Goal: Task Accomplishment & Management: Manage account settings

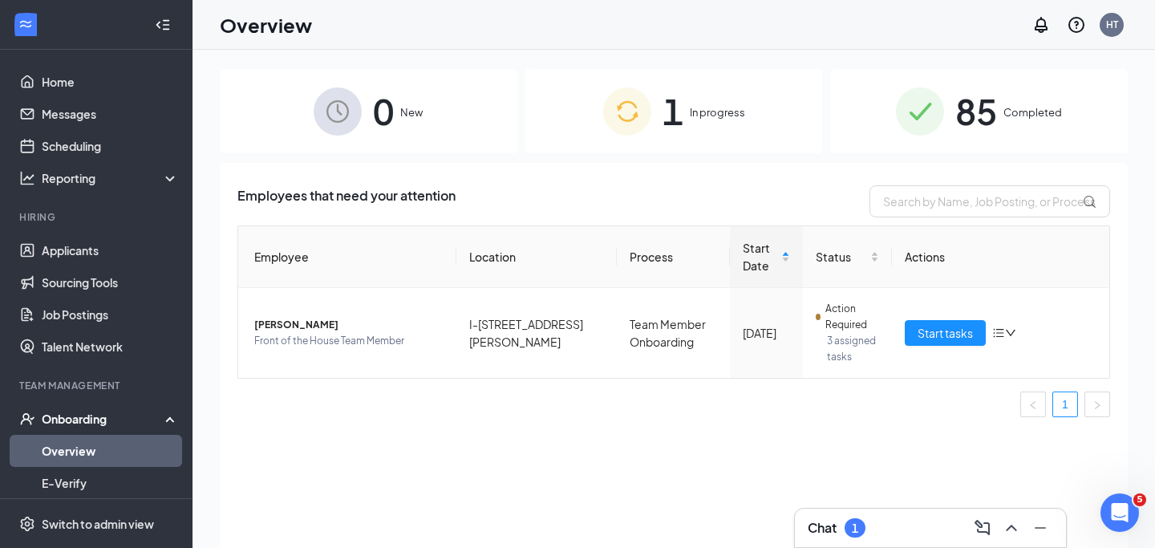
click at [880, 517] on div "Chat 1" at bounding box center [930, 528] width 245 height 26
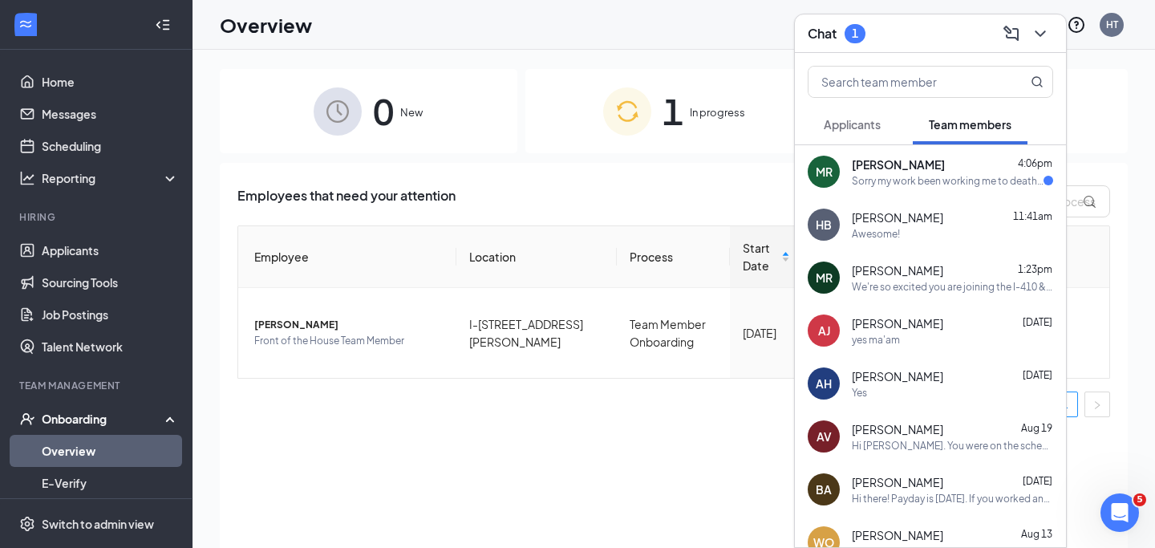
click at [924, 178] on div "Sorry my work been working me to death apologies !" at bounding box center [948, 181] width 192 height 14
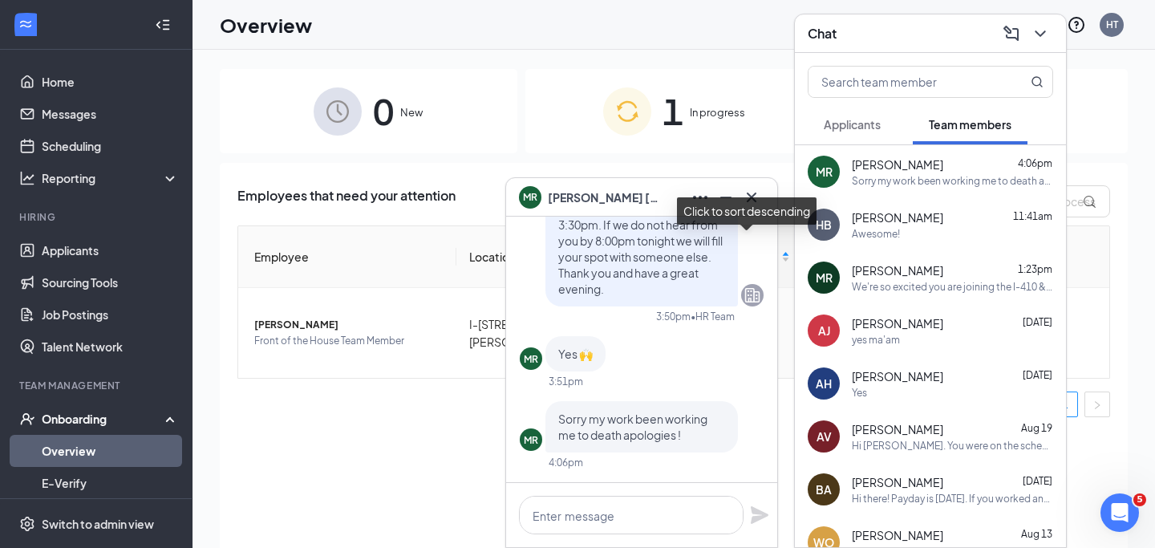
click at [752, 199] on div "Click to sort descending" at bounding box center [747, 210] width 140 height 27
click at [752, 199] on div "Click to cancel sorting" at bounding box center [747, 210] width 128 height 27
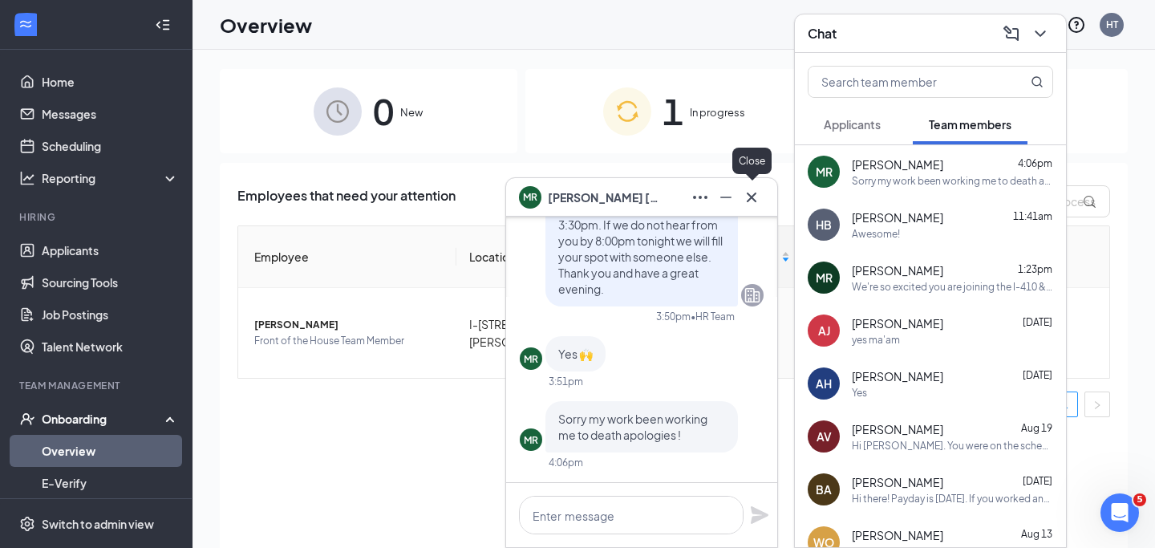
click at [750, 192] on icon "Cross" at bounding box center [751, 197] width 19 height 19
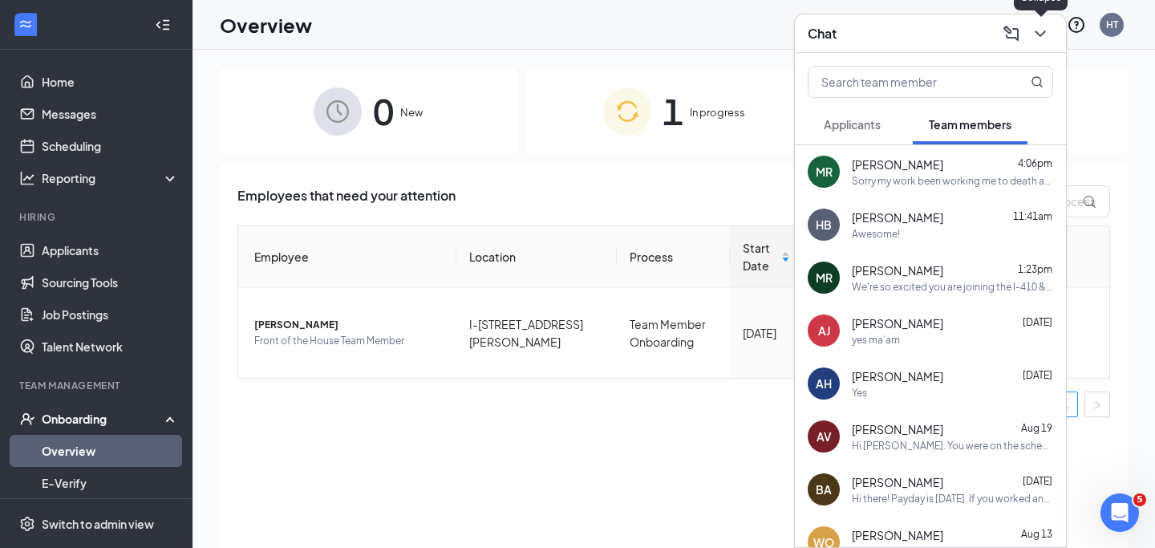
click at [1043, 30] on icon "ChevronDown" at bounding box center [1040, 33] width 19 height 19
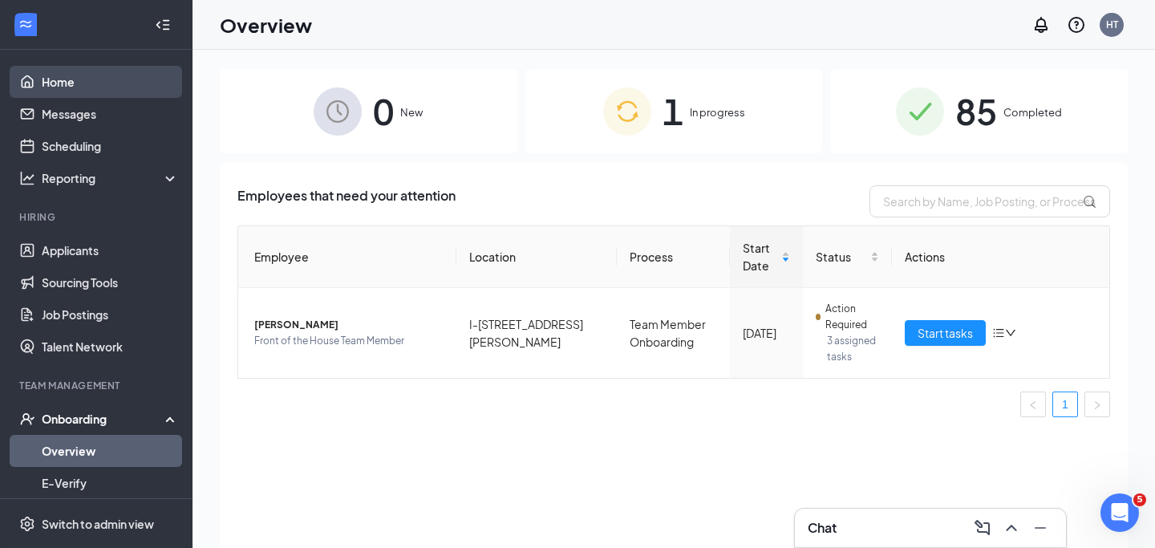
click at [124, 66] on link "Home" at bounding box center [110, 82] width 137 height 32
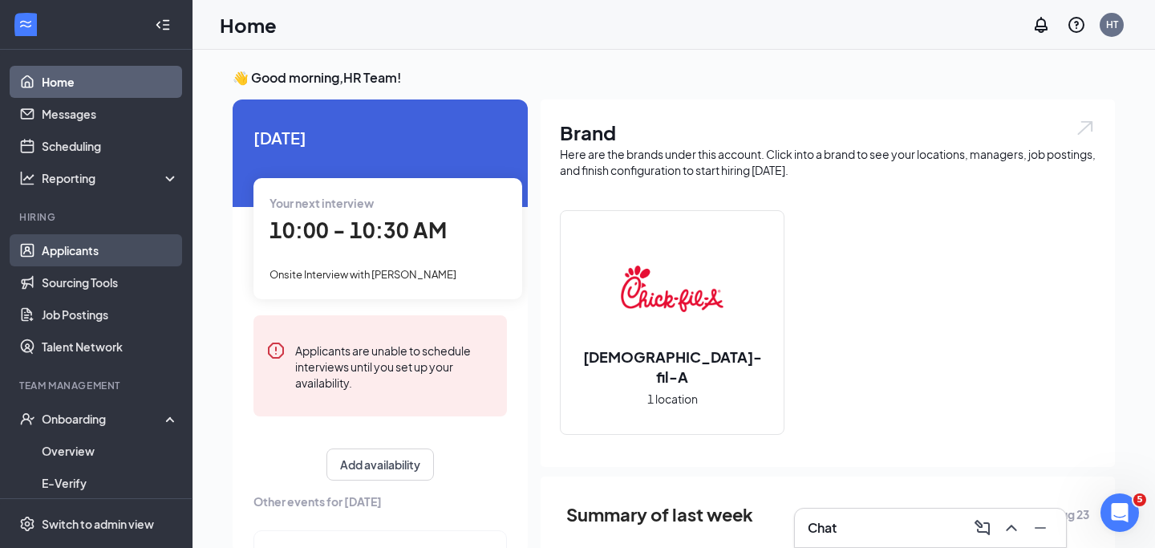
click at [69, 244] on link "Applicants" at bounding box center [110, 250] width 137 height 32
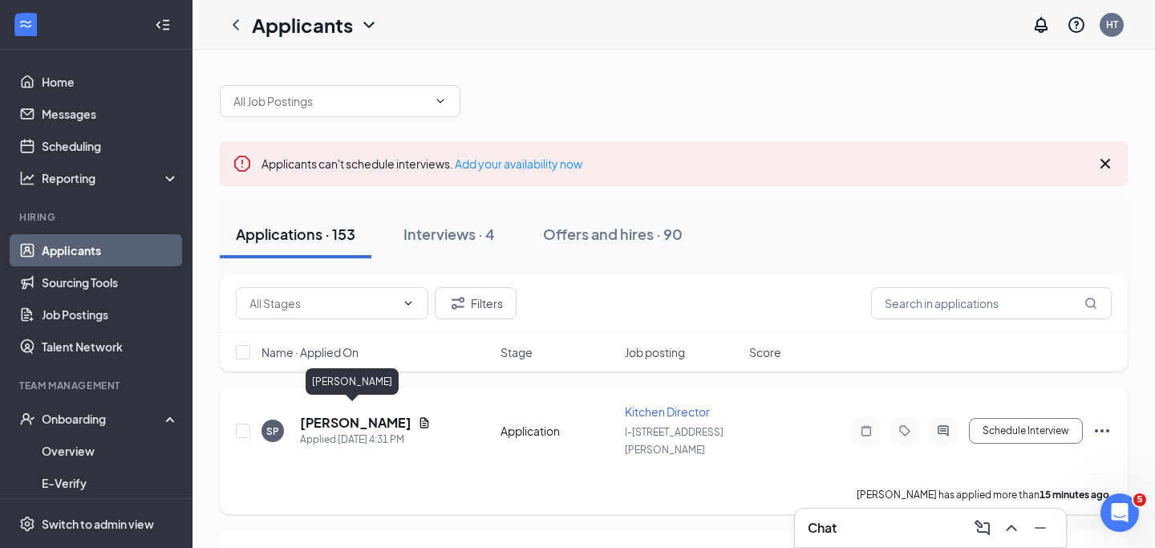
click at [341, 414] on h5 "[PERSON_NAME]" at bounding box center [355, 423] width 111 height 18
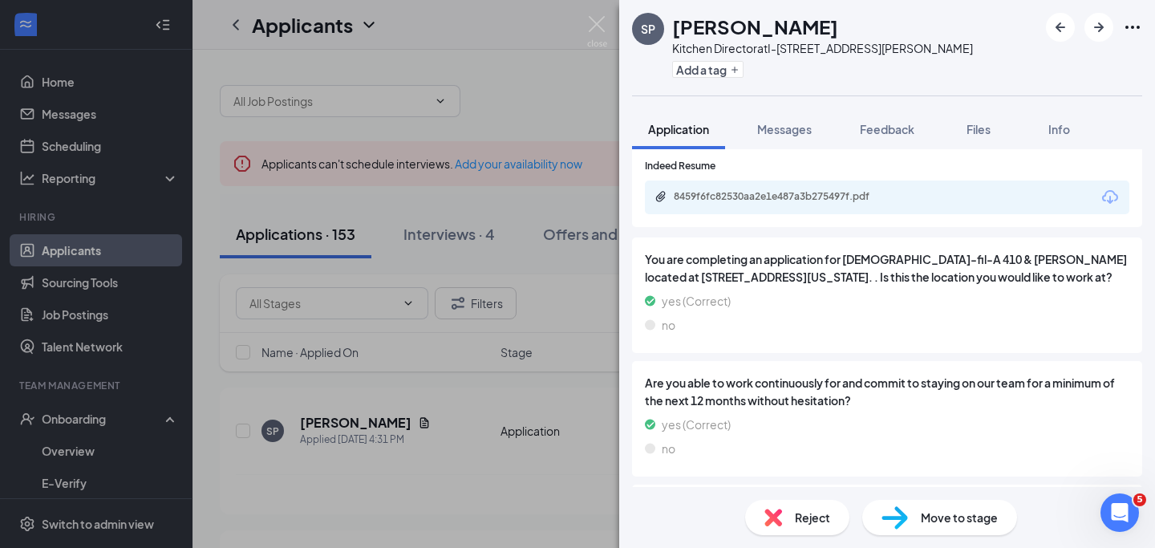
scroll to position [2137, 0]
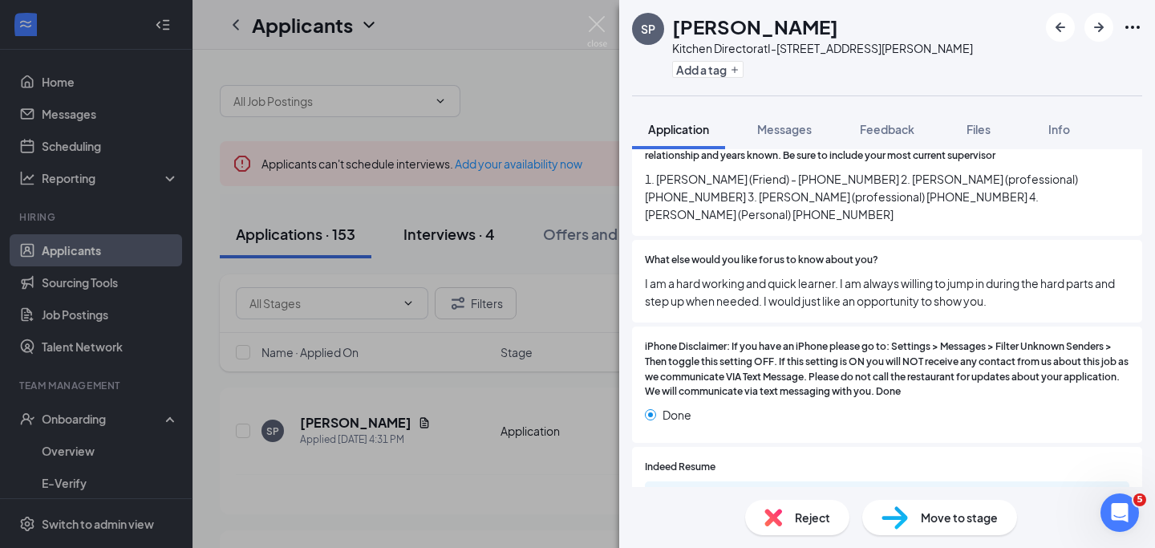
click at [601, 14] on div "SP Samuel Padilla Kitchen Director at I-410 & Rigsby Ave Add a tag Application …" at bounding box center [577, 274] width 1155 height 548
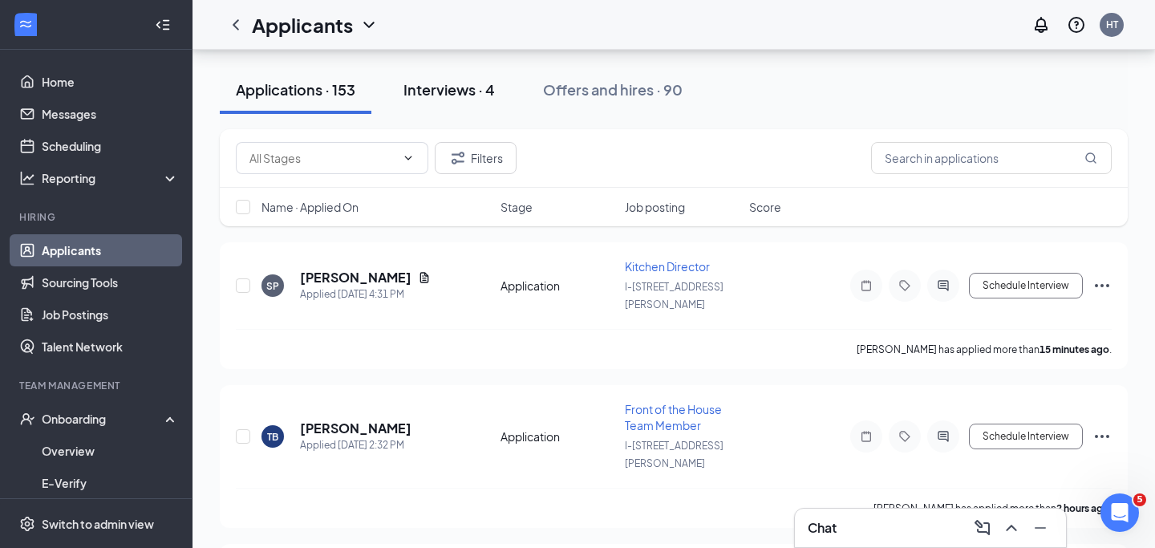
scroll to position [196, 0]
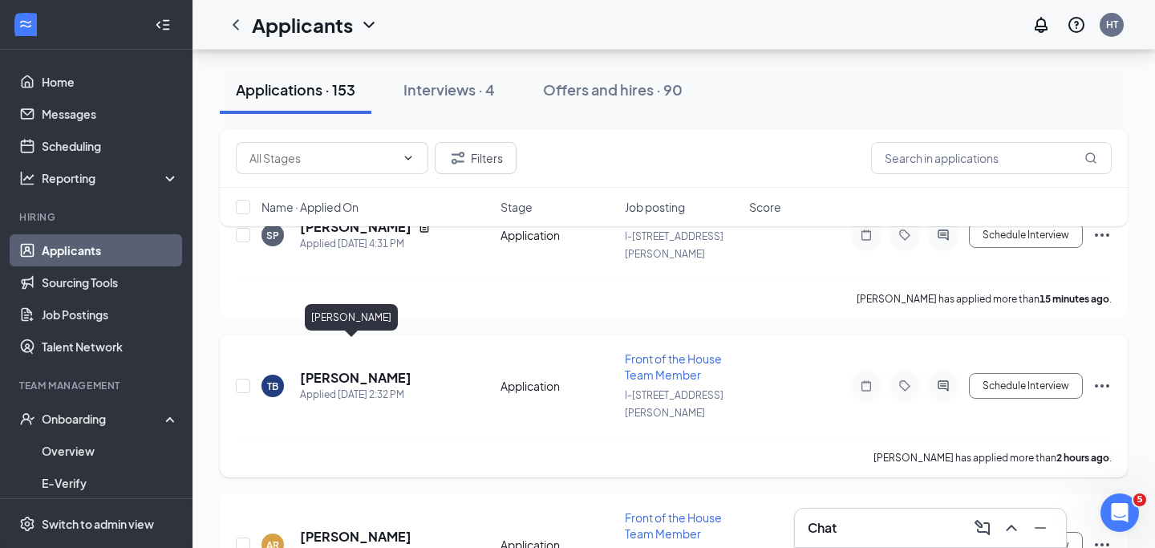
click at [338, 369] on h5 "[PERSON_NAME]" at bounding box center [355, 378] width 111 height 18
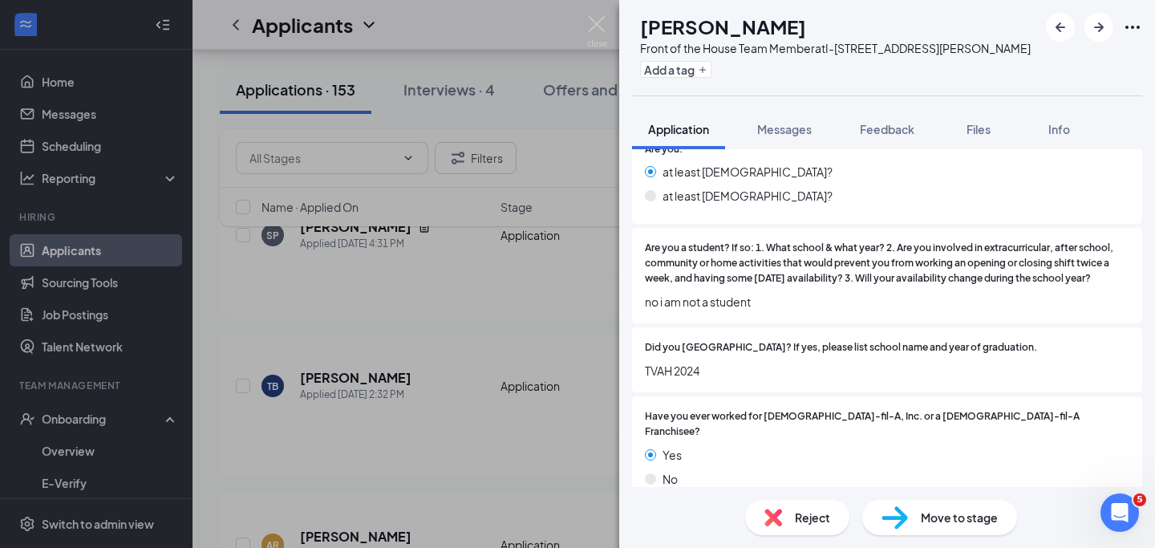
scroll to position [507, 0]
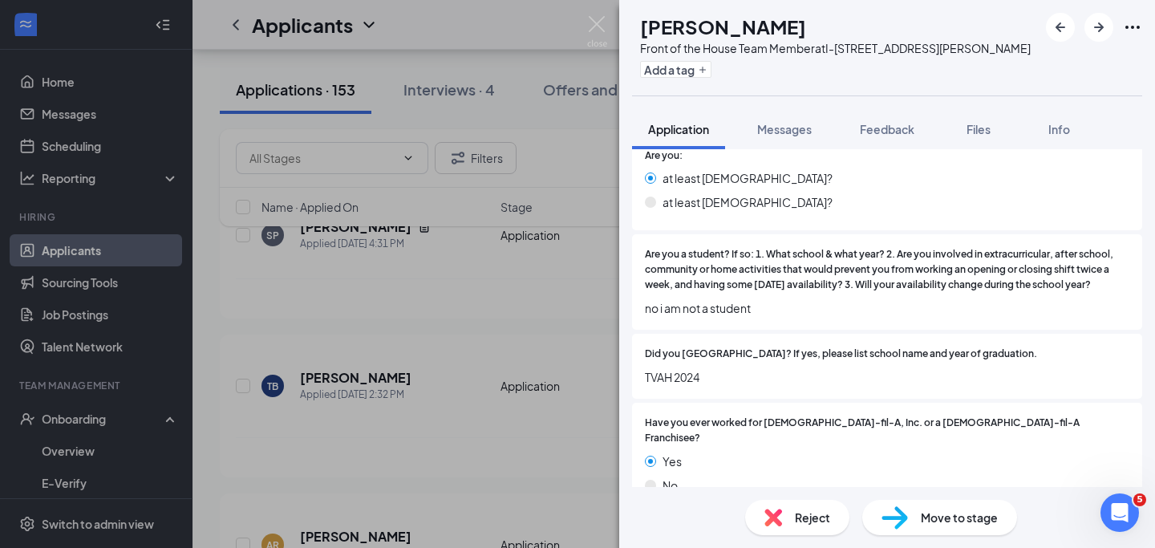
click at [949, 518] on span "Move to stage" at bounding box center [959, 518] width 77 height 18
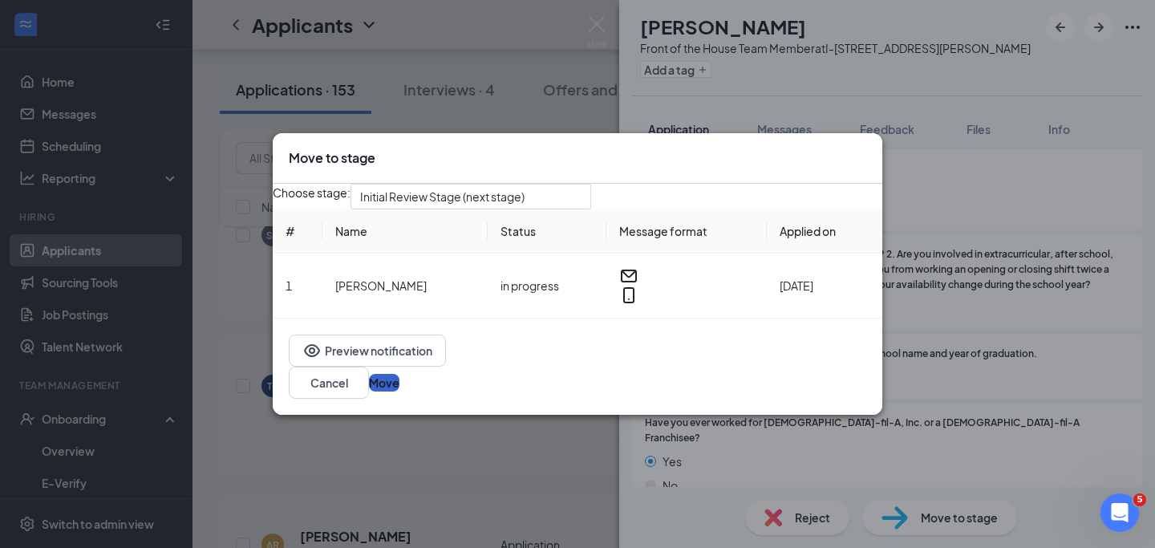
click at [399, 388] on button "Move" at bounding box center [384, 383] width 30 height 18
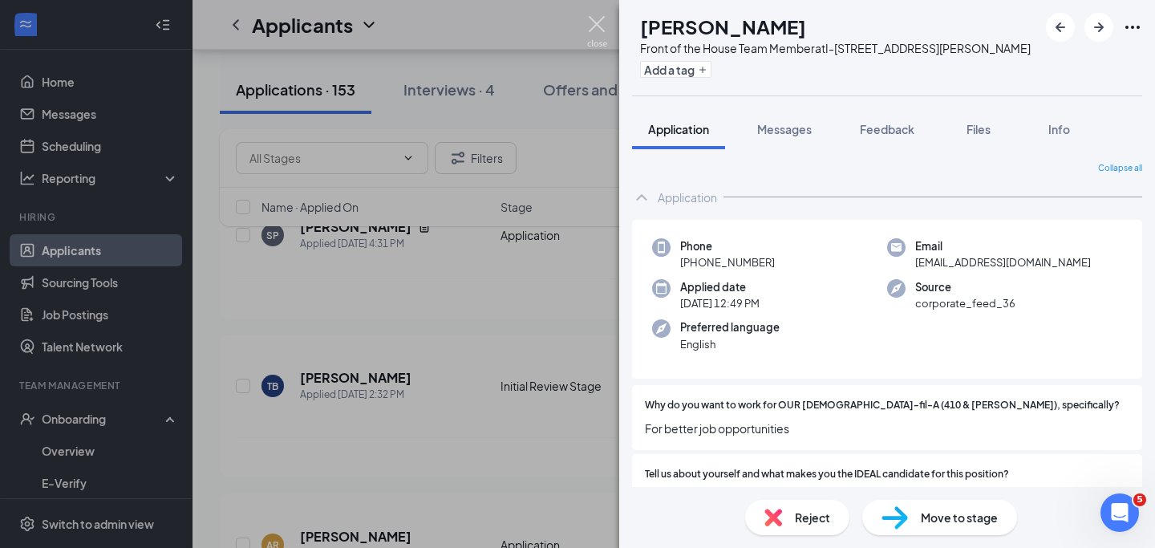
click at [601, 18] on img at bounding box center [597, 31] width 20 height 31
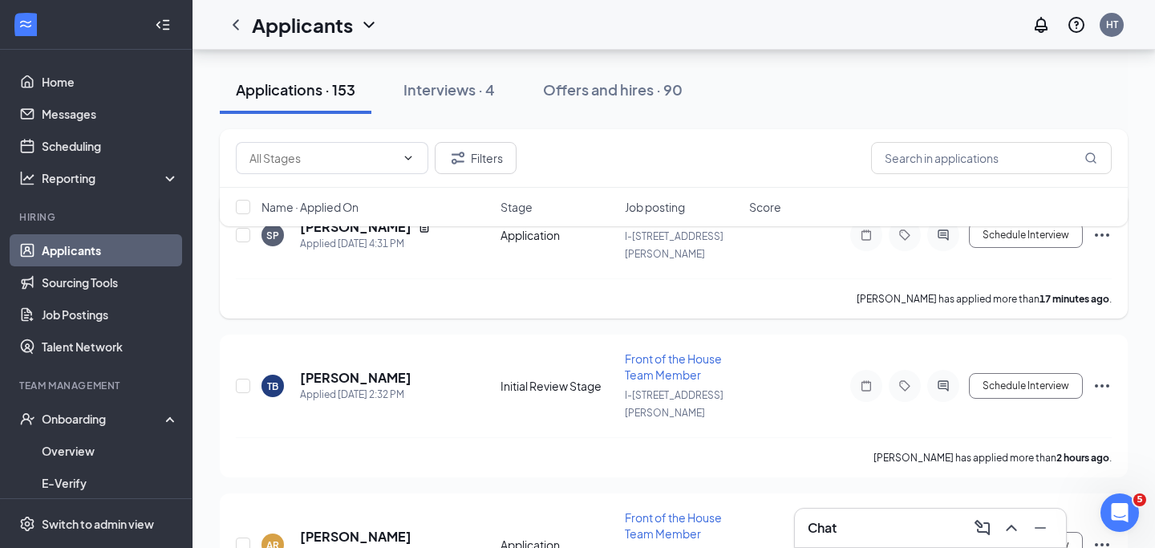
scroll to position [92, 0]
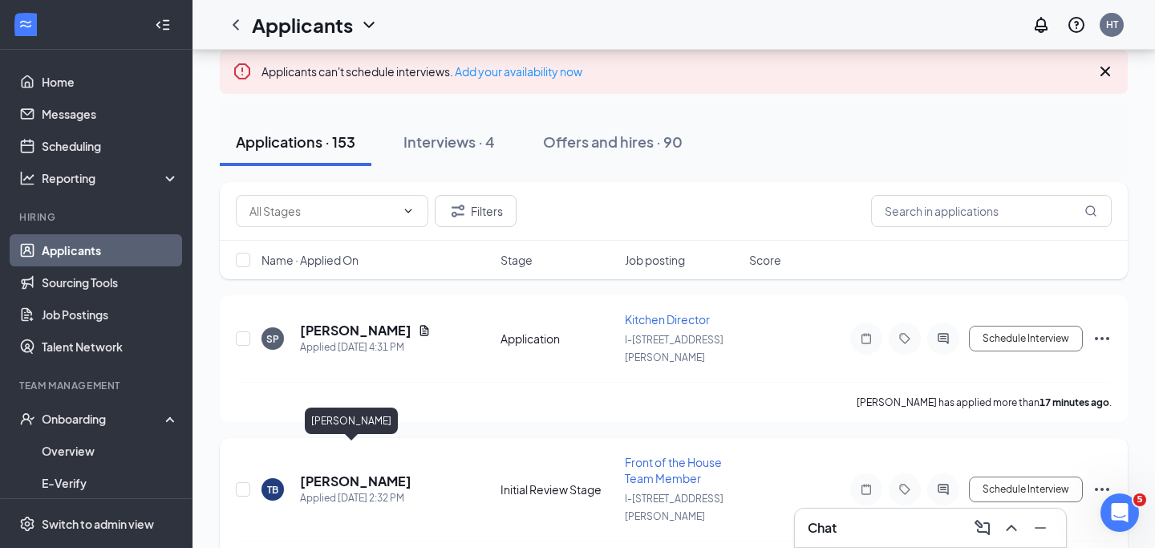
click at [368, 472] on h5 "[PERSON_NAME]" at bounding box center [355, 481] width 111 height 18
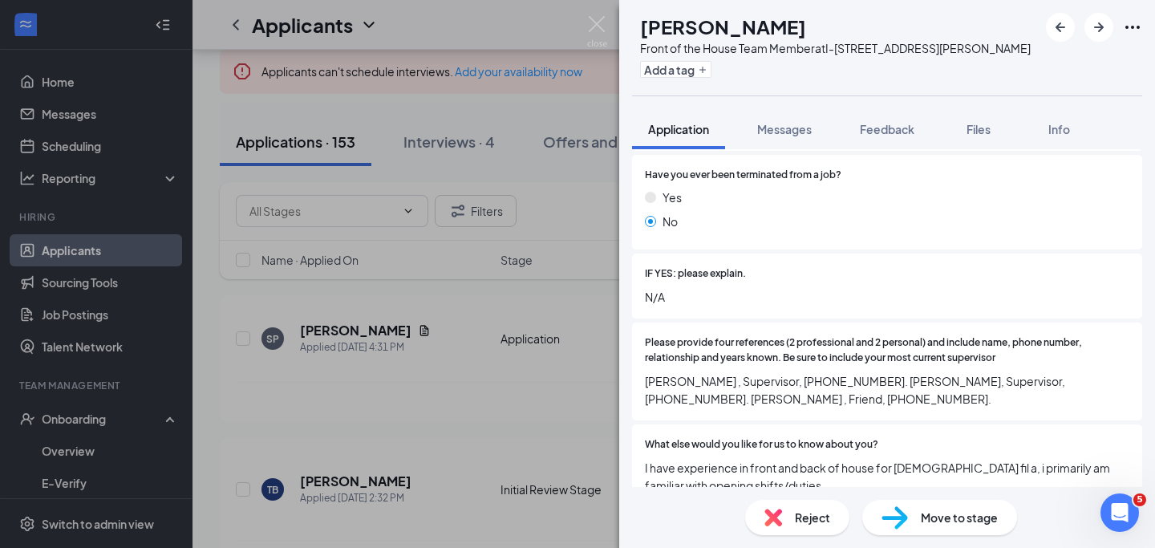
scroll to position [1738, 0]
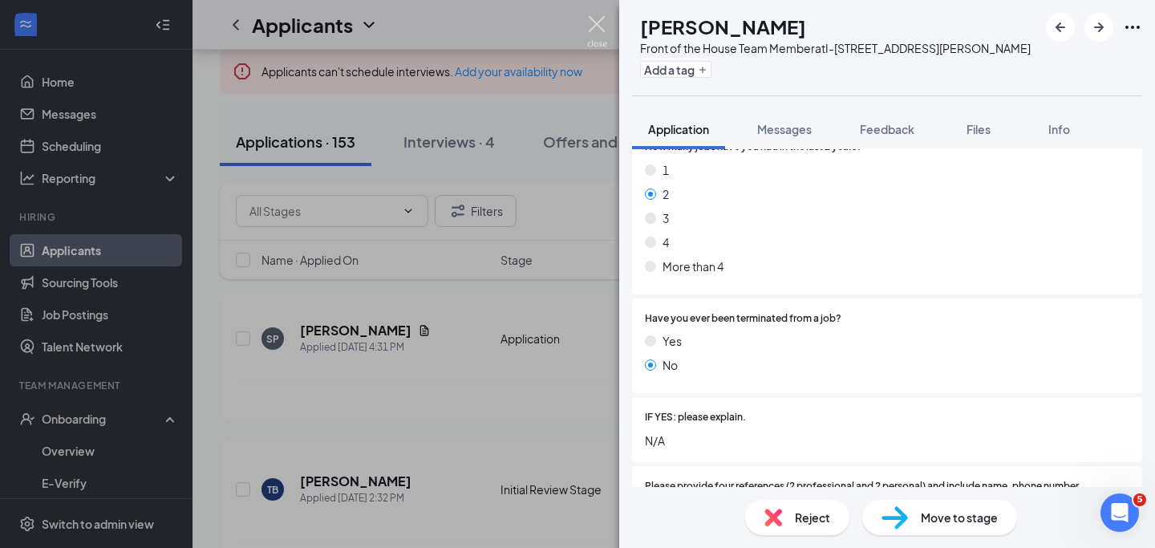
click at [593, 19] on img at bounding box center [597, 31] width 20 height 31
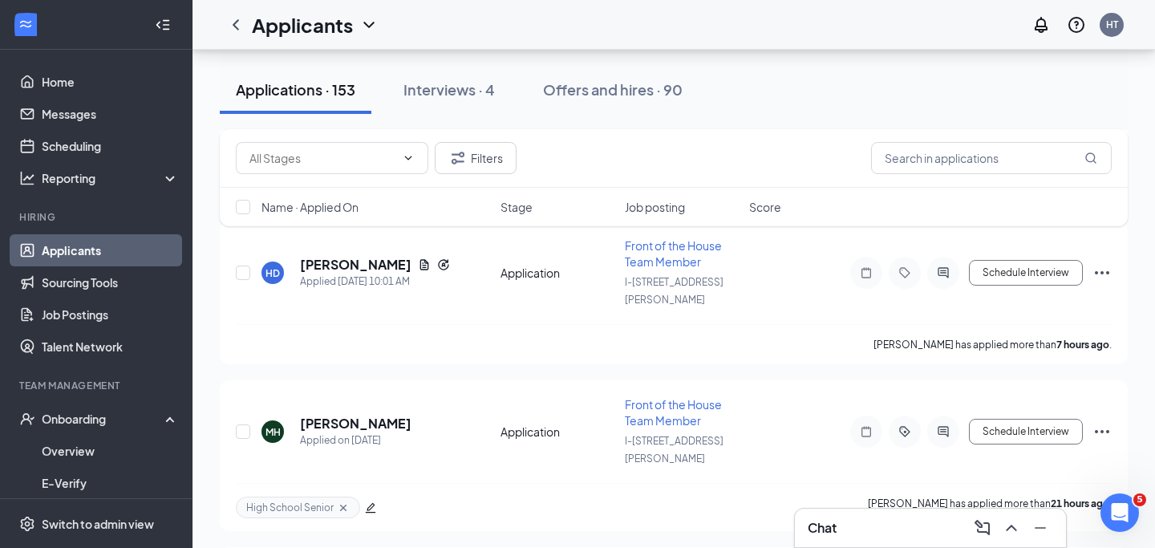
scroll to position [862, 0]
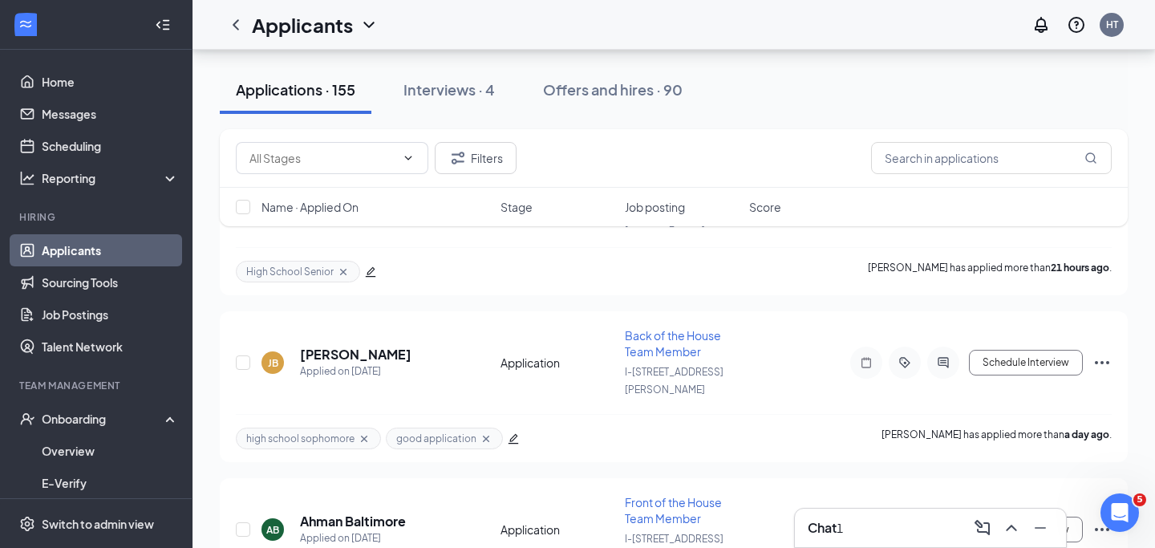
click at [903, 531] on div "Chat 1" at bounding box center [930, 528] width 245 height 26
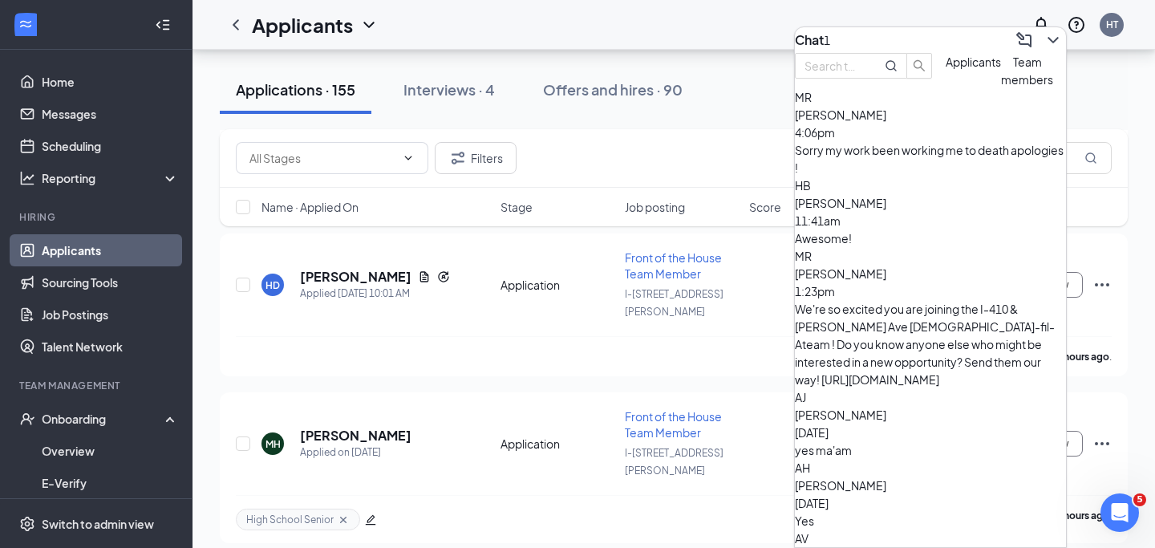
scroll to position [496, 0]
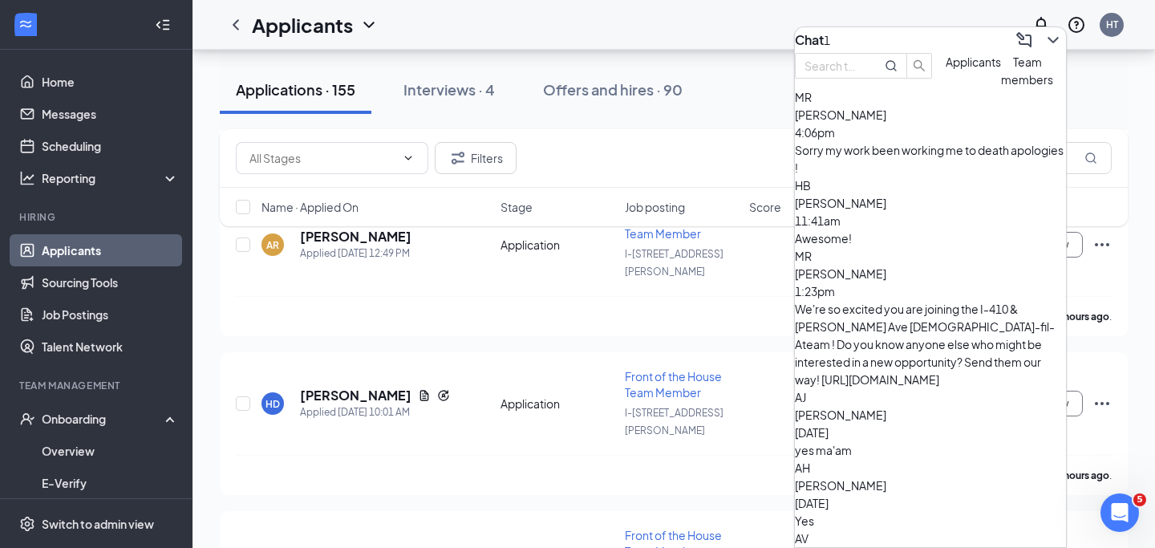
click at [946, 69] on span "Applicants" at bounding box center [973, 62] width 55 height 14
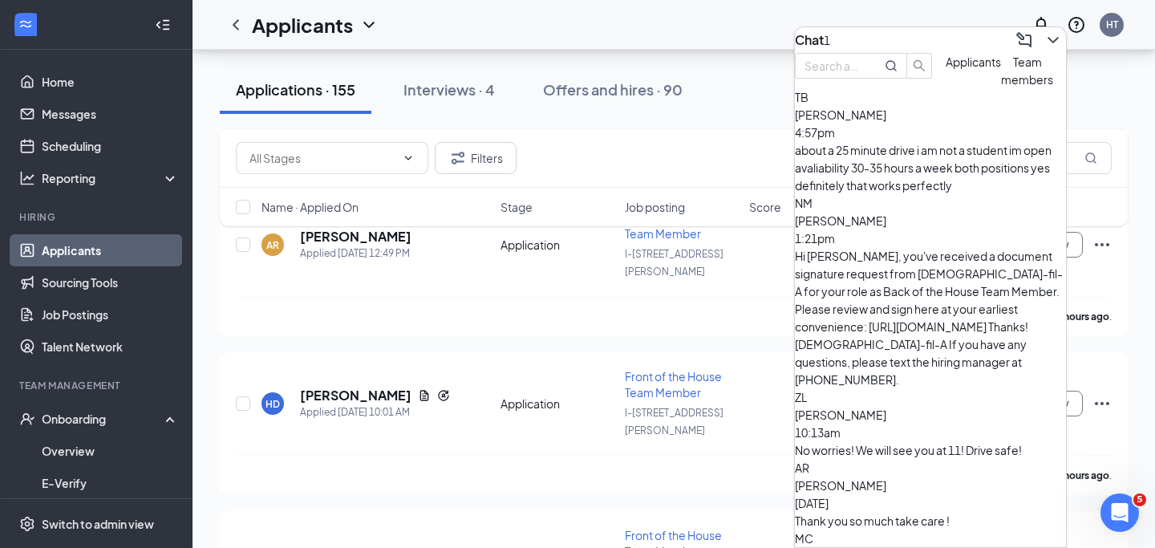
click at [943, 184] on div "about a 25 minute drive i am not a student im open avaliability 30-35 hours a w…" at bounding box center [930, 167] width 271 height 53
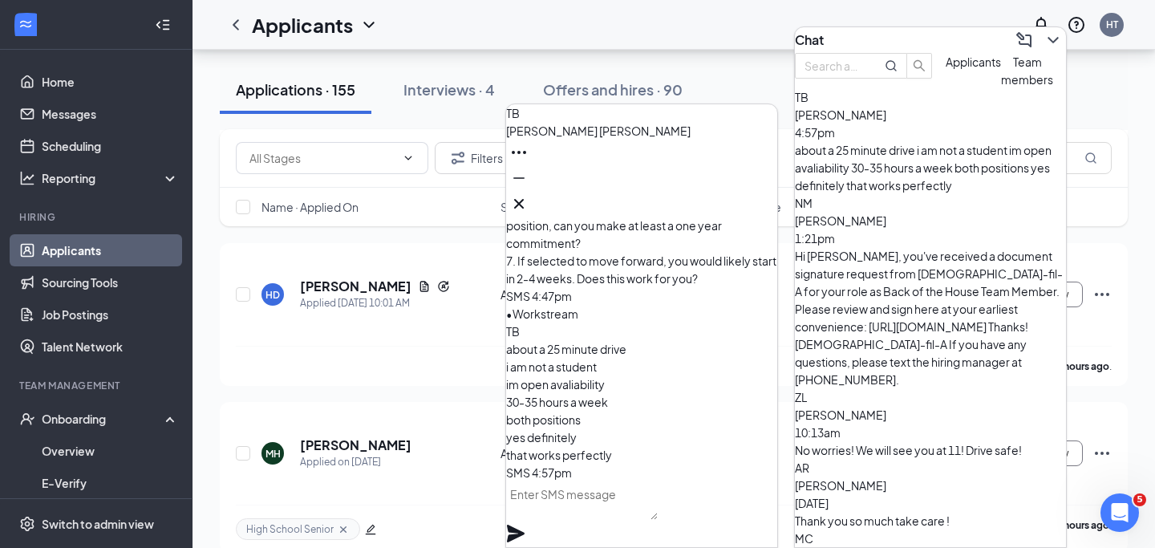
scroll to position [609, 0]
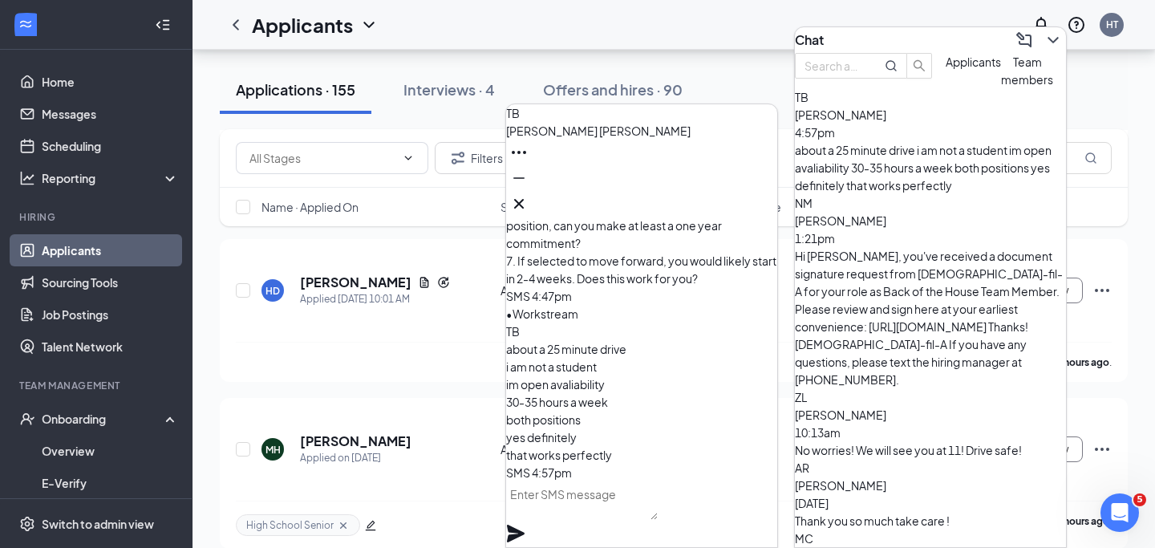
click at [581, 512] on textarea at bounding box center [582, 500] width 152 height 38
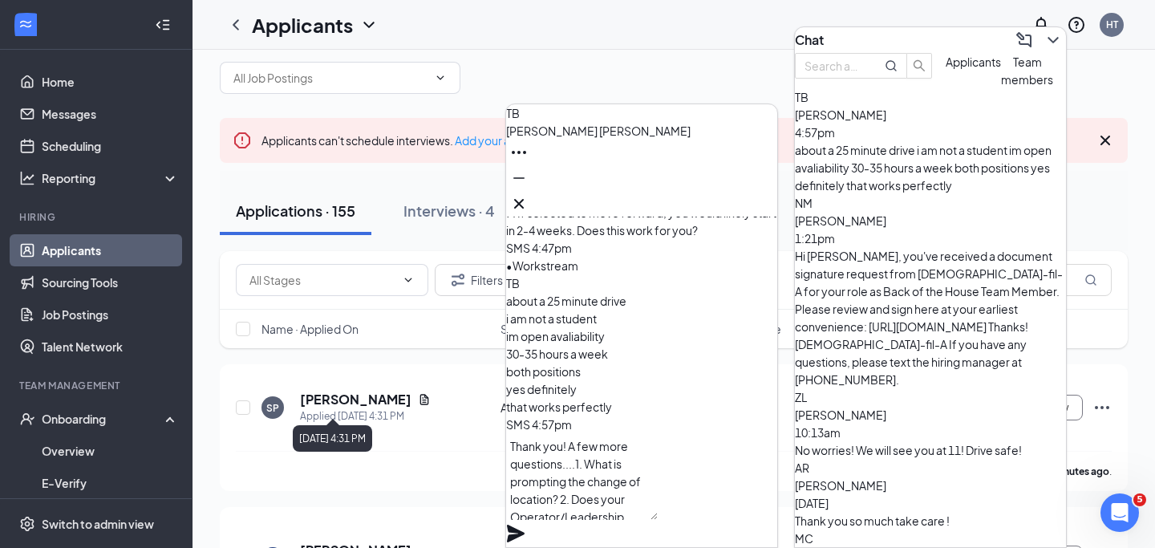
scroll to position [16, 0]
type textarea "Thank you! A few more questions....1. What is prompting the change of location?…"
click at [525, 524] on icon "Plane" at bounding box center [515, 533] width 19 height 19
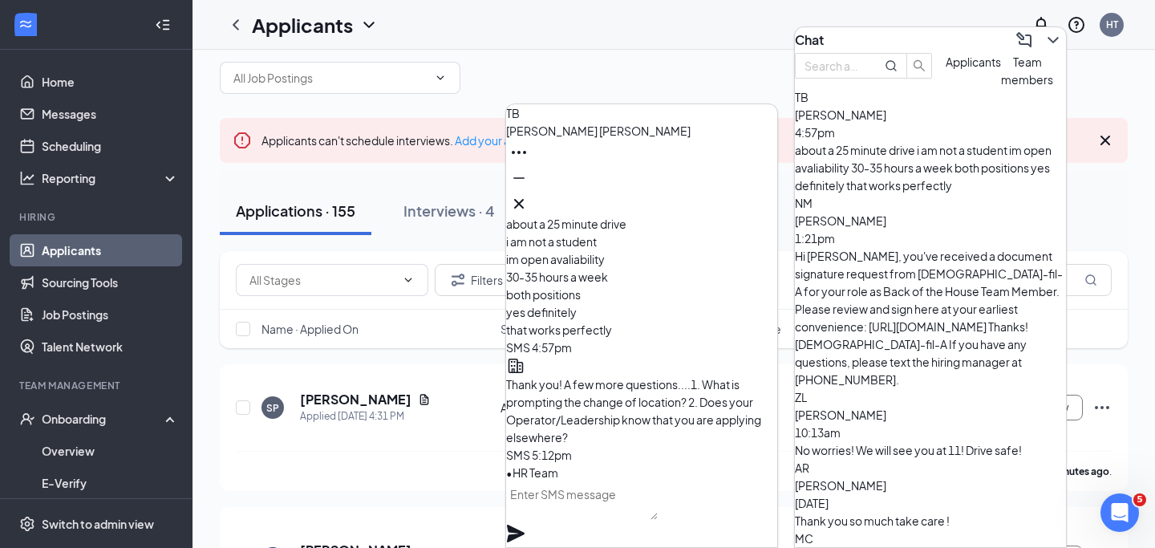
scroll to position [0, 0]
click at [703, 87] on div at bounding box center [674, 70] width 908 height 48
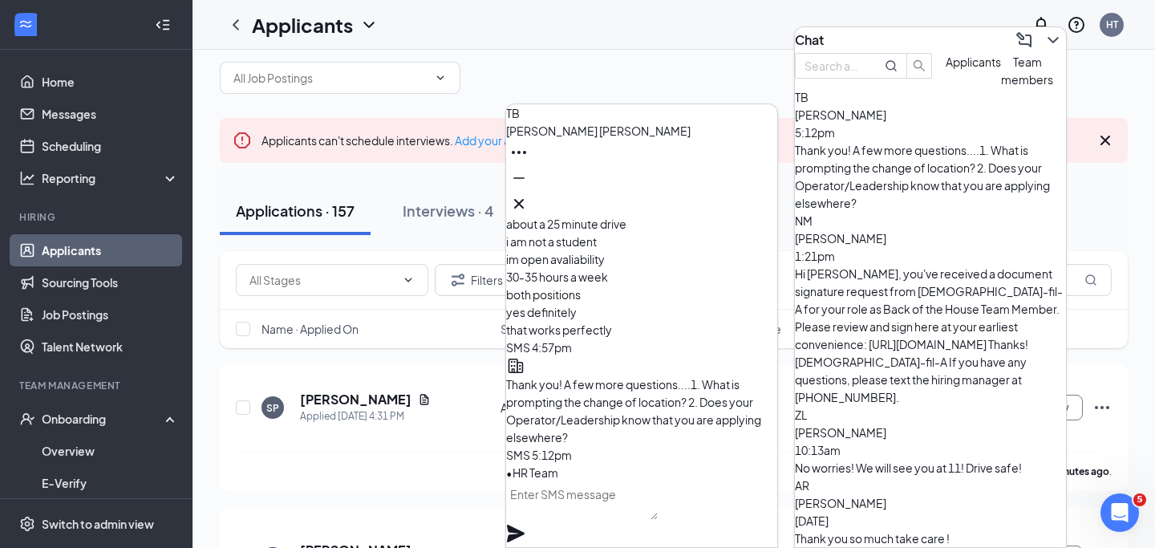
click at [529, 194] on icon "Cross" at bounding box center [518, 203] width 19 height 19
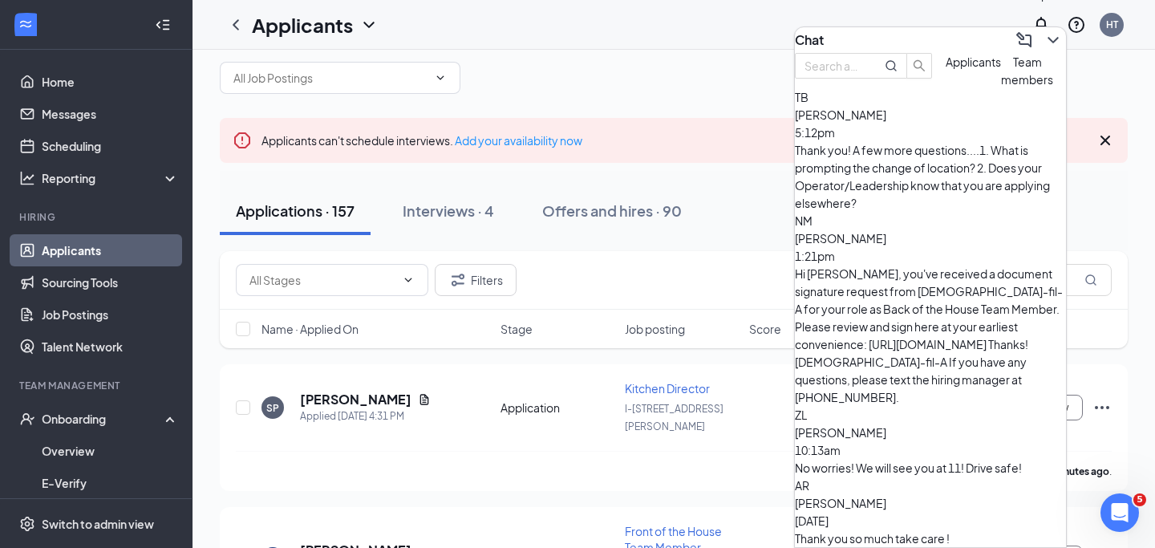
click at [1043, 33] on icon "ChevronDown" at bounding box center [1052, 39] width 19 height 19
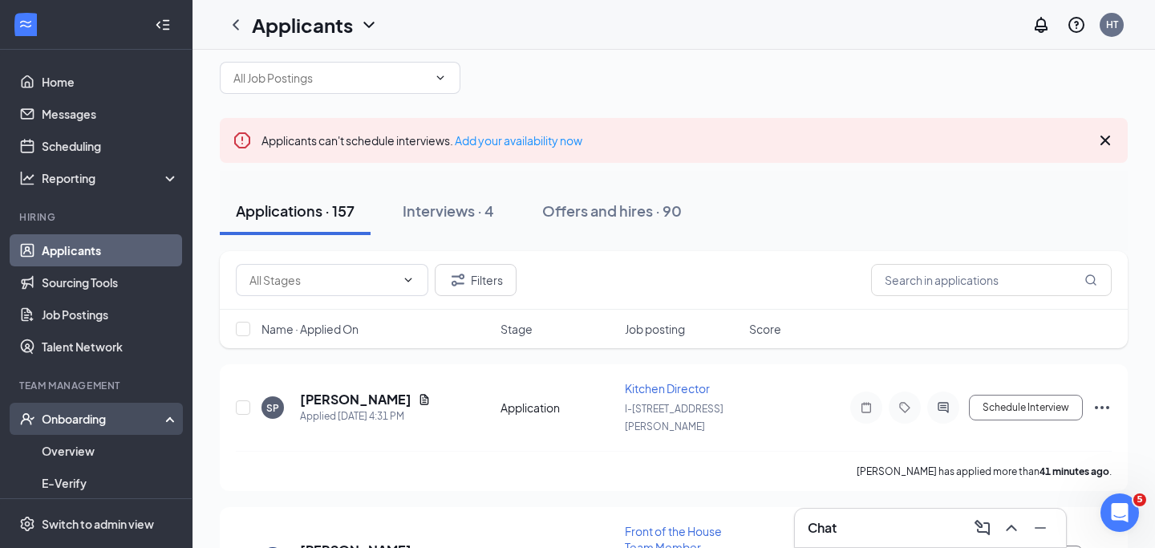
click at [107, 415] on div "Onboarding" at bounding box center [104, 419] width 124 height 16
click at [109, 454] on link "Overview" at bounding box center [110, 451] width 137 height 32
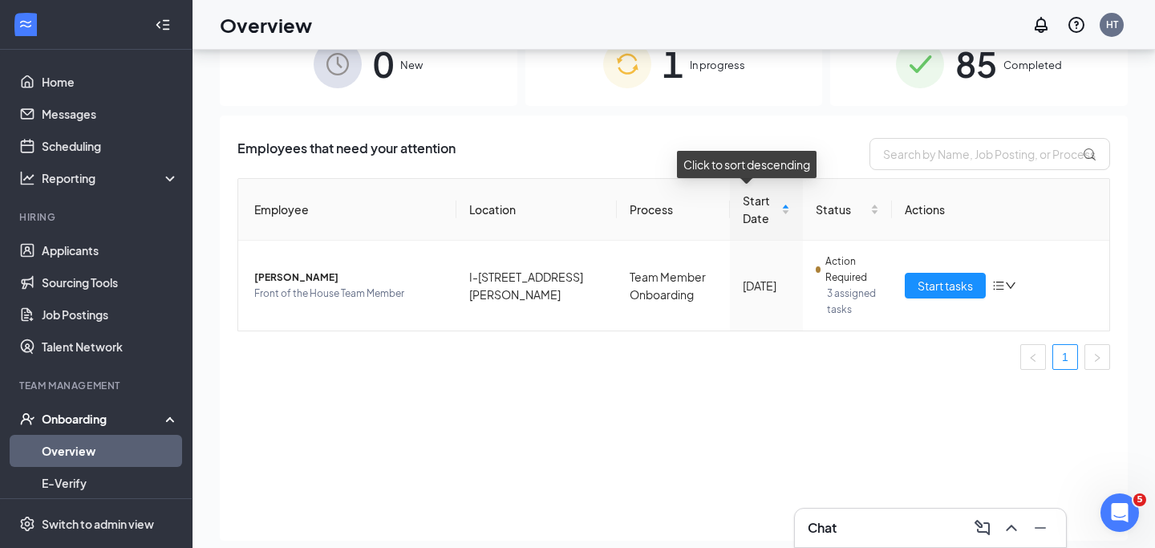
scroll to position [55, 0]
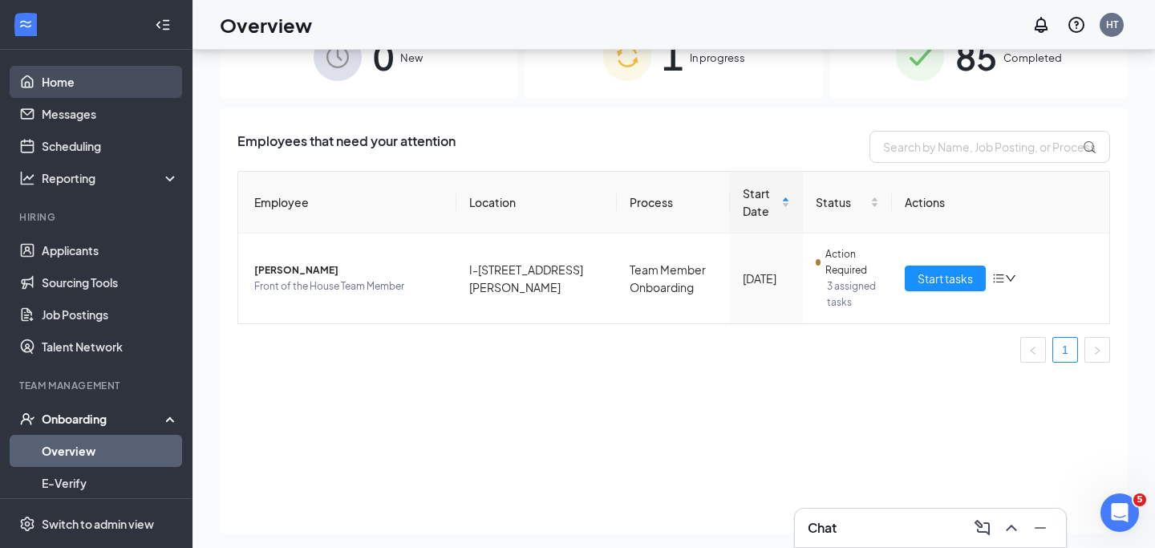
click at [79, 82] on link "Home" at bounding box center [110, 82] width 137 height 32
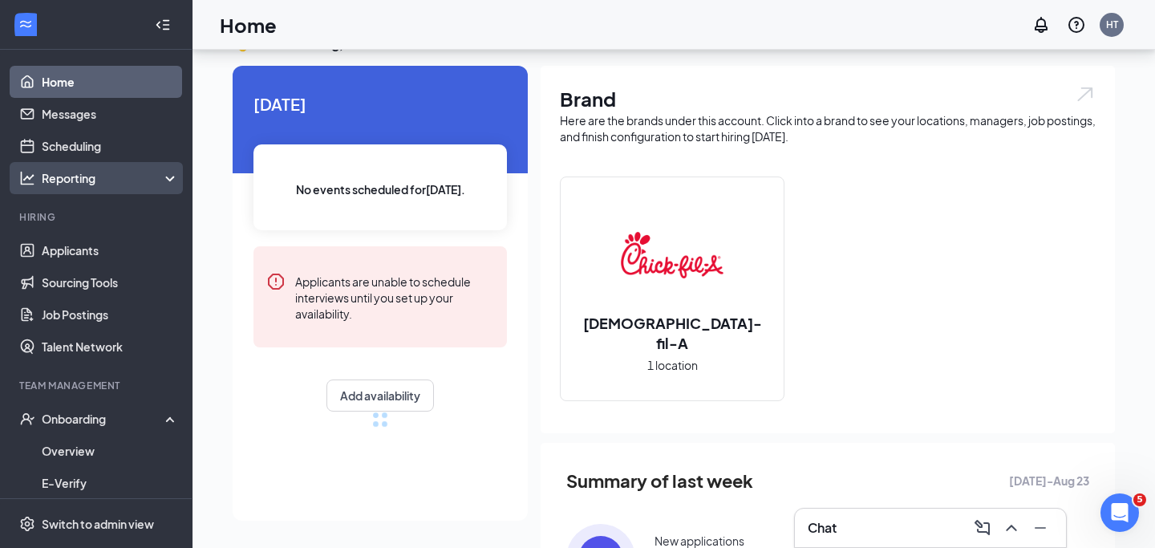
scroll to position [55, 0]
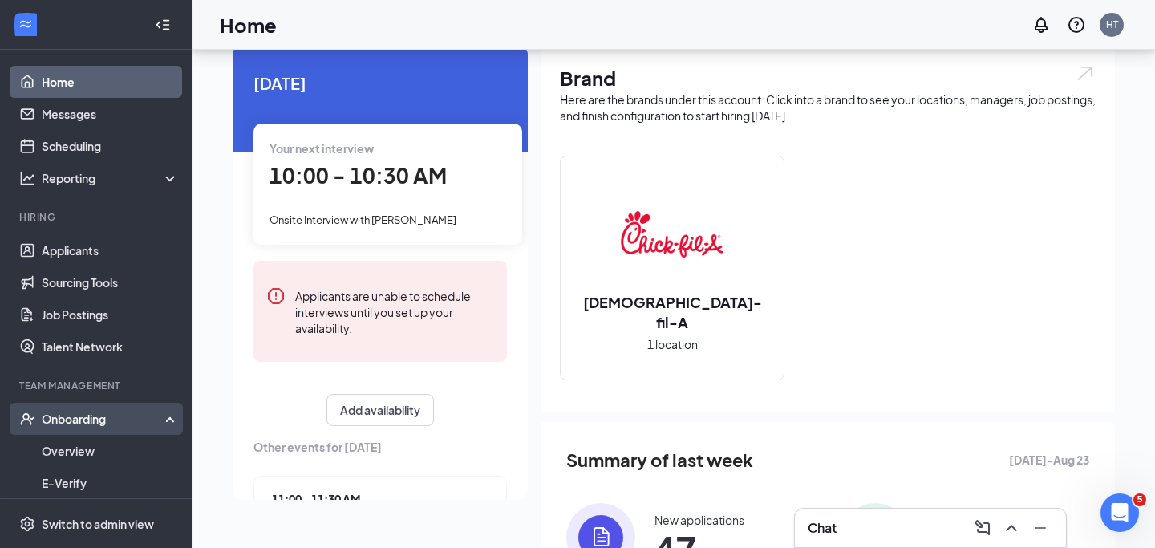
click at [64, 415] on div "Onboarding" at bounding box center [104, 419] width 124 height 16
click at [63, 426] on div "Onboarding" at bounding box center [104, 419] width 124 height 16
click at [63, 444] on link "Overview" at bounding box center [110, 451] width 137 height 32
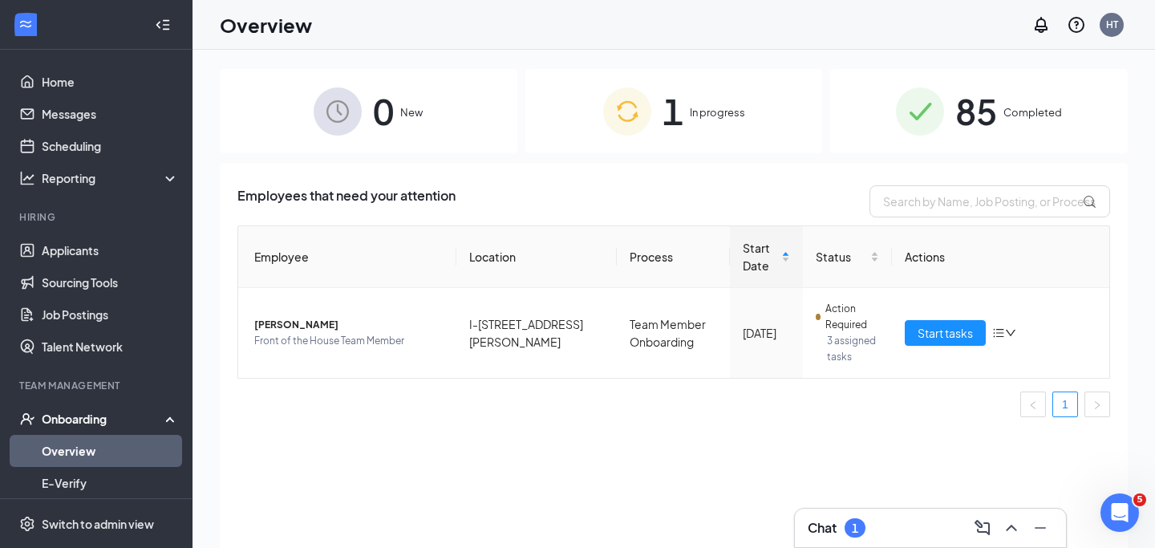
click at [902, 530] on div "Chat 1" at bounding box center [930, 528] width 245 height 26
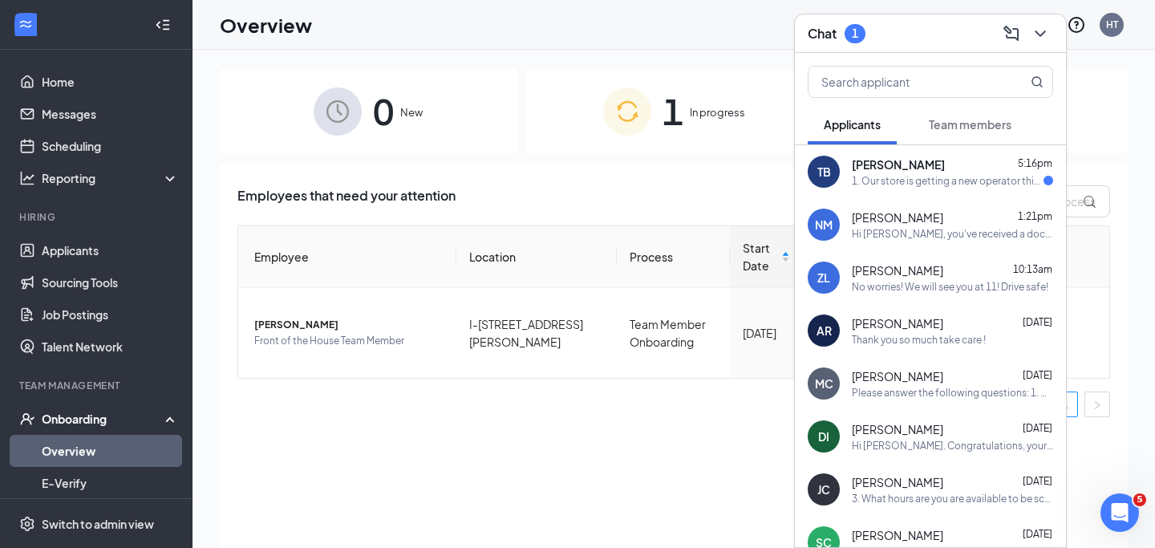
click at [917, 184] on div "1. Our store is getting a new operator this year and it is going to be a drasti…" at bounding box center [948, 181] width 192 height 14
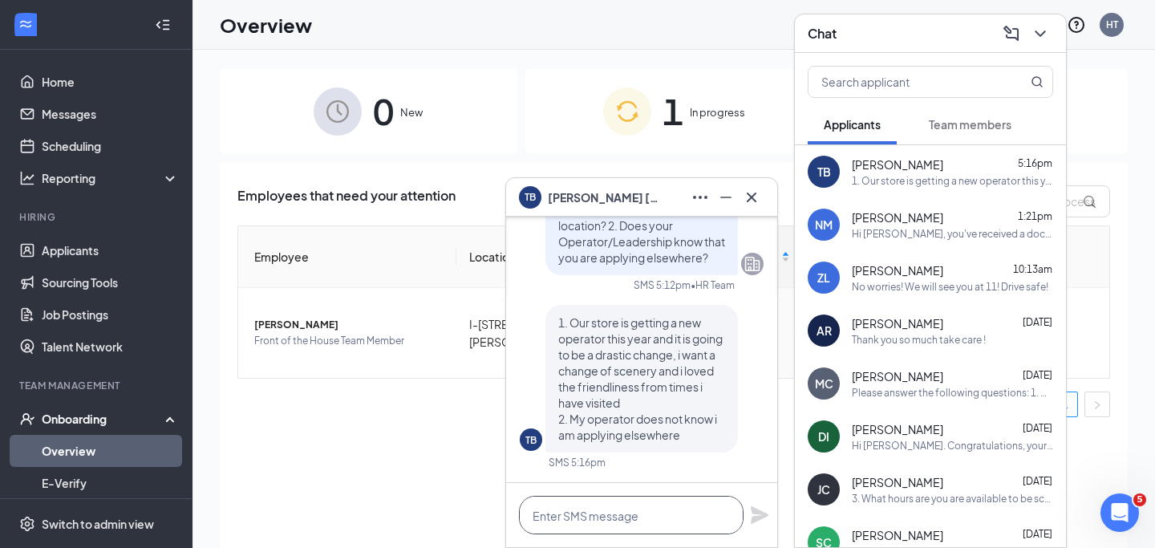
click at [646, 516] on textarea at bounding box center [631, 515] width 225 height 38
type textarea "t"
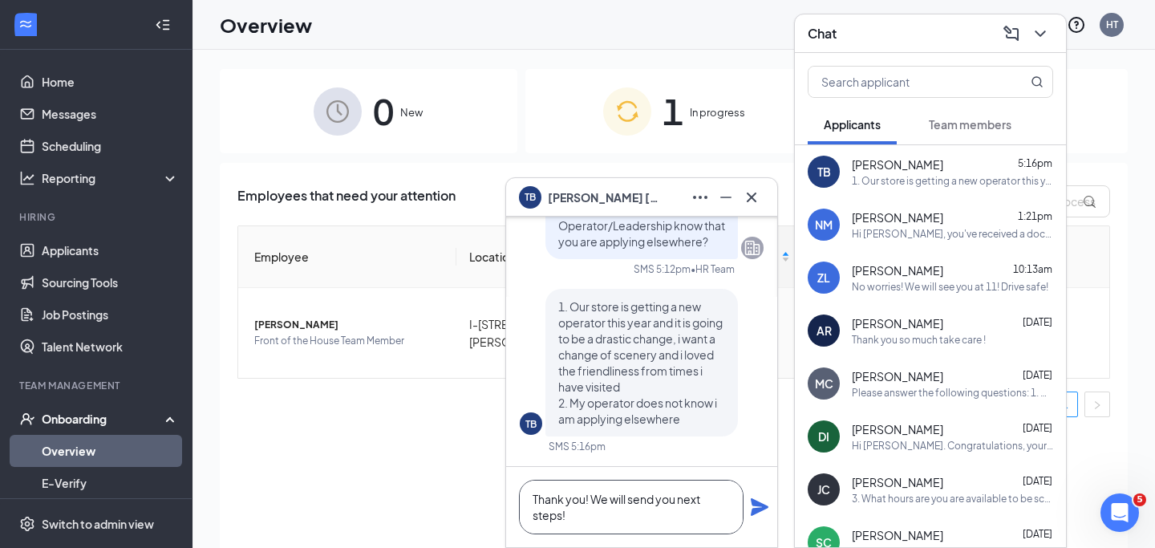
type textarea "Thank you! We will send you next steps!"
click at [764, 507] on icon "Plane" at bounding box center [760, 507] width 18 height 18
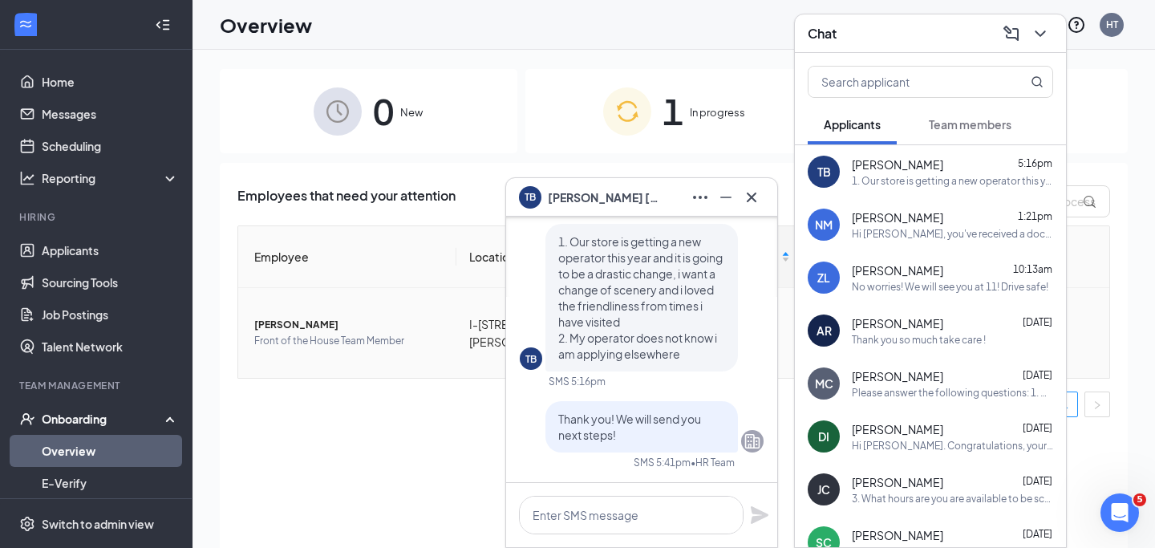
scroll to position [0, 0]
click at [755, 192] on icon "Cross" at bounding box center [751, 197] width 19 height 19
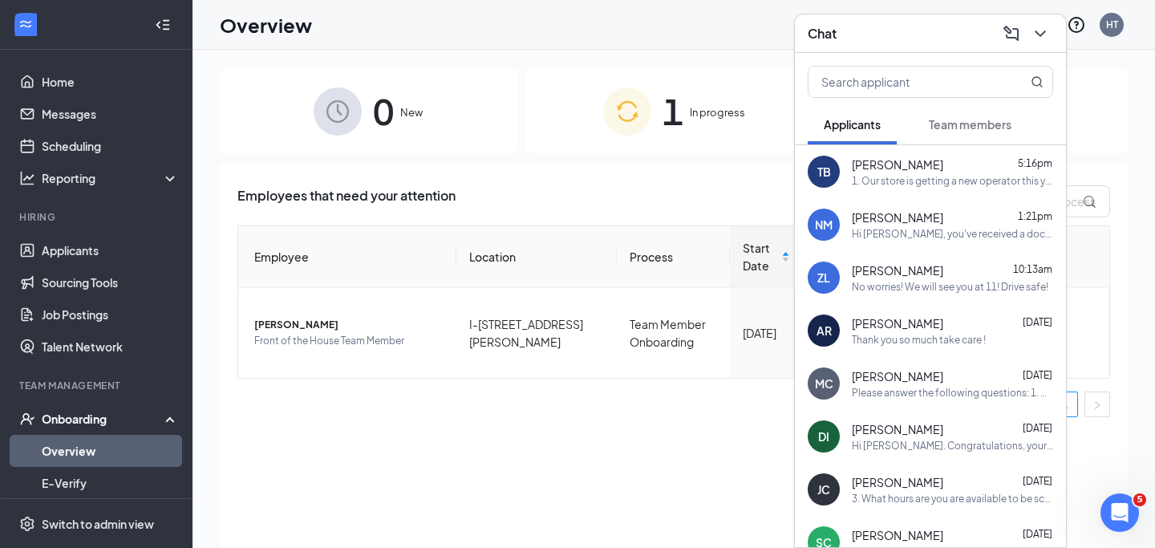
click at [1041, 35] on icon "ChevronDown" at bounding box center [1040, 33] width 19 height 19
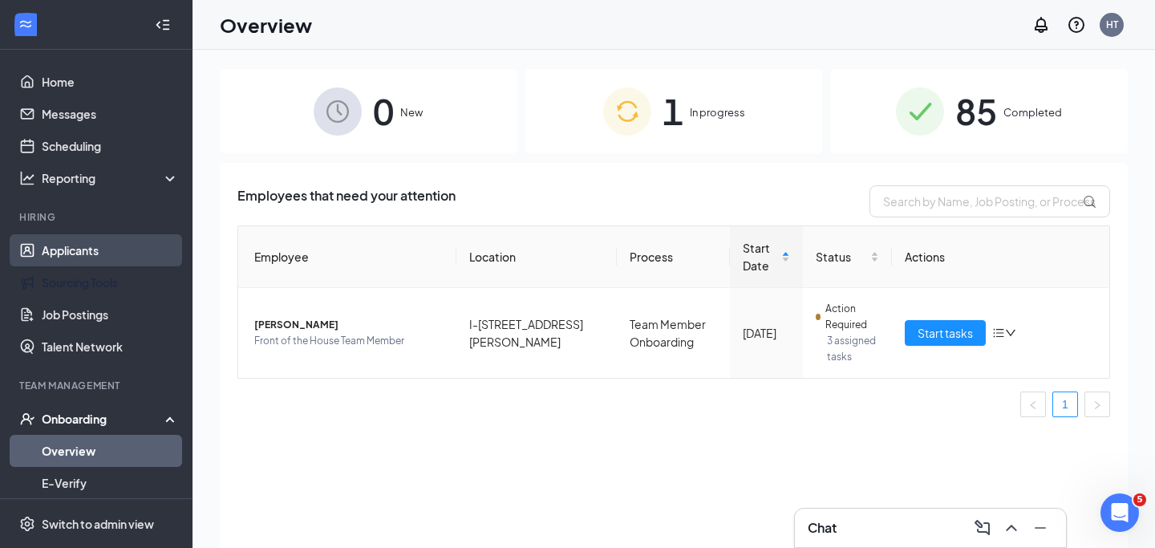
click at [129, 253] on link "Applicants" at bounding box center [110, 250] width 137 height 32
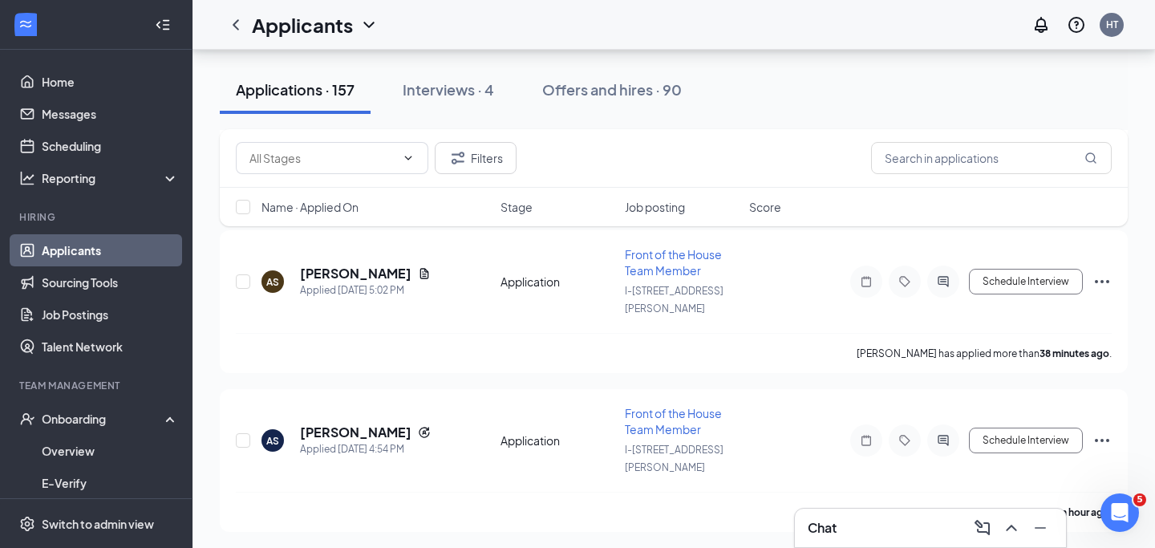
scroll to position [694, 0]
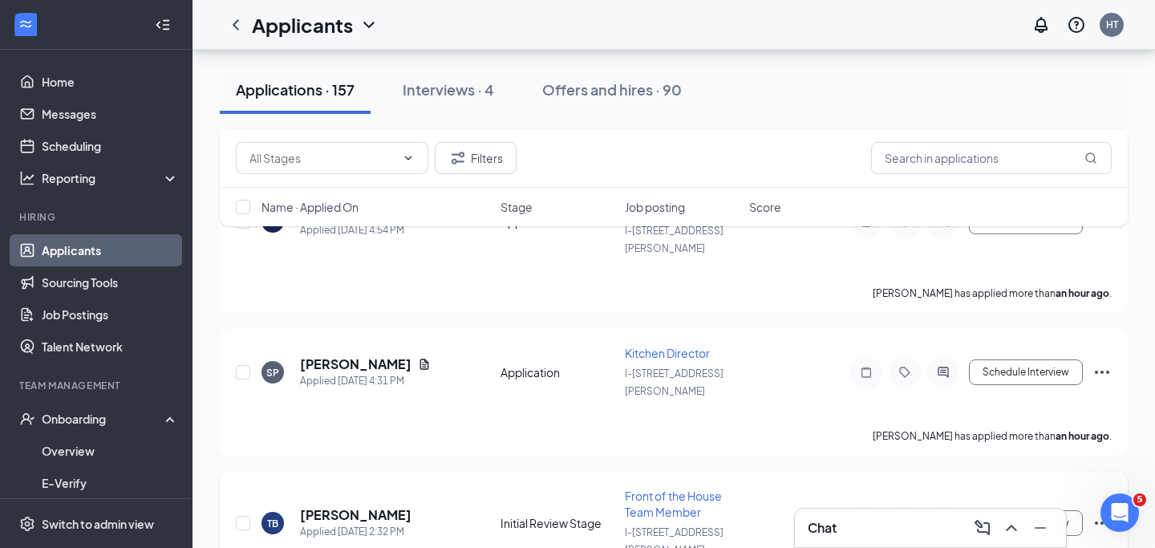
click at [1101, 513] on icon "Ellipses" at bounding box center [1101, 522] width 19 height 19
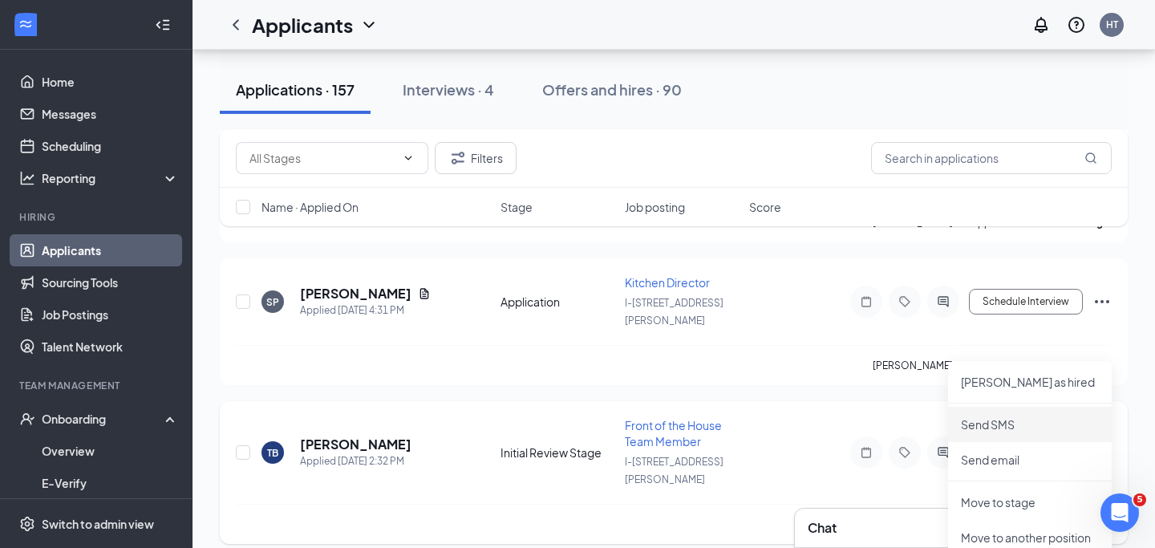
scroll to position [786, 0]
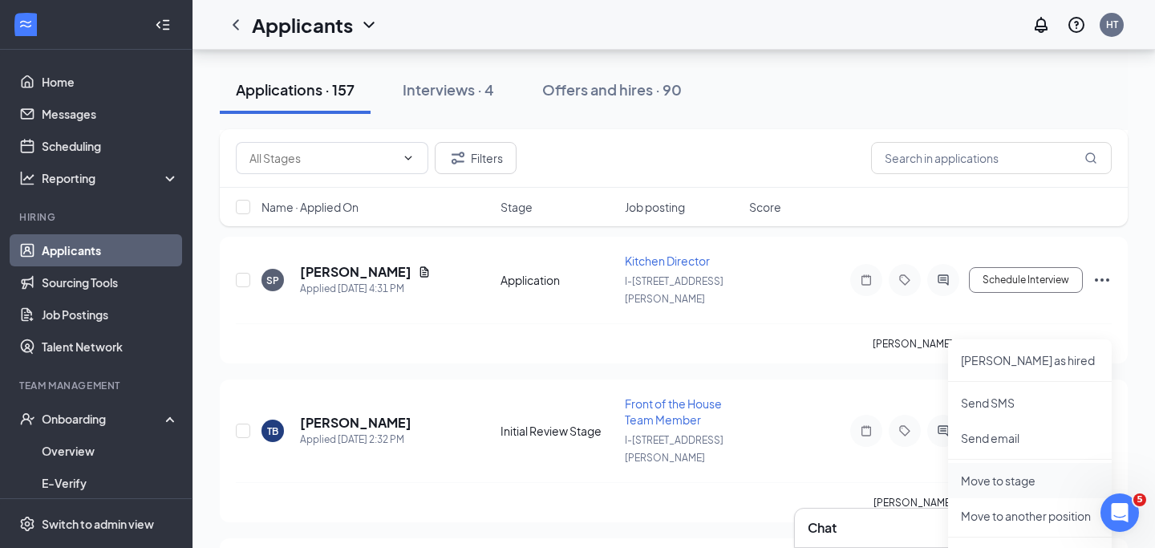
click at [1024, 486] on p "Move to stage" at bounding box center [1030, 480] width 138 height 16
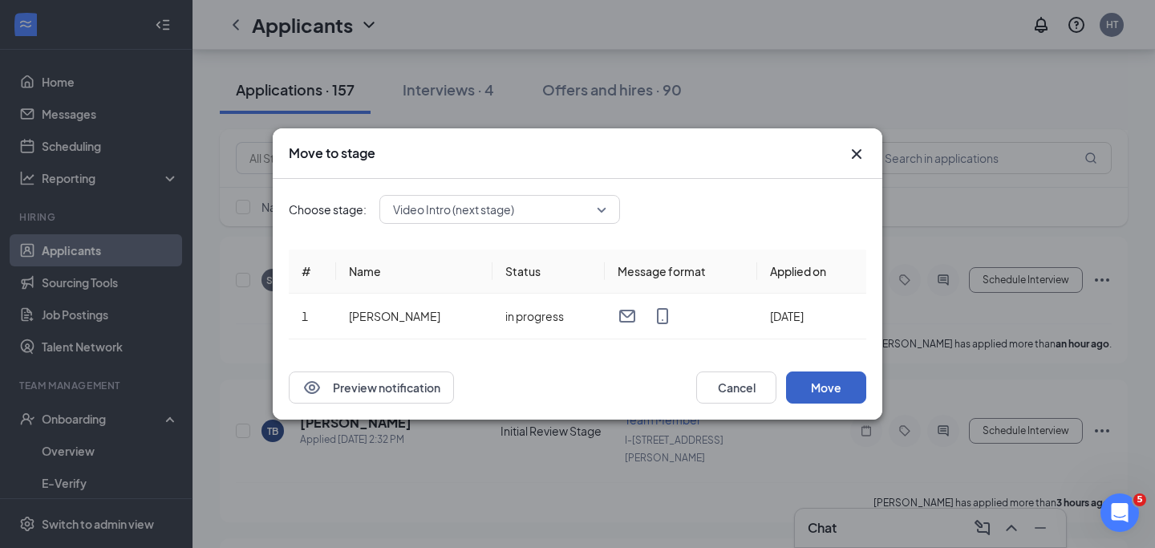
click at [806, 383] on button "Move" at bounding box center [826, 387] width 80 height 32
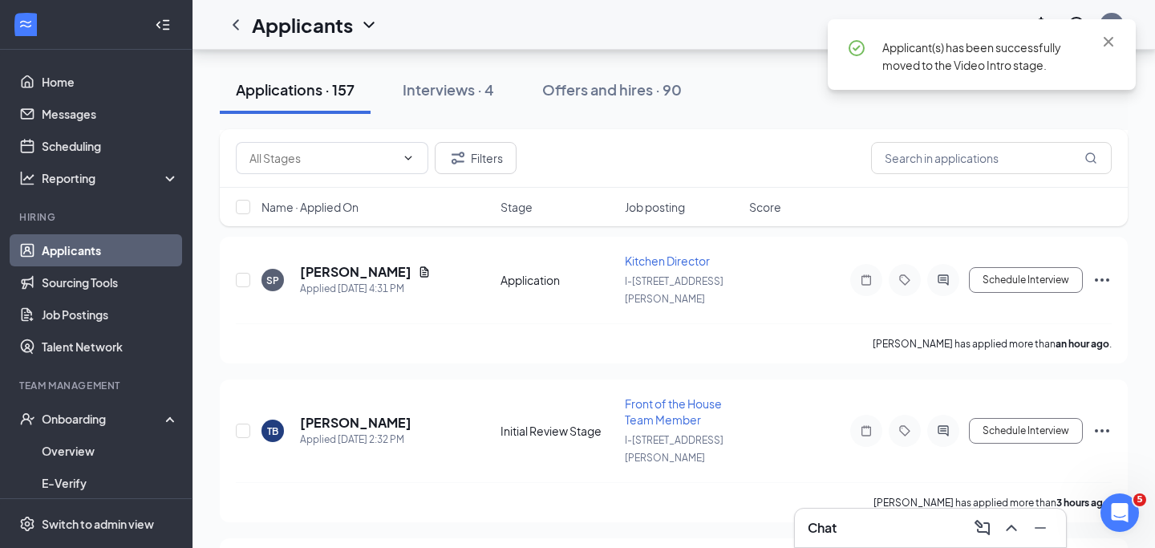
click at [1023, 114] on div "Applications · 157 Interviews · 4 Offers and hires · 90" at bounding box center [674, 90] width 908 height 80
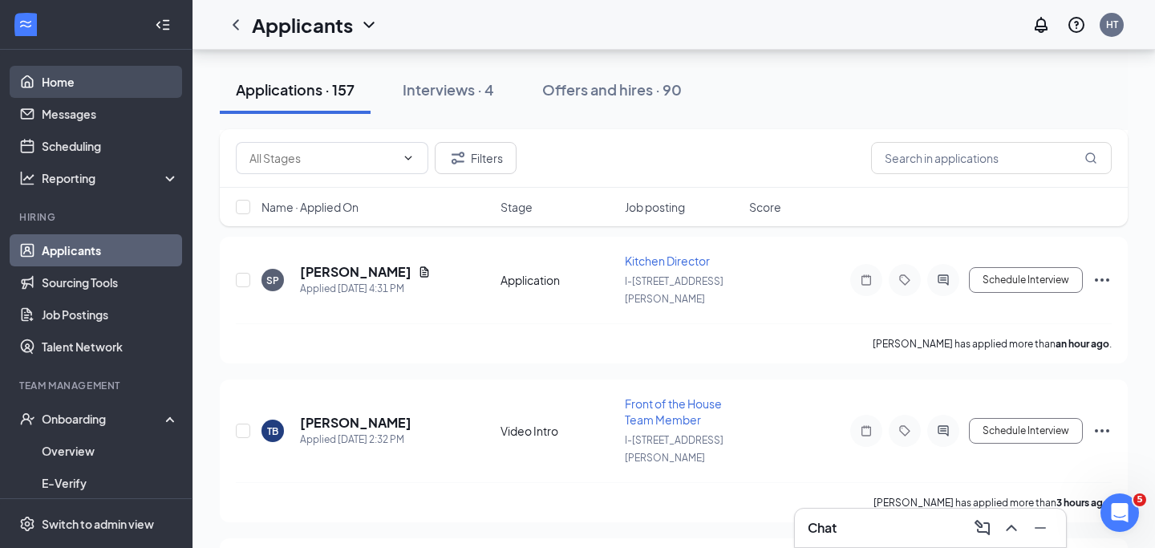
click at [123, 71] on link "Home" at bounding box center [110, 82] width 137 height 32
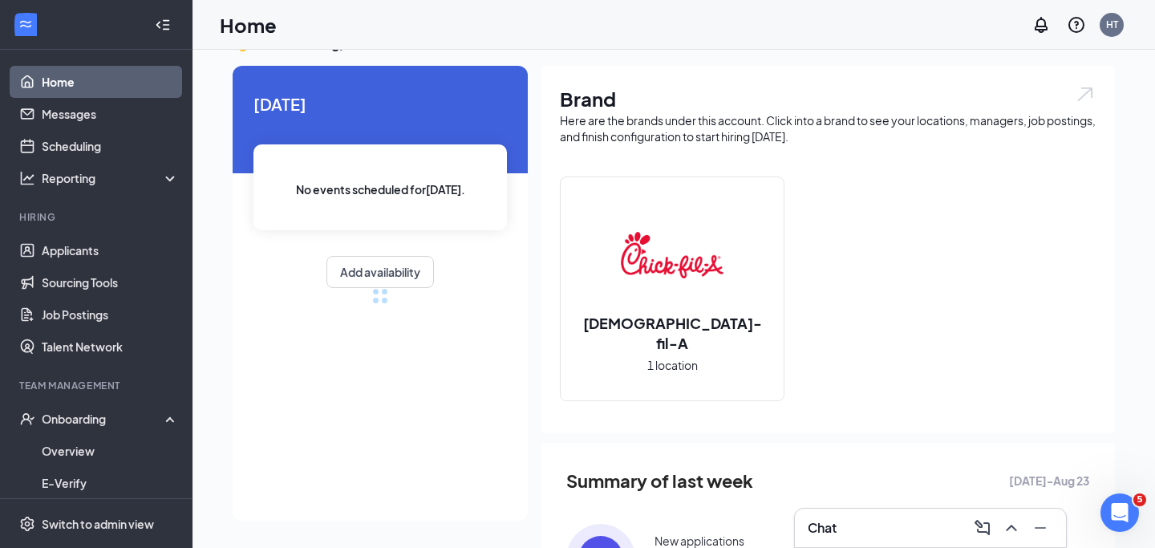
scroll to position [235, 0]
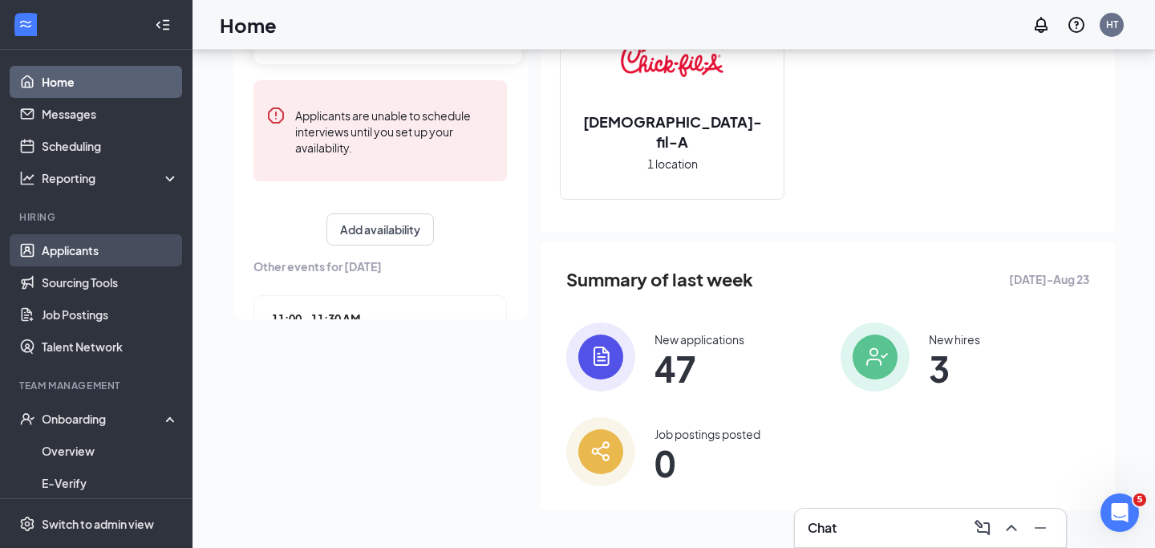
click at [63, 263] on link "Applicants" at bounding box center [110, 250] width 137 height 32
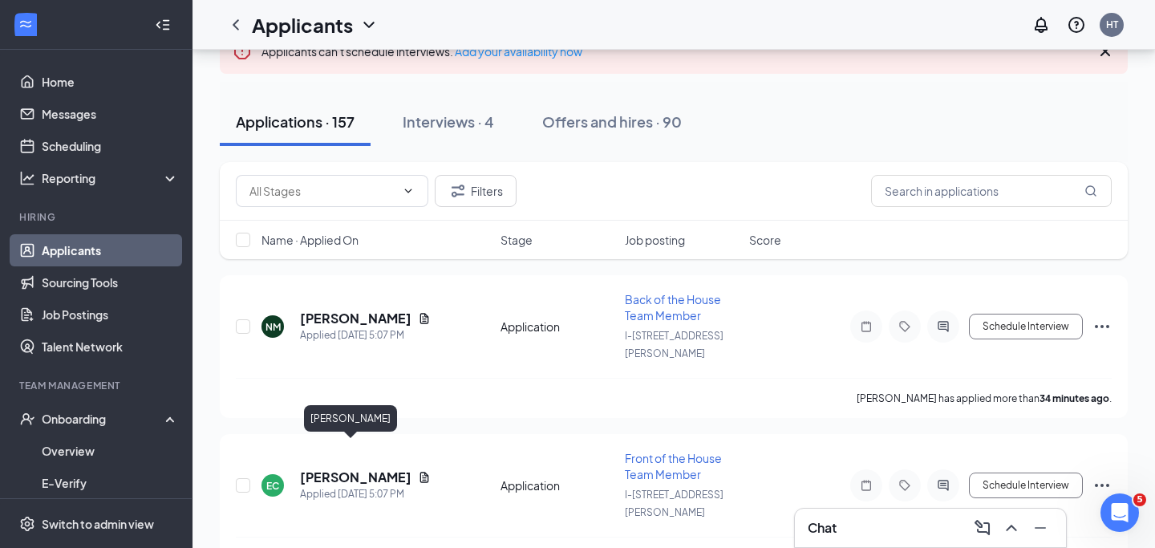
scroll to position [115, 0]
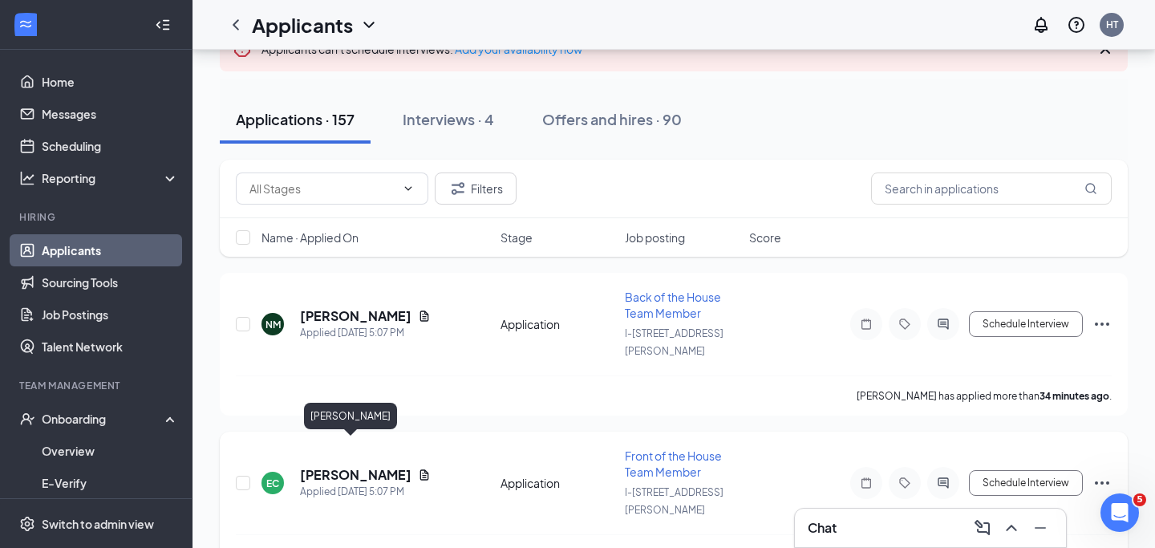
click at [351, 466] on h5 "[PERSON_NAME]" at bounding box center [355, 475] width 111 height 18
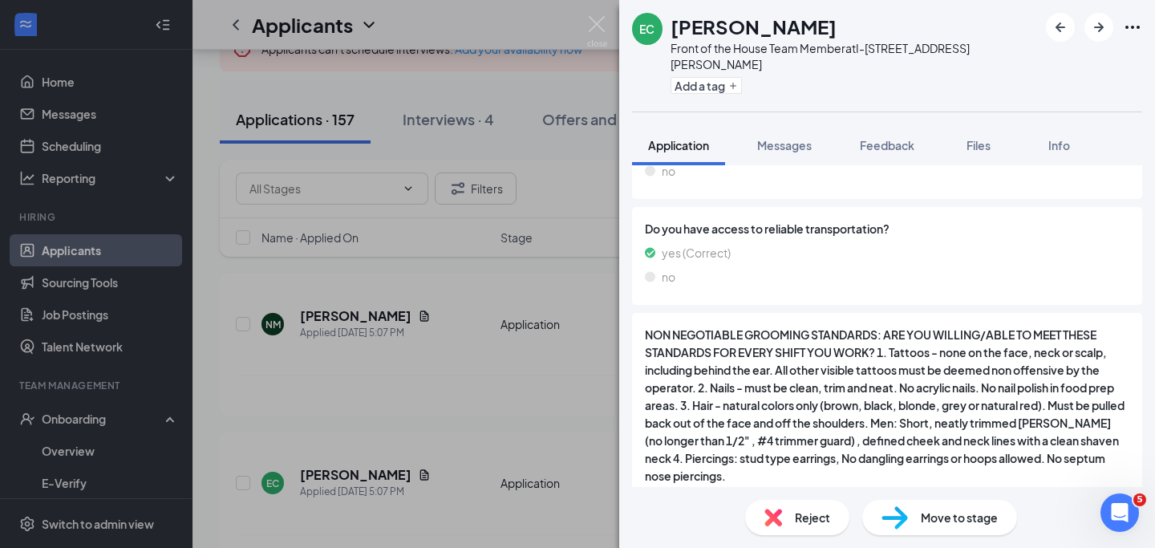
scroll to position [2681, 0]
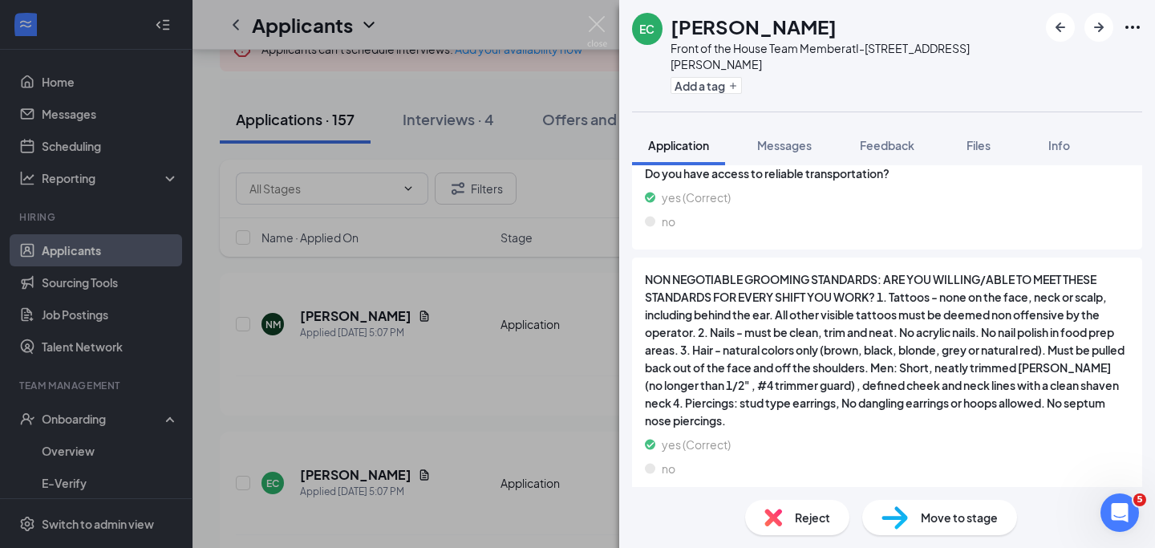
click at [938, 512] on span "Move to stage" at bounding box center [959, 518] width 77 height 18
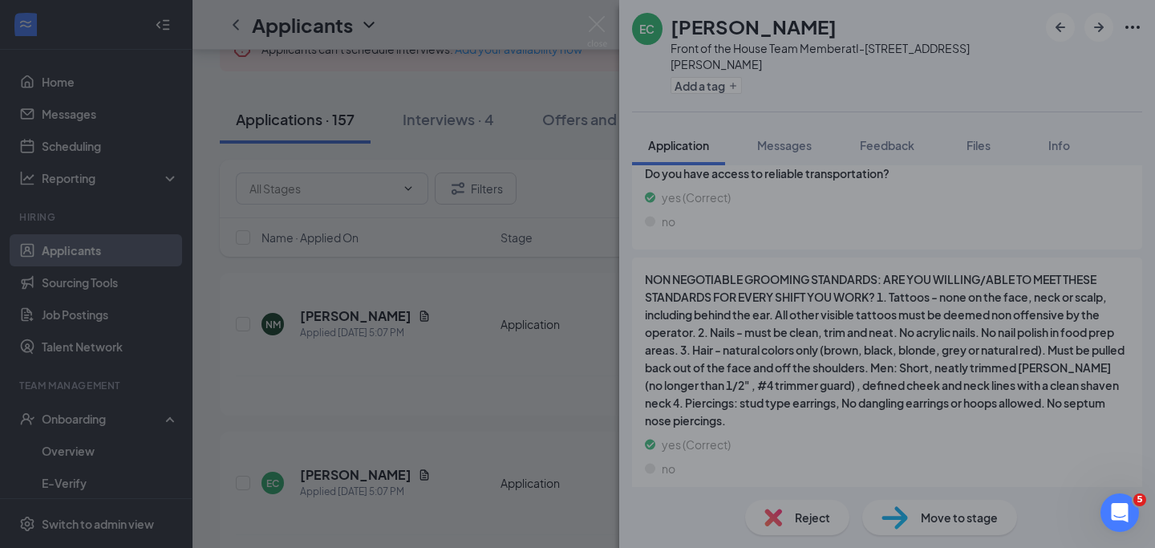
scroll to position [2674, 0]
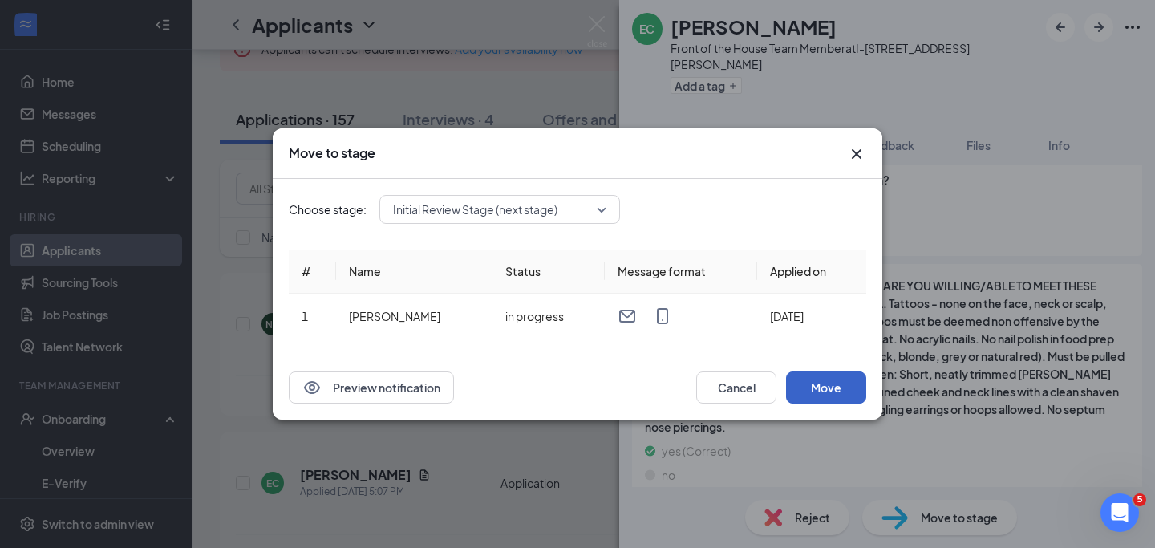
click at [816, 390] on button "Move" at bounding box center [826, 387] width 80 height 32
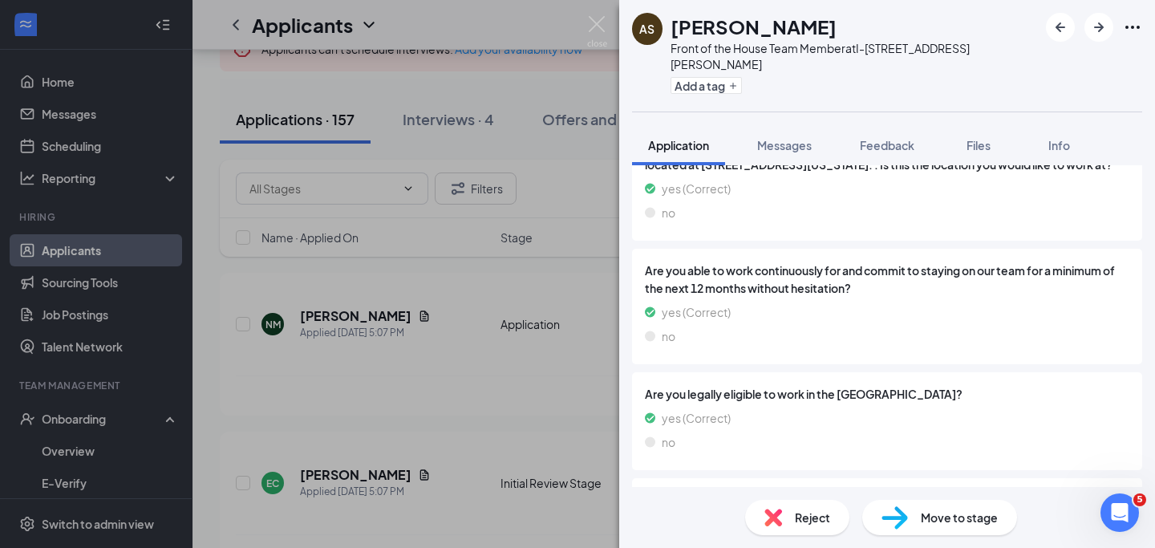
scroll to position [2822, 0]
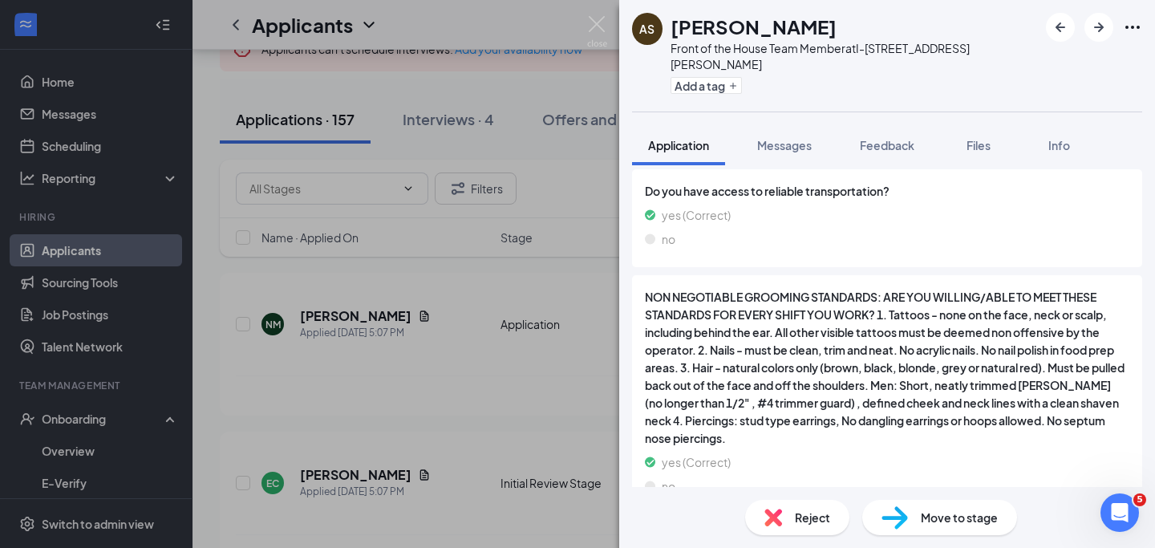
click at [599, 21] on img at bounding box center [597, 31] width 20 height 31
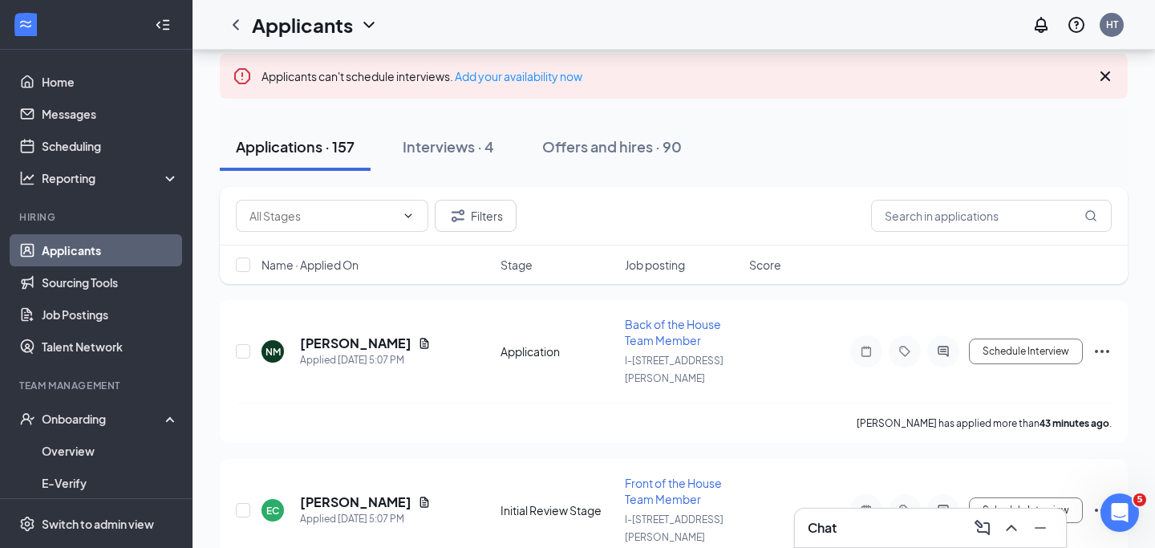
scroll to position [66, 0]
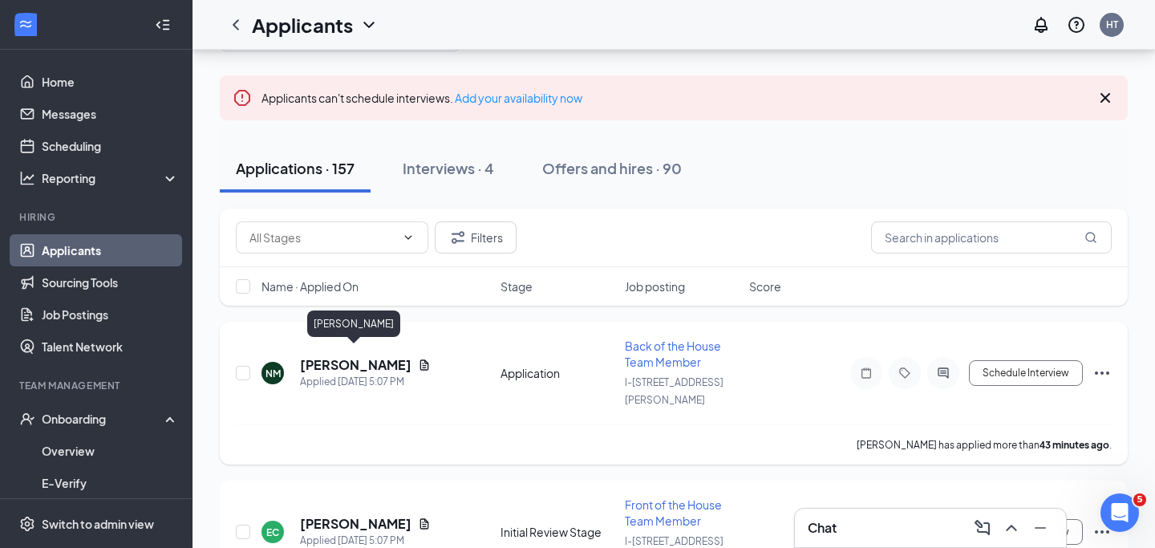
click at [391, 357] on h5 "[PERSON_NAME]" at bounding box center [355, 365] width 111 height 18
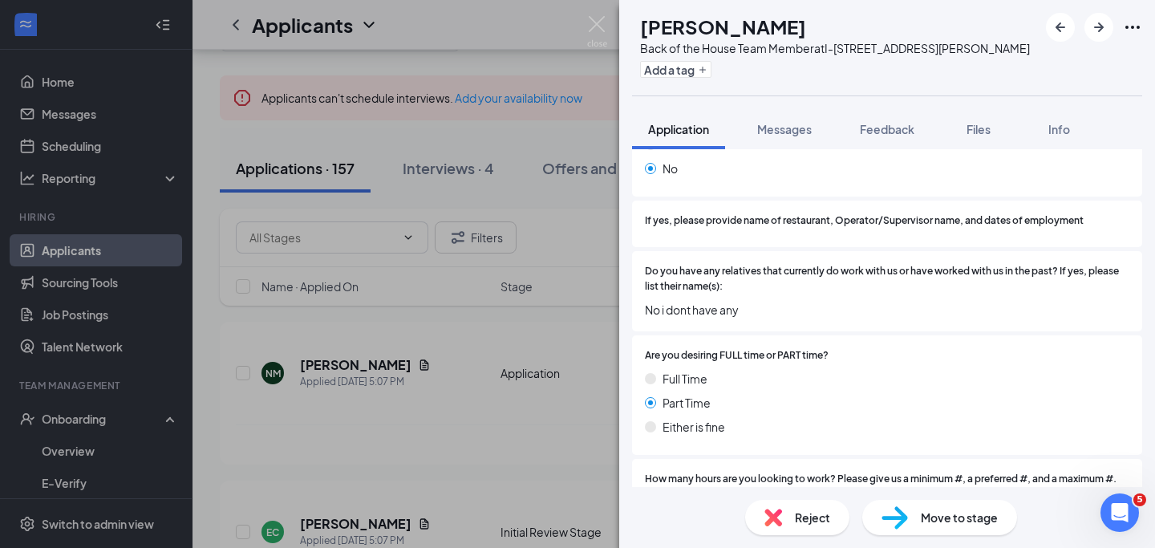
scroll to position [834, 0]
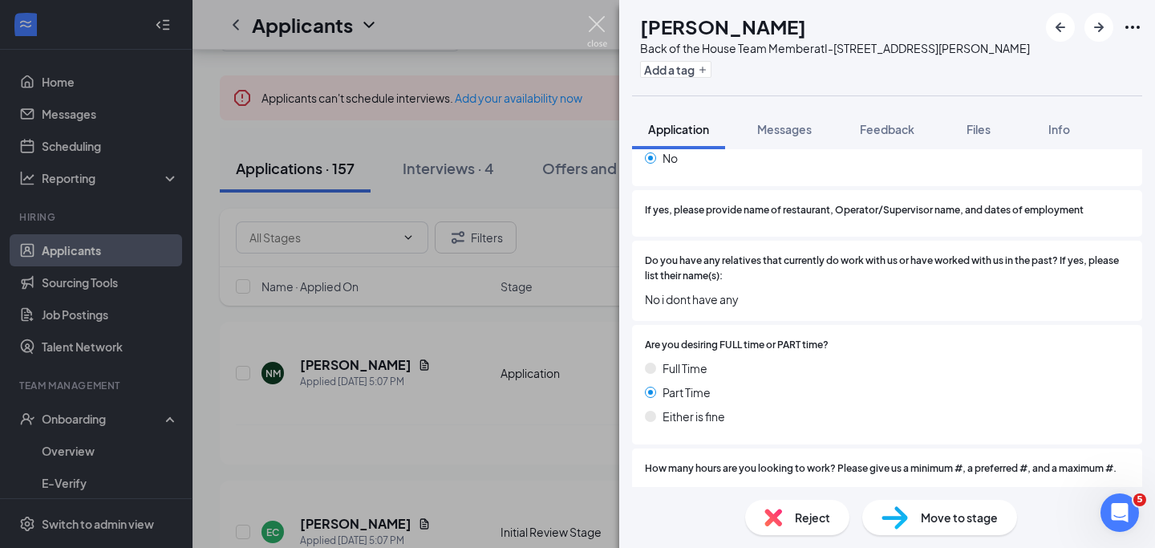
click at [593, 27] on img at bounding box center [597, 31] width 20 height 31
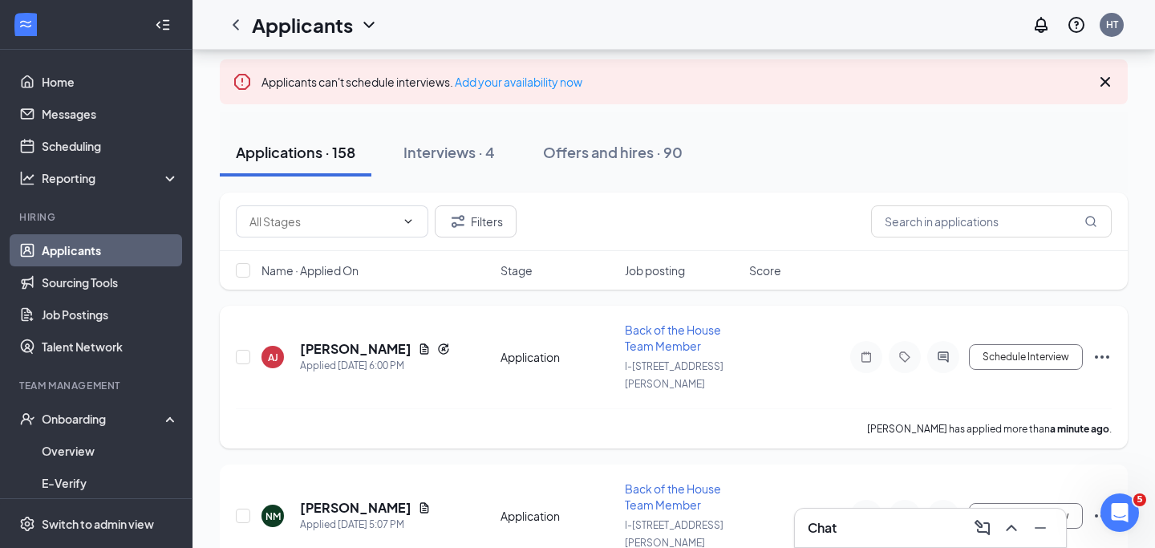
scroll to position [110, 0]
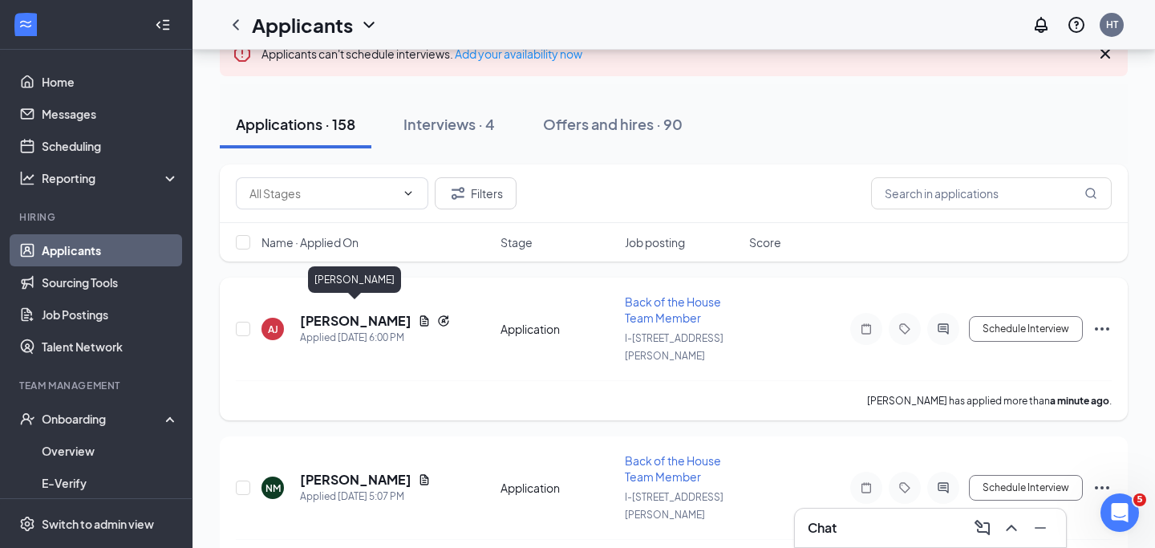
click at [371, 312] on h5 "[PERSON_NAME]" at bounding box center [355, 321] width 111 height 18
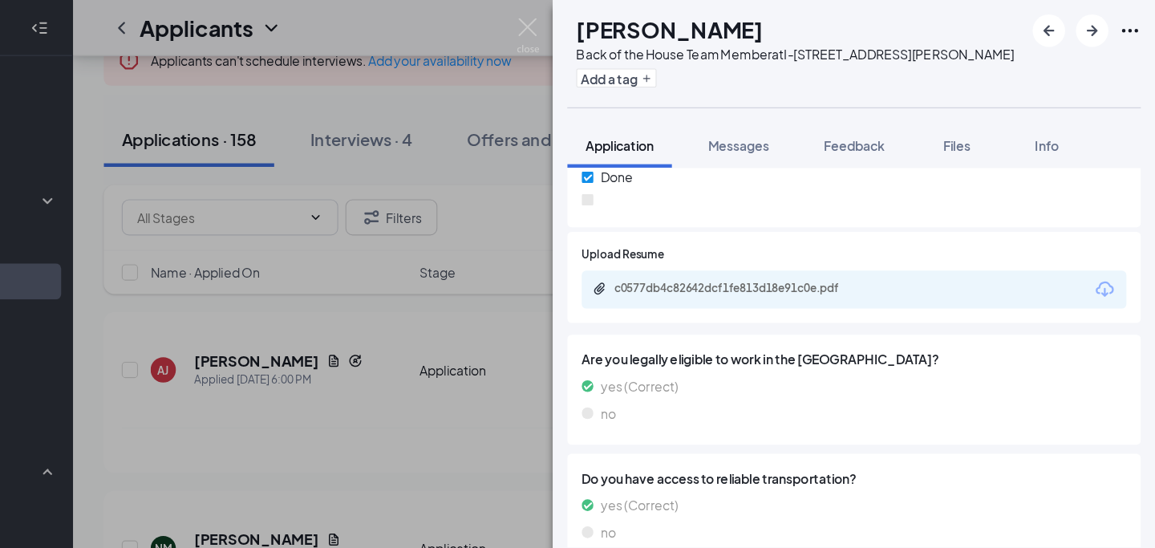
scroll to position [2360, 0]
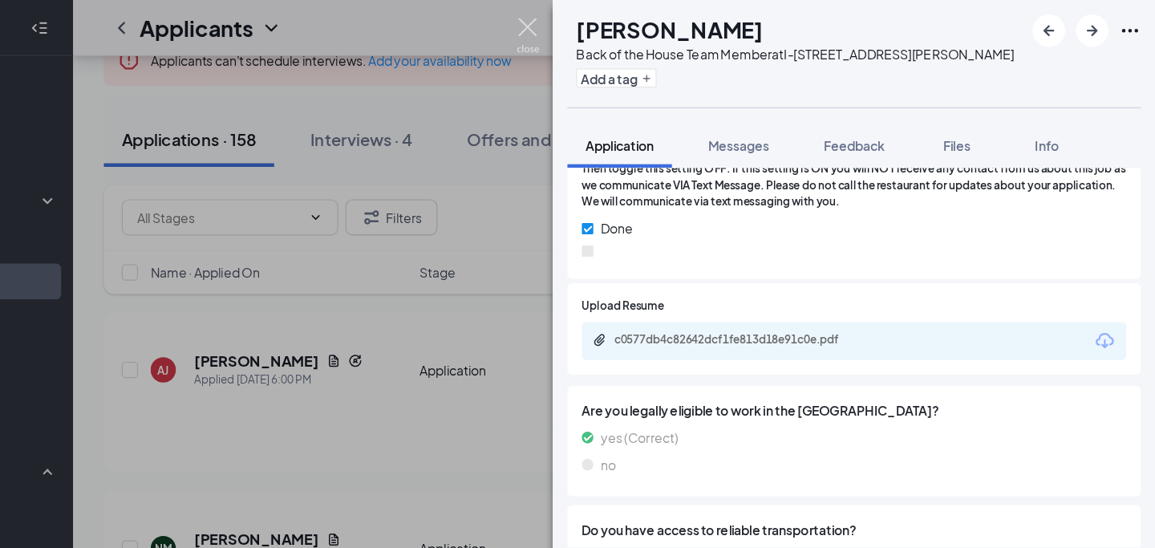
click at [595, 23] on img at bounding box center [597, 31] width 20 height 31
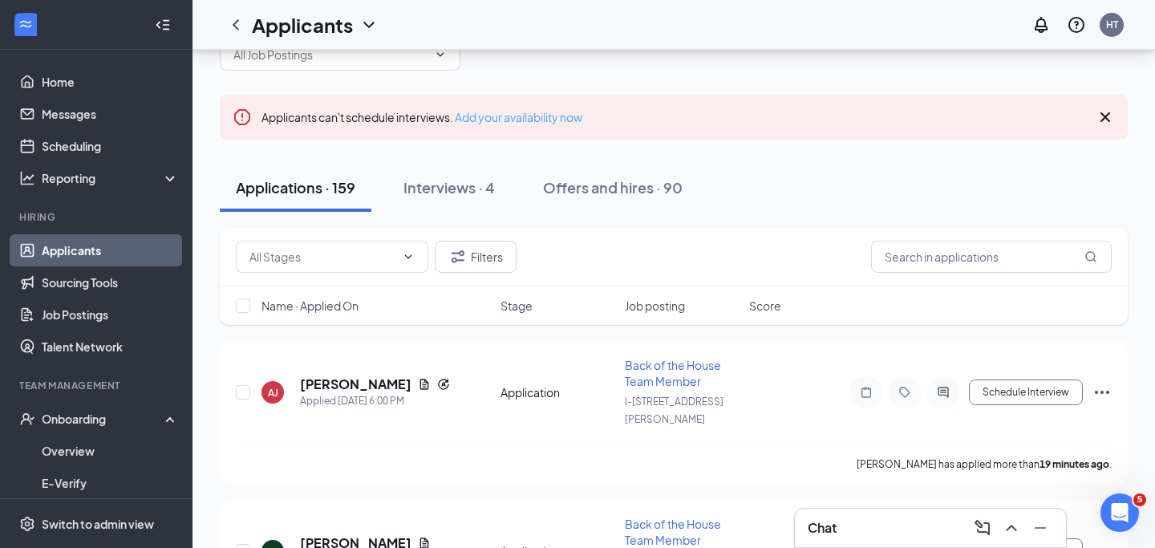
scroll to position [37, 0]
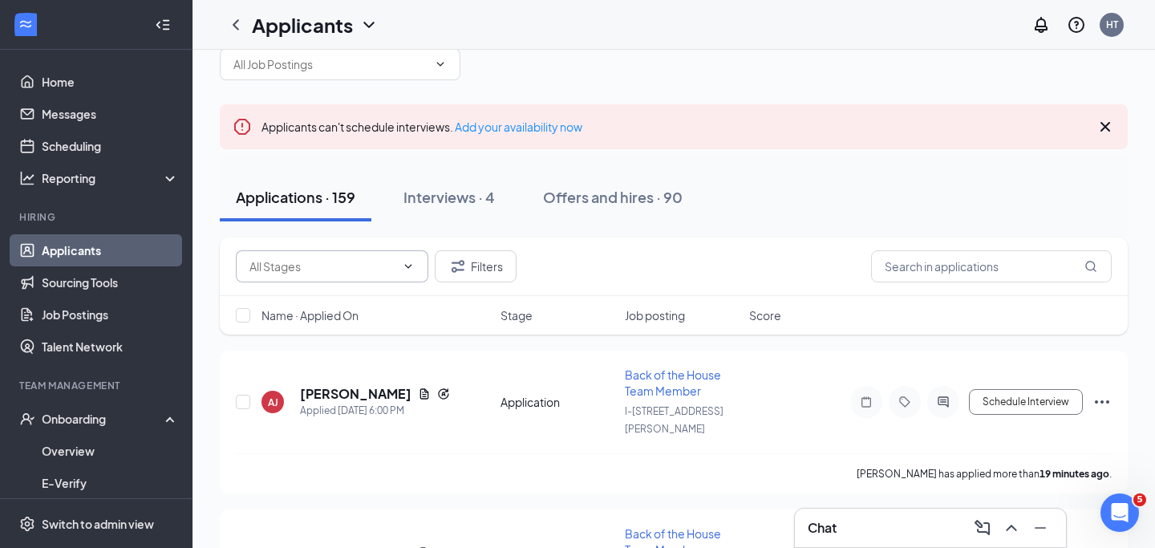
click at [414, 261] on icon "ChevronDown" at bounding box center [408, 266] width 13 height 13
click at [314, 338] on div "Video Intro (13)" at bounding box center [275, 330] width 79 height 18
type input "Video Intro (13)"
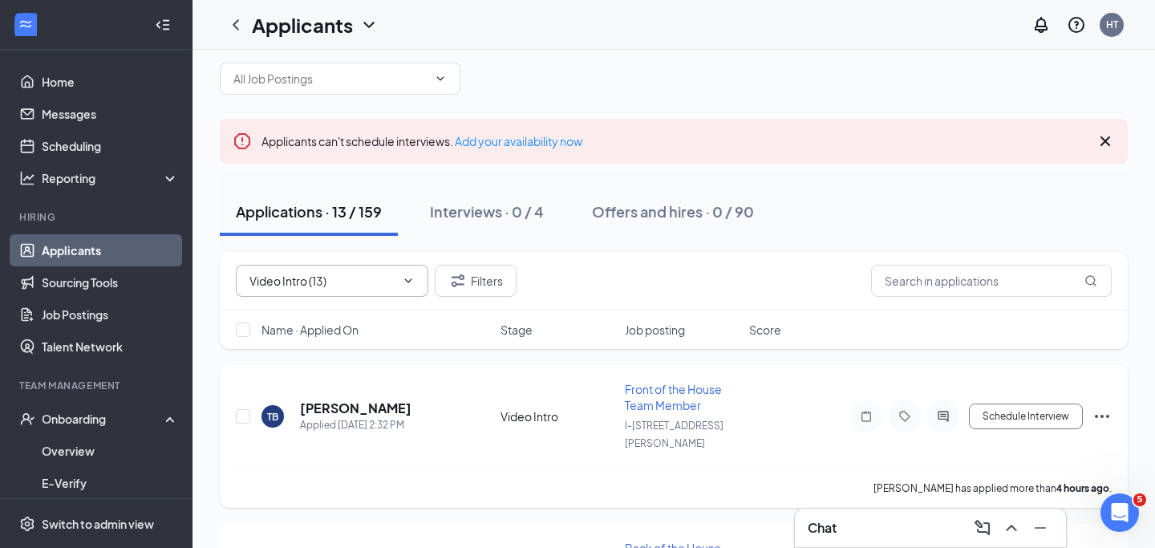
scroll to position [43, 0]
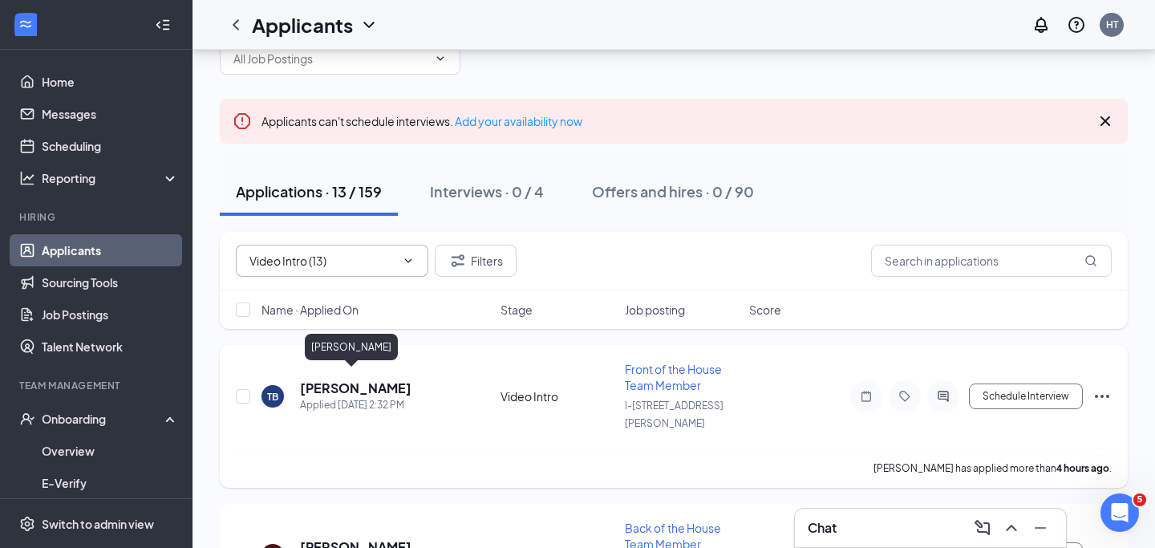
click at [372, 379] on h5 "[PERSON_NAME]" at bounding box center [355, 388] width 111 height 18
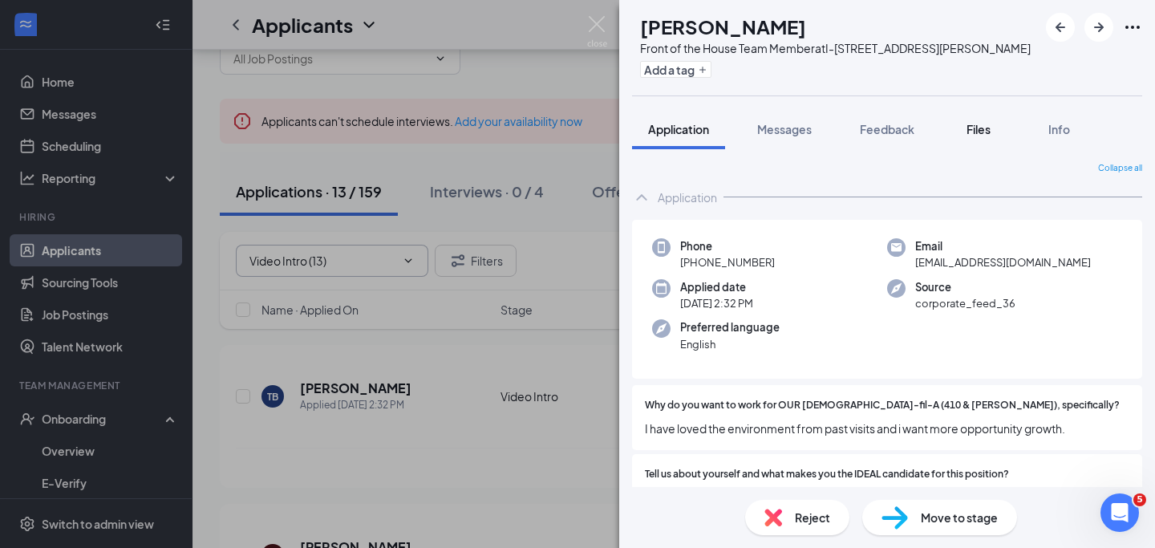
click at [981, 132] on span "Files" at bounding box center [978, 129] width 24 height 14
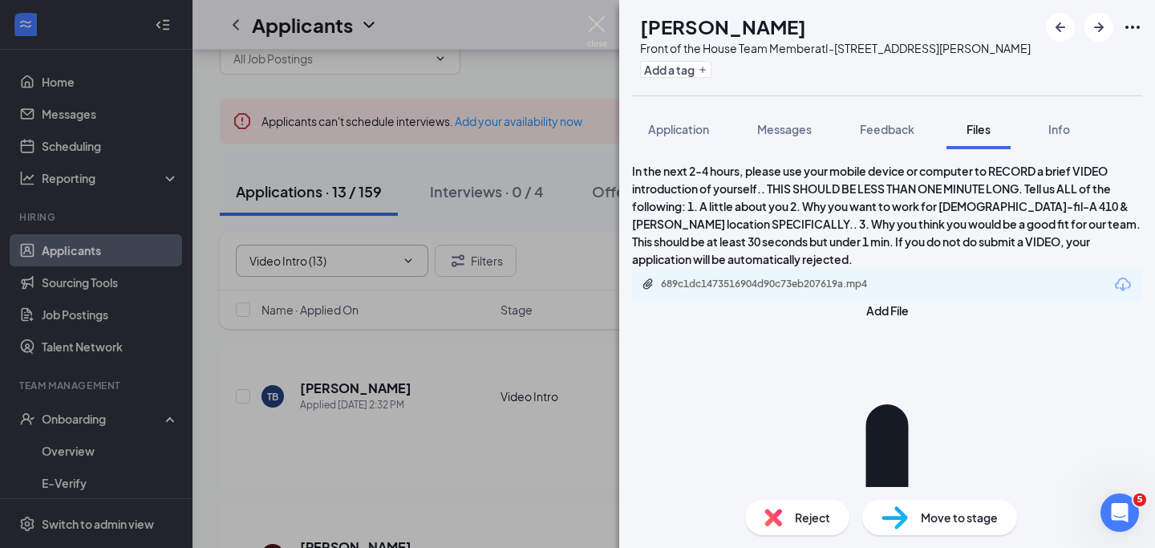
click at [1002, 275] on div "689c1dc1473516904d90c73eb207619a.mp4" at bounding box center [887, 285] width 510 height 34
click at [1113, 275] on icon "Download" at bounding box center [1122, 284] width 19 height 19
click at [794, 126] on span "Messages" at bounding box center [784, 129] width 55 height 14
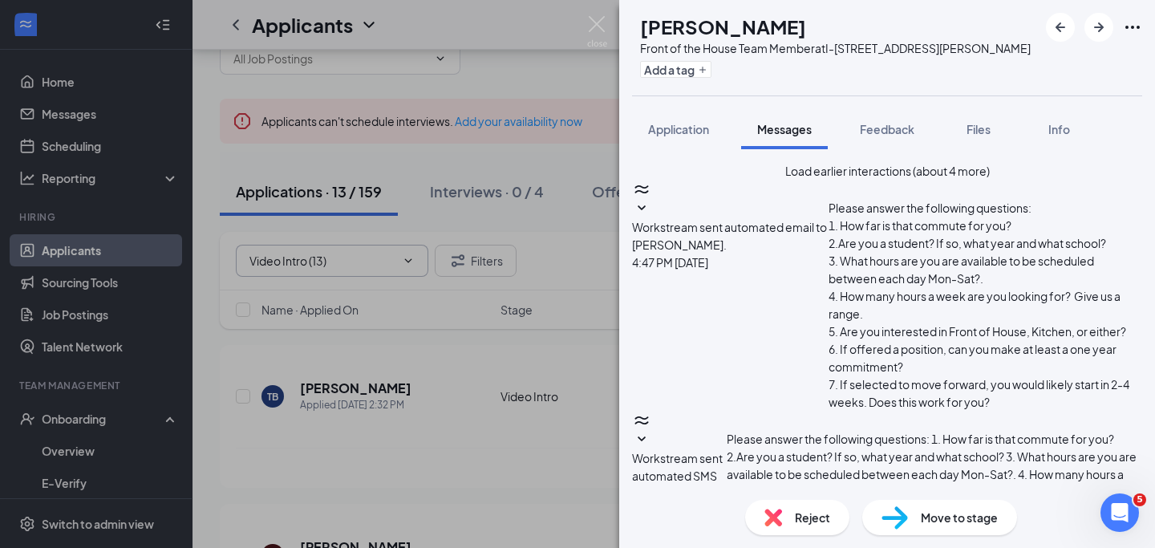
scroll to position [844, 0]
paste textarea "We would like to move you to next steps which is an in person interview. We nor…"
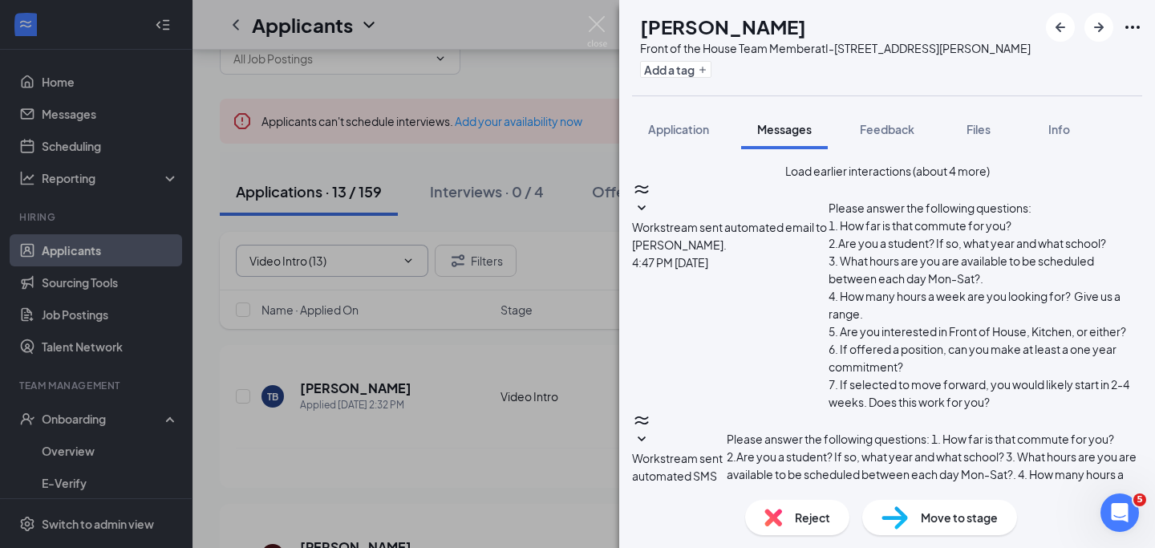
type textarea "Hi Taylor! We would like to move you to next steps which is an in person interv…"
click at [601, 19] on img at bounding box center [597, 31] width 20 height 31
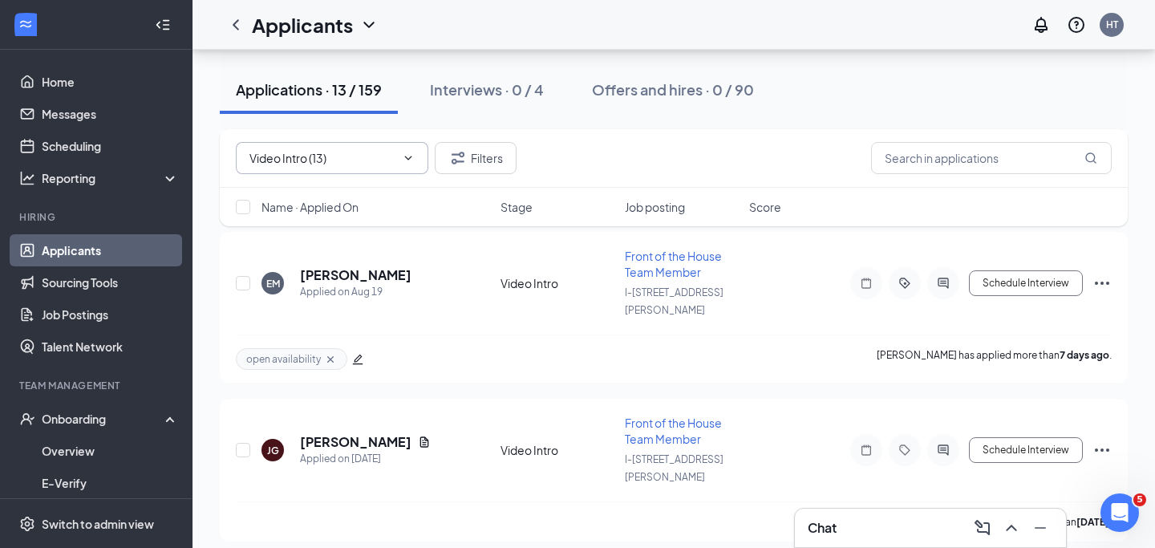
scroll to position [474, 0]
click at [945, 443] on icon "ActiveChat" at bounding box center [943, 449] width 19 height 13
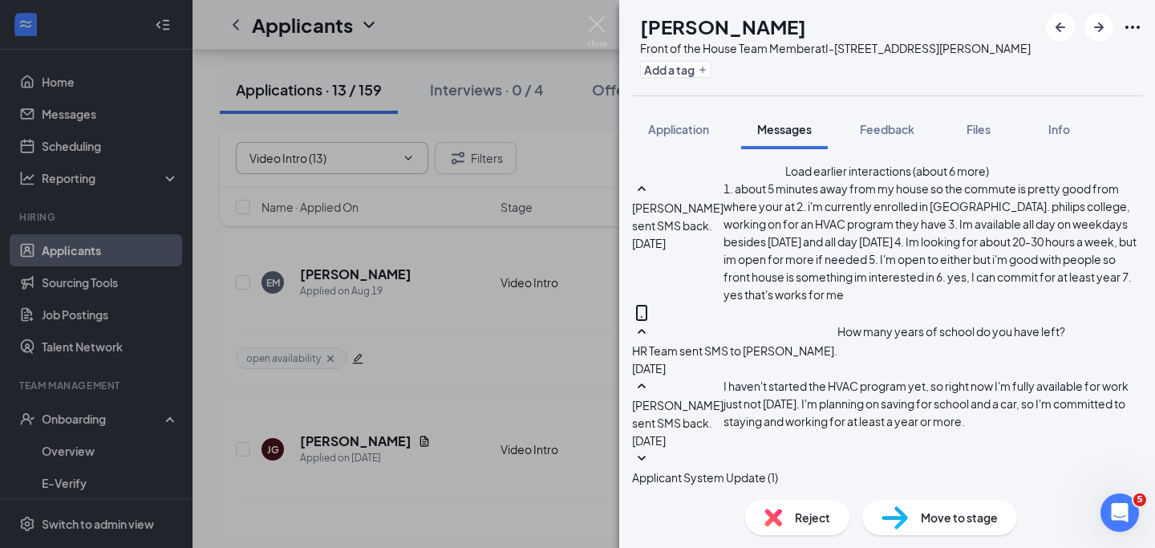
scroll to position [1020, 0]
type textarea "Hi Jonah. We received your video but cannot access it. Please be sure it is les…"
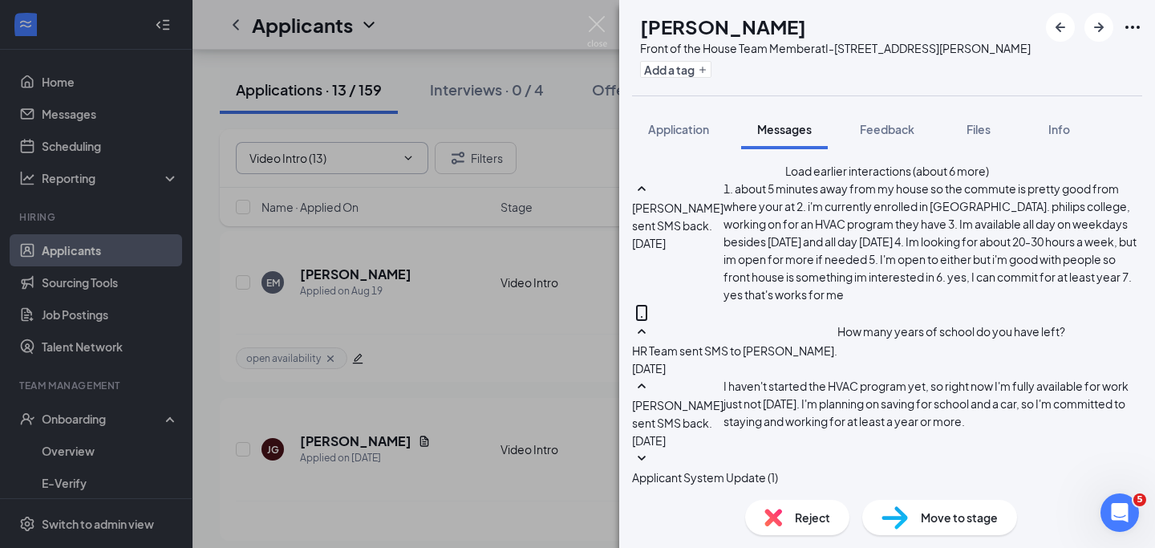
drag, startPoint x: 919, startPoint y: 289, endPoint x: 805, endPoint y: 236, distance: 125.6
copy span "We received your video but cannot access it. Please be sure it is less than one…"
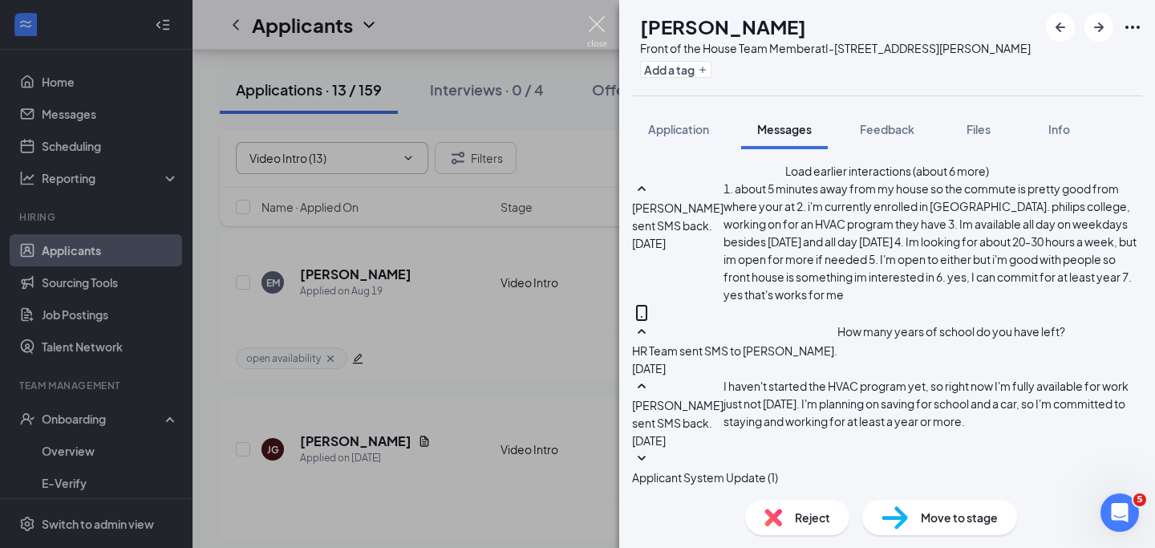
click at [596, 26] on img at bounding box center [597, 31] width 20 height 31
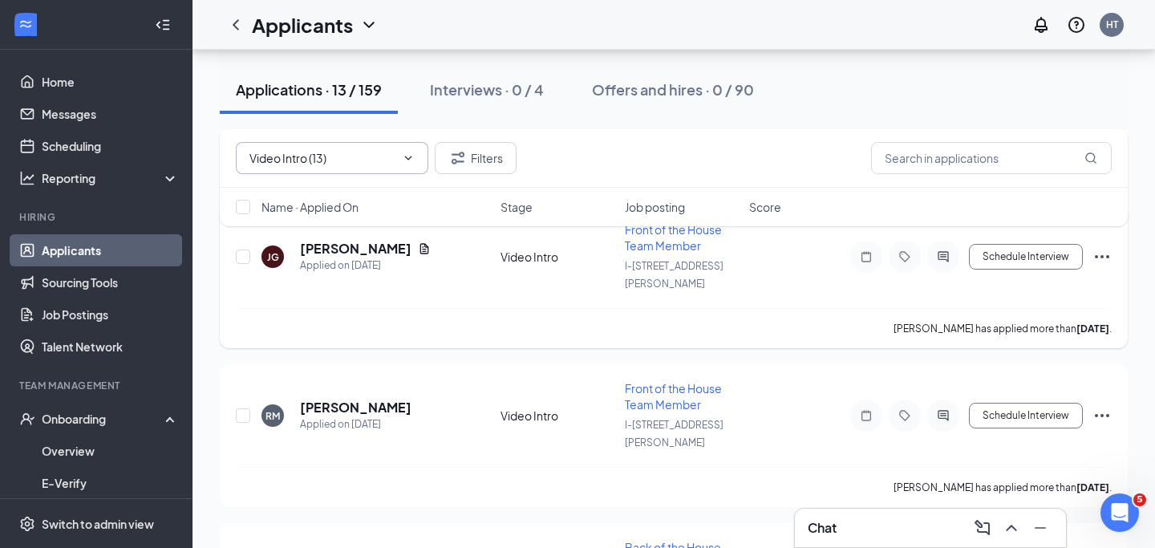
scroll to position [728, 0]
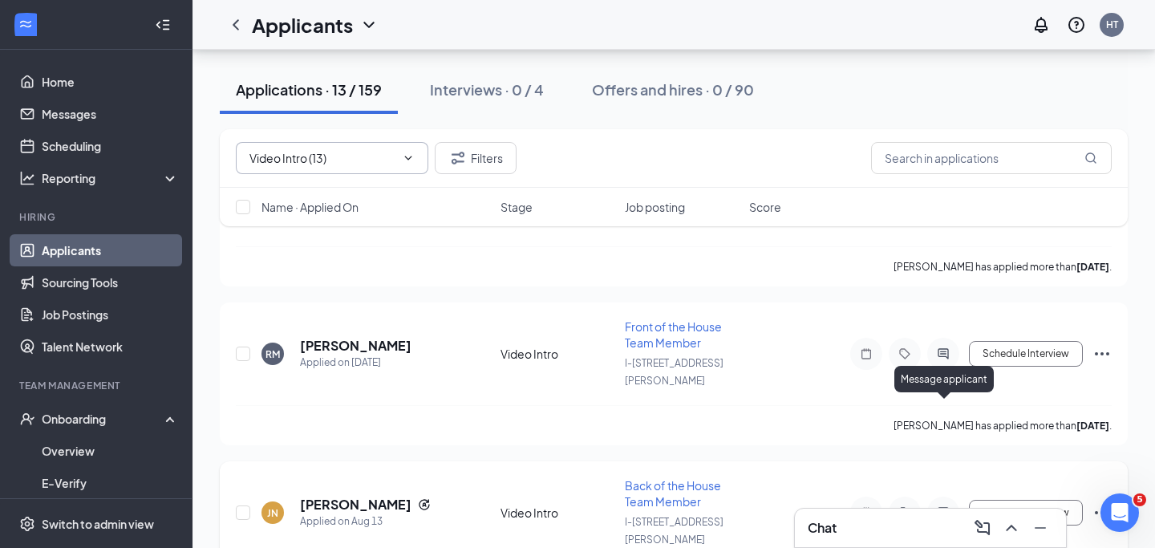
click at [940, 506] on icon "ActiveChat" at bounding box center [943, 512] width 19 height 13
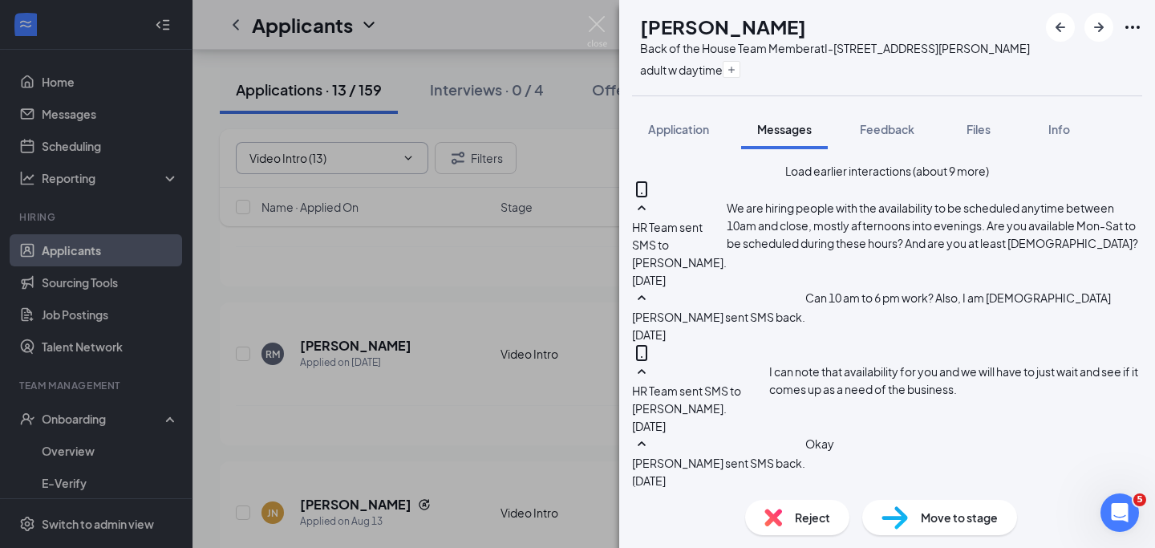
type textarea "Hi Jeremiah! We received your video but cannot access it. Please be sure it is …"
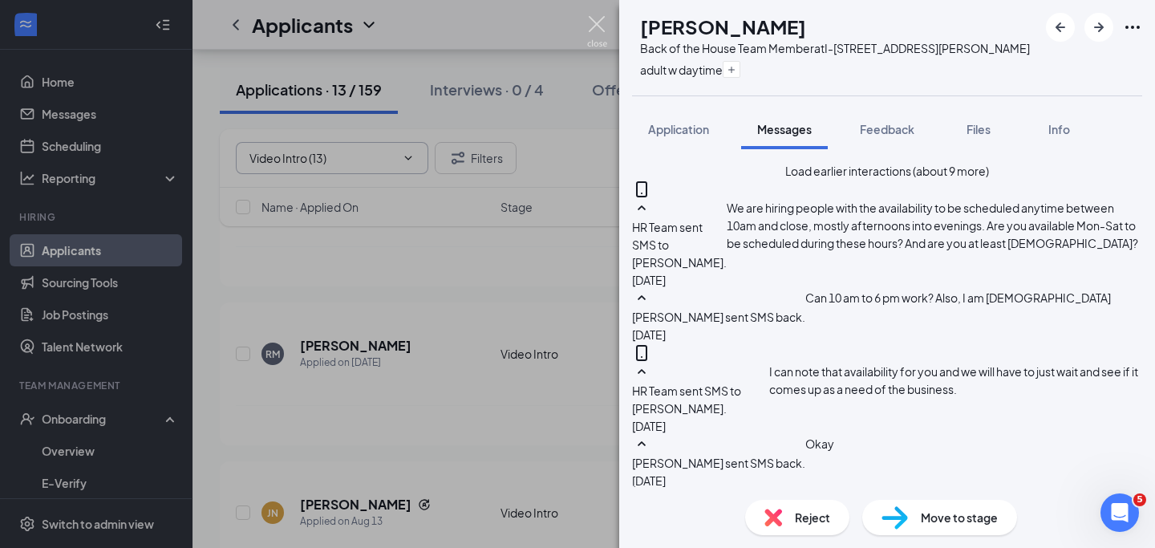
click at [594, 26] on img at bounding box center [597, 31] width 20 height 31
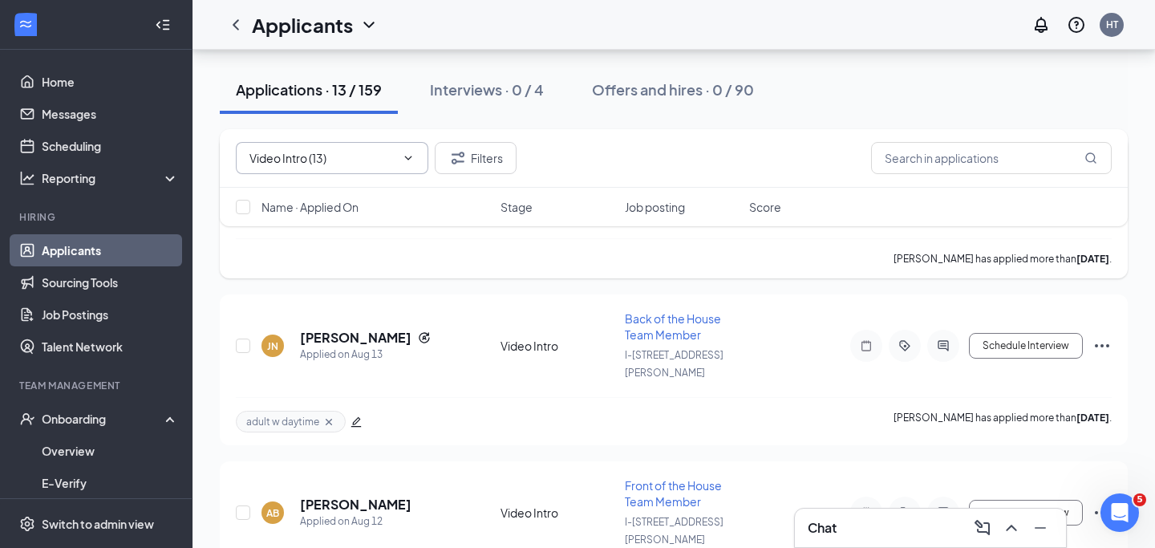
scroll to position [915, 0]
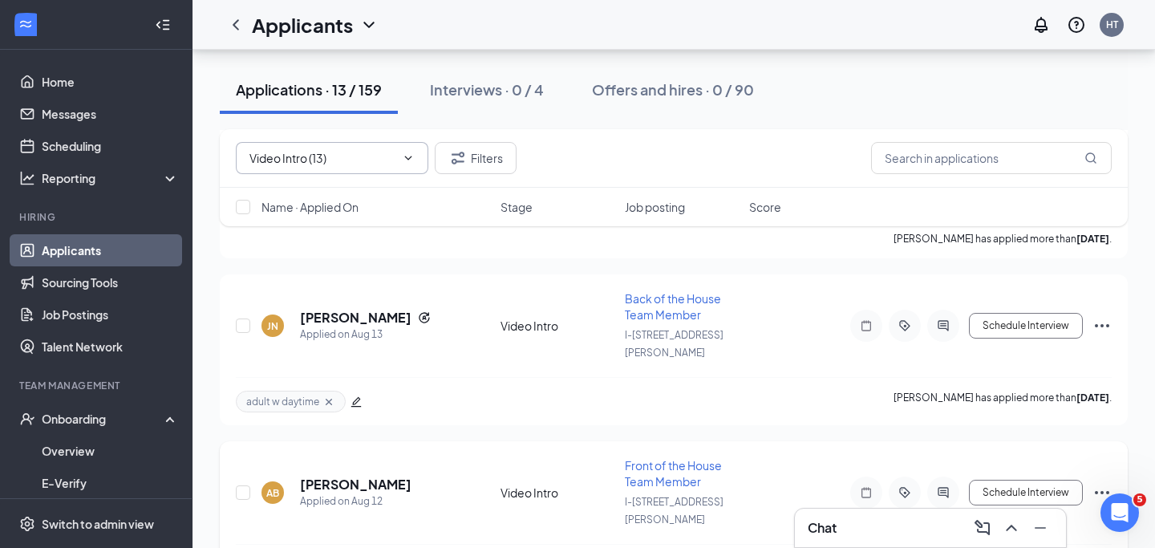
click at [943, 487] on icon "ActiveChat" at bounding box center [943, 492] width 10 height 10
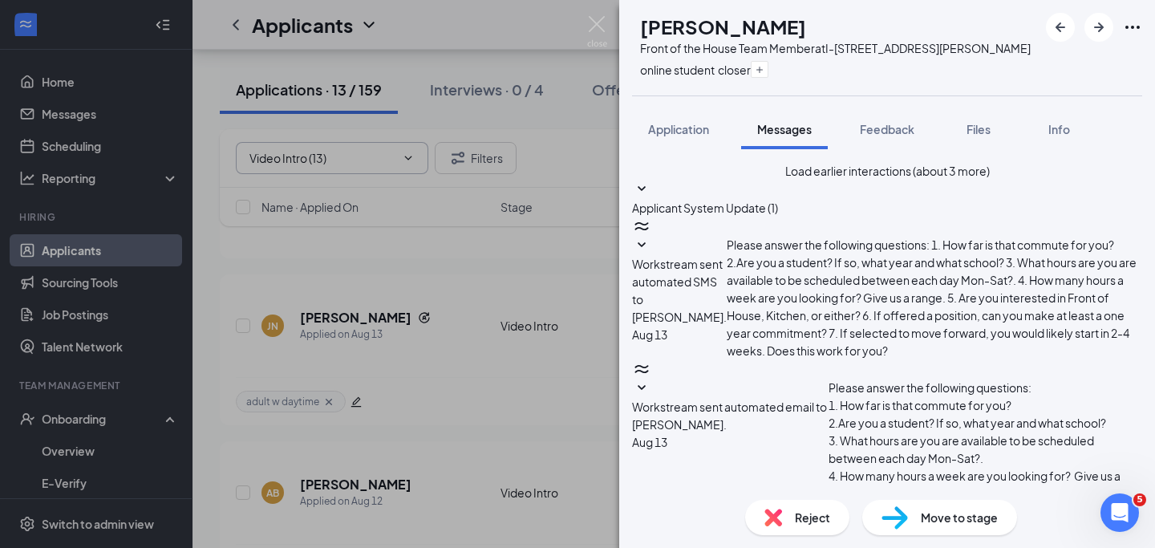
scroll to position [693, 0]
type textarea "Hi [PERSON_NAME]! We received your video but cannot access it. Please be sure i…"
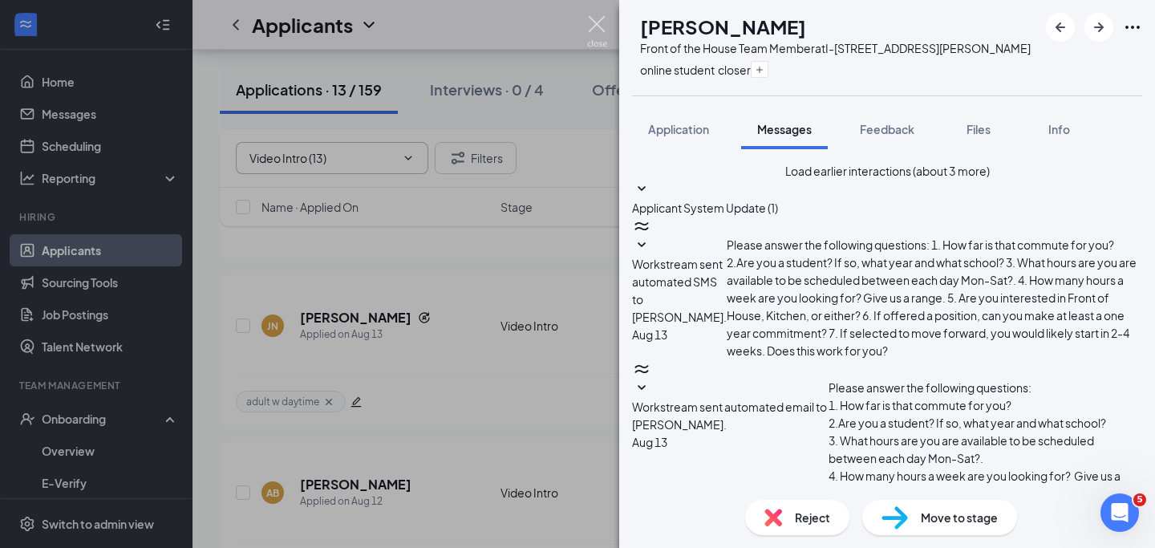
click at [598, 23] on img at bounding box center [597, 31] width 20 height 31
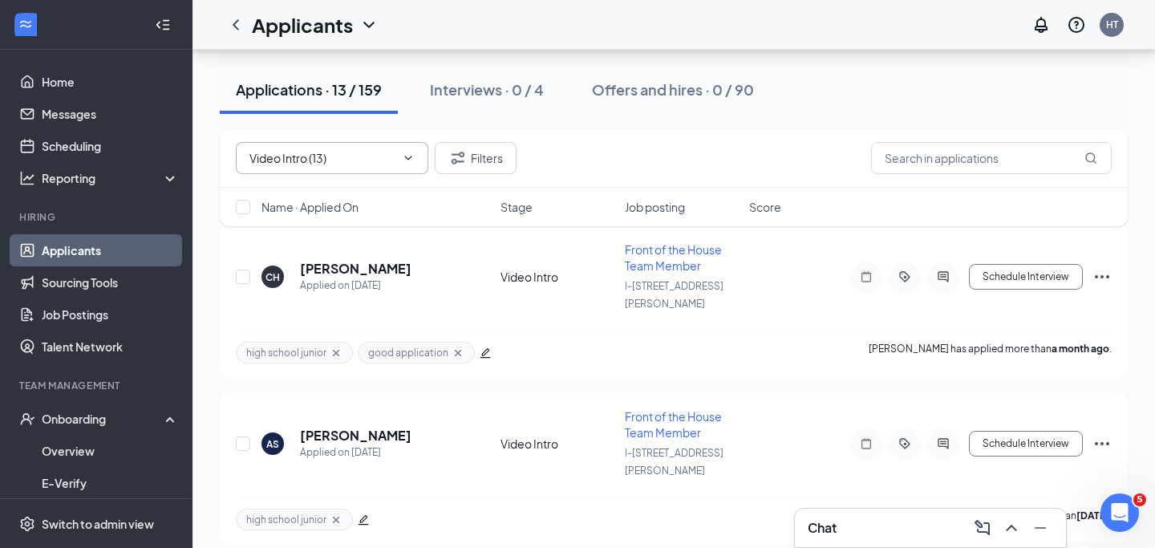
scroll to position [1734, 0]
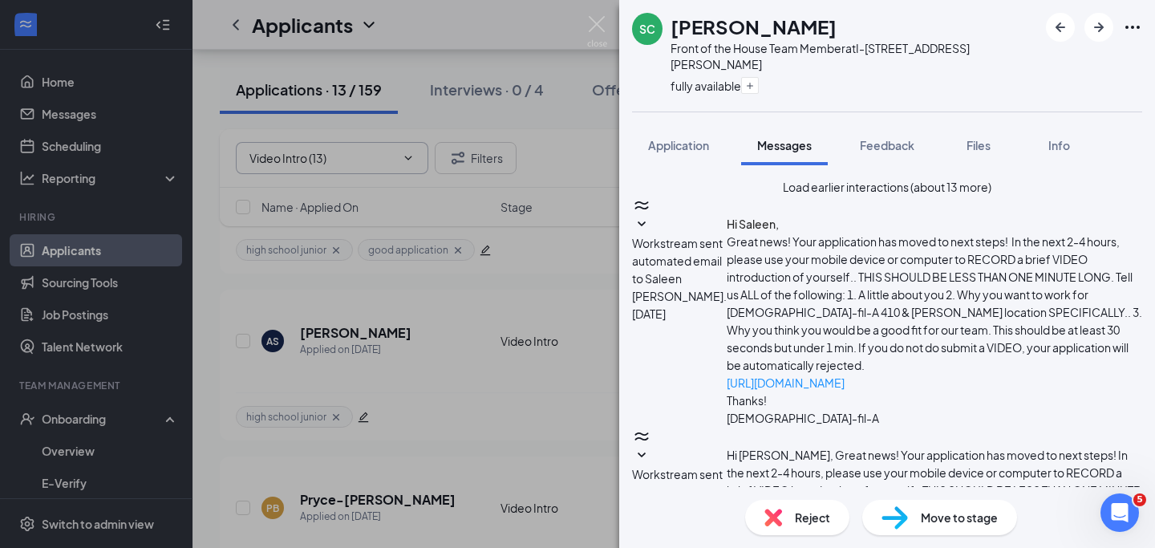
scroll to position [889, 0]
type textarea "Due to no response, we will take you off our list. Best of luck to you in your …"
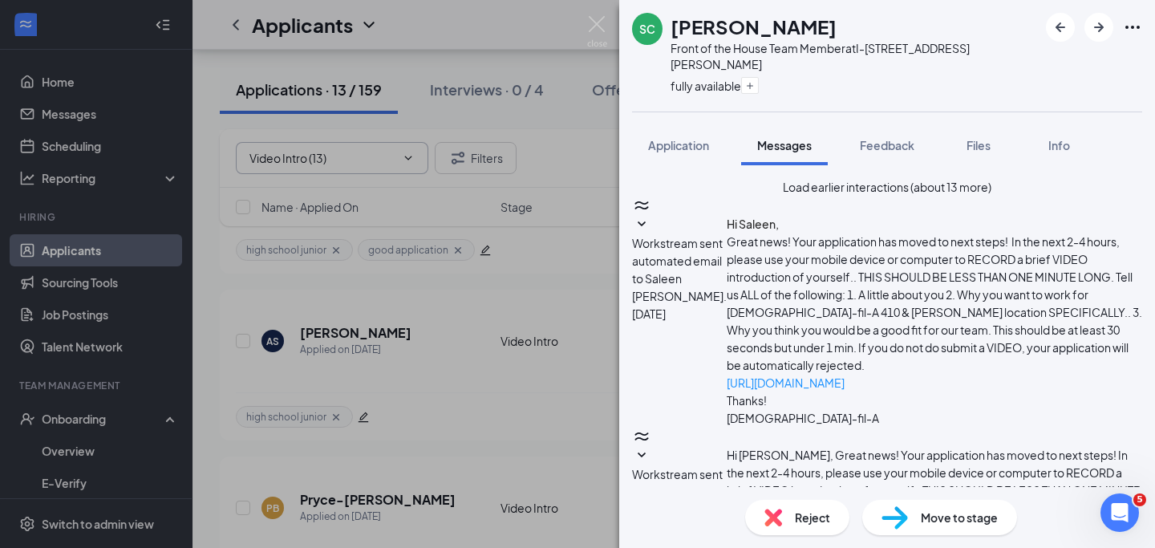
click at [598, 18] on img at bounding box center [597, 31] width 20 height 31
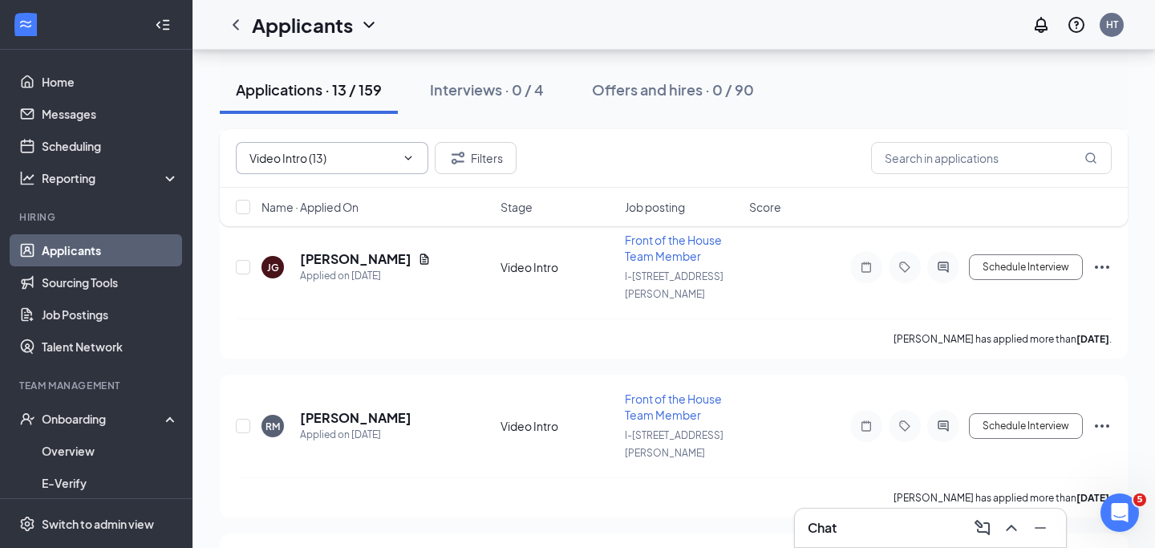
scroll to position [633, 0]
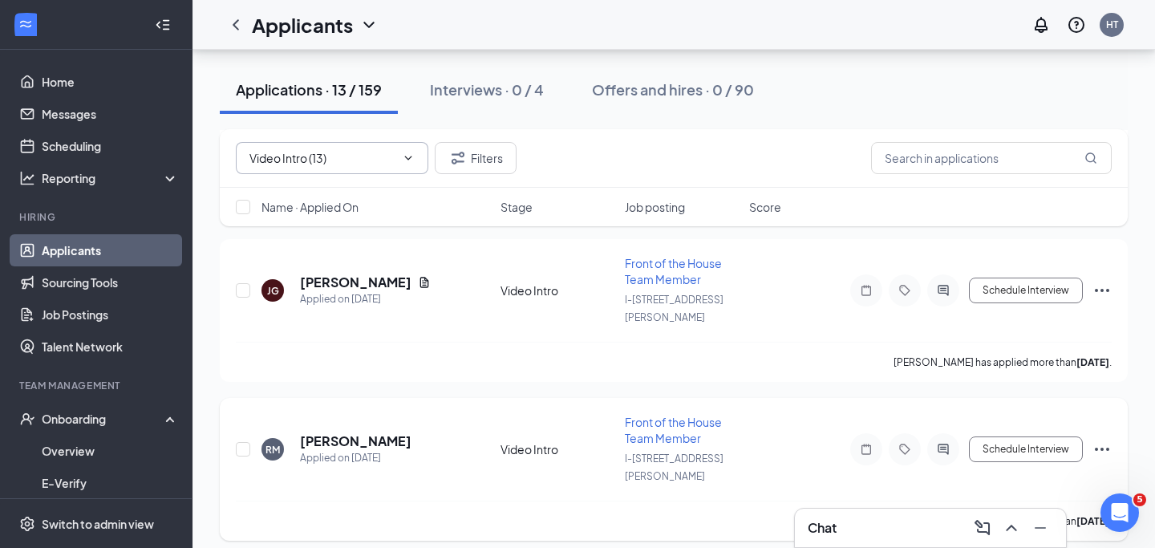
click at [941, 443] on icon "ActiveChat" at bounding box center [943, 449] width 19 height 13
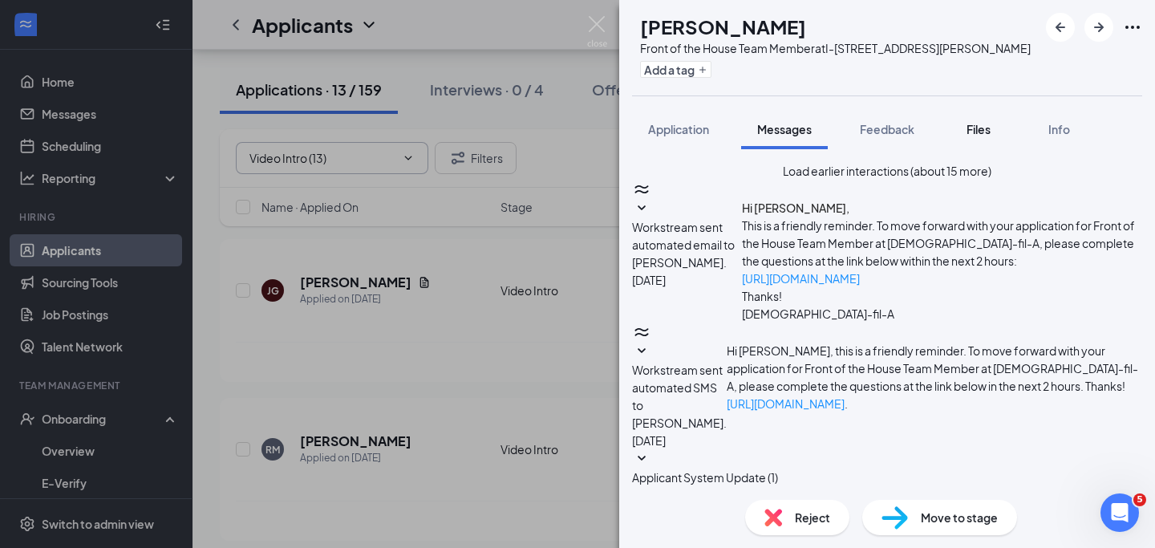
click at [971, 136] on div "Files" at bounding box center [978, 129] width 32 height 16
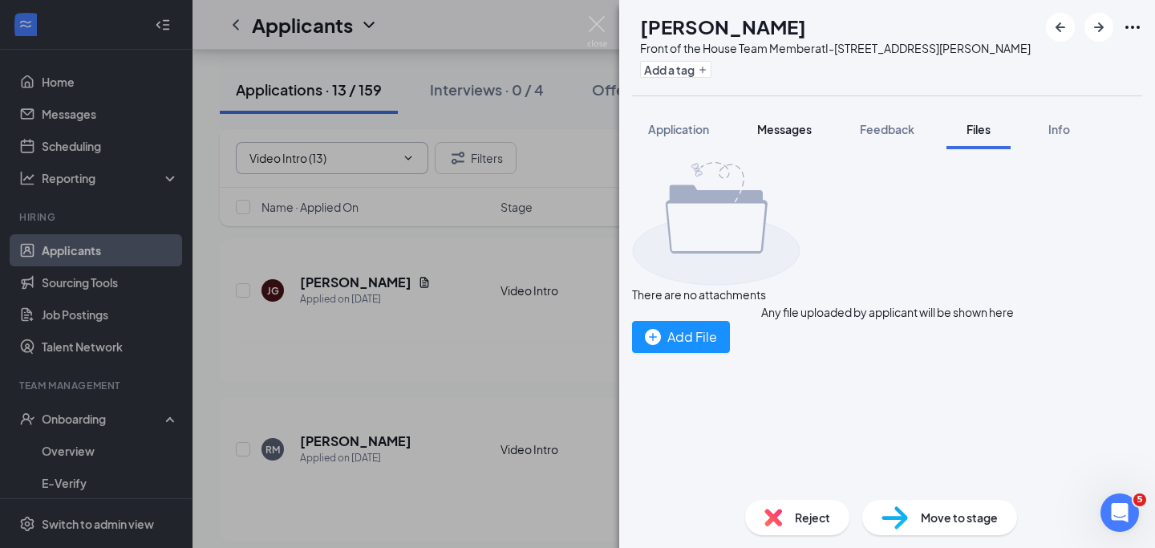
click at [782, 131] on span "Messages" at bounding box center [784, 129] width 55 height 14
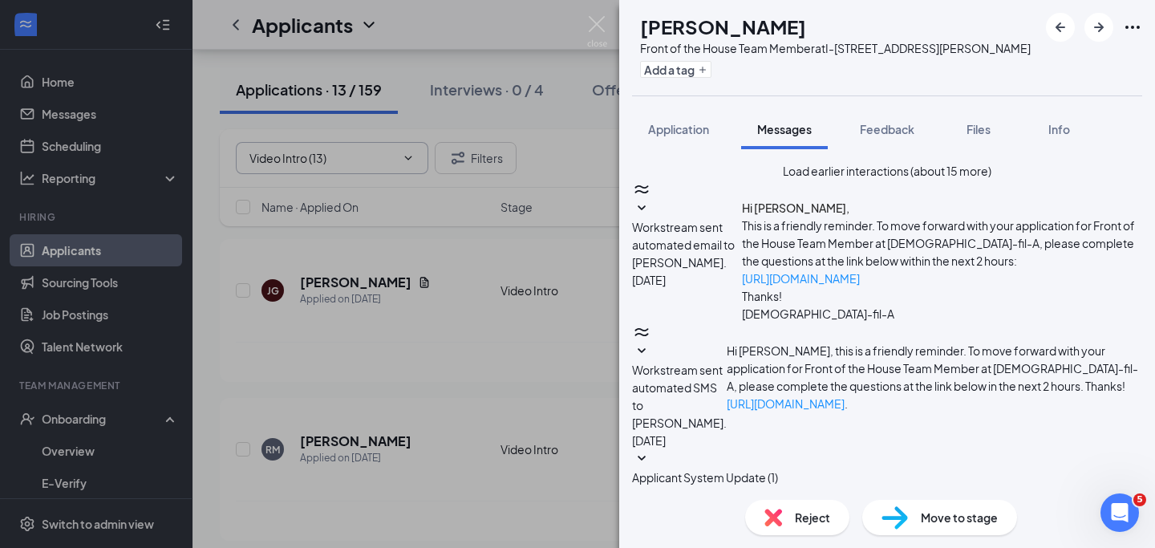
scroll to position [587, 0]
type textarea "Hi [PERSON_NAME]. Are you still interested in continuing with your application …"
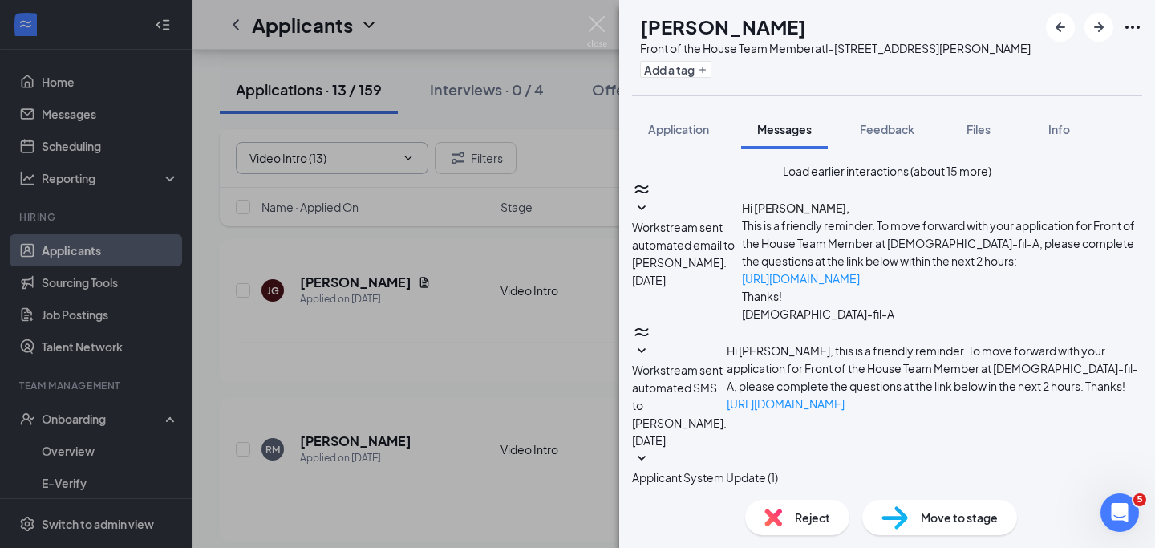
click at [599, 34] on img at bounding box center [597, 31] width 20 height 31
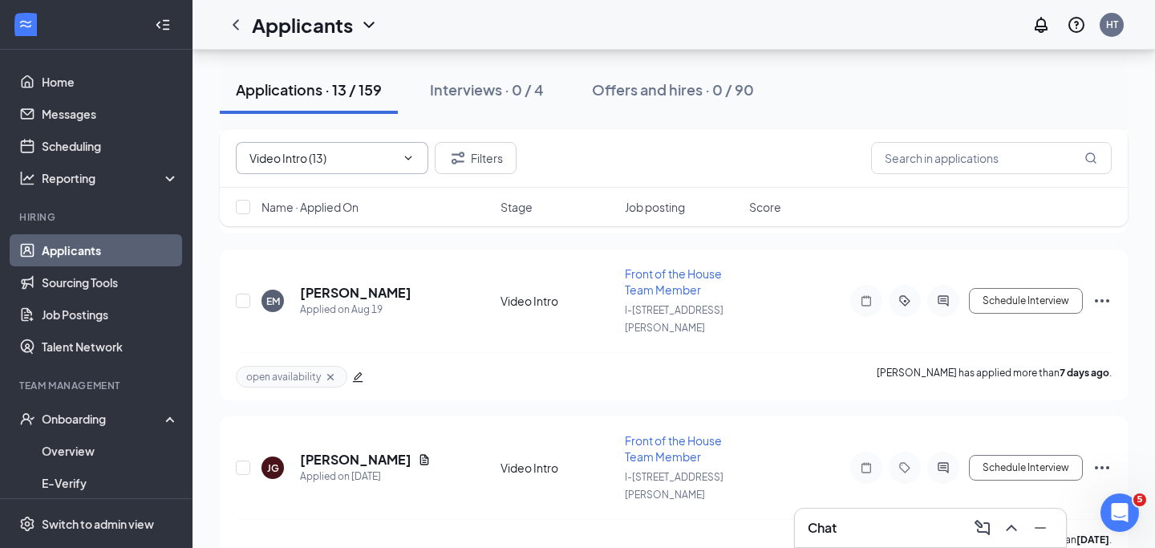
scroll to position [297, 0]
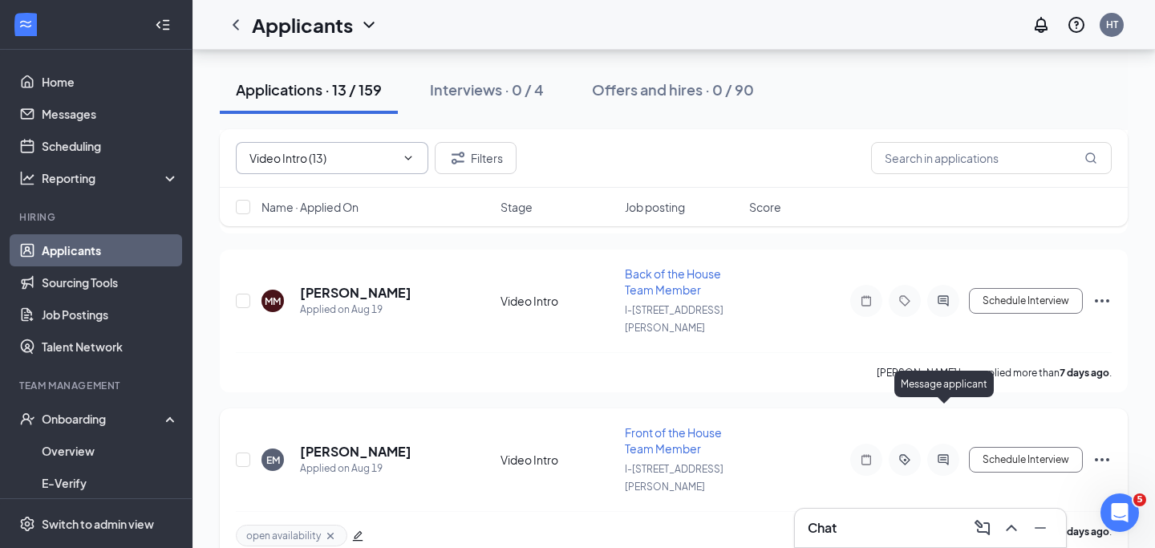
click at [942, 454] on icon "ActiveChat" at bounding box center [943, 459] width 10 height 10
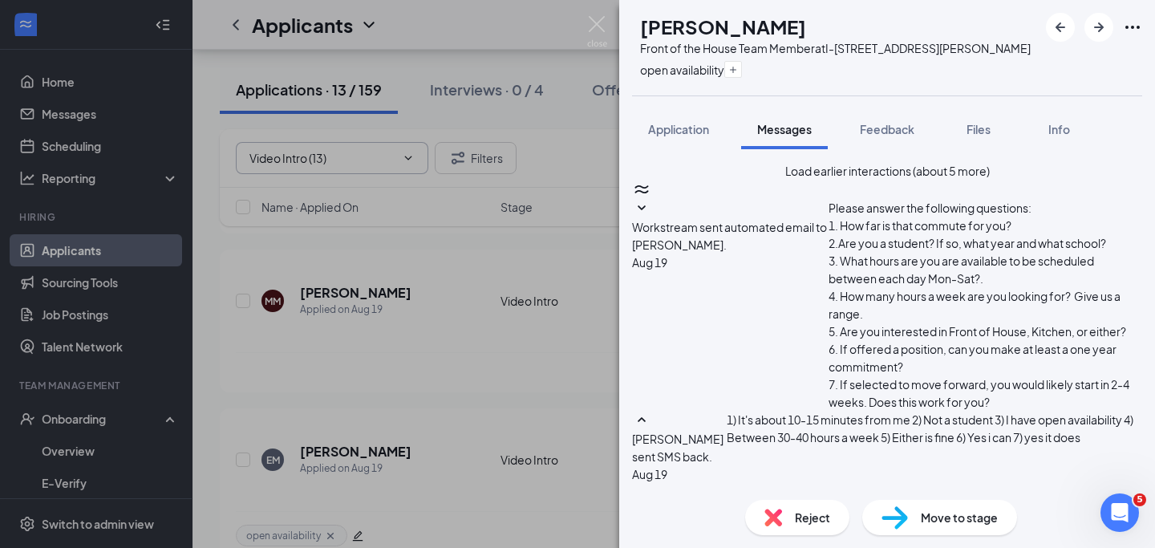
scroll to position [873, 0]
click at [594, 19] on img at bounding box center [597, 31] width 20 height 31
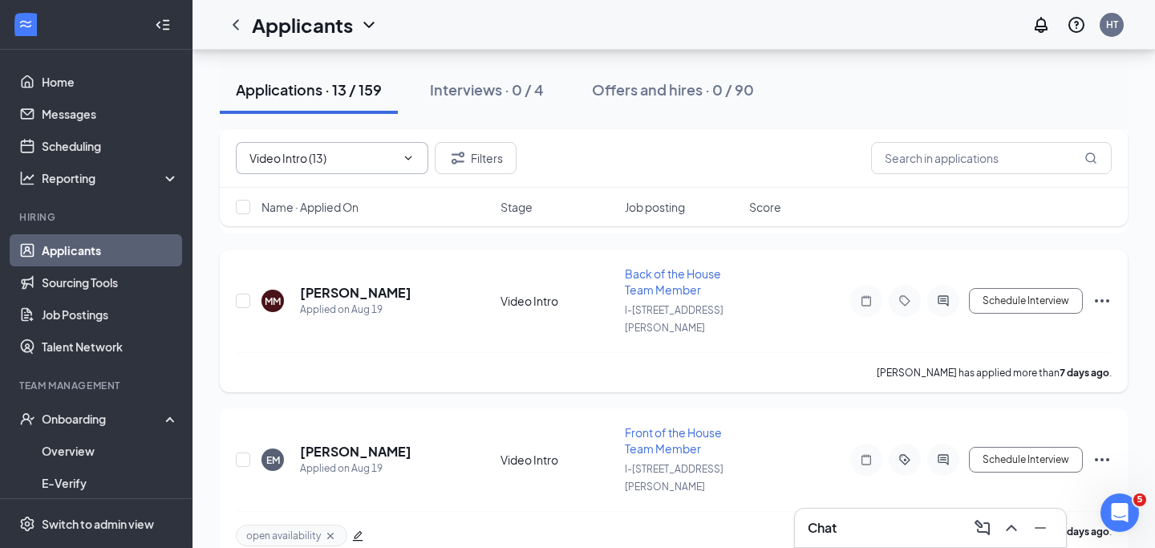
scroll to position [238, 0]
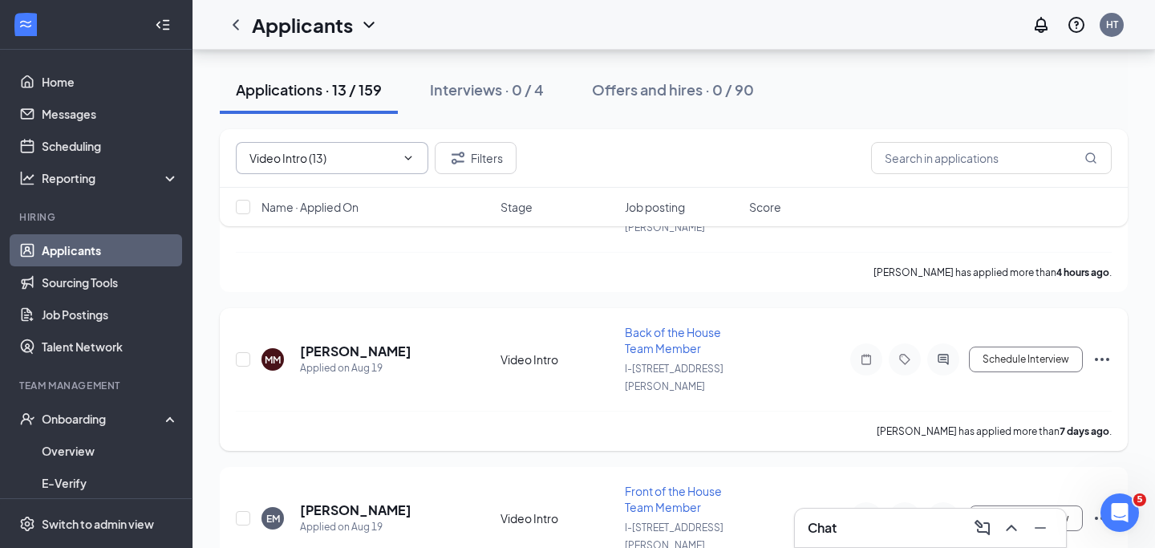
click at [943, 353] on icon "ActiveChat" at bounding box center [943, 359] width 19 height 13
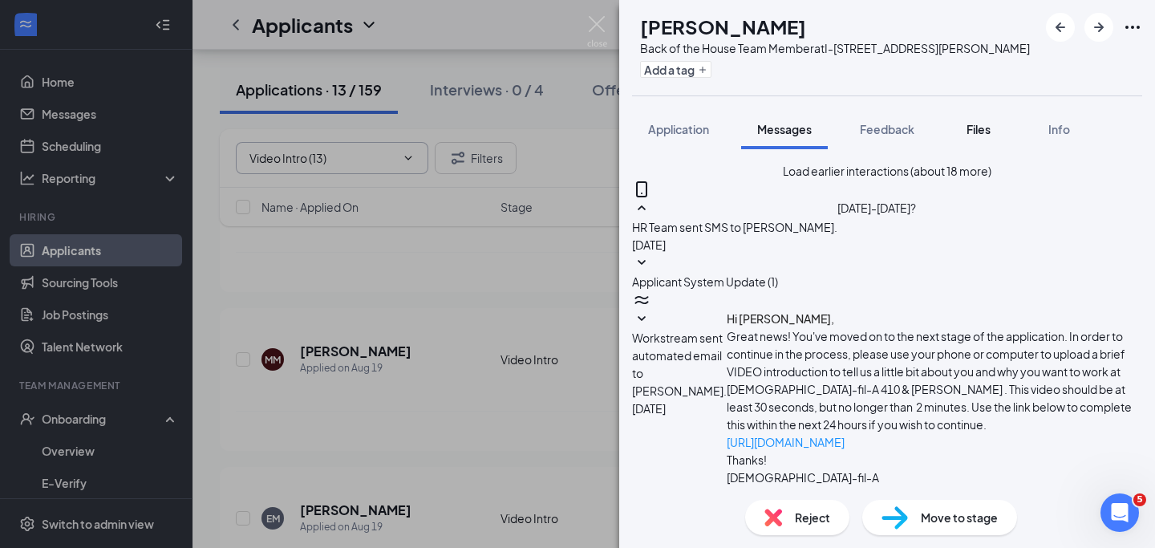
scroll to position [324, 0]
click at [984, 132] on span "Files" at bounding box center [978, 129] width 24 height 14
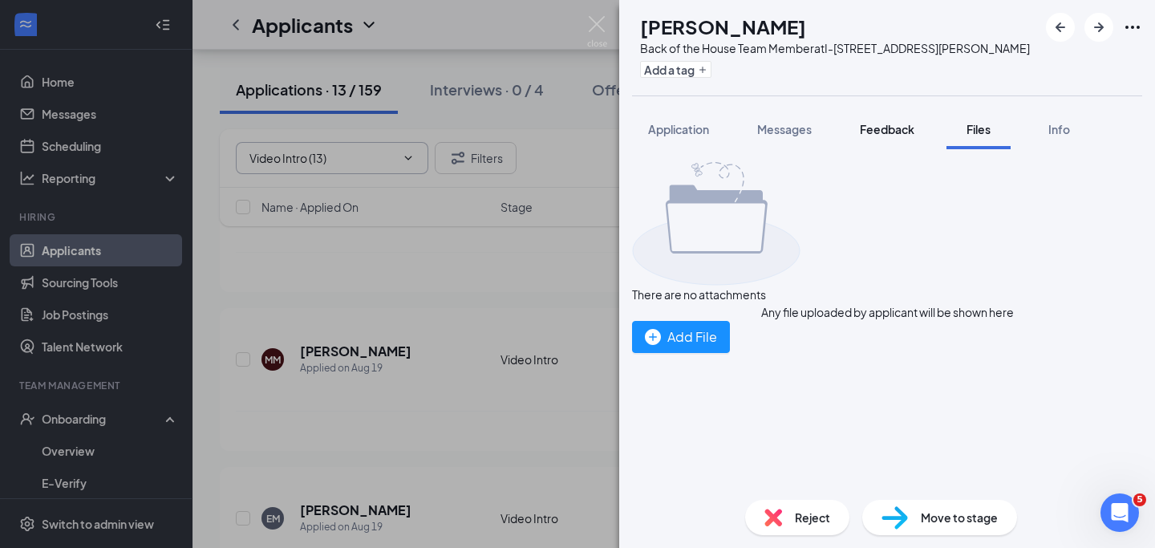
click at [891, 140] on button "Feedback" at bounding box center [887, 129] width 87 height 40
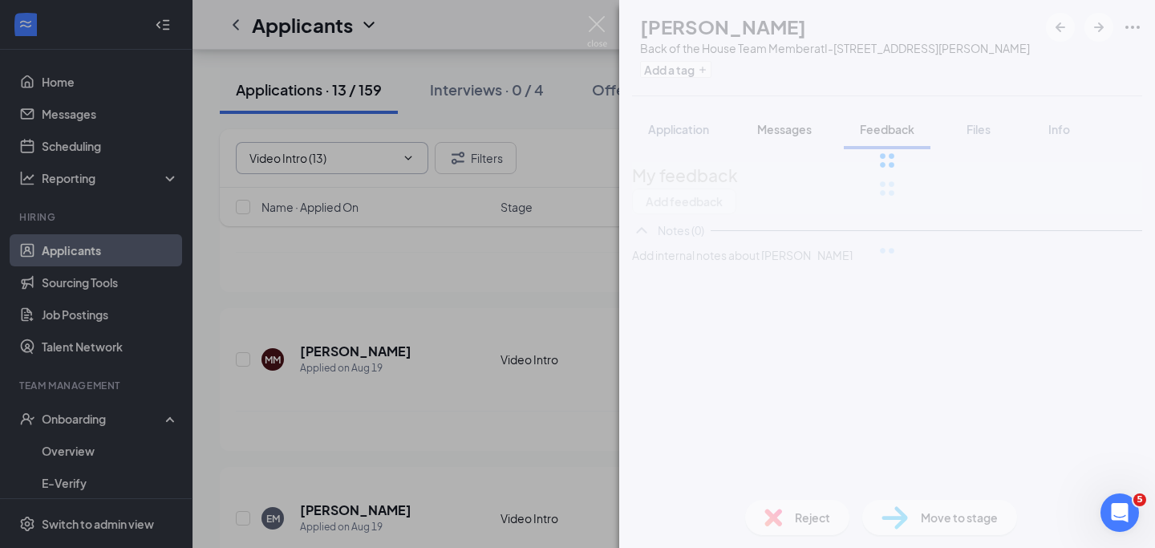
click at [776, 142] on button "Messages" at bounding box center [784, 129] width 87 height 40
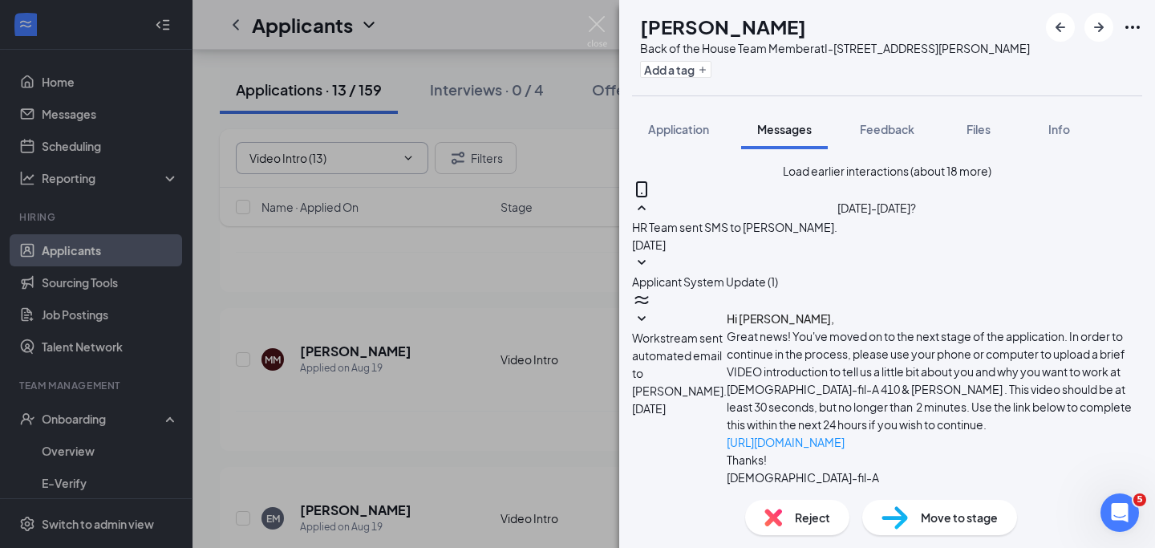
scroll to position [703, 0]
click at [975, 134] on span "Files" at bounding box center [978, 129] width 24 height 14
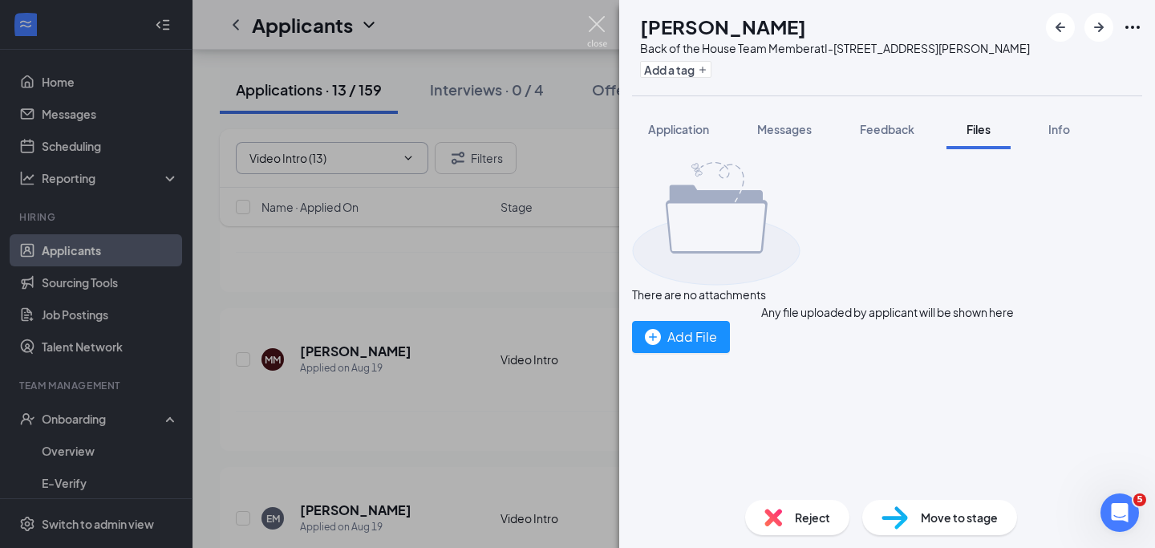
click at [592, 19] on img at bounding box center [597, 31] width 20 height 31
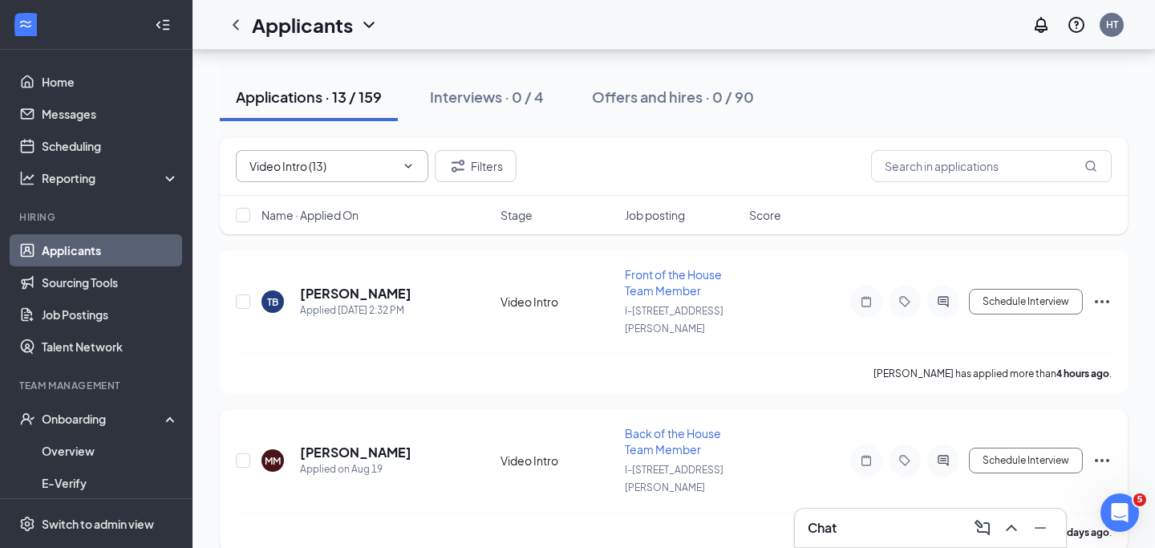
scroll to position [79, 0]
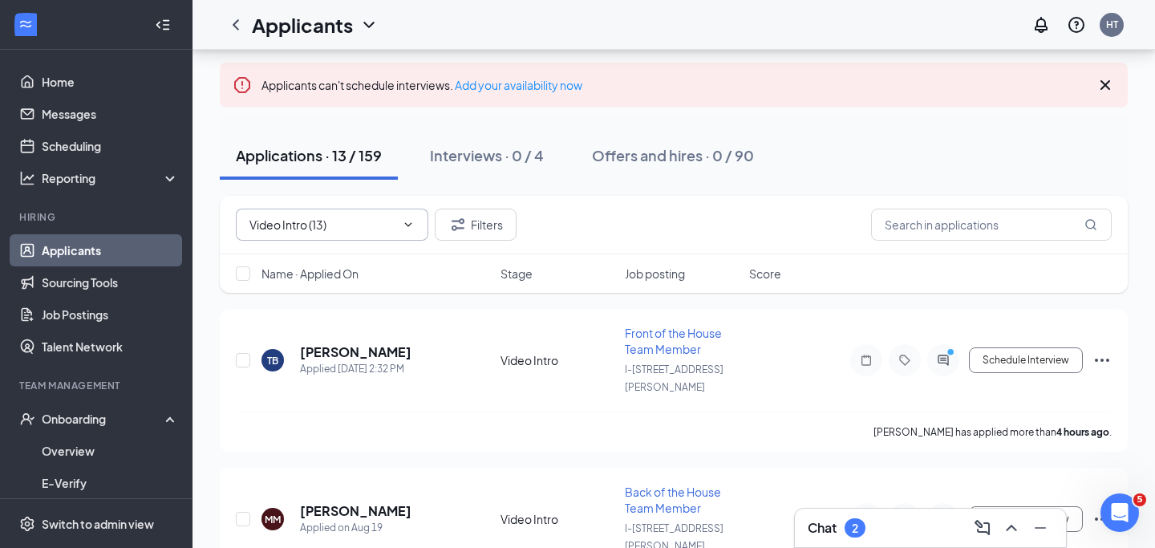
click at [904, 525] on div "Chat 2" at bounding box center [930, 528] width 245 height 26
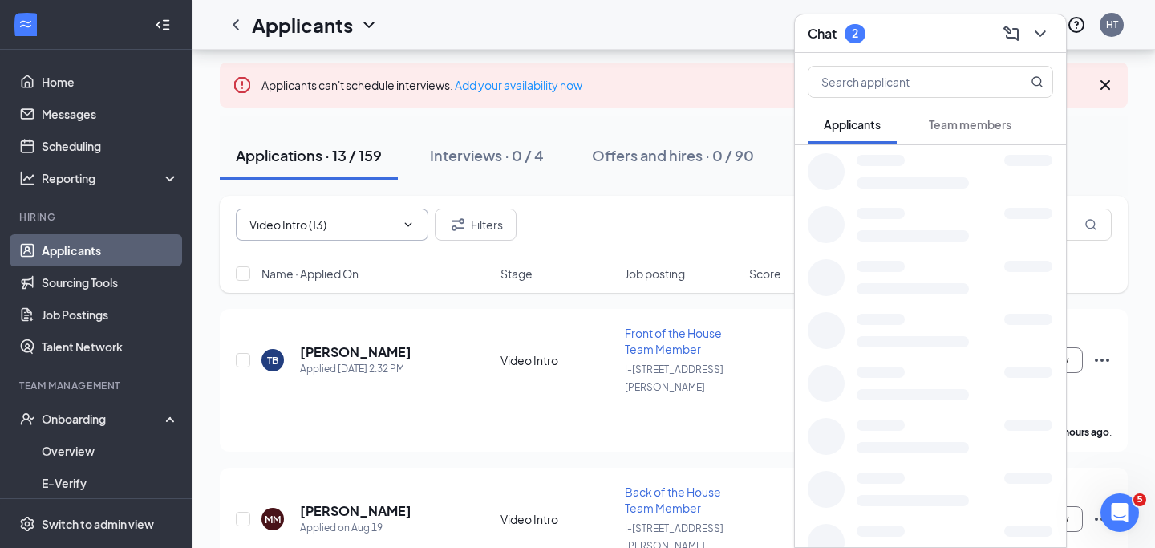
click at [967, 122] on span "Team members" at bounding box center [970, 124] width 83 height 14
click at [879, 111] on button "Applicants" at bounding box center [852, 124] width 89 height 40
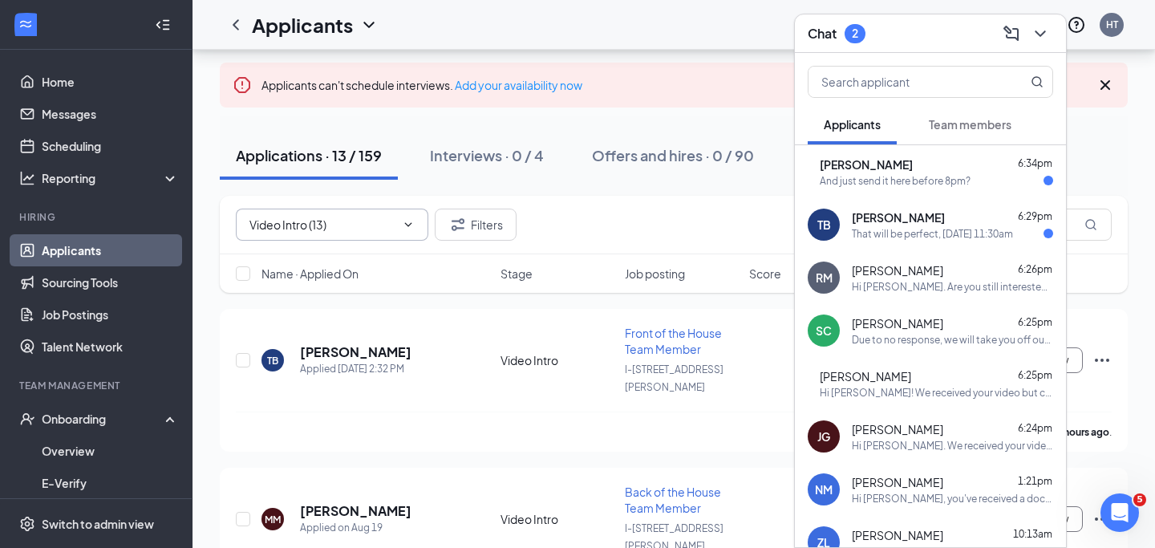
click at [884, 221] on span "[PERSON_NAME]" at bounding box center [898, 217] width 93 height 16
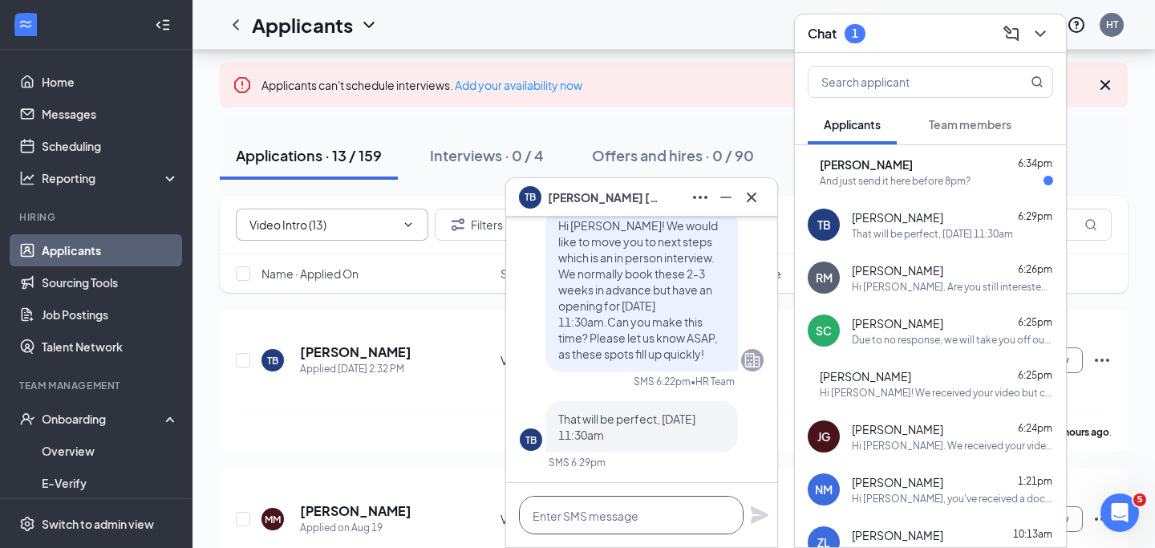
click at [590, 518] on textarea at bounding box center [631, 515] width 225 height 38
paste textarea "Great! Please bring your photo id and ss card or passport. Due to being fully b…"
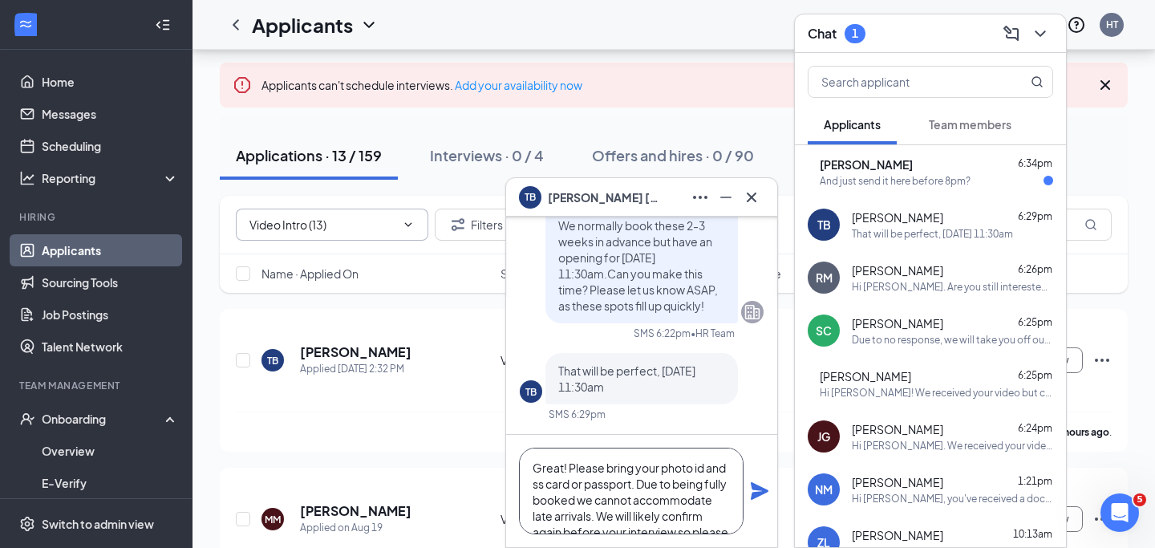
scroll to position [80, 0]
type textarea "Great! Please bring your photo id and ss card or passport. Due to being fully b…"
click at [759, 490] on icon "Plane" at bounding box center [760, 491] width 18 height 18
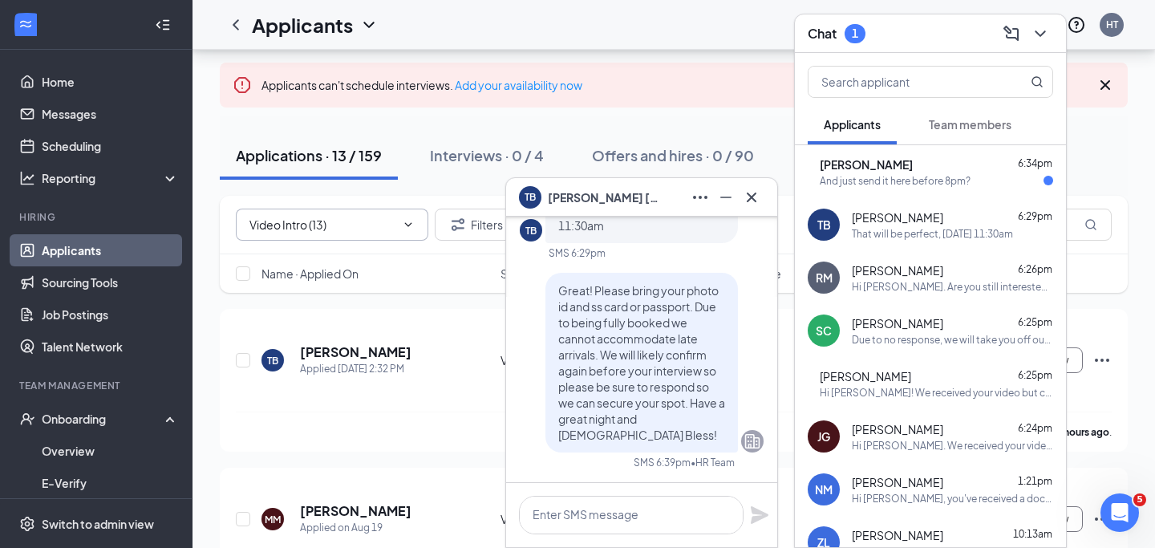
scroll to position [0, 0]
click at [748, 192] on icon "Cross" at bounding box center [751, 197] width 19 height 19
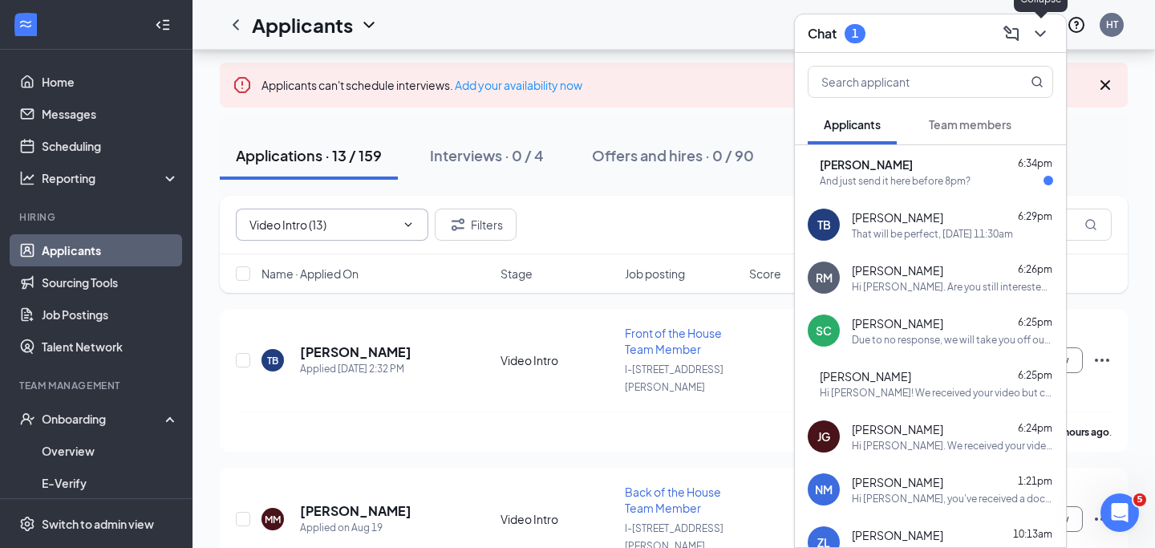
click at [1042, 31] on icon "ChevronDown" at bounding box center [1040, 33] width 19 height 19
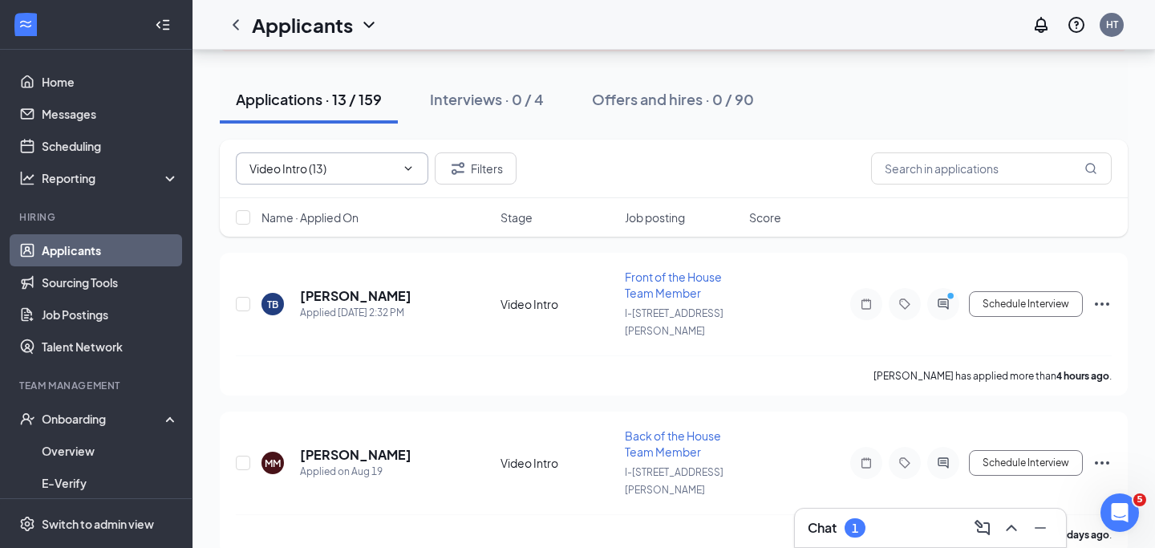
scroll to position [138, 0]
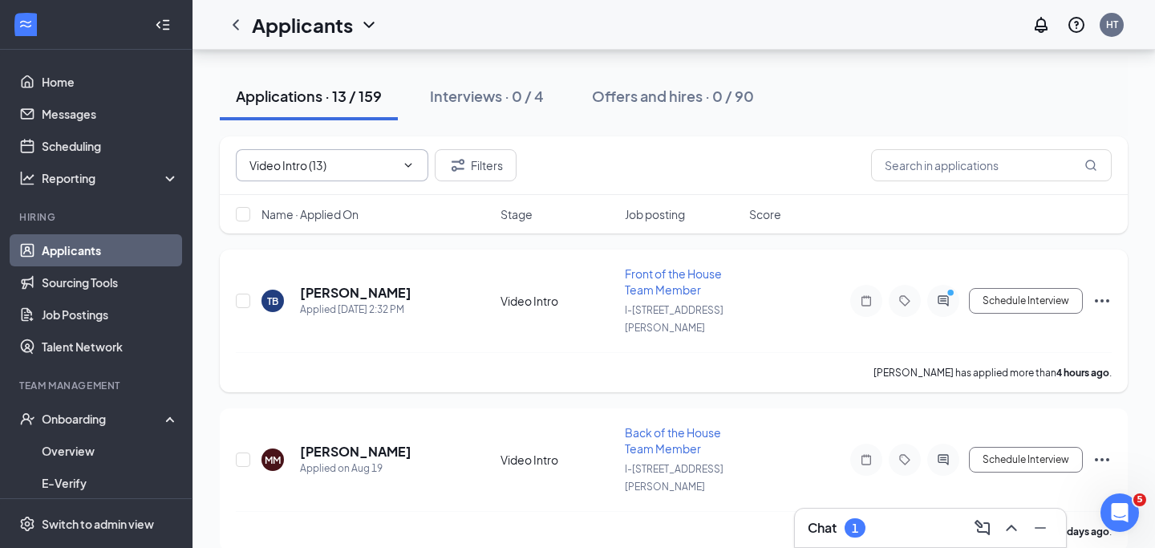
click at [1110, 291] on icon "Ellipses" at bounding box center [1101, 300] width 19 height 19
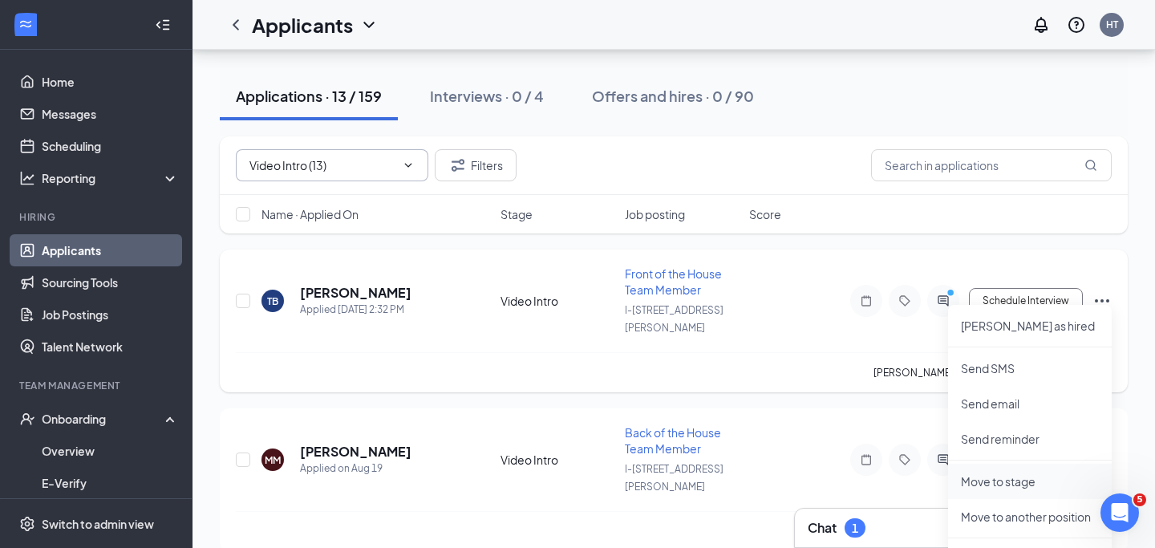
click at [1011, 469] on li "Move to stage" at bounding box center [1030, 481] width 164 height 35
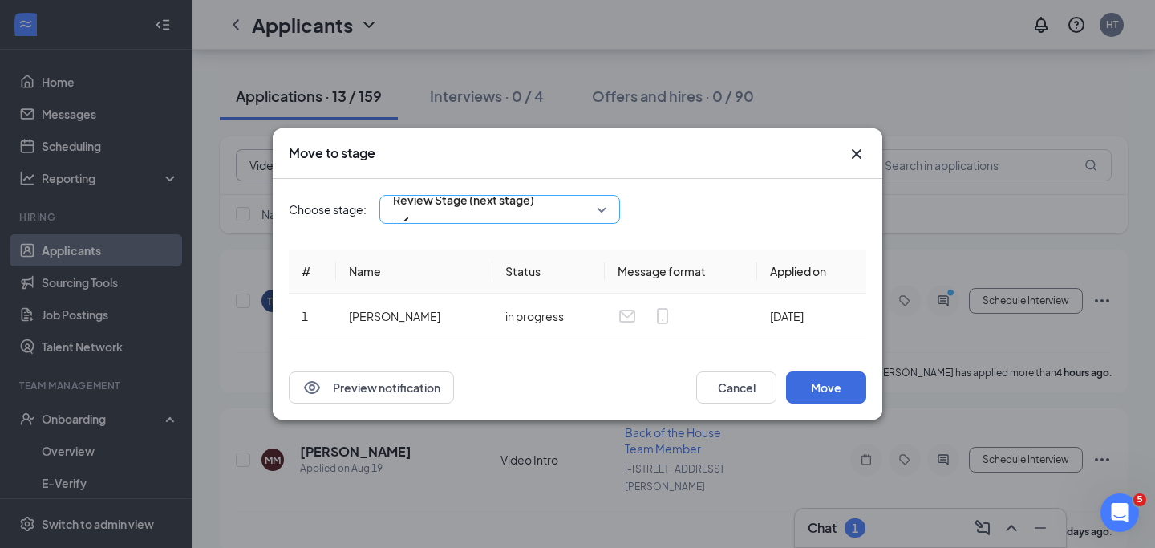
click at [595, 213] on span "Review Stage (next stage)" at bounding box center [499, 209] width 213 height 24
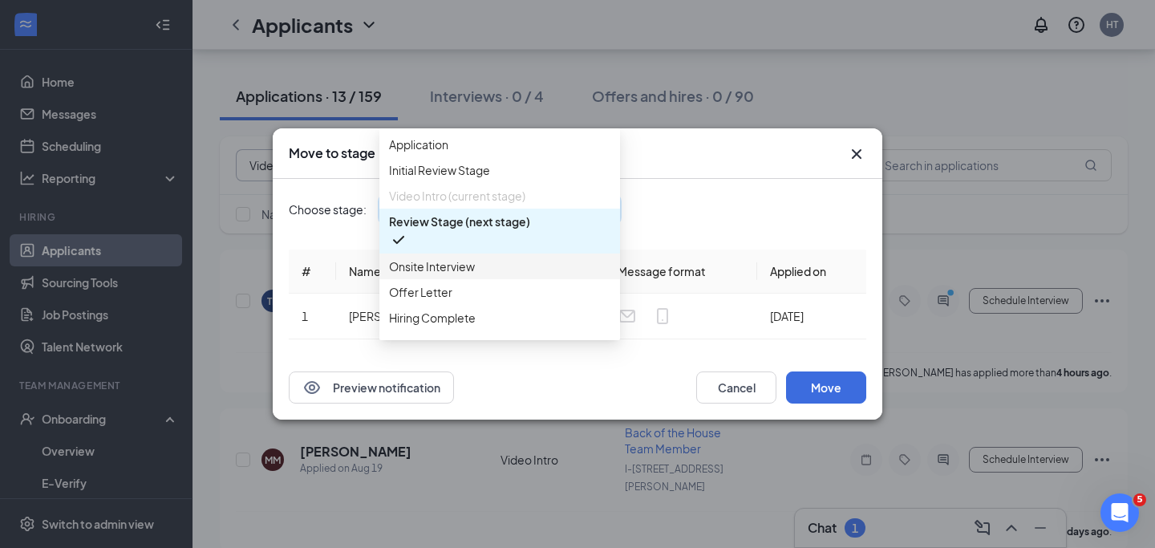
click at [523, 275] on span "Onsite Interview" at bounding box center [499, 266] width 221 height 18
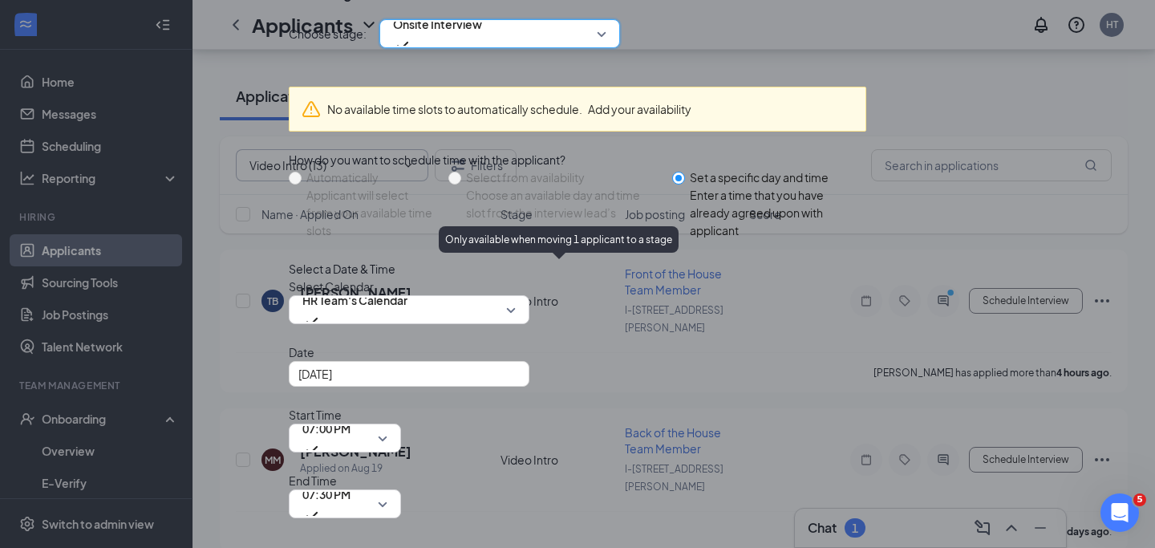
scroll to position [91, 0]
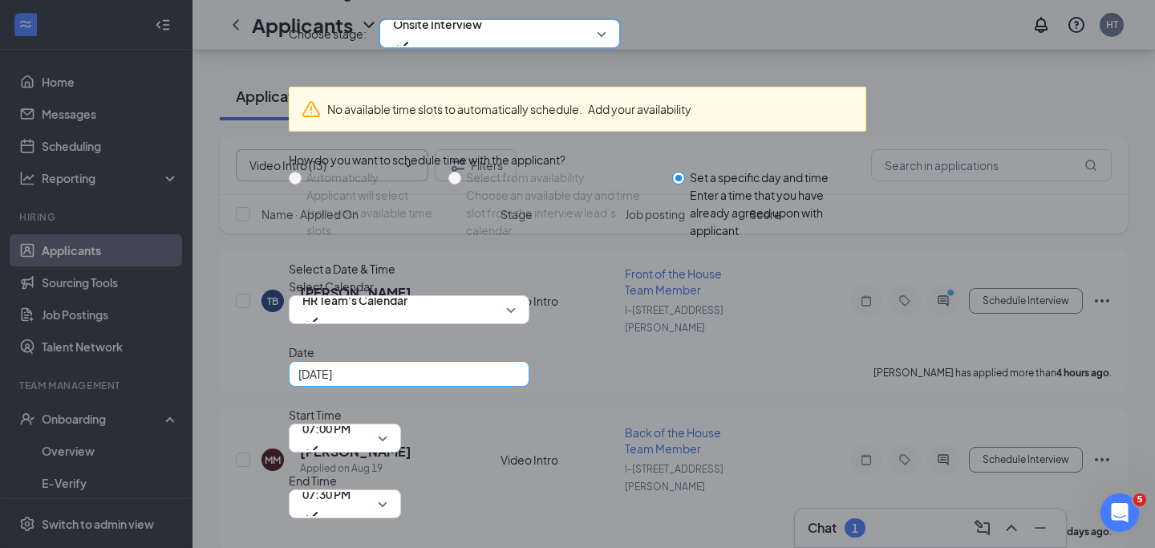
click at [447, 383] on input "Aug 26, 2025" at bounding box center [407, 374] width 218 height 18
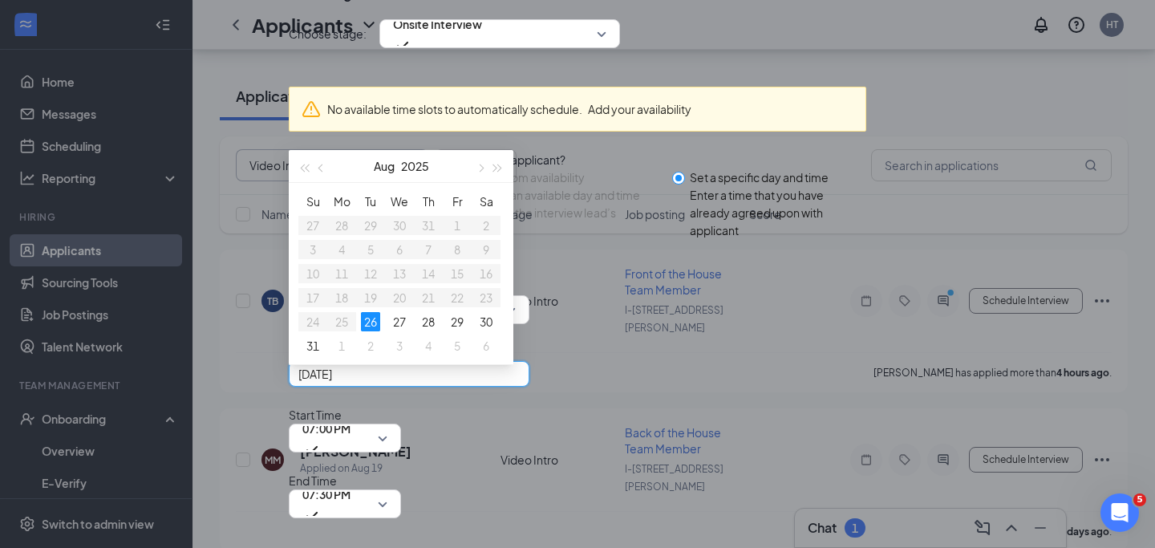
scroll to position [108, 0]
click at [479, 159] on button "button" at bounding box center [480, 166] width 18 height 32
type input "Sep 4, 2025"
click at [431, 225] on div "4" at bounding box center [428, 225] width 19 height 19
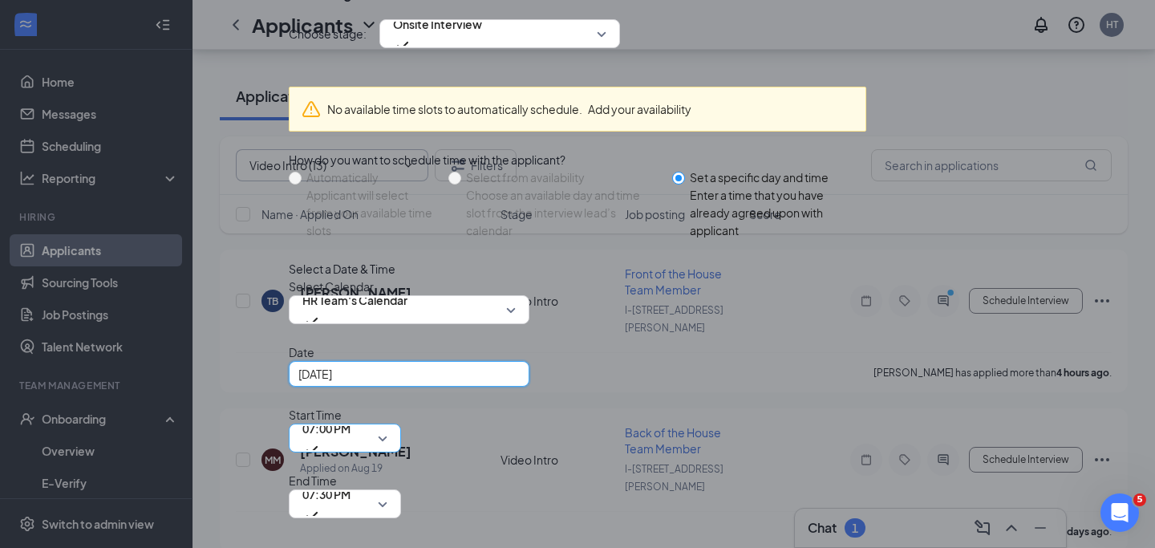
click at [351, 416] on span "07:00 PM" at bounding box center [326, 428] width 48 height 24
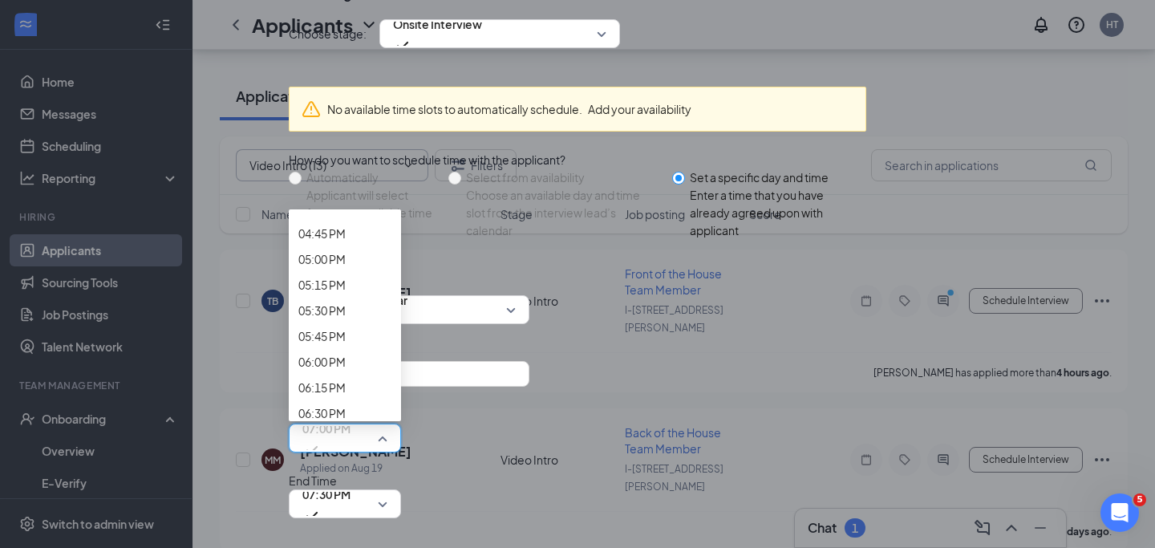
scroll to position [1667, 0]
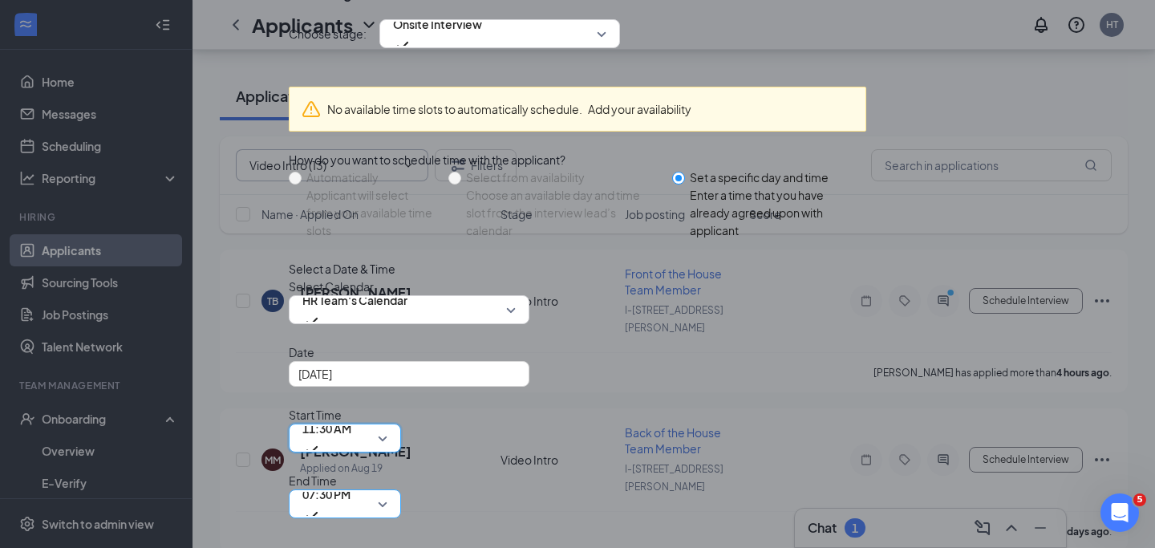
click at [351, 482] on span "07:30 PM" at bounding box center [326, 494] width 48 height 24
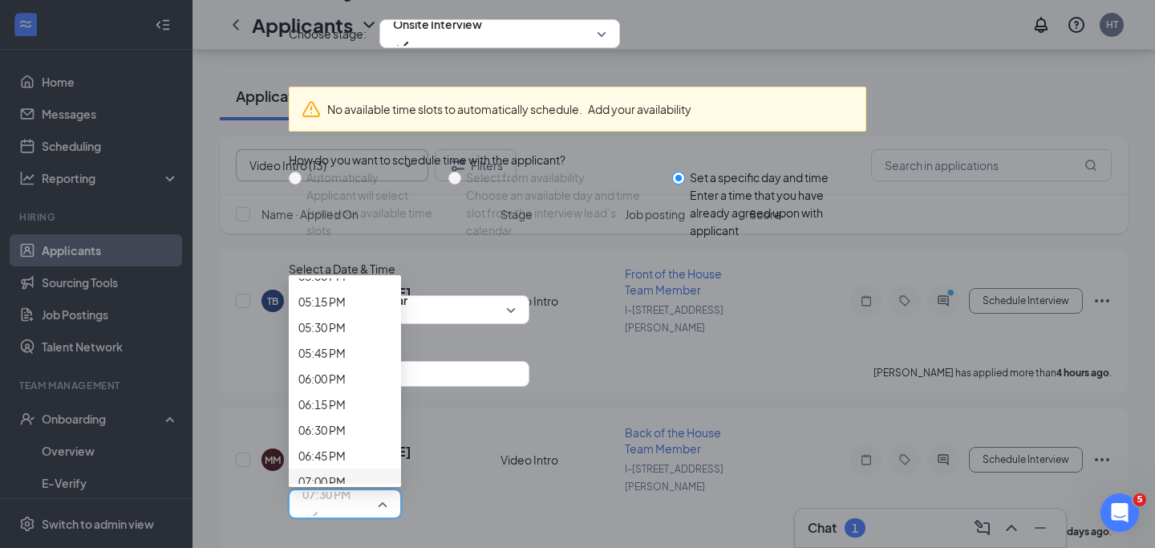
scroll to position [1732, 0]
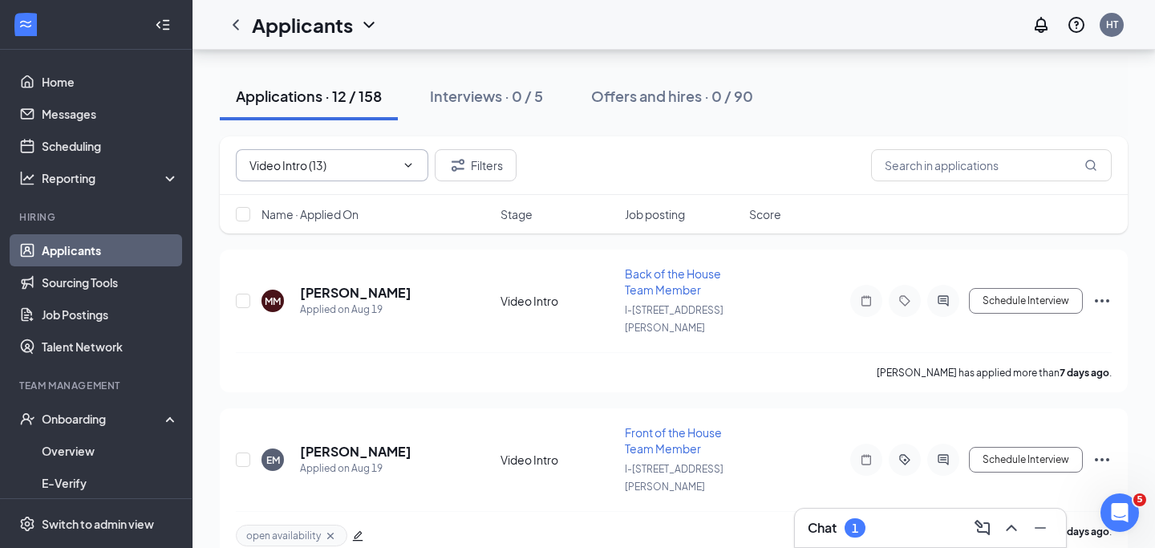
click at [900, 524] on div "Chat 1" at bounding box center [930, 528] width 245 height 26
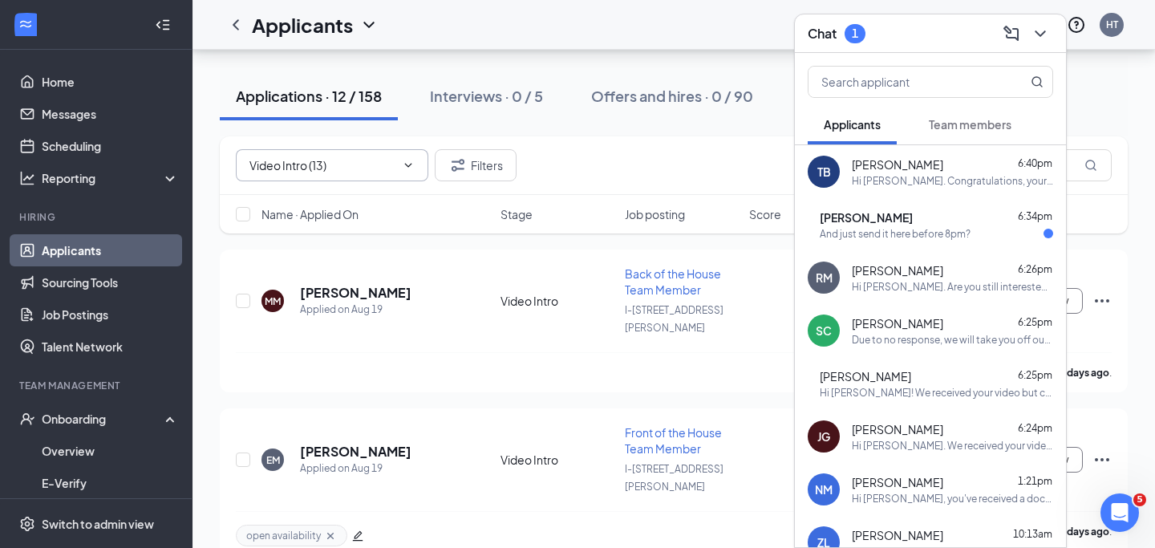
click at [898, 243] on div "JN Jeremiah Nevarez 6:34pm And just send it here before 8pm?" at bounding box center [930, 224] width 271 height 53
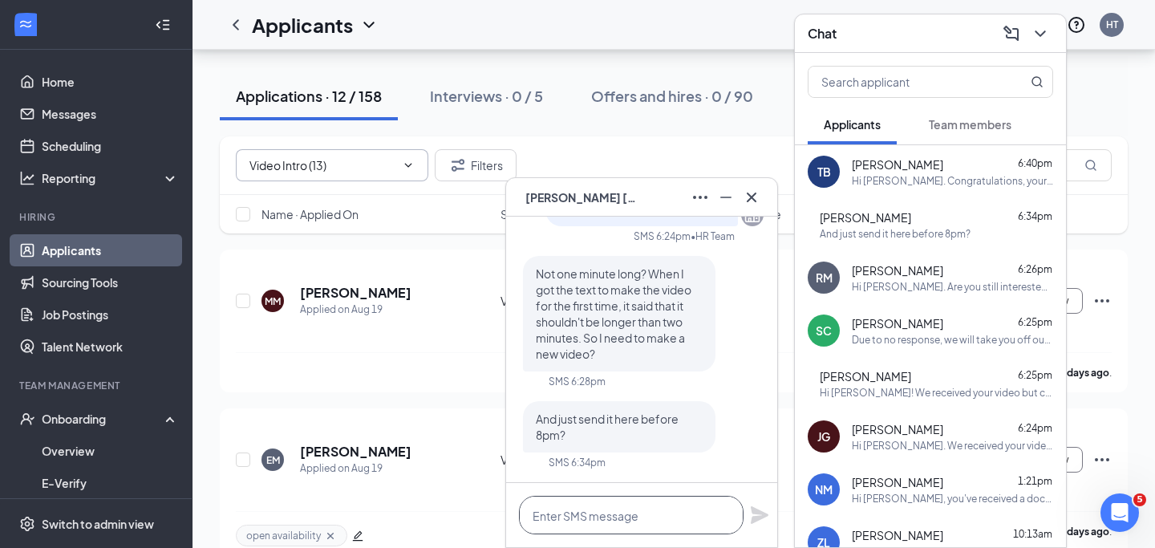
click at [612, 513] on textarea at bounding box center [631, 515] width 225 height 38
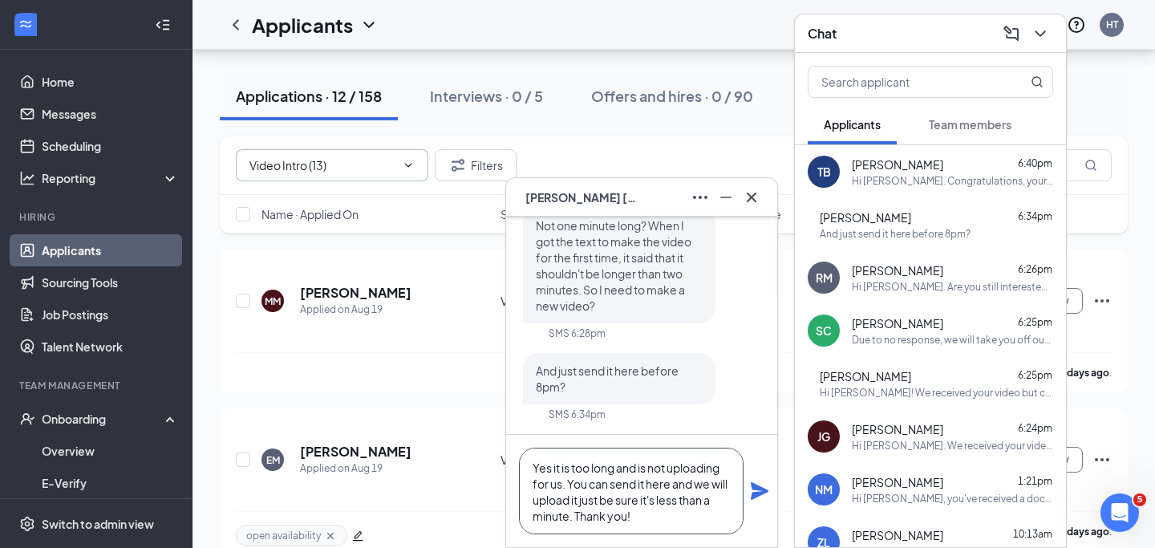
type textarea "Yes it is too long and is not uploading for us. You can send it here and we wil…"
click at [761, 487] on icon "Plane" at bounding box center [760, 491] width 18 height 18
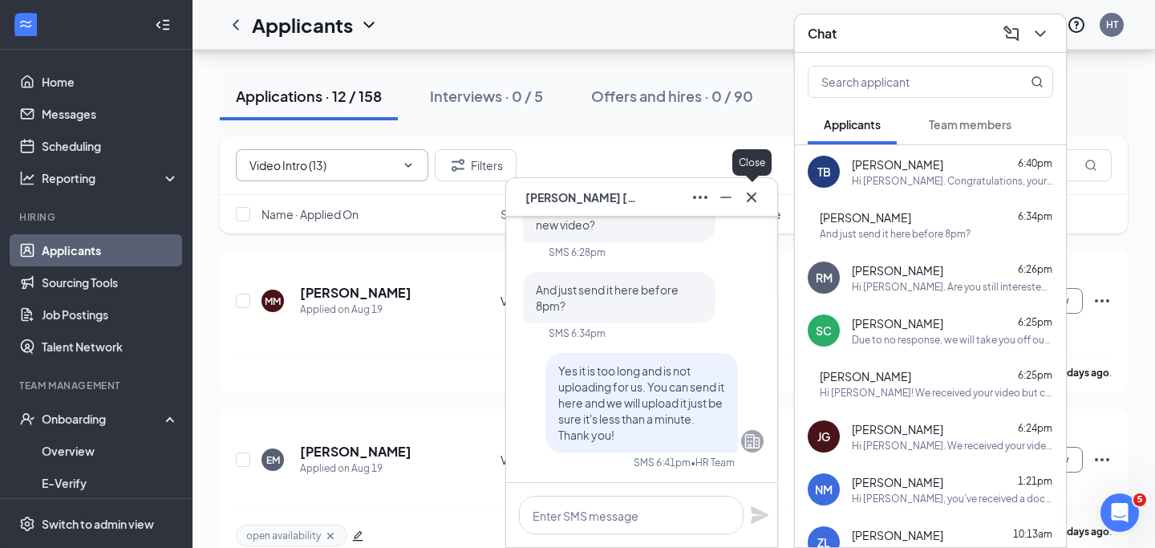
click at [756, 193] on icon "Cross" at bounding box center [751, 197] width 19 height 19
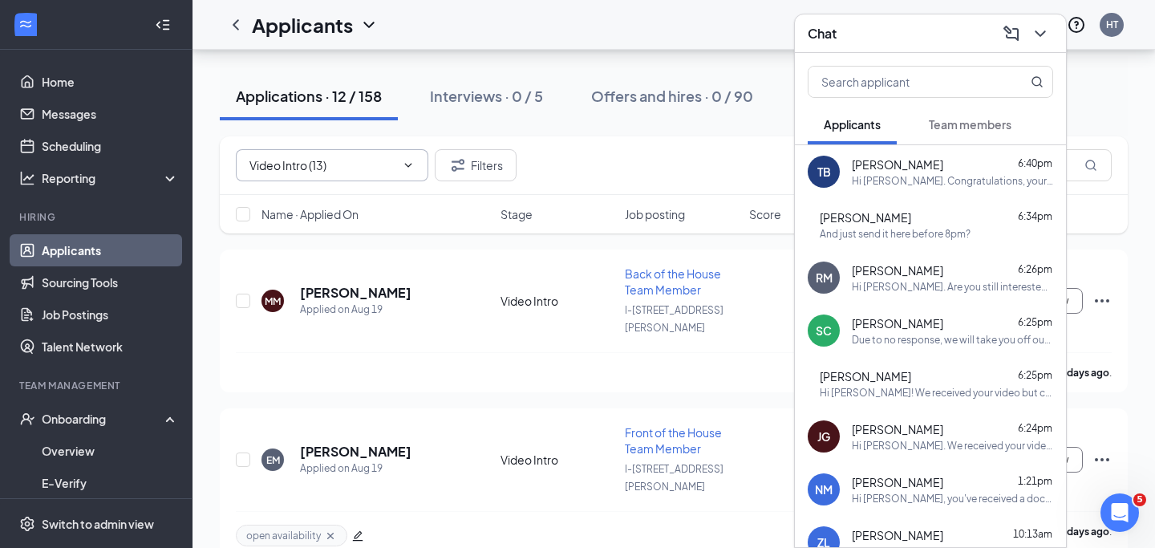
click at [1038, 34] on icon "ChevronDown" at bounding box center [1040, 33] width 10 height 6
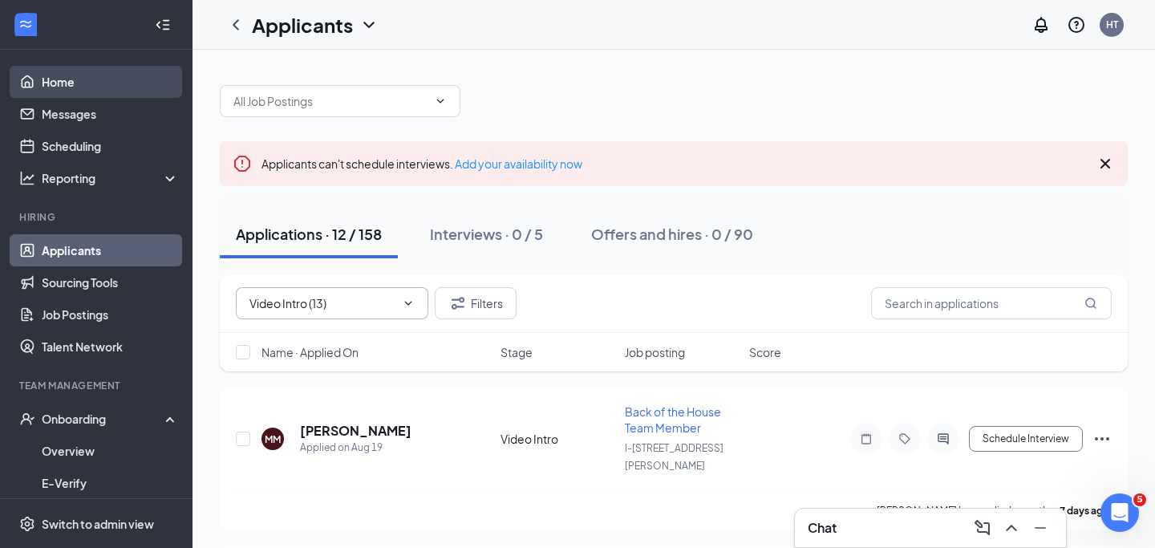
click at [113, 78] on link "Home" at bounding box center [110, 82] width 137 height 32
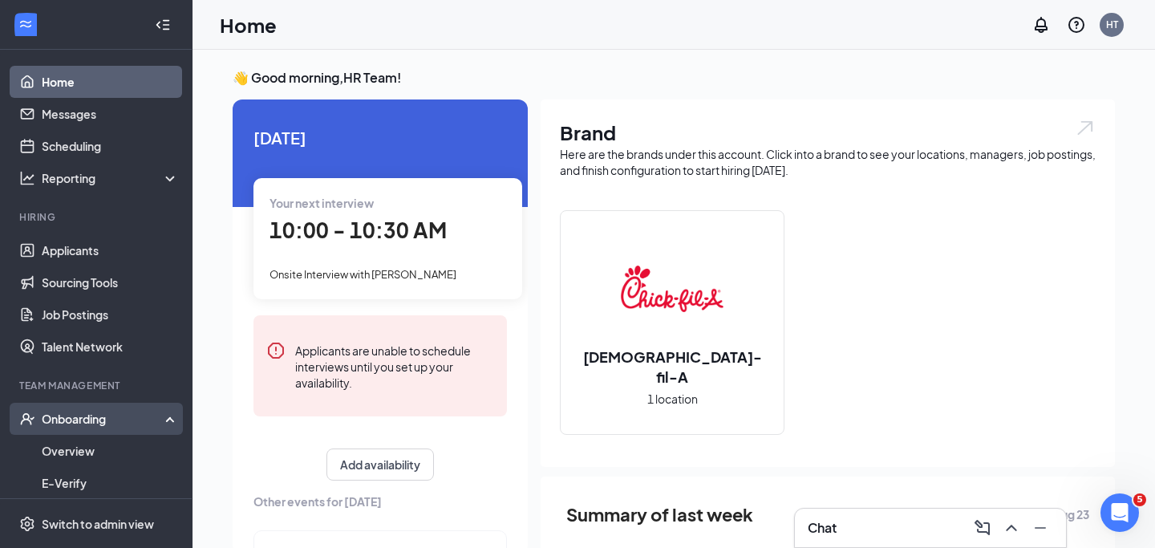
click at [89, 419] on div "Onboarding" at bounding box center [104, 419] width 124 height 16
click at [88, 440] on link "Overview" at bounding box center [110, 451] width 137 height 32
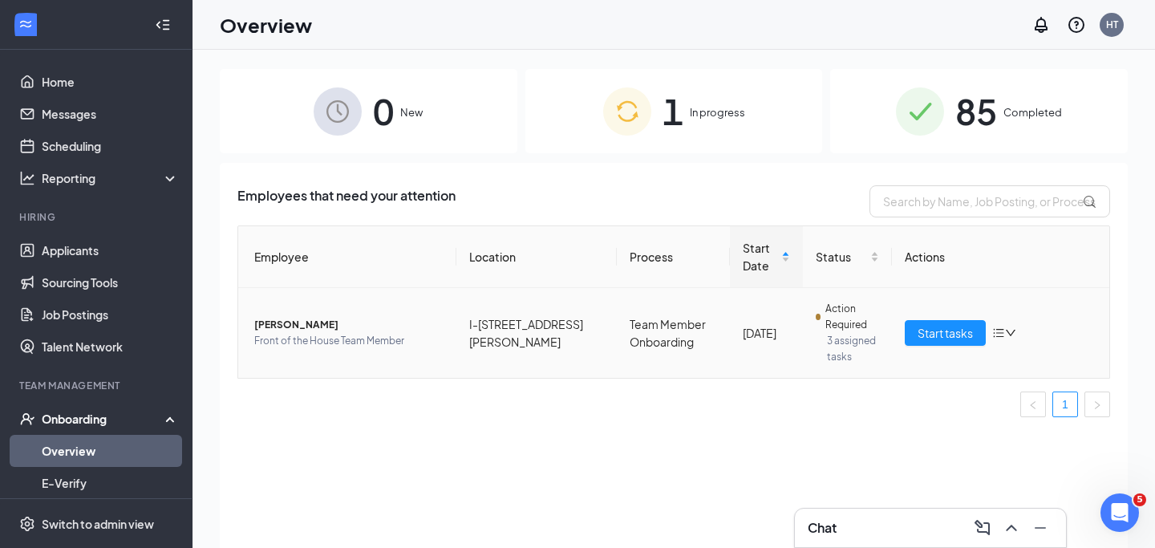
click at [96, 416] on div "Onboarding" at bounding box center [104, 419] width 124 height 16
click at [97, 415] on div "Onboarding" at bounding box center [104, 419] width 124 height 16
click at [106, 251] on link "Applicants" at bounding box center [110, 250] width 137 height 32
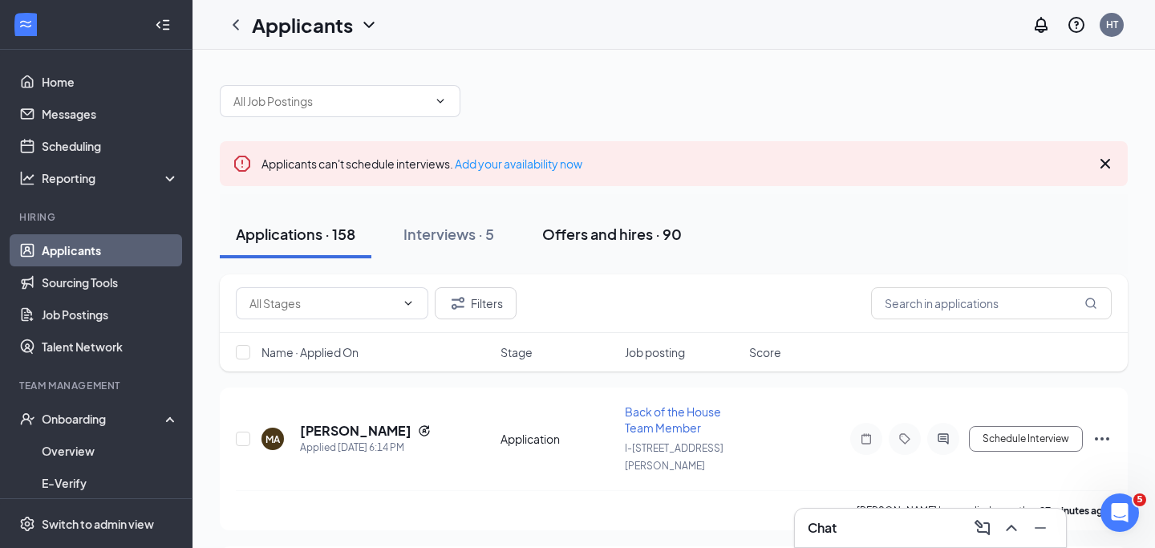
click at [607, 230] on div "Offers and hires · 90" at bounding box center [612, 234] width 140 height 20
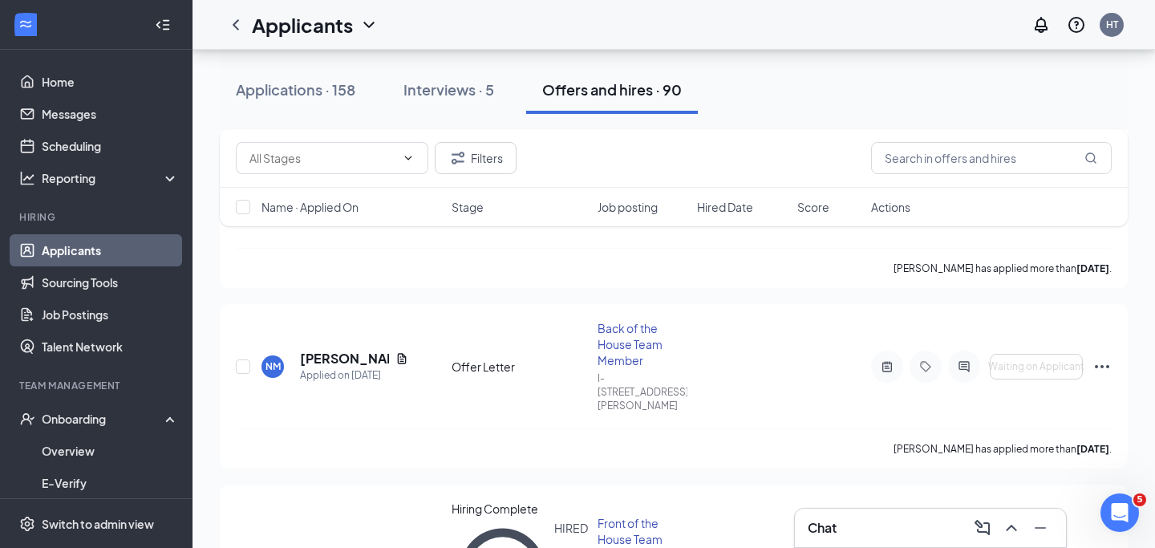
scroll to position [289, 0]
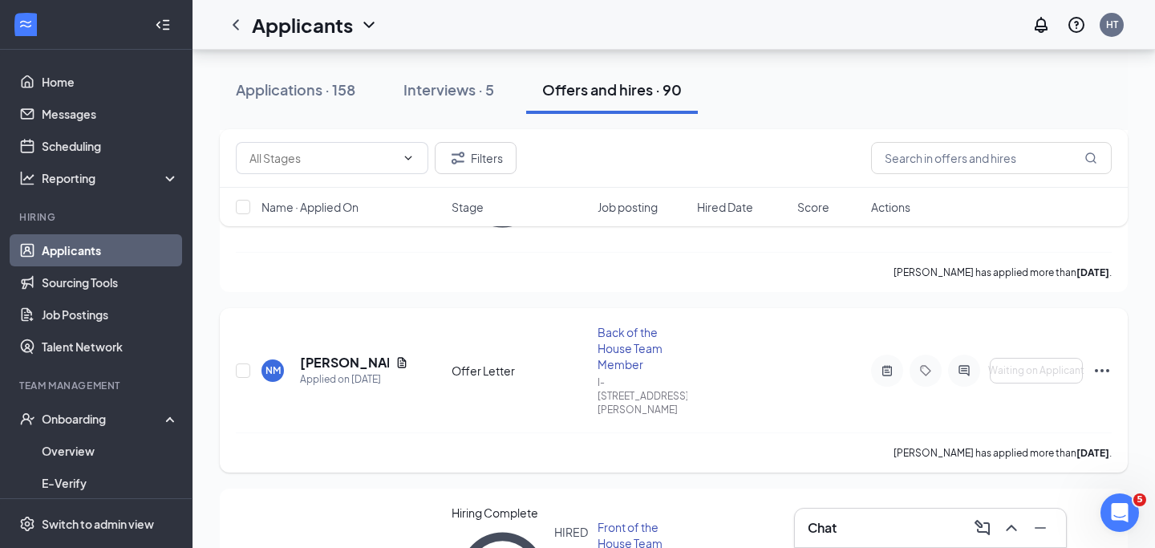
click at [971, 364] on icon "ActiveChat" at bounding box center [963, 370] width 19 height 13
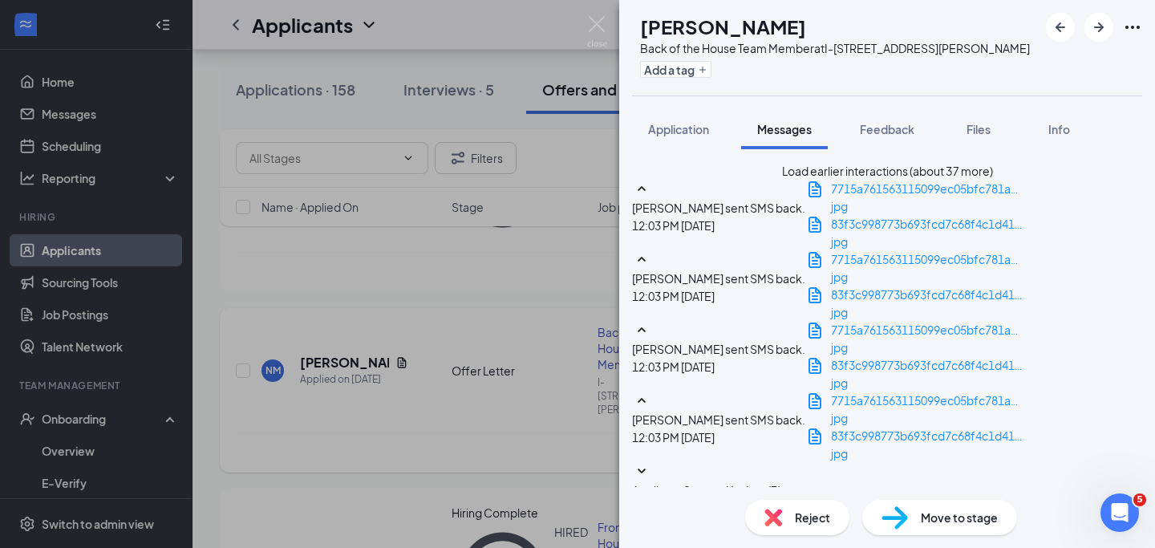
scroll to position [895, 0]
type textarea "Hi Nathan. It looks like you were sent a job offer, Please let us know if you r…"
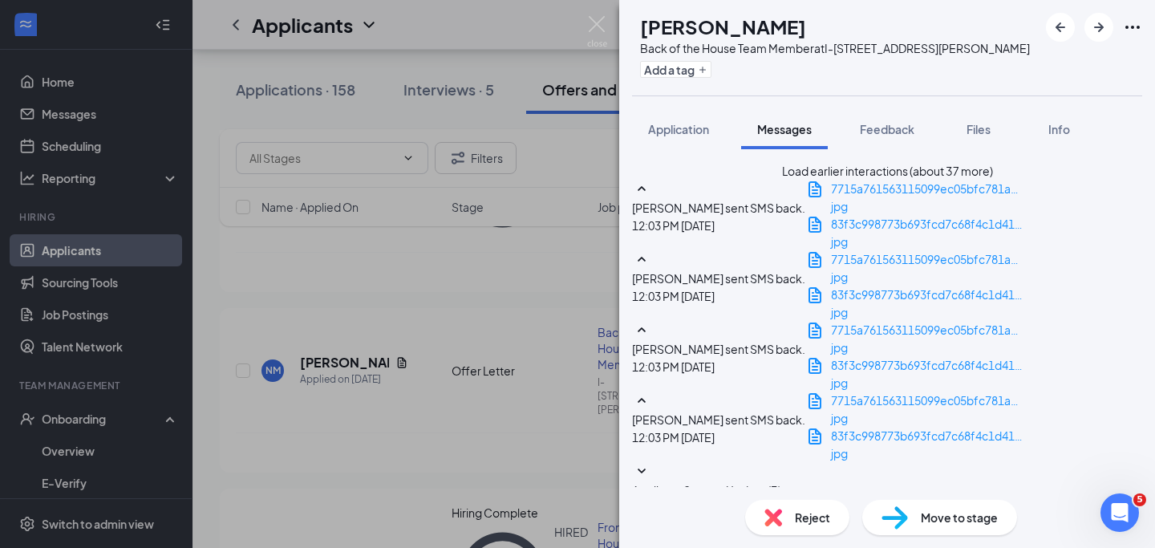
click at [592, 21] on img at bounding box center [597, 31] width 20 height 31
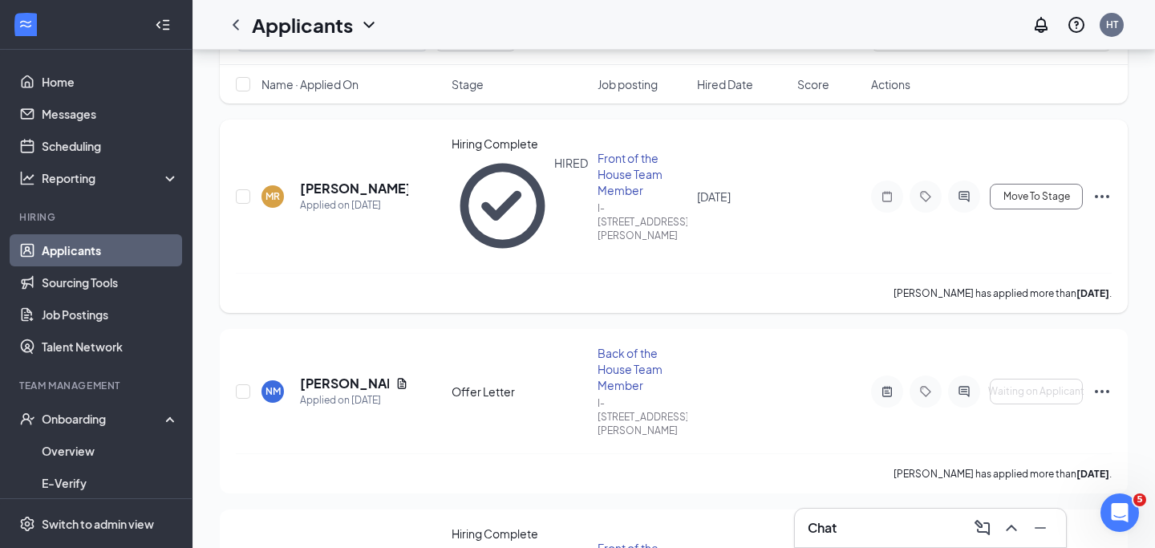
scroll to position [121, 0]
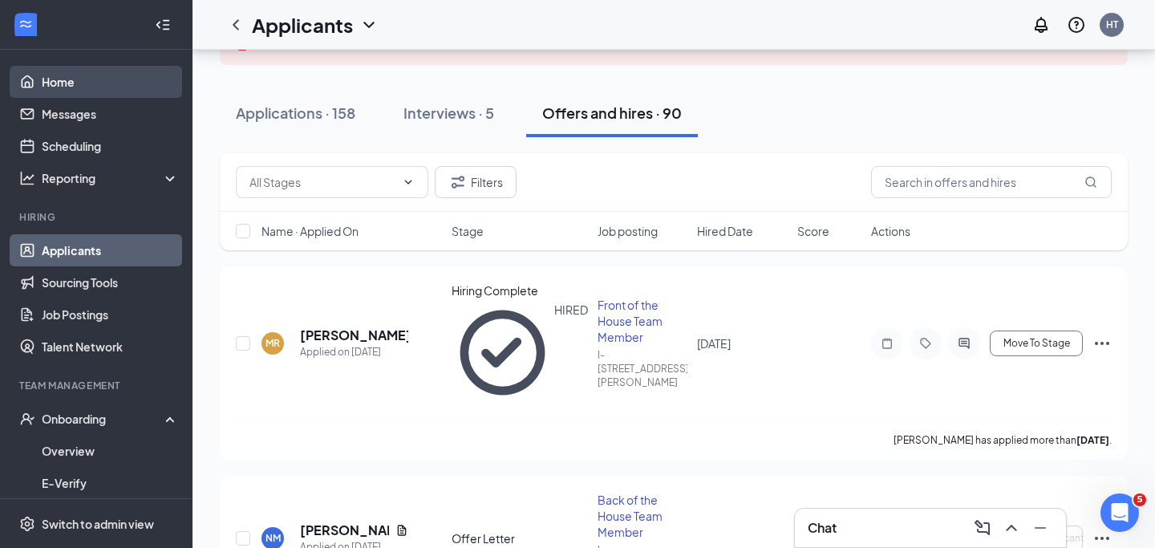
click at [100, 81] on link "Home" at bounding box center [110, 82] width 137 height 32
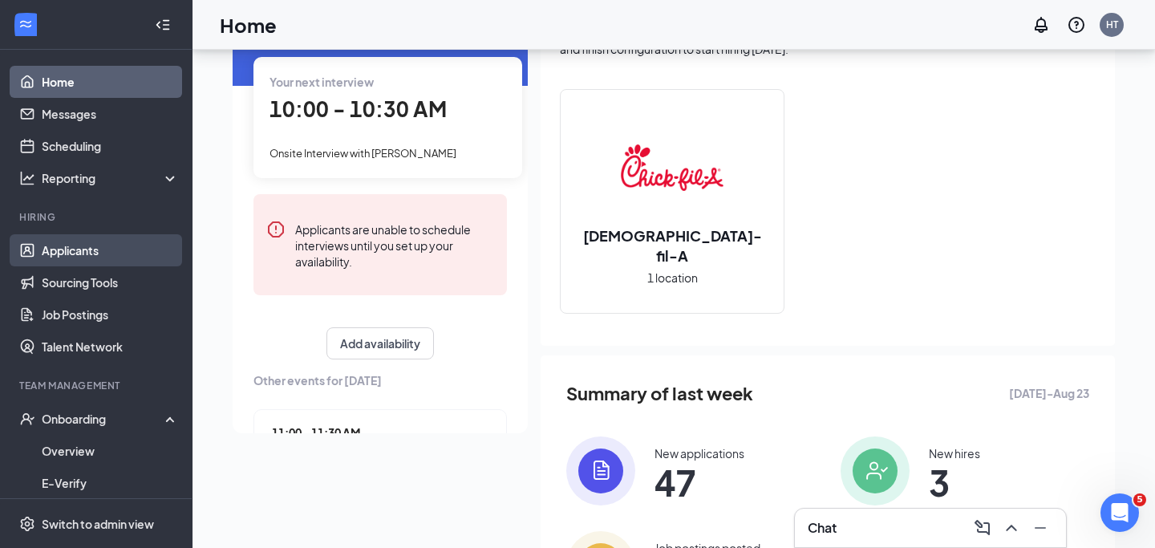
click at [92, 249] on link "Applicants" at bounding box center [110, 250] width 137 height 32
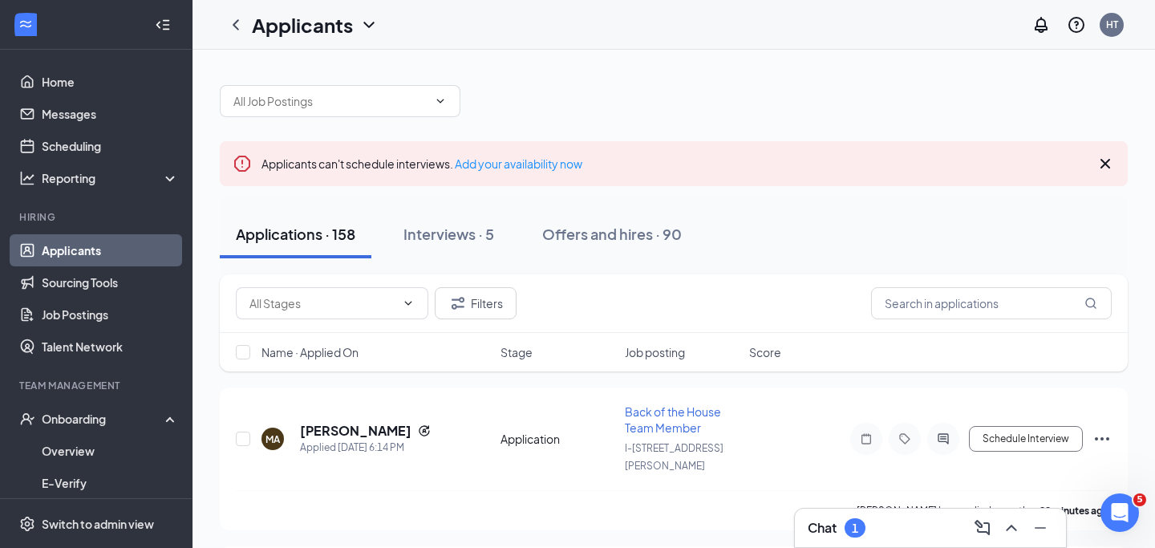
click at [910, 527] on div "Chat 1" at bounding box center [930, 528] width 245 height 26
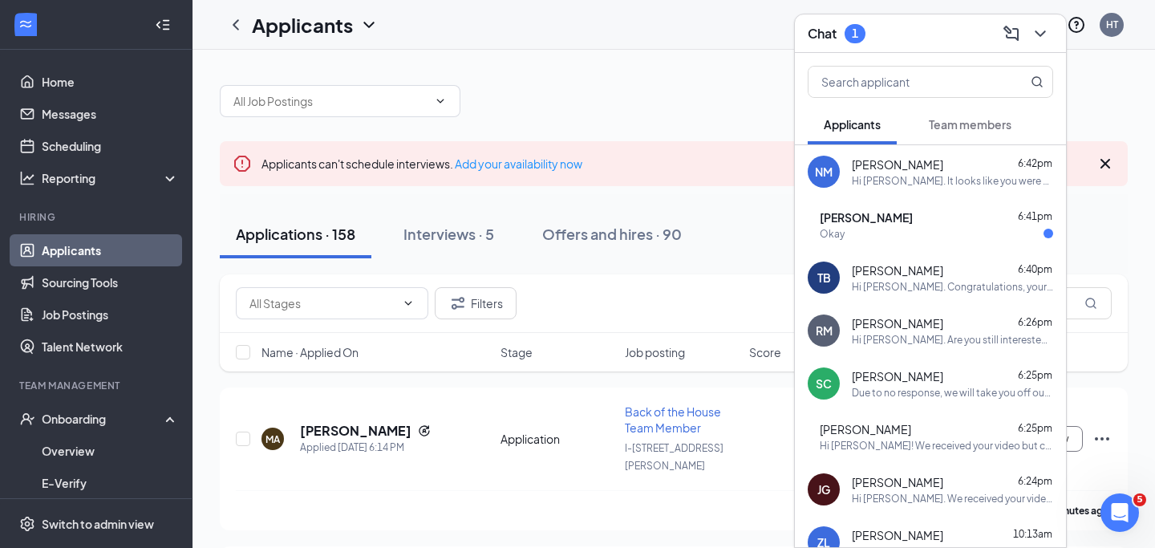
click at [886, 224] on span "[PERSON_NAME]" at bounding box center [866, 217] width 93 height 16
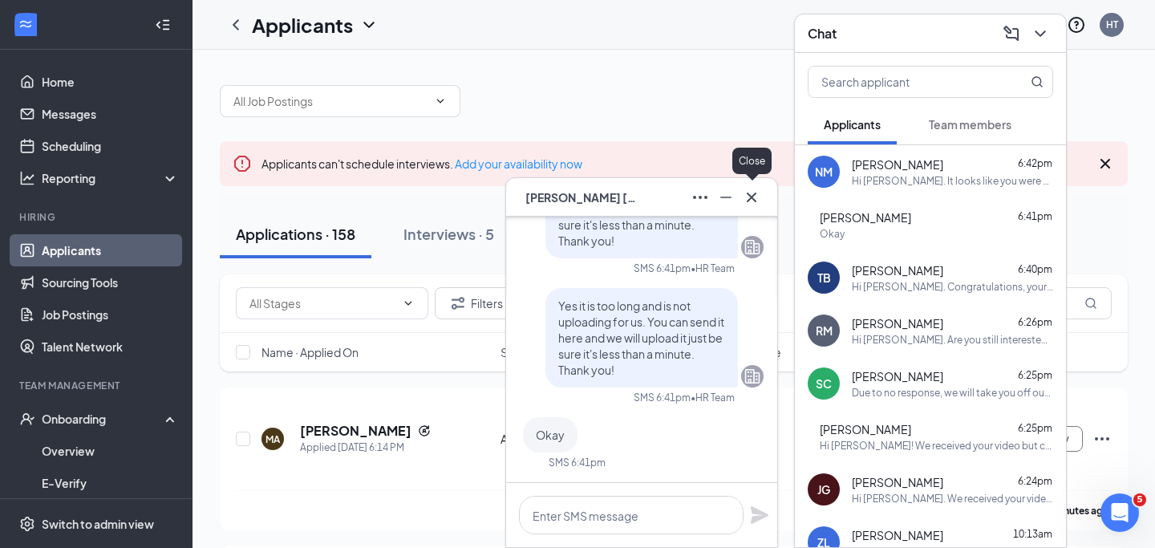
click at [753, 199] on icon "Cross" at bounding box center [752, 197] width 10 height 10
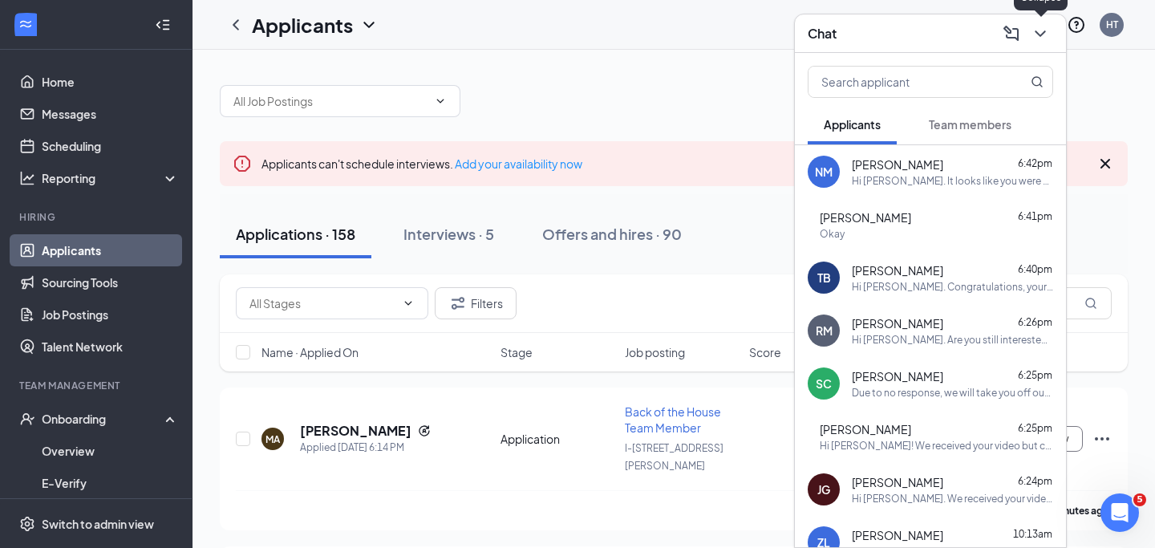
click at [1042, 39] on icon "ChevronDown" at bounding box center [1040, 33] width 19 height 19
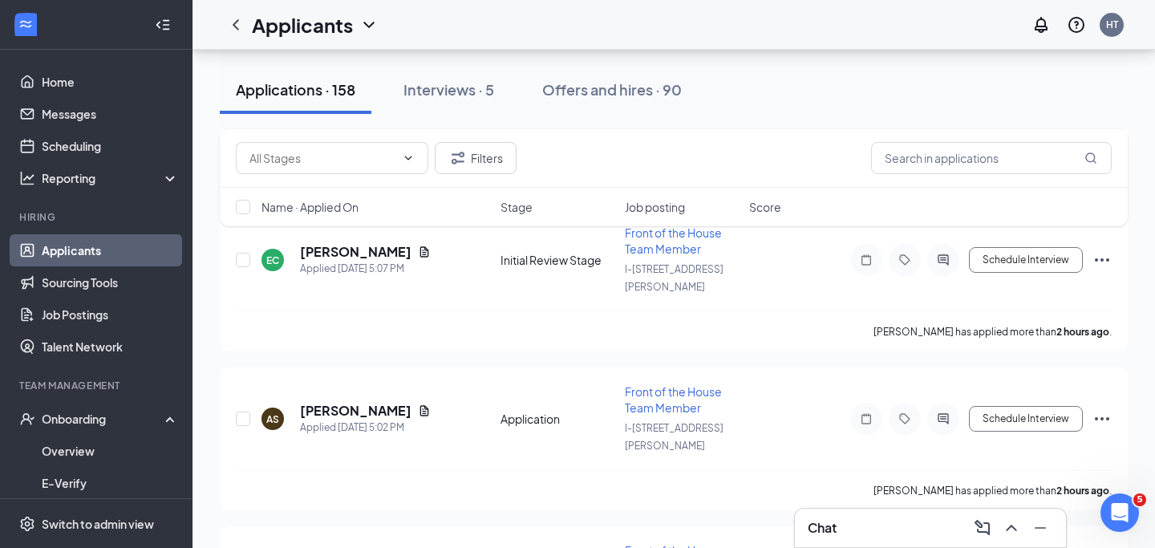
scroll to position [667, 0]
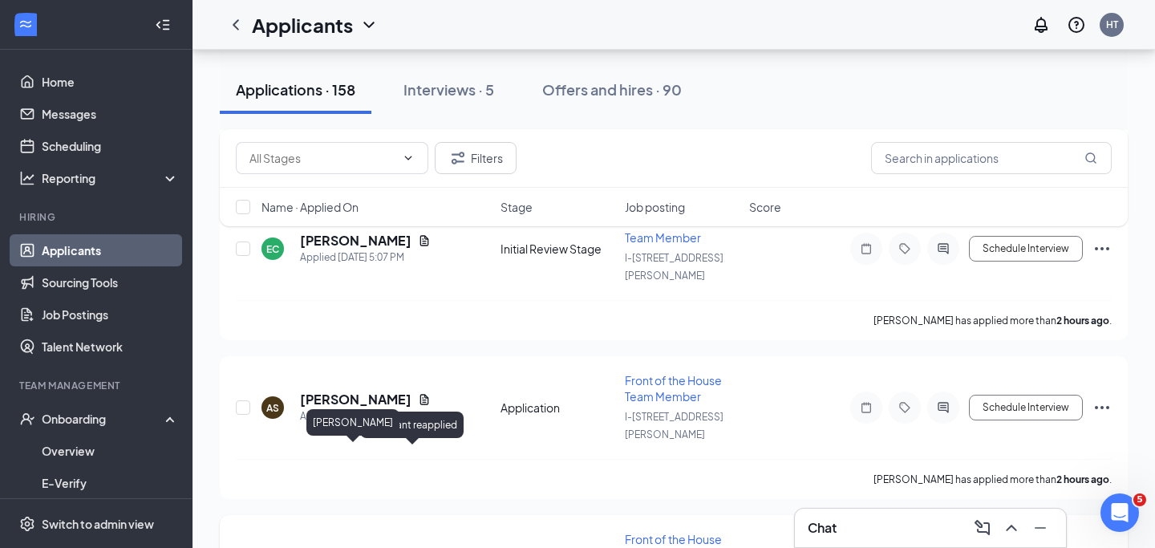
click at [383, 547] on h5 "[PERSON_NAME]" at bounding box center [355, 558] width 111 height 18
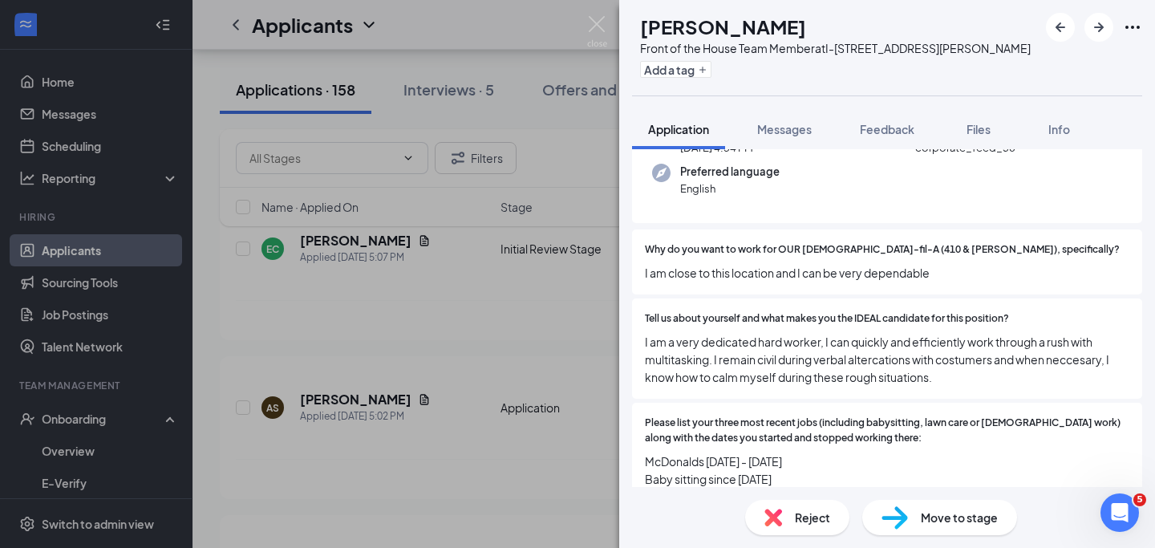
scroll to position [457, 0]
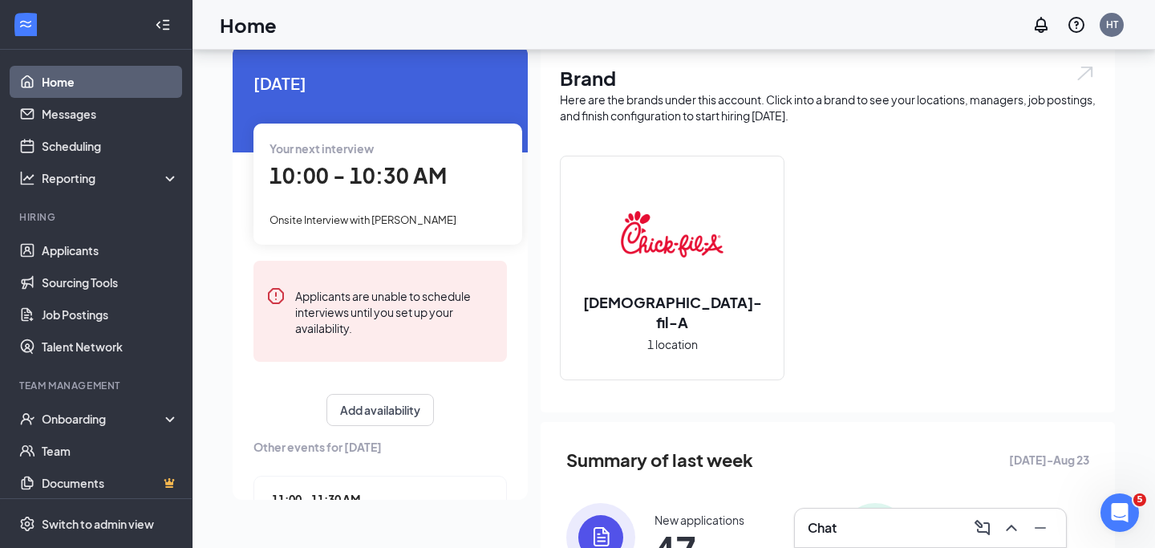
scroll to position [30, 0]
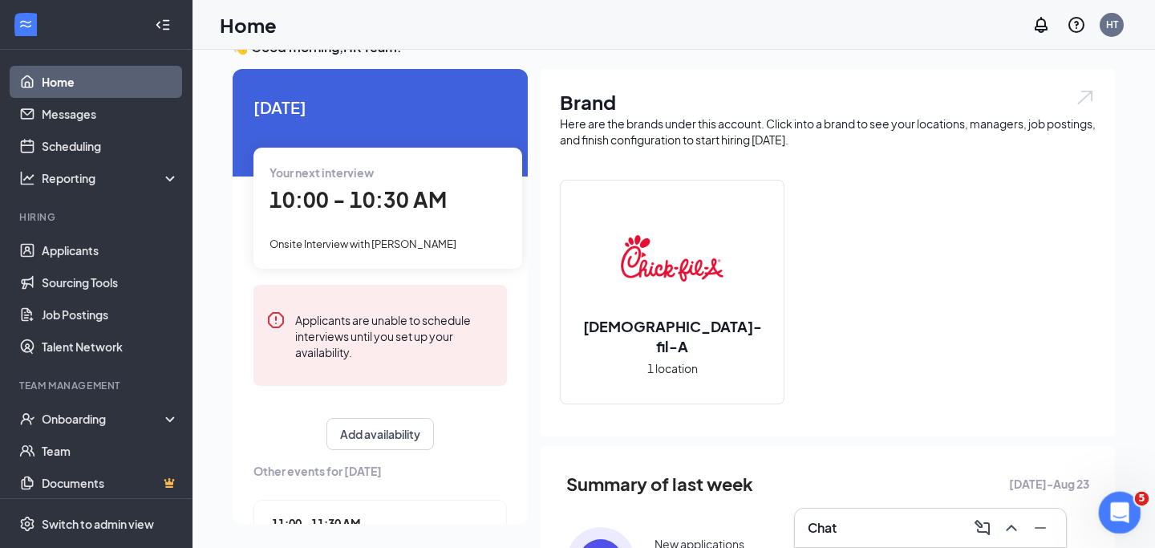
click at [1104, 508] on div "Open Intercom Messenger" at bounding box center [1117, 510] width 53 height 53
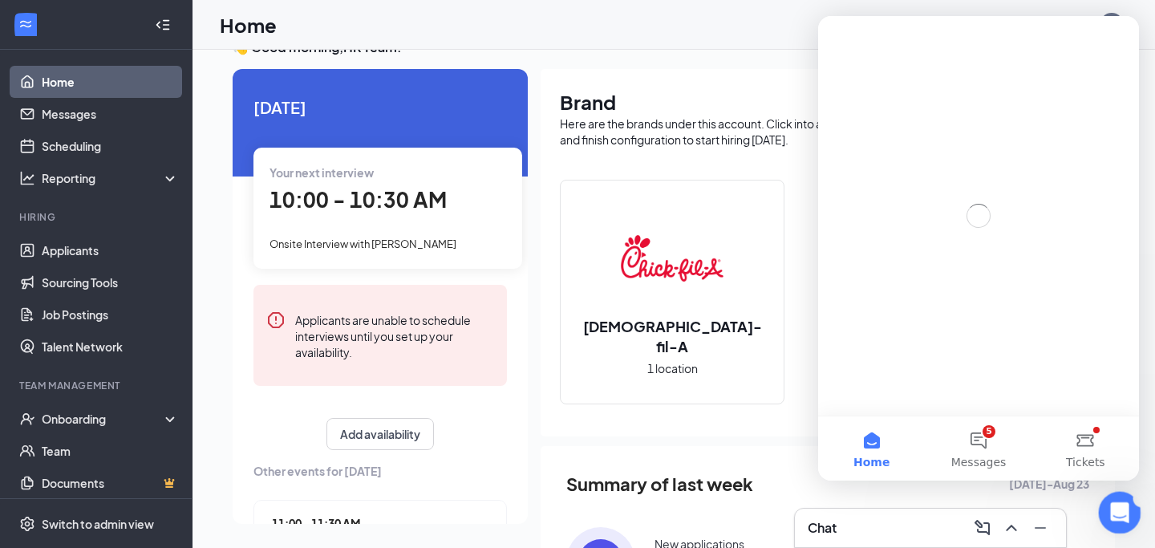
scroll to position [0, 0]
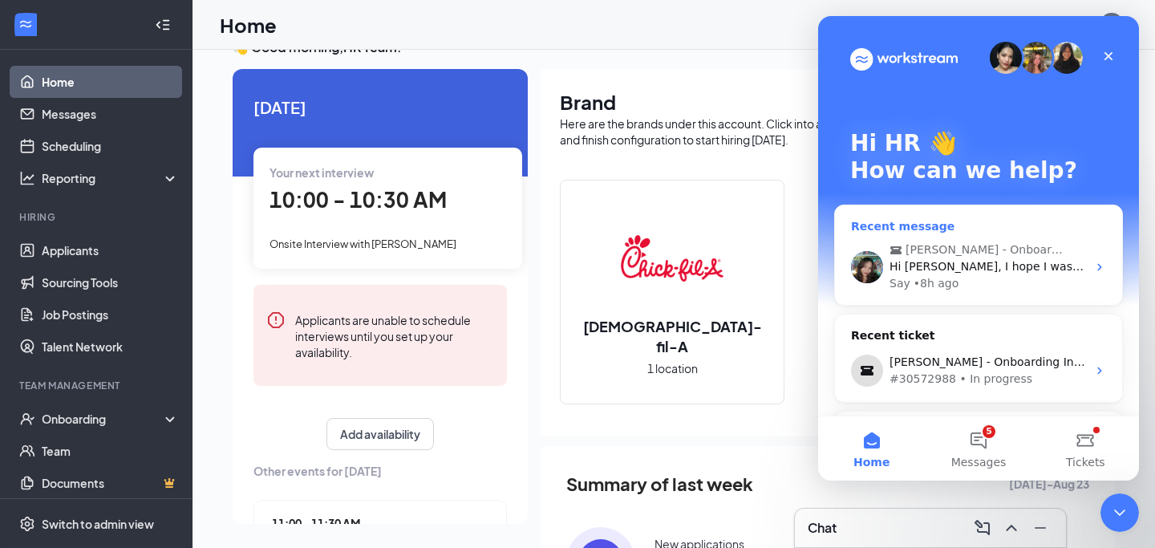
click at [1026, 274] on div "Hi [PERSON_NAME], I hope I was able to answer your inquiry. I just wanted to fo…" at bounding box center [988, 266] width 197 height 17
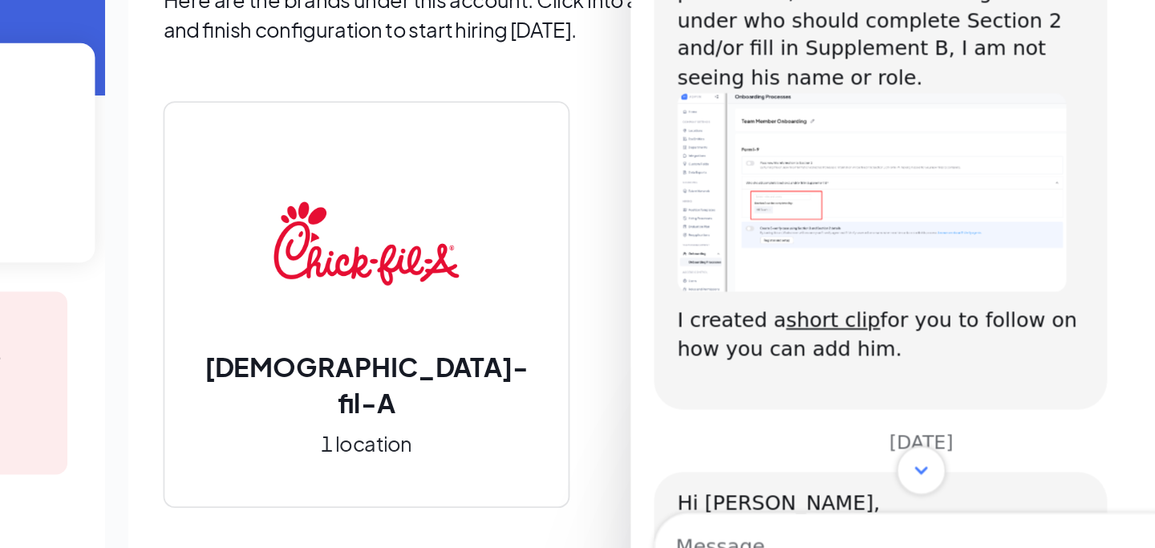
scroll to position [1224, 0]
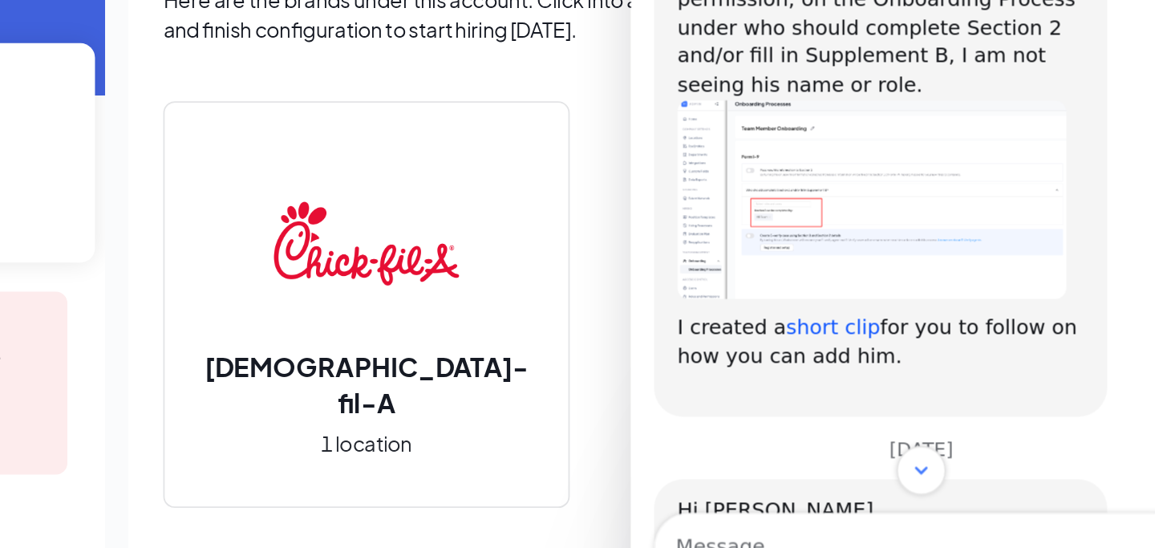
click at [736, 87] on link "short clip" at bounding box center [742, 93] width 52 height 13
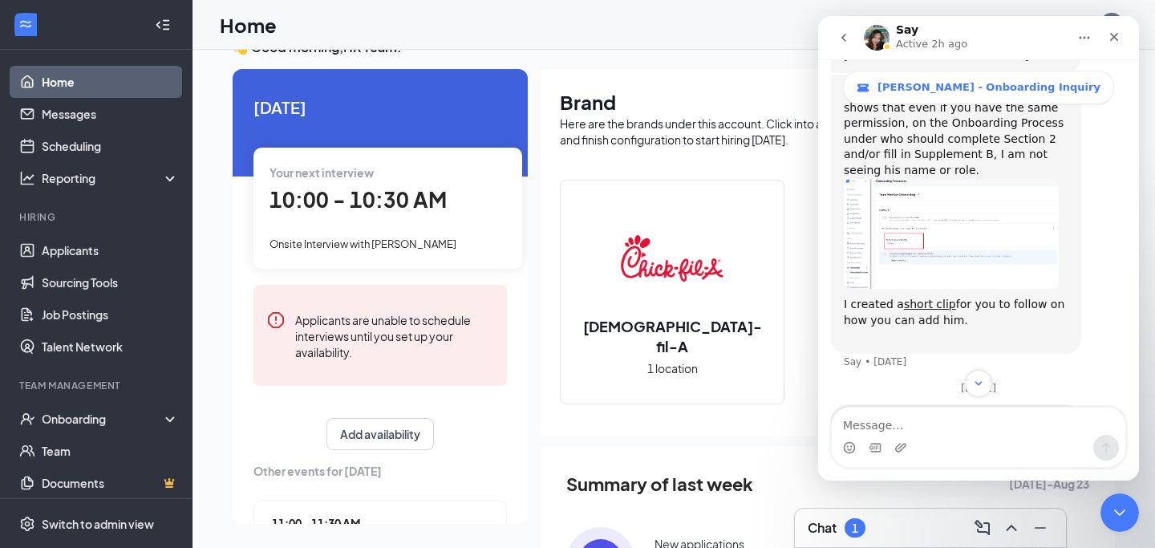
click at [892, 520] on div "Chat 1" at bounding box center [930, 528] width 245 height 26
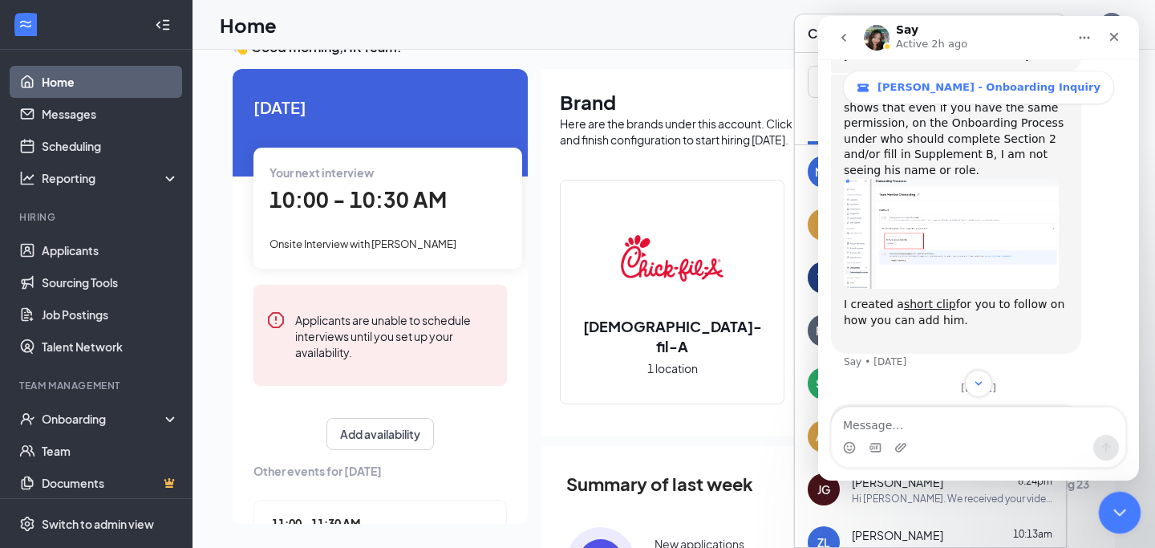
click at [1112, 506] on icon "Close Intercom Messenger" at bounding box center [1117, 509] width 19 height 19
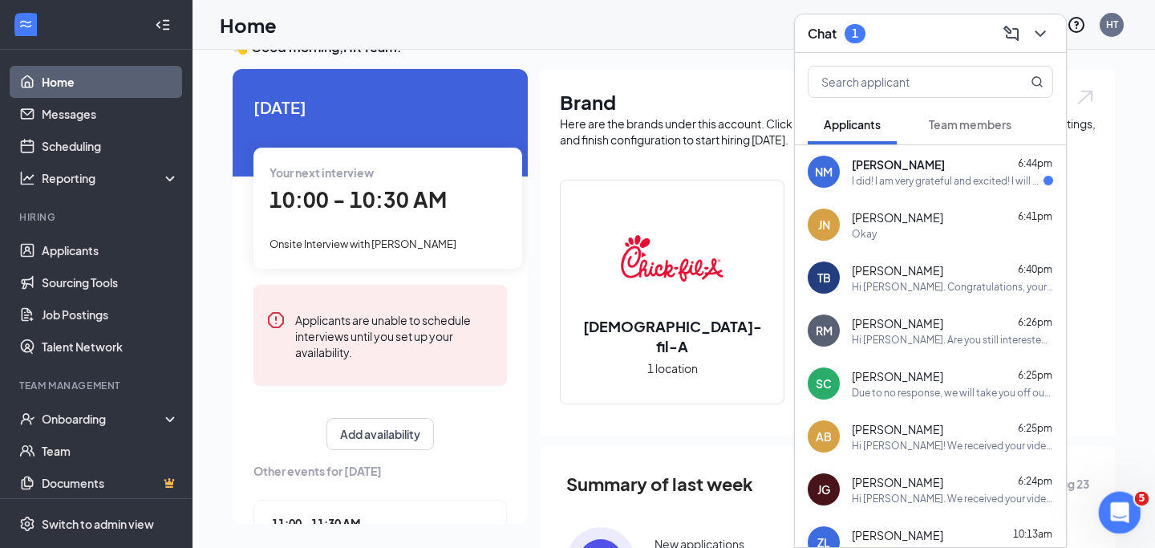
scroll to position [1320, 0]
click at [970, 185] on div "I did! I am very grateful and excited! I will be reading and signing it here sh…" at bounding box center [948, 181] width 192 height 14
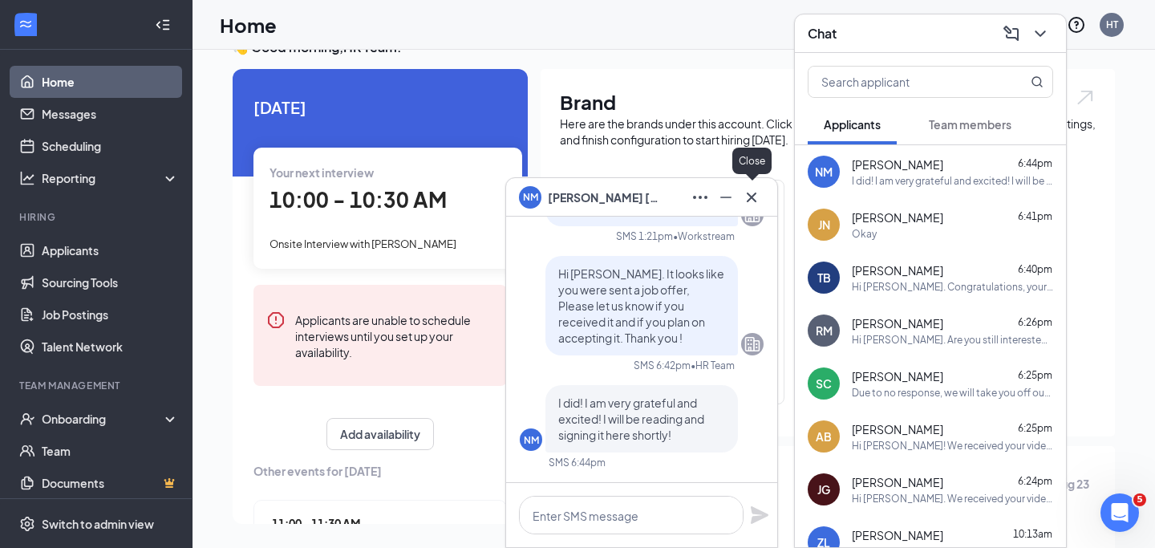
click at [758, 193] on icon "Cross" at bounding box center [751, 197] width 19 height 19
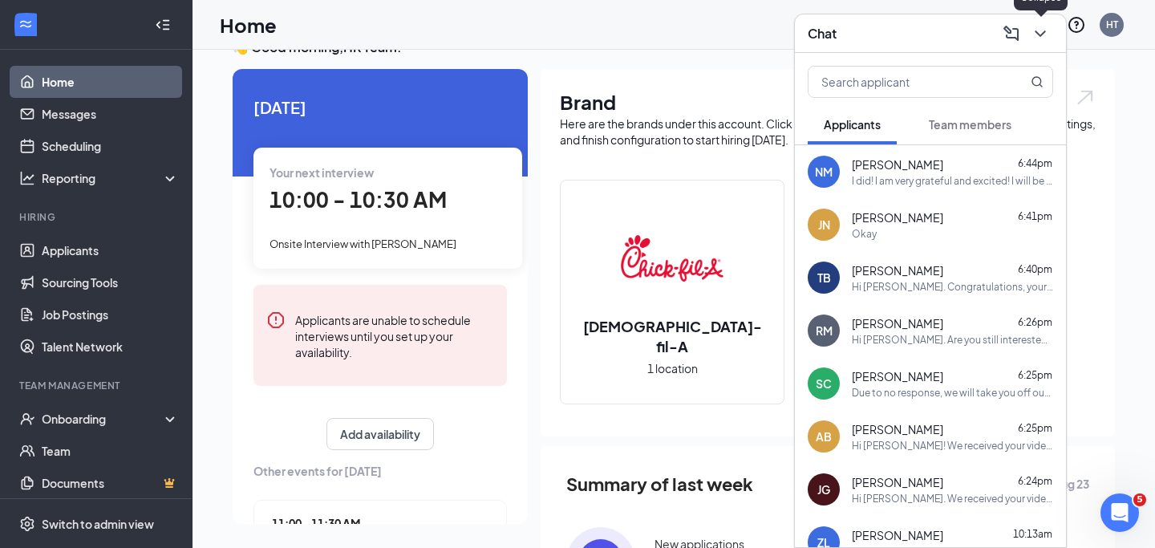
click at [1048, 34] on icon "ChevronDown" at bounding box center [1040, 33] width 19 height 19
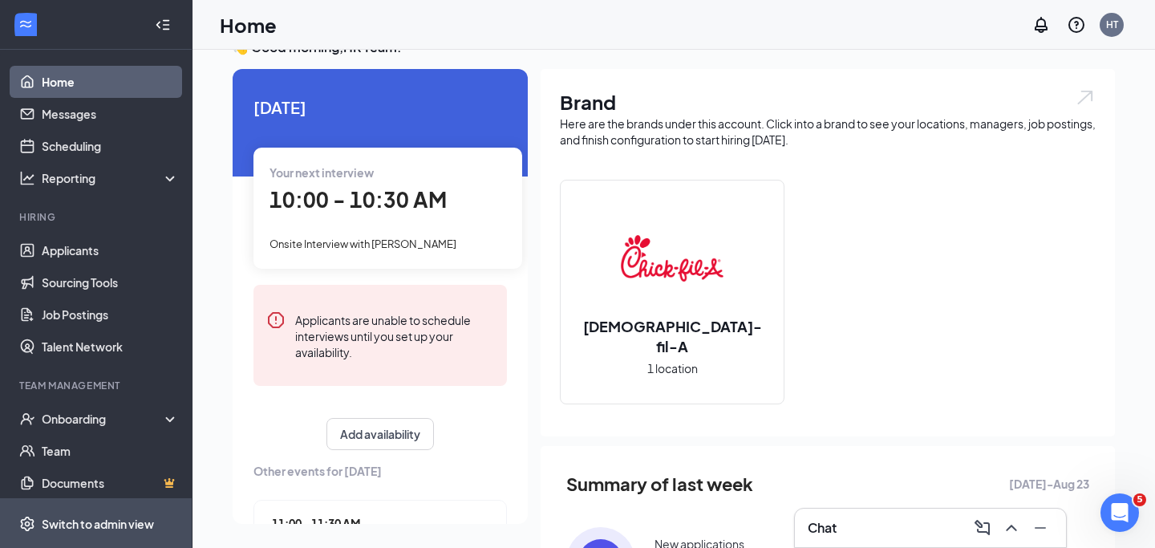
click at [118, 518] on div "Switch to admin view" at bounding box center [98, 524] width 112 height 16
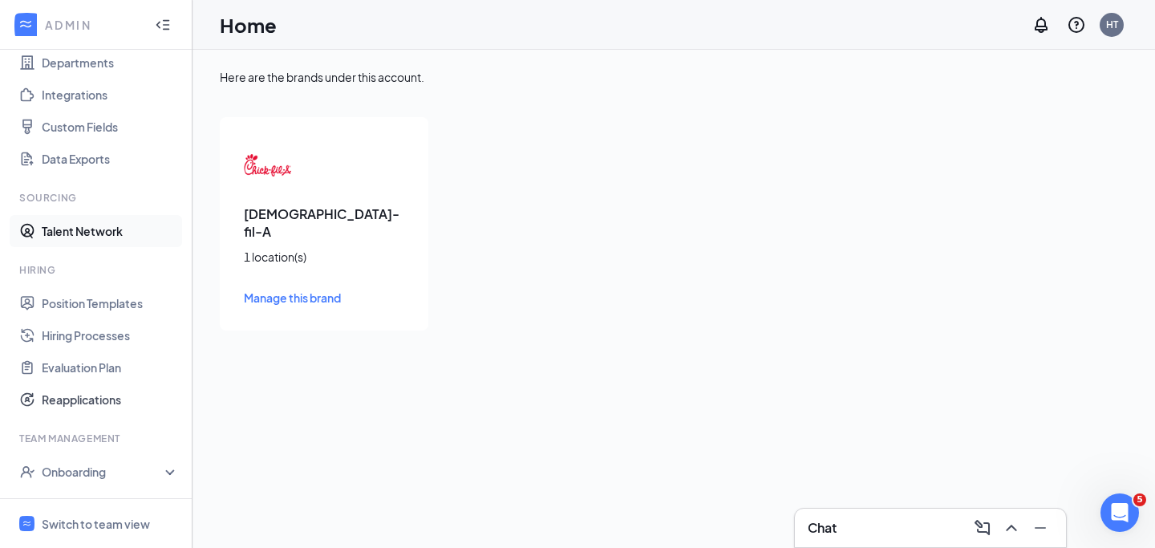
scroll to position [173, 0]
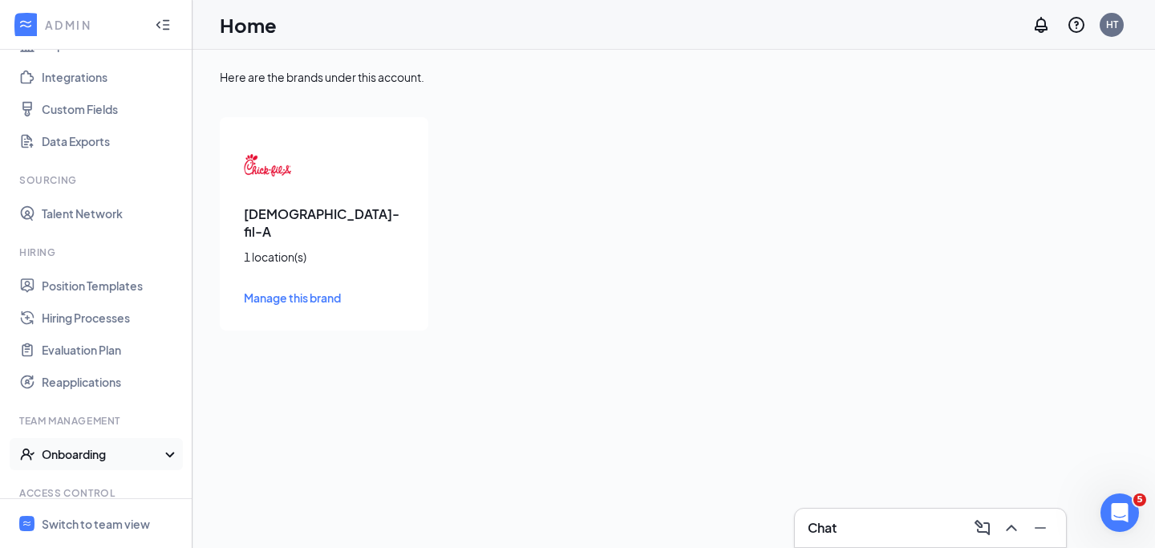
click at [94, 453] on div "Onboarding" at bounding box center [104, 454] width 124 height 16
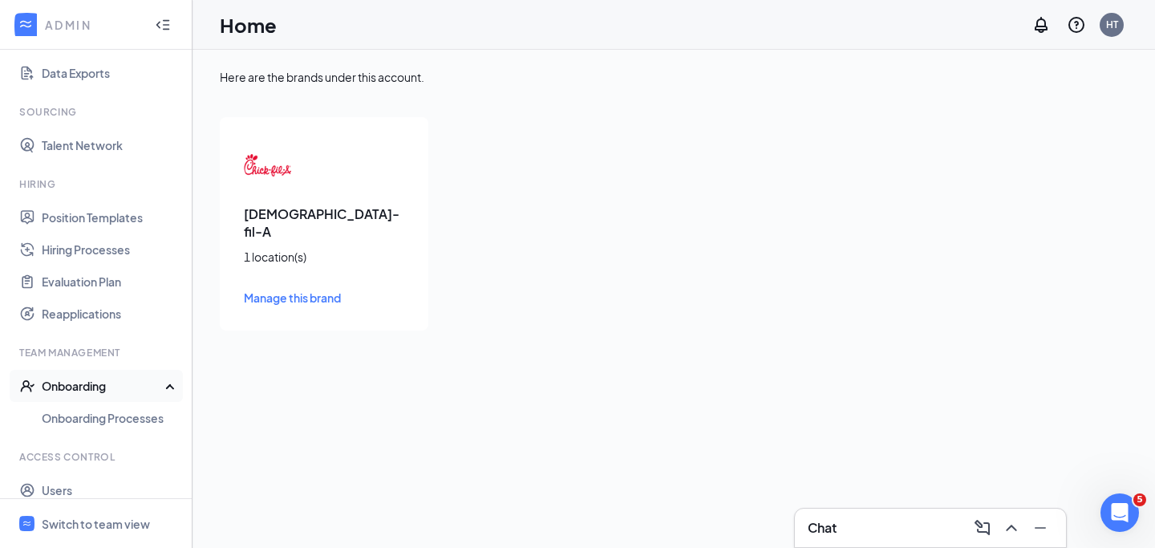
scroll to position [246, 0]
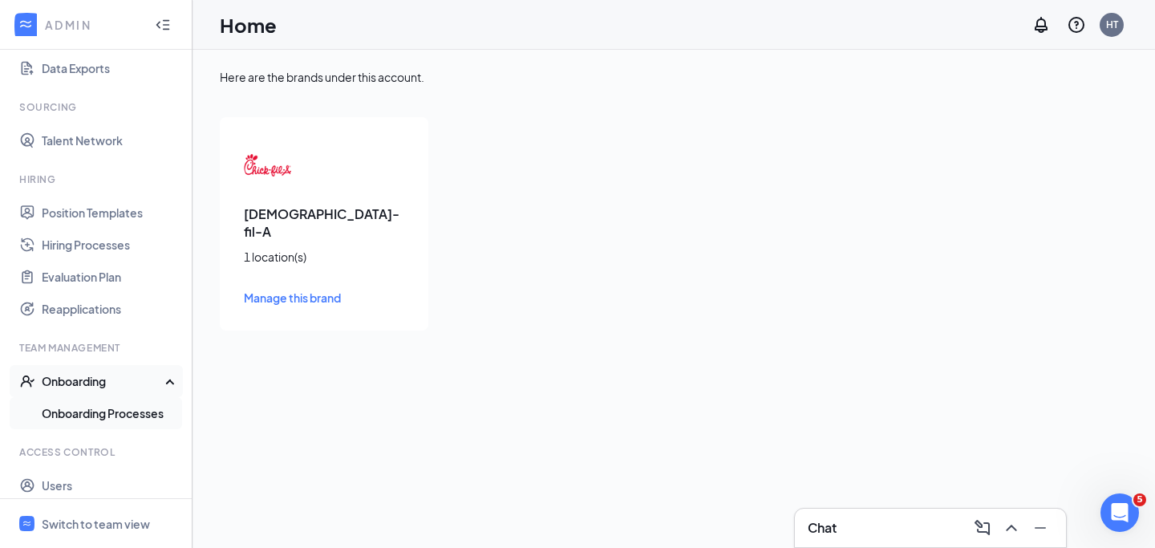
click at [103, 420] on link "Onboarding Processes" at bounding box center [110, 413] width 137 height 32
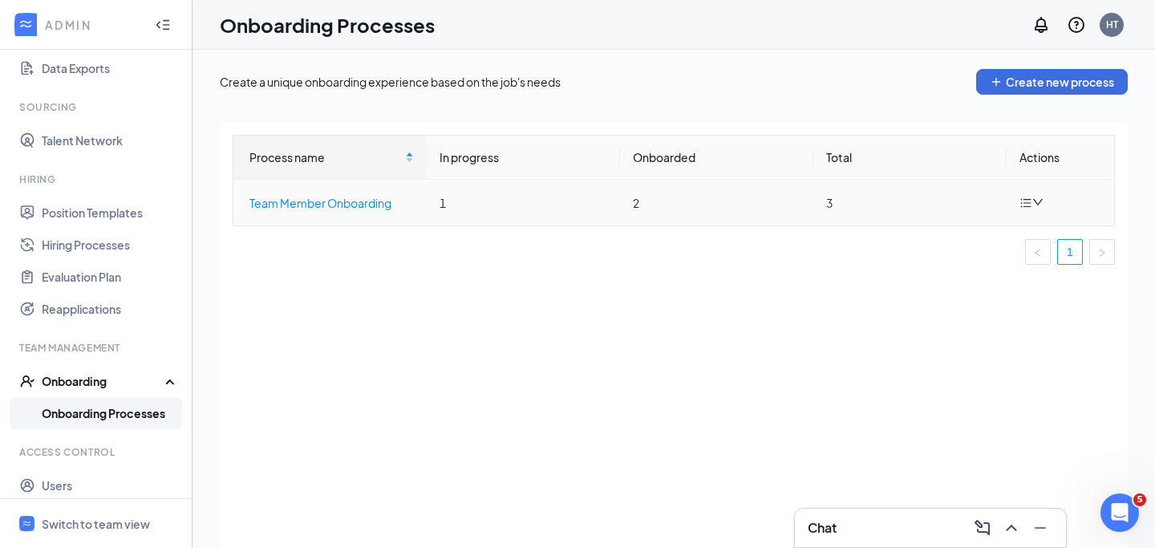
click at [383, 203] on div "Team Member Onboarding" at bounding box center [331, 203] width 164 height 18
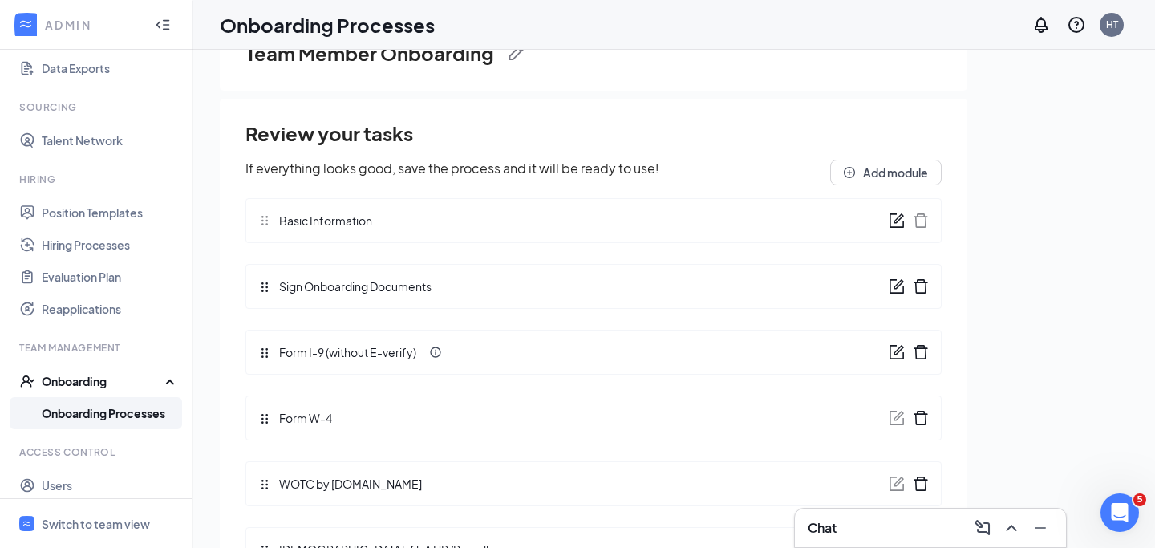
scroll to position [71, 0]
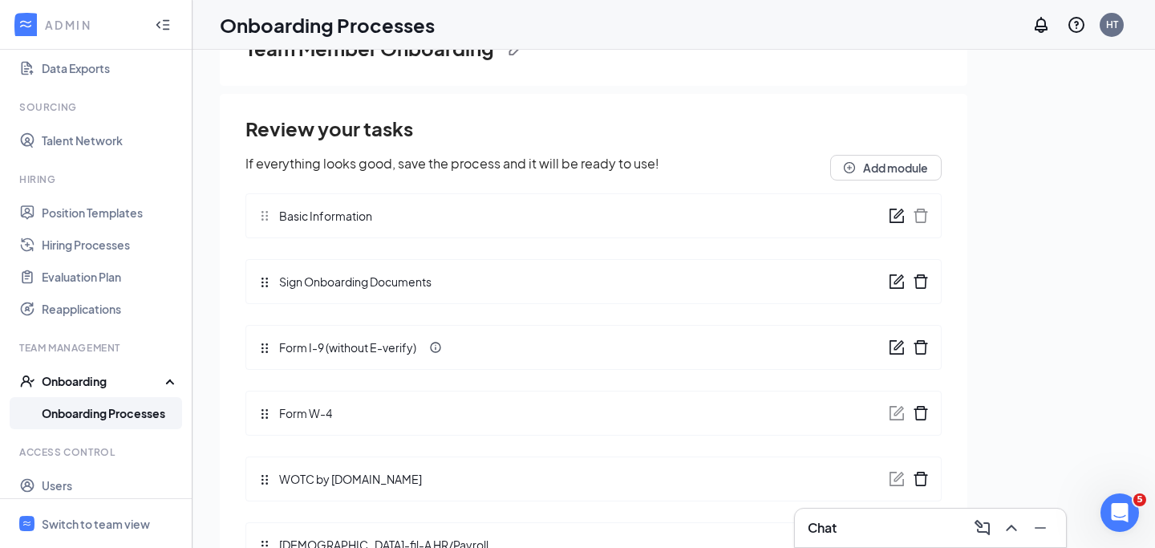
click at [891, 342] on icon "form" at bounding box center [897, 347] width 16 height 16
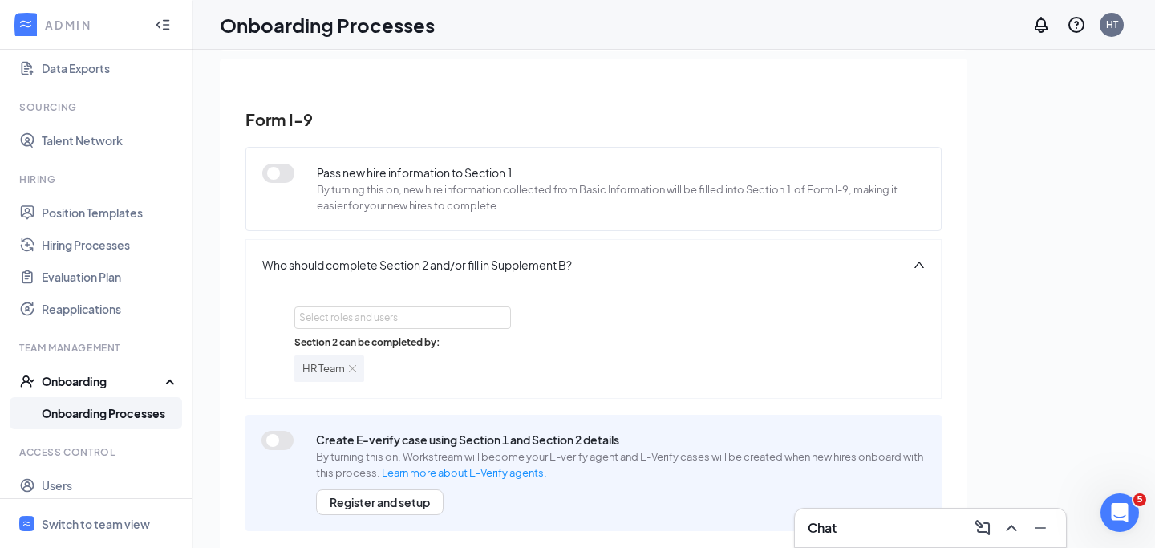
scroll to position [127, 0]
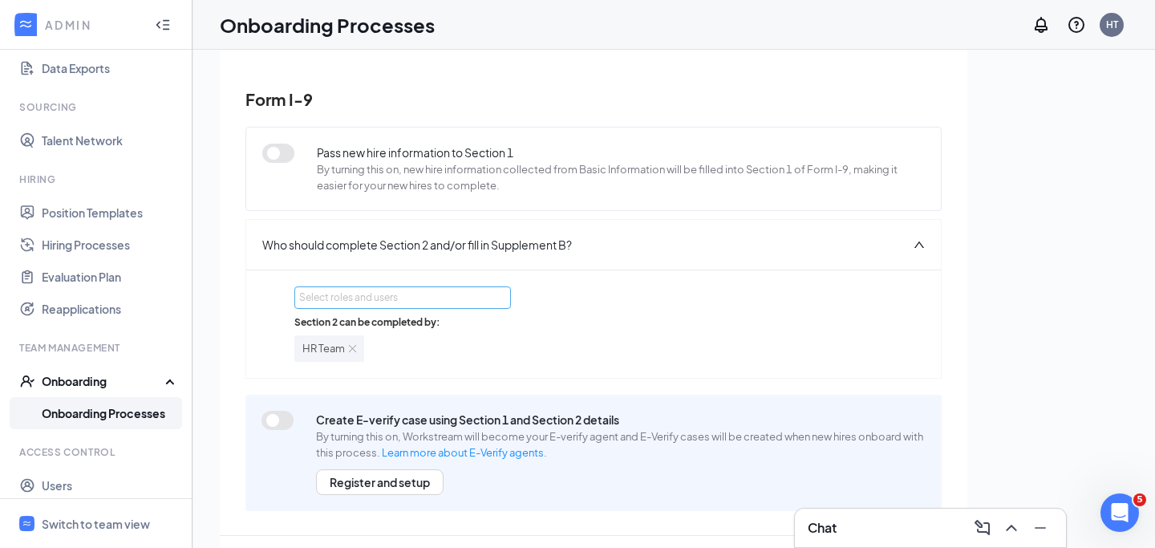
click at [464, 296] on div "Select roles and users" at bounding box center [398, 298] width 198 height 16
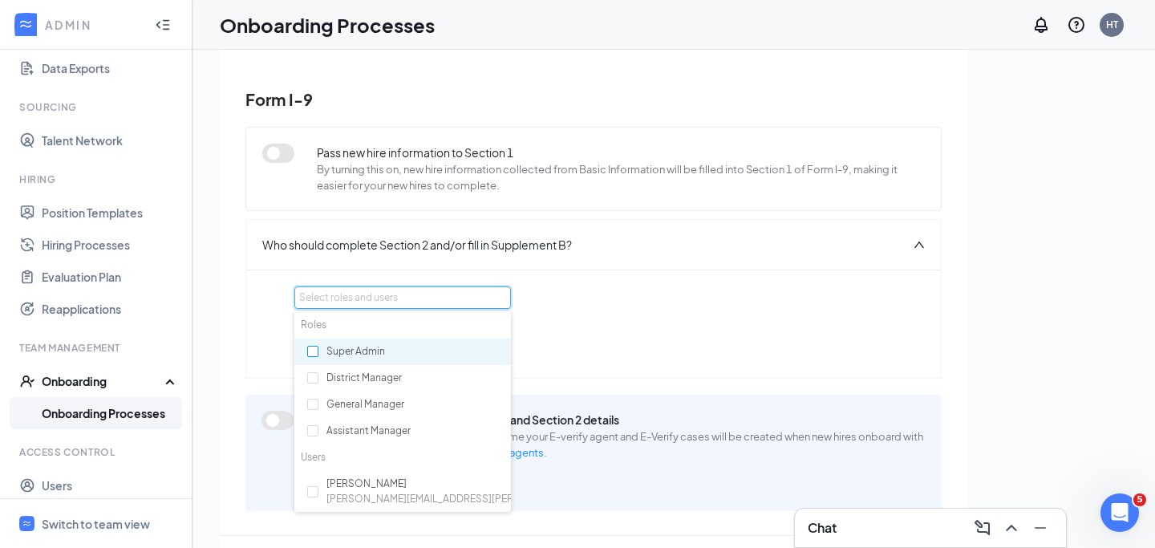
click at [311, 352] on input "checkbox" at bounding box center [312, 351] width 11 height 11
checkbox input "true"
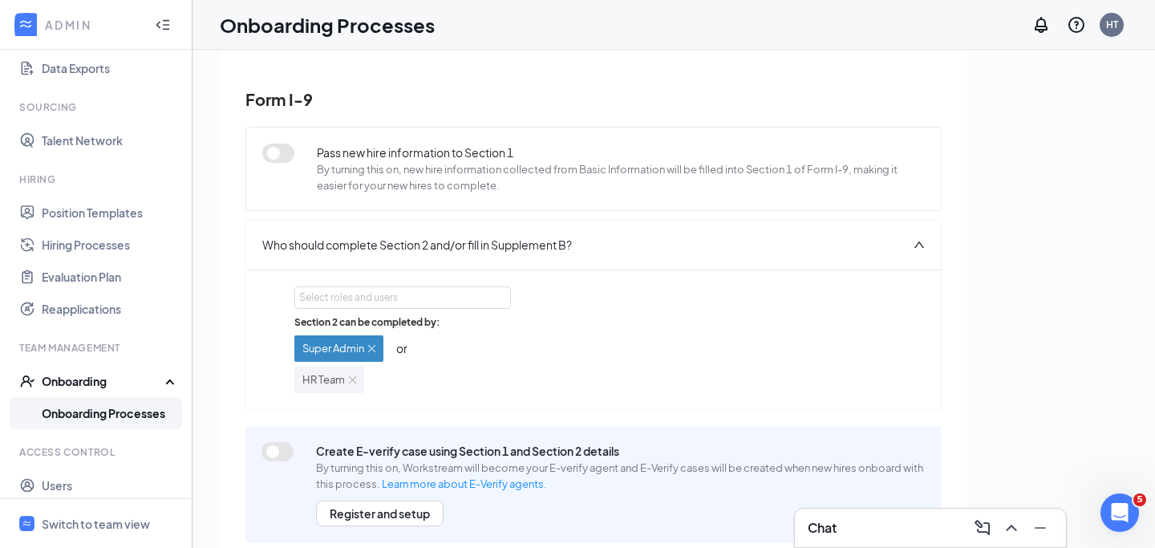
click at [552, 328] on div "Section 2 can be completed by: Super Admin or HR Team" at bounding box center [593, 354] width 598 height 78
click at [467, 298] on div "Select roles and users" at bounding box center [398, 298] width 198 height 16
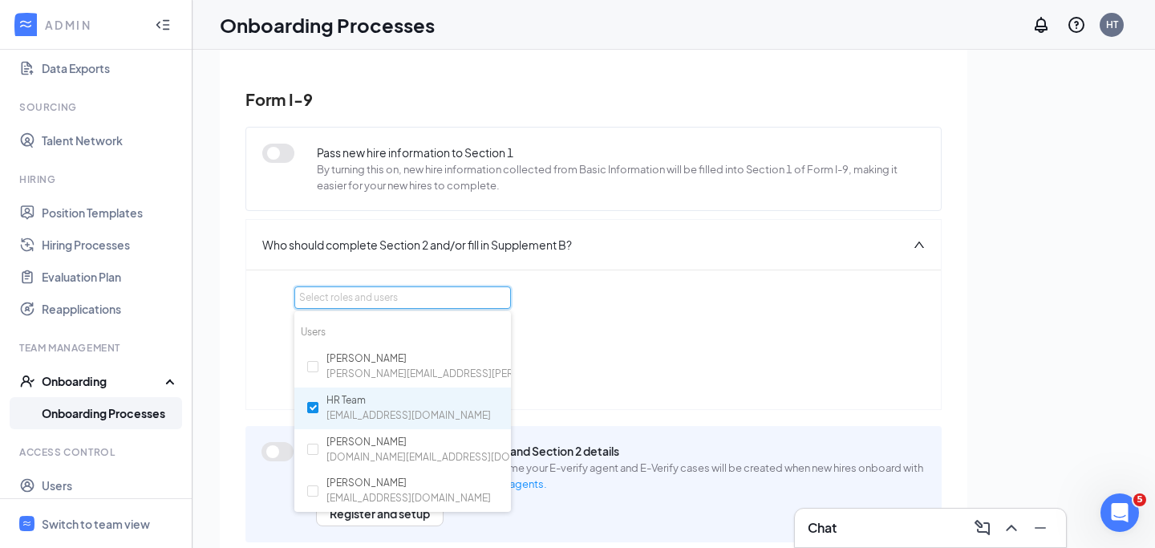
scroll to position [37, 0]
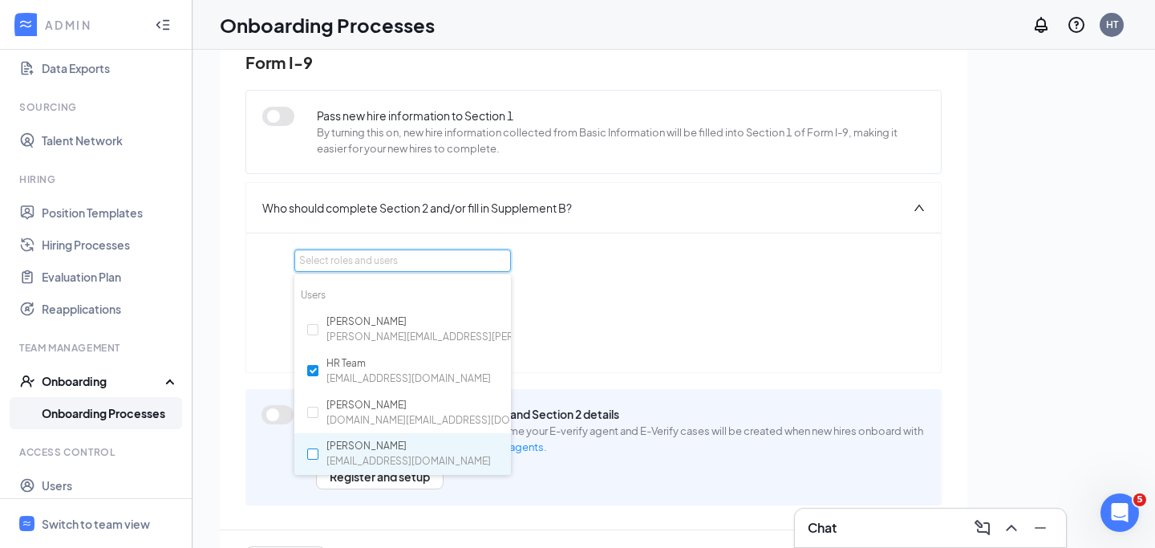
click at [314, 454] on input "checkbox" at bounding box center [312, 453] width 11 height 11
checkbox input "true"
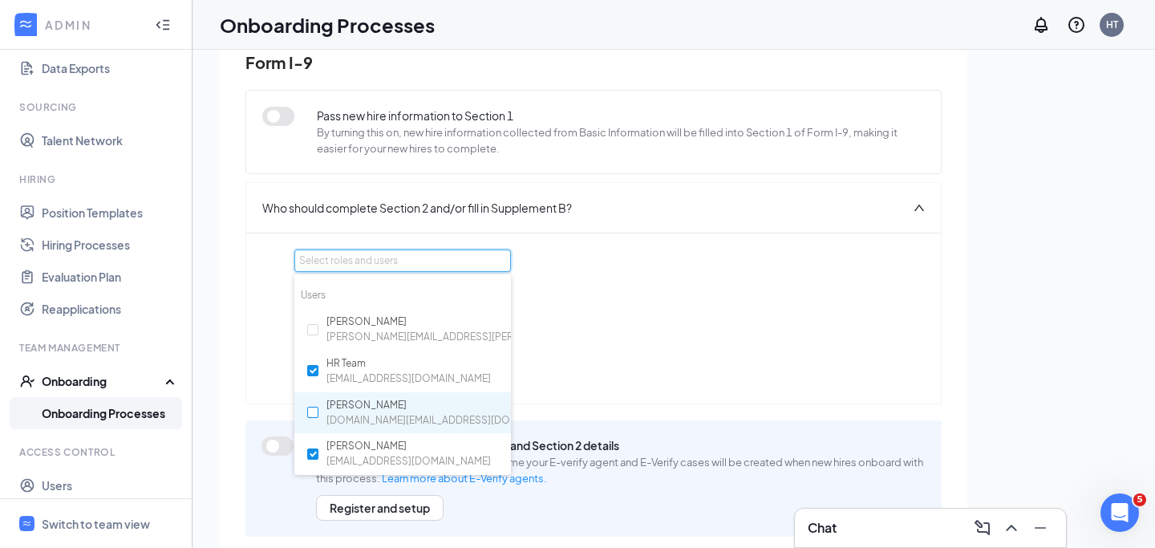
click at [317, 415] on input "checkbox" at bounding box center [312, 412] width 11 height 11
checkbox input "true"
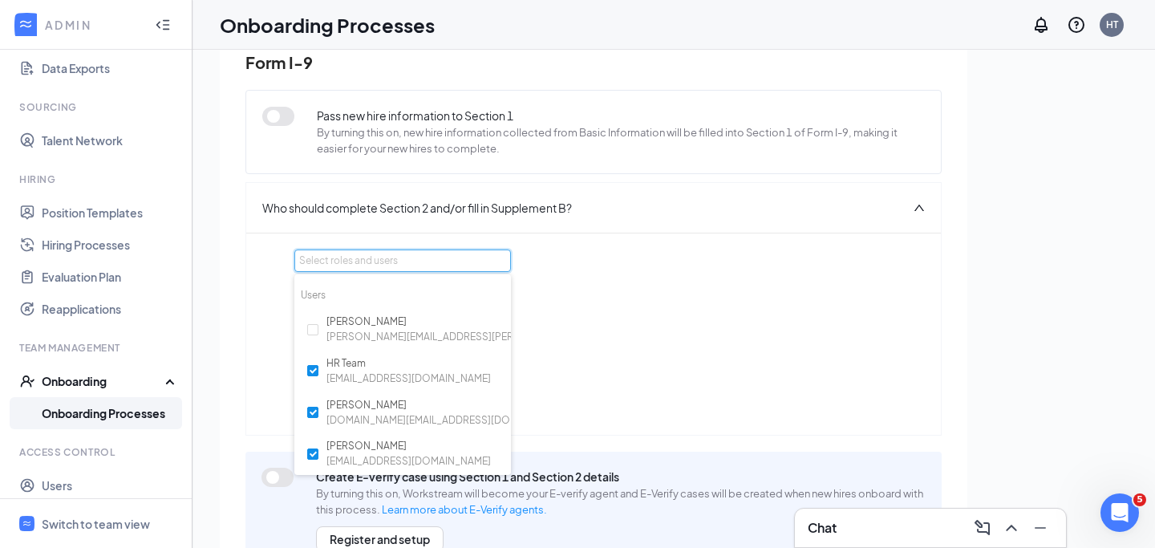
click at [565, 375] on div "Section 2 can be completed by: Super Admin or HR Team or William Orth or Valeri…" at bounding box center [593, 348] width 598 height 140
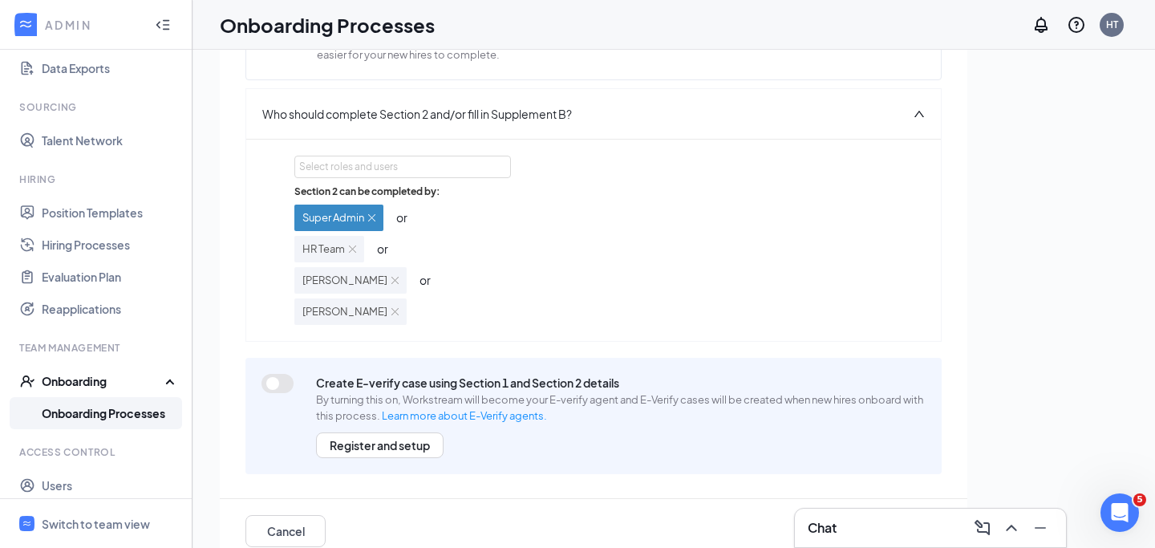
scroll to position [72, 0]
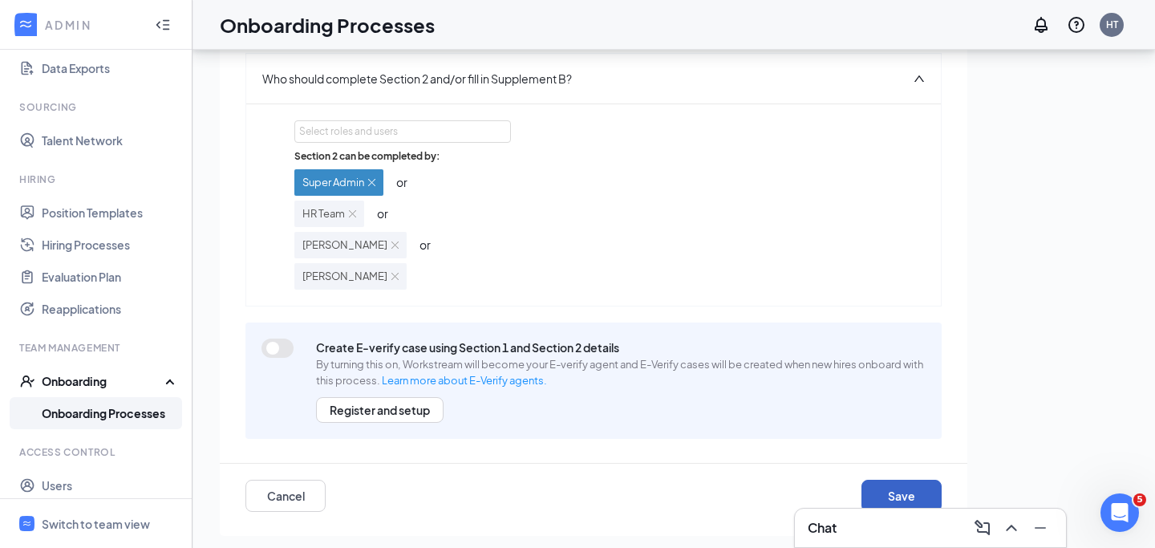
click at [885, 499] on button "Save" at bounding box center [901, 496] width 80 height 32
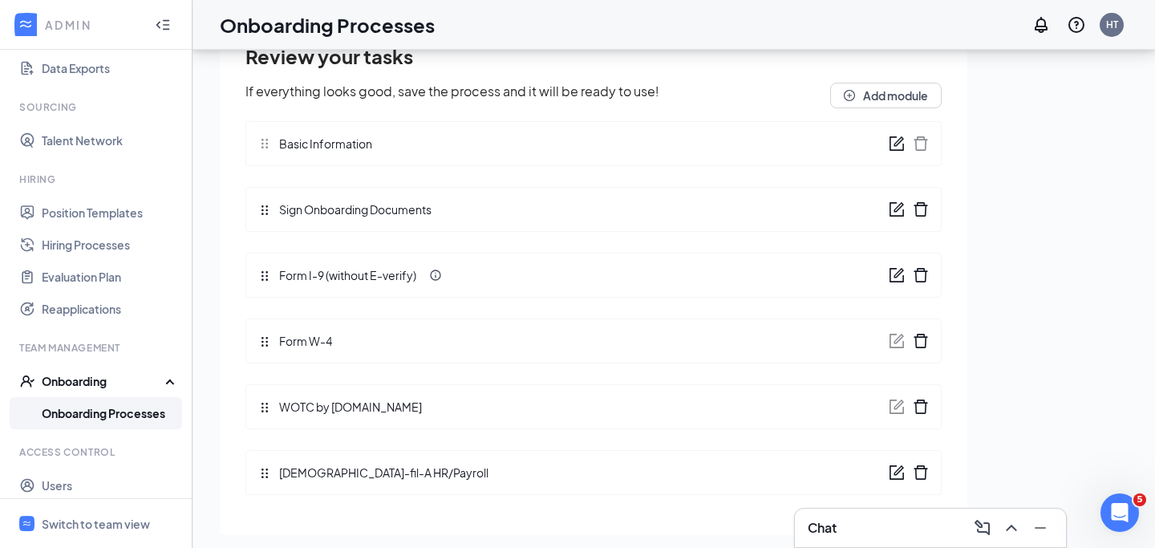
scroll to position [71, 0]
click at [900, 141] on icon "form" at bounding box center [899, 141] width 10 height 10
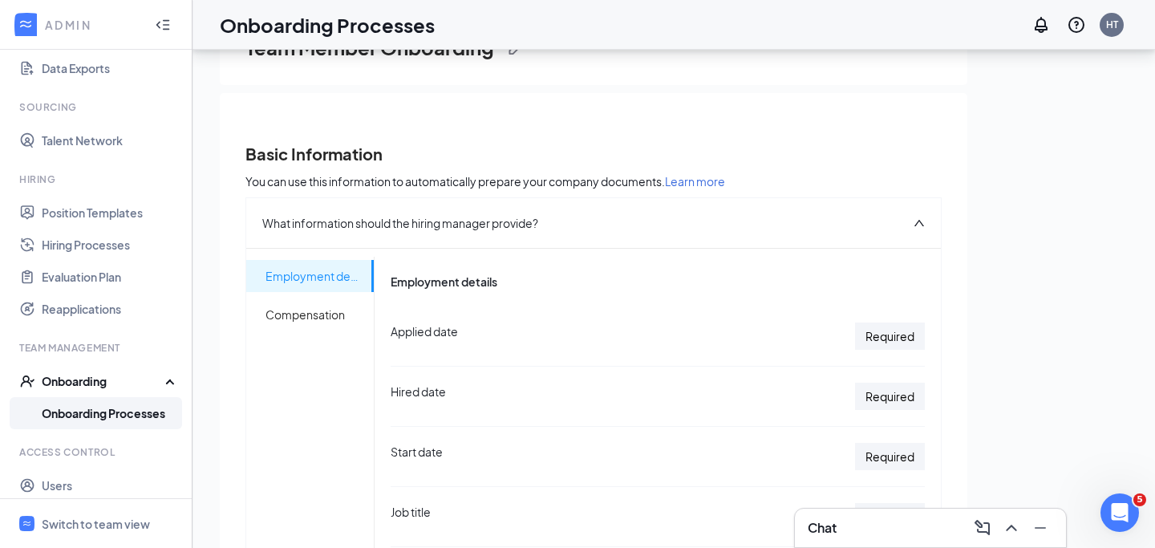
scroll to position [0, 0]
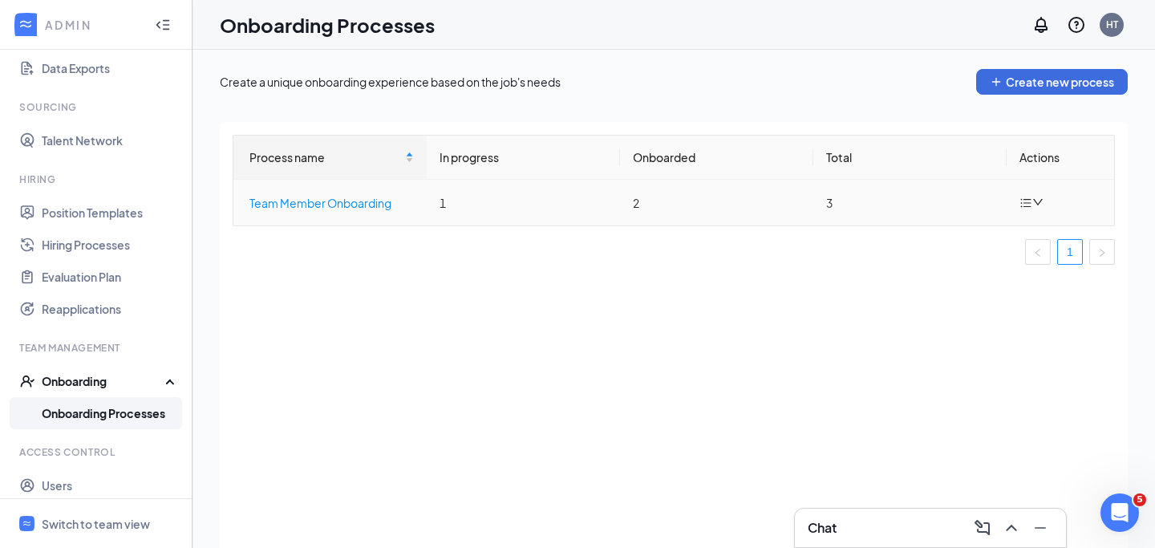
click at [387, 200] on div "Team Member Onboarding" at bounding box center [331, 203] width 164 height 18
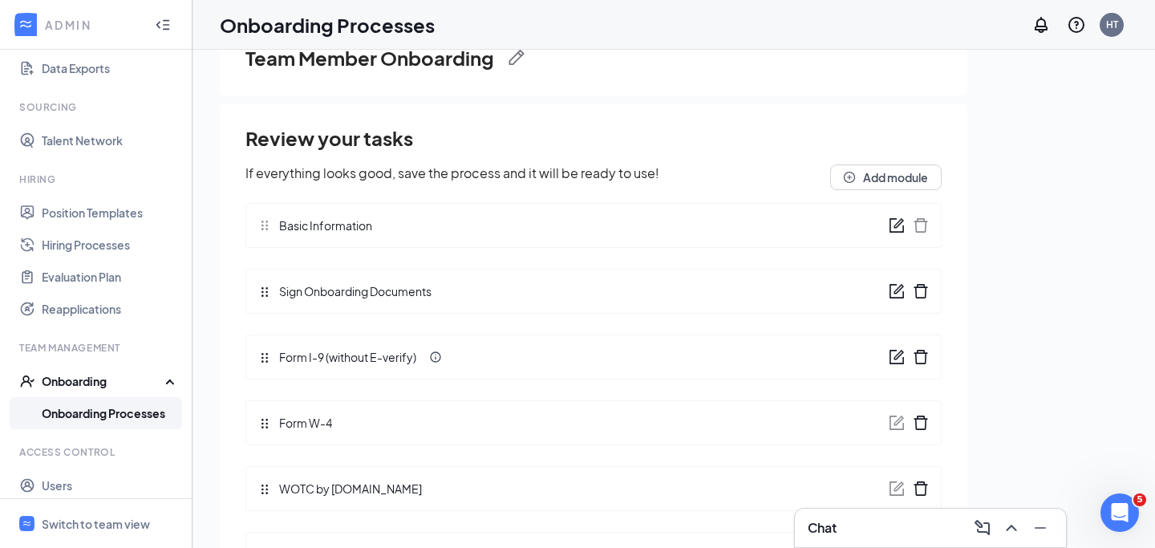
scroll to position [67, 0]
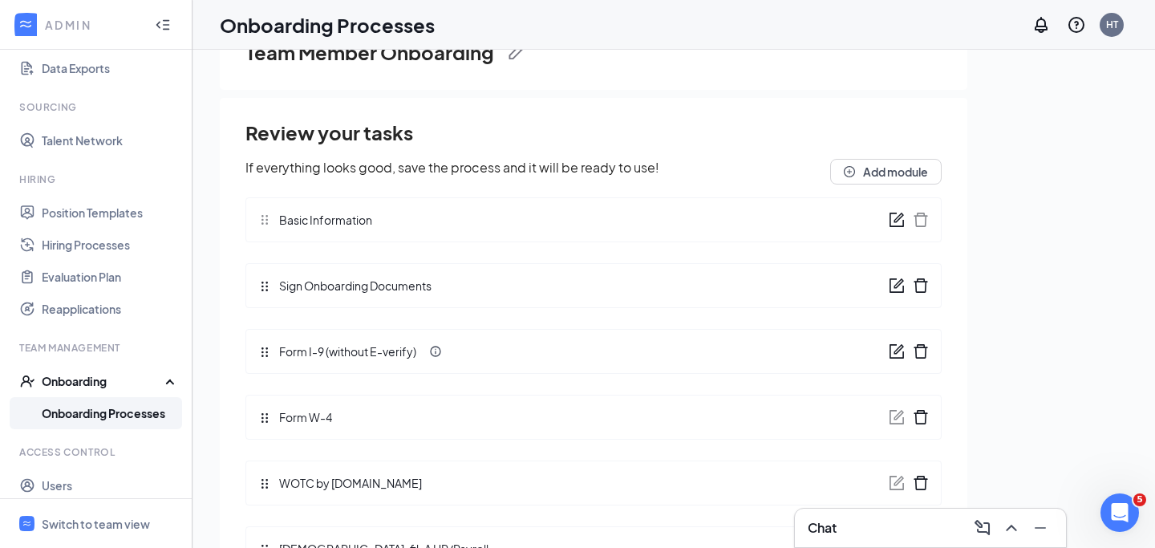
click at [890, 283] on icon "form" at bounding box center [897, 285] width 14 height 14
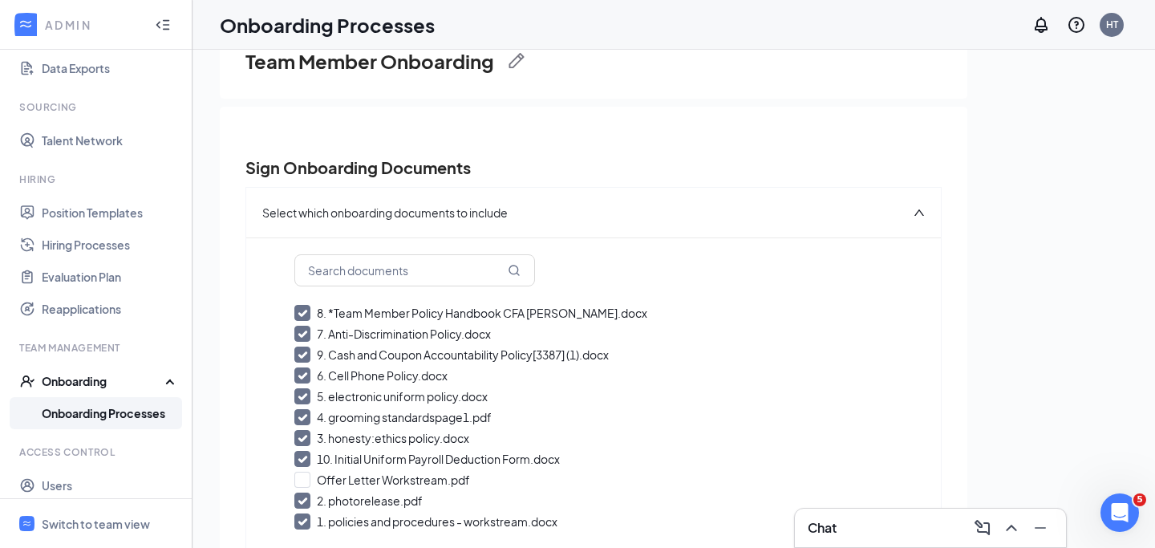
scroll to position [0, 0]
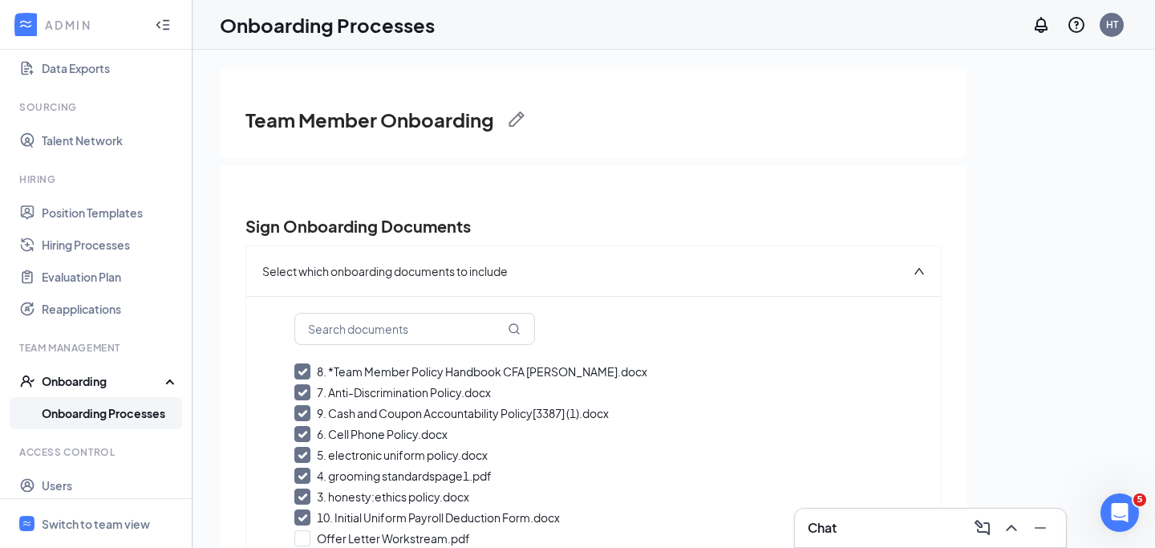
click at [160, 26] on icon "Collapse" at bounding box center [163, 25] width 16 height 16
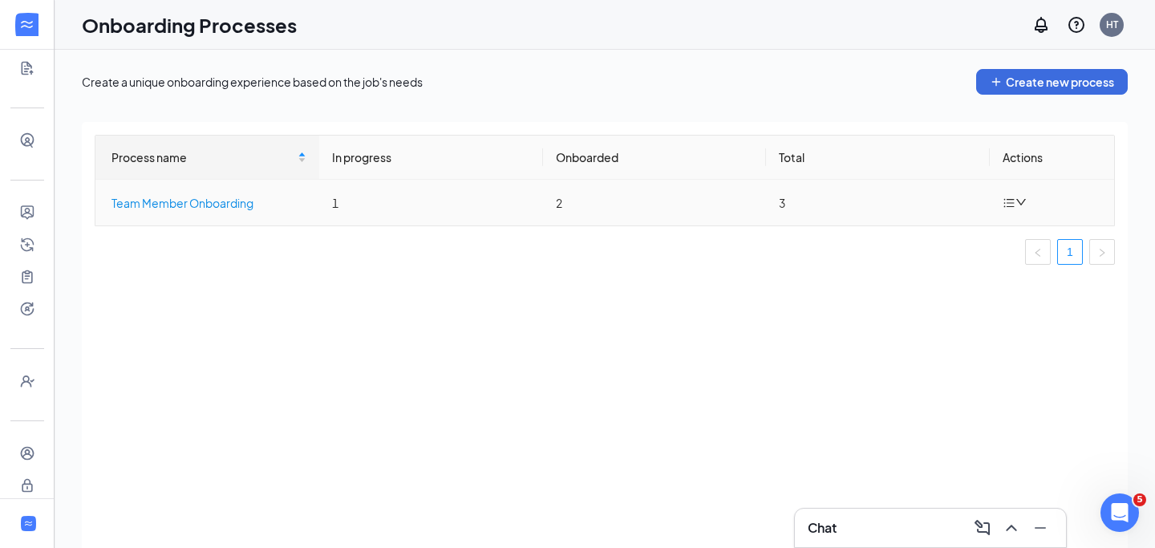
click at [180, 196] on div "Team Member Onboarding" at bounding box center [208, 203] width 195 height 18
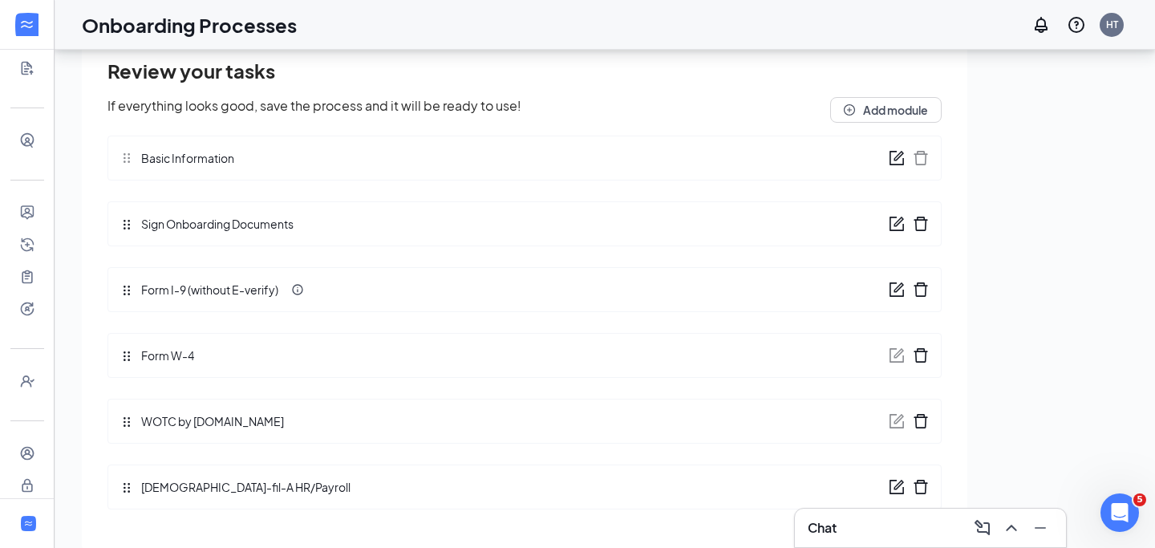
scroll to position [72, 0]
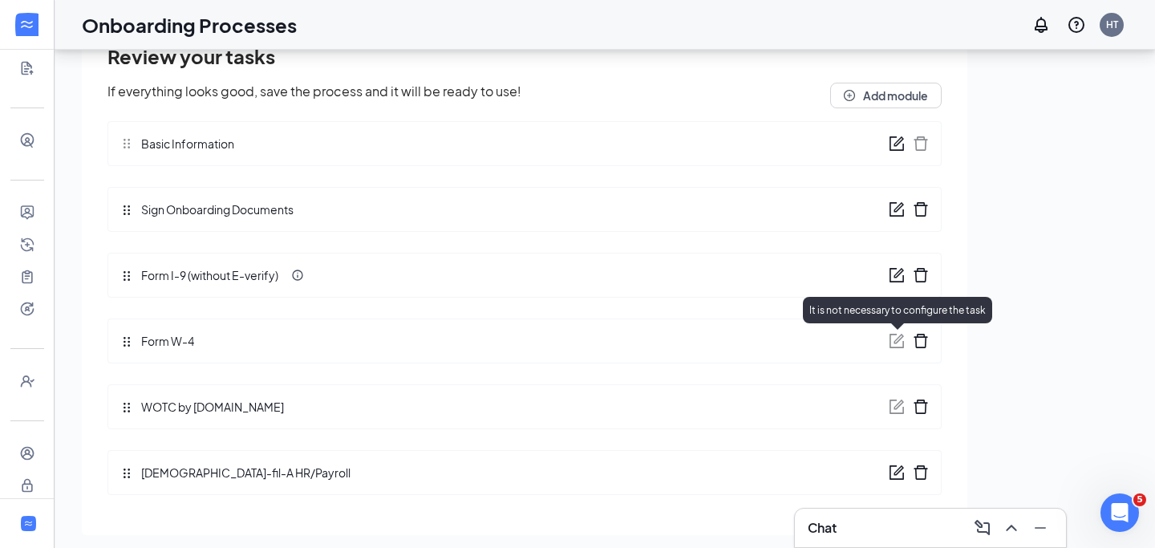
click at [890, 342] on icon "form" at bounding box center [897, 341] width 16 height 16
click at [898, 338] on icon "form" at bounding box center [897, 341] width 16 height 16
click at [896, 340] on icon "form" at bounding box center [897, 341] width 16 height 16
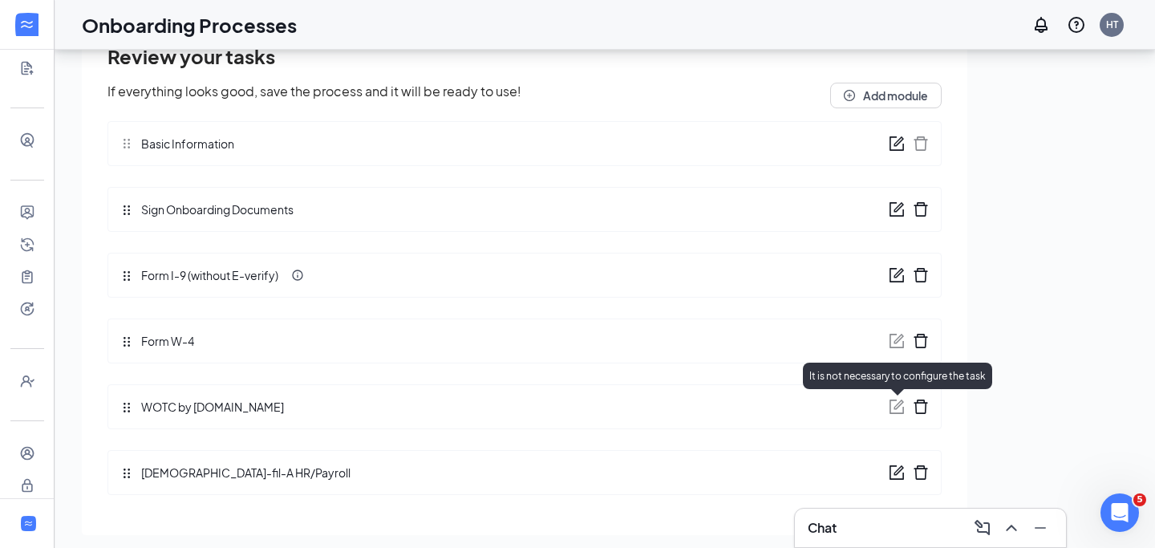
click at [897, 401] on icon "form" at bounding box center [897, 407] width 16 height 16
click at [896, 474] on icon "form" at bounding box center [899, 470] width 10 height 10
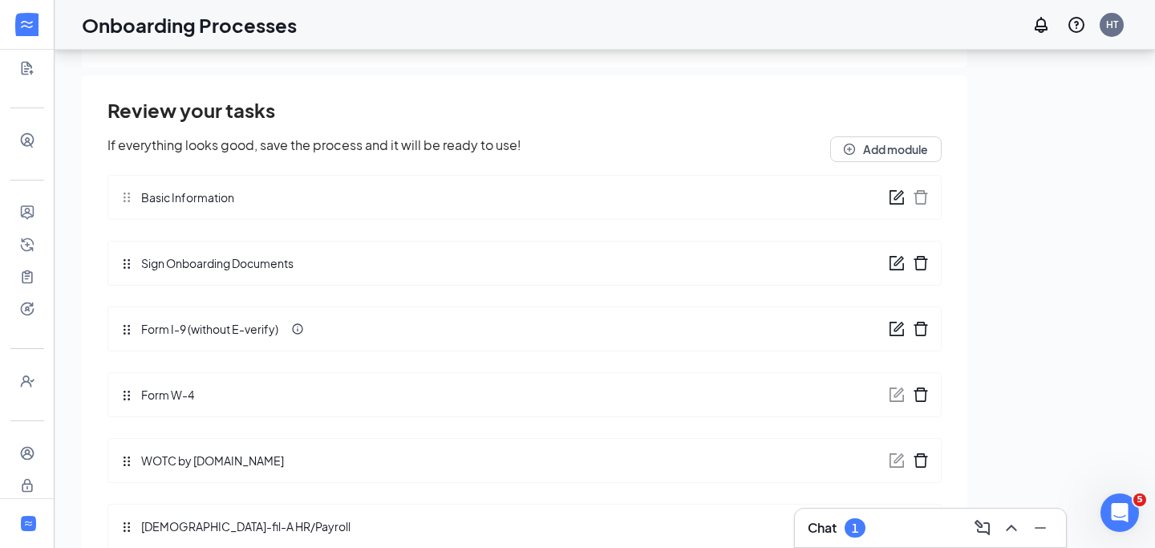
scroll to position [71, 0]
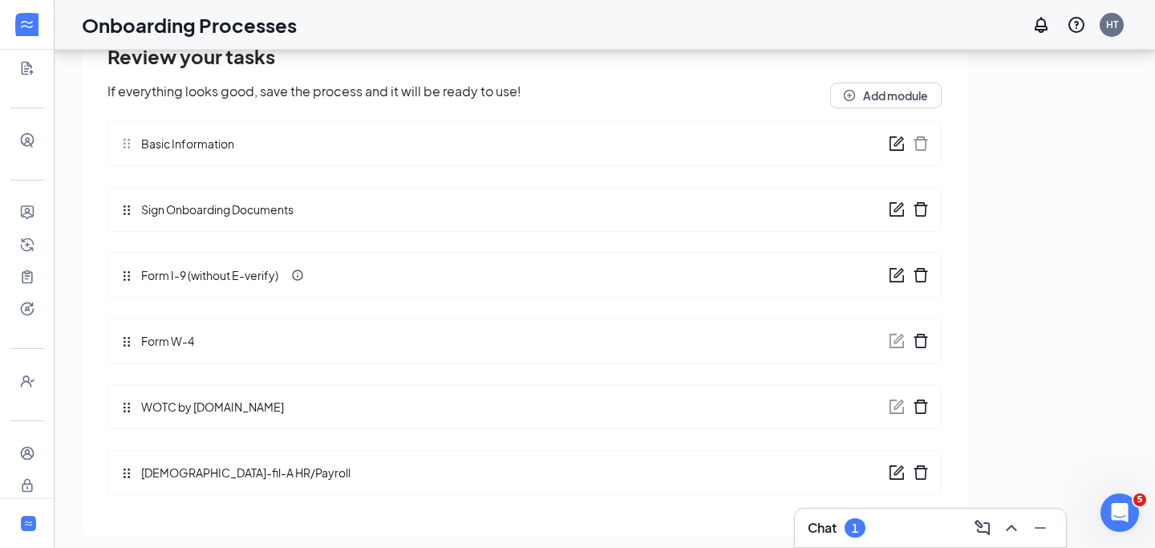
click at [898, 525] on div "Chat 1" at bounding box center [930, 528] width 245 height 26
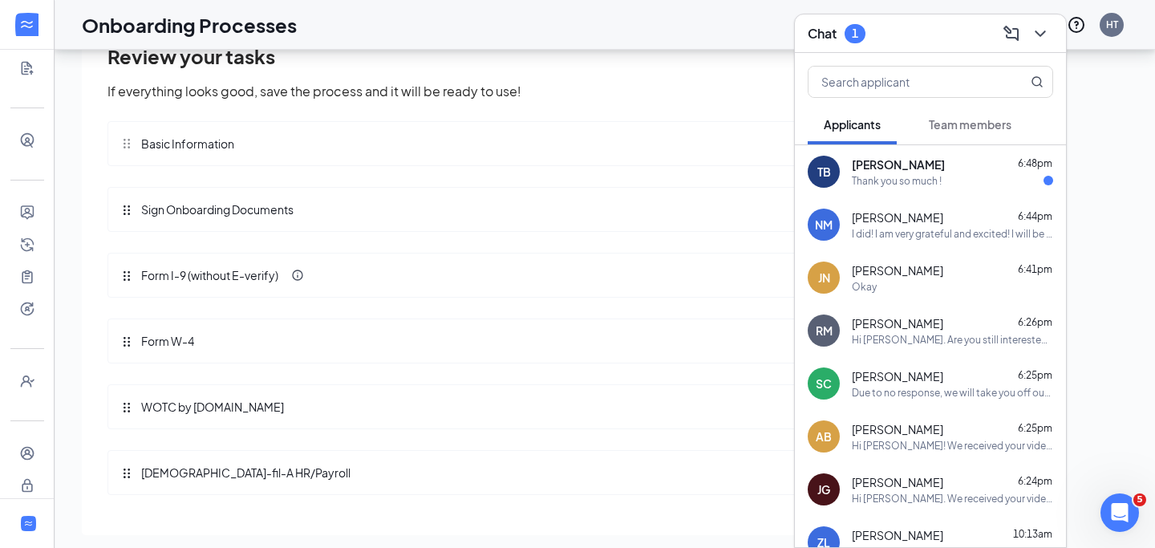
click at [892, 176] on div "Thank you so much !" at bounding box center [897, 181] width 90 height 14
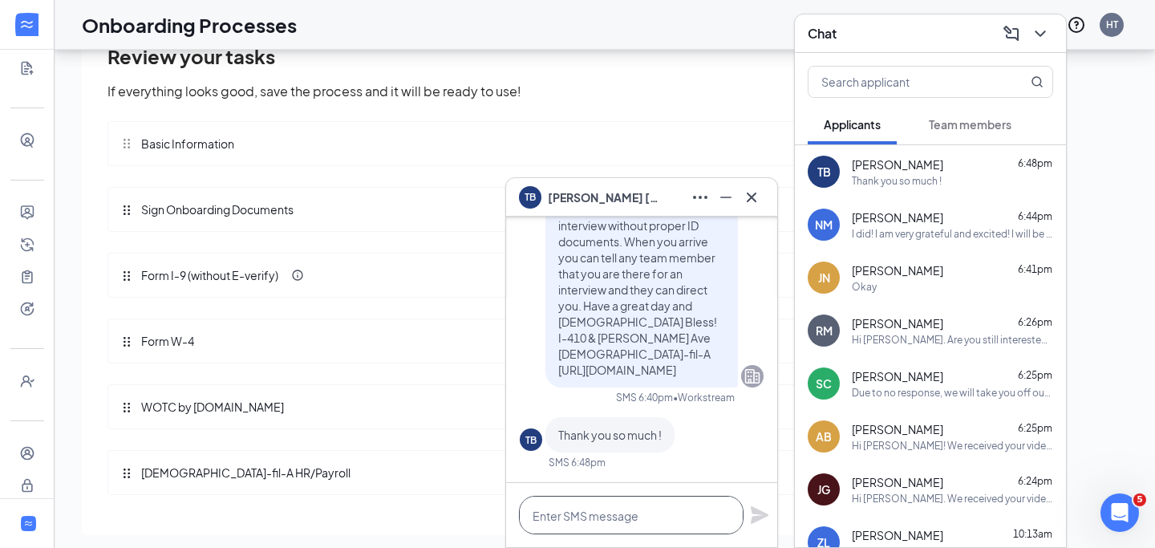
click at [575, 516] on textarea at bounding box center [631, 515] width 225 height 38
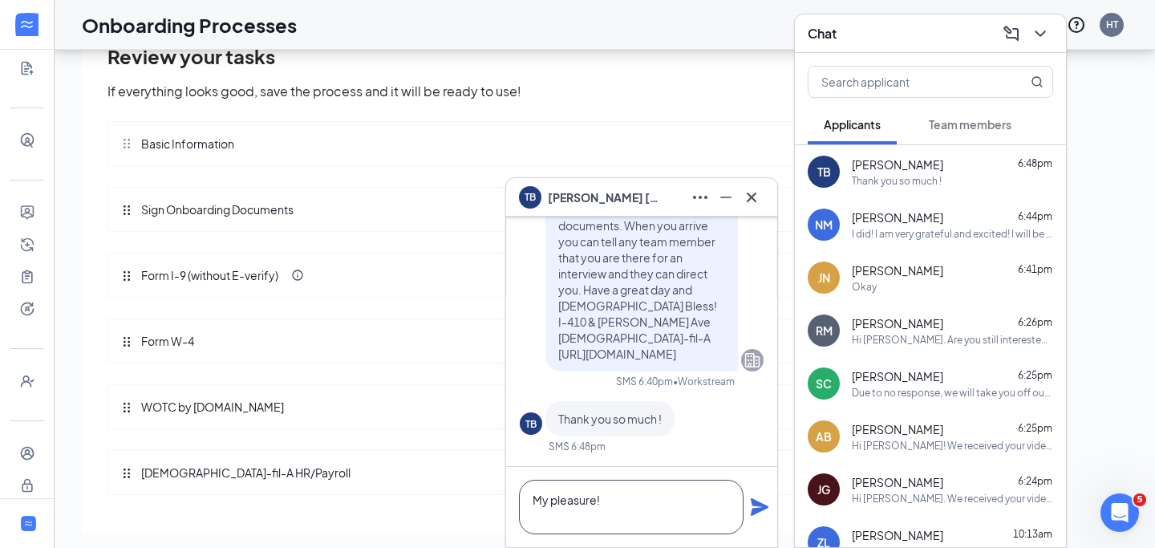
type textarea "My pleasure!"
click at [751, 505] on icon "Plane" at bounding box center [759, 506] width 19 height 19
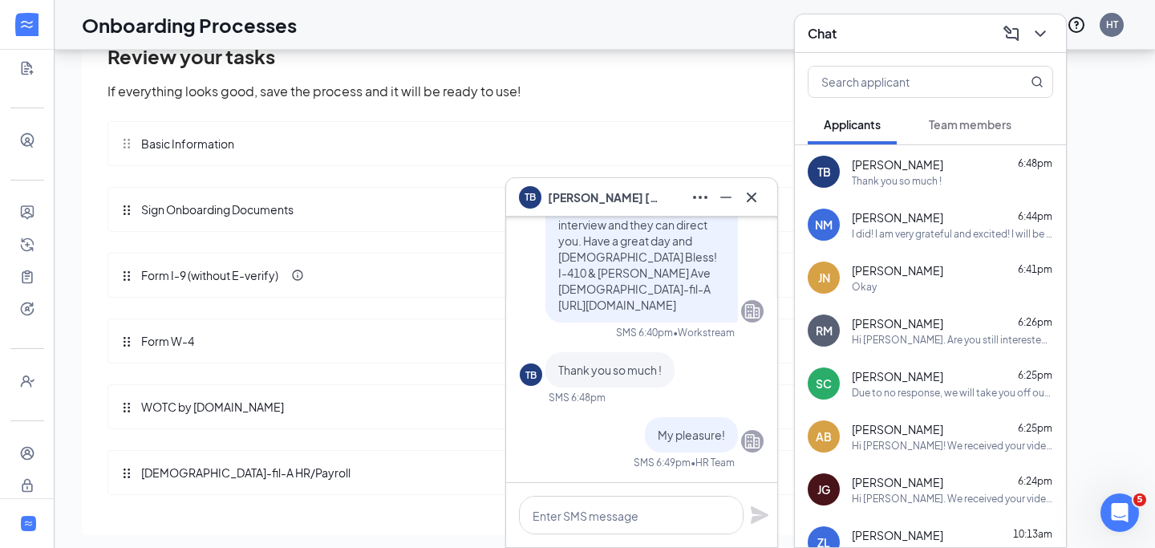
click at [758, 195] on icon "Cross" at bounding box center [751, 197] width 19 height 19
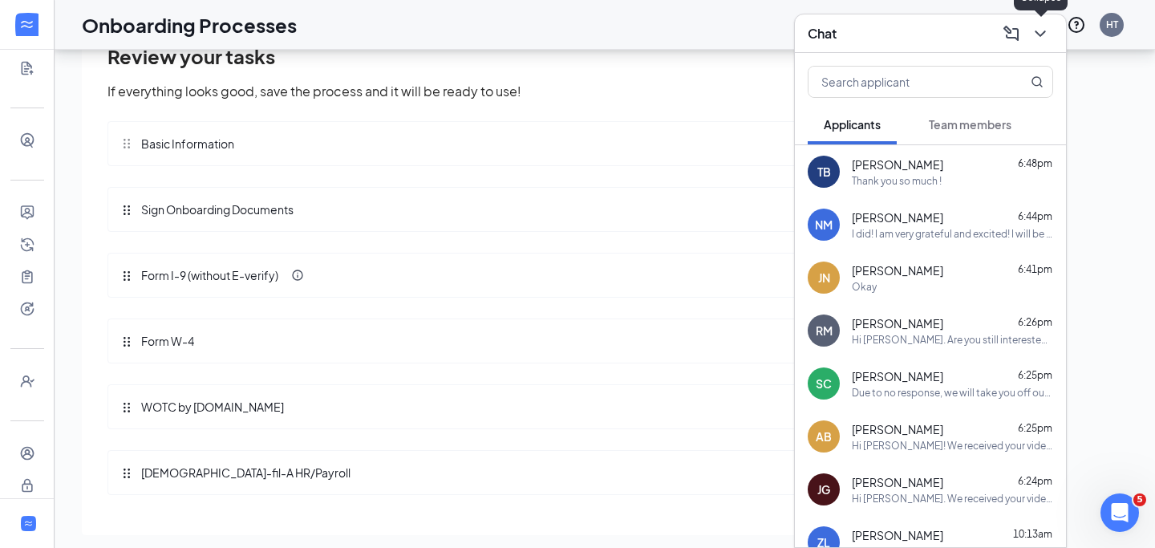
click at [1046, 34] on icon "ChevronDown" at bounding box center [1040, 33] width 19 height 19
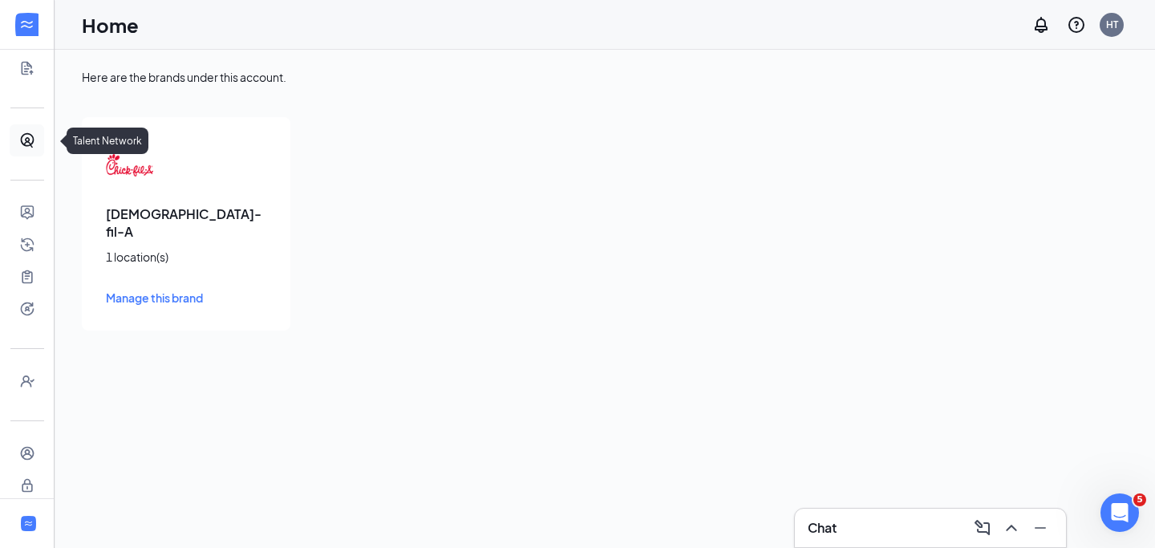
scroll to position [256, 0]
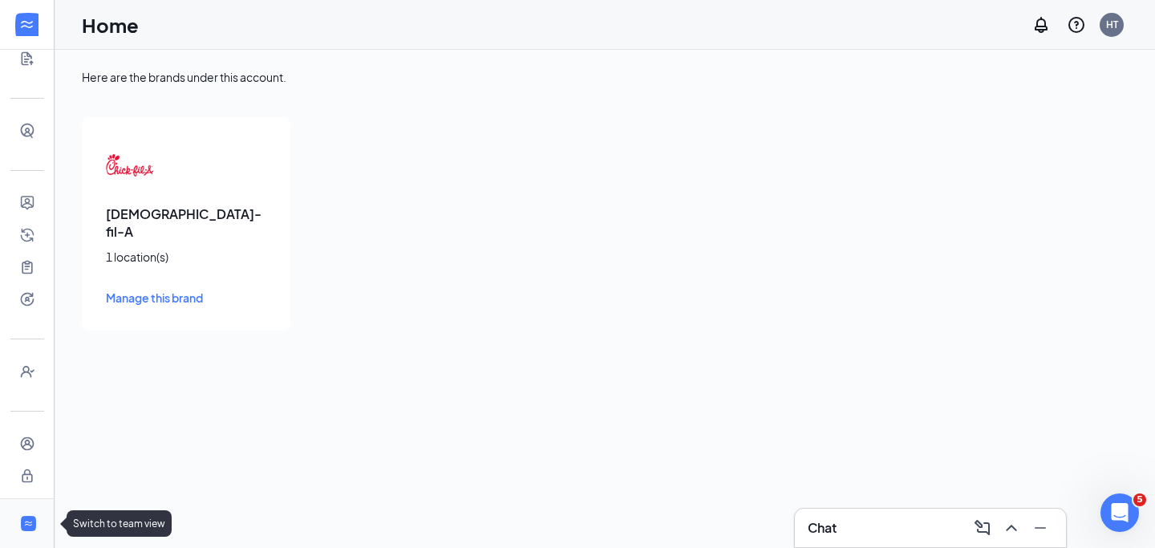
click at [21, 522] on div at bounding box center [28, 523] width 19 height 19
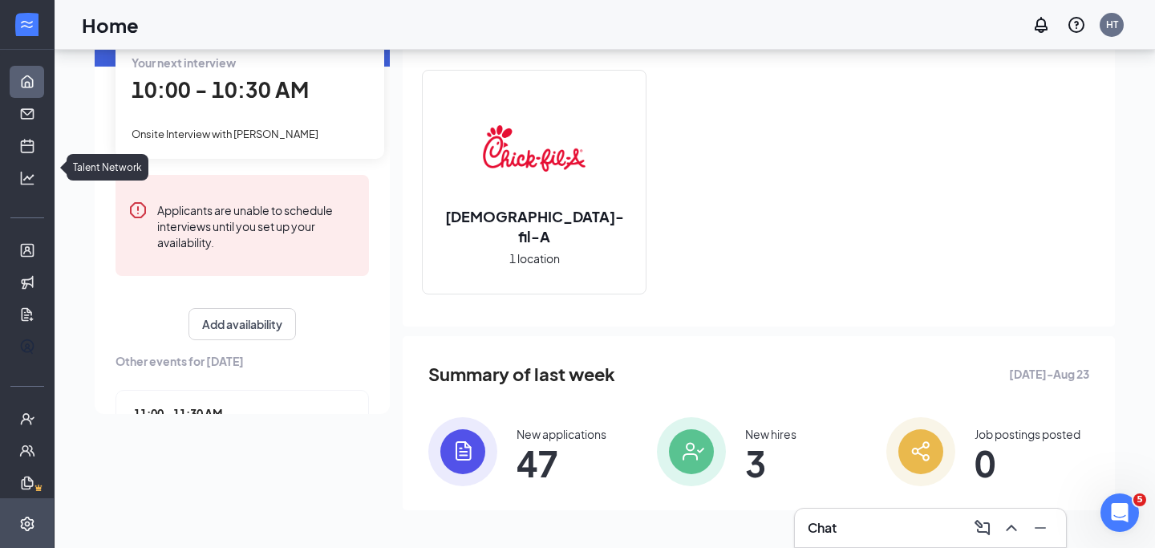
scroll to position [1, 0]
click at [34, 25] on div at bounding box center [27, 25] width 32 height 32
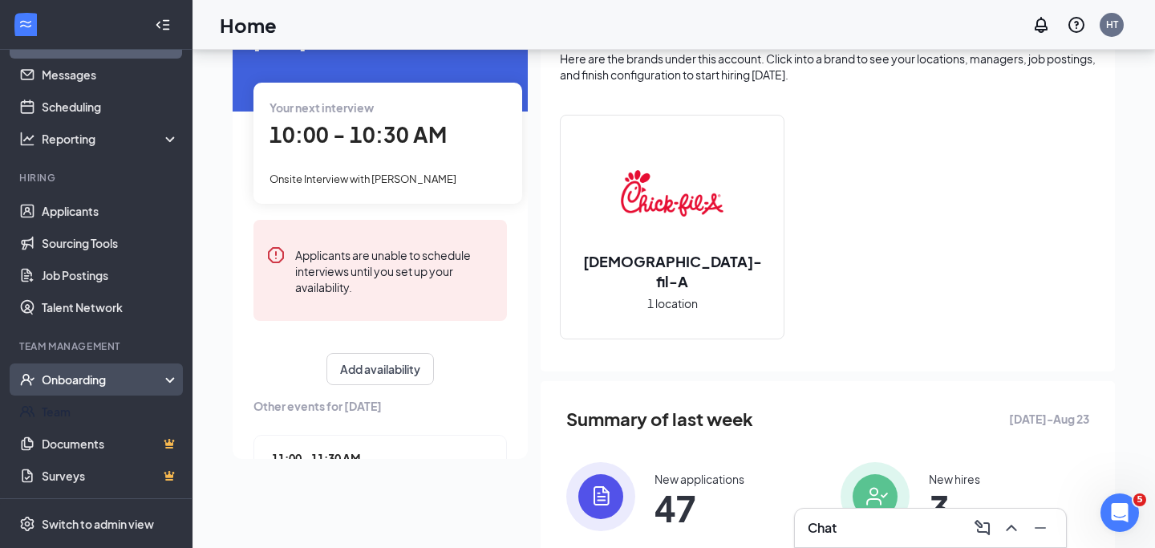
scroll to position [92, 0]
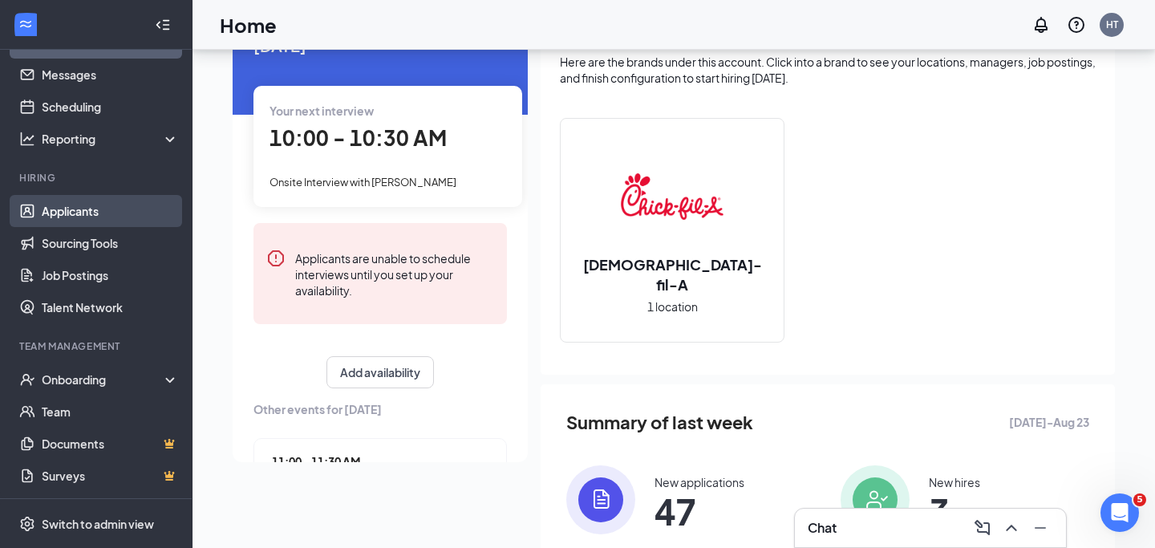
click at [104, 221] on link "Applicants" at bounding box center [110, 211] width 137 height 32
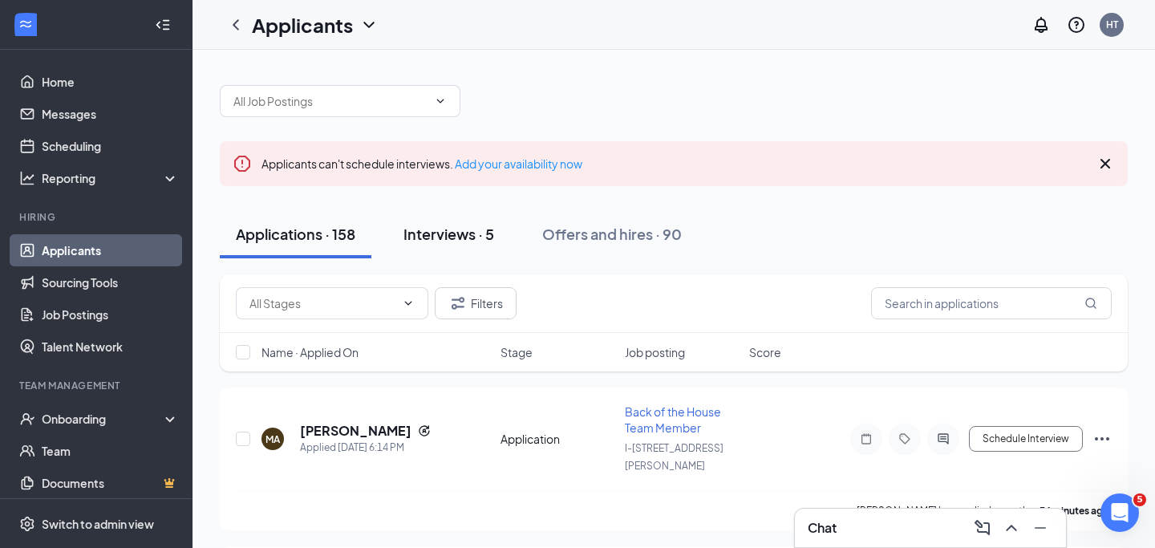
click at [423, 233] on div "Interviews · 5" at bounding box center [448, 234] width 91 height 20
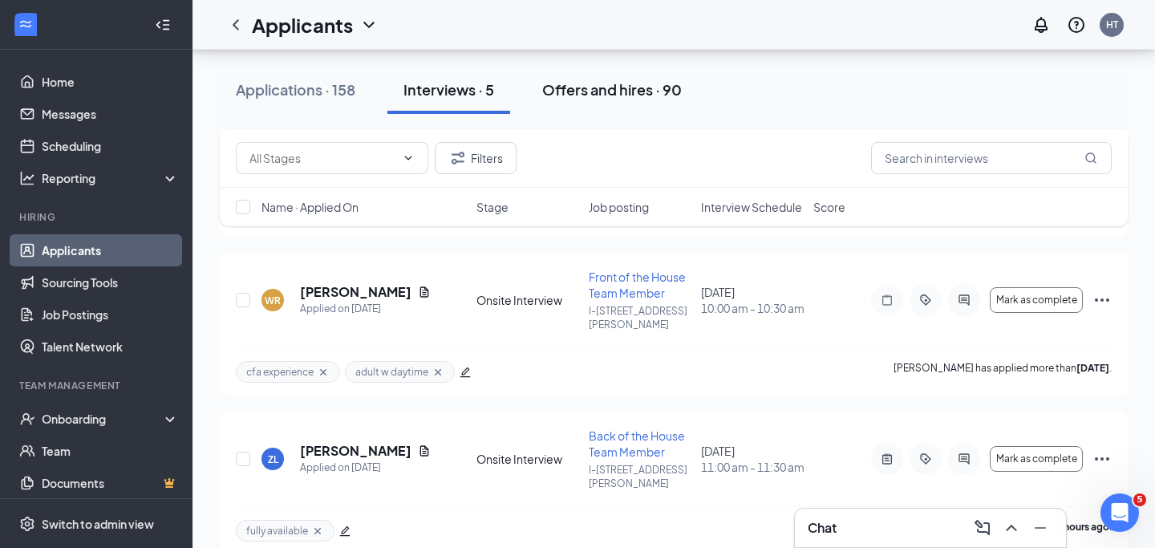
scroll to position [436, 0]
click at [963, 453] on icon "ActiveChat" at bounding box center [963, 459] width 19 height 13
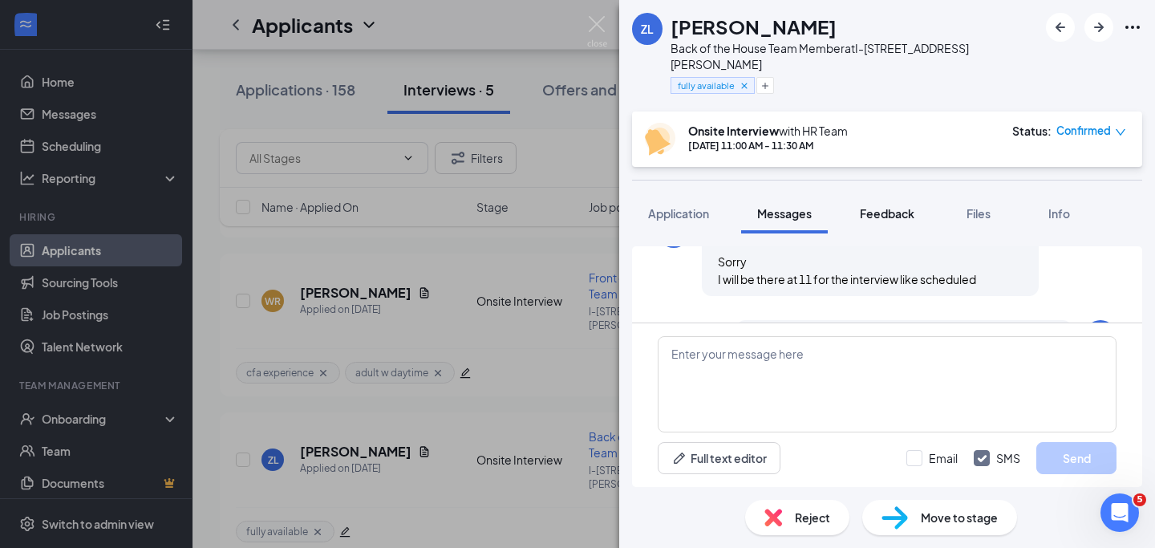
scroll to position [1027, 0]
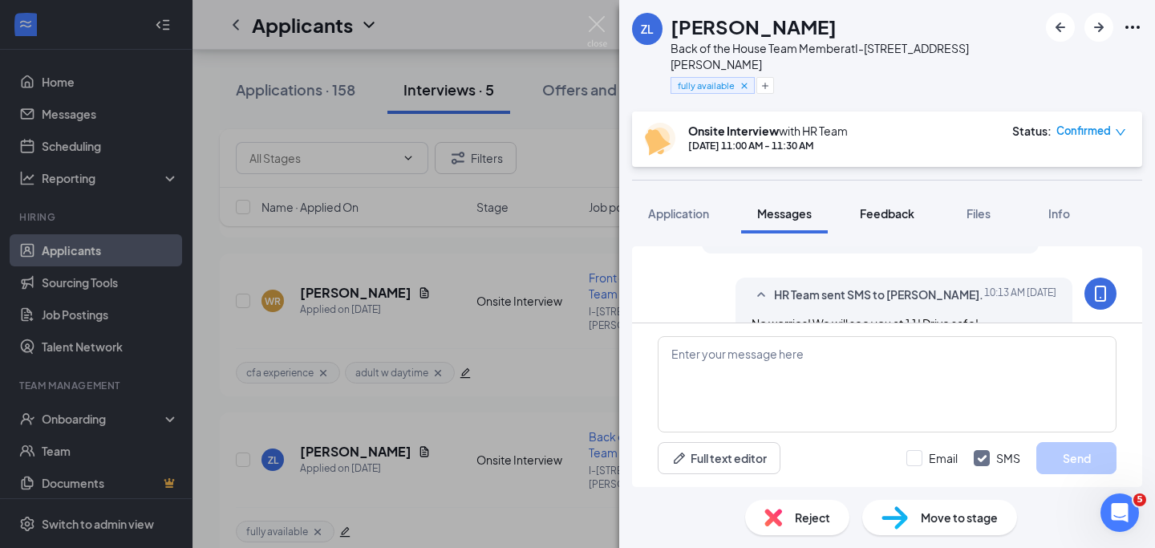
click at [890, 206] on span "Feedback" at bounding box center [887, 213] width 55 height 14
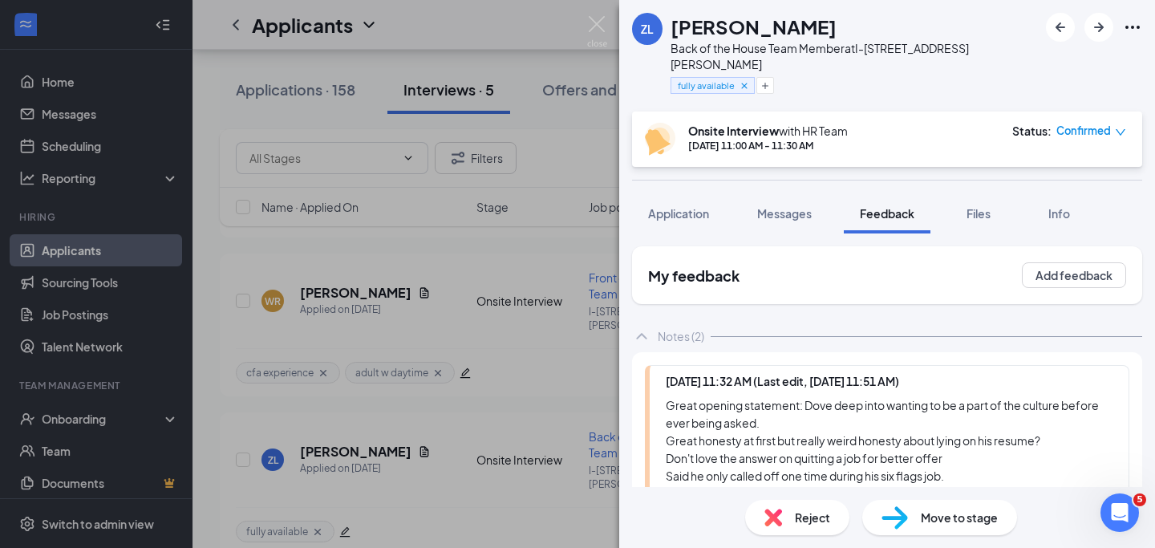
click at [602, 24] on img at bounding box center [597, 31] width 20 height 31
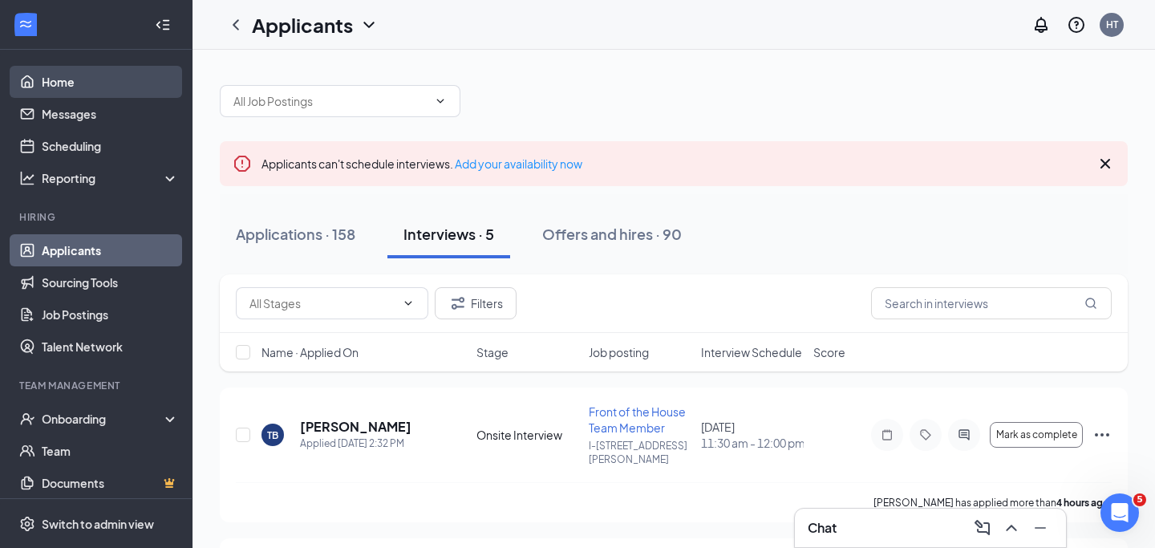
click at [76, 87] on link "Home" at bounding box center [110, 82] width 137 height 32
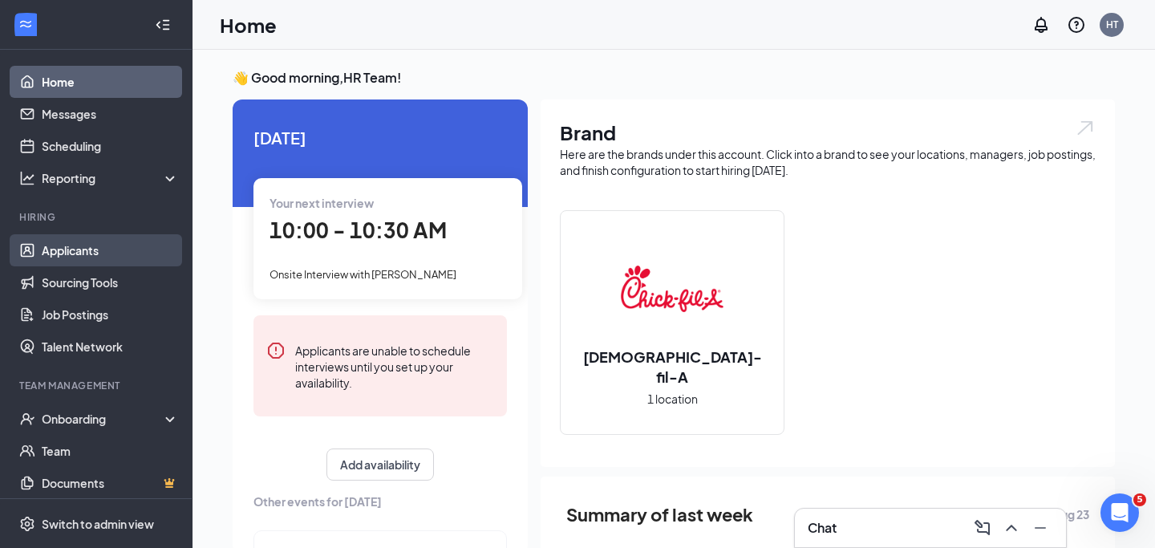
click at [55, 261] on link "Applicants" at bounding box center [110, 250] width 137 height 32
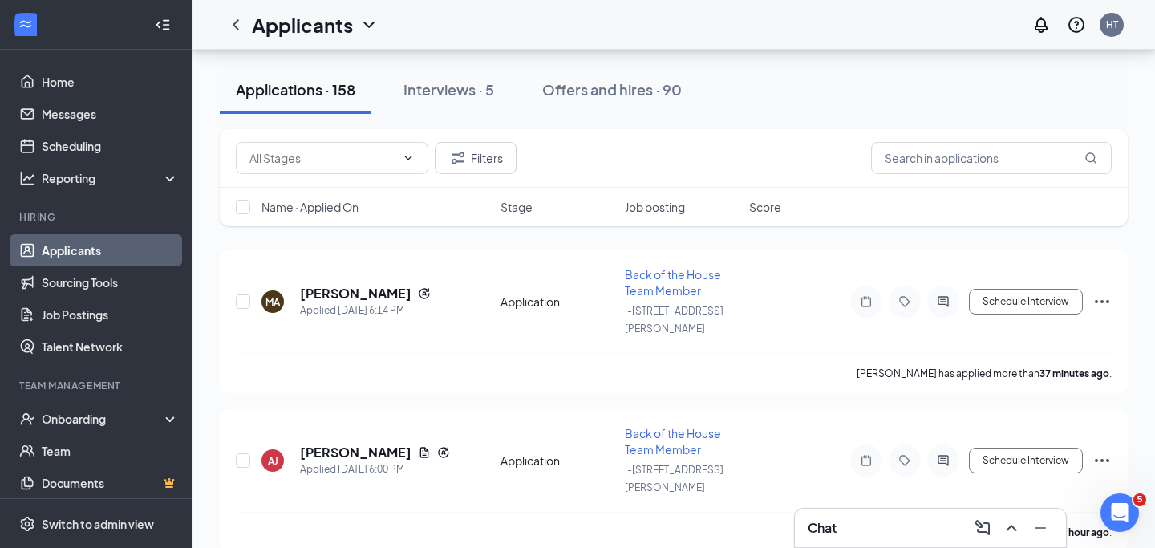
scroll to position [166, 0]
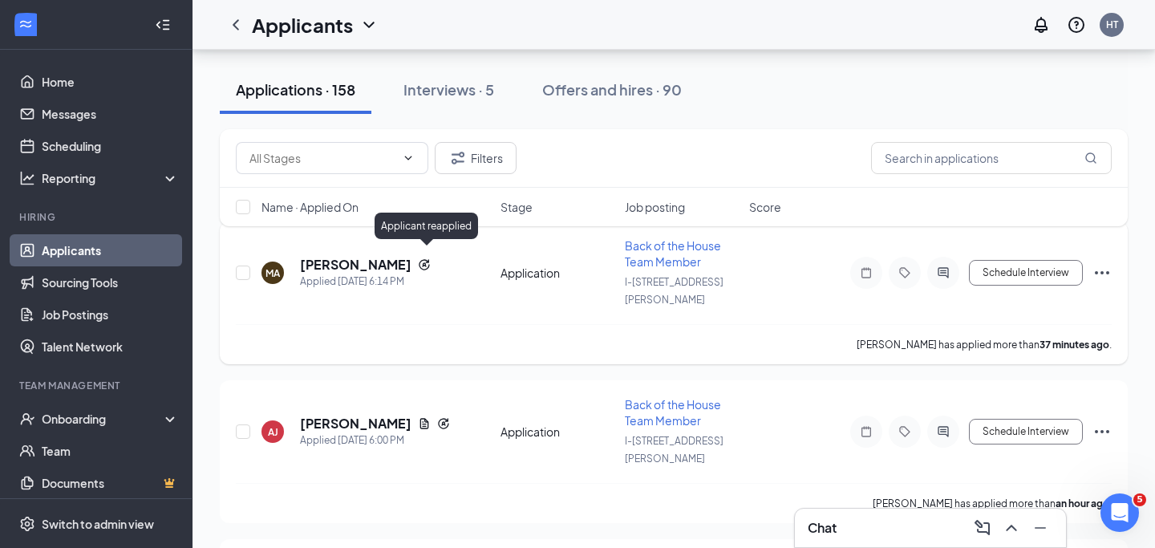
click at [425, 258] on icon "Reapply" at bounding box center [424, 264] width 13 height 13
click at [395, 256] on h5 "[PERSON_NAME]" at bounding box center [355, 265] width 111 height 18
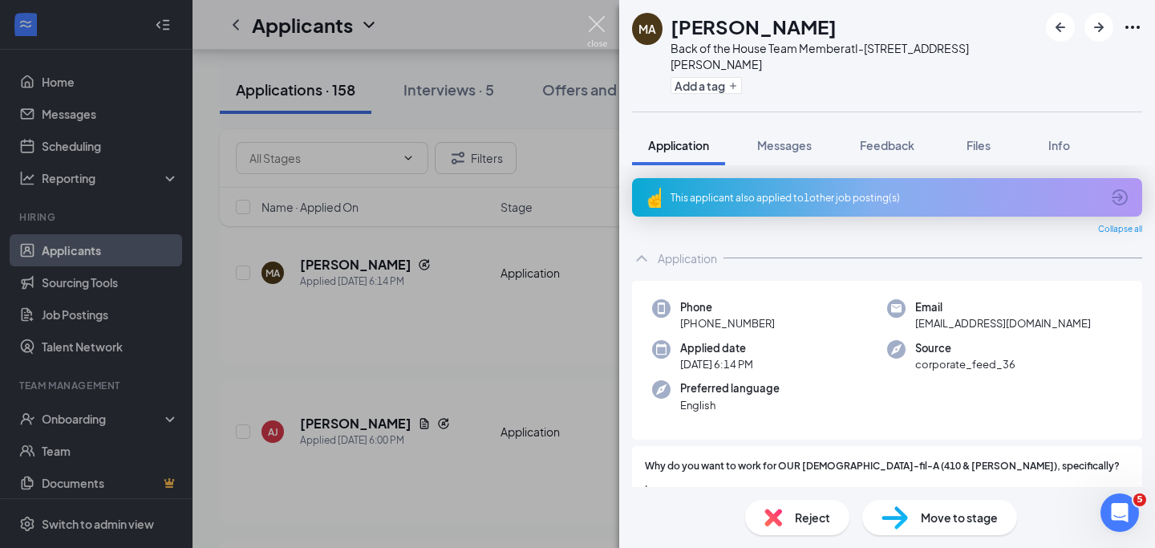
click at [602, 29] on img at bounding box center [597, 31] width 20 height 31
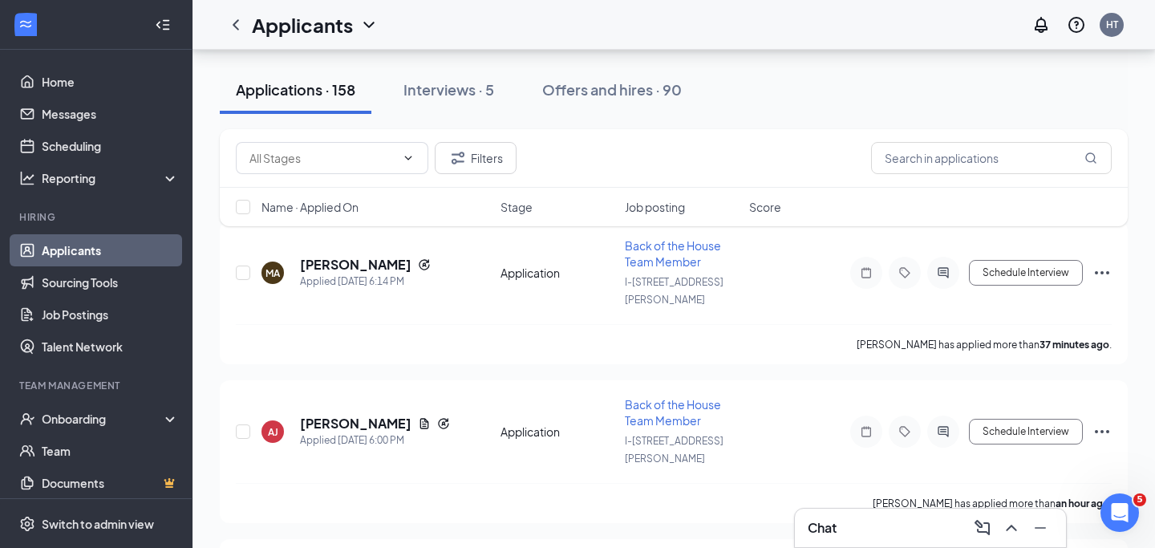
scroll to position [152, 0]
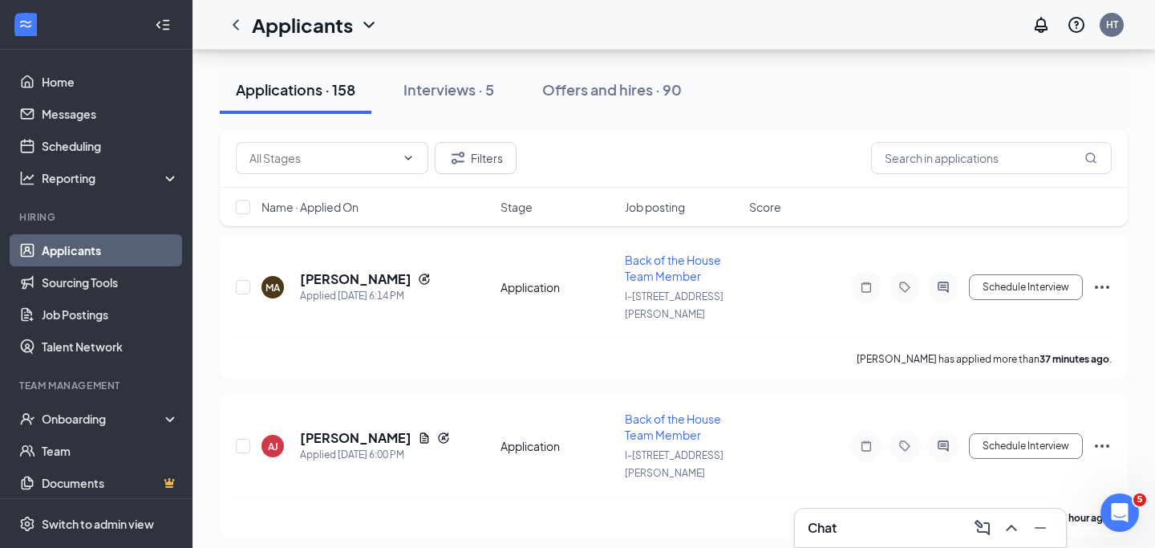
click at [867, 531] on div "Chat" at bounding box center [930, 528] width 245 height 26
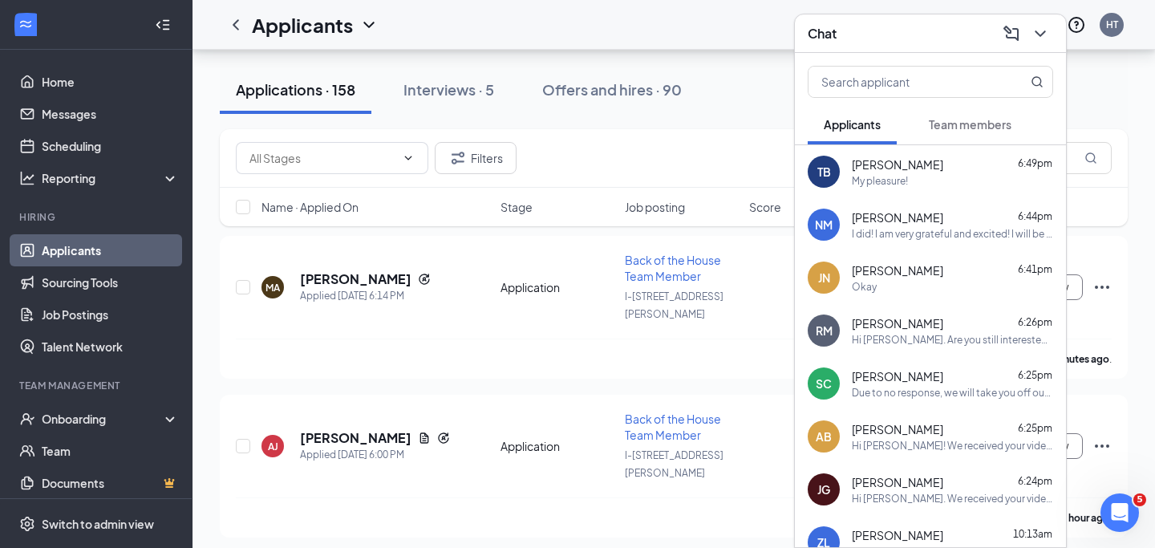
click at [969, 129] on span "Team members" at bounding box center [970, 124] width 83 height 14
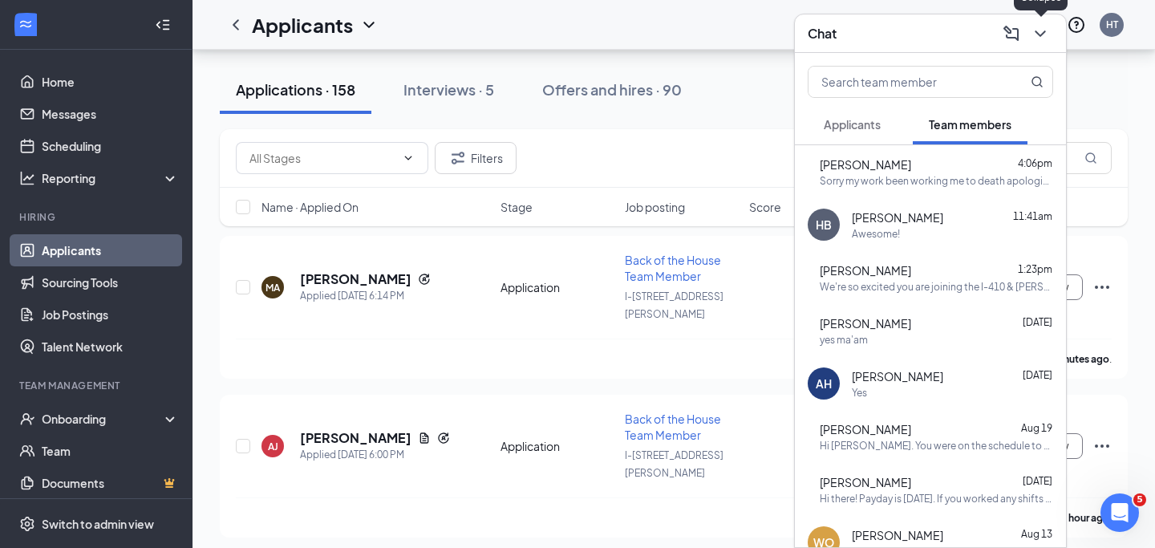
click at [1034, 37] on icon "ChevronDown" at bounding box center [1040, 33] width 19 height 19
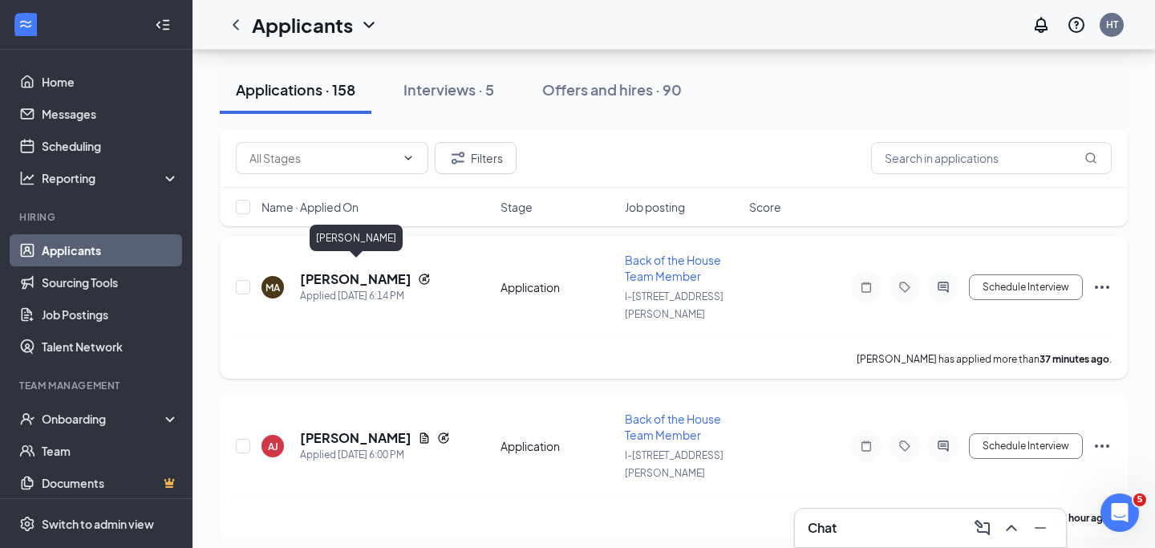
click at [379, 274] on h5 "[PERSON_NAME]" at bounding box center [355, 279] width 111 height 18
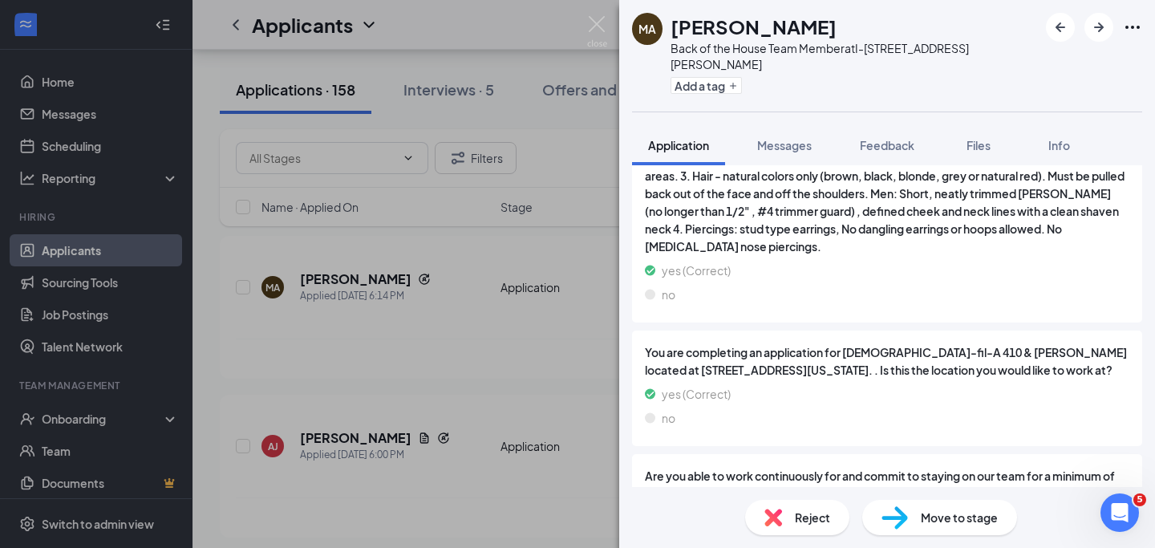
scroll to position [2644, 0]
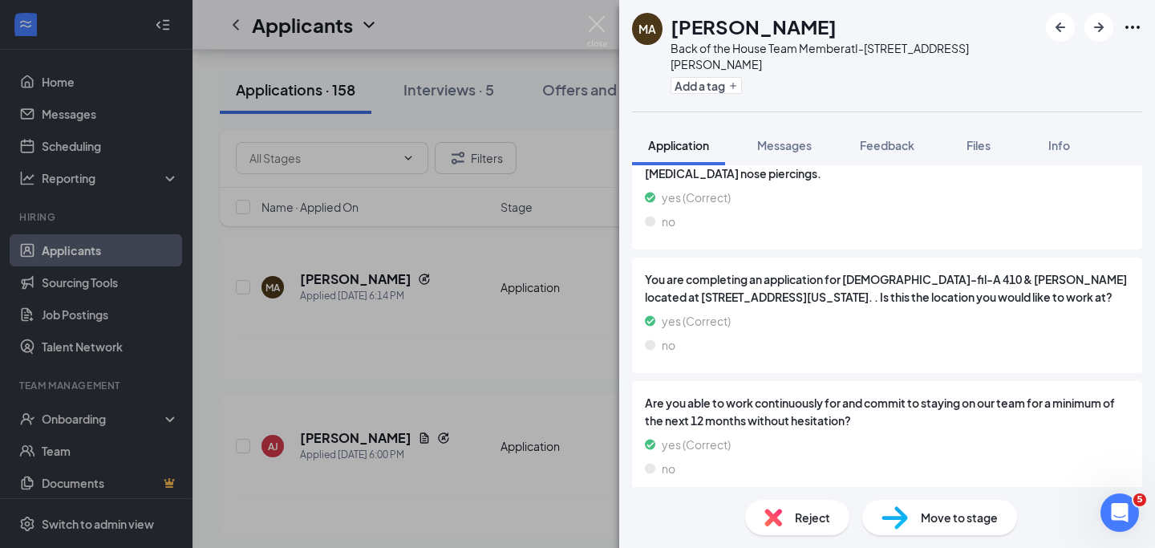
click at [902, 525] on img at bounding box center [894, 517] width 26 height 23
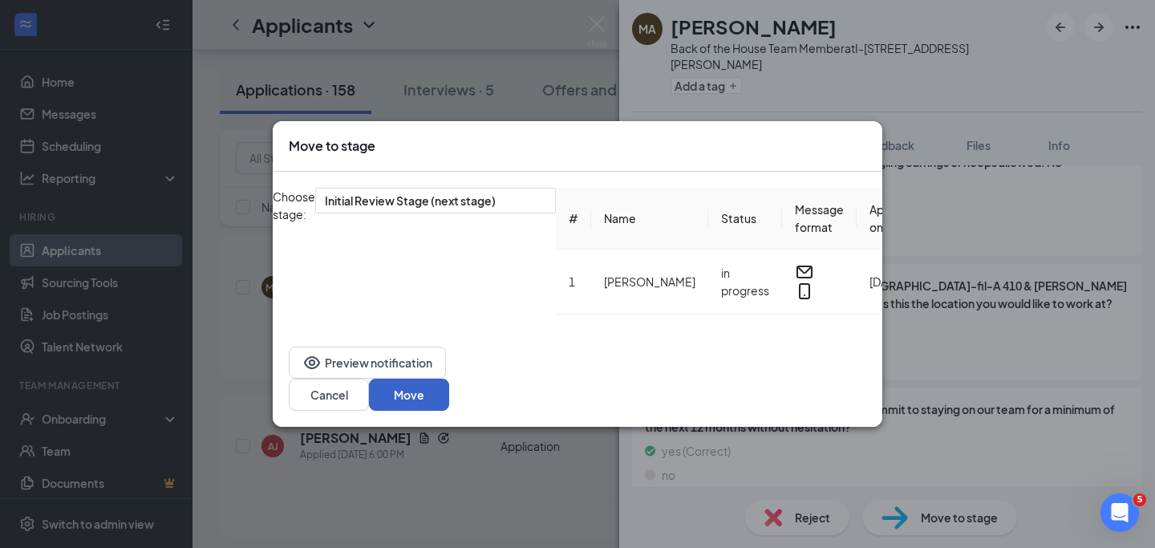
click at [449, 384] on button "Move" at bounding box center [409, 395] width 80 height 32
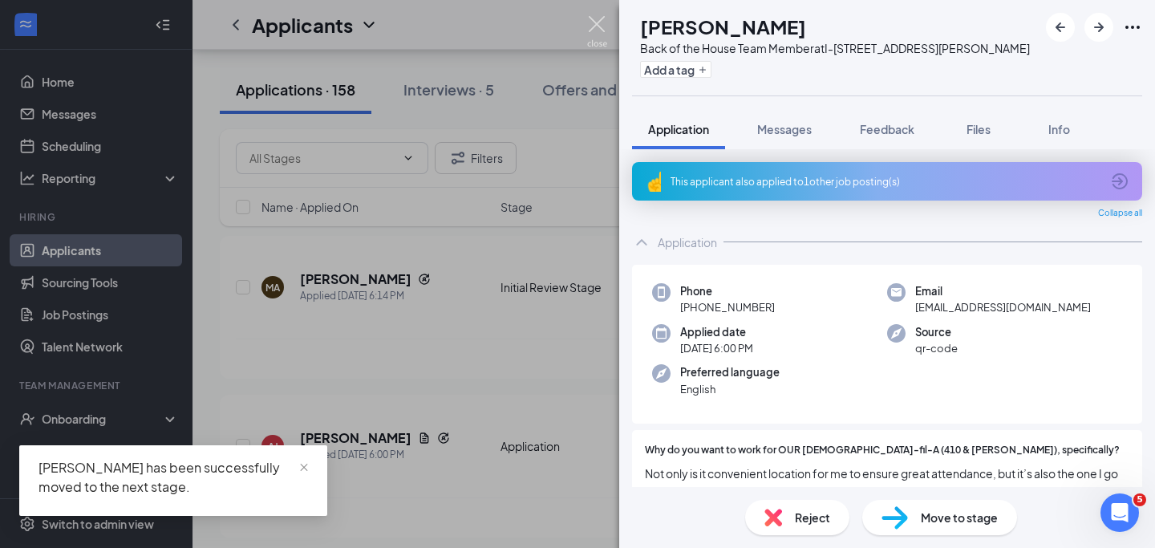
click at [602, 22] on img at bounding box center [597, 31] width 20 height 31
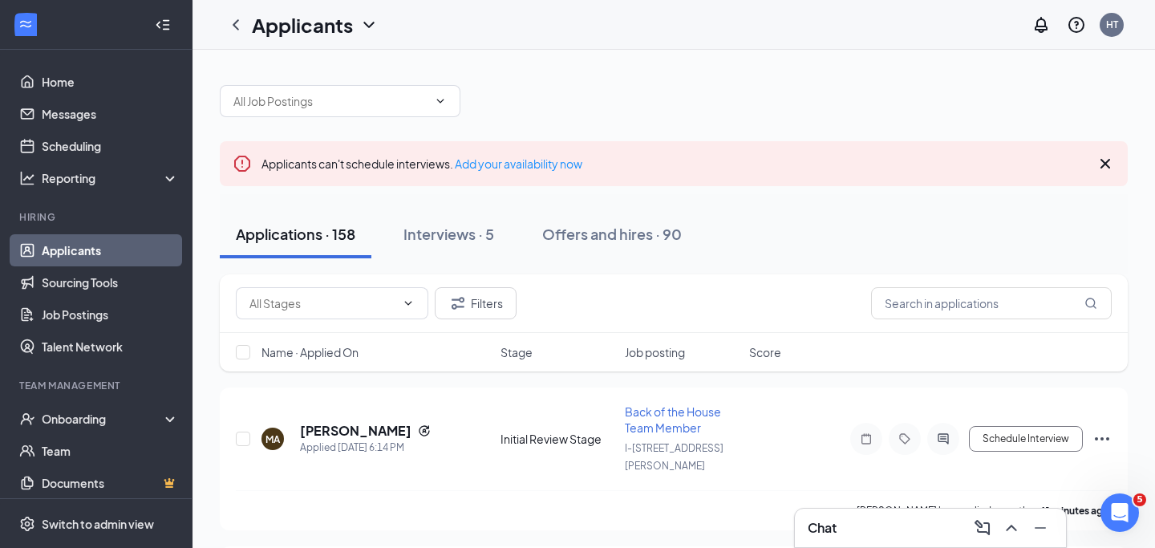
click at [324, 236] on div "Applications · 158" at bounding box center [296, 234] width 120 height 20
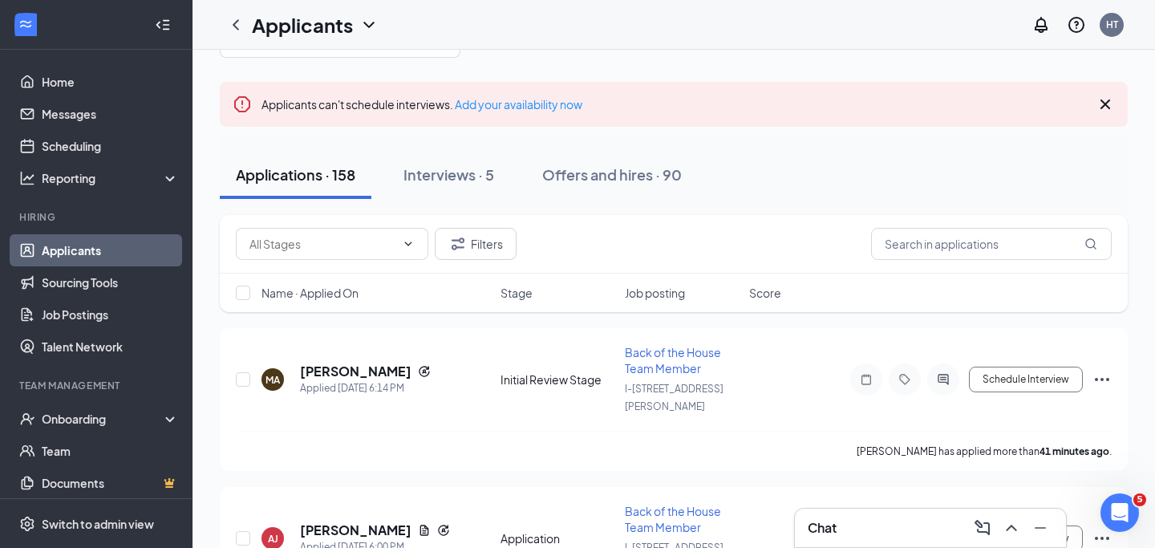
scroll to position [74, 0]
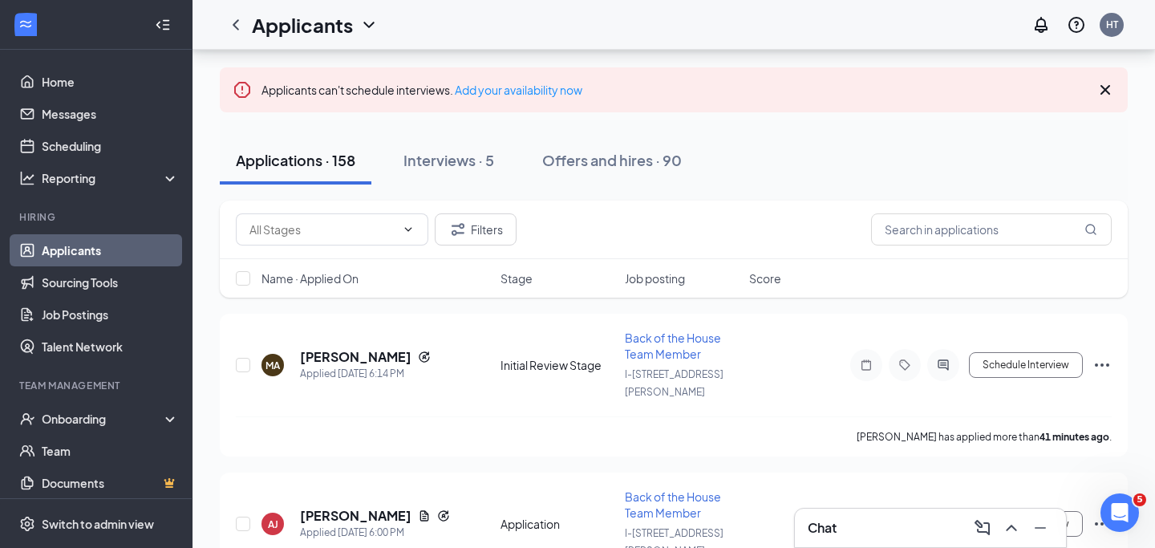
click at [363, 280] on div "Name · Applied On" at bounding box center [375, 278] width 229 height 16
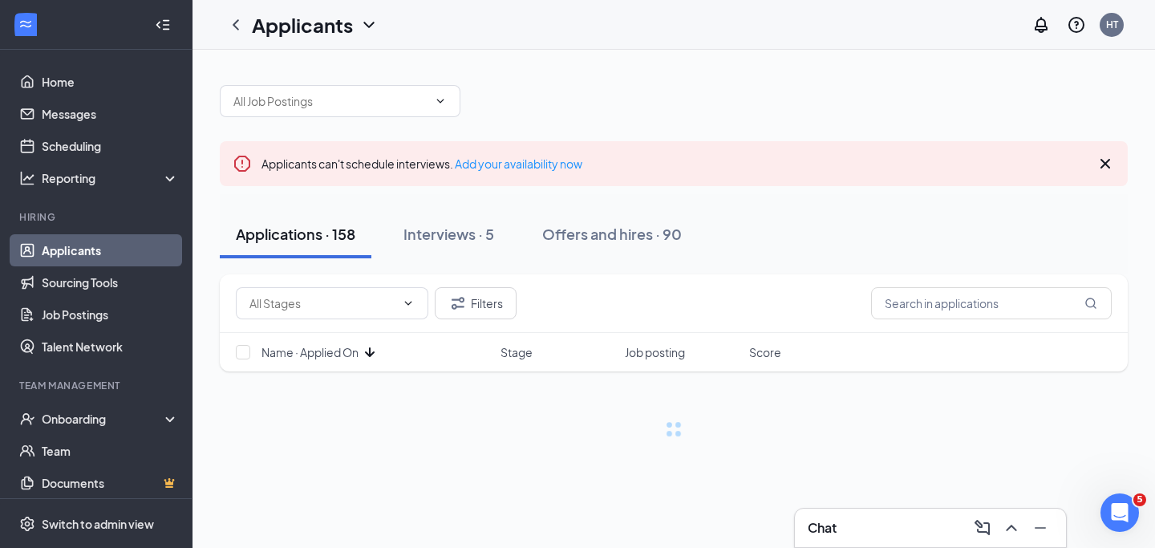
scroll to position [0, 0]
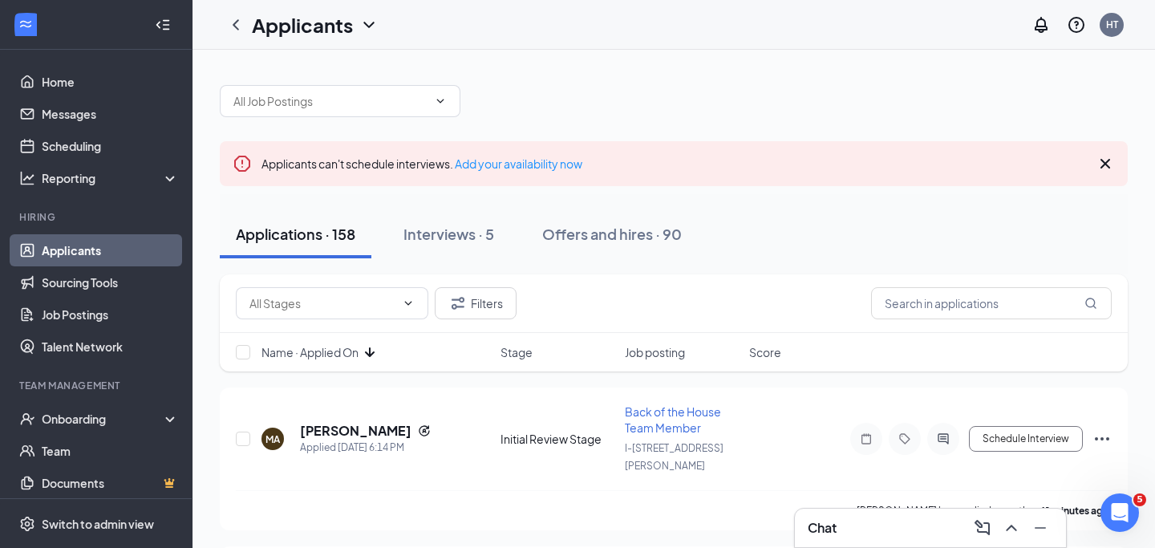
click at [359, 359] on span "Name · Applied On" at bounding box center [309, 352] width 97 height 16
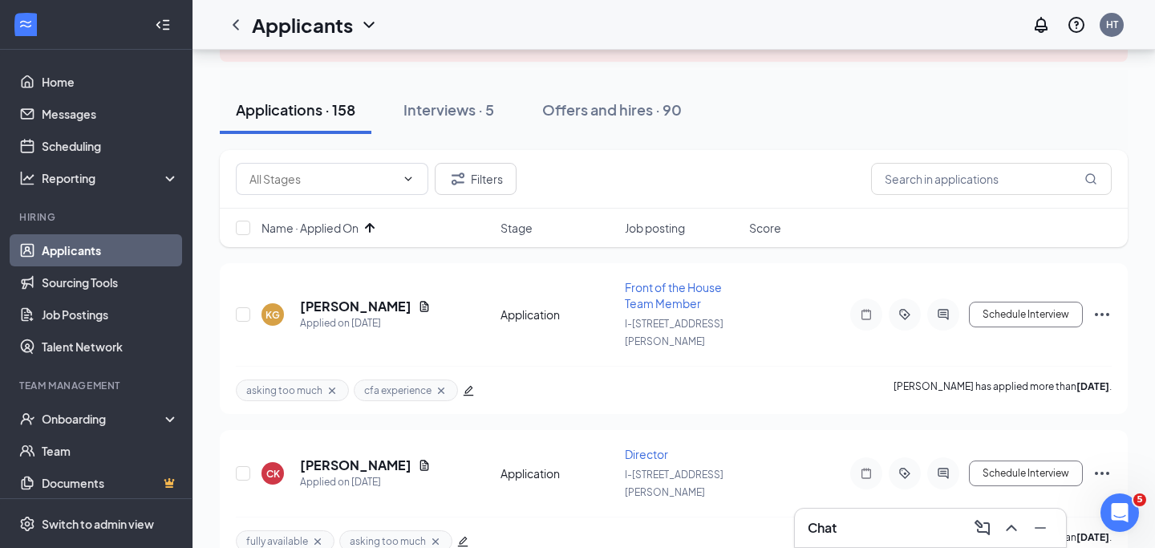
scroll to position [141, 0]
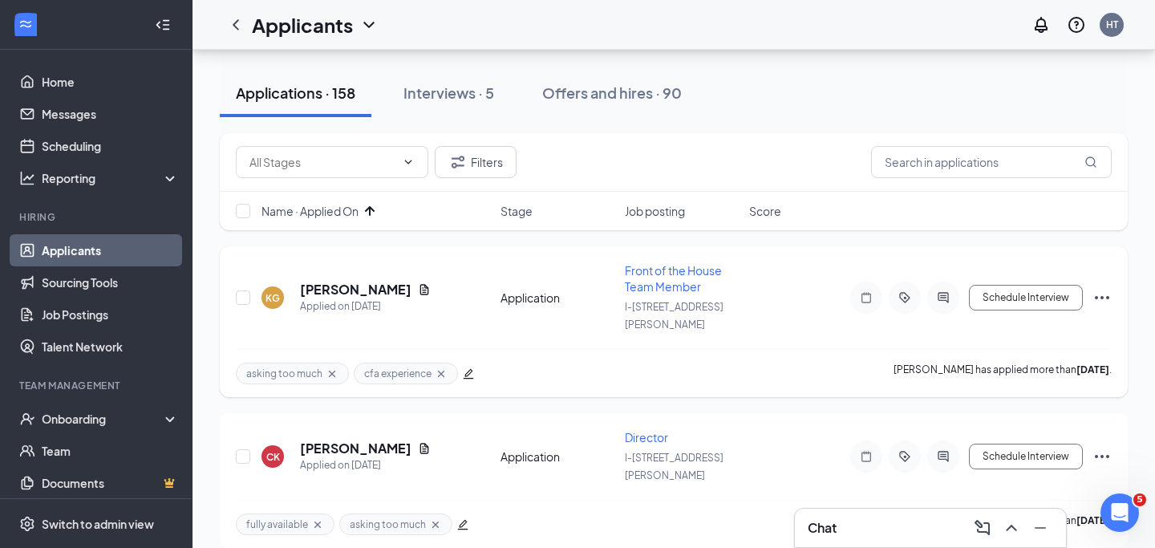
click at [947, 292] on icon "ActiveChat" at bounding box center [943, 297] width 10 height 10
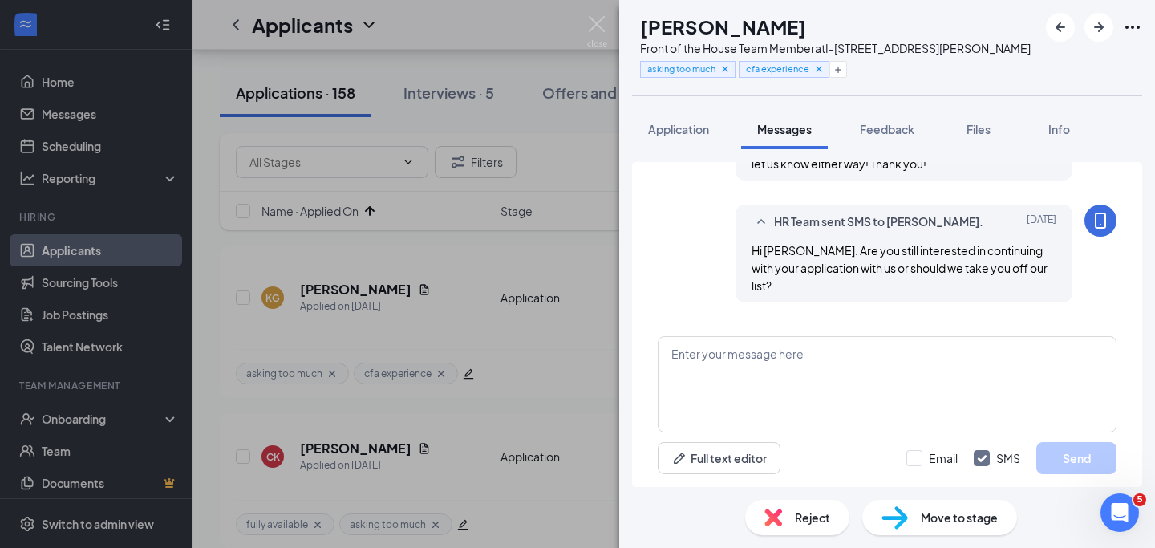
scroll to position [999, 0]
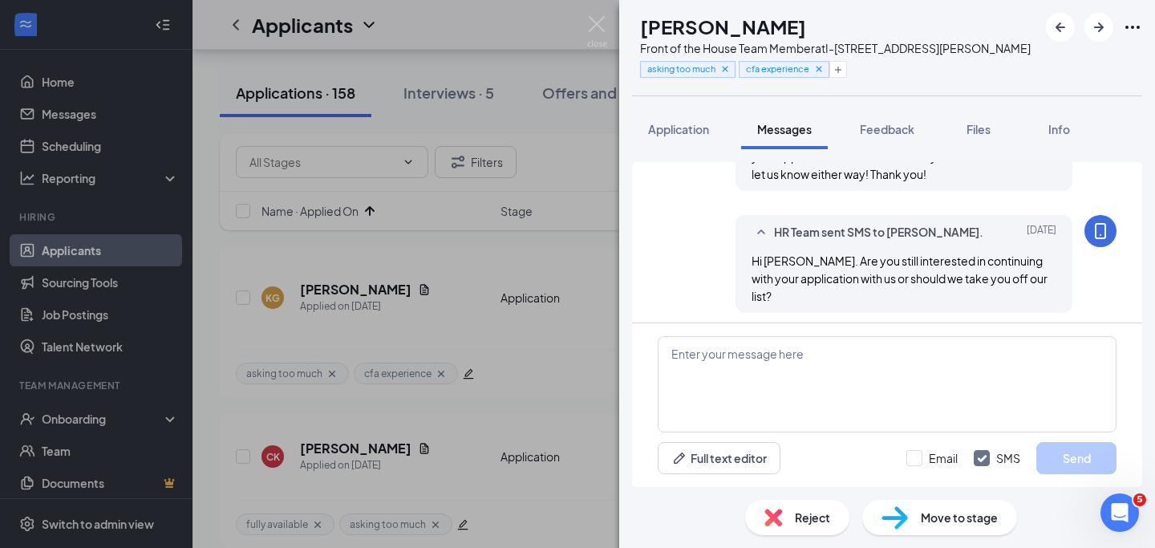
click at [772, 509] on img at bounding box center [773, 518] width 18 height 18
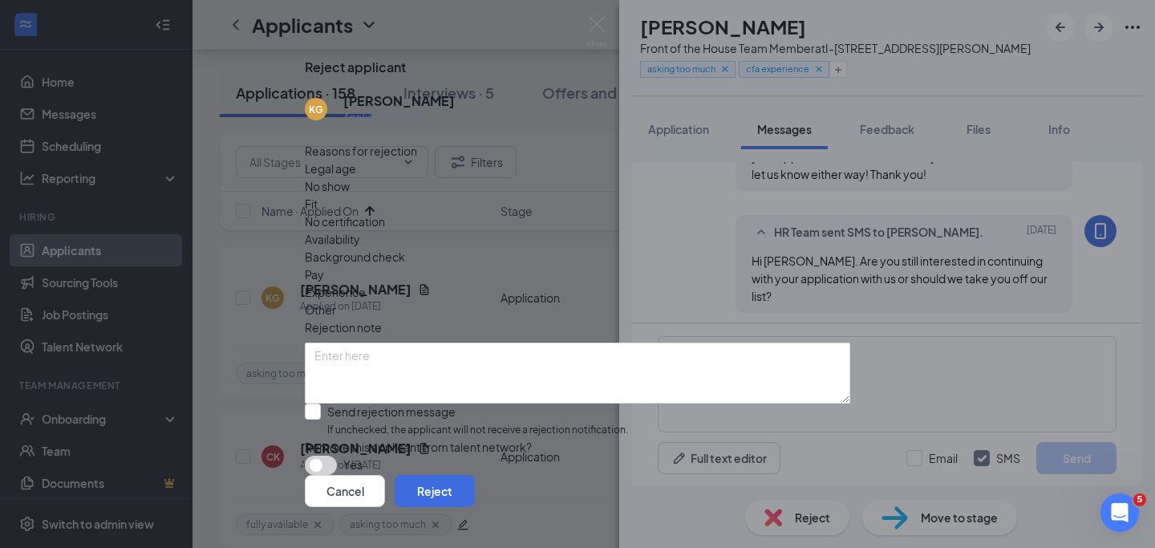
scroll to position [43, 0]
click at [337, 456] on button "button" at bounding box center [321, 465] width 32 height 19
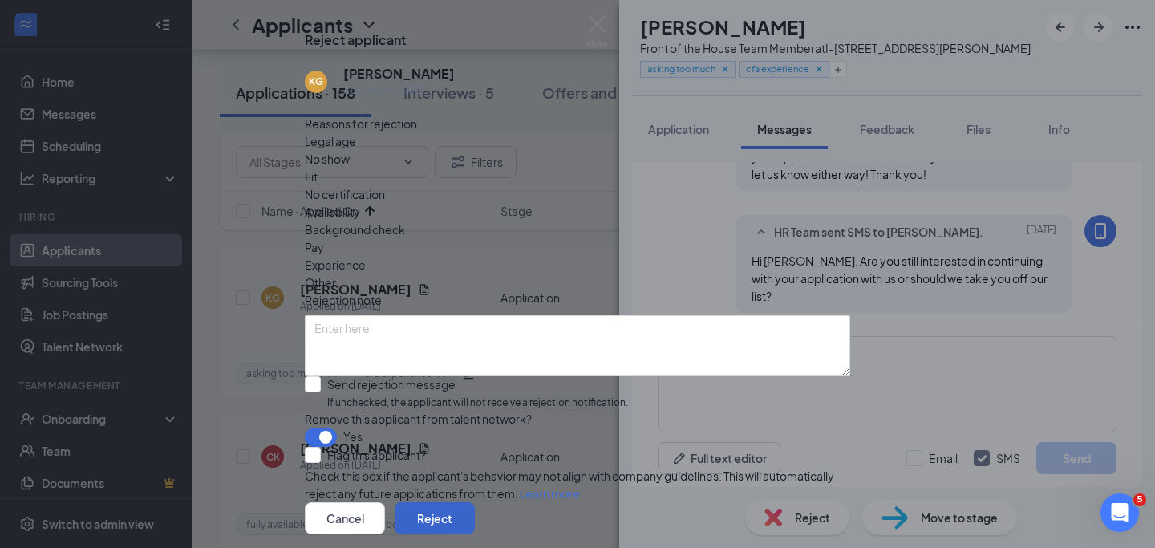
click at [475, 502] on button "Reject" at bounding box center [435, 518] width 80 height 32
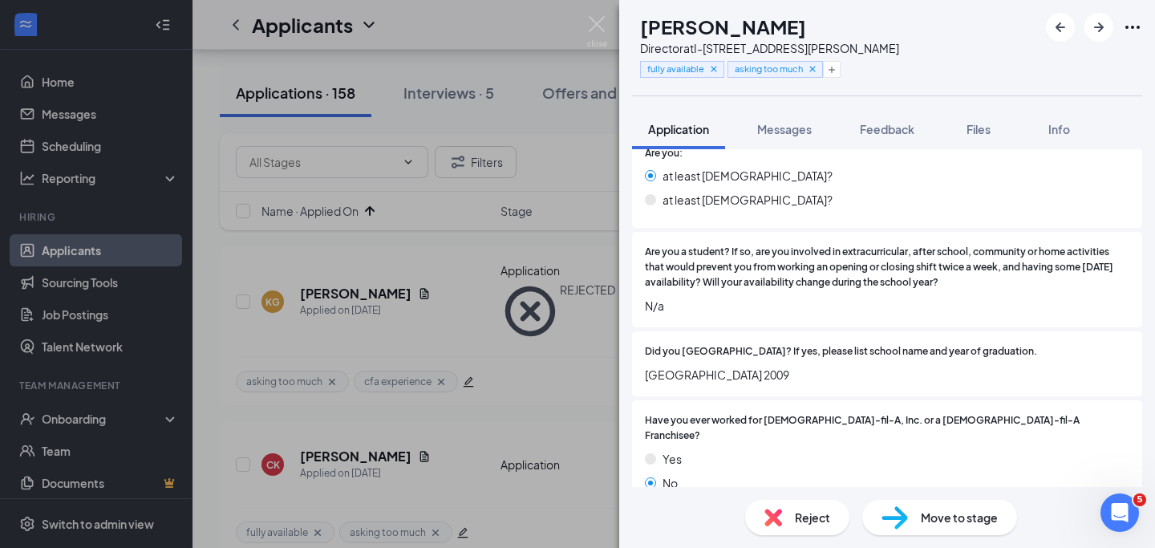
scroll to position [87, 0]
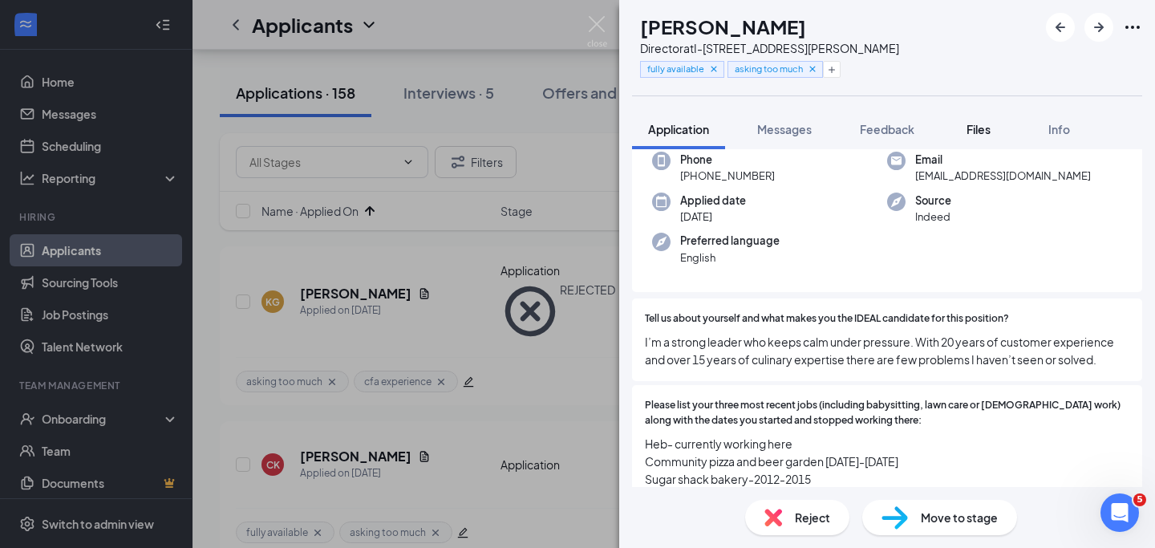
click at [991, 124] on span "Files" at bounding box center [978, 129] width 24 height 14
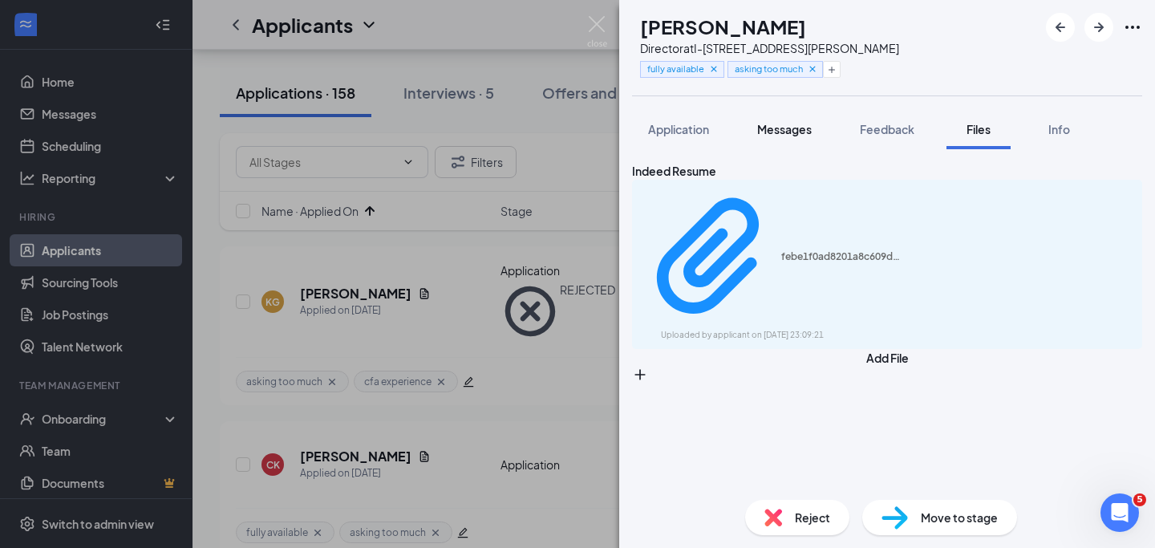
click at [800, 129] on span "Messages" at bounding box center [784, 129] width 55 height 14
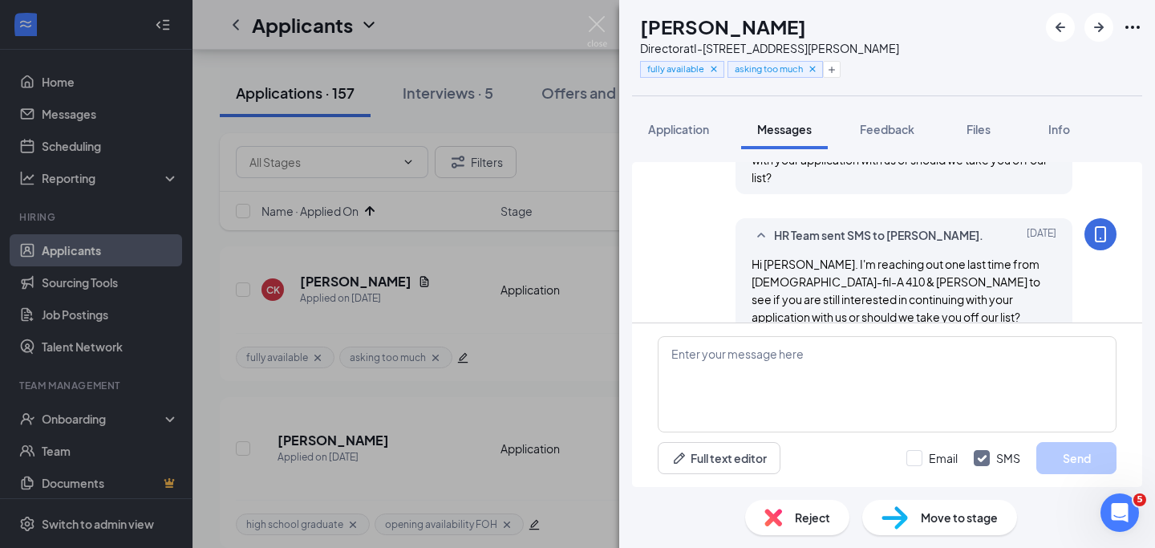
scroll to position [648, 0]
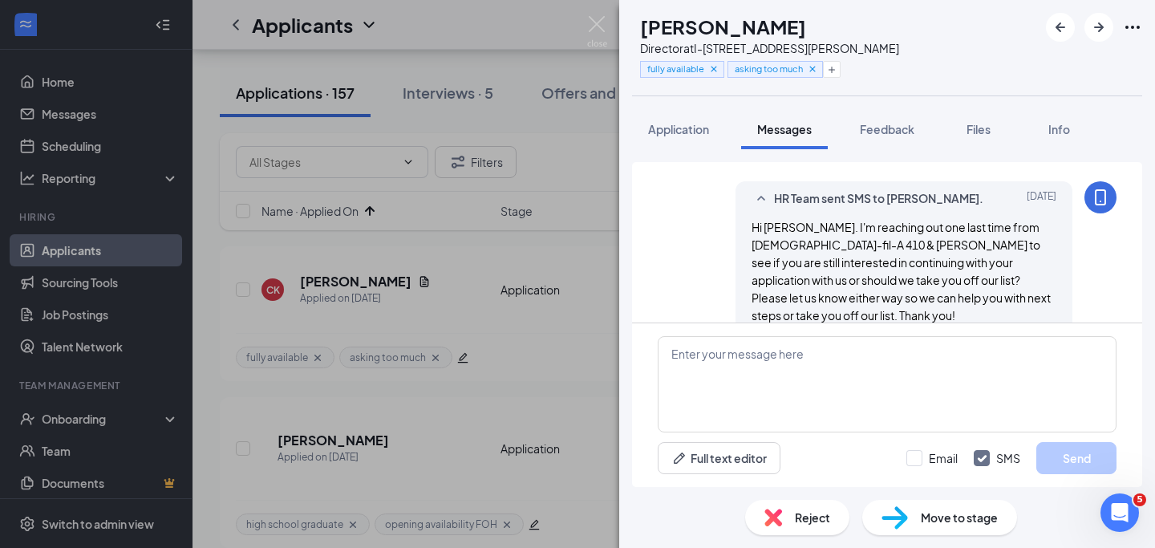
click at [776, 523] on img at bounding box center [773, 518] width 18 height 18
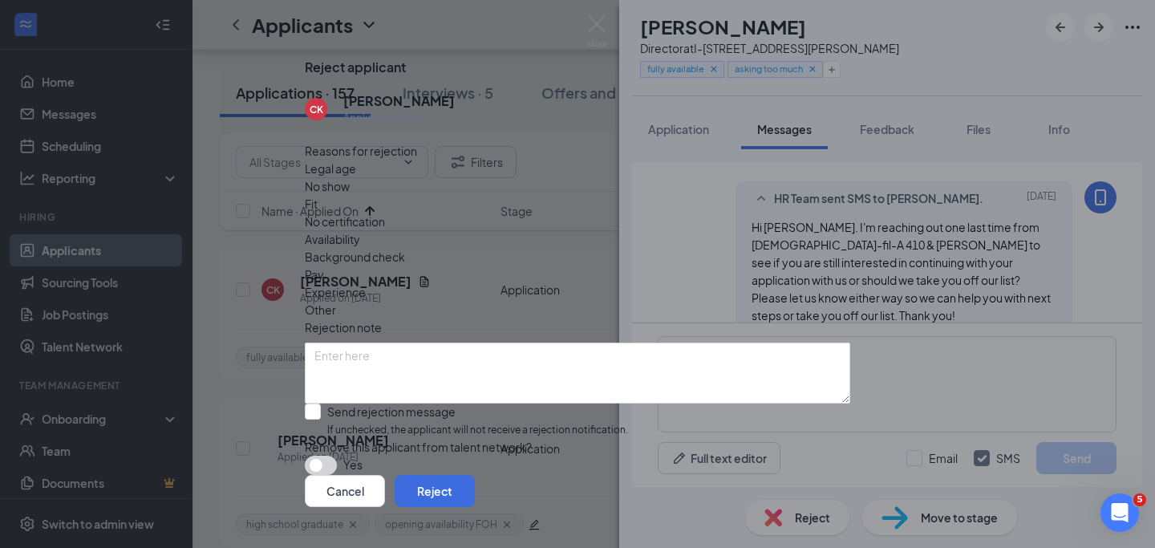
scroll to position [43, 0]
click at [337, 456] on button "button" at bounding box center [321, 465] width 32 height 19
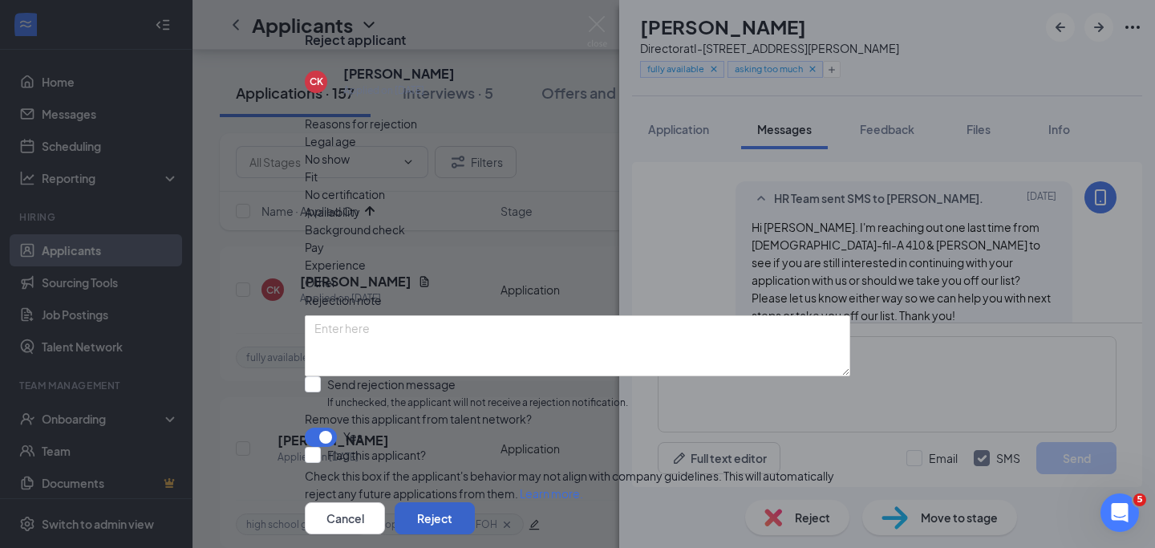
click at [475, 502] on button "Reject" at bounding box center [435, 518] width 80 height 32
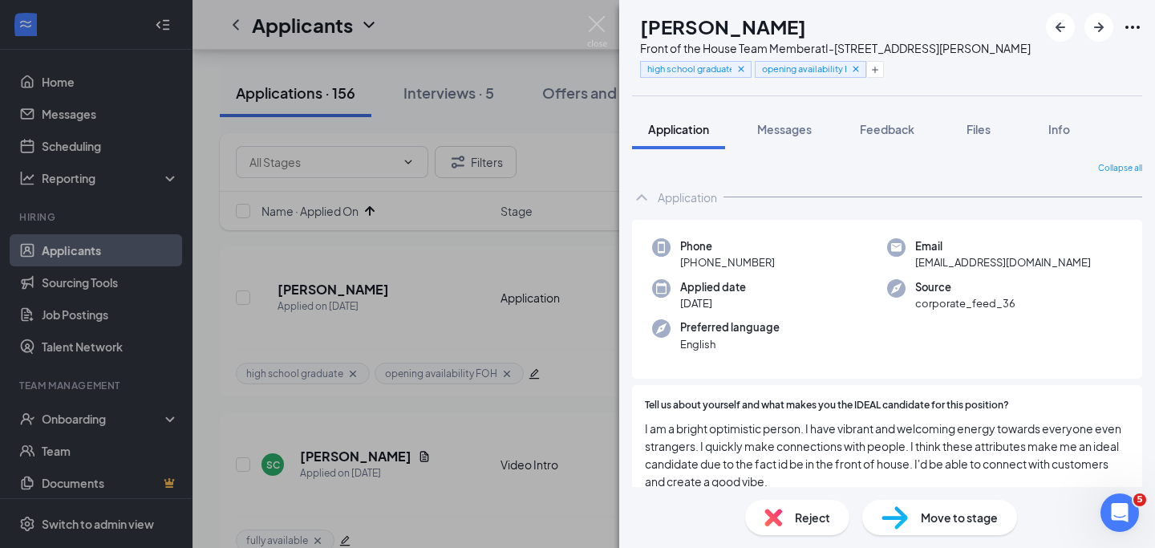
click at [781, 132] on span "Messages" at bounding box center [784, 129] width 55 height 14
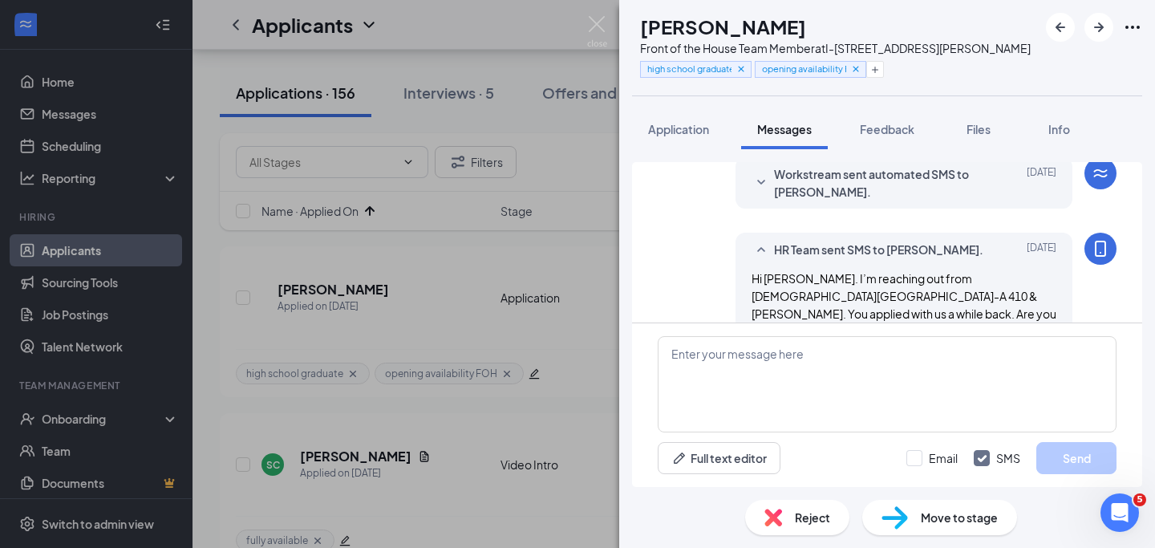
scroll to position [194, 0]
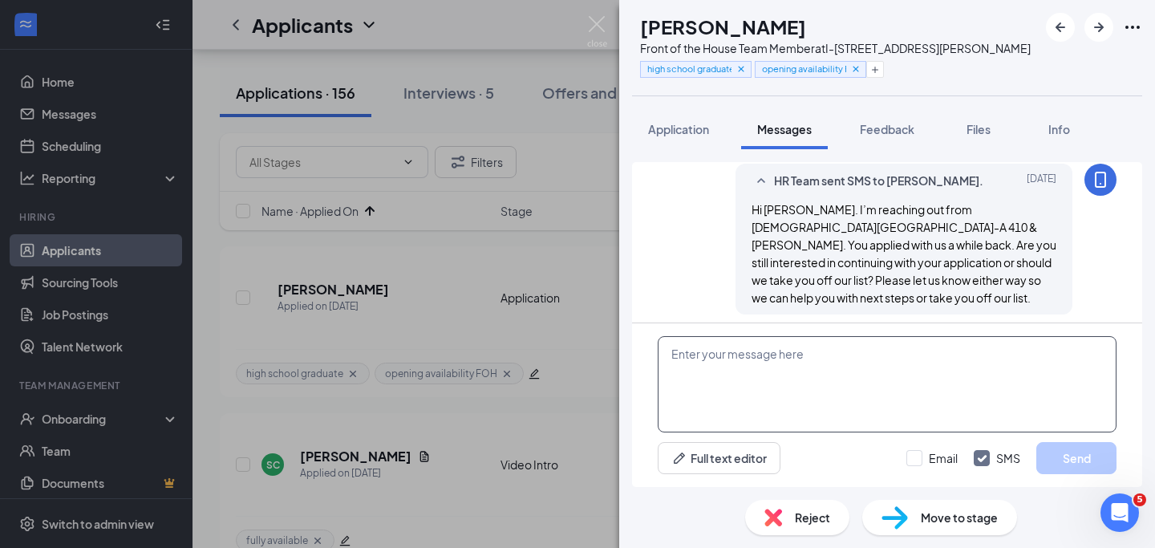
click at [803, 371] on textarea at bounding box center [887, 384] width 459 height 96
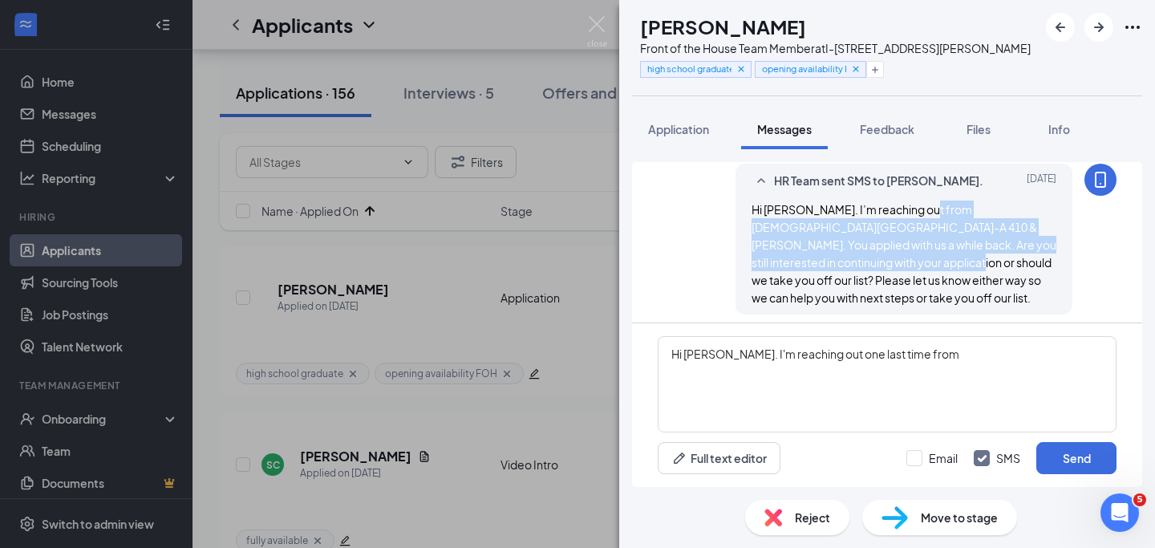
drag, startPoint x: 919, startPoint y: 218, endPoint x: 795, endPoint y: 269, distance: 134.5
click at [795, 269] on span "Hi Aleaya. I’m reaching out from Chick-fil-A 410 & Rigsby. You applied with us …" at bounding box center [904, 253] width 305 height 103
copy span "Chick-fil-A 410 & Rigsby. You applied with us a while back. Are you still inter…"
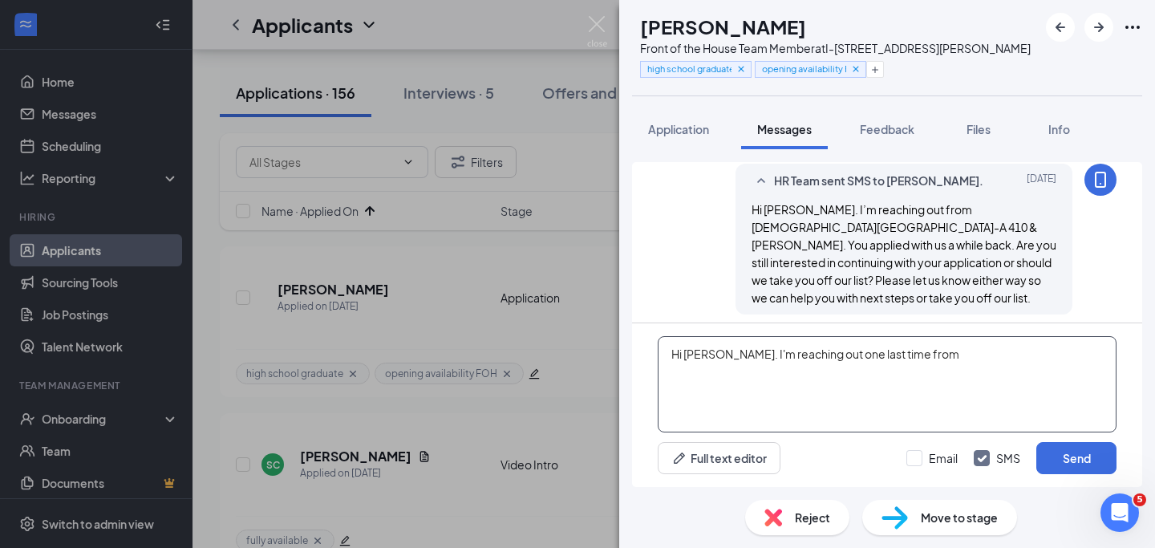
click at [930, 361] on textarea "Hi Aleaya. I'm reaching out one last time from" at bounding box center [887, 384] width 459 height 96
paste textarea "Chick-fil-A 410 & Rigsby. You applied with us a while back. Are you still inter…"
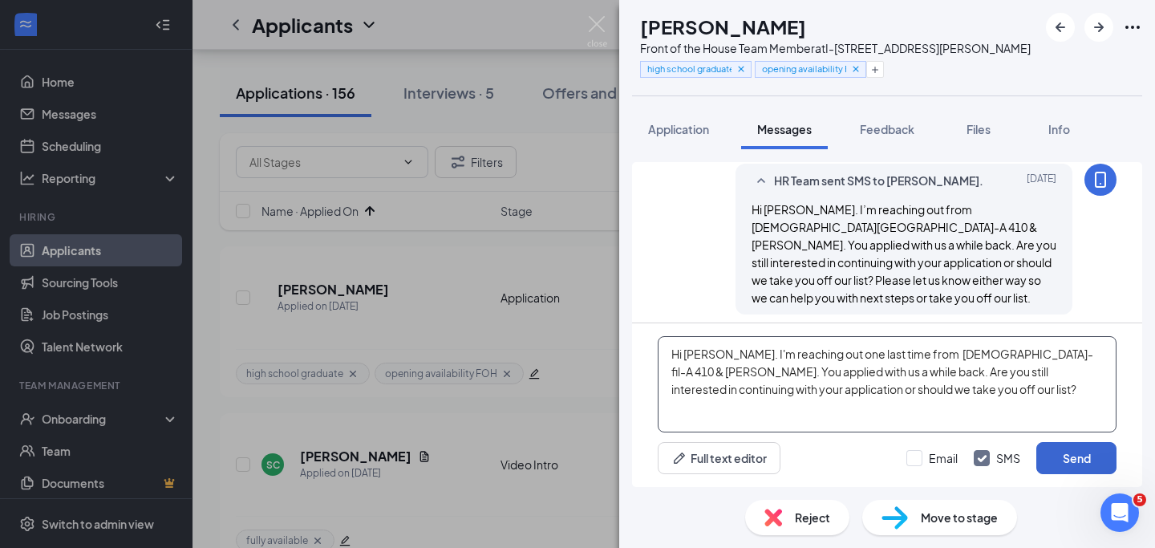
type textarea "Hi [PERSON_NAME]. I'm reaching out one last time from [DEMOGRAPHIC_DATA]-fil-A …"
click at [1056, 450] on button "Send" at bounding box center [1076, 458] width 80 height 32
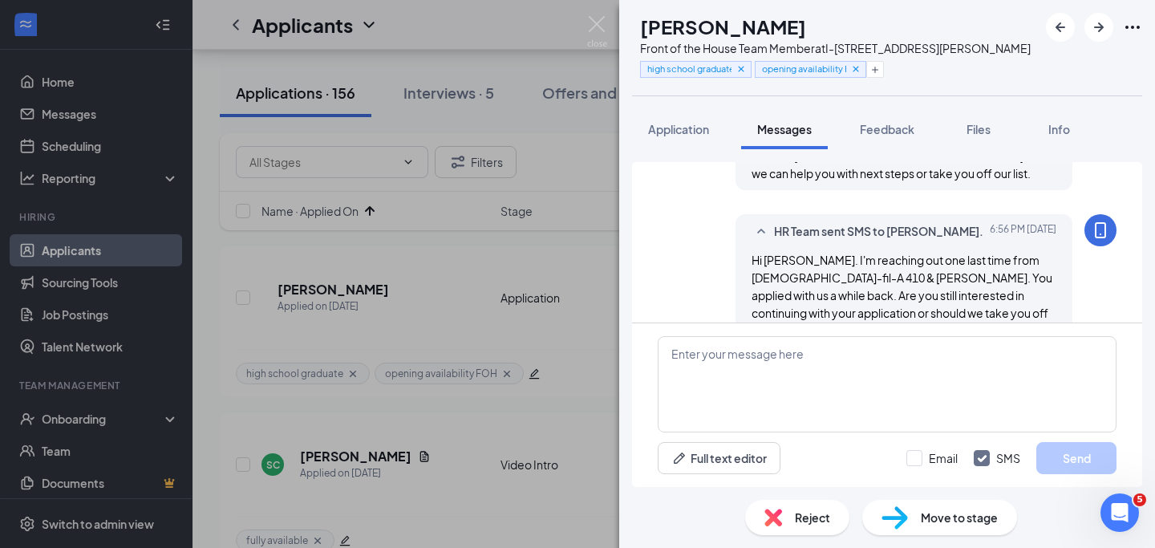
scroll to position [334, 0]
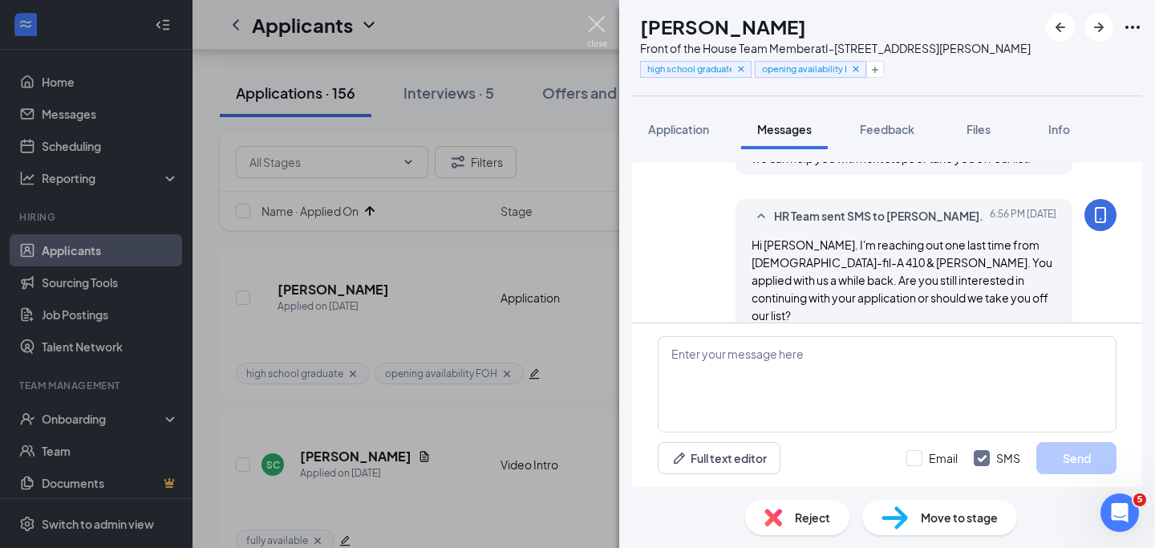
click at [601, 21] on img at bounding box center [597, 31] width 20 height 31
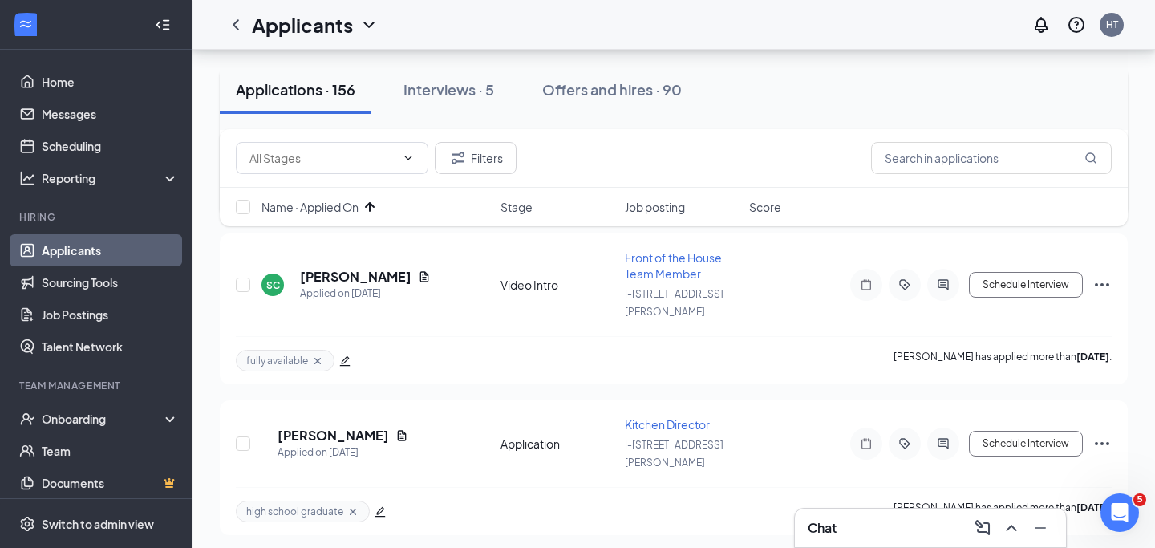
scroll to position [301, 0]
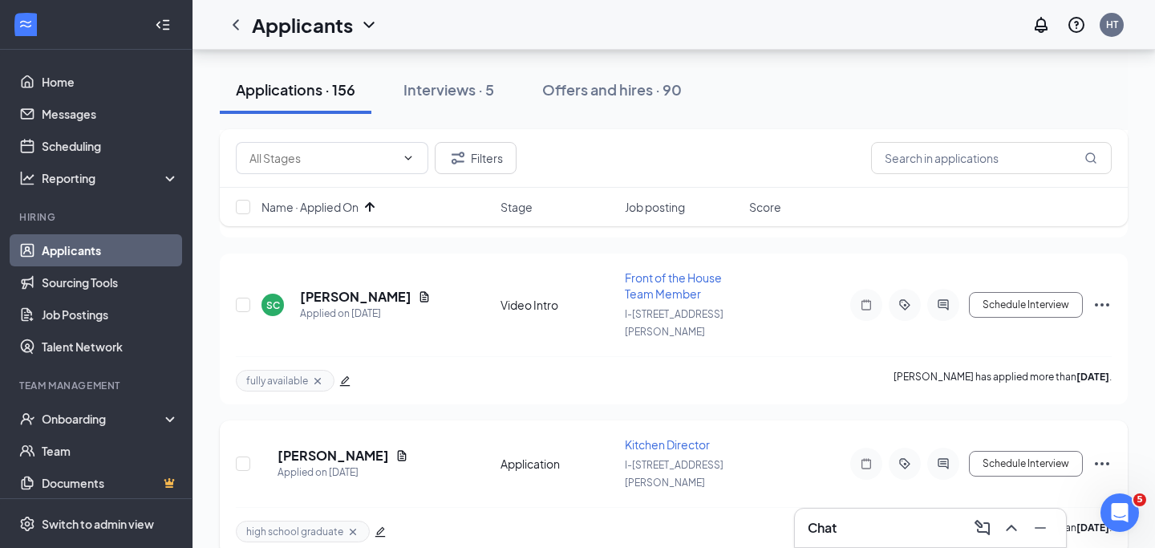
click at [944, 458] on icon "ActiveChat" at bounding box center [943, 463] width 10 height 10
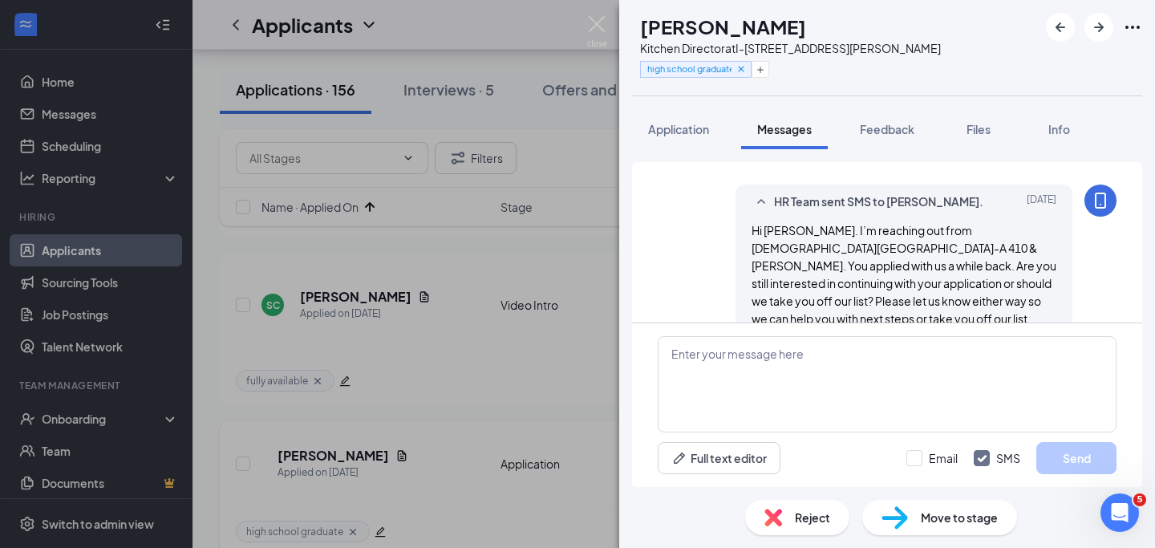
scroll to position [194, 0]
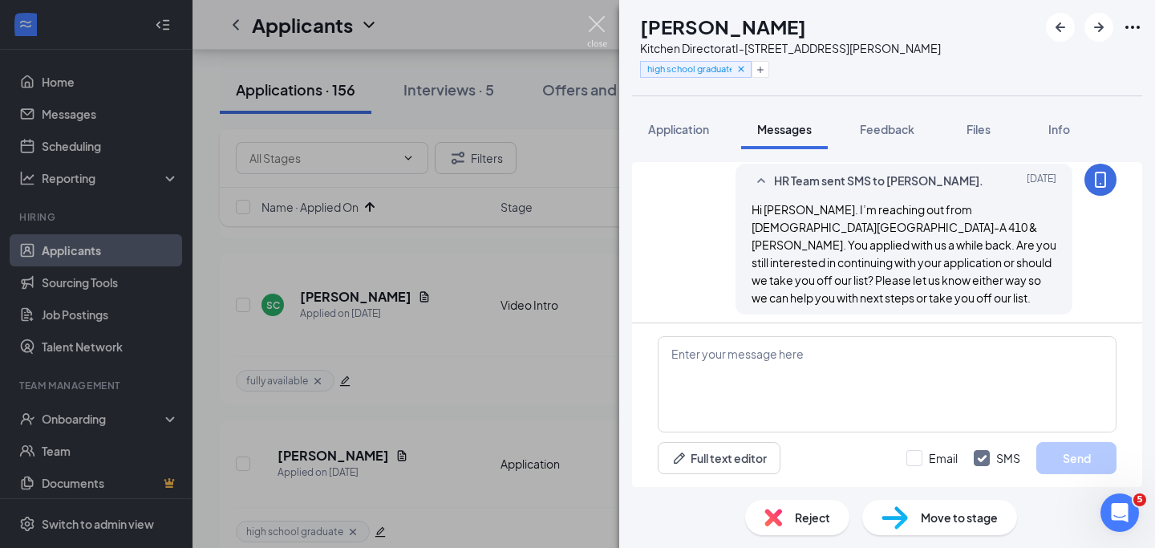
click at [602, 25] on img at bounding box center [597, 31] width 20 height 31
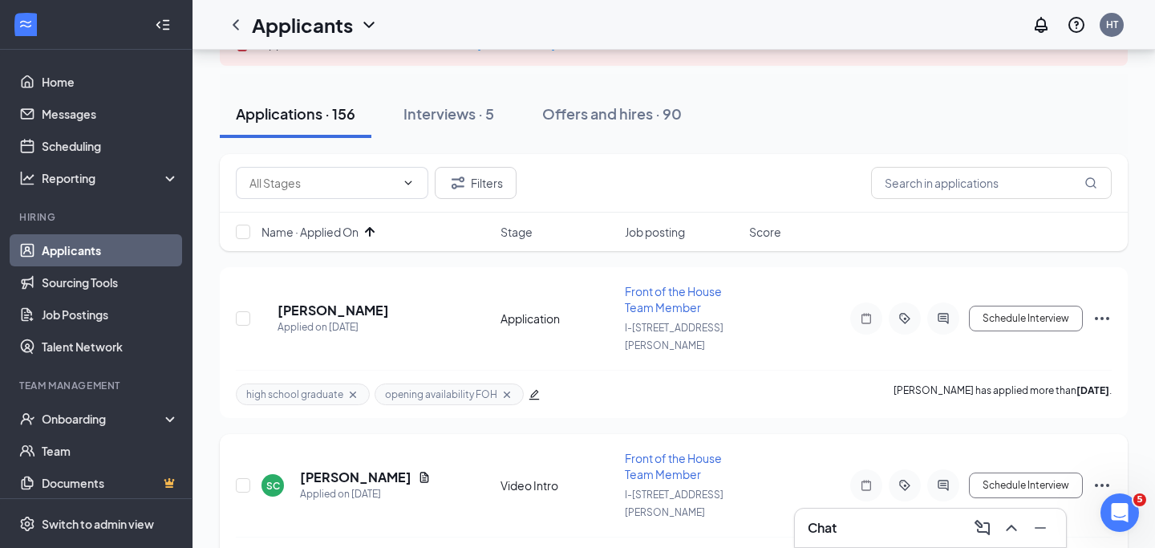
scroll to position [119, 0]
click at [941, 314] on icon "ActiveChat" at bounding box center [943, 320] width 19 height 13
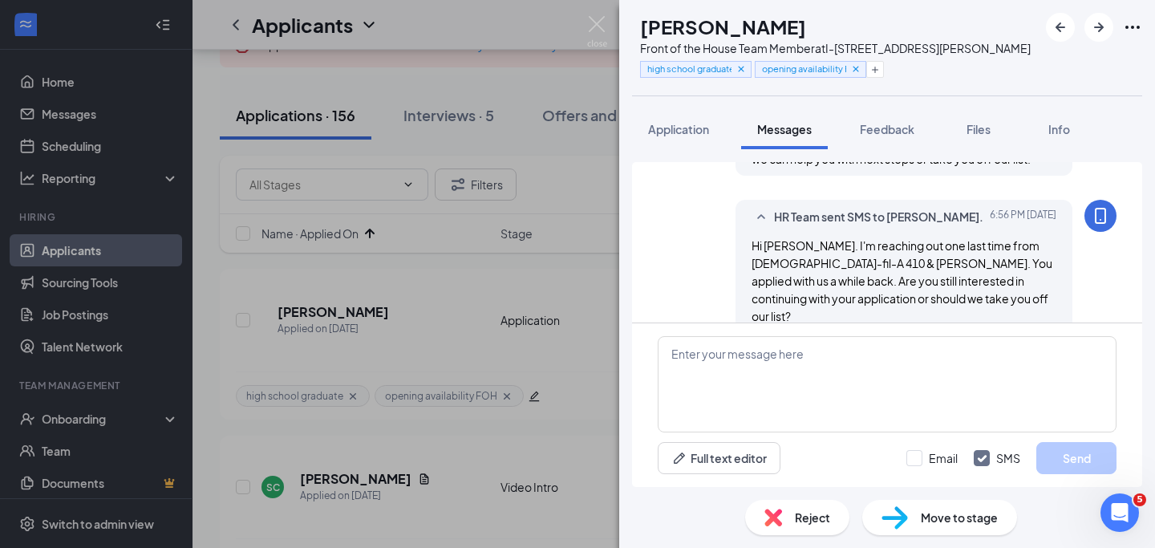
scroll to position [334, 0]
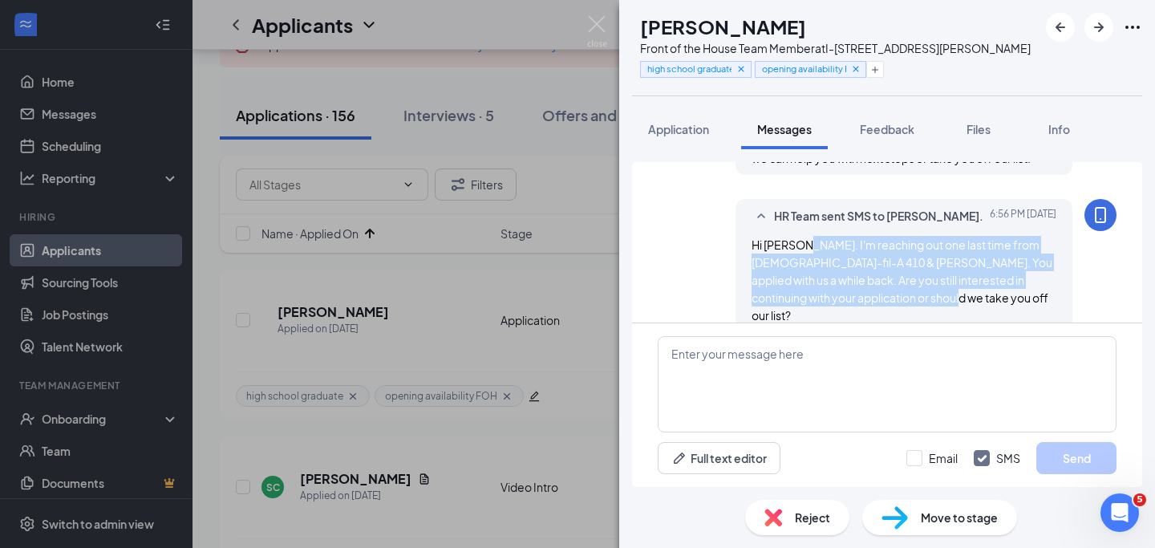
drag, startPoint x: 802, startPoint y: 235, endPoint x: 909, endPoint y: 299, distance: 124.5
click at [909, 299] on div "HR Team sent SMS to Aleaya Herrera. Today 6:56 PM Hi Aleaya. I'm reaching out o…" at bounding box center [904, 265] width 337 height 133
copy span "I'm reaching out one last time from Chick-fil-A 410 & Rigsby. You applied with …"
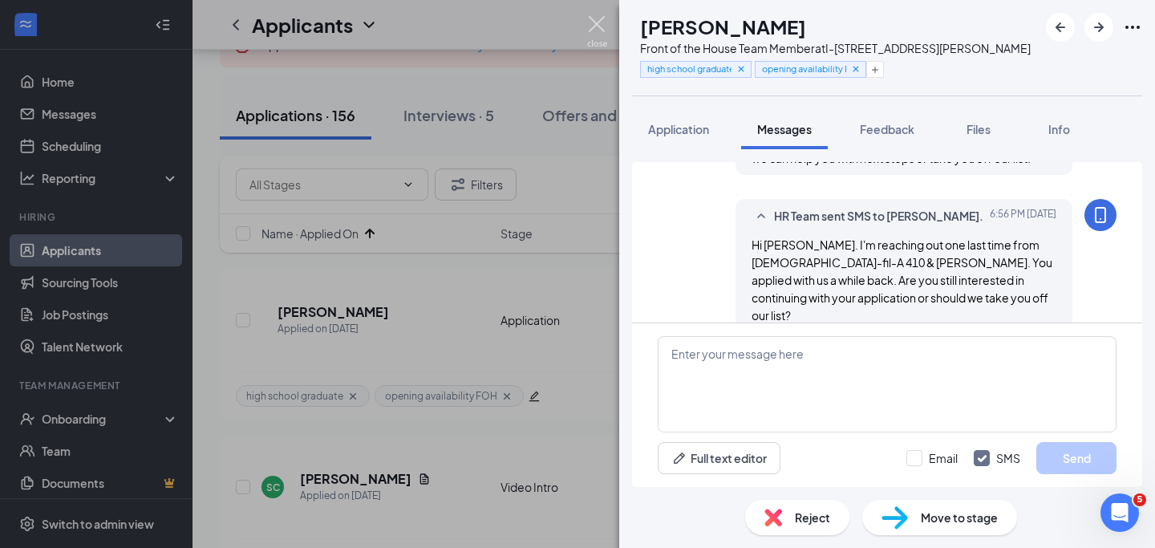
click at [598, 14] on div "AH Aleaya Herrera Front of the House Team Member at I-410 & Rigsby Ave high sch…" at bounding box center [577, 274] width 1155 height 548
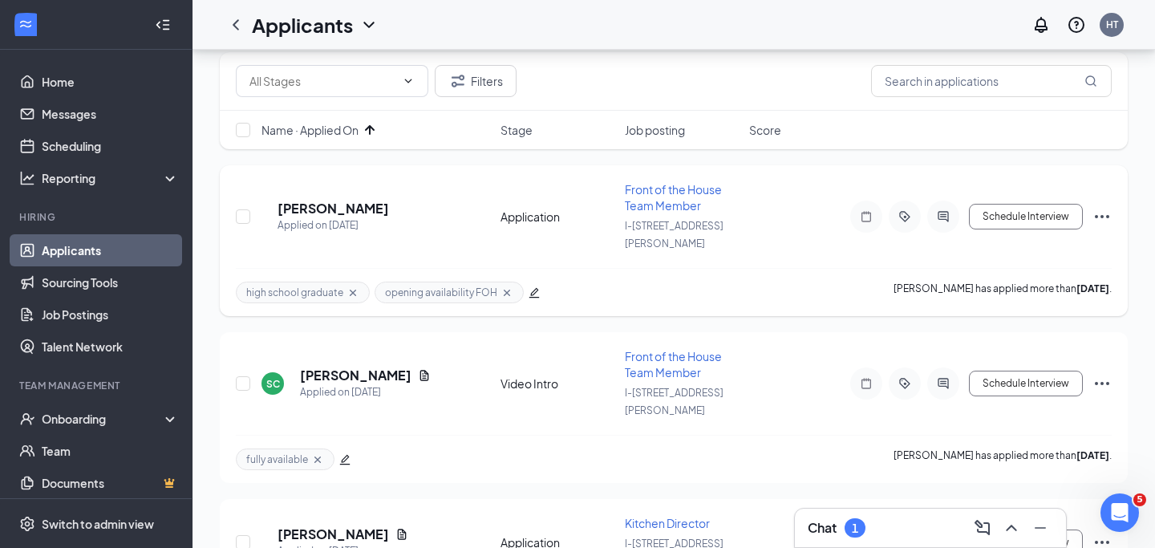
scroll to position [313, 0]
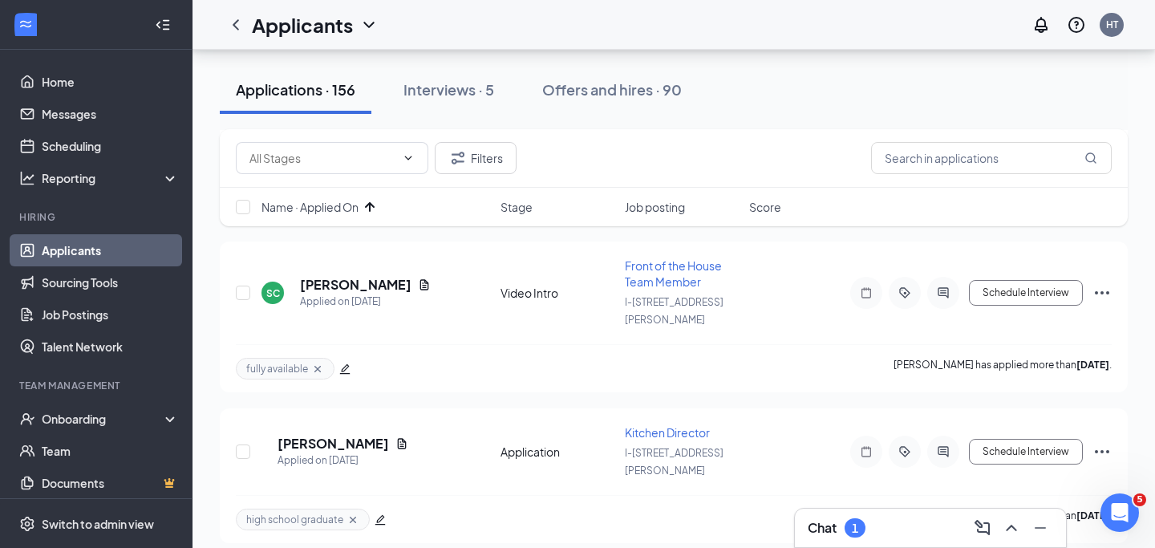
click at [880, 521] on div "Chat 1" at bounding box center [930, 528] width 245 height 26
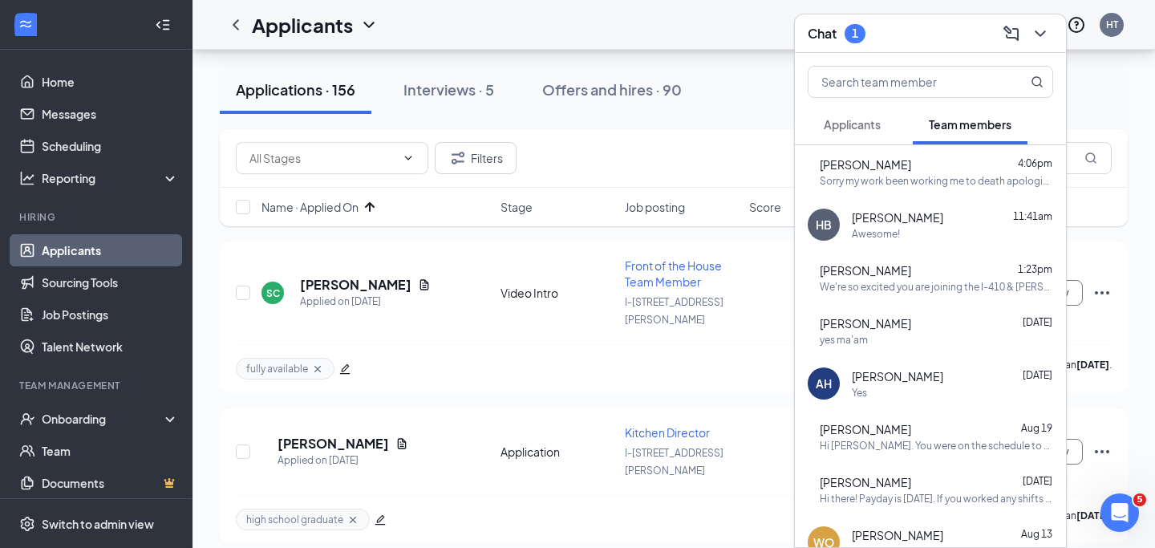
click at [841, 132] on button "Applicants" at bounding box center [852, 124] width 89 height 40
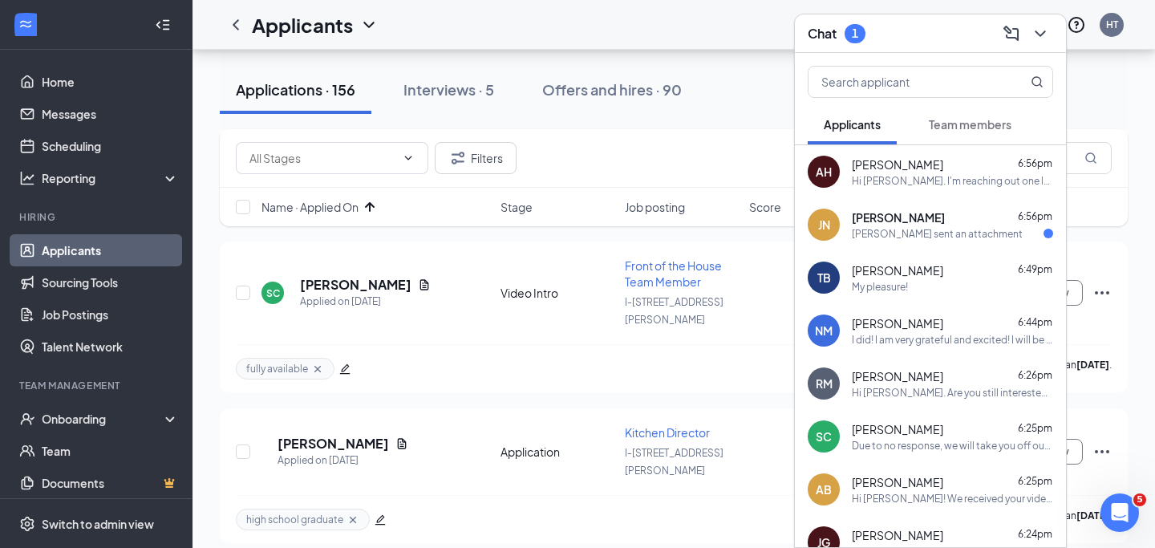
click at [926, 232] on div "[PERSON_NAME] sent an attachment" at bounding box center [937, 234] width 171 height 14
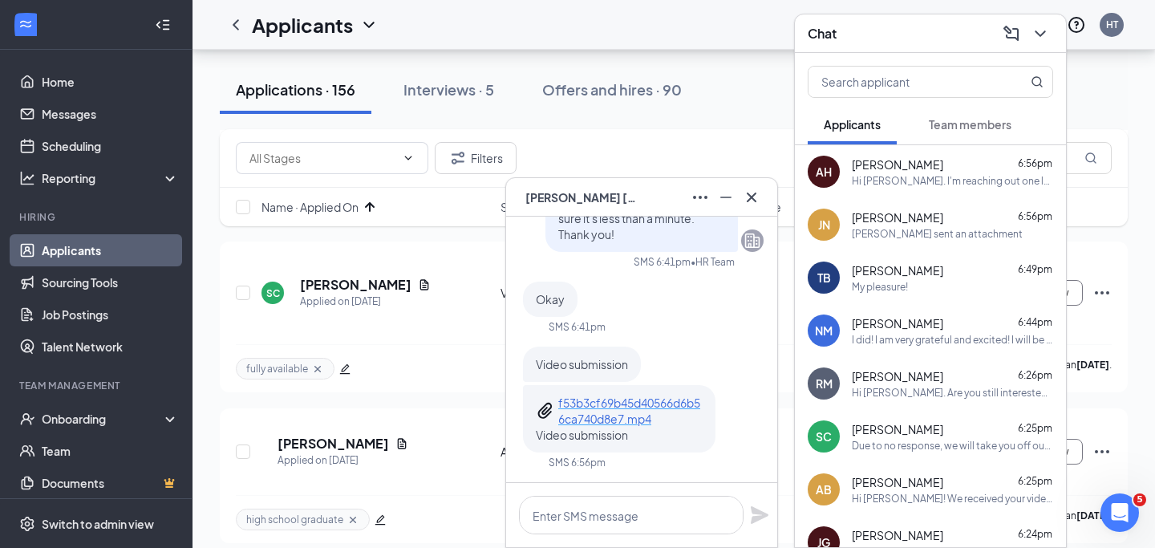
click at [674, 408] on p "f53b3cf69b45d40566d6b56ca740d8e7.mp4" at bounding box center [630, 411] width 144 height 32
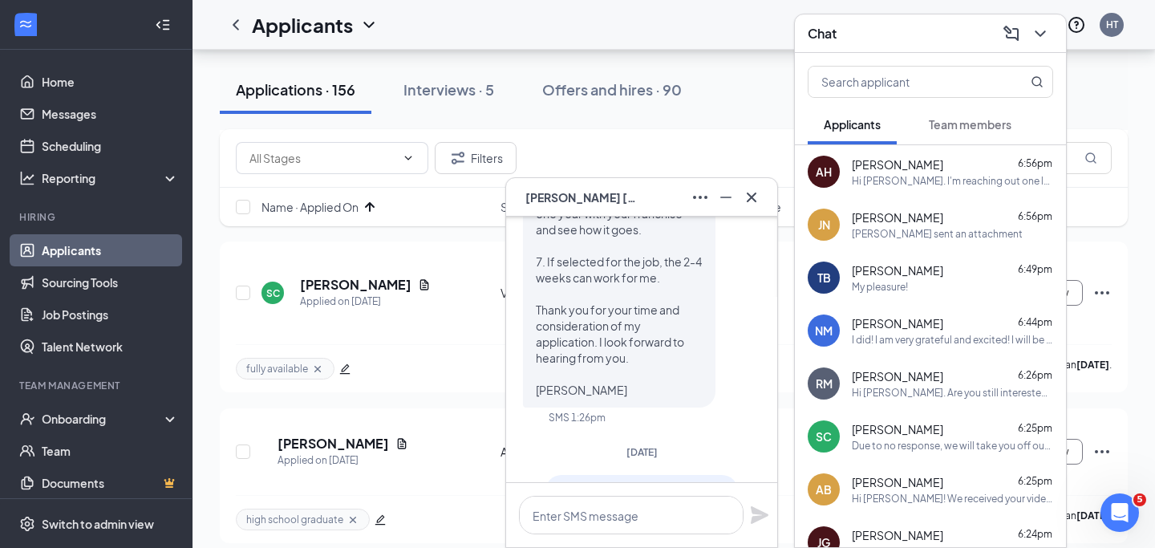
scroll to position [-1843, 0]
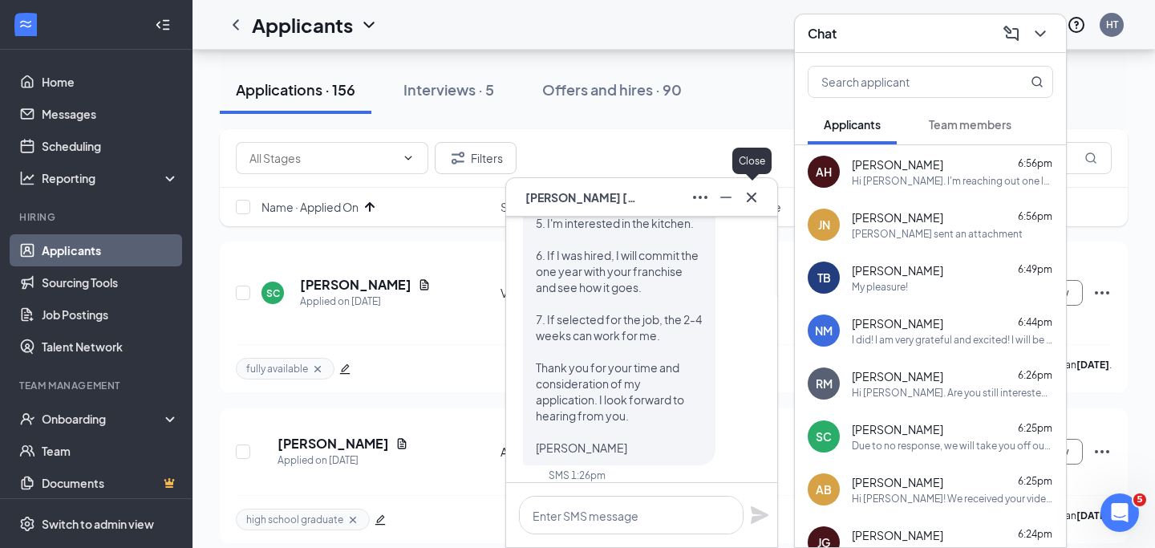
click at [752, 195] on icon "Cross" at bounding box center [751, 197] width 19 height 19
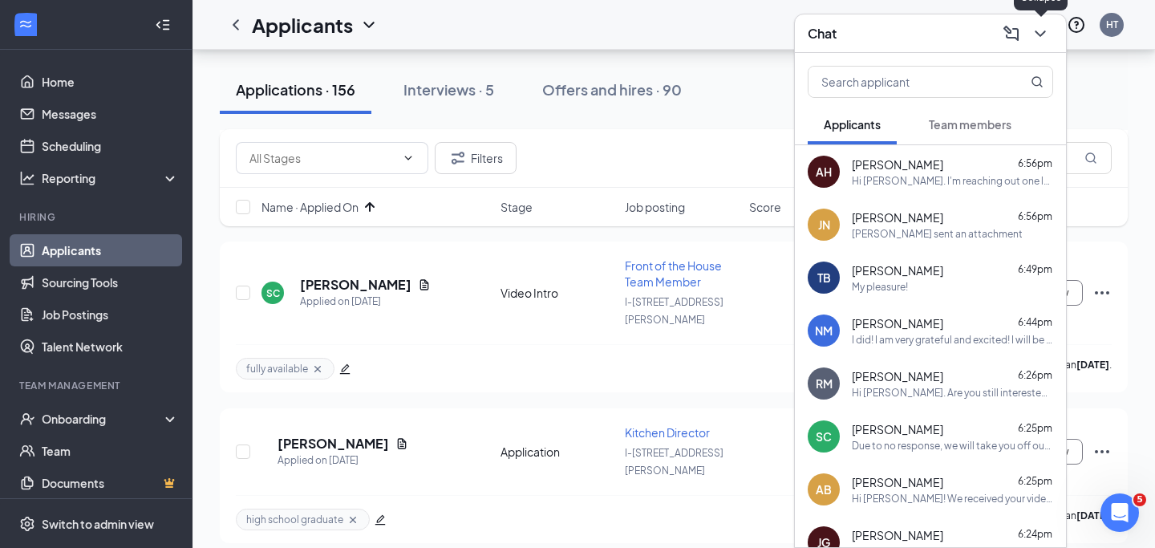
click at [1044, 35] on icon "ChevronDown" at bounding box center [1040, 33] width 19 height 19
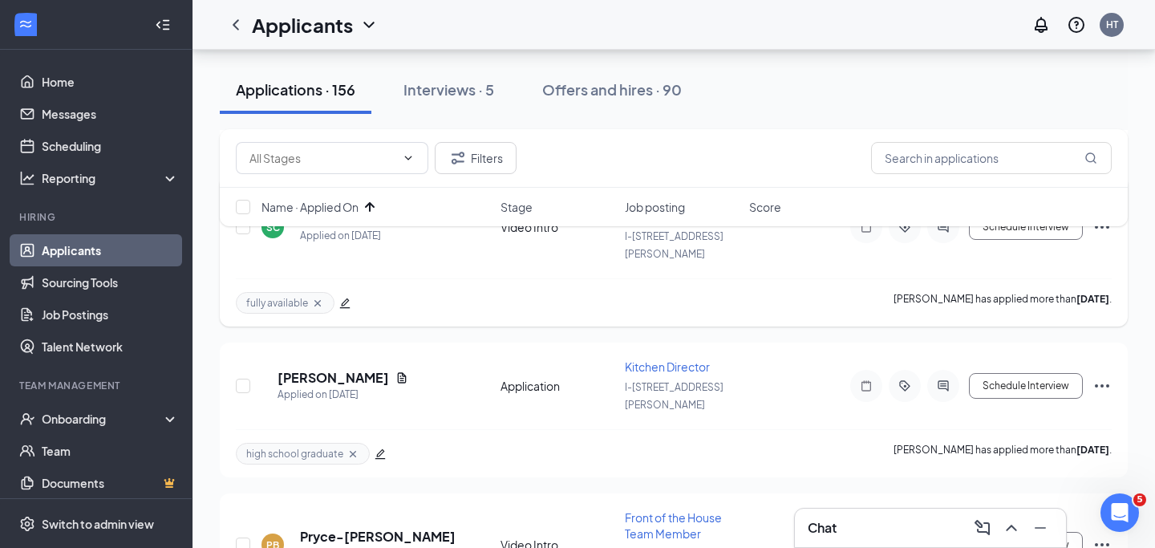
scroll to position [358, 0]
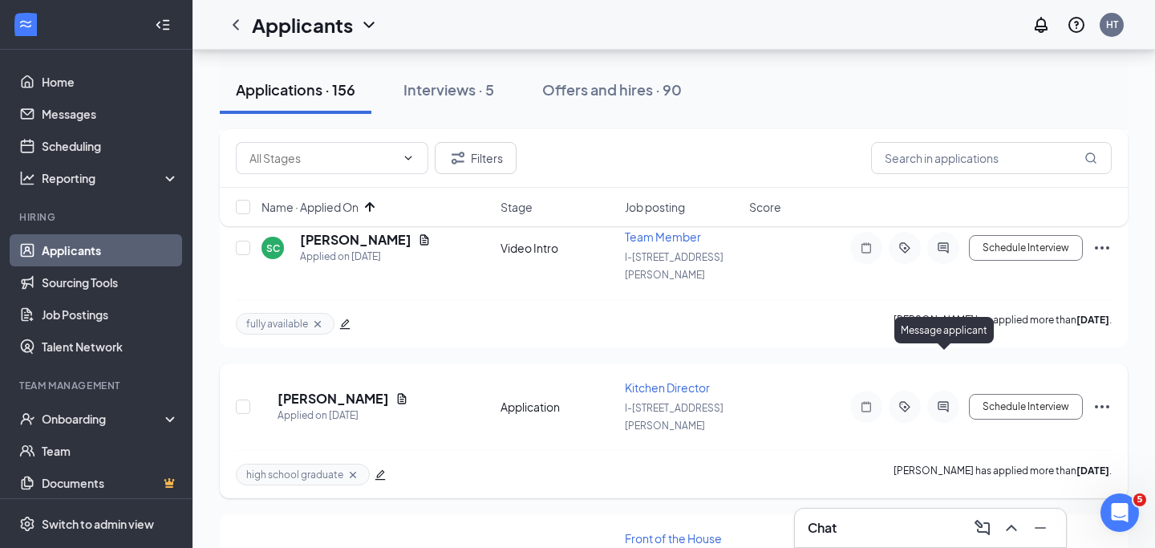
click at [938, 400] on icon "ActiveChat" at bounding box center [943, 406] width 19 height 13
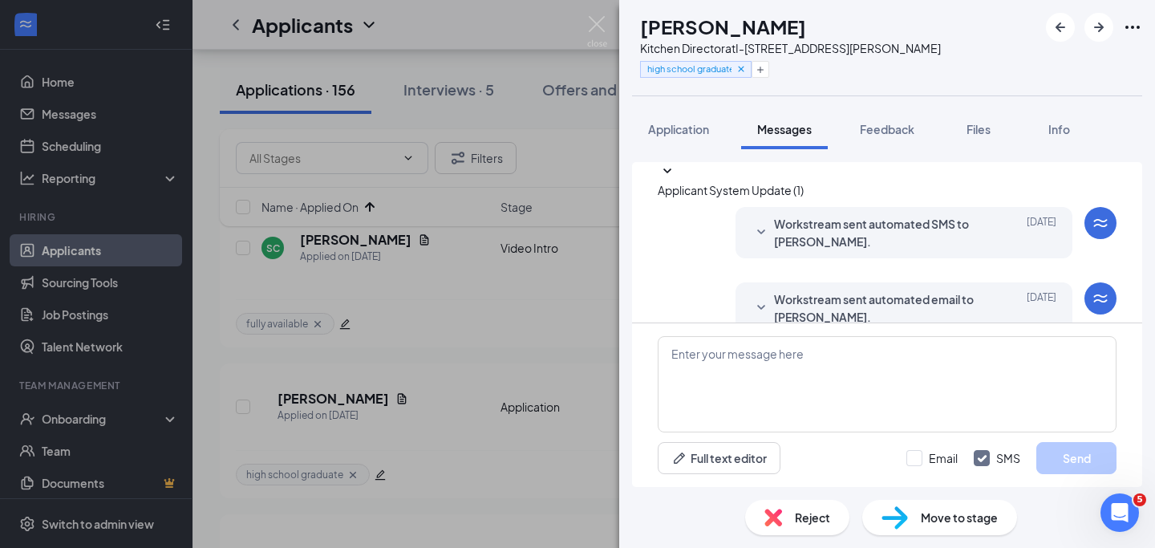
scroll to position [194, 0]
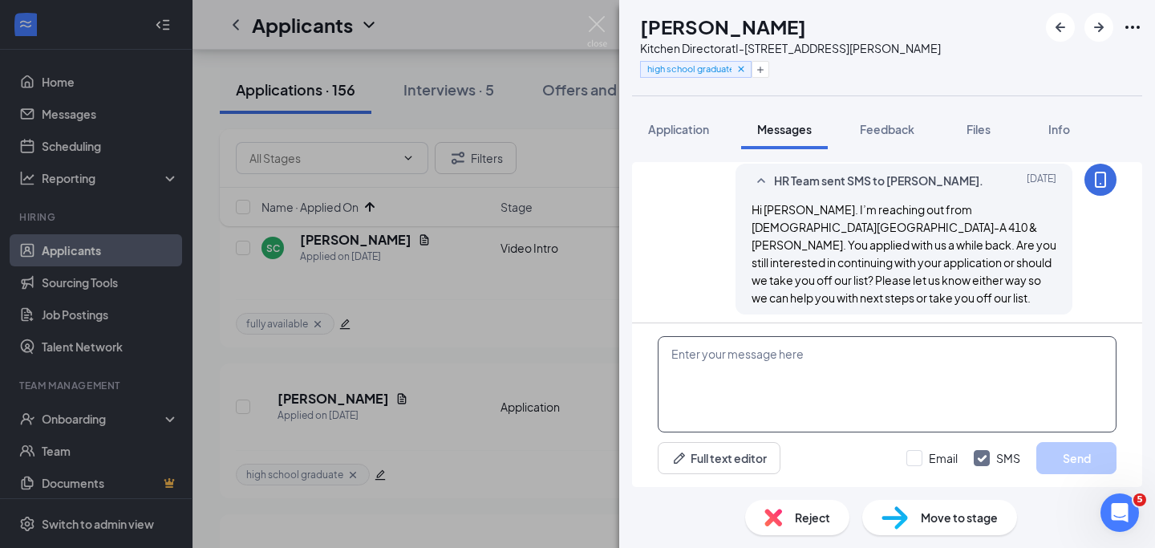
click at [875, 361] on textarea at bounding box center [887, 384] width 459 height 96
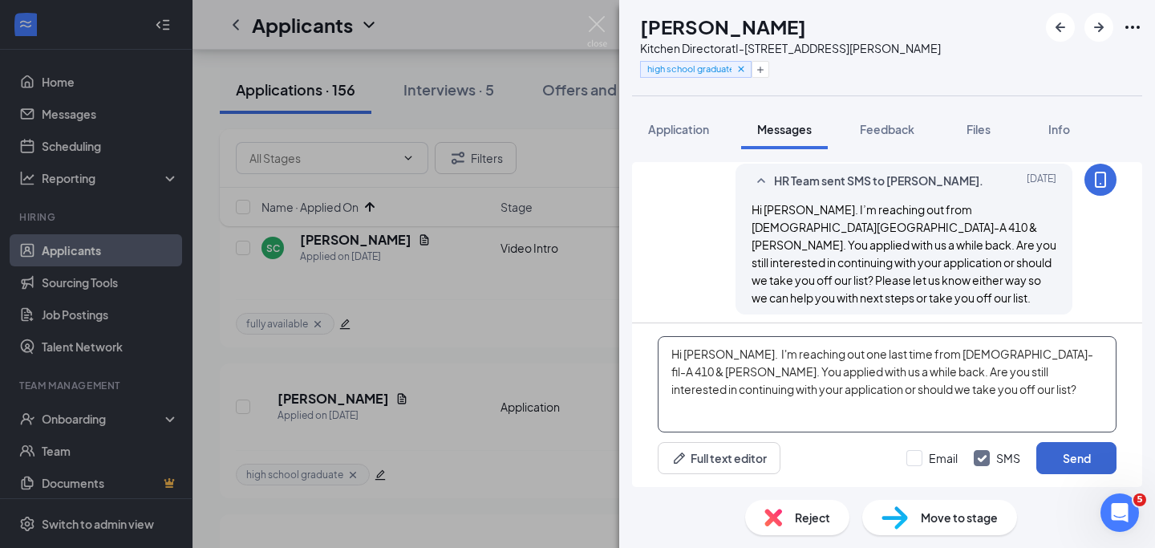
type textarea "Hi [PERSON_NAME]. I'm reaching out one last time from [DEMOGRAPHIC_DATA]-fil-A …"
click at [1074, 451] on button "Send" at bounding box center [1076, 458] width 80 height 32
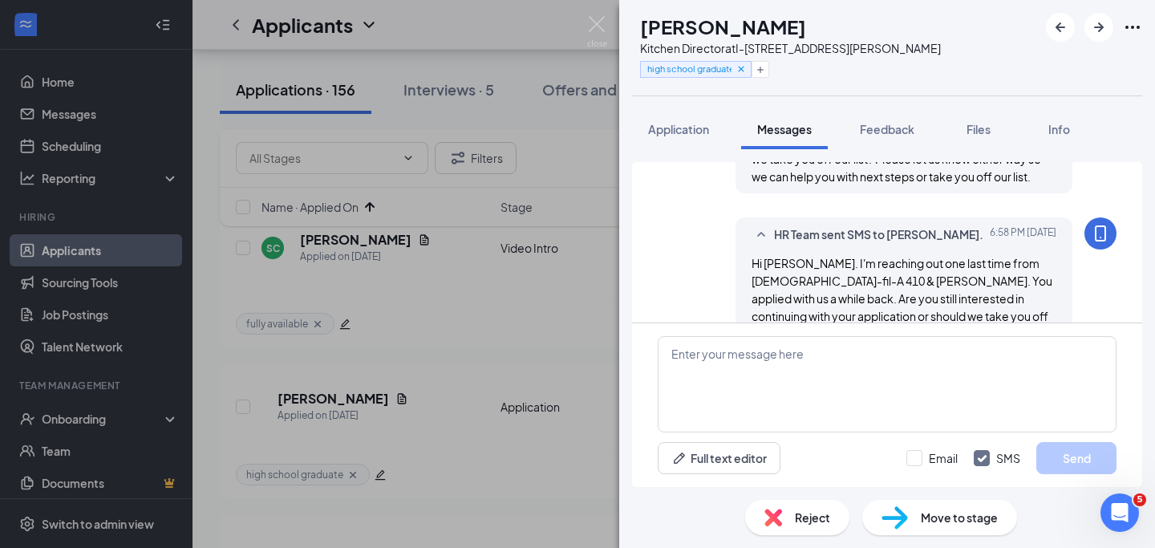
scroll to position [334, 0]
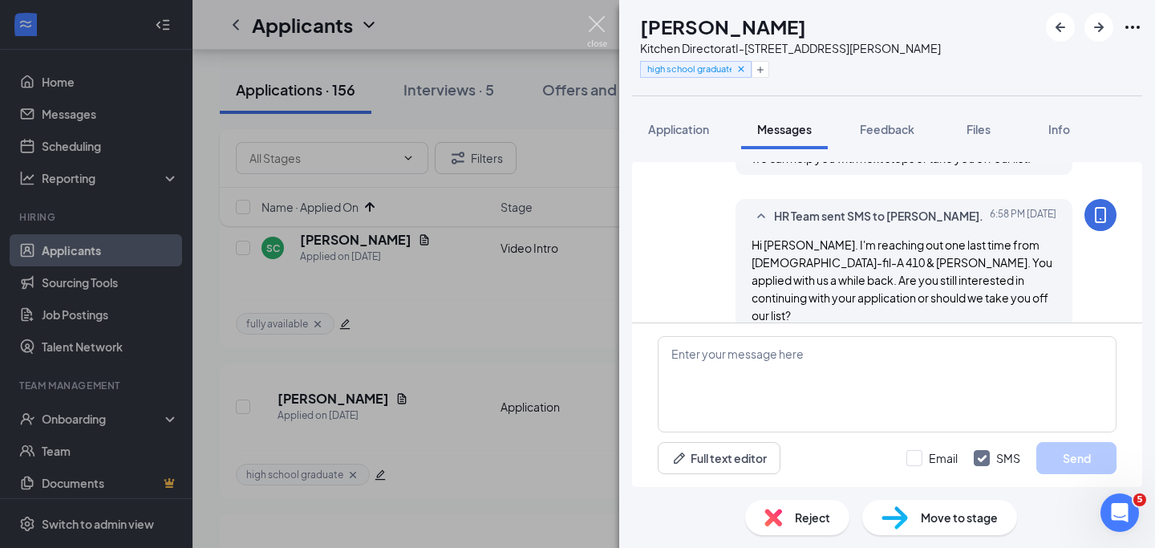
click at [598, 25] on img at bounding box center [597, 31] width 20 height 31
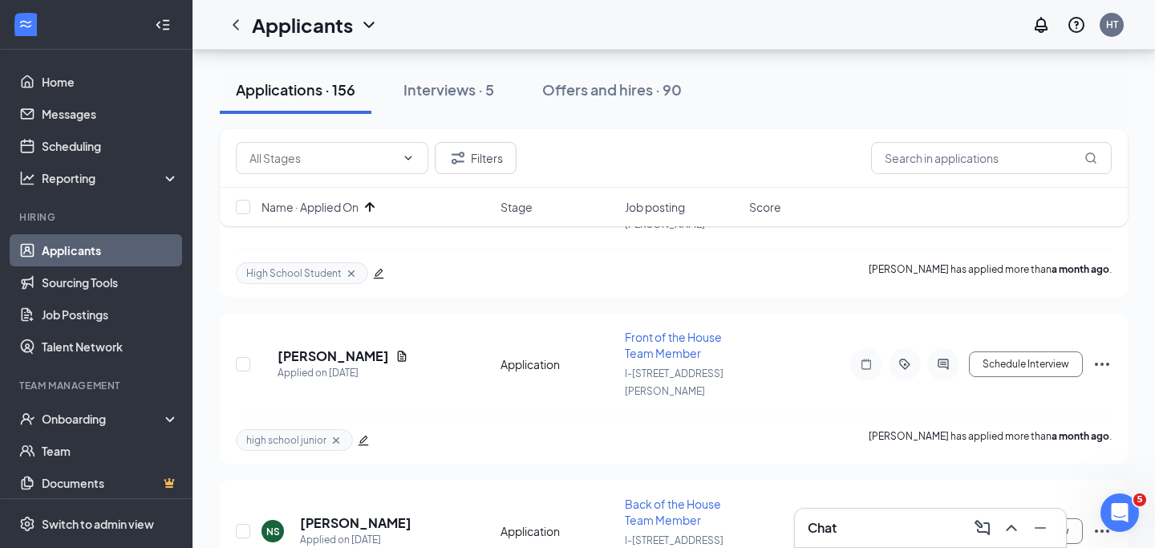
scroll to position [1497, 0]
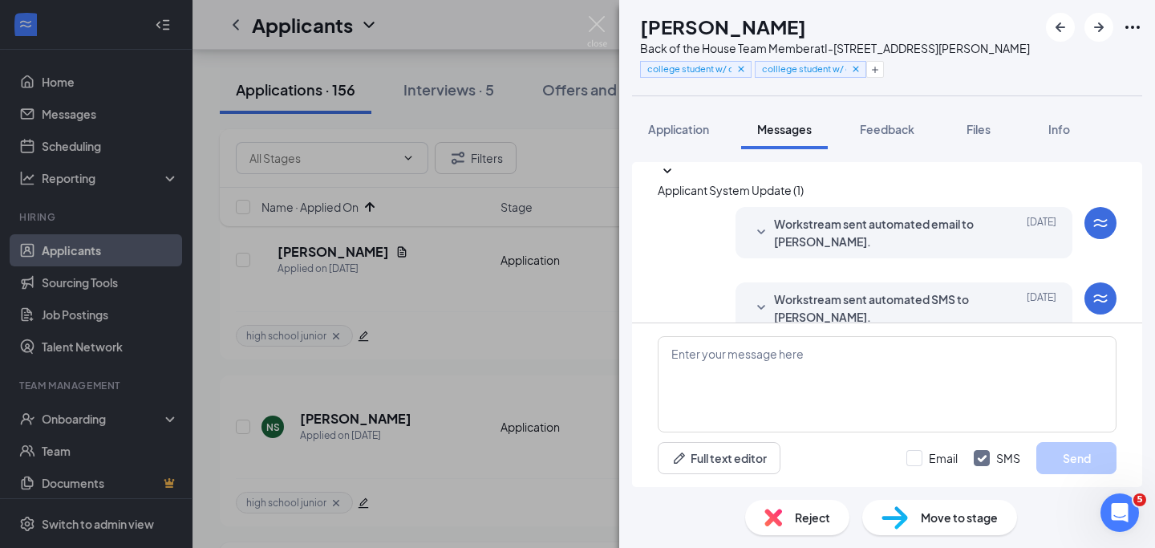
scroll to position [37, 0]
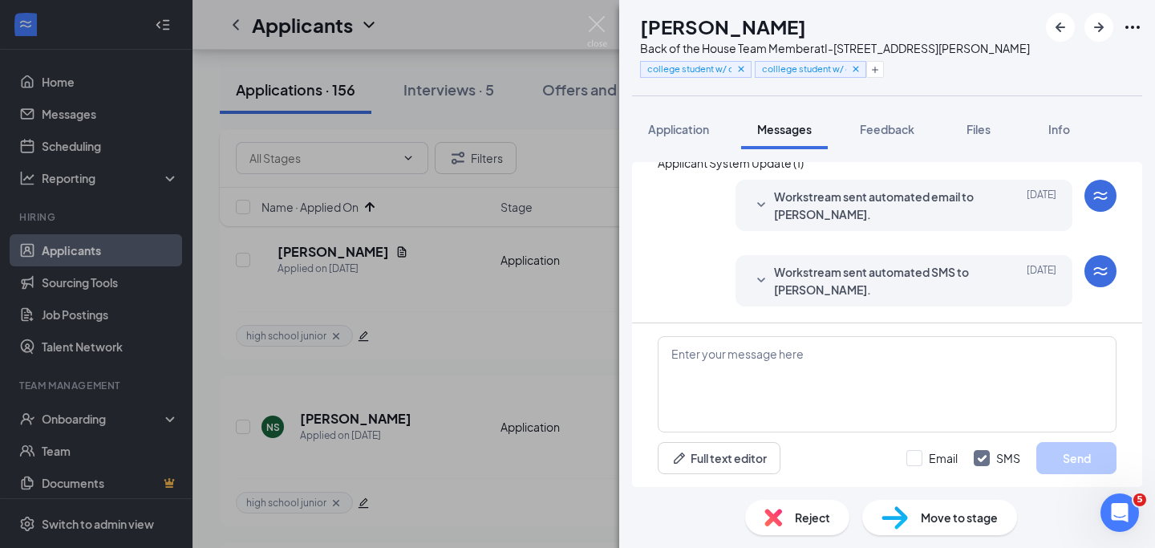
click at [925, 282] on span "Workstream sent automated SMS to Damon Harris." at bounding box center [879, 280] width 210 height 35
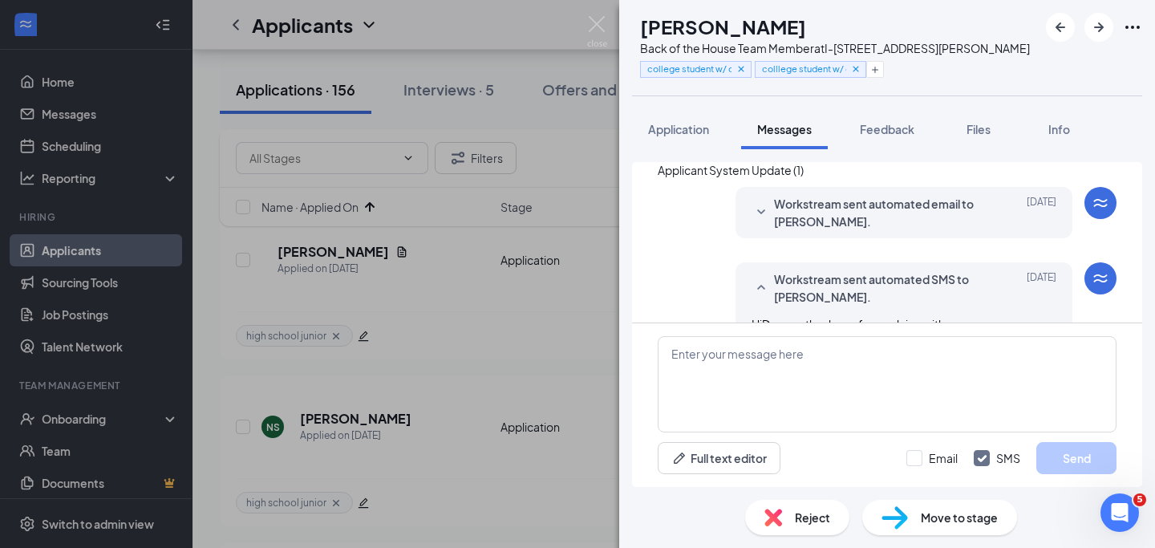
scroll to position [0, 0]
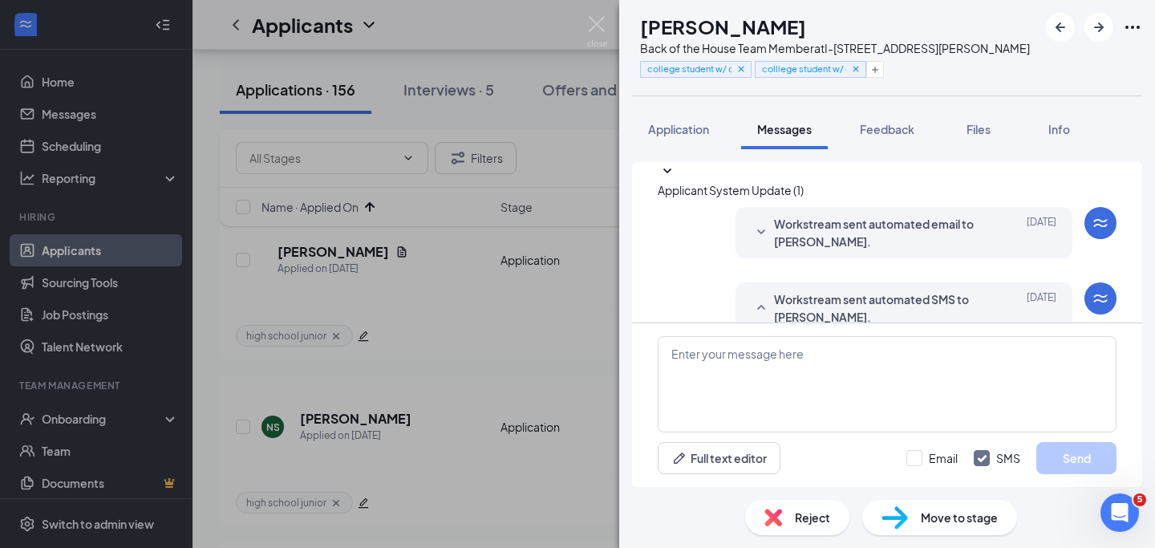
click at [941, 516] on span "Move to stage" at bounding box center [959, 518] width 77 height 18
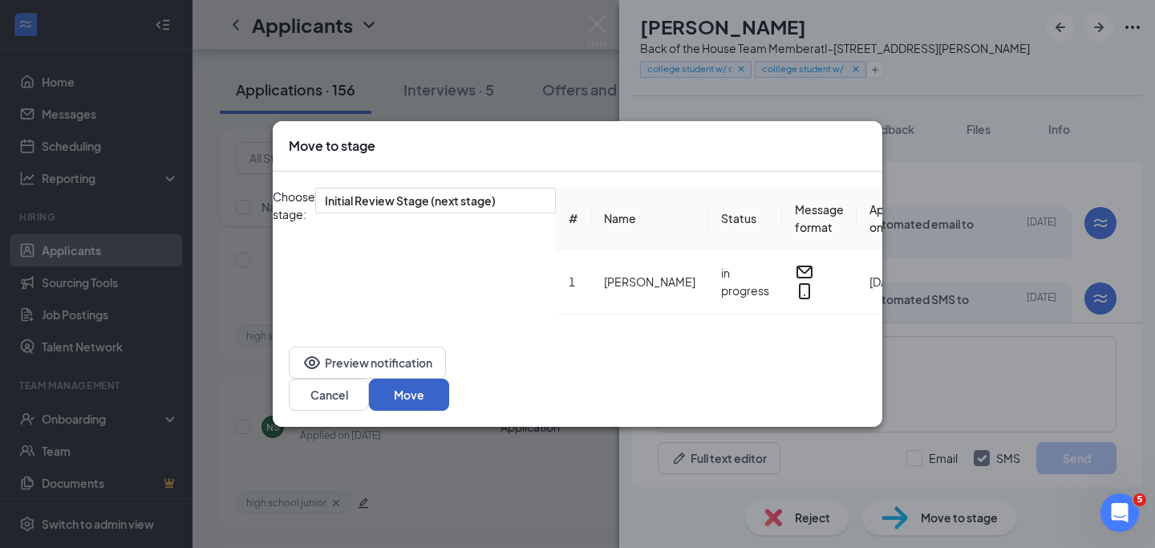
click at [449, 381] on button "Move" at bounding box center [409, 395] width 80 height 32
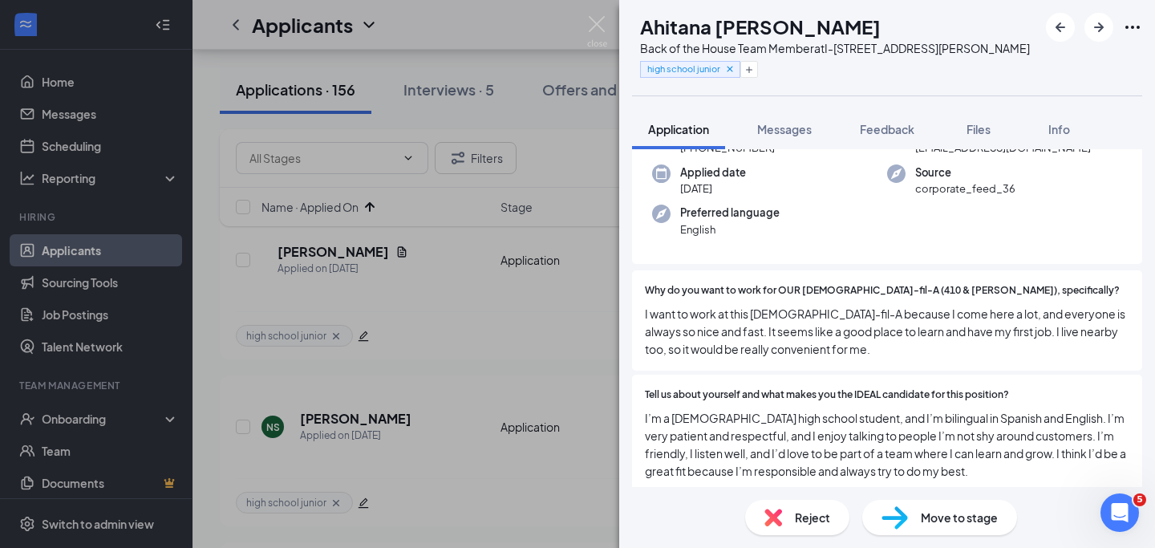
scroll to position [135, 0]
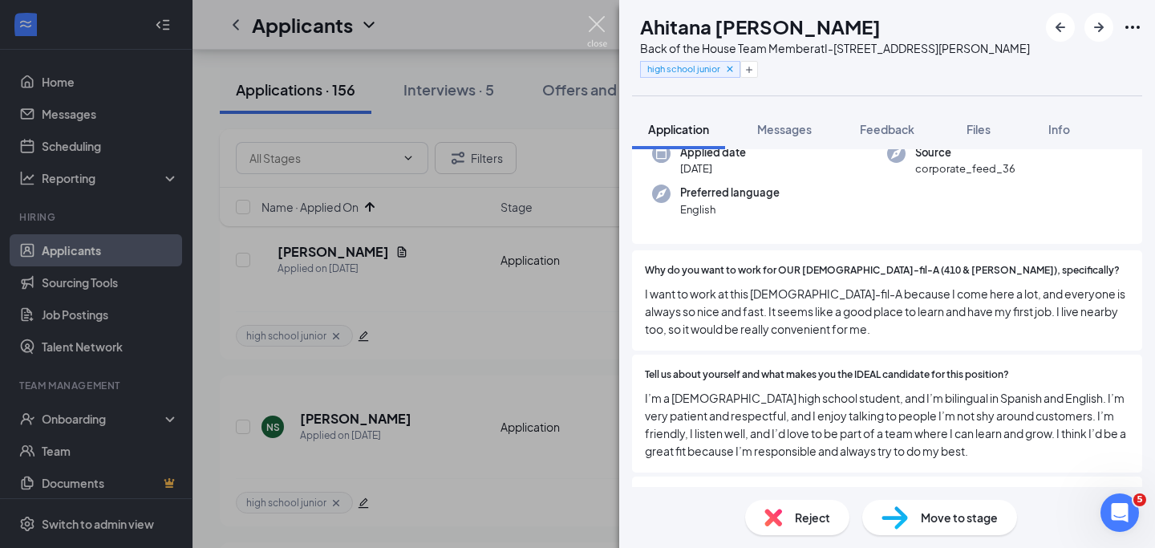
click at [595, 27] on img at bounding box center [597, 31] width 20 height 31
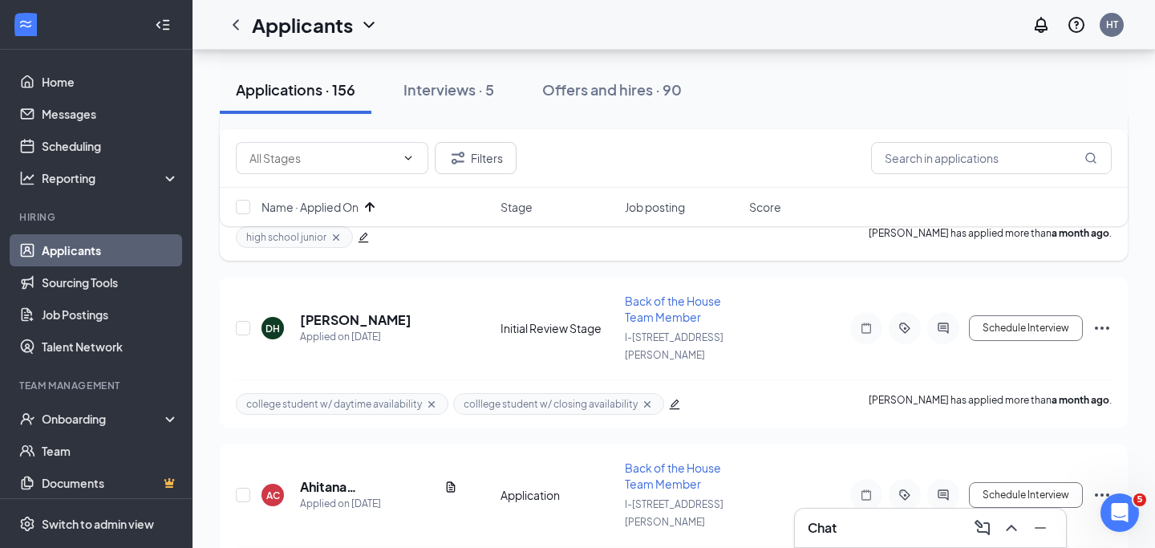
scroll to position [1755, 0]
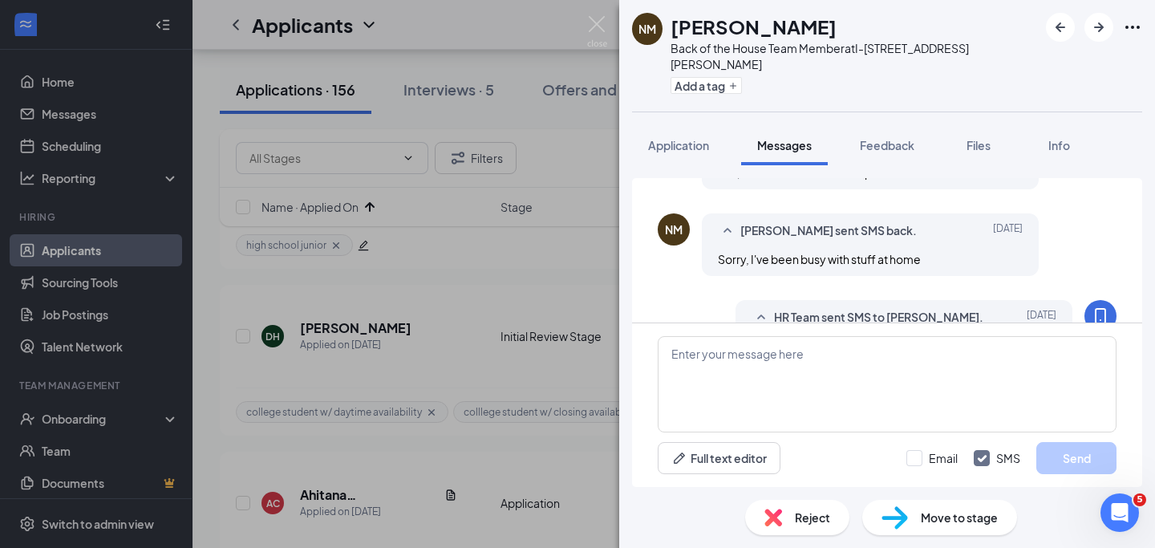
scroll to position [675, 0]
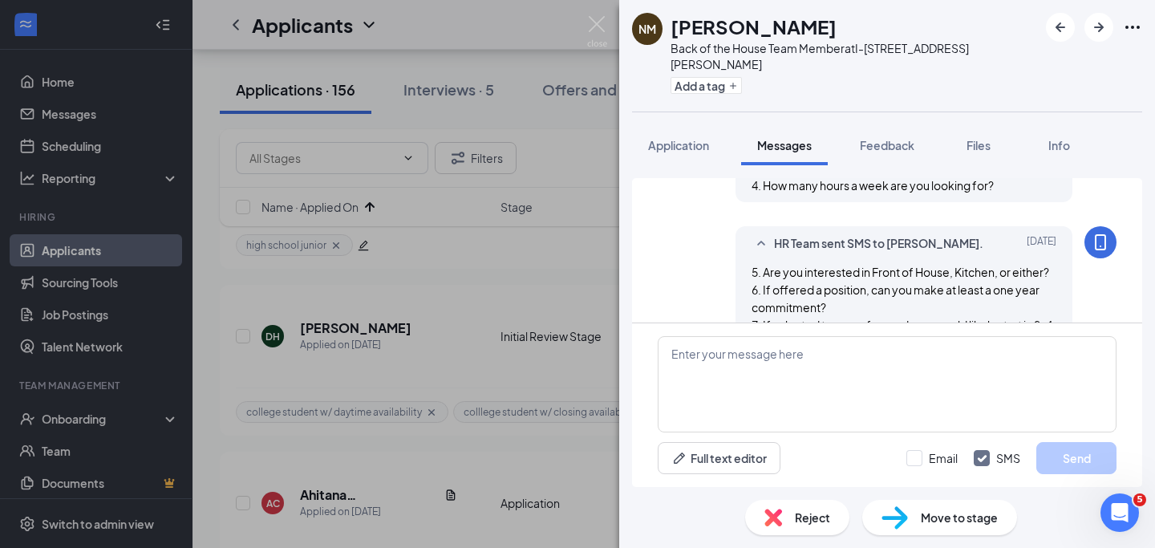
scroll to position [966, 0]
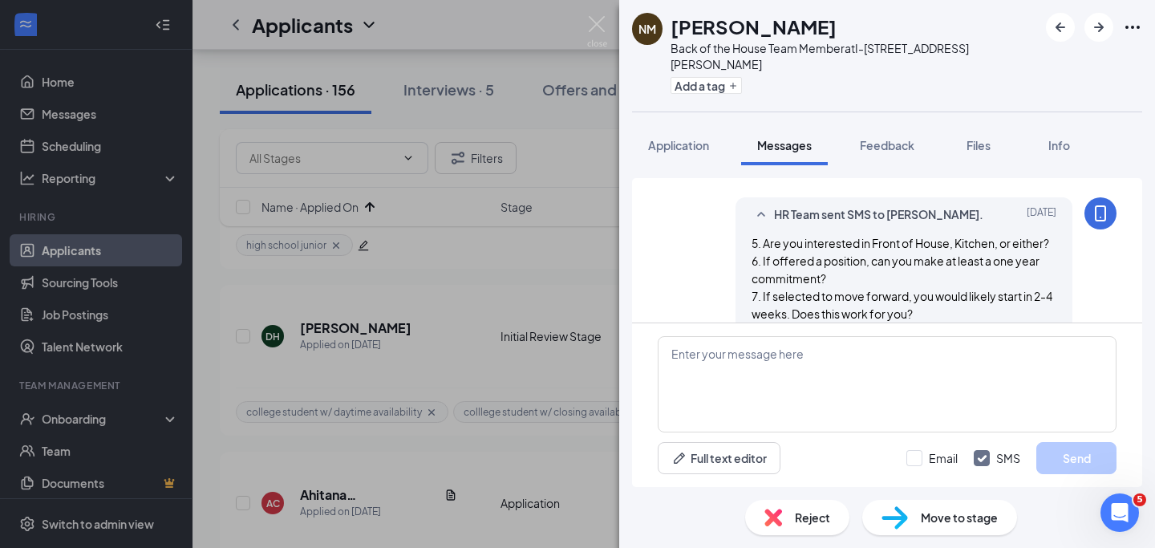
click at [784, 511] on div "Reject" at bounding box center [797, 517] width 104 height 35
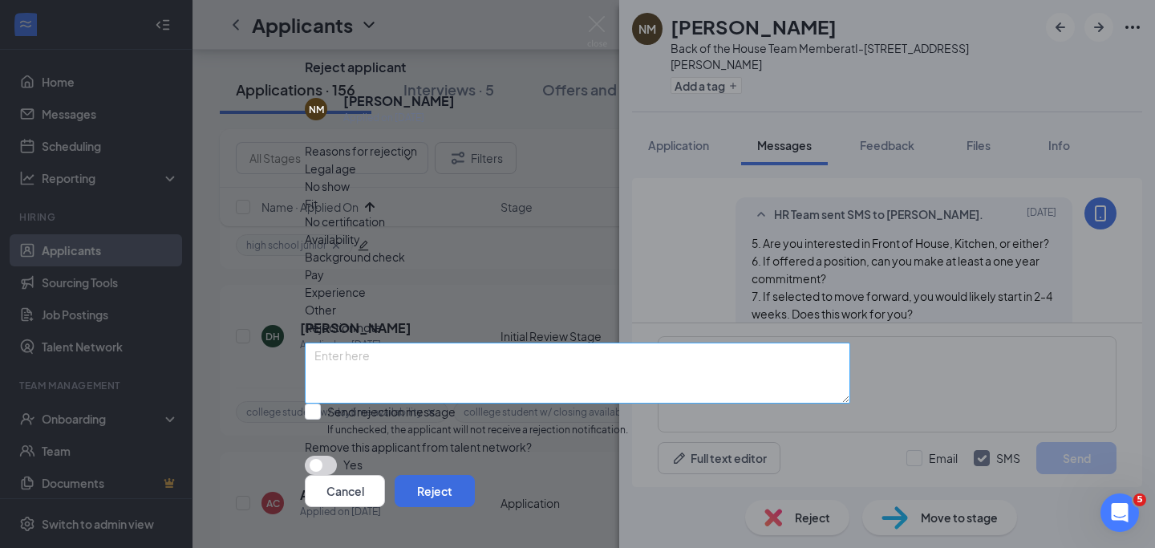
scroll to position [43, 0]
click at [337, 456] on button "button" at bounding box center [321, 465] width 32 height 19
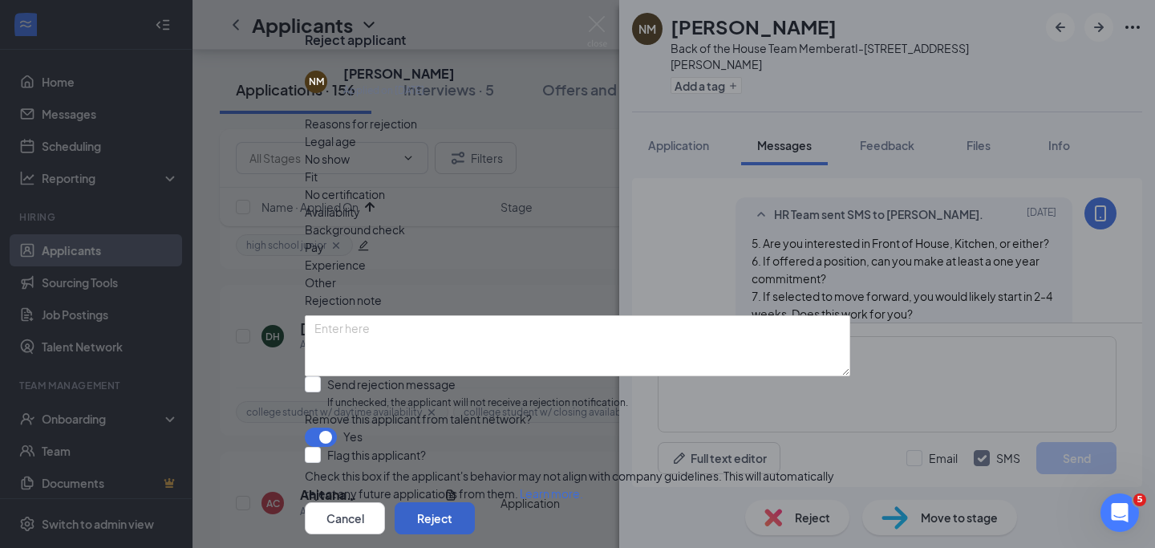
click at [475, 502] on button "Reject" at bounding box center [435, 518] width 80 height 32
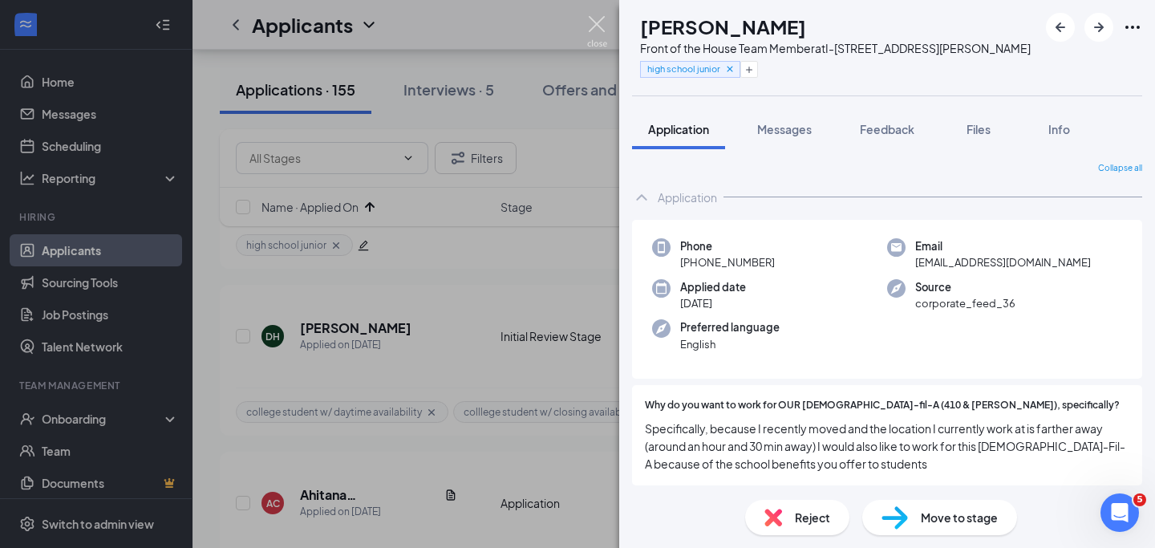
click at [599, 26] on img at bounding box center [597, 31] width 20 height 31
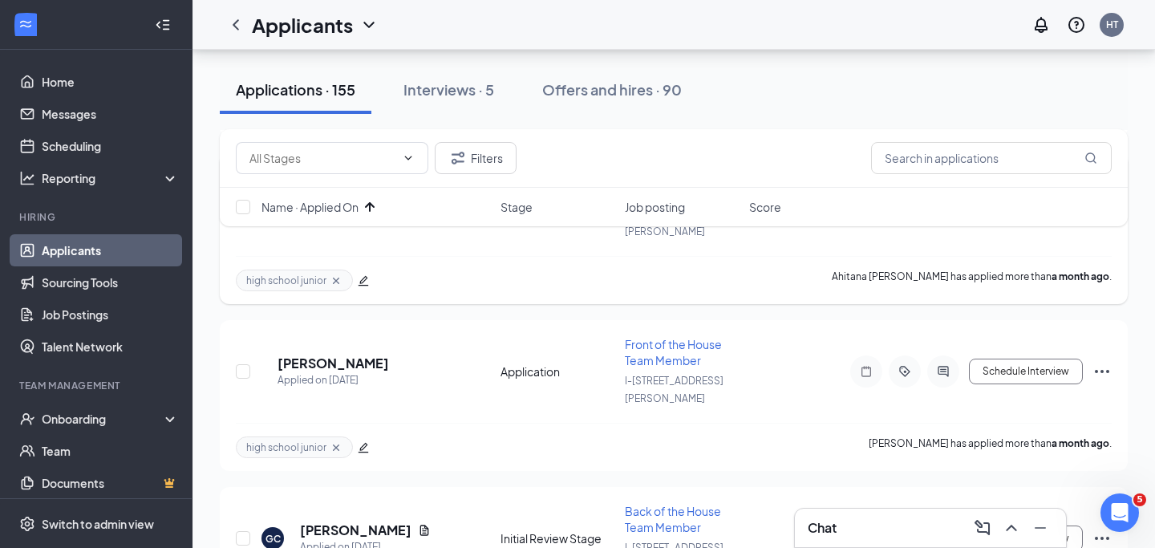
scroll to position [2056, 0]
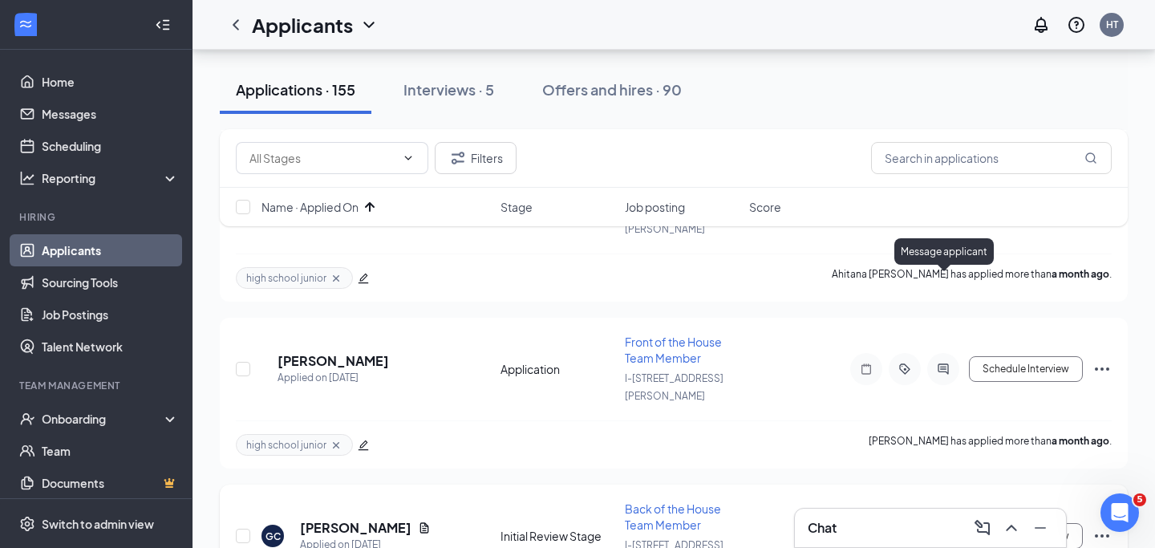
click at [952, 529] on icon "ActiveChat" at bounding box center [943, 535] width 19 height 13
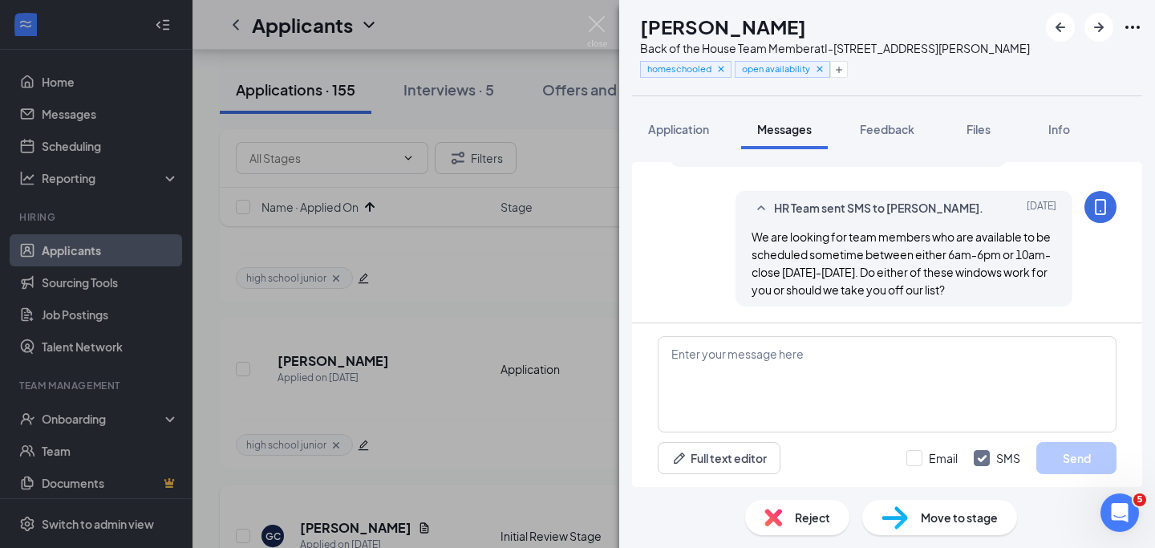
scroll to position [600, 0]
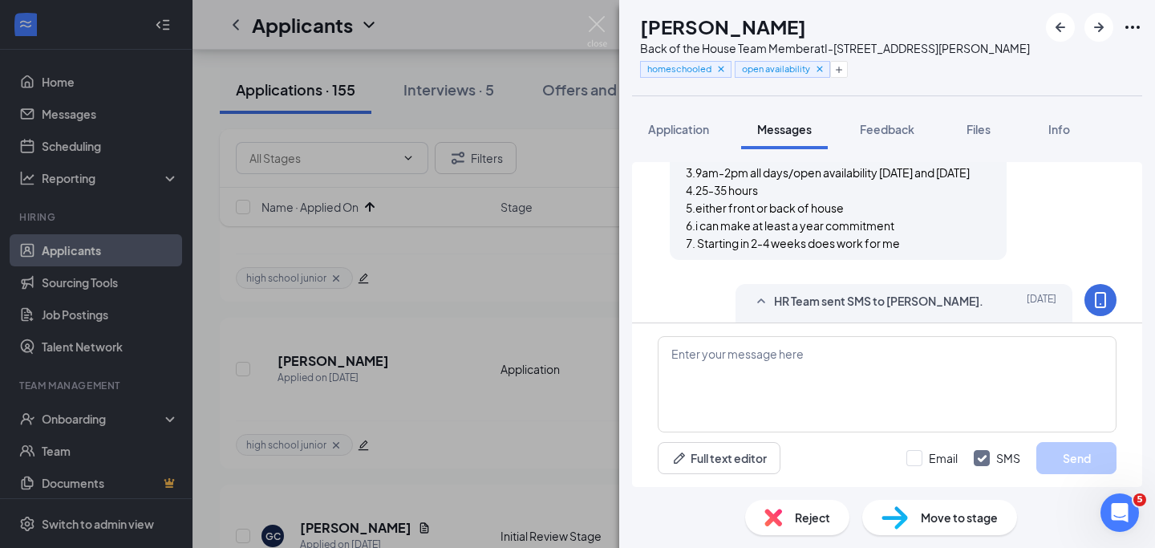
scroll to position [600, 0]
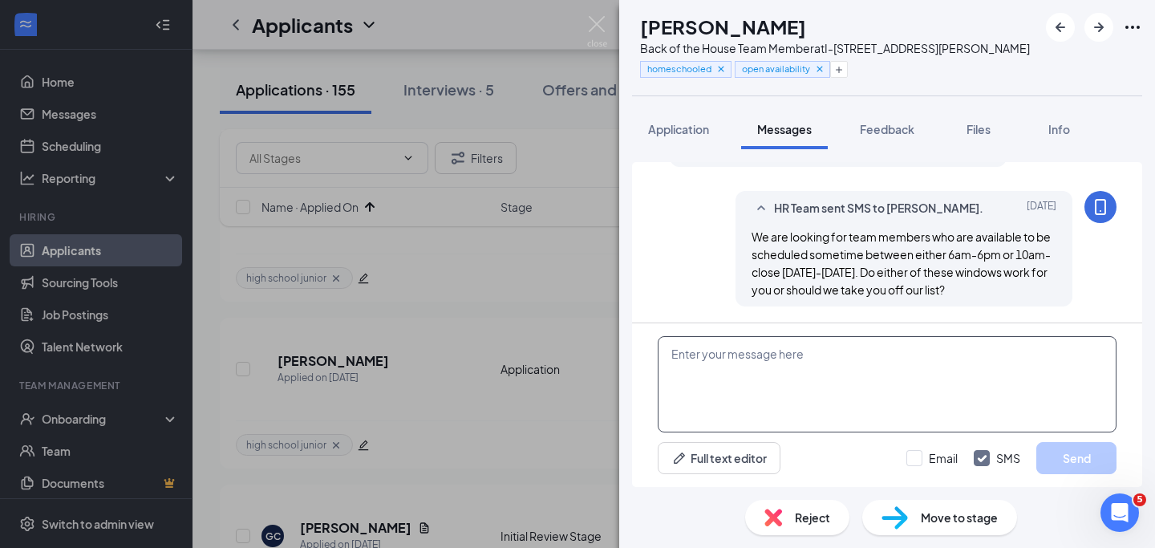
click at [922, 371] on textarea at bounding box center [887, 384] width 459 height 96
paste textarea "I'm reaching out one last time from Chick-fil-A 410 & Rigsby. You applied with …"
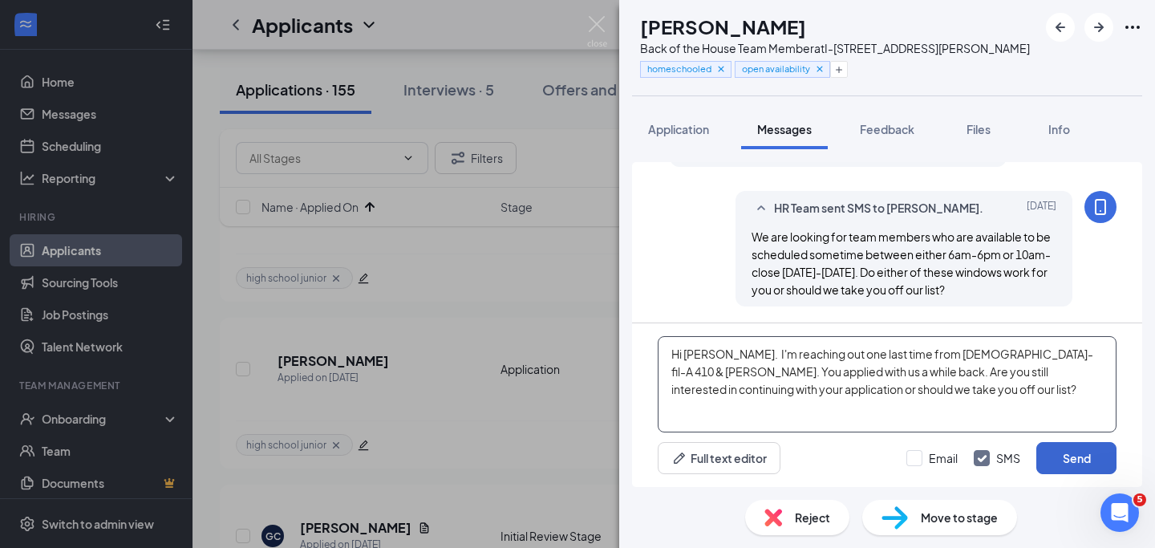
type textarea "Hi [PERSON_NAME]. I'm reaching out one last time from [DEMOGRAPHIC_DATA]-fil-A …"
click at [1077, 458] on button "Send" at bounding box center [1076, 458] width 80 height 32
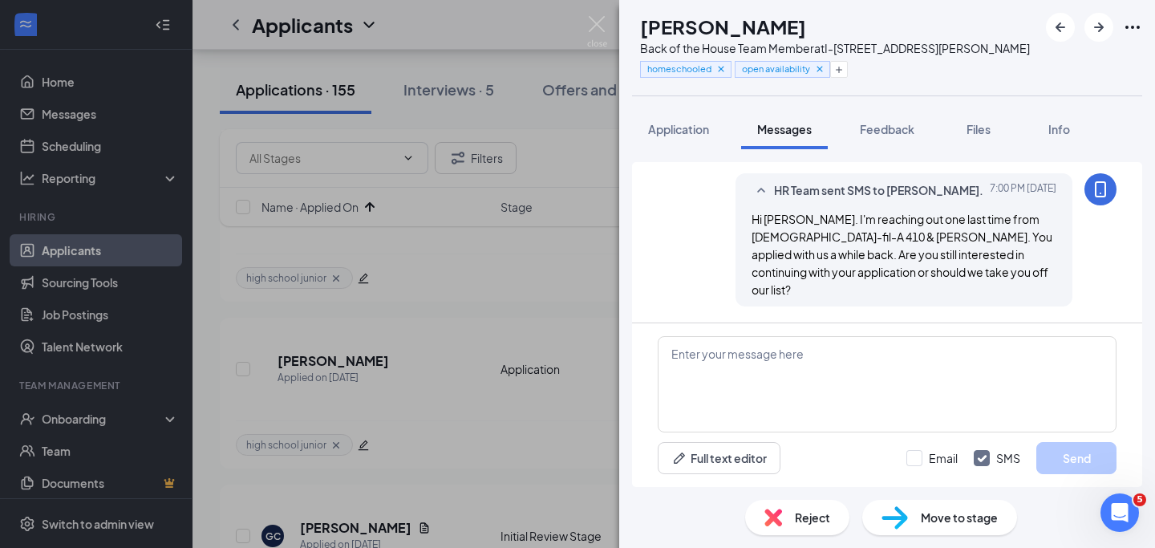
scroll to position [756, 0]
click at [602, 27] on img at bounding box center [597, 31] width 20 height 31
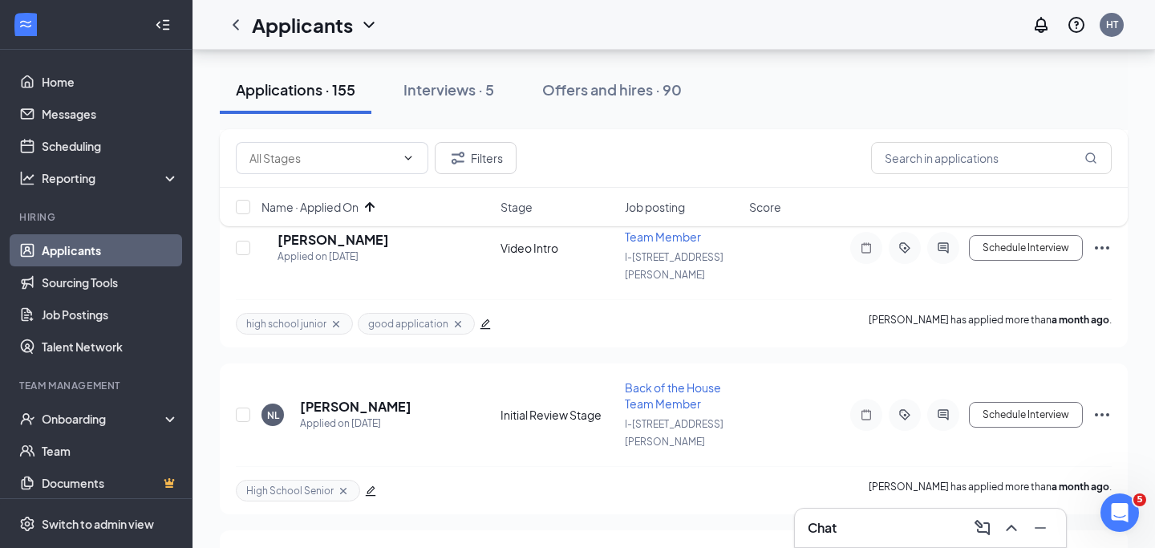
scroll to position [2676, 0]
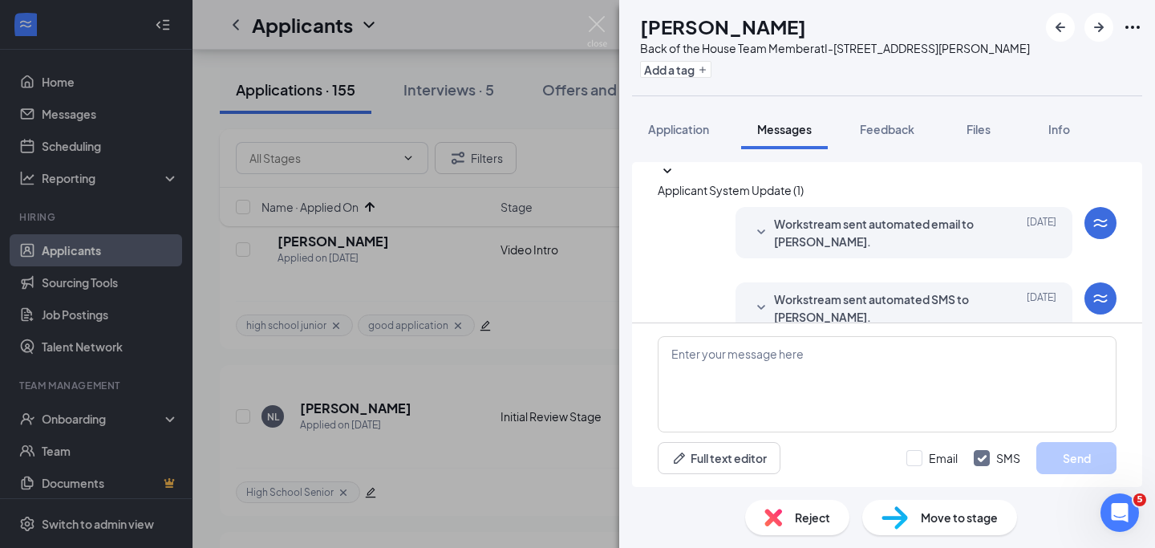
scroll to position [37, 0]
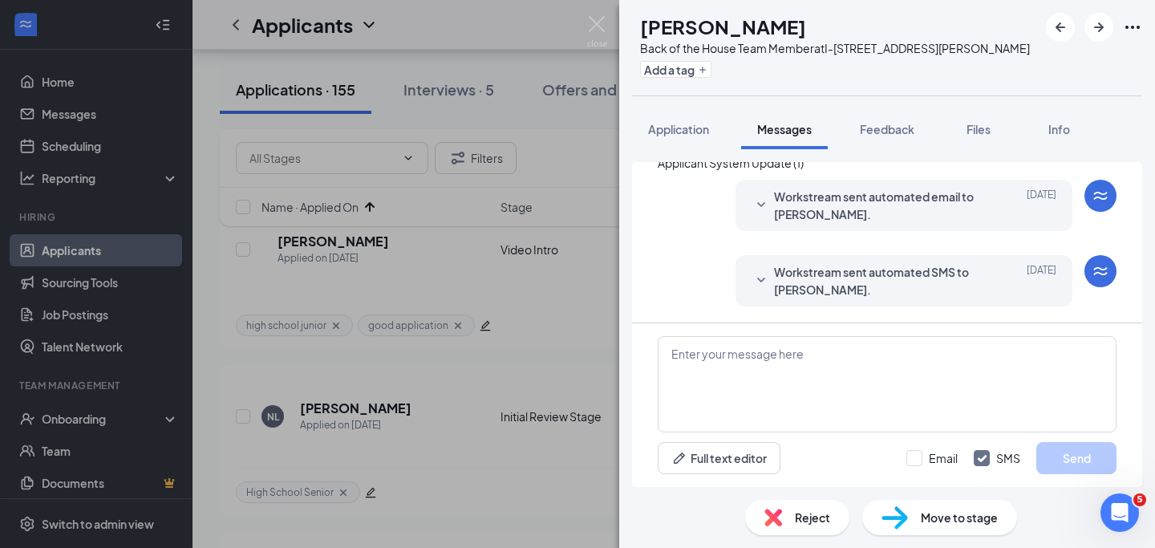
click at [922, 280] on span "Workstream sent automated SMS to Joshua Ochoa." at bounding box center [879, 280] width 210 height 35
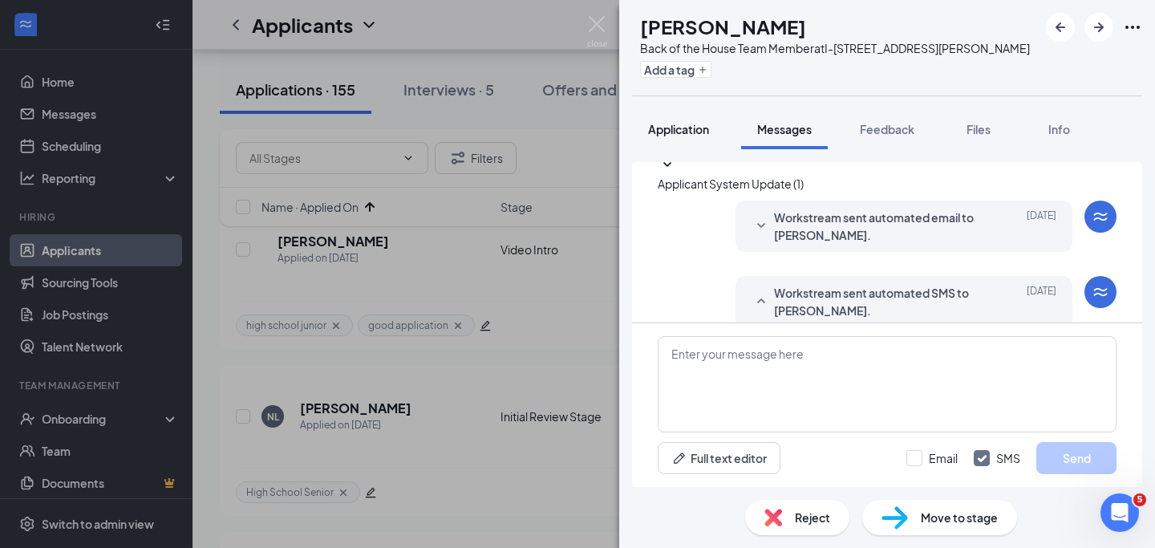
scroll to position [0, 0]
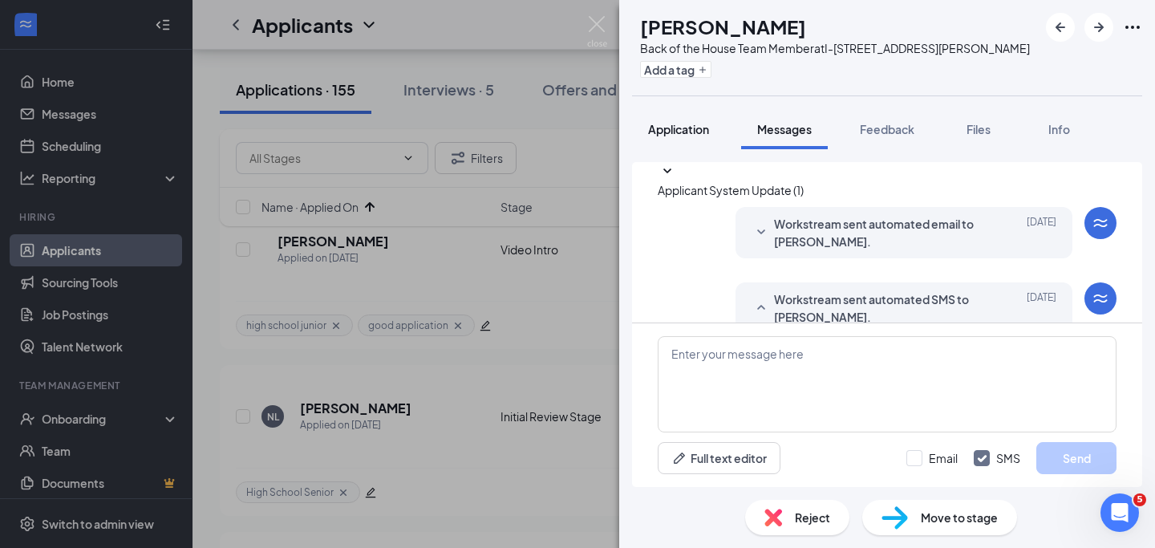
click at [708, 127] on span "Application" at bounding box center [678, 129] width 61 height 14
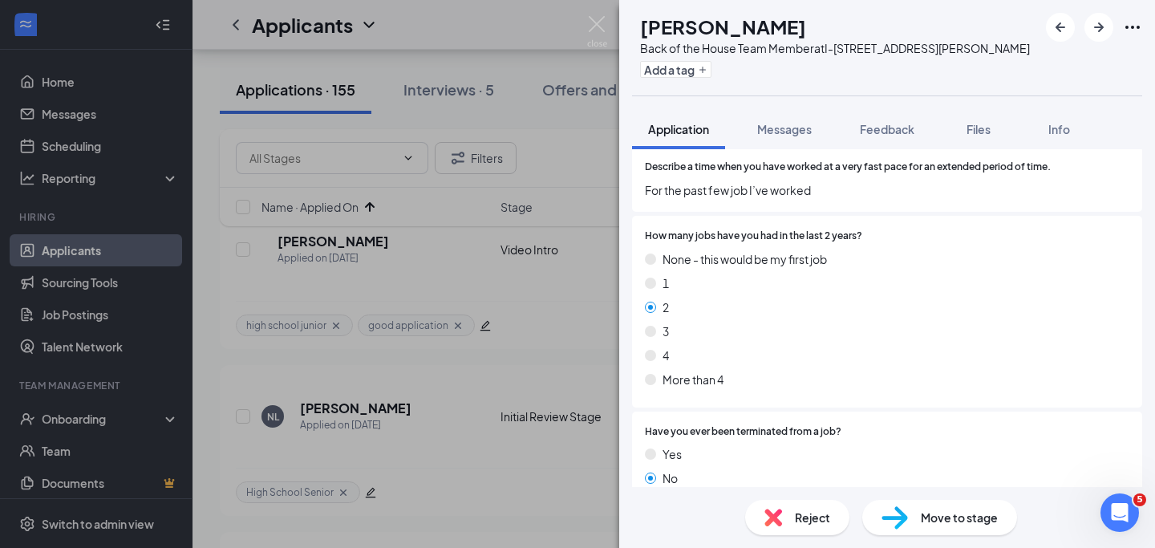
scroll to position [1501, 0]
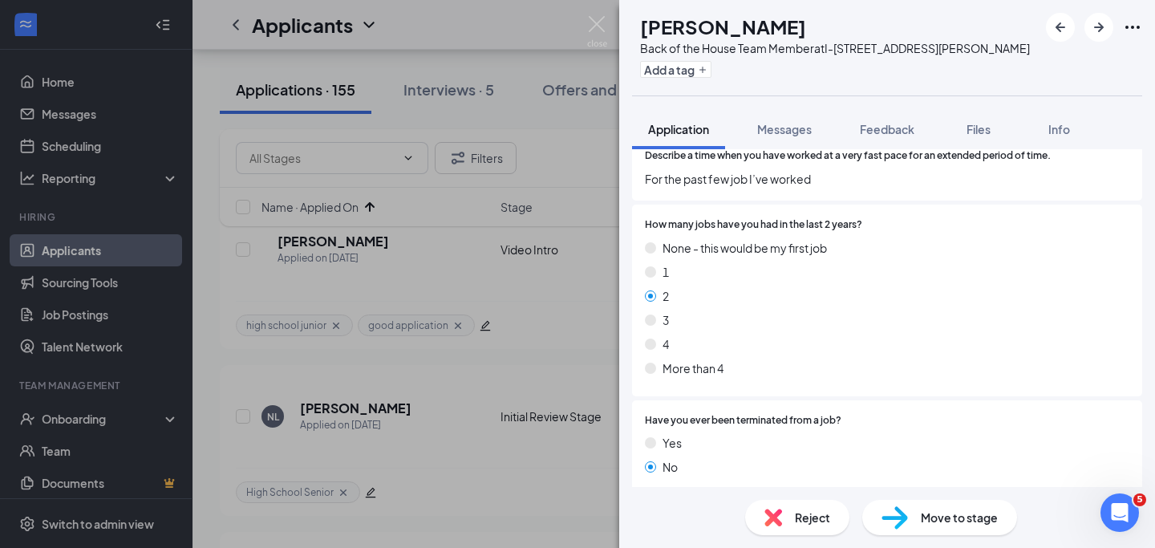
click at [821, 508] on div "Reject" at bounding box center [797, 517] width 104 height 35
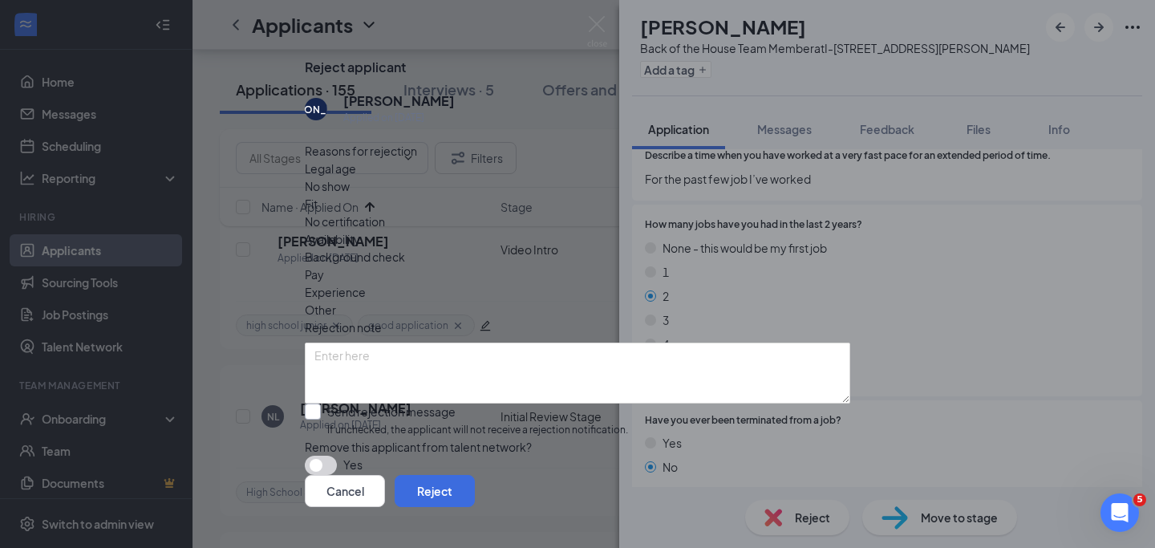
scroll to position [43, 0]
click at [337, 456] on button "button" at bounding box center [321, 465] width 32 height 19
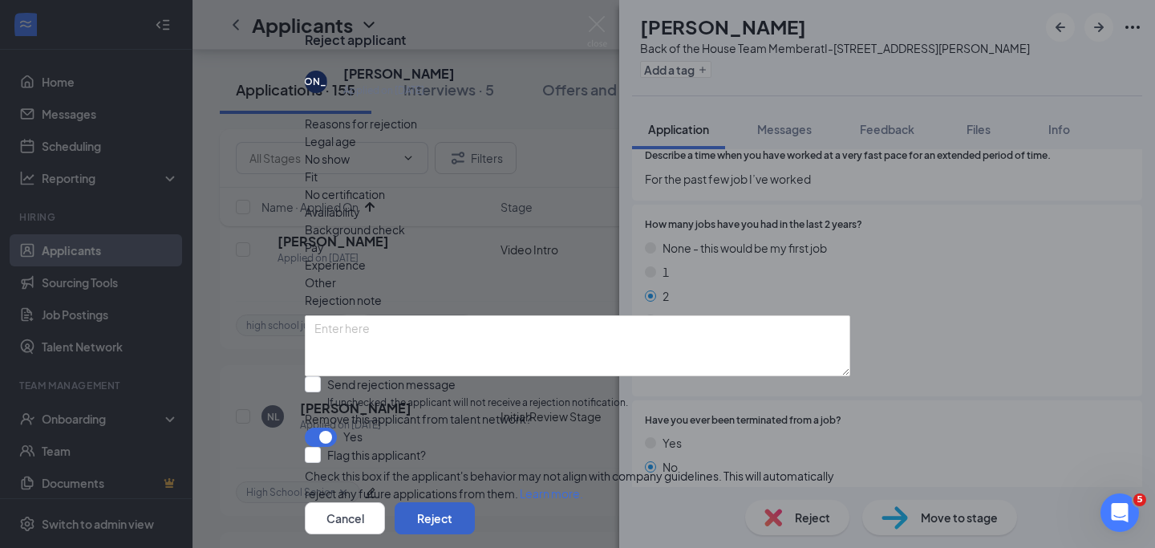
click at [475, 502] on button "Reject" at bounding box center [435, 518] width 80 height 32
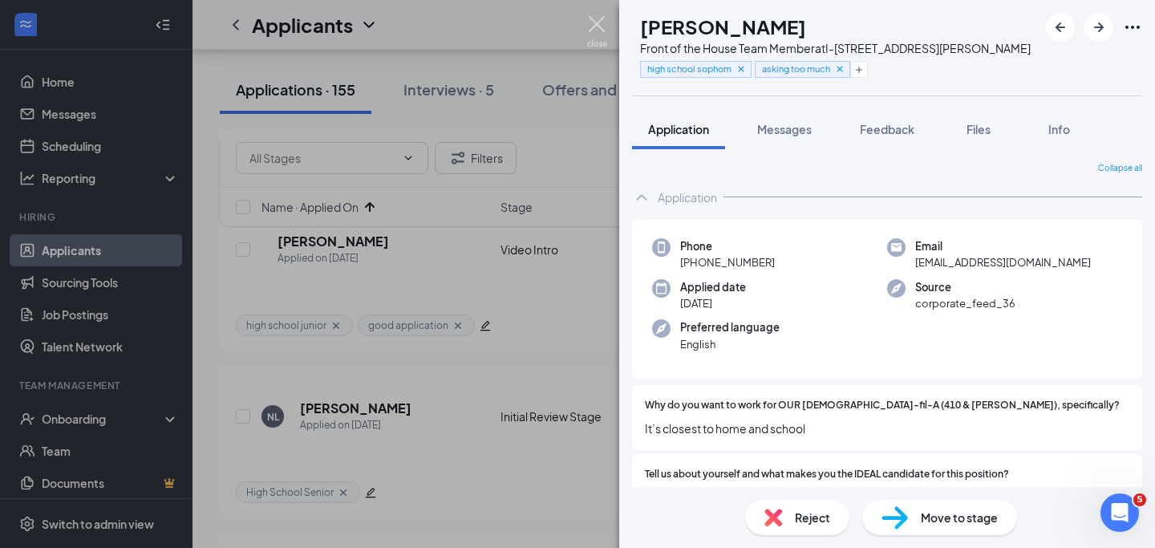
click at [595, 26] on img at bounding box center [597, 31] width 20 height 31
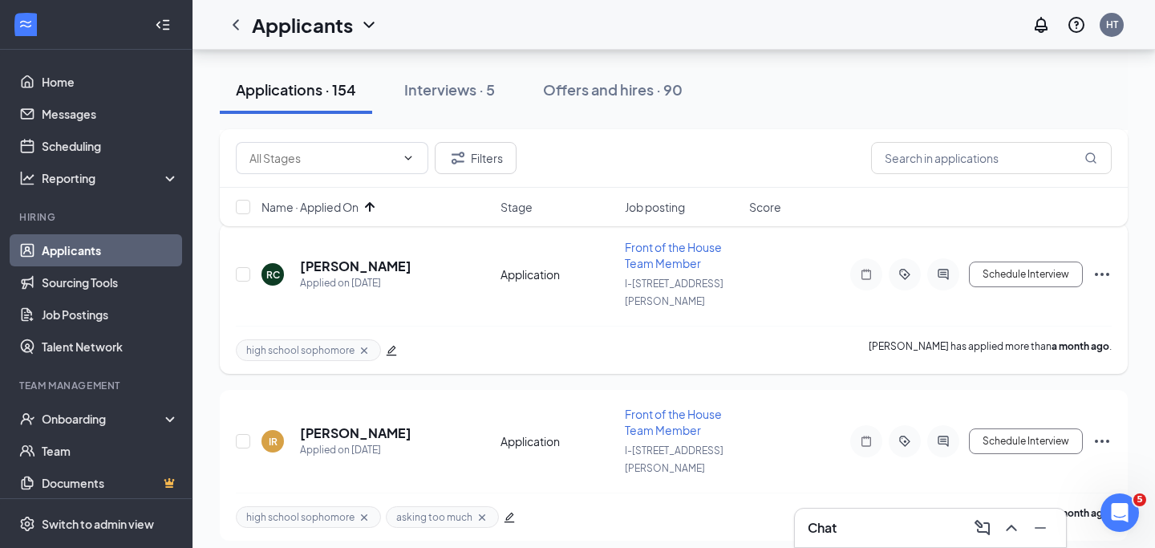
scroll to position [3009, 0]
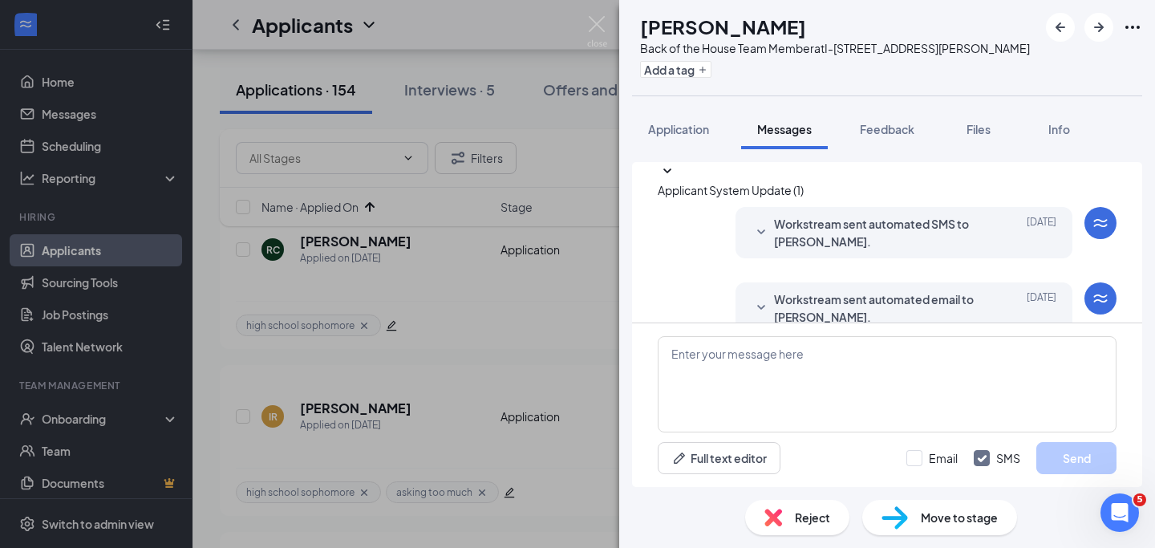
scroll to position [37, 0]
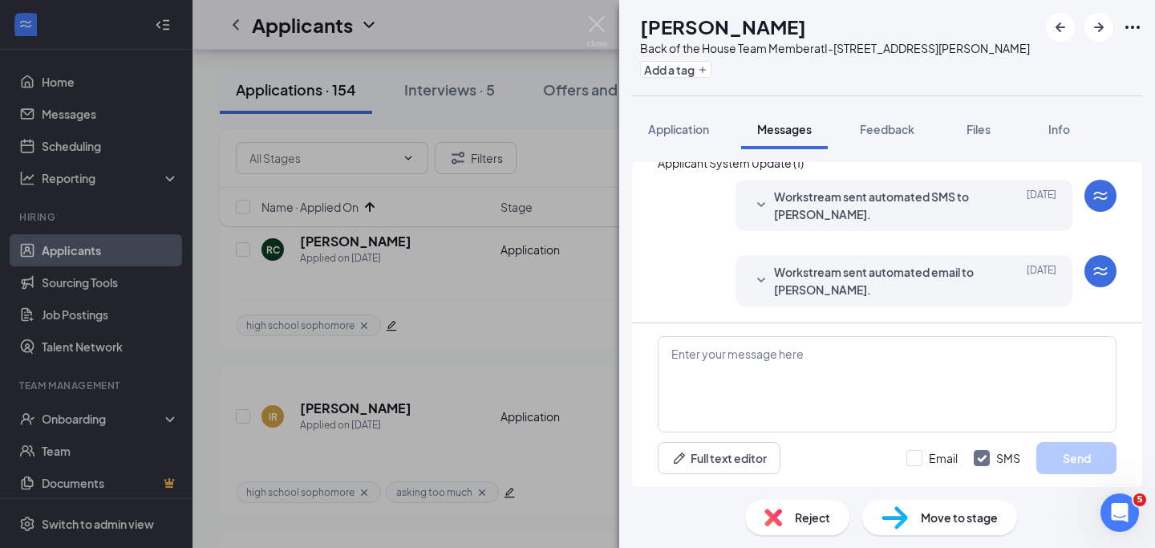
click at [941, 291] on span "Workstream sent automated email to Thecia Vasquez." at bounding box center [879, 280] width 210 height 35
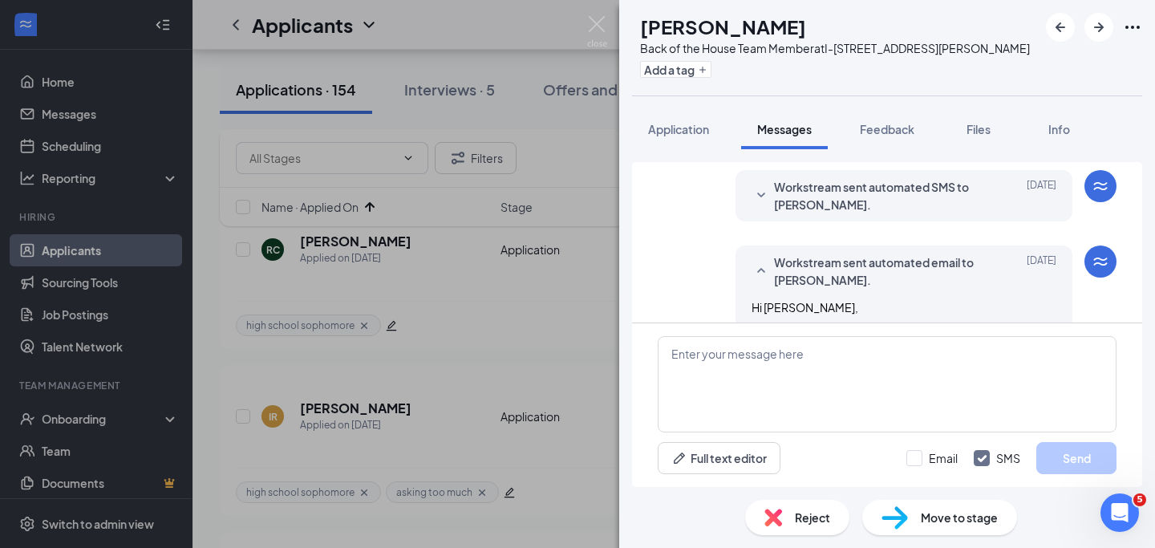
scroll to position [140, 0]
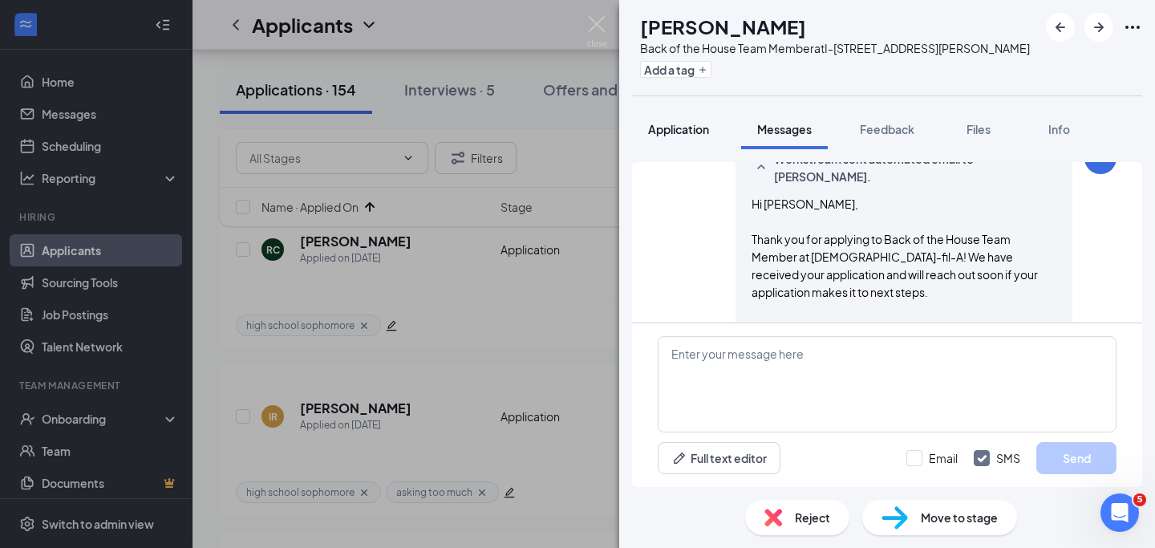
click at [694, 130] on span "Application" at bounding box center [678, 129] width 61 height 14
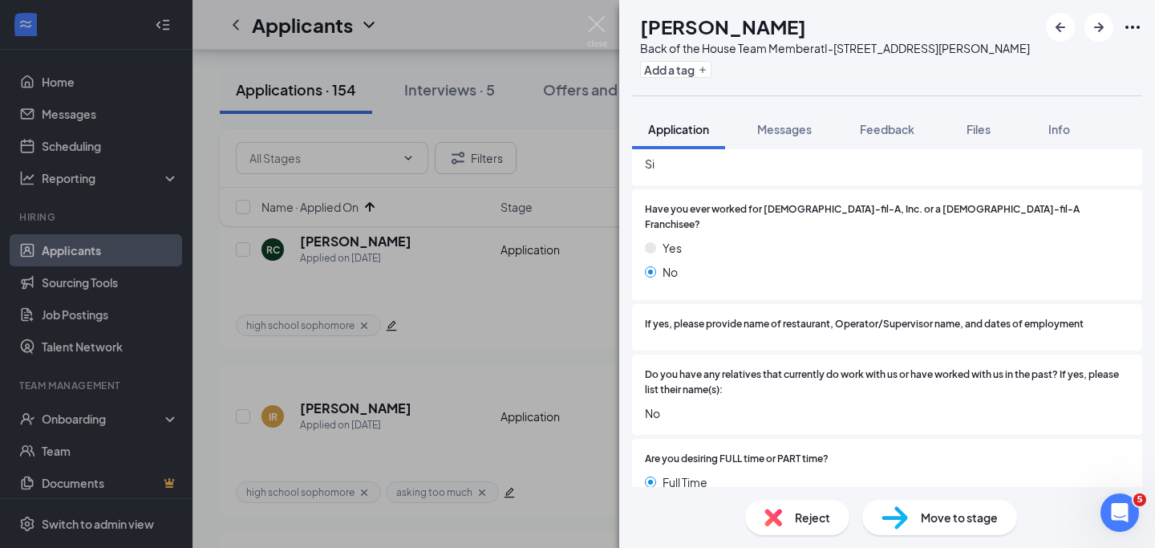
scroll to position [713, 0]
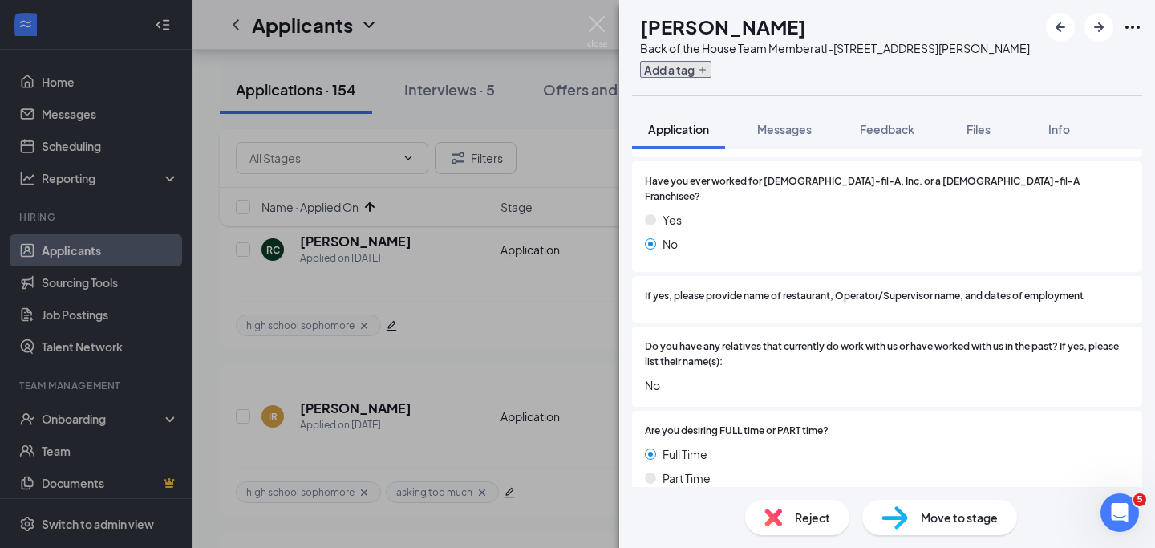
click at [711, 77] on button "Add a tag" at bounding box center [675, 69] width 71 height 17
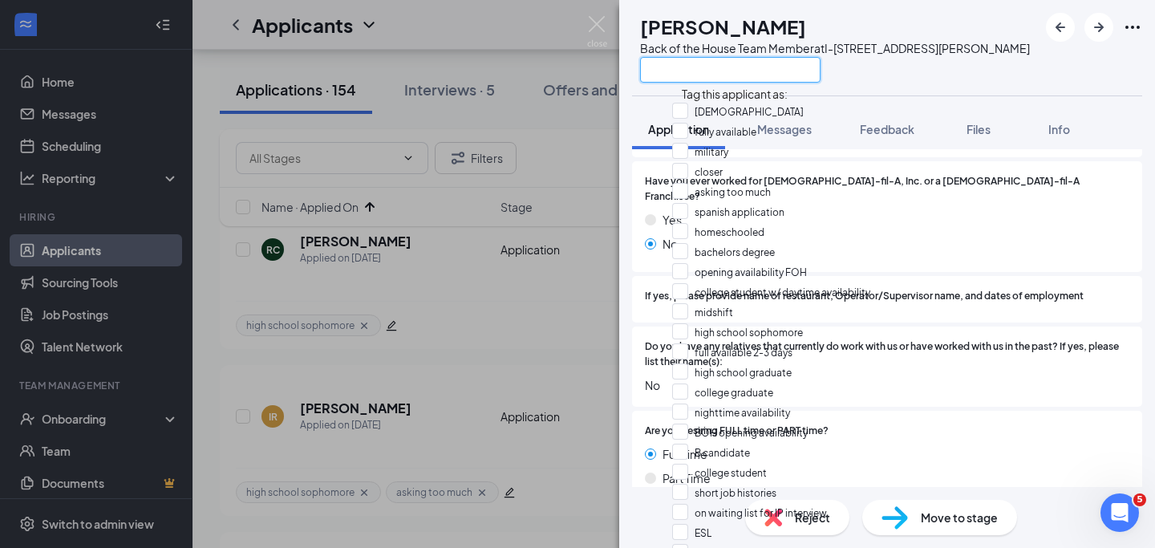
click at [719, 77] on input "text" at bounding box center [730, 70] width 180 height 26
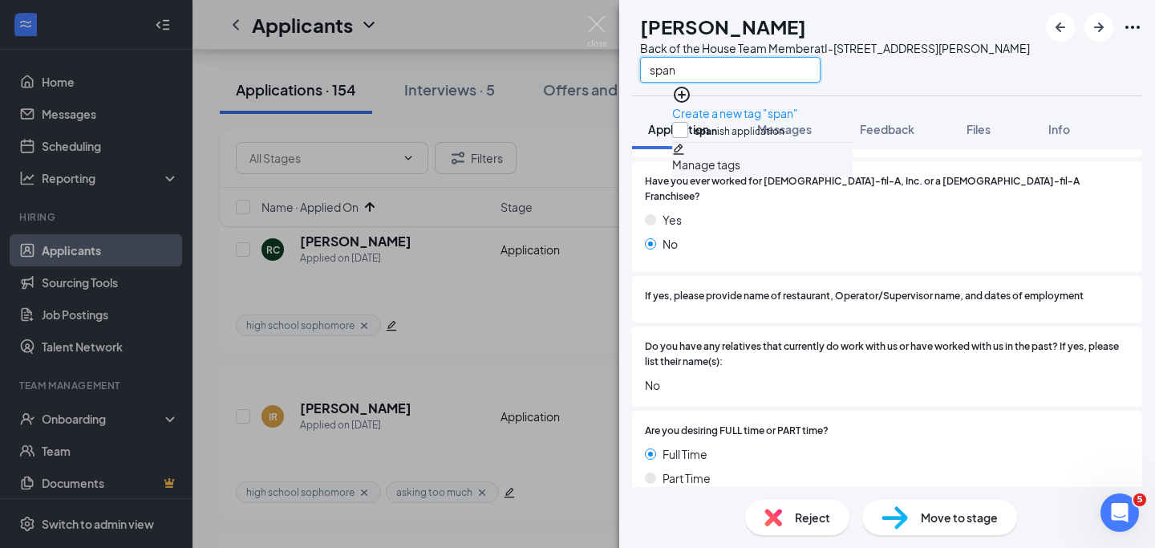
type input "span"
click at [693, 122] on input "span ish application" at bounding box center [728, 131] width 112 height 18
checkbox input "true"
click at [963, 80] on div "TV Thecia Vasquez Back of the House Team Member at I-410 & Rigsby Ave span" at bounding box center [887, 47] width 536 height 95
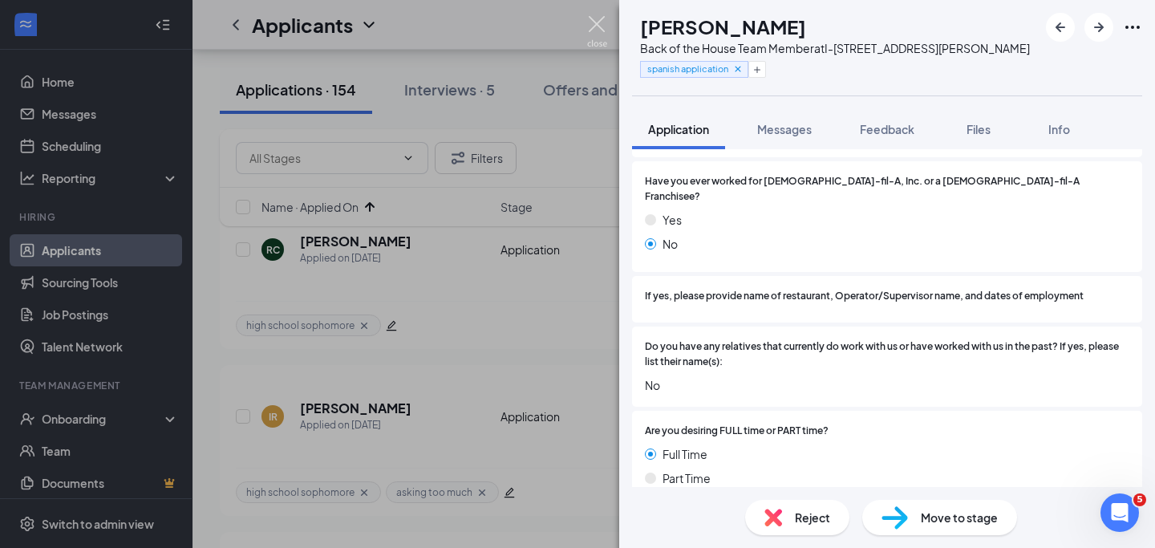
click at [597, 22] on img at bounding box center [597, 31] width 20 height 31
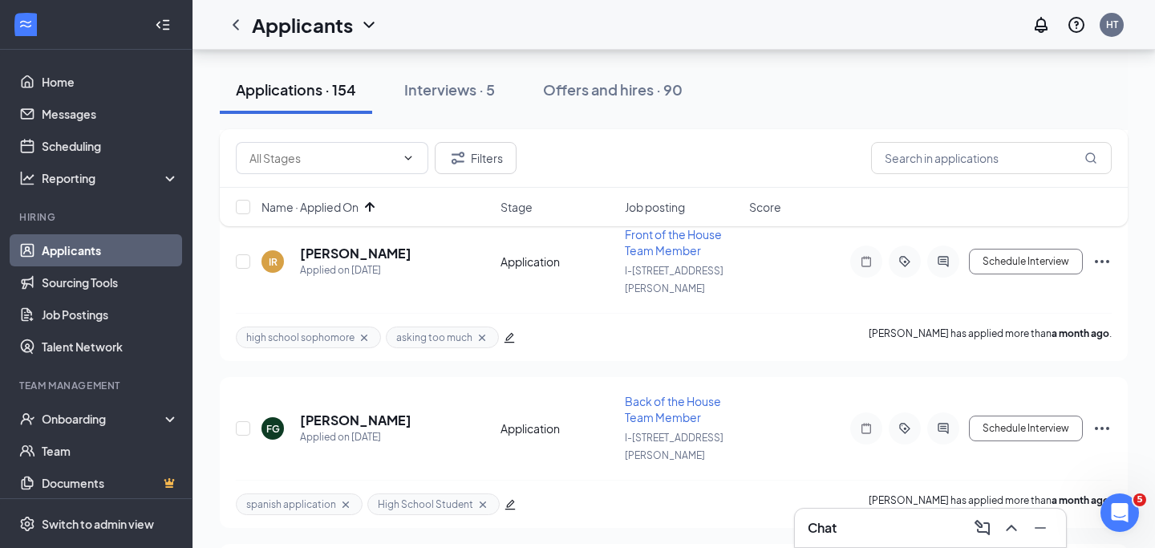
scroll to position [3171, 0]
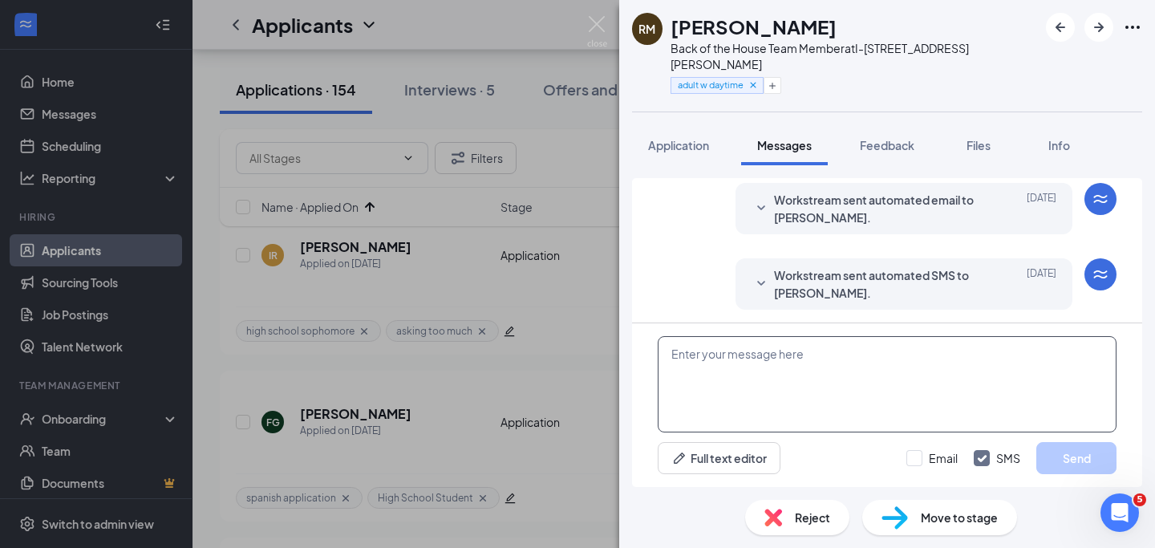
scroll to position [391, 0]
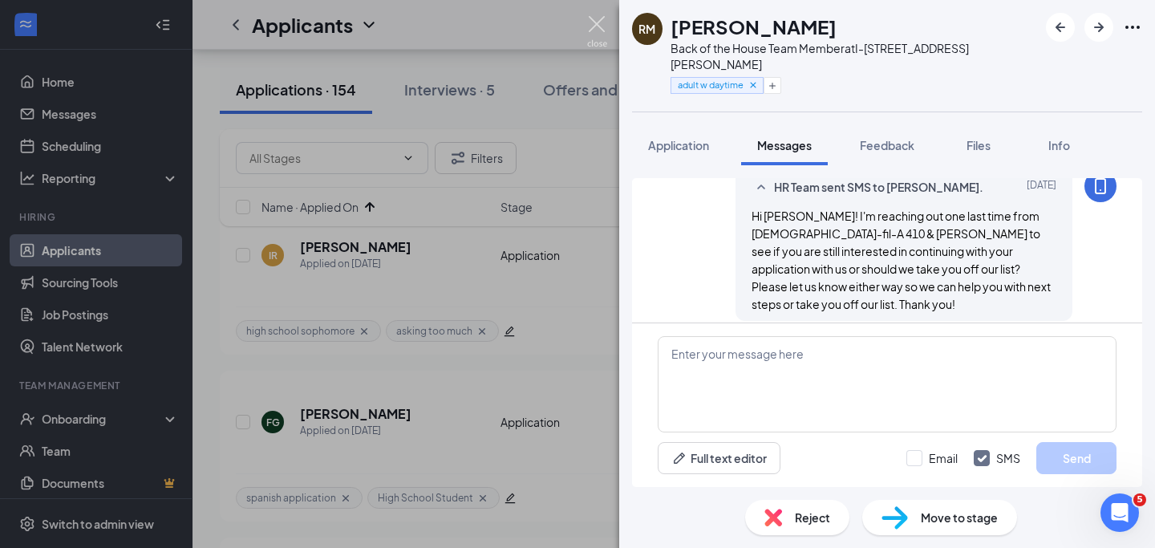
click at [591, 15] on div "RM Rheana Morales Back of the House Team Member at I-410 & Rigsby Ave adult w d…" at bounding box center [577, 274] width 1155 height 548
click at [601, 22] on img at bounding box center [597, 31] width 20 height 31
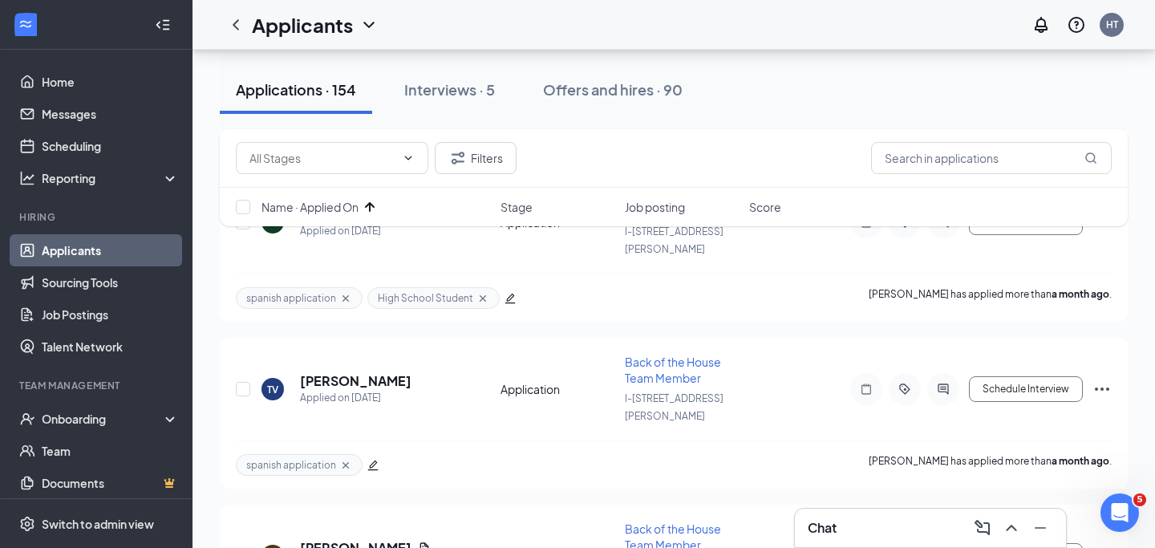
scroll to position [3403, 0]
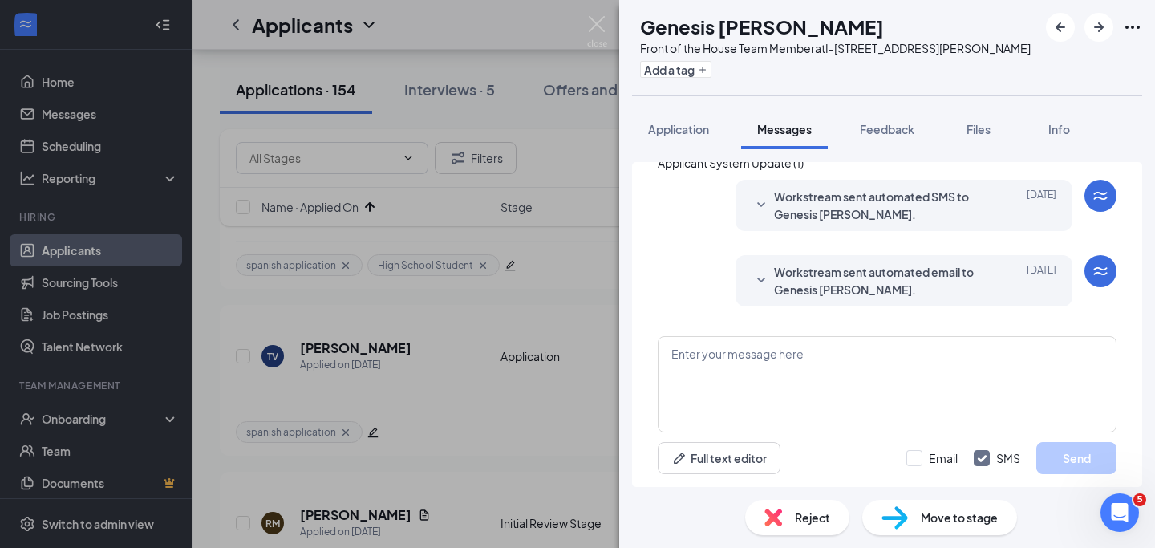
scroll to position [37, 0]
click at [706, 136] on div "Application" at bounding box center [678, 129] width 61 height 16
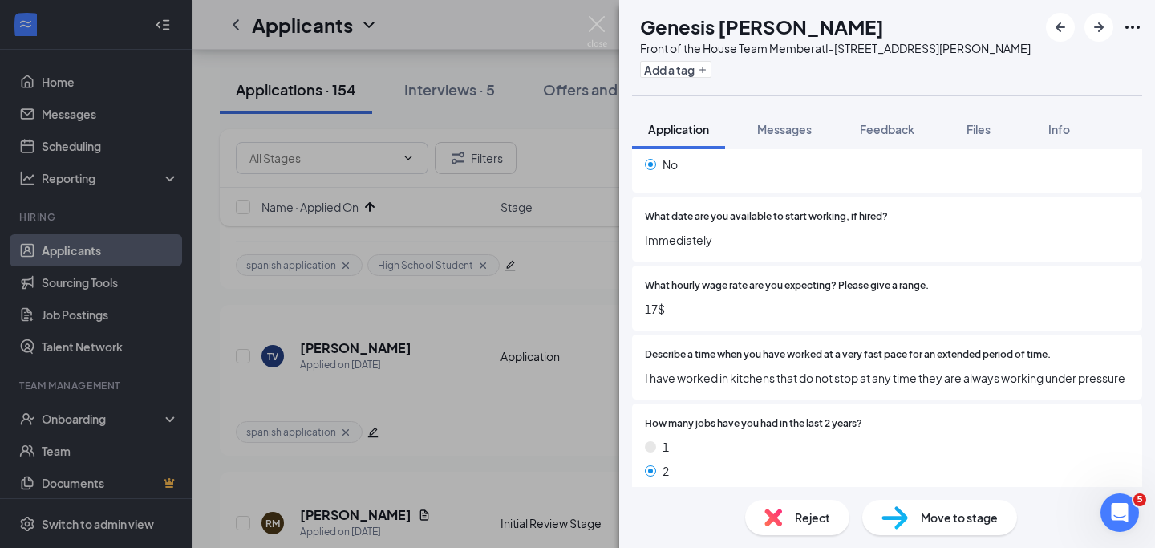
scroll to position [1529, 0]
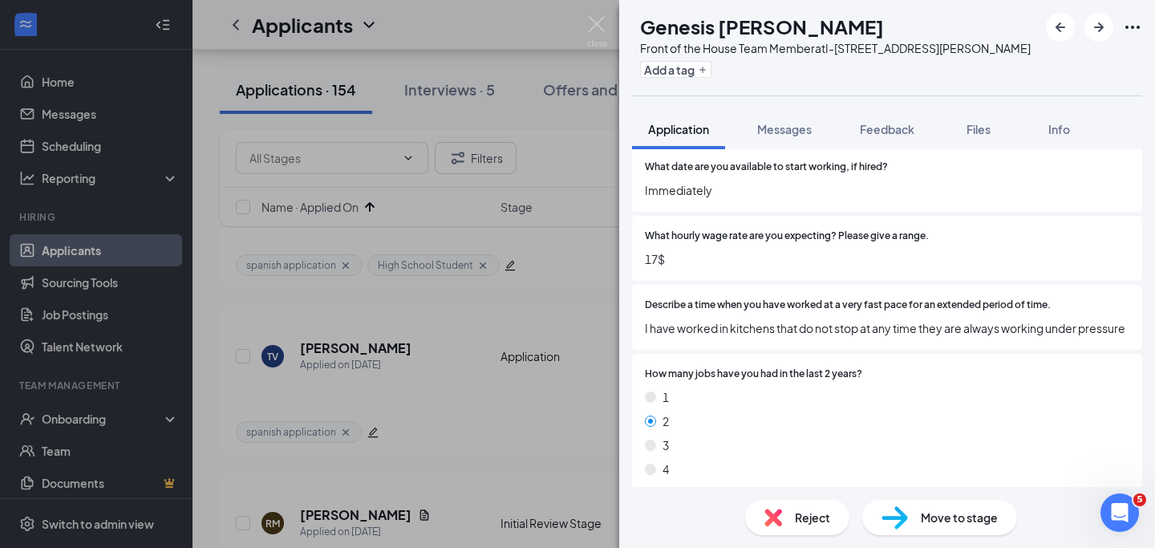
click at [813, 513] on span "Reject" at bounding box center [812, 518] width 35 height 18
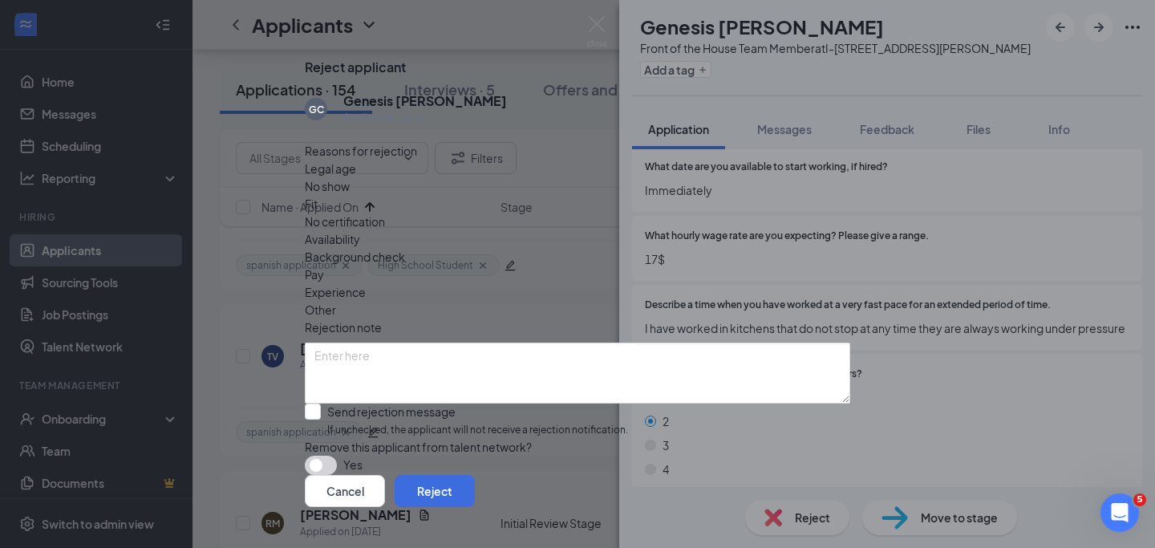
scroll to position [43, 0]
click at [336, 456] on button "button" at bounding box center [321, 465] width 32 height 19
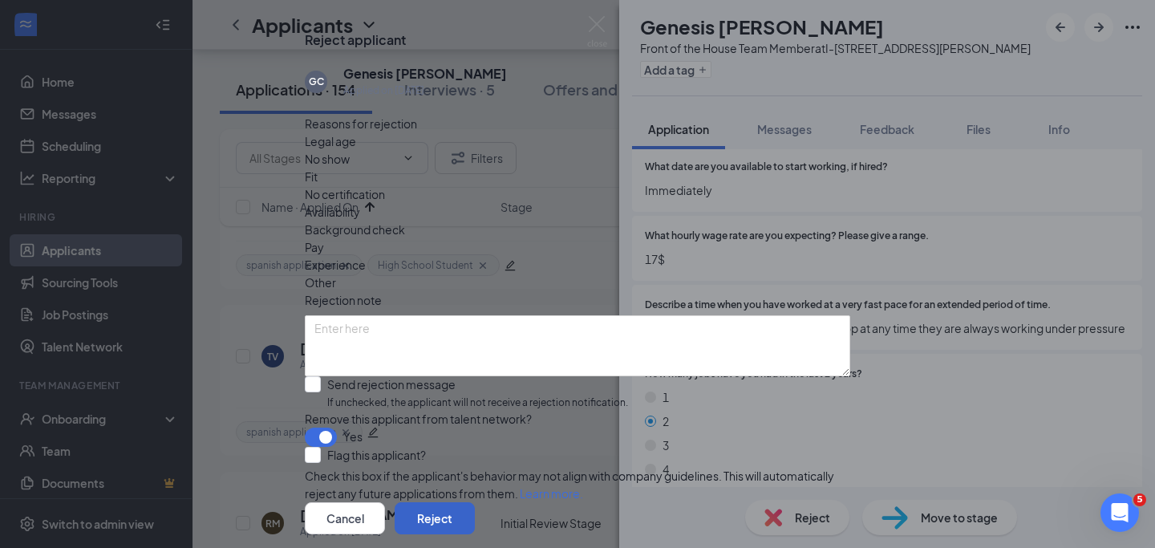
click at [475, 502] on button "Reject" at bounding box center [435, 518] width 80 height 32
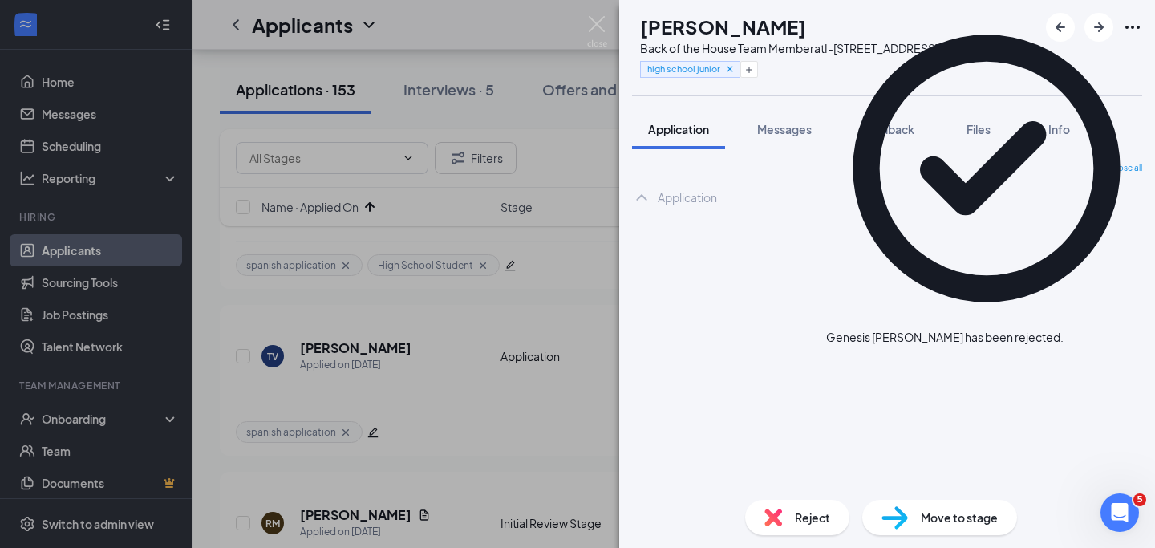
click at [598, 20] on img at bounding box center [597, 31] width 20 height 31
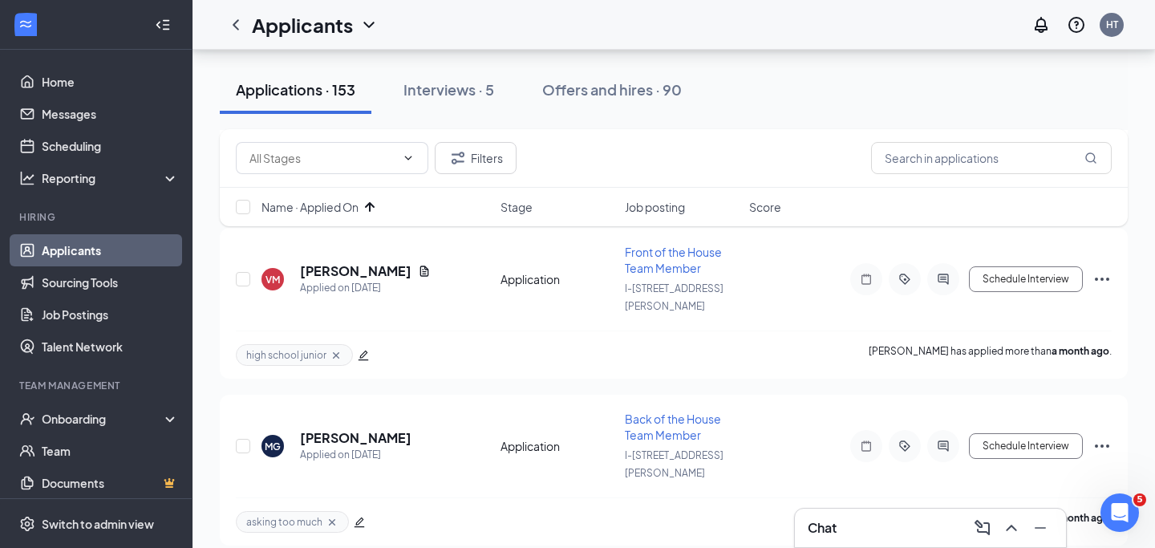
scroll to position [4159, 0]
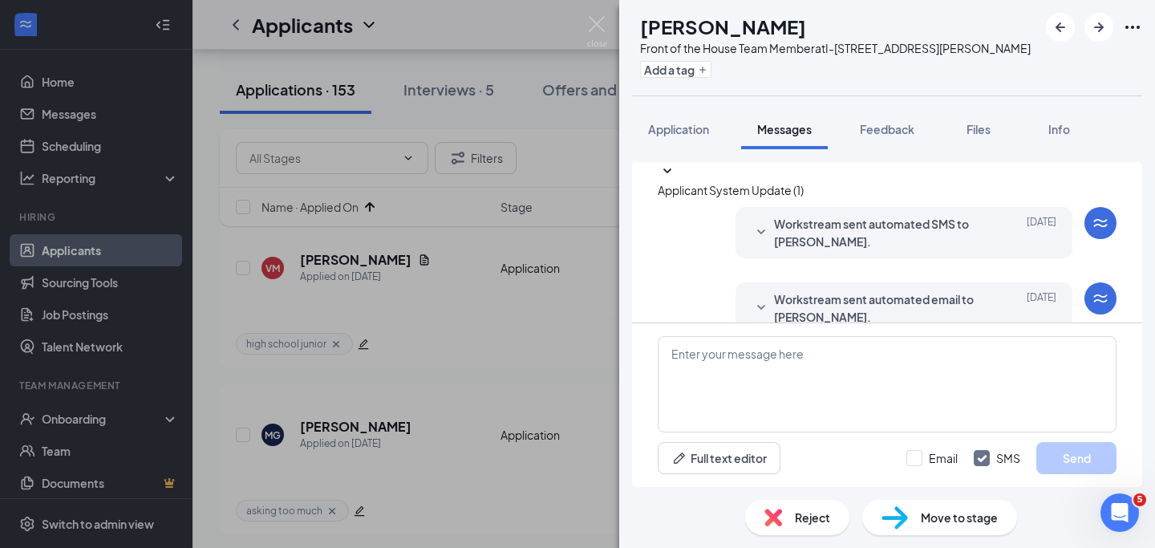
scroll to position [37, 0]
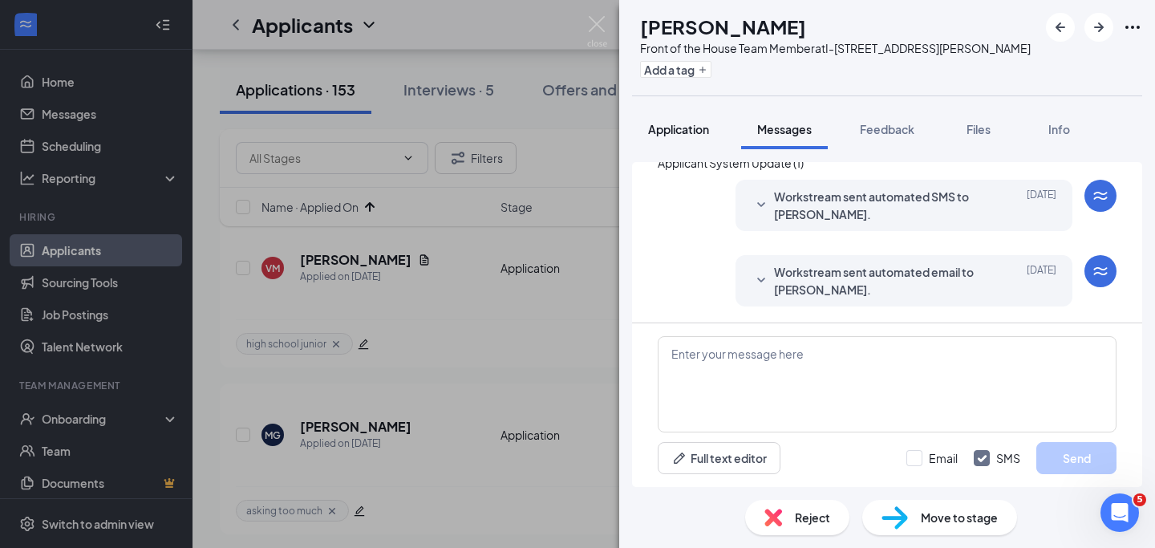
click at [701, 132] on span "Application" at bounding box center [678, 129] width 61 height 14
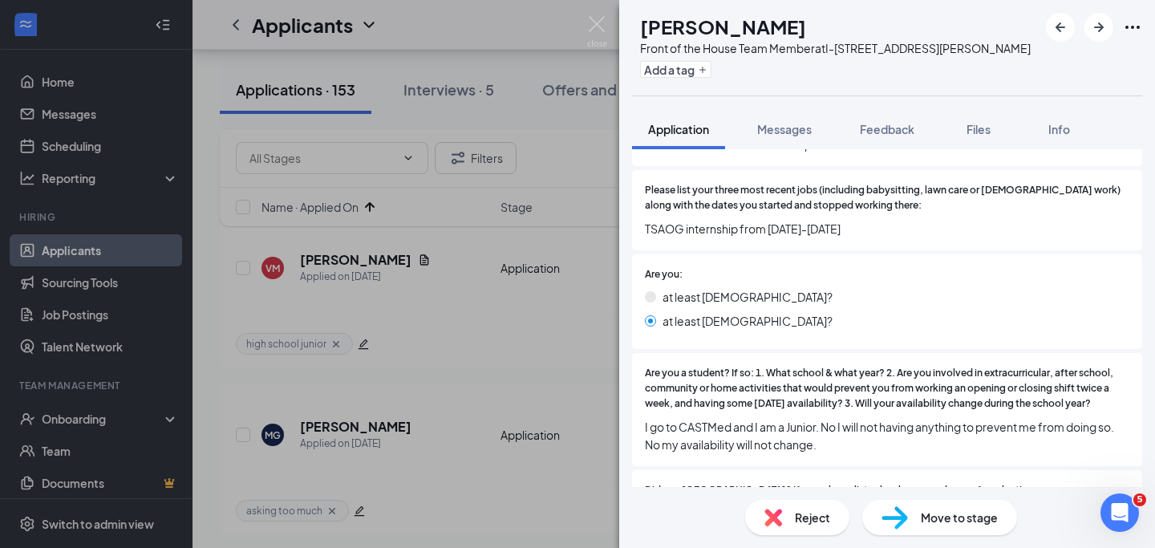
scroll to position [392, 0]
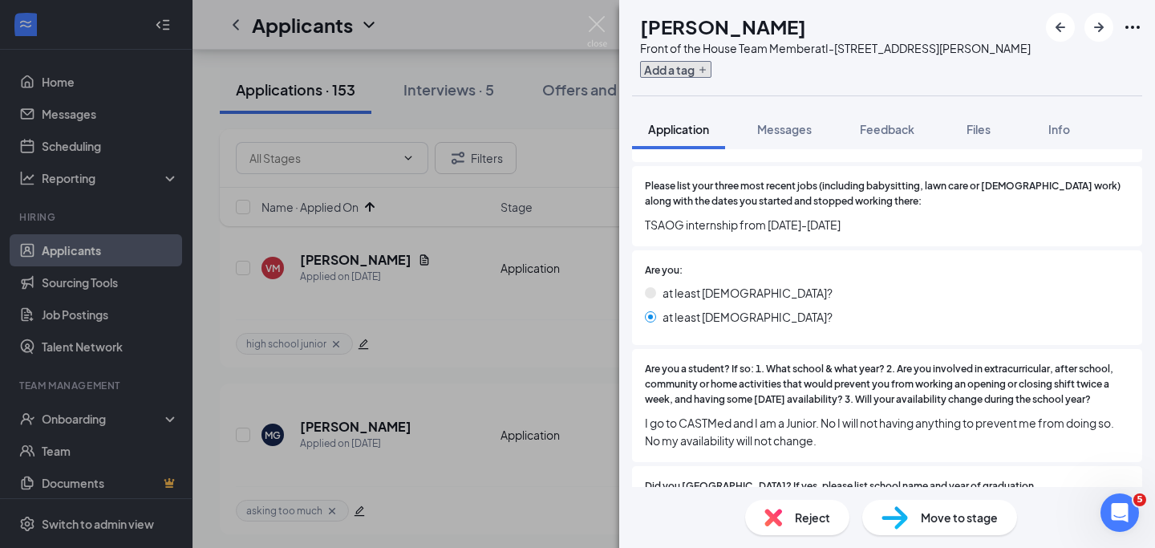
click at [707, 66] on icon "Plus" at bounding box center [703, 70] width 10 height 10
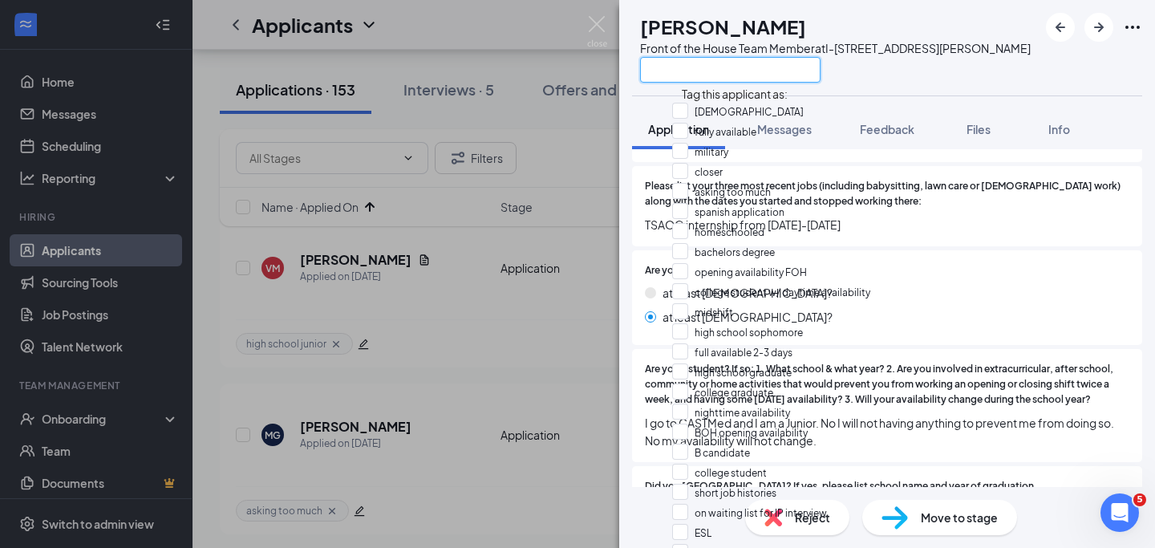
click at [731, 73] on input "text" at bounding box center [730, 70] width 180 height 26
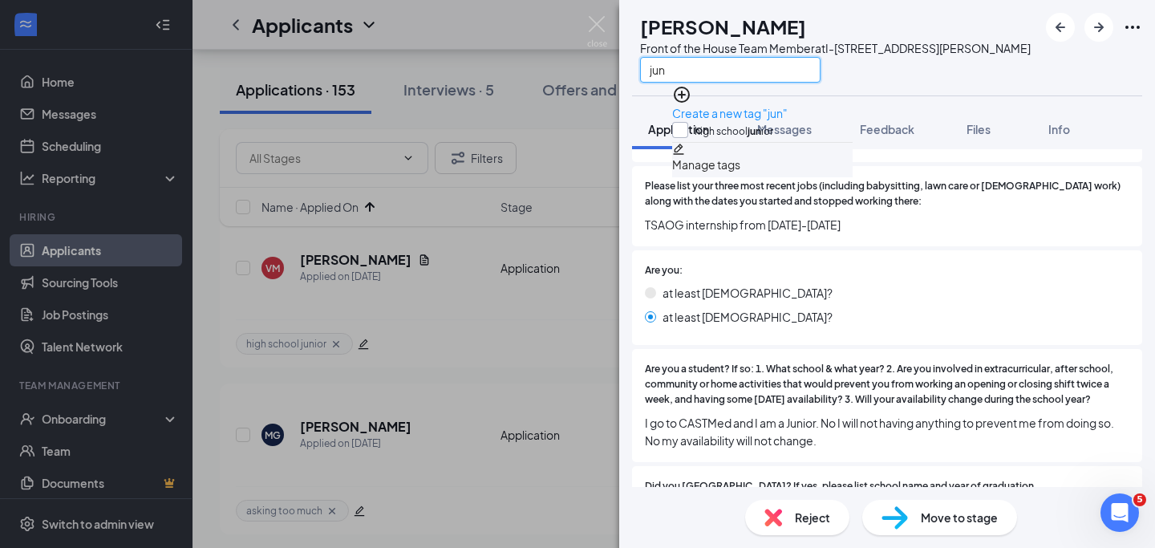
type input "jun"
click at [691, 124] on input "high school jun ior" at bounding box center [722, 131] width 101 height 18
checkbox input "true"
click at [963, 83] on div "JB Jamee Bedoy Front of the House Team Member at I-410 & Rigsby Ave jun" at bounding box center [887, 47] width 536 height 95
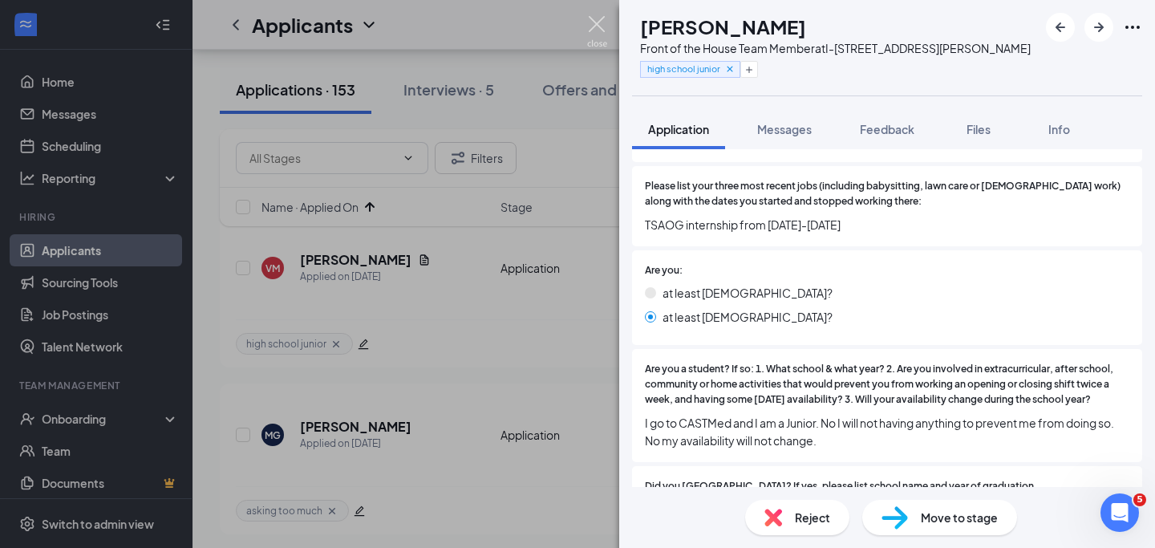
click at [600, 23] on img at bounding box center [597, 31] width 20 height 31
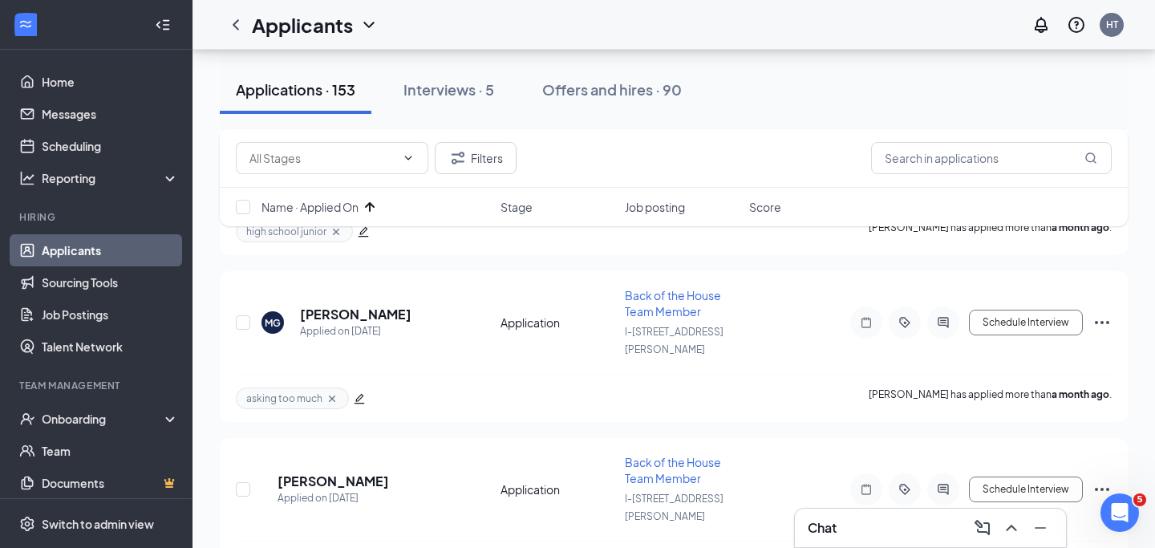
scroll to position [4281, 0]
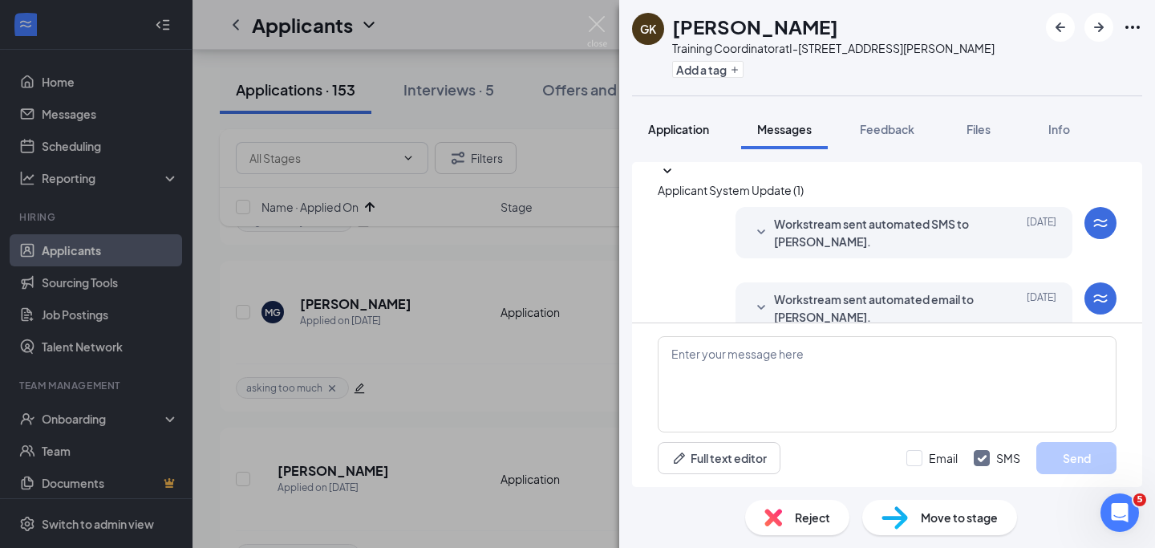
scroll to position [124, 0]
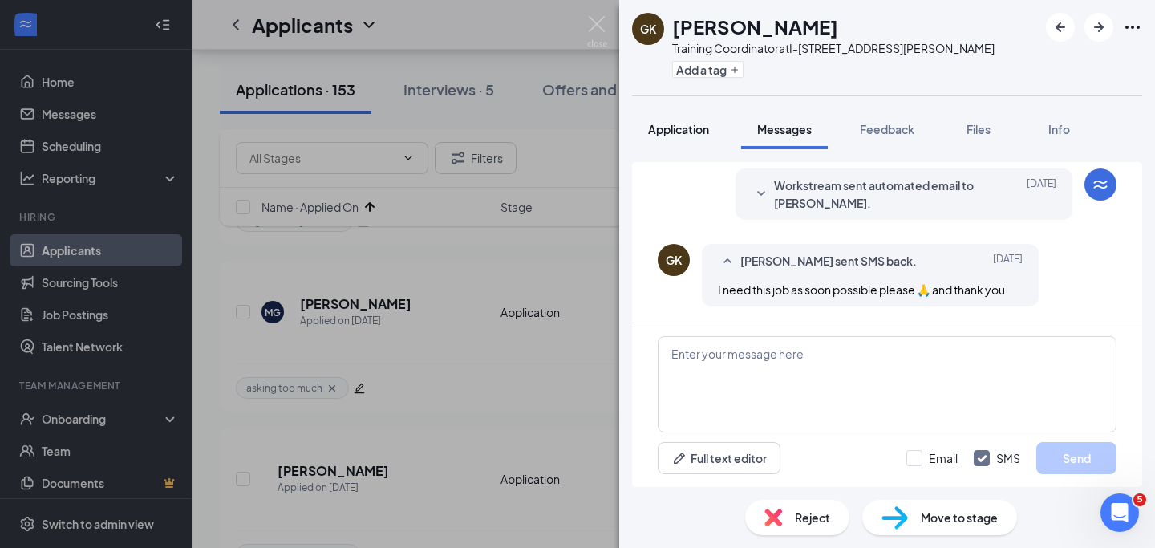
click at [677, 130] on span "Application" at bounding box center [678, 129] width 61 height 14
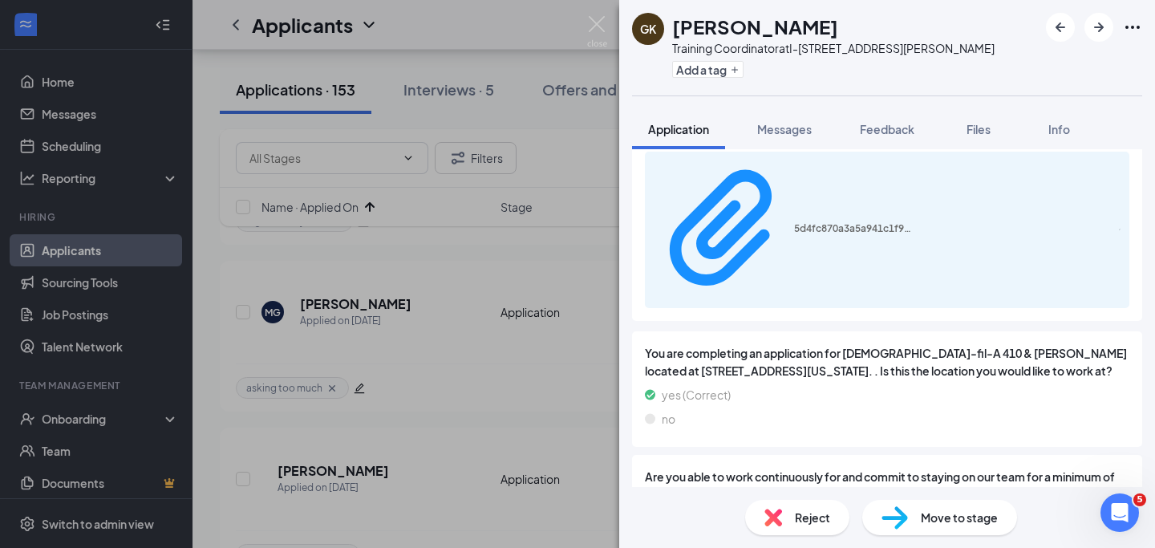
scroll to position [2286, 0]
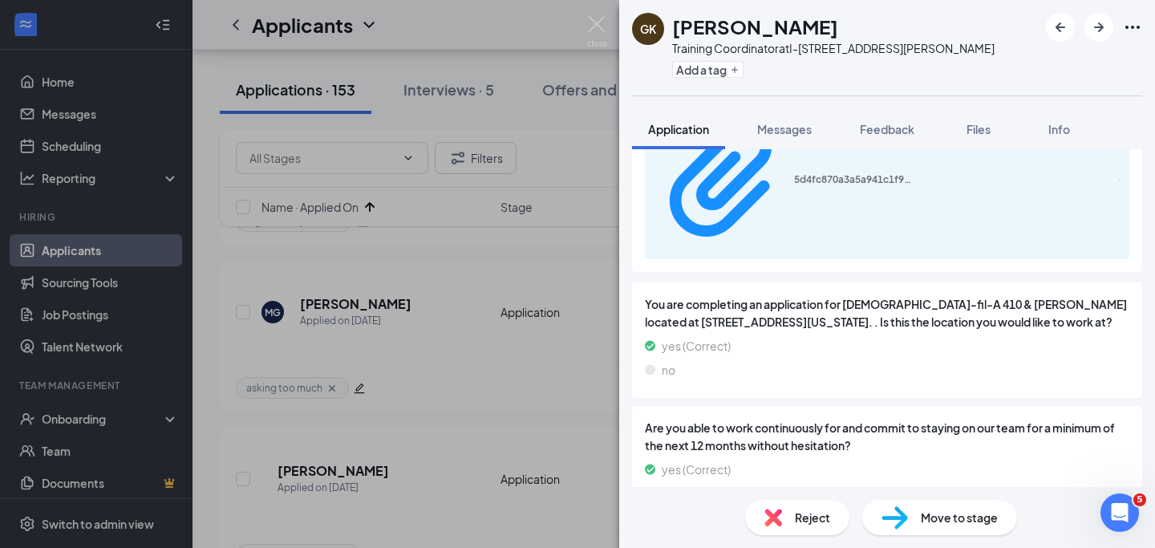
click at [783, 513] on div "Reject" at bounding box center [797, 517] width 104 height 35
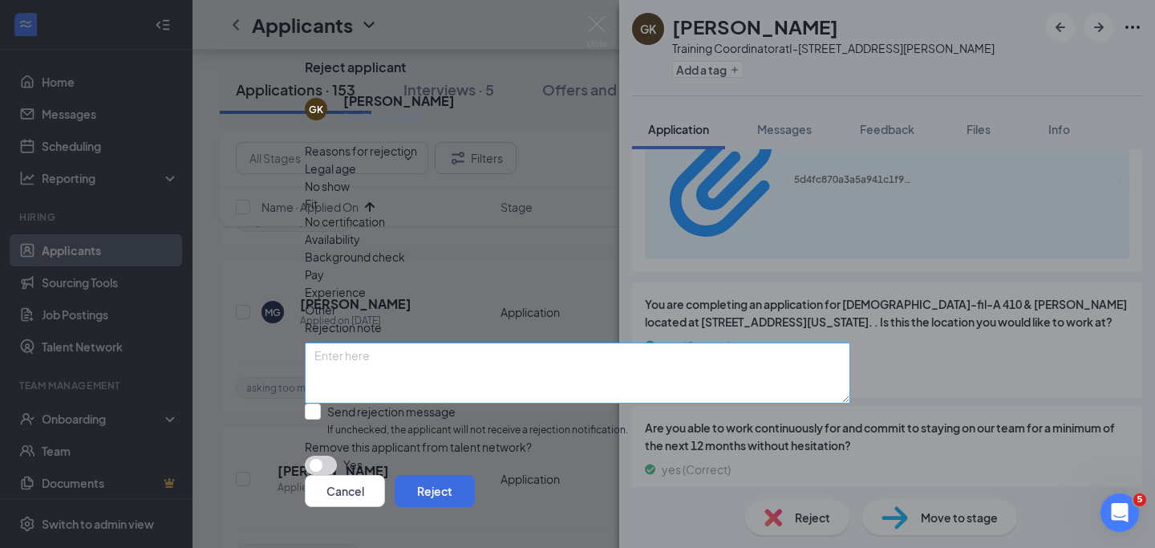
scroll to position [43, 0]
click at [337, 456] on button "button" at bounding box center [321, 465] width 32 height 19
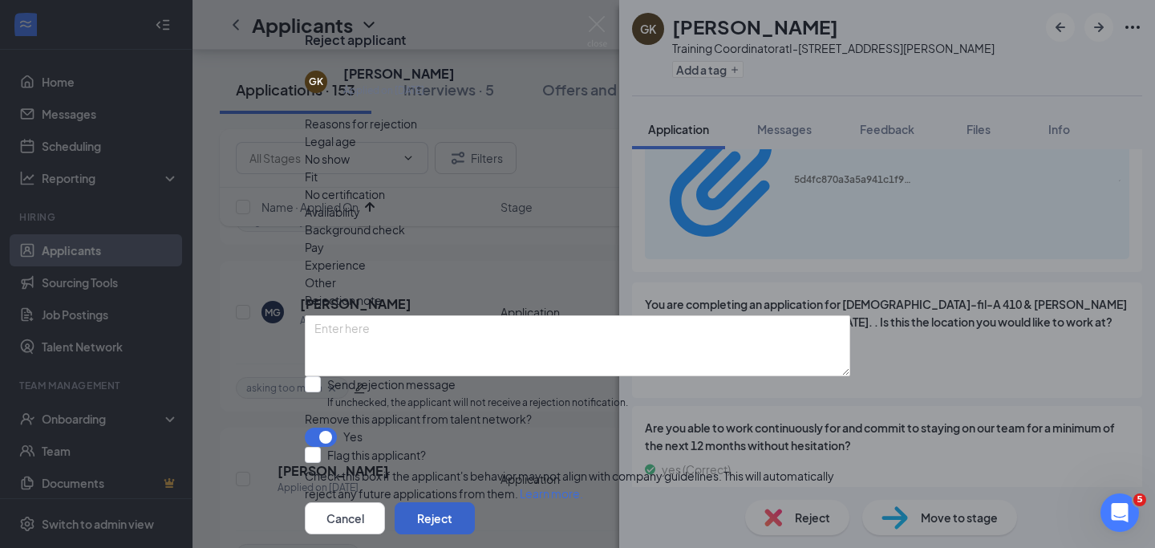
click at [475, 502] on button "Reject" at bounding box center [435, 518] width 80 height 32
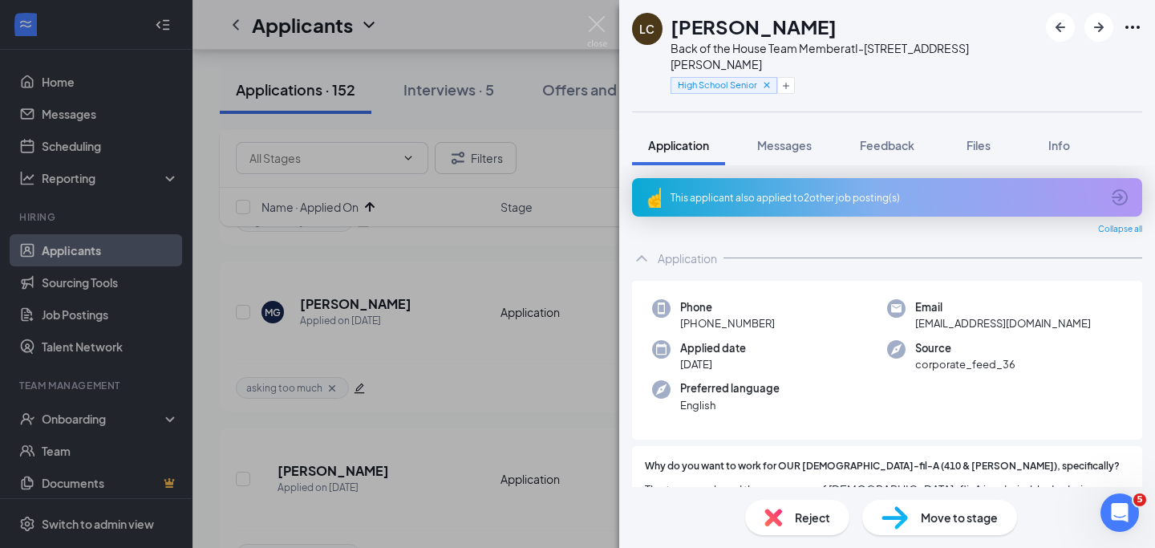
click at [604, 14] on div "LC Lucy Carrera Back of the House Team Member at I-410 & Rigsby Ave High School…" at bounding box center [577, 274] width 1155 height 548
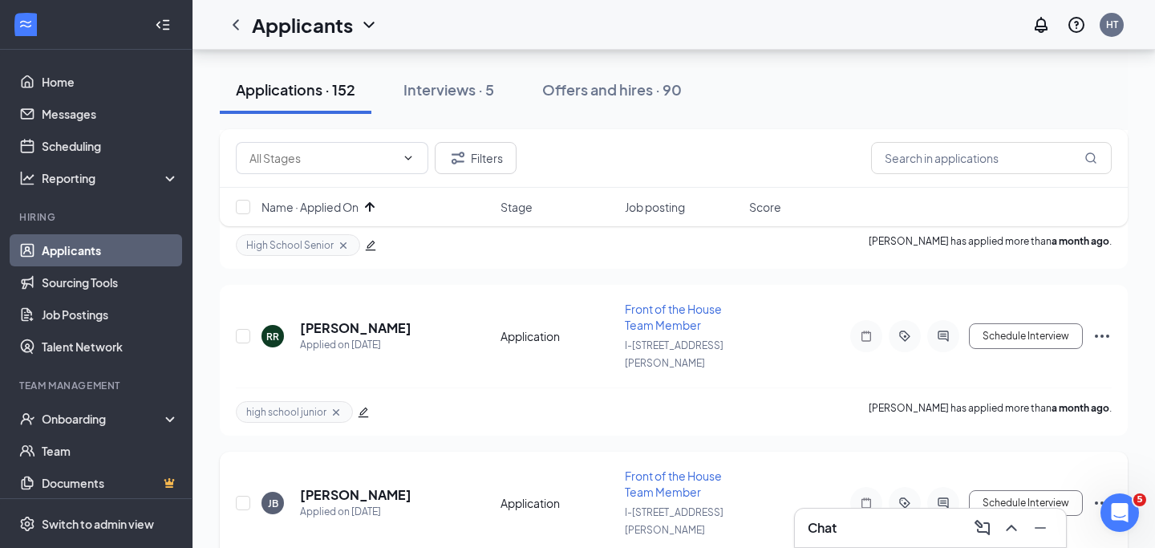
scroll to position [4601, 0]
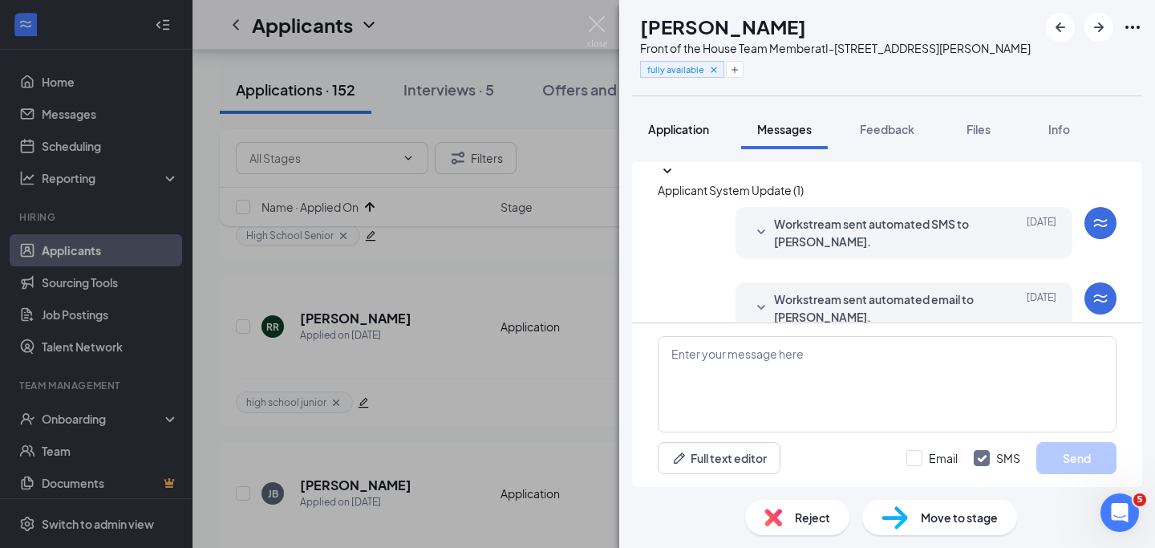
scroll to position [37, 0]
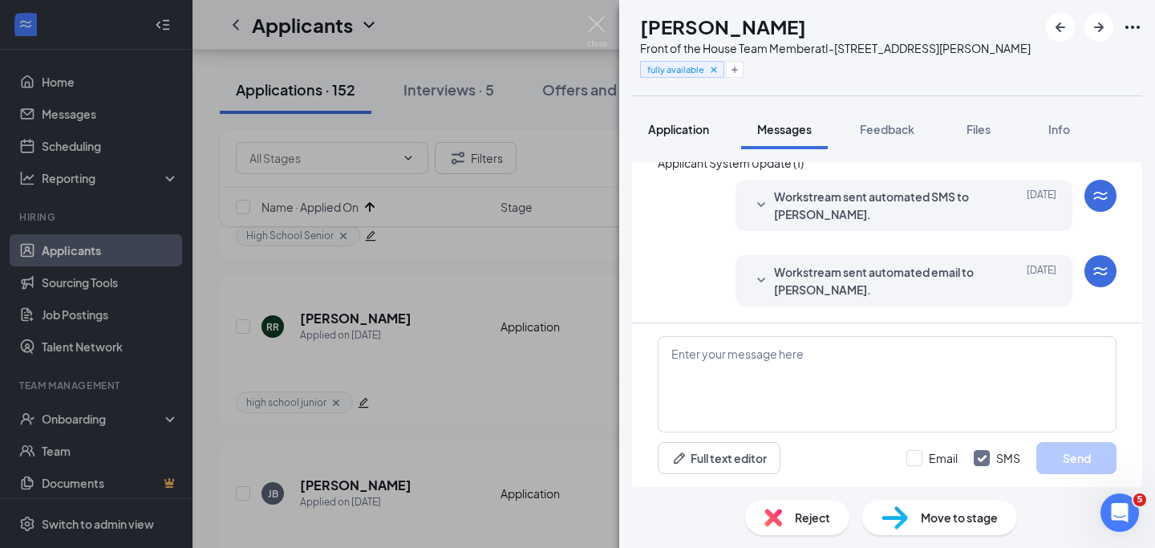
click at [687, 130] on span "Application" at bounding box center [678, 129] width 61 height 14
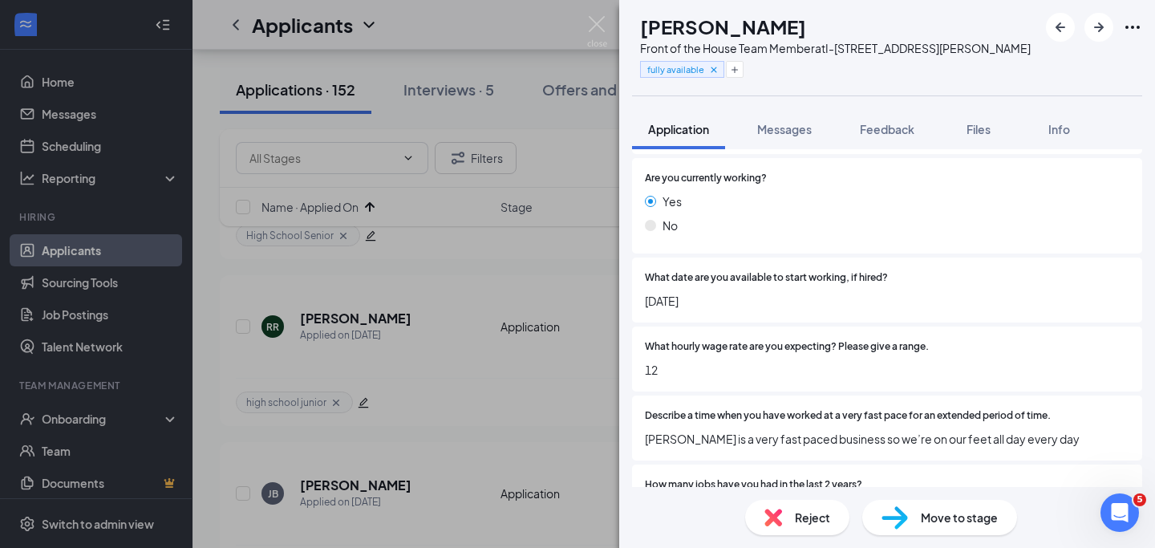
scroll to position [1332, 0]
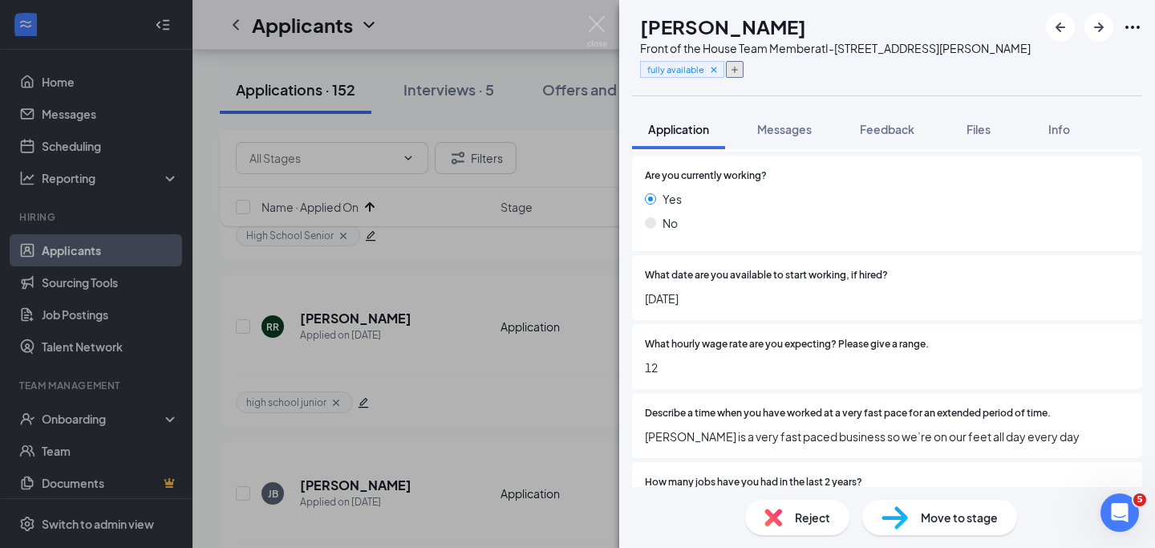
click at [738, 69] on icon "Plus" at bounding box center [734, 70] width 6 height 6
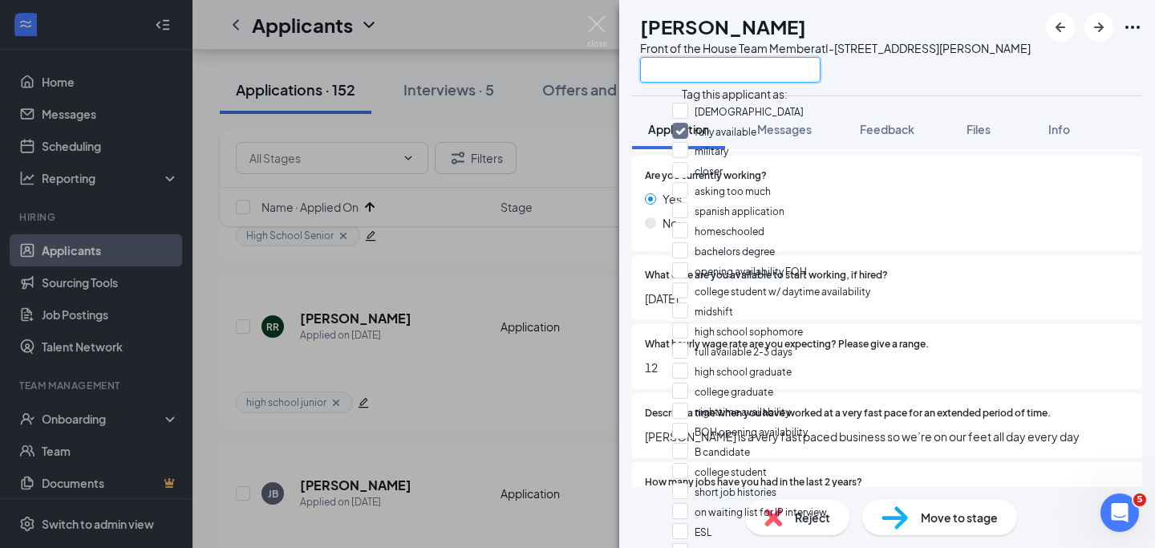
click at [770, 67] on input "text" at bounding box center [730, 70] width 180 height 26
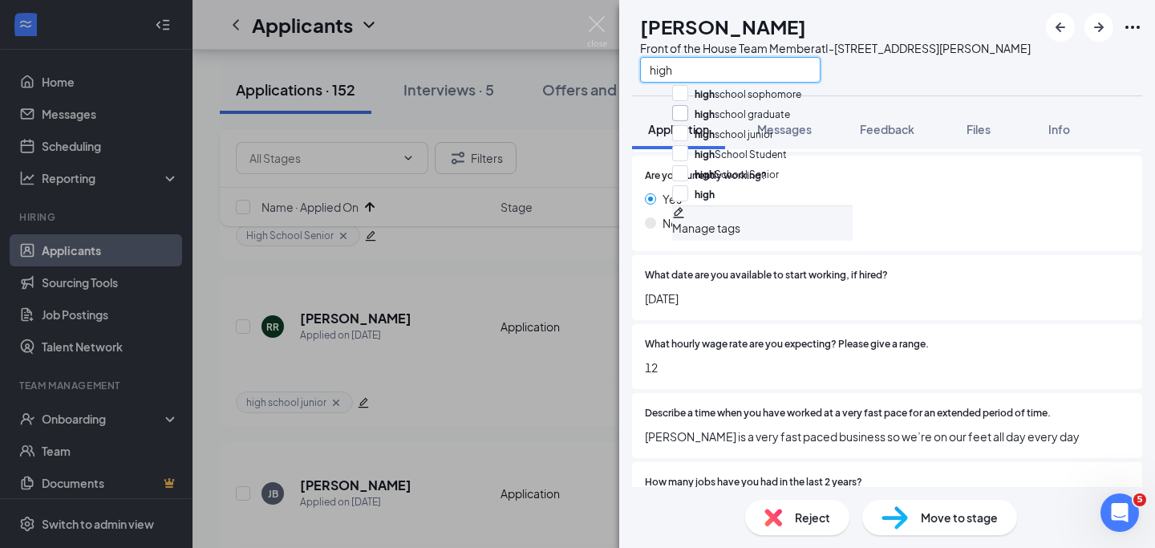
type input "high"
click at [692, 114] on input "high school graduate" at bounding box center [731, 114] width 118 height 18
checkbox input "true"
click at [922, 73] on div "high" at bounding box center [835, 69] width 391 height 26
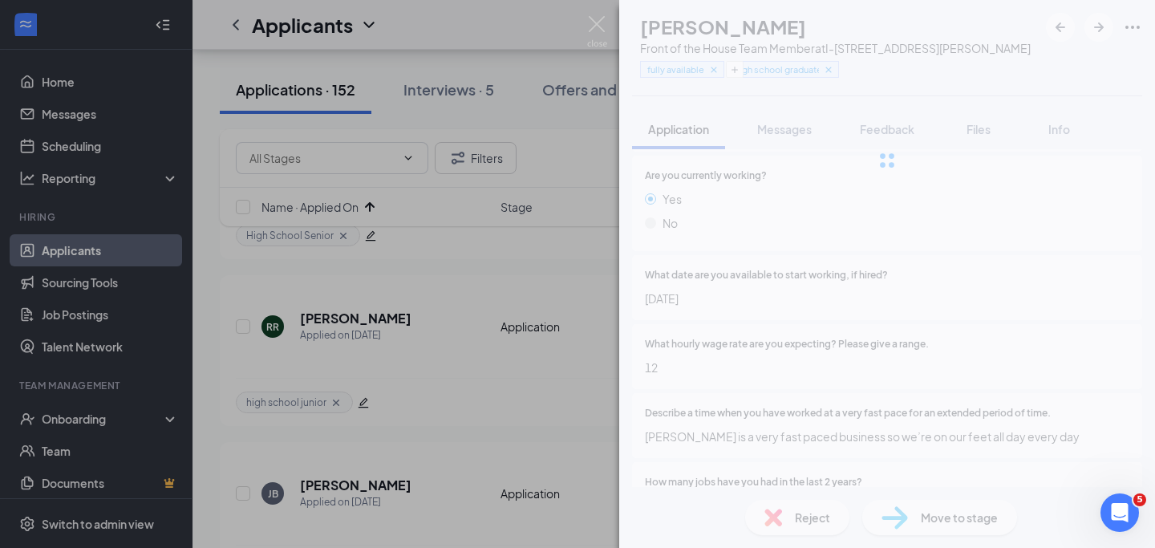
click at [911, 514] on div "MC Makayla Cassel Front of the House Team Member at I-410 & Rigsby Ave fully av…" at bounding box center [887, 274] width 536 height 548
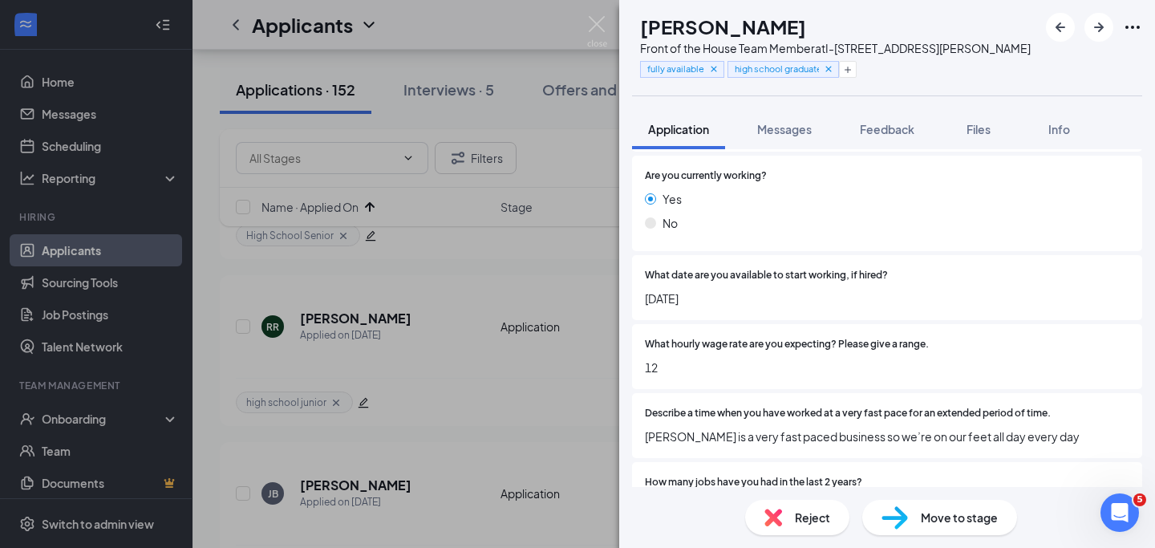
click at [911, 514] on div "Move to stage" at bounding box center [939, 517] width 155 height 35
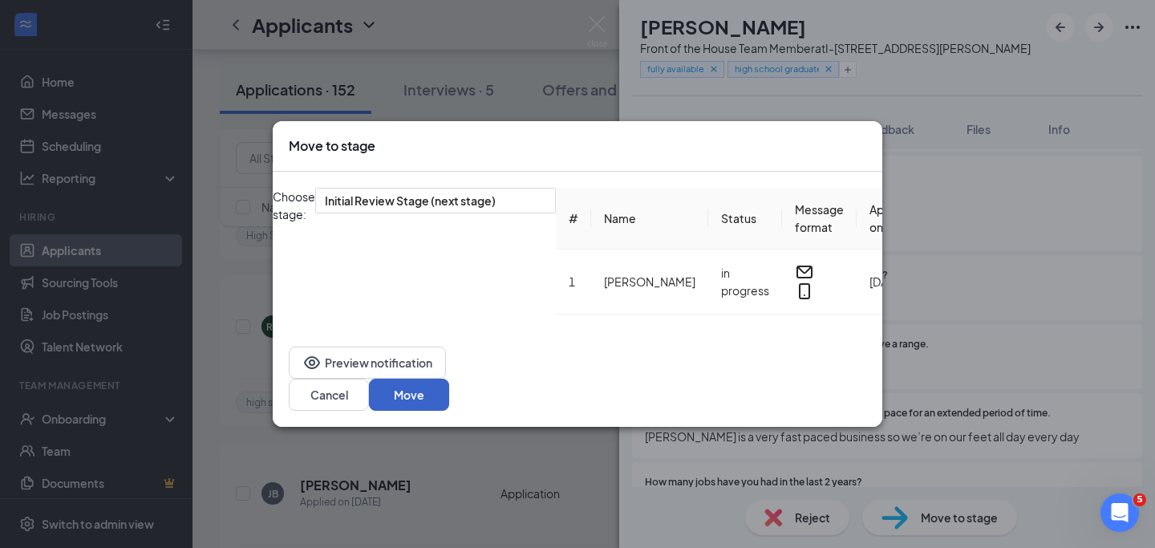
click at [449, 386] on button "Move" at bounding box center [409, 395] width 80 height 32
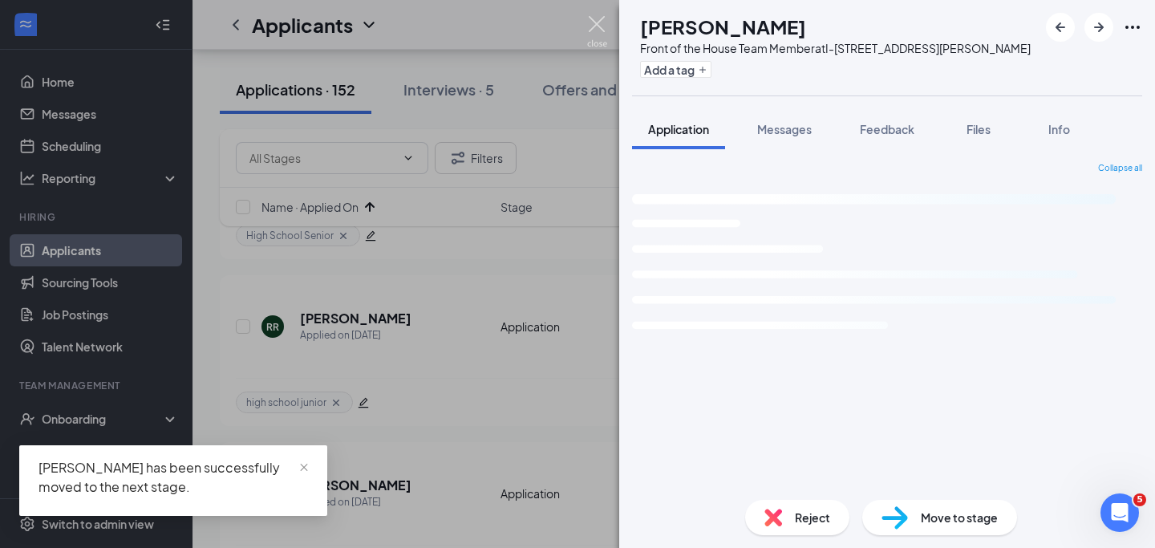
click at [597, 25] on img at bounding box center [597, 31] width 20 height 31
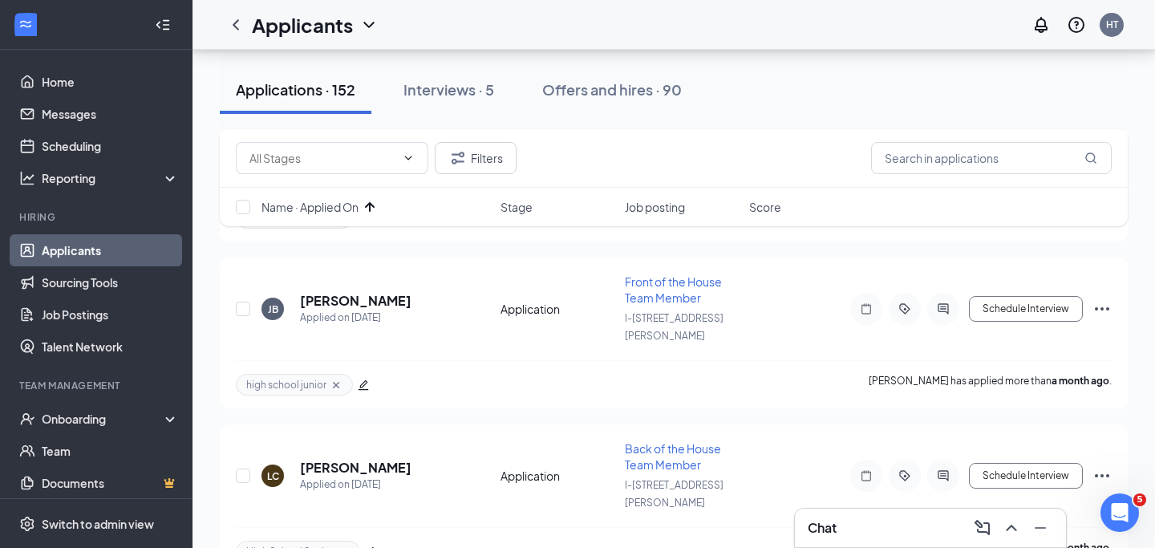
scroll to position [4792, 0]
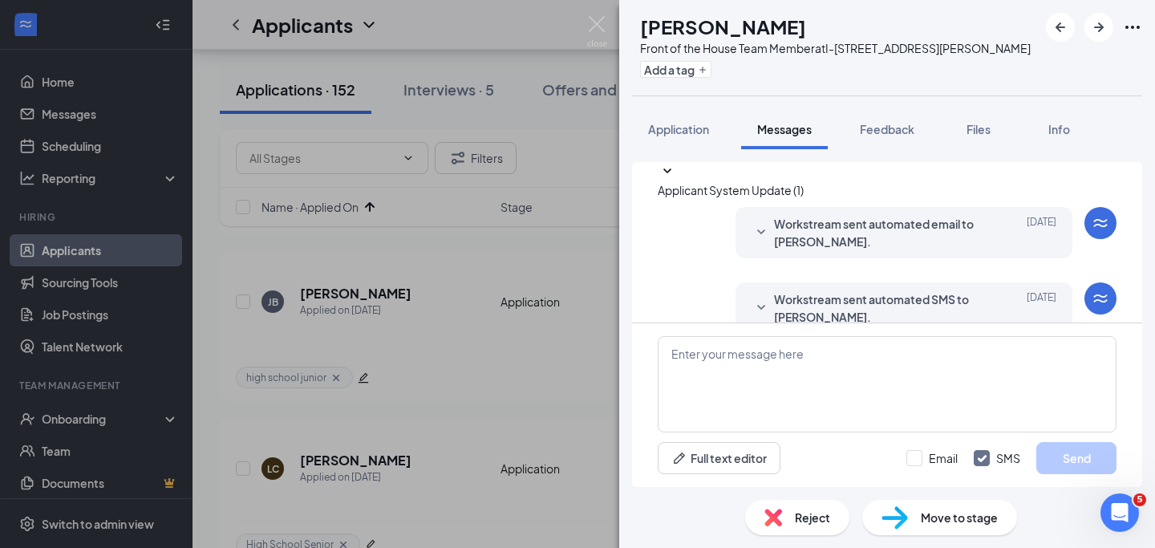
scroll to position [37, 0]
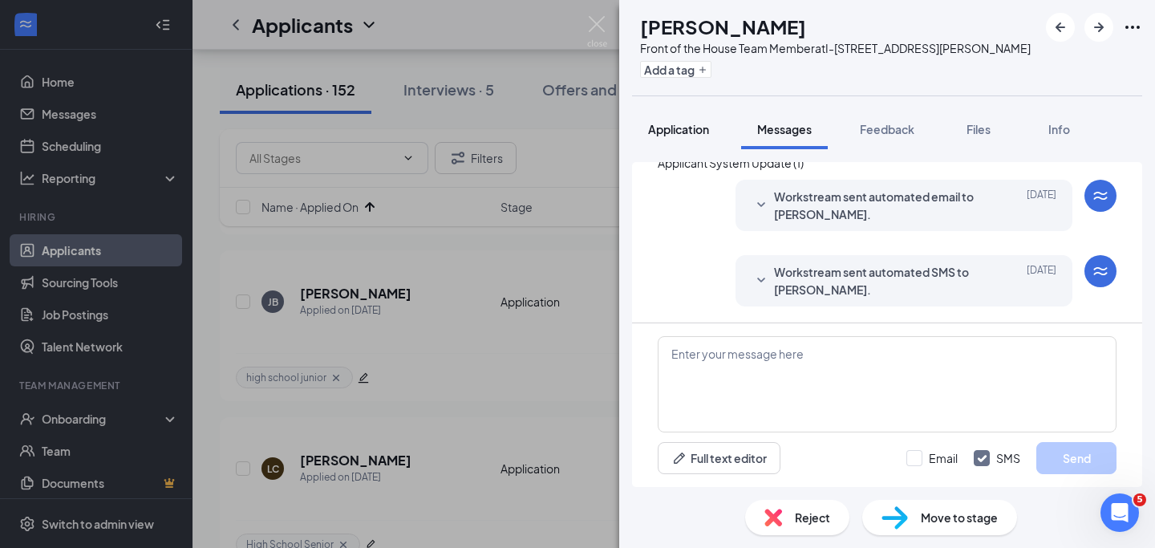
click at [693, 138] on button "Application" at bounding box center [678, 129] width 93 height 40
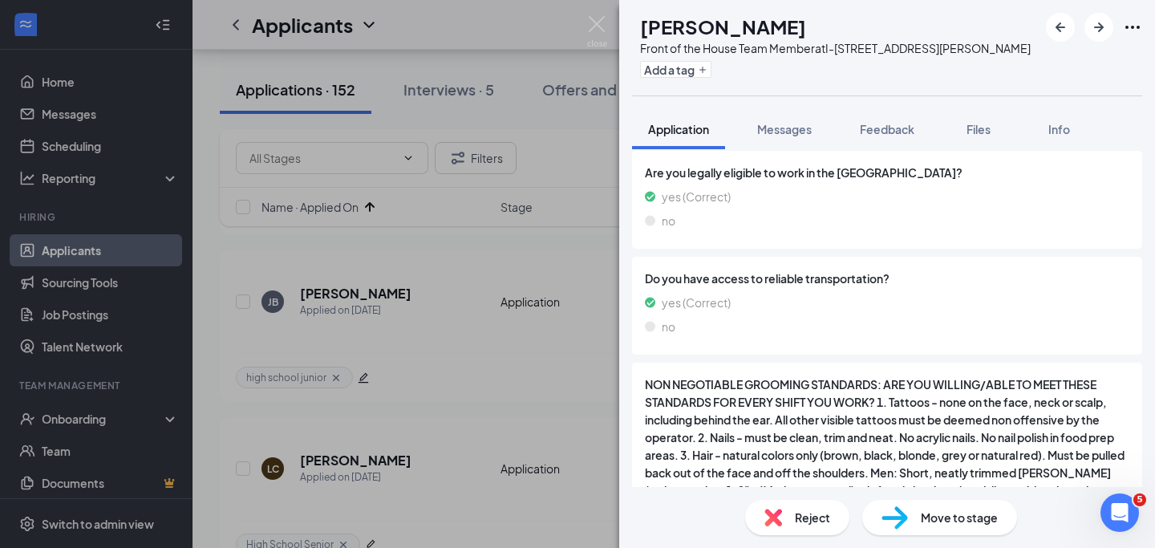
scroll to position [2628, 0]
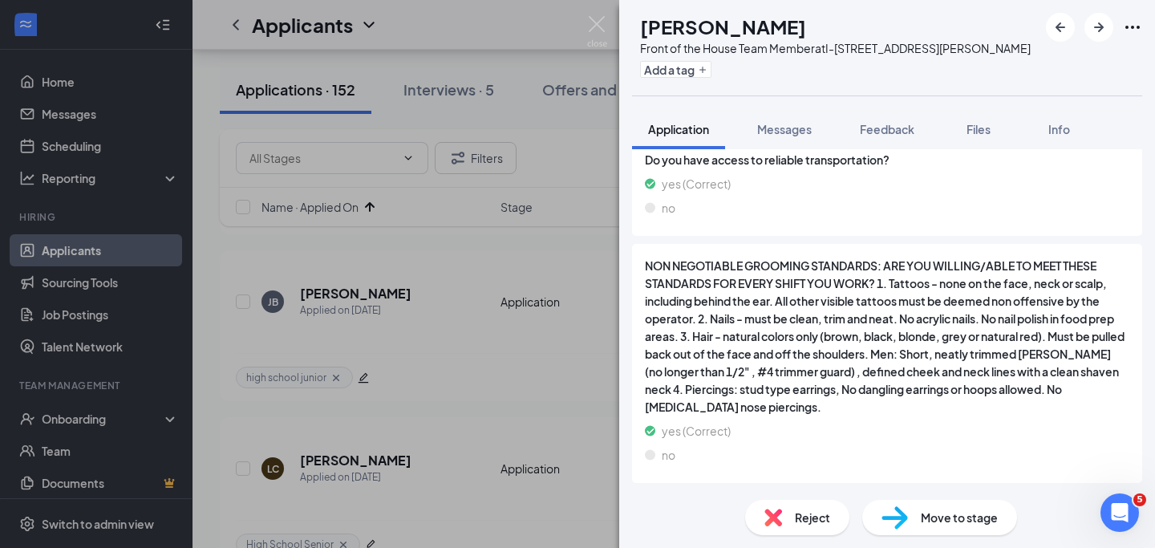
click at [955, 513] on span "Move to stage" at bounding box center [959, 518] width 77 height 18
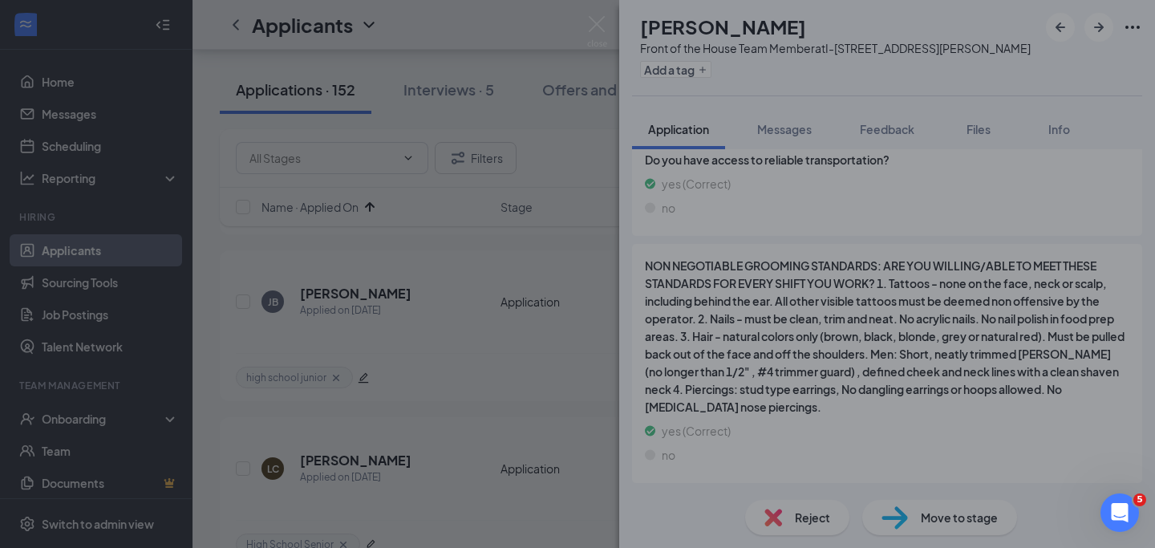
scroll to position [2622, 0]
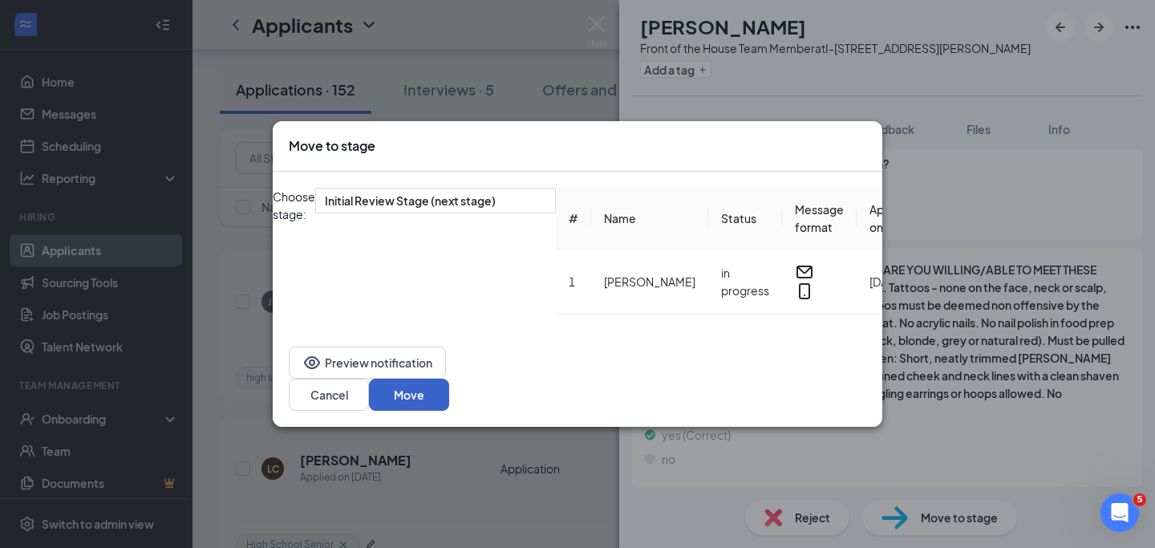
click at [449, 390] on button "Move" at bounding box center [409, 395] width 80 height 32
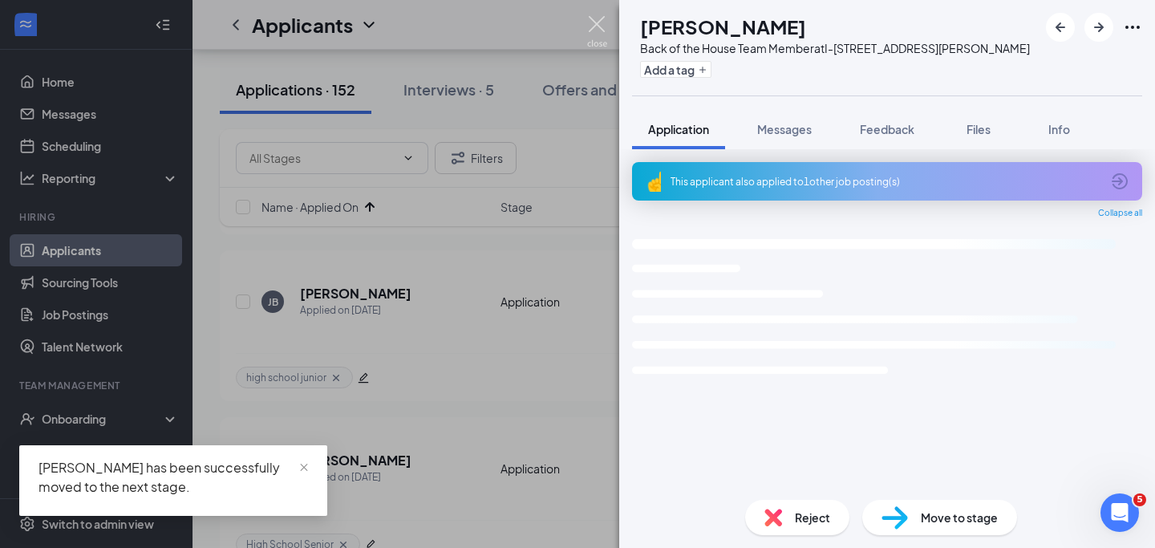
click at [602, 24] on img at bounding box center [597, 31] width 20 height 31
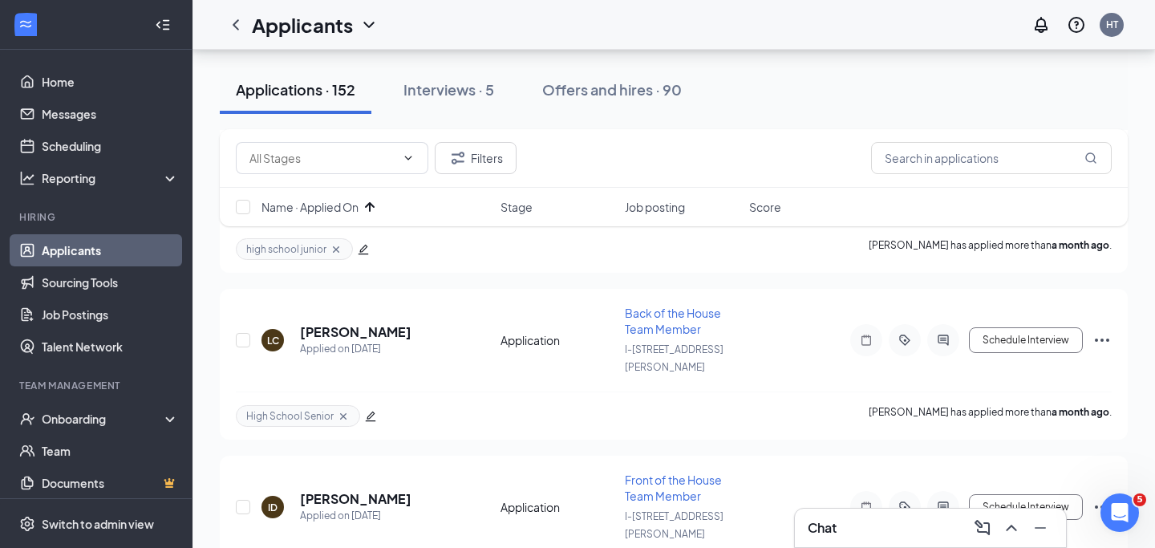
scroll to position [4922, 0]
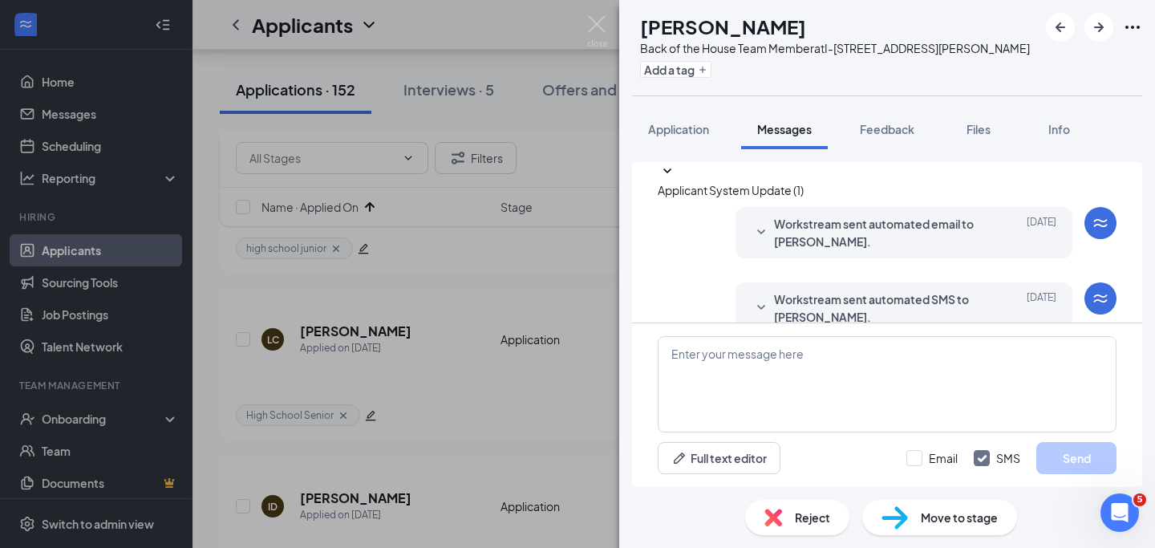
scroll to position [37, 0]
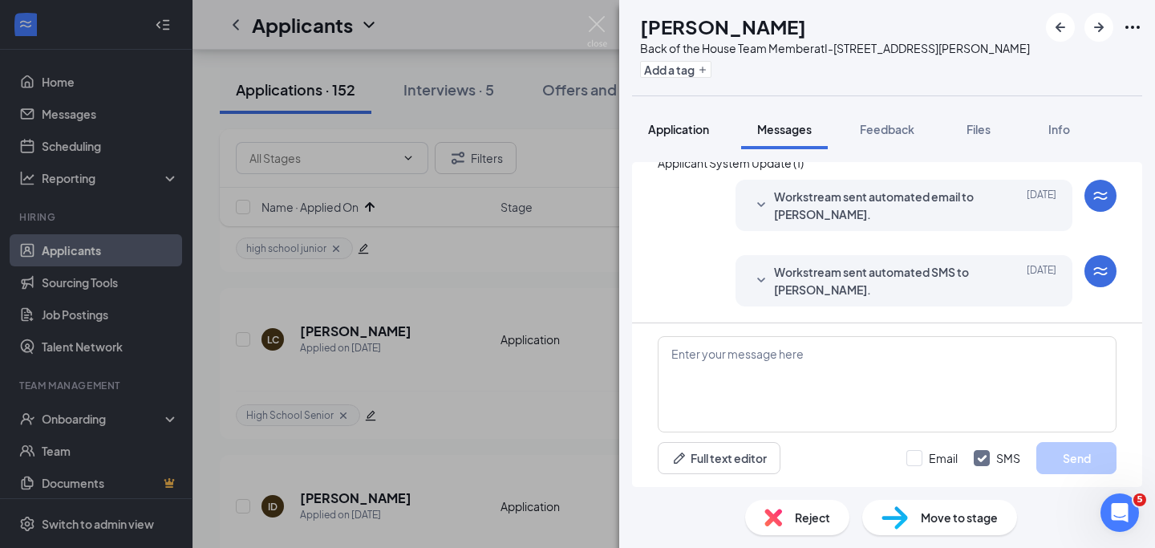
click at [703, 131] on span "Application" at bounding box center [678, 129] width 61 height 14
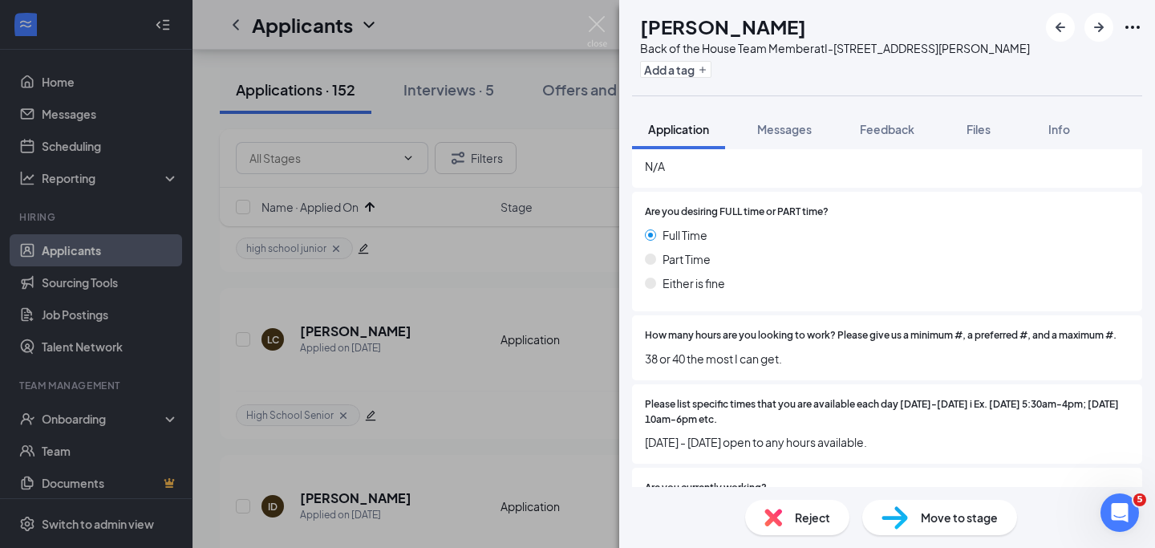
scroll to position [989, 0]
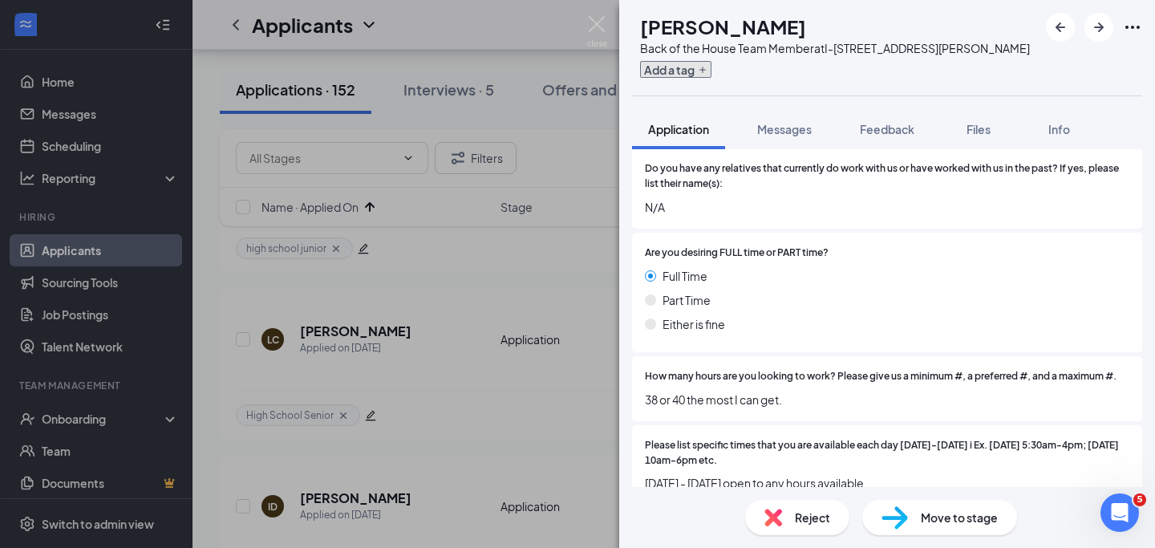
click at [711, 70] on button "Add a tag" at bounding box center [675, 69] width 71 height 17
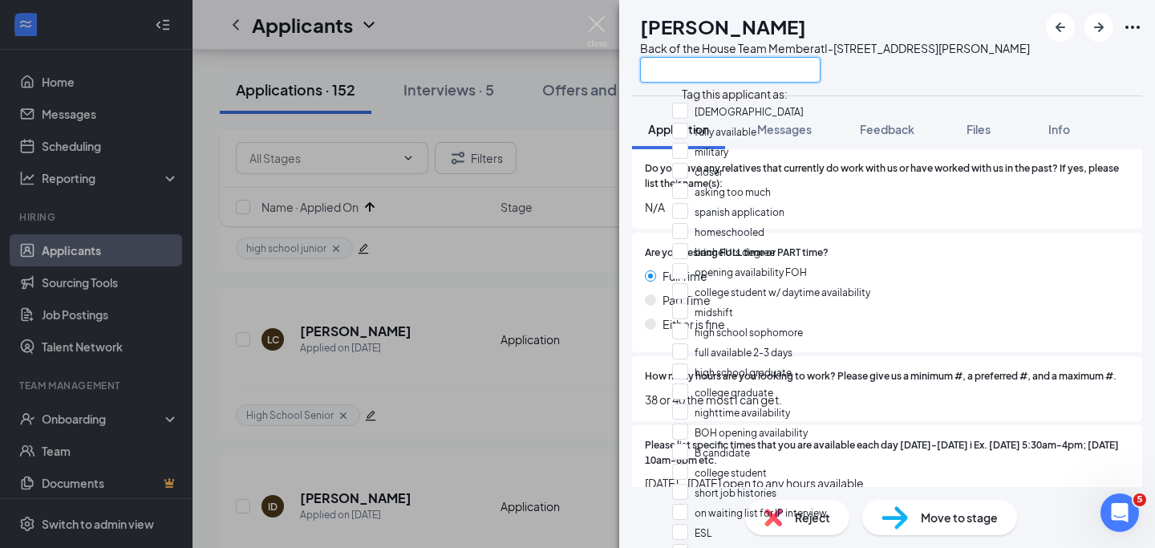
click at [722, 70] on input "text" at bounding box center [730, 70] width 180 height 26
click at [693, 134] on input "fully available" at bounding box center [714, 132] width 84 height 18
checkbox input "true"
click at [927, 63] on div at bounding box center [835, 69] width 390 height 26
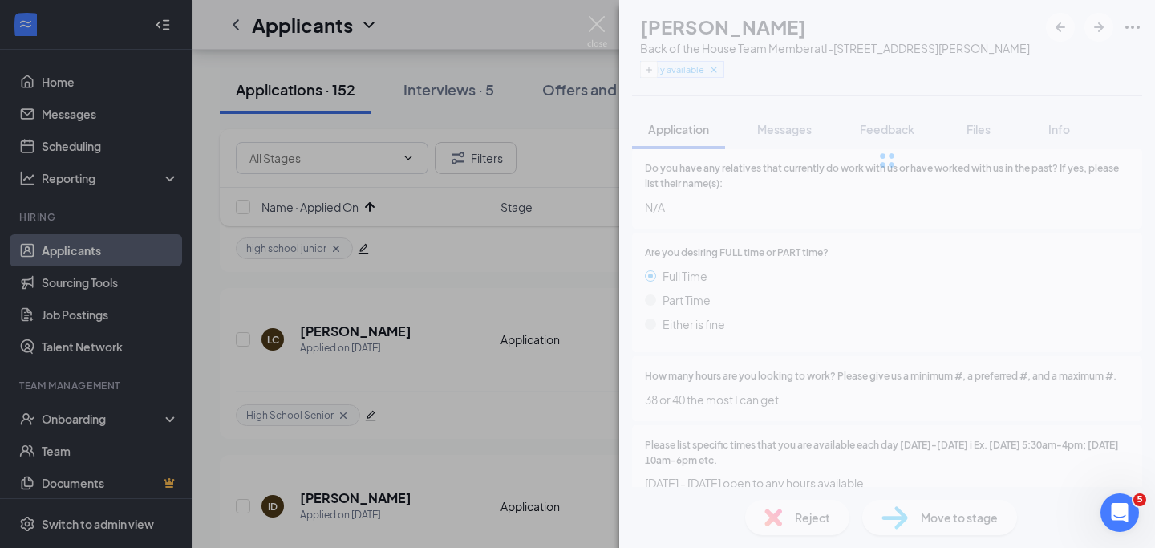
scroll to position [1217, 0]
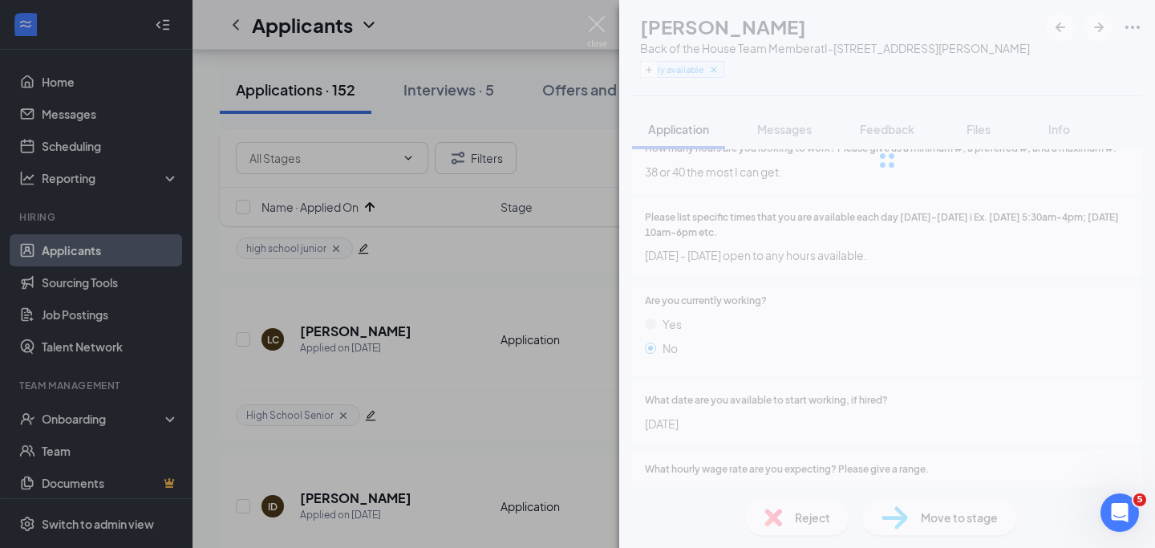
click at [963, 518] on div "JC Jasrin Campos Rodriguez Back of the House Team Member at I-410 & Rigsby Ave …" at bounding box center [887, 274] width 536 height 548
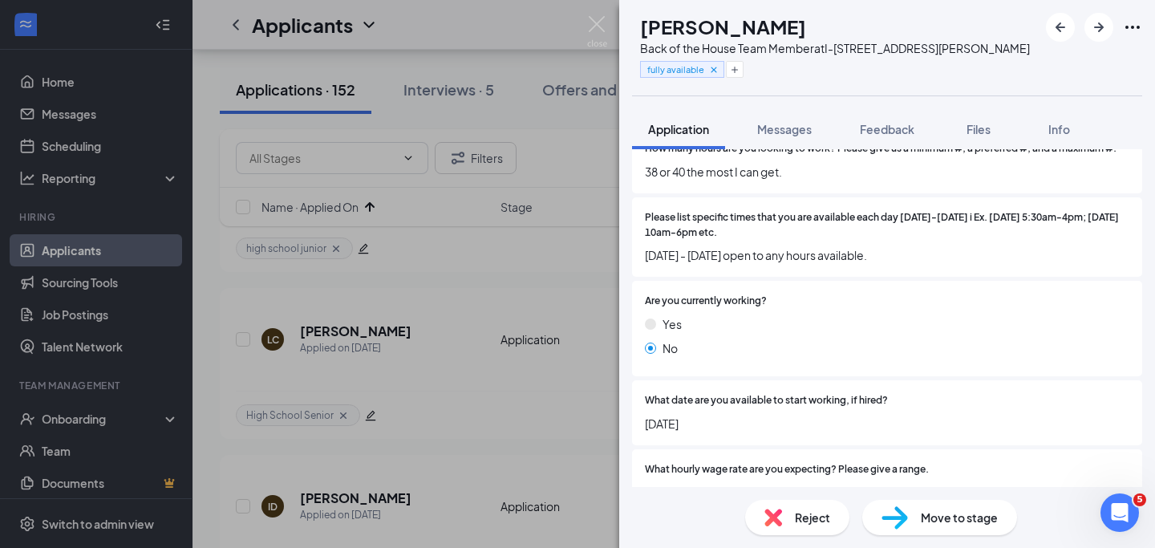
click at [935, 517] on span "Move to stage" at bounding box center [959, 518] width 77 height 18
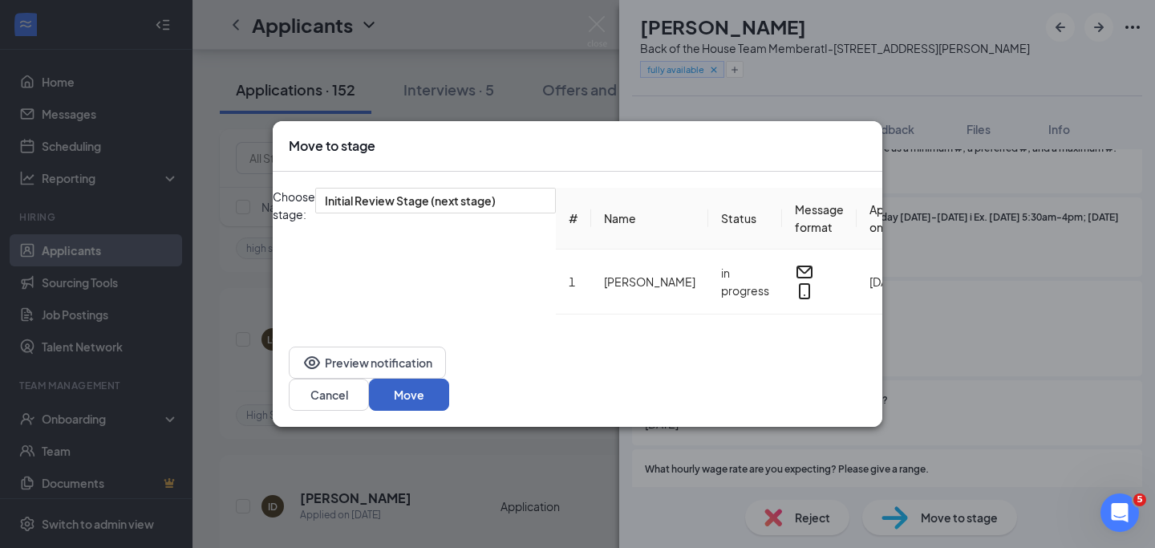
click at [449, 386] on button "Move" at bounding box center [409, 395] width 80 height 32
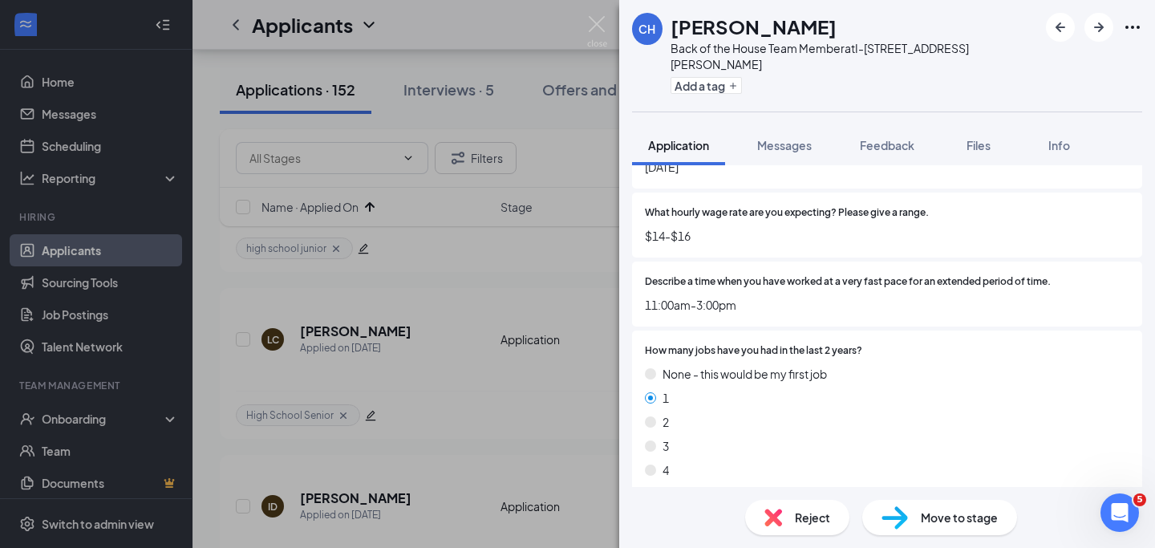
scroll to position [1424, 0]
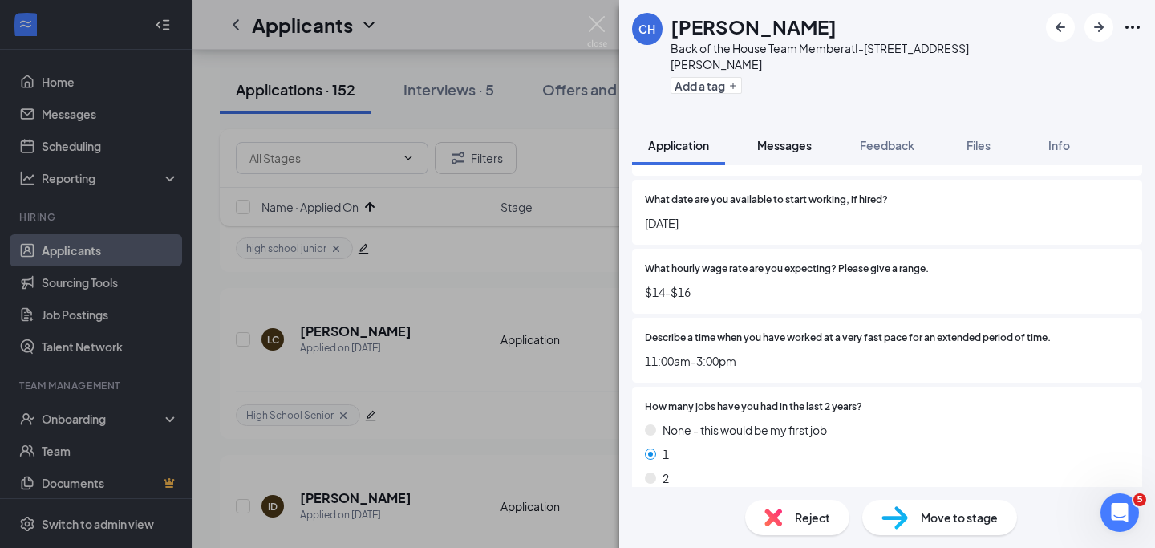
click at [808, 137] on button "Messages" at bounding box center [784, 145] width 87 height 40
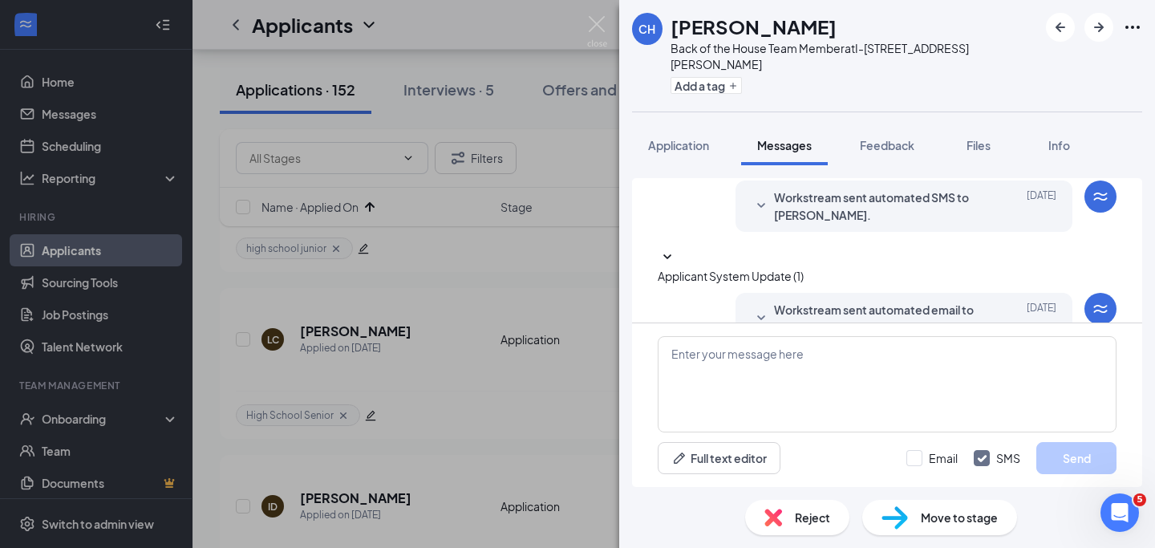
scroll to position [62, 0]
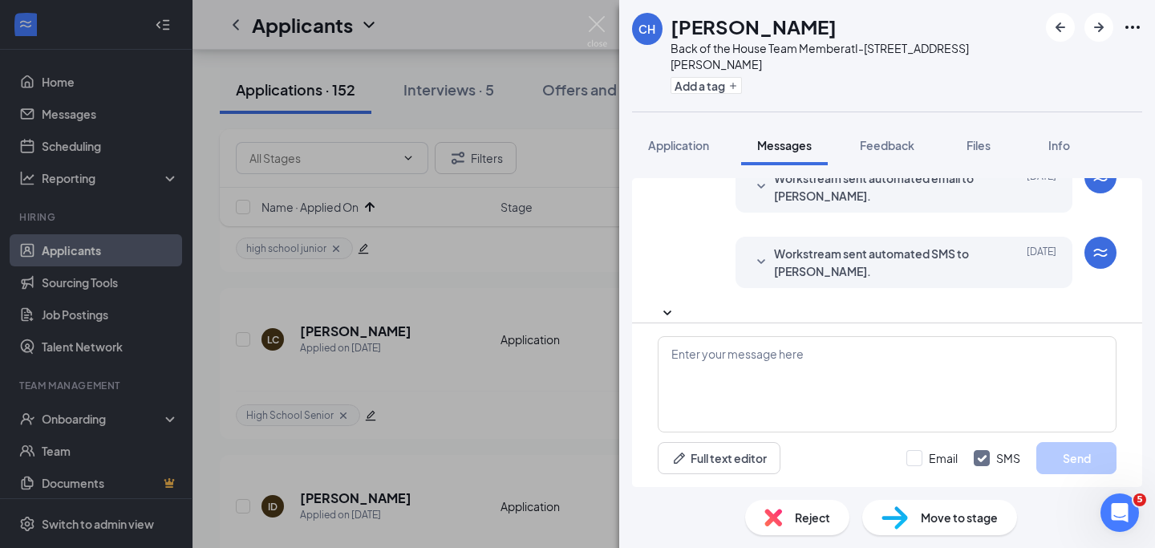
click at [894, 260] on span "Workstream sent automated SMS to Carleigh Hebert." at bounding box center [879, 262] width 210 height 35
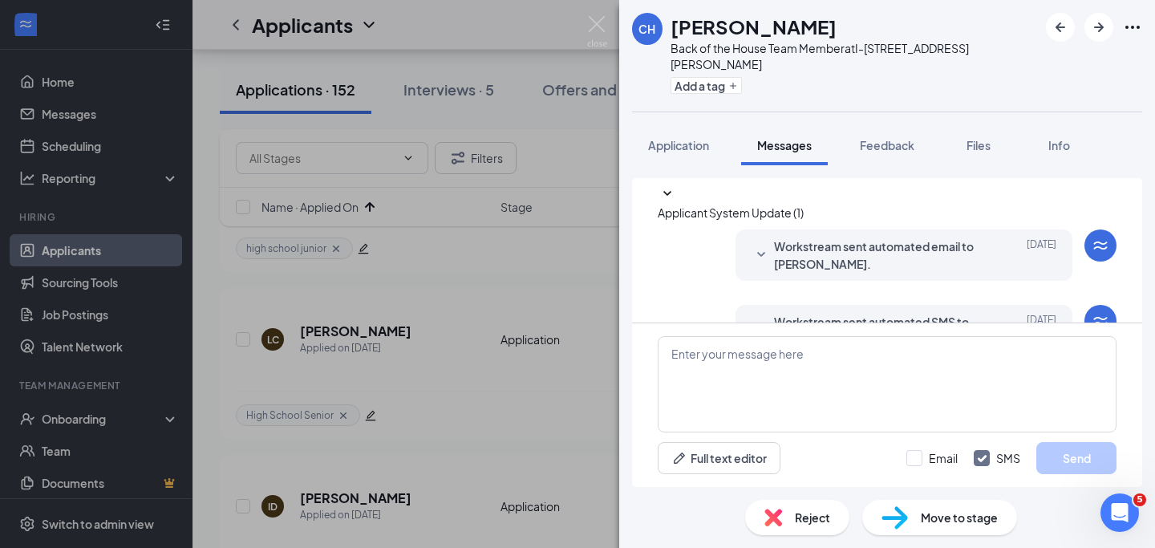
scroll to position [268, 0]
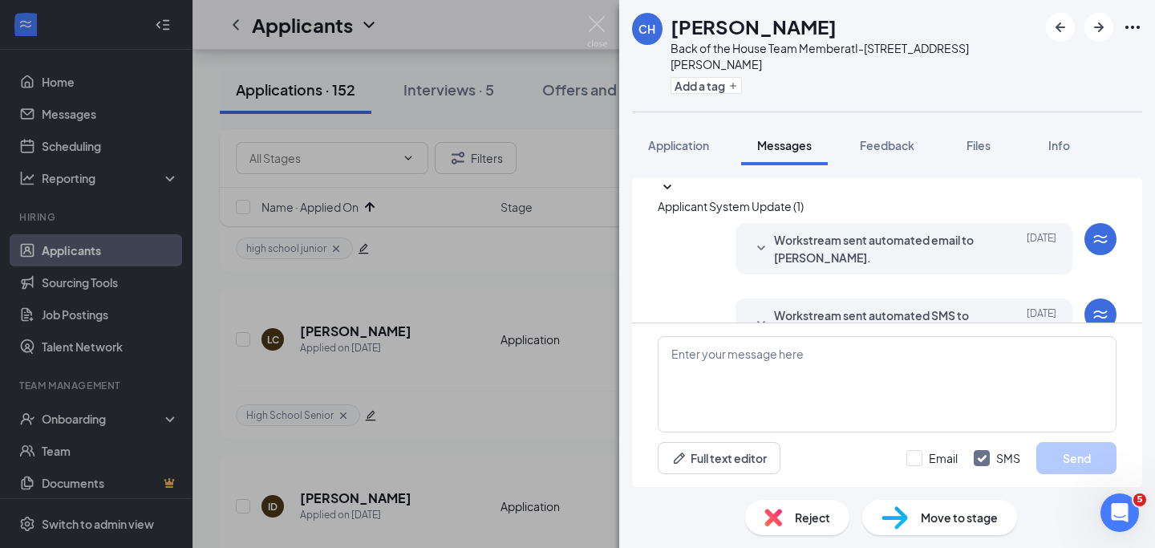
click at [892, 241] on span "Workstream sent automated email to Carleigh Hebert." at bounding box center [879, 248] width 210 height 35
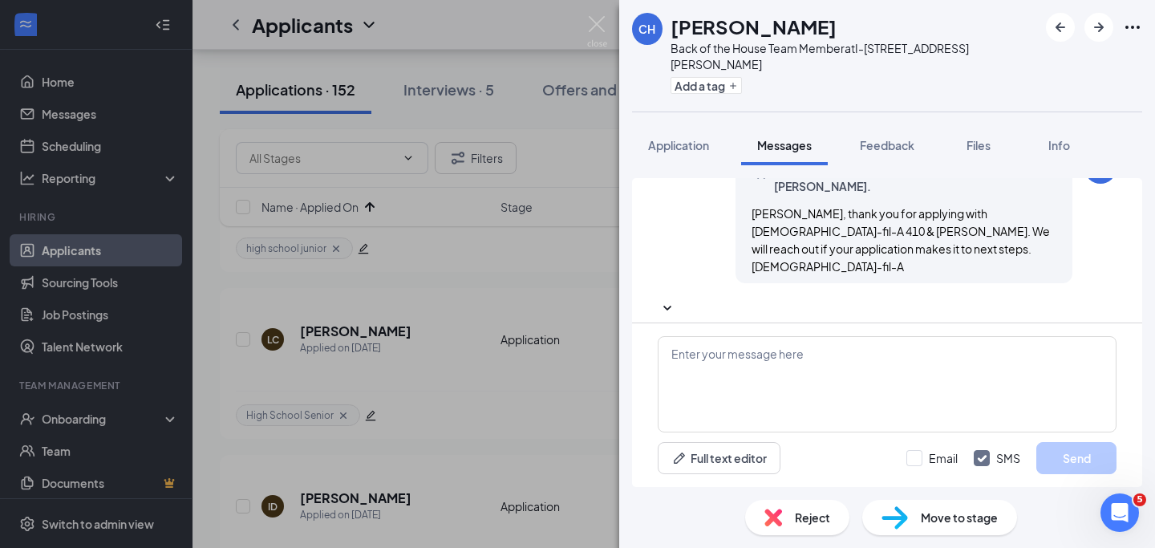
scroll to position [164, 0]
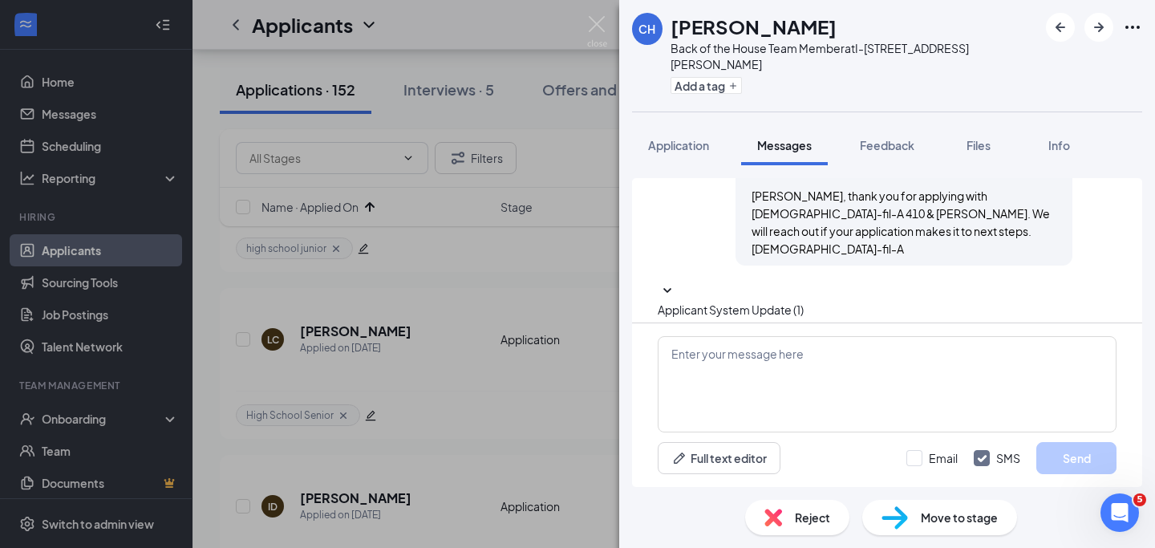
click at [786, 509] on div "Reject" at bounding box center [797, 517] width 104 height 35
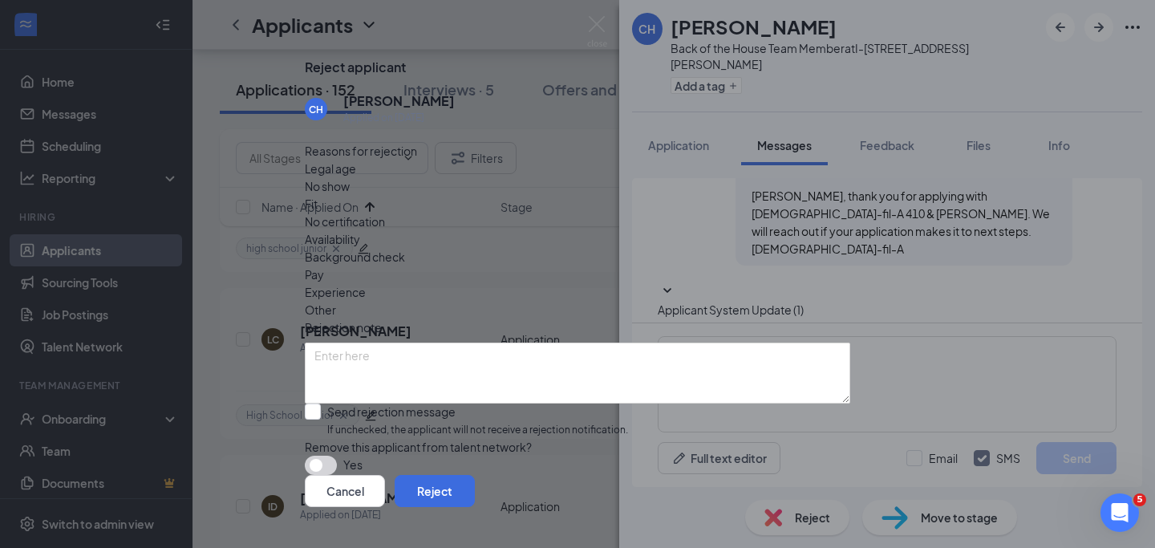
scroll to position [43, 0]
click at [355, 456] on div "Yes" at bounding box center [577, 465] width 545 height 19
click at [337, 456] on button "button" at bounding box center [321, 465] width 32 height 19
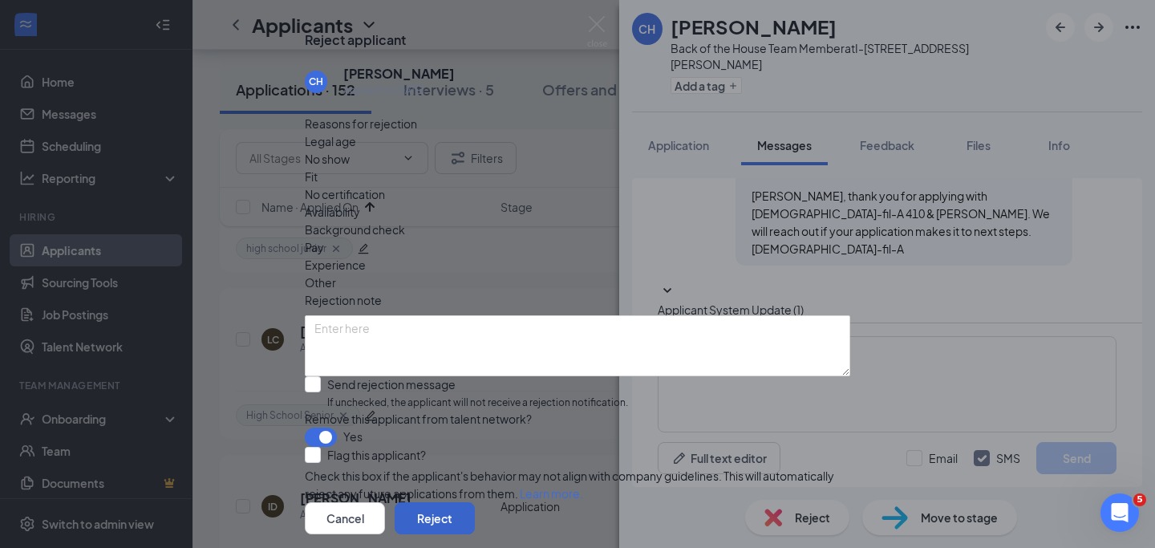
click at [475, 502] on button "Reject" at bounding box center [435, 518] width 80 height 32
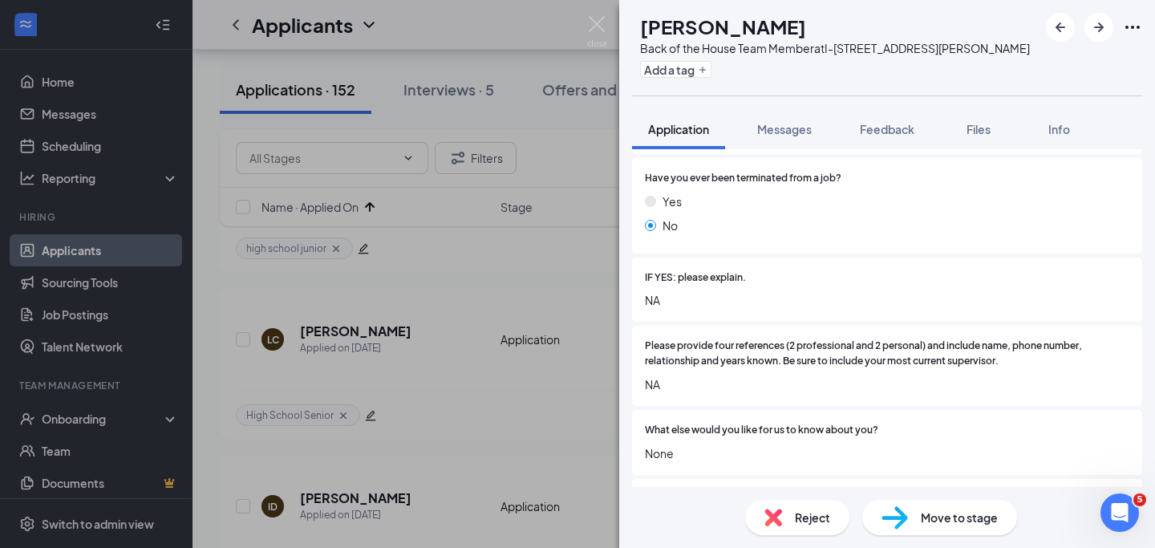
scroll to position [1854, 0]
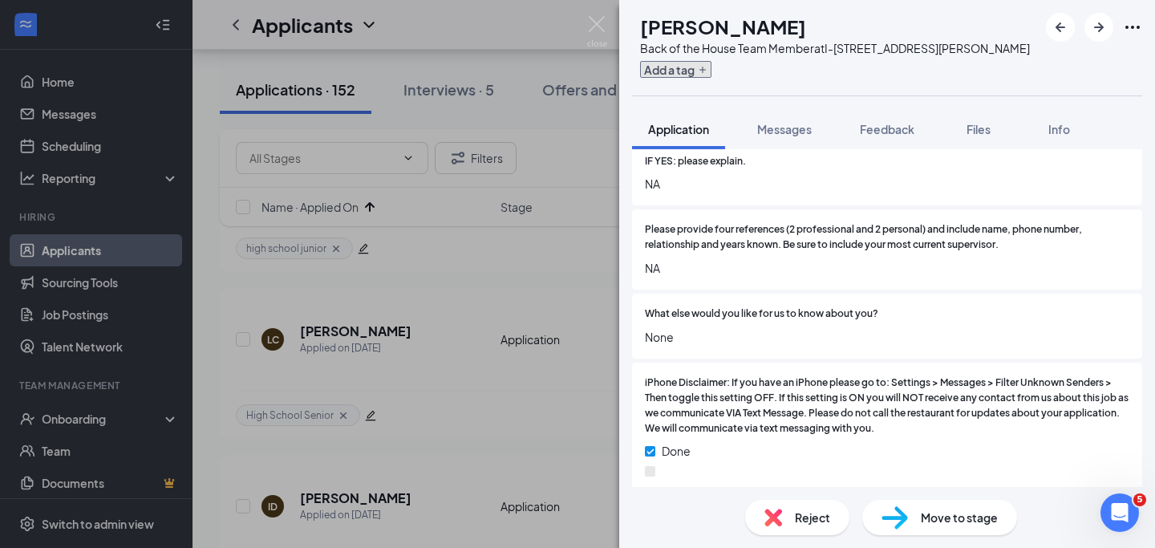
click at [711, 67] on button "Add a tag" at bounding box center [675, 69] width 71 height 17
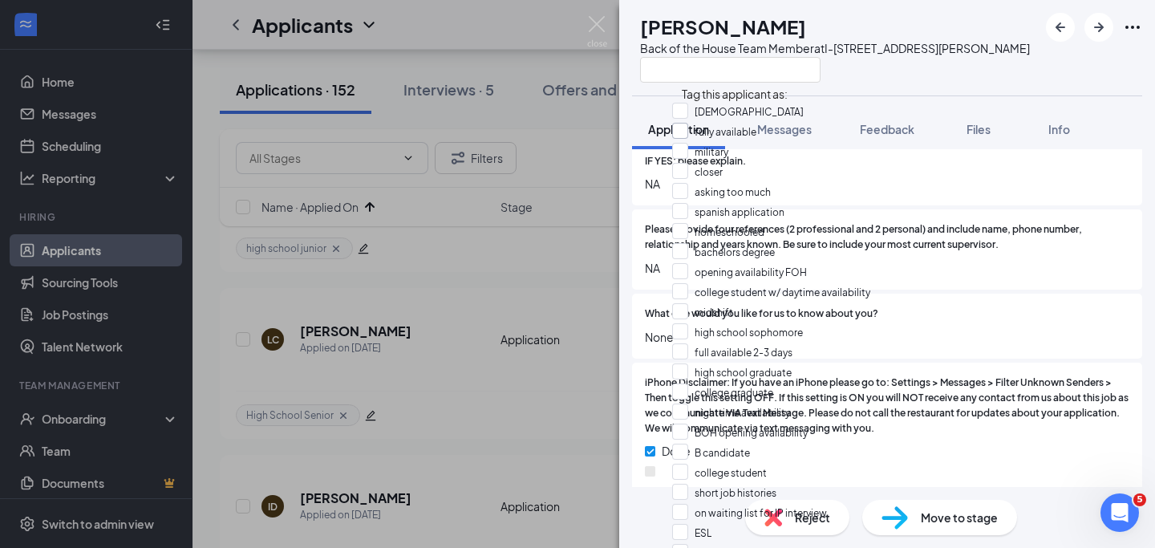
click at [686, 138] on input "fully available" at bounding box center [714, 132] width 84 height 18
checkbox input "true"
click at [894, 77] on div at bounding box center [835, 69] width 390 height 26
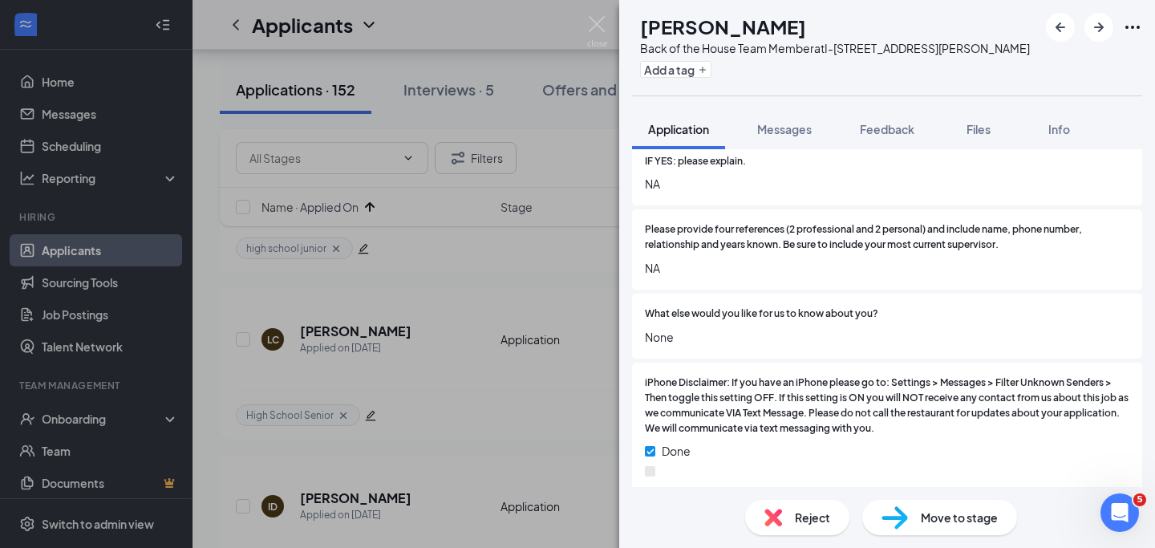
click at [921, 516] on span "Move to stage" at bounding box center [959, 518] width 77 height 18
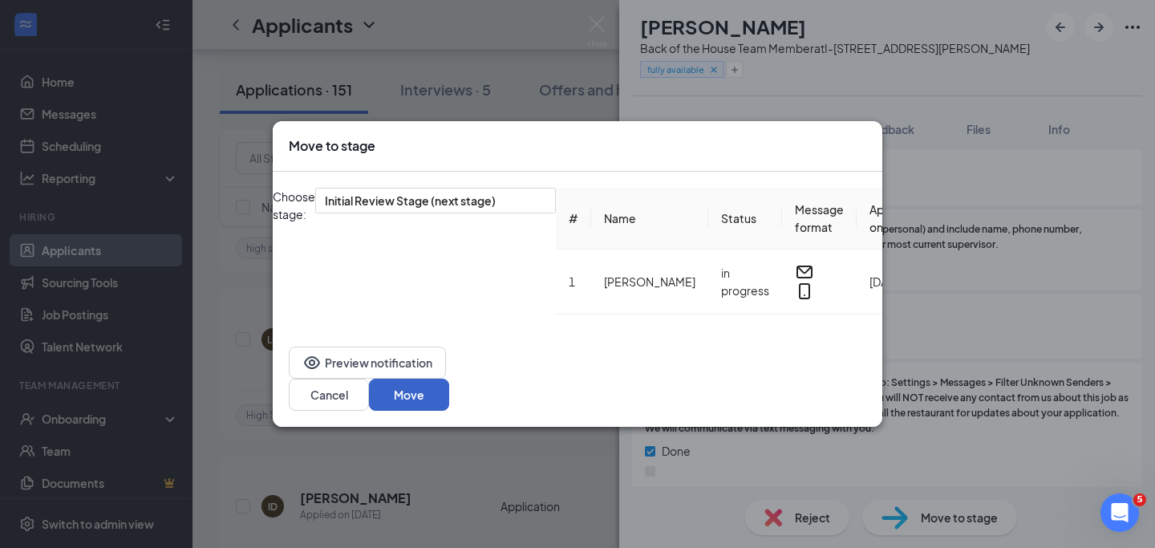
click at [449, 383] on button "Move" at bounding box center [409, 395] width 80 height 32
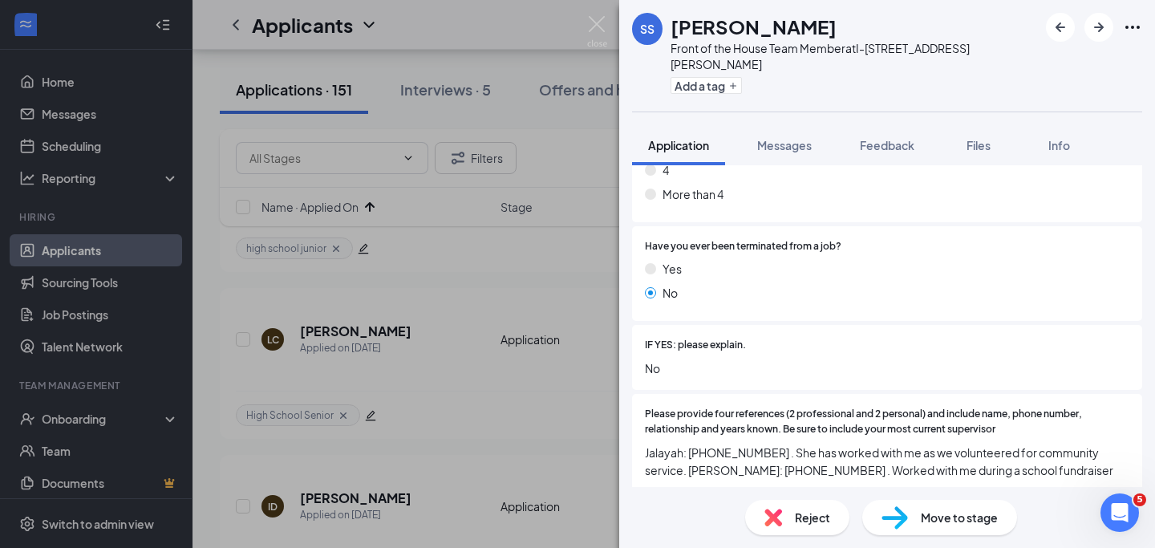
scroll to position [2067, 0]
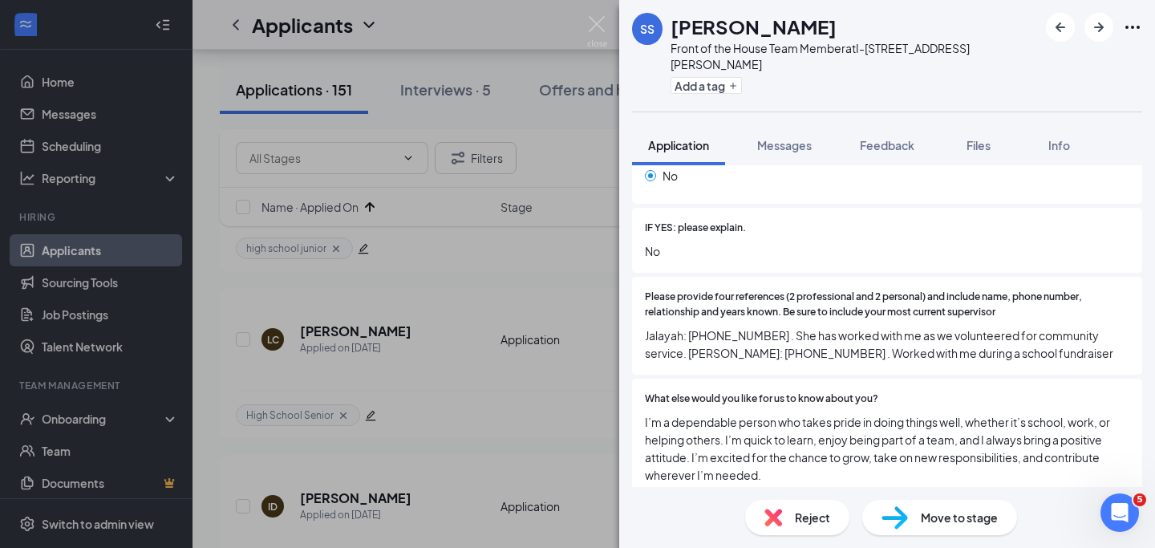
click at [816, 521] on span "Reject" at bounding box center [812, 518] width 35 height 18
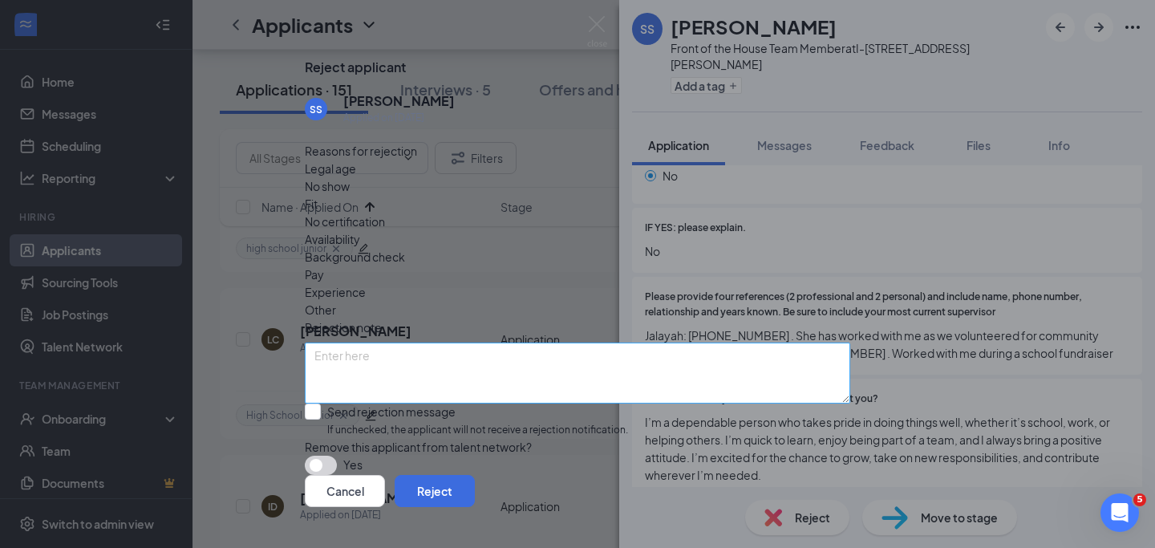
scroll to position [43, 0]
click at [337, 456] on button "button" at bounding box center [321, 465] width 32 height 19
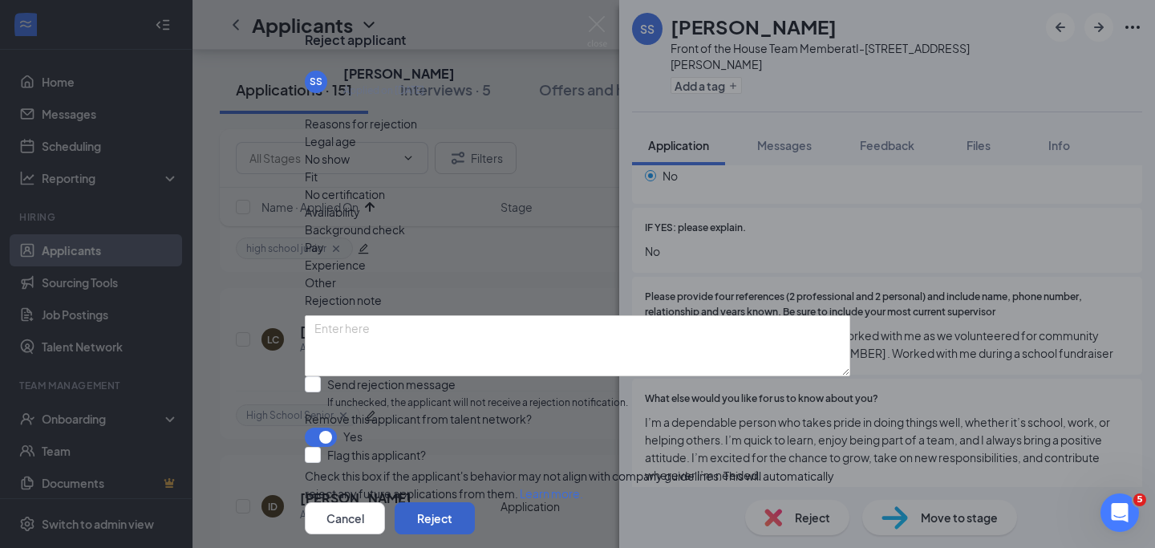
click at [475, 502] on button "Reject" at bounding box center [435, 518] width 80 height 32
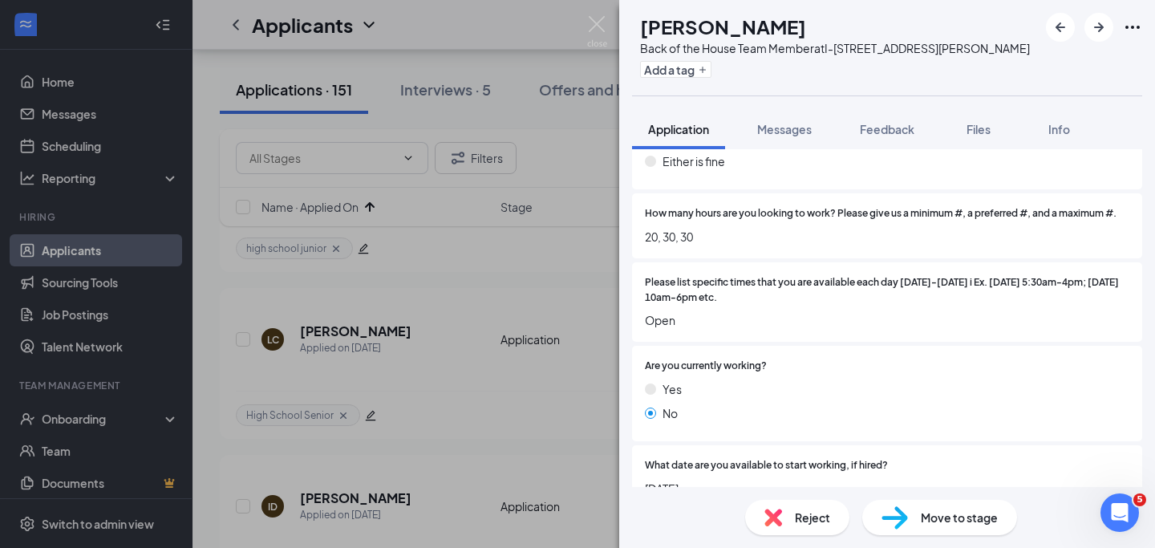
scroll to position [1120, 0]
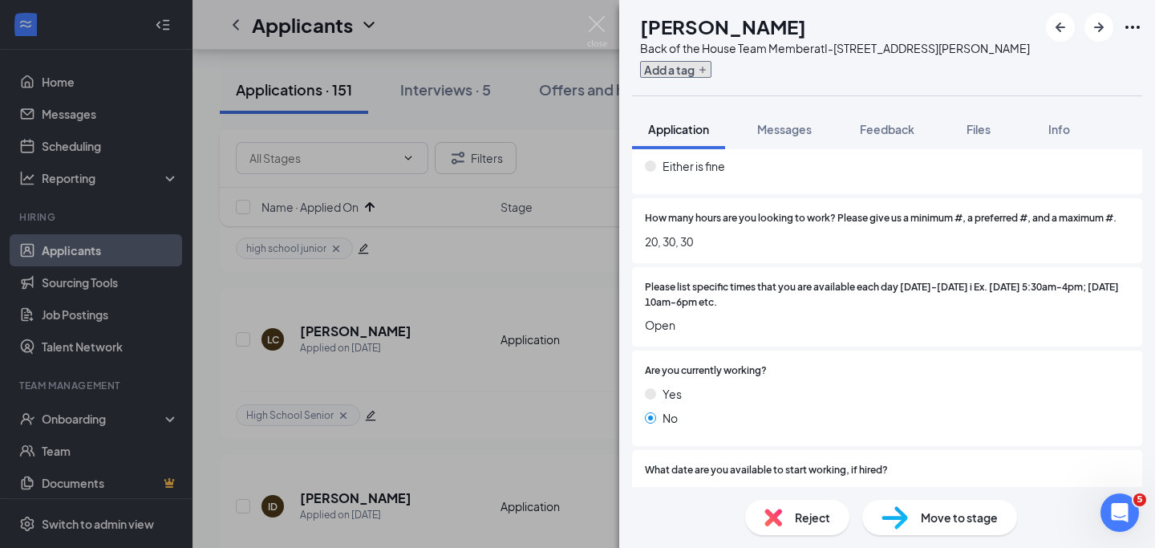
click at [707, 73] on icon "Plus" at bounding box center [703, 70] width 10 height 10
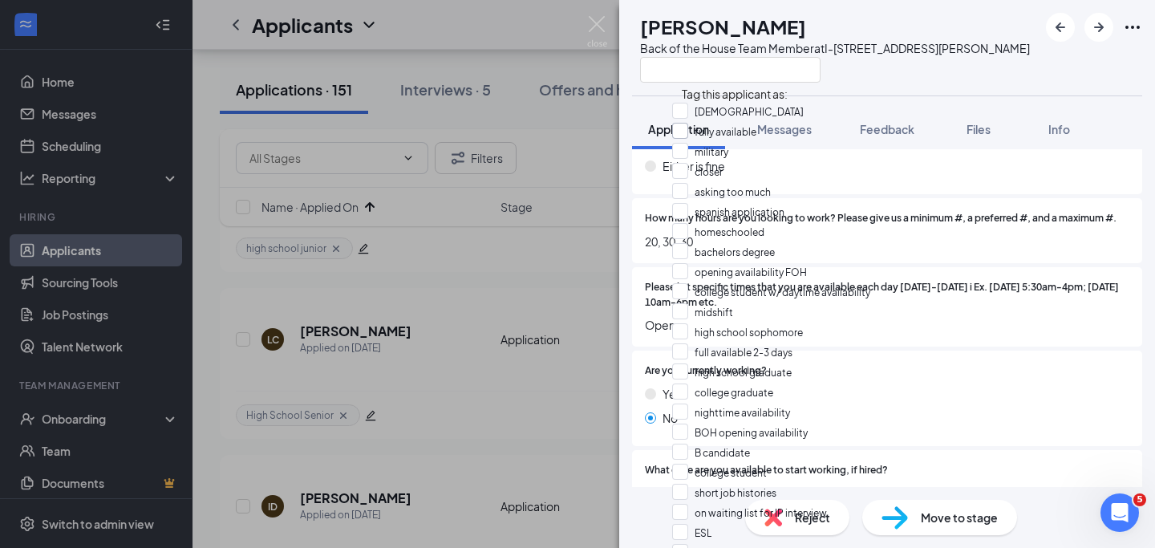
click at [695, 136] on input "fully available" at bounding box center [714, 132] width 84 height 18
checkbox input "true"
click at [930, 95] on div at bounding box center [887, 95] width 510 height 1
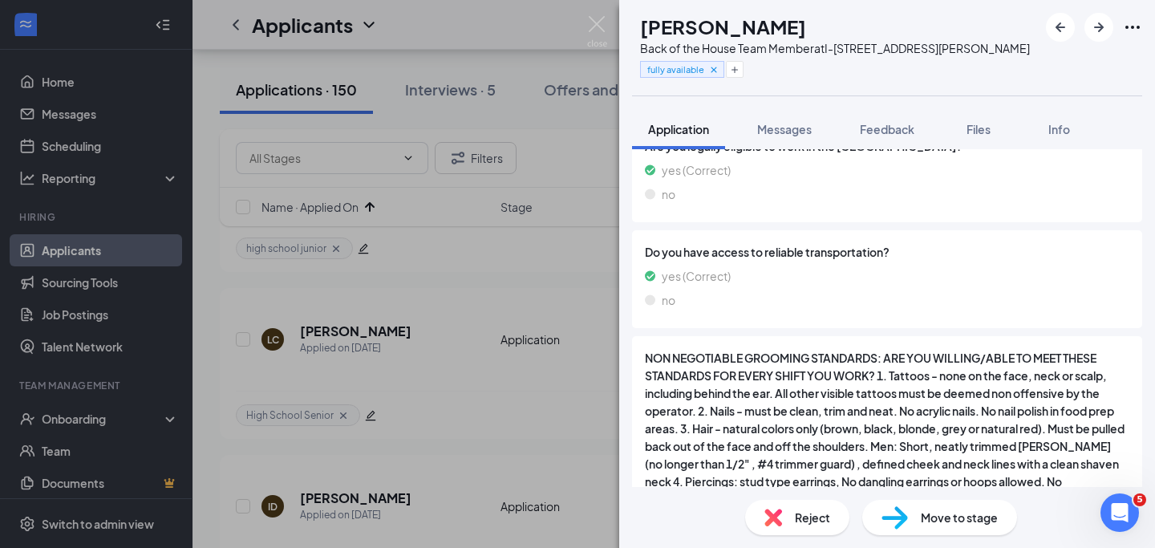
scroll to position [2595, 0]
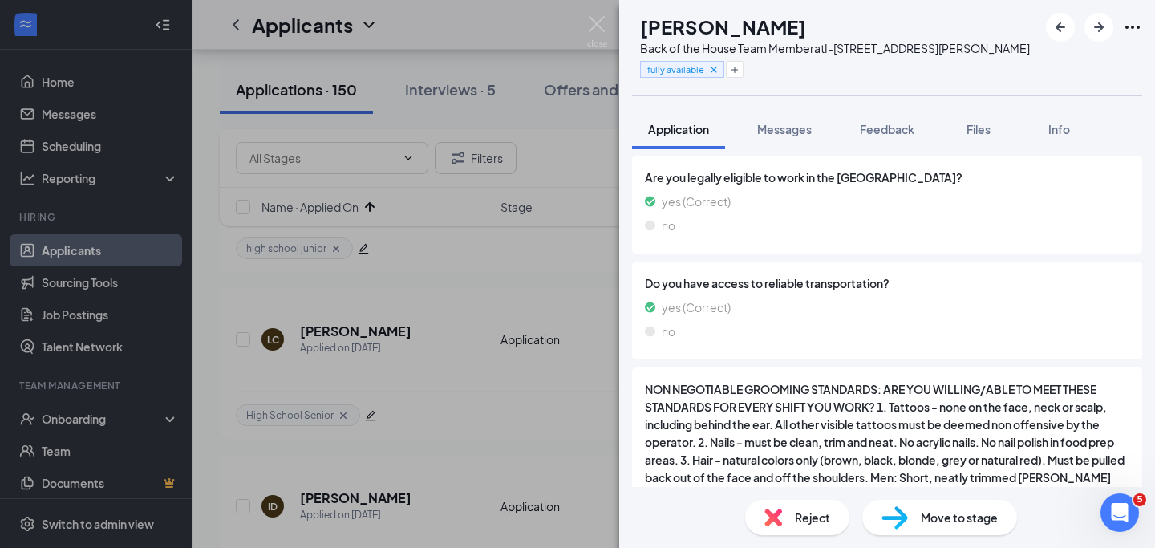
click at [915, 509] on div "Move to stage" at bounding box center [939, 517] width 155 height 35
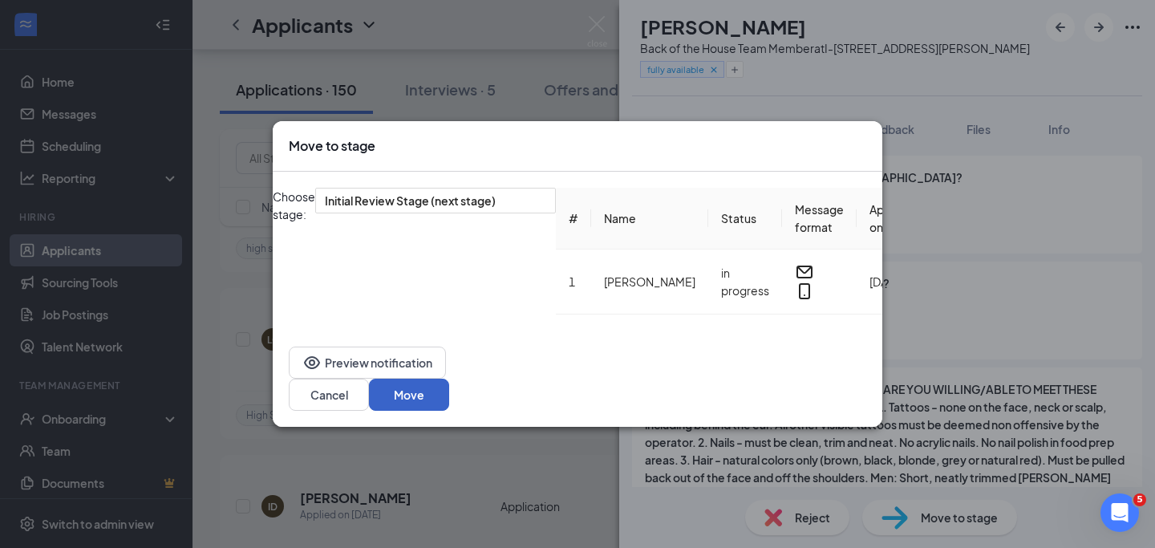
click at [449, 389] on button "Move" at bounding box center [409, 395] width 80 height 32
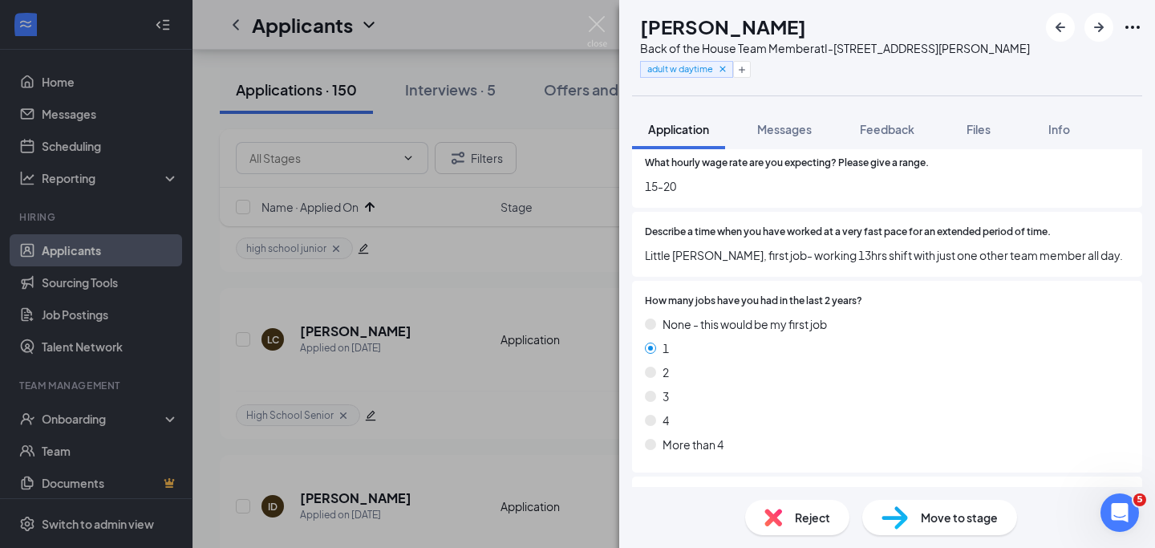
scroll to position [1498, 0]
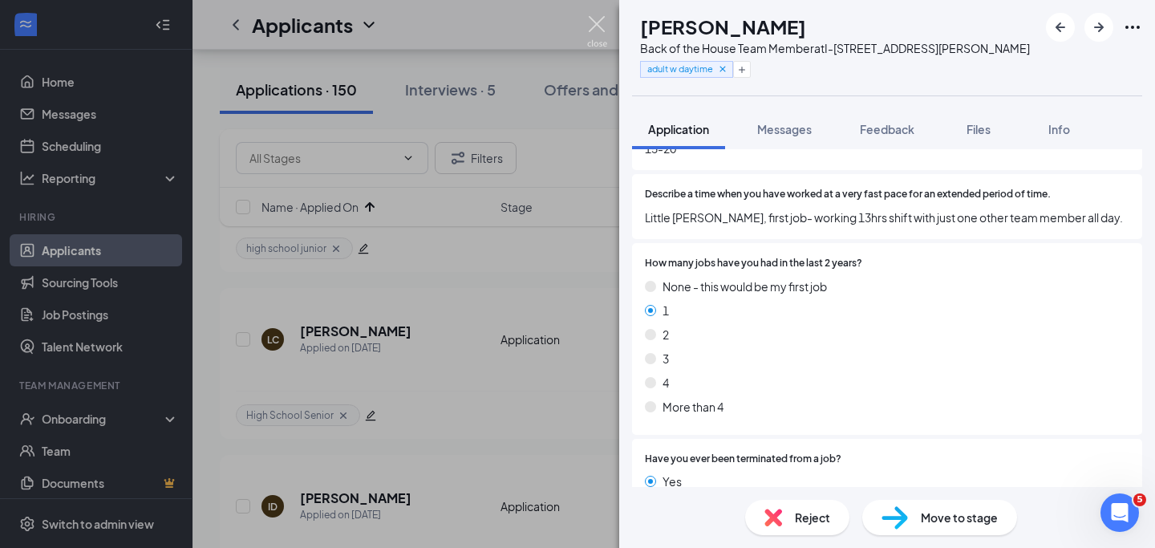
click at [601, 22] on img at bounding box center [597, 31] width 20 height 31
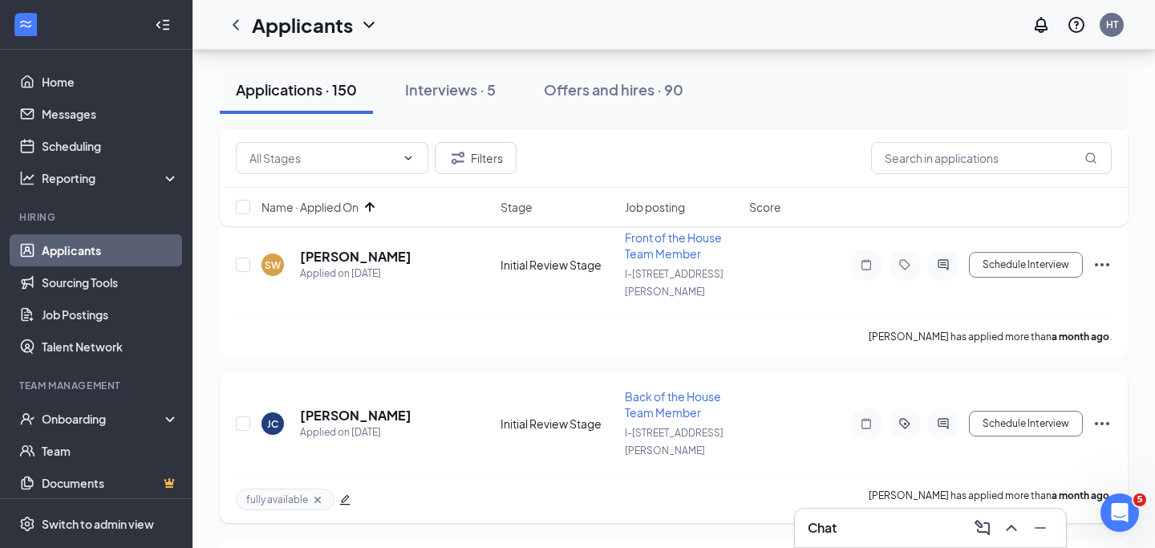
scroll to position [5497, 0]
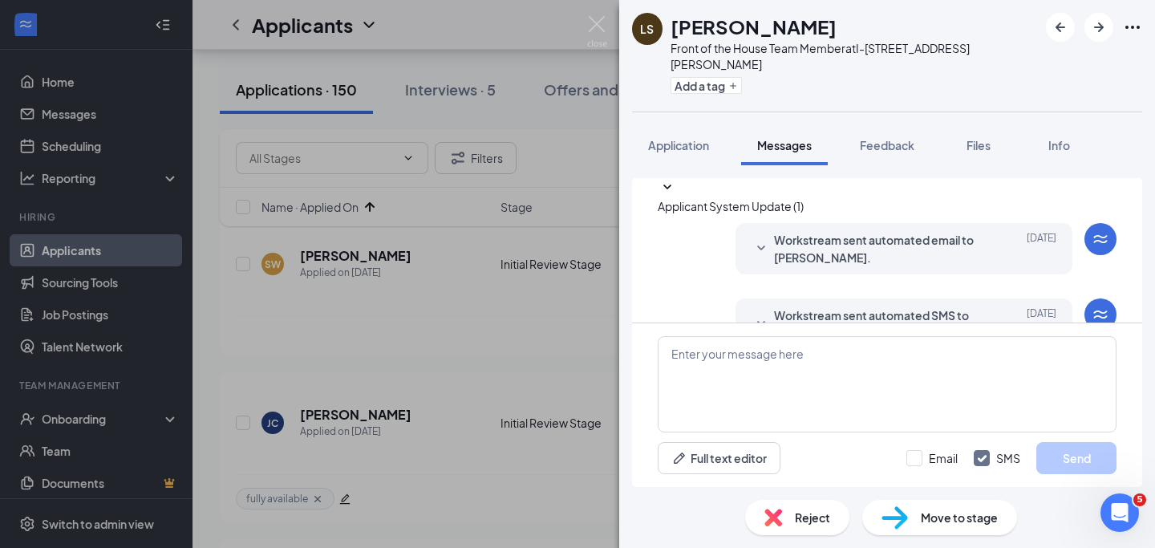
scroll to position [37, 0]
click at [693, 125] on button "Application" at bounding box center [678, 145] width 93 height 40
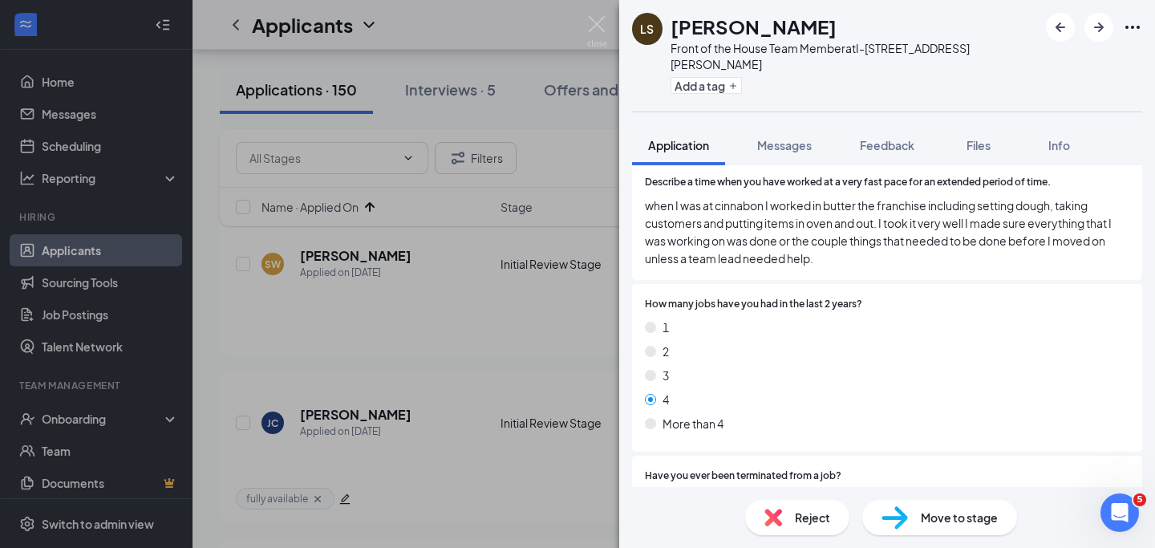
scroll to position [1550, 0]
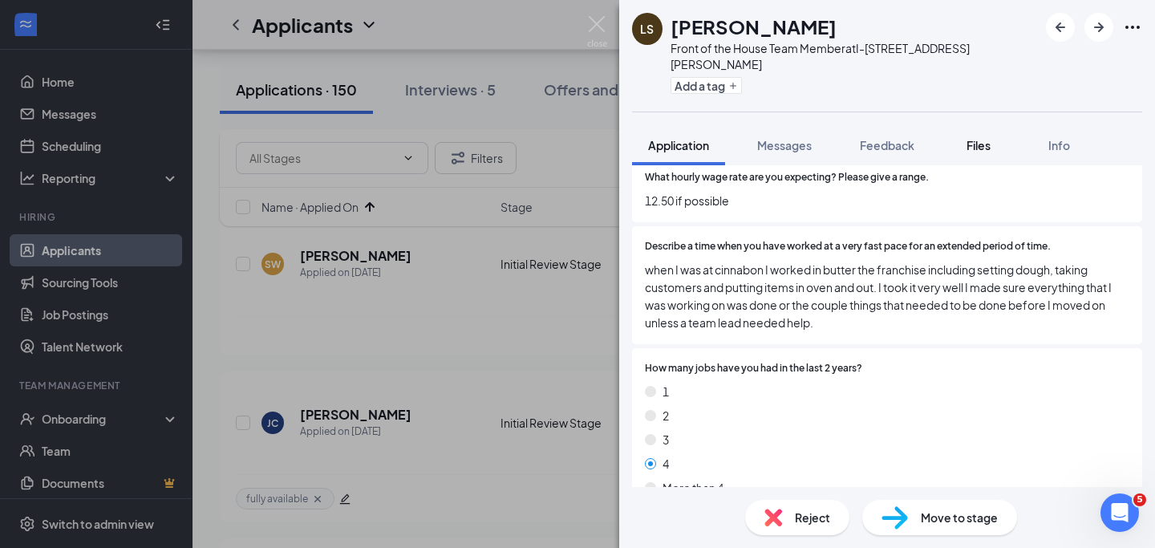
click at [976, 138] on span "Files" at bounding box center [978, 145] width 24 height 14
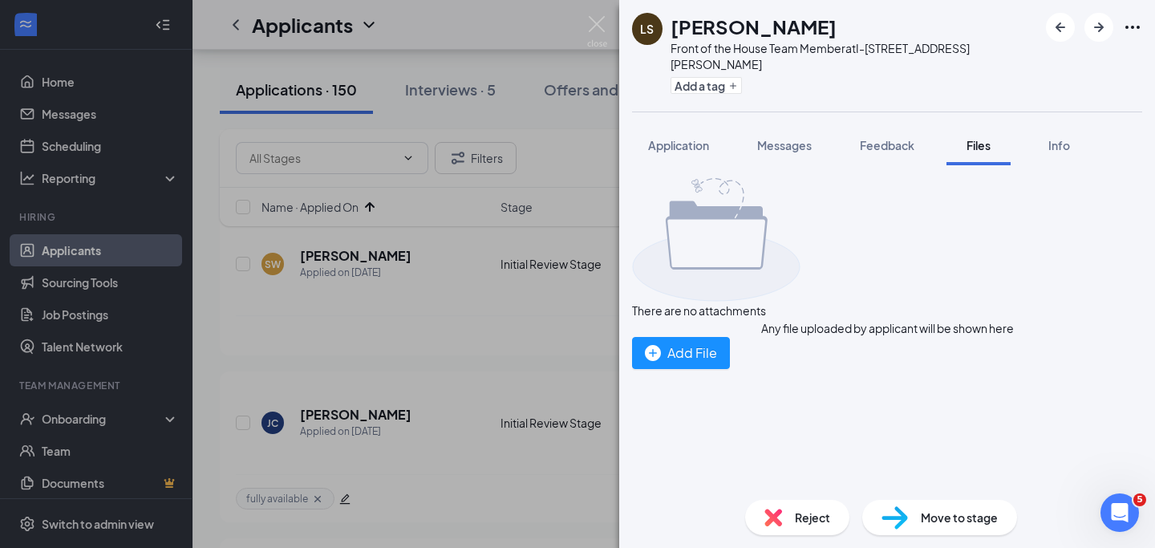
click at [938, 509] on span "Move to stage" at bounding box center [959, 518] width 77 height 18
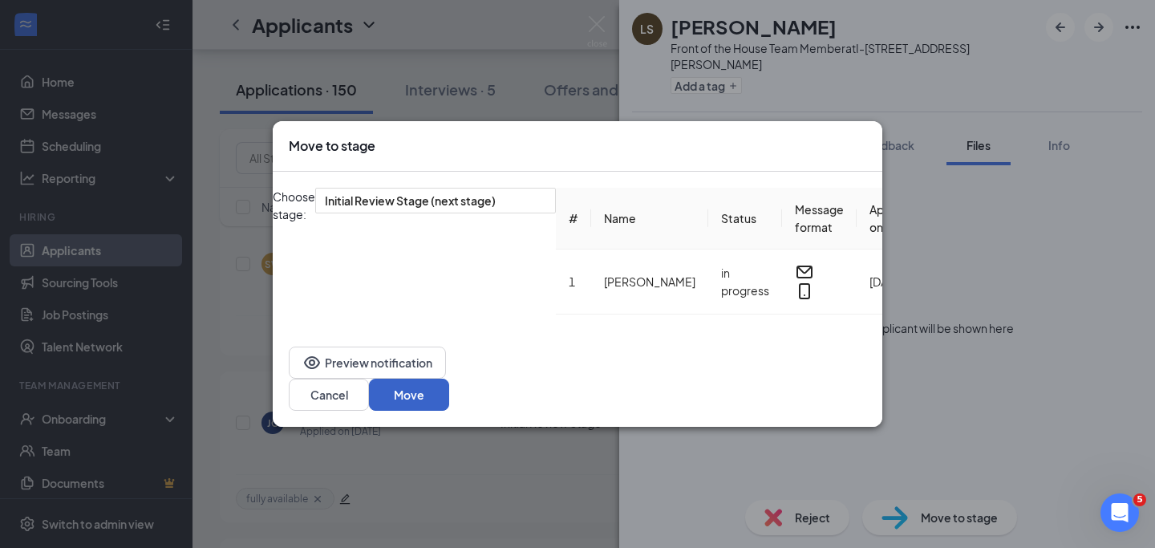
click at [449, 383] on button "Move" at bounding box center [409, 395] width 80 height 32
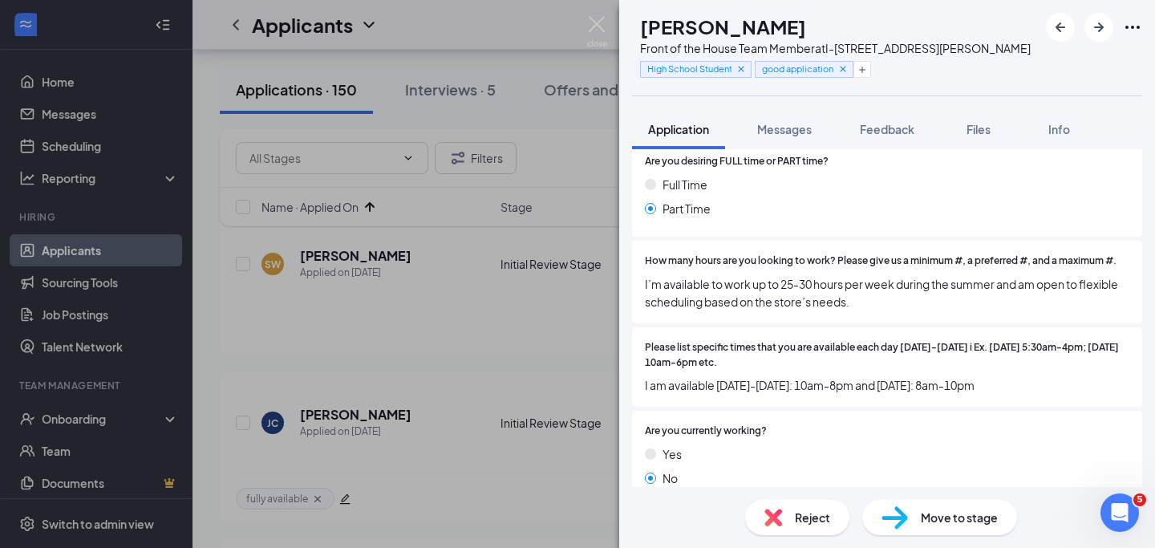
scroll to position [1405, 0]
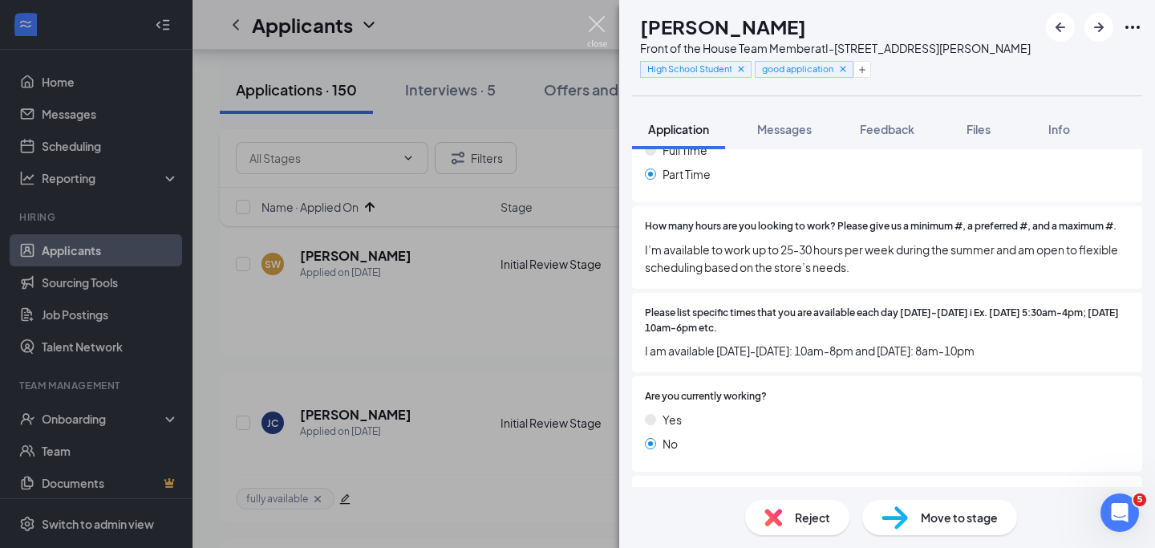
click at [596, 34] on img at bounding box center [597, 31] width 20 height 31
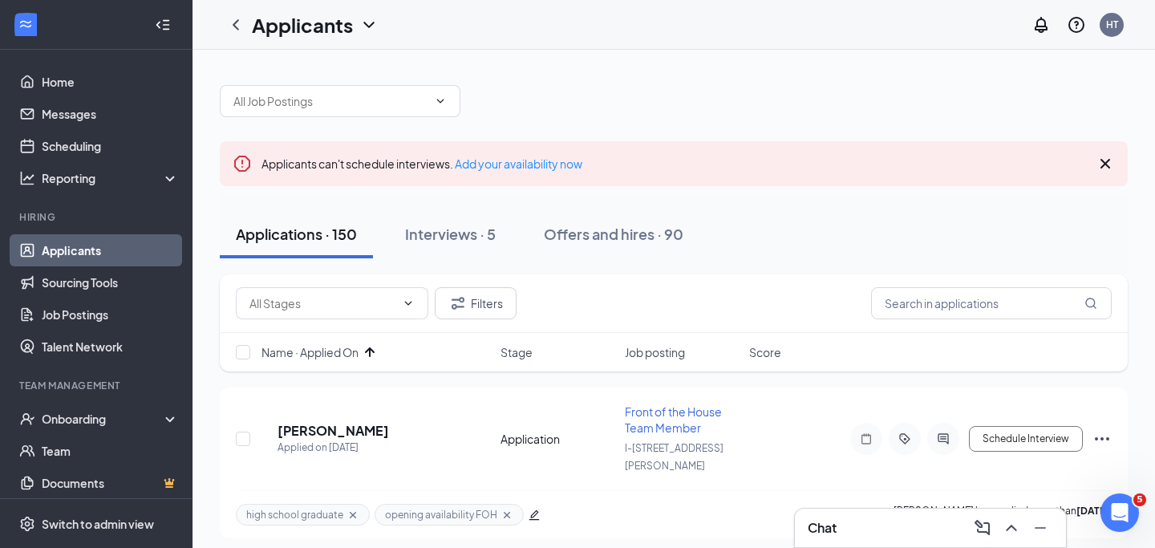
click at [353, 241] on div "Applications · 150" at bounding box center [296, 234] width 121 height 20
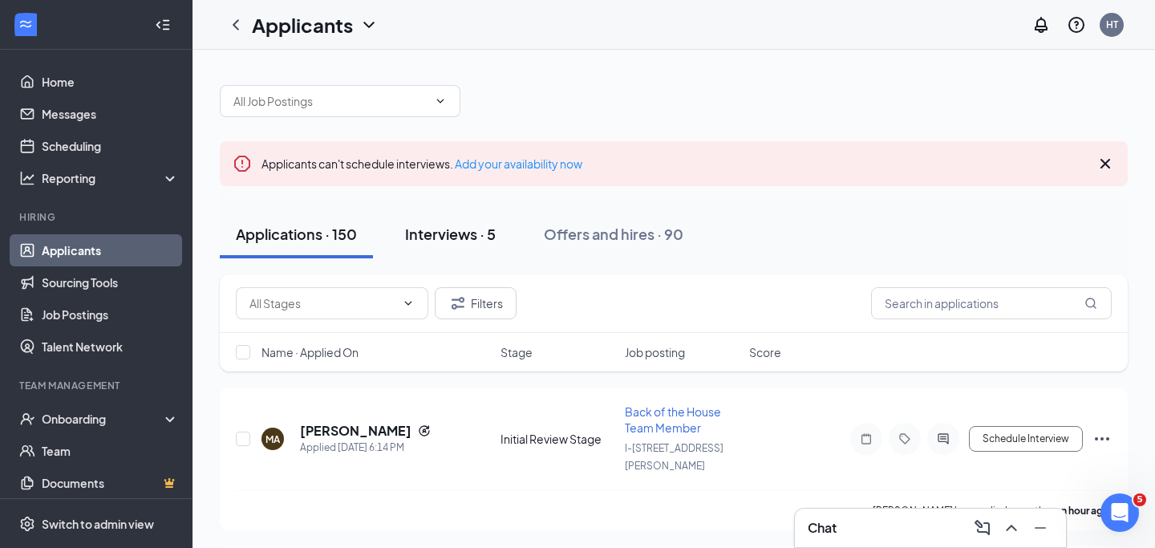
click at [496, 229] on div "Interviews · 5" at bounding box center [450, 234] width 91 height 20
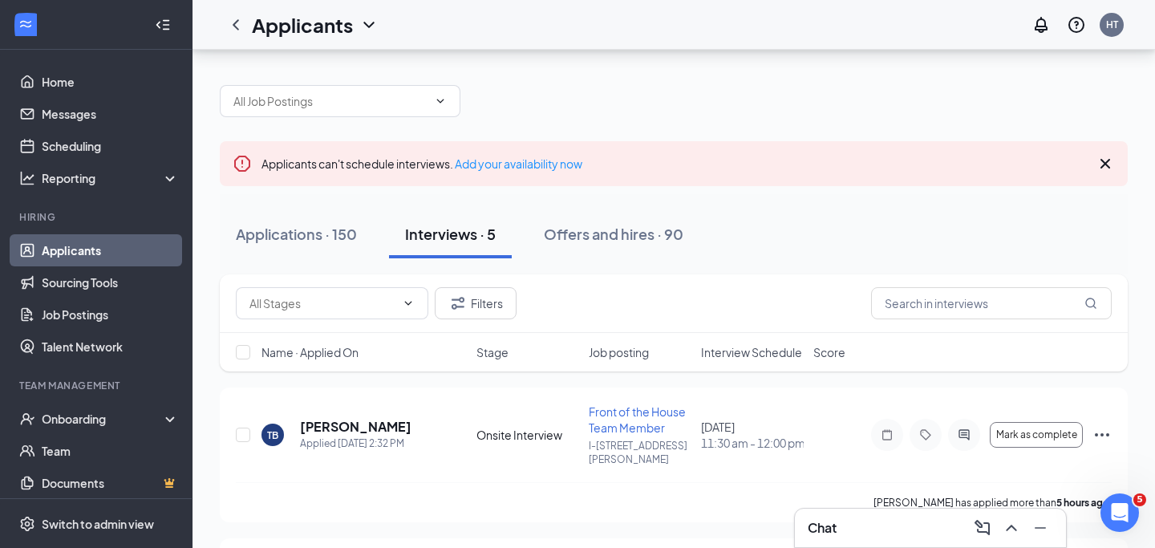
scroll to position [545, 0]
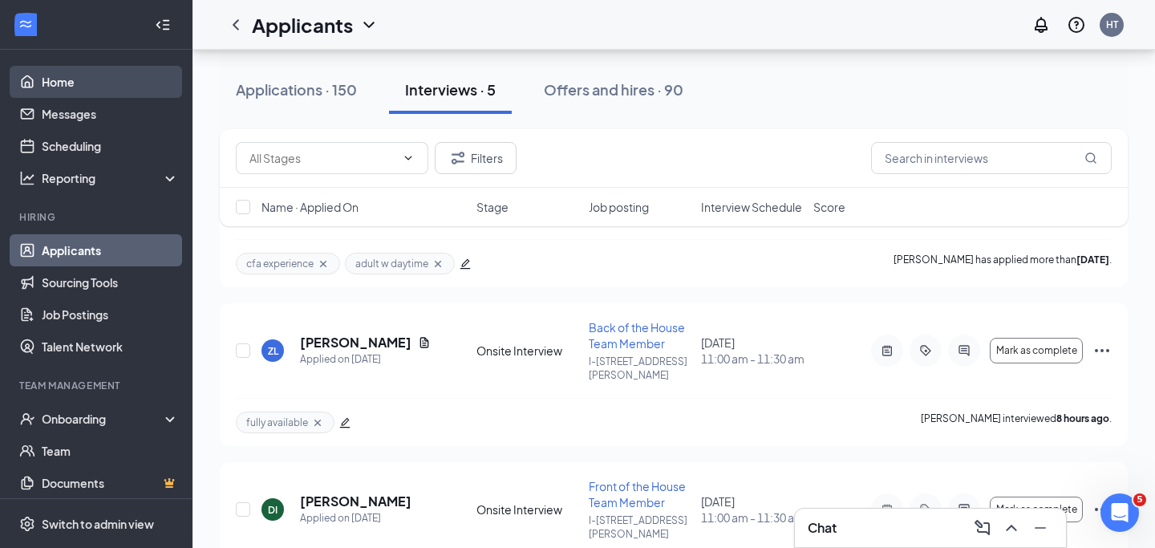
click at [90, 78] on link "Home" at bounding box center [110, 82] width 137 height 32
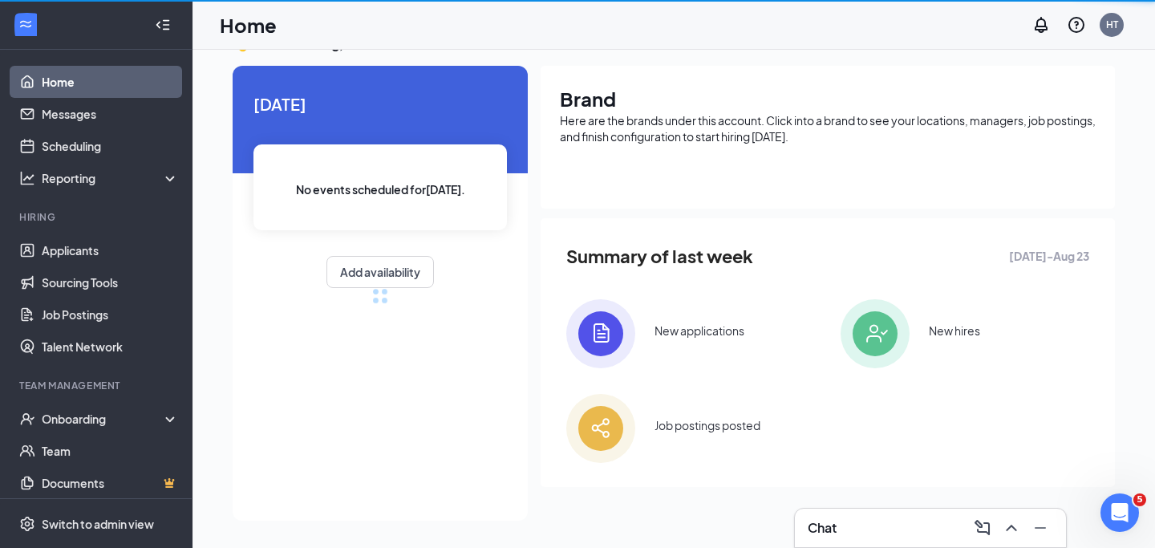
scroll to position [235, 0]
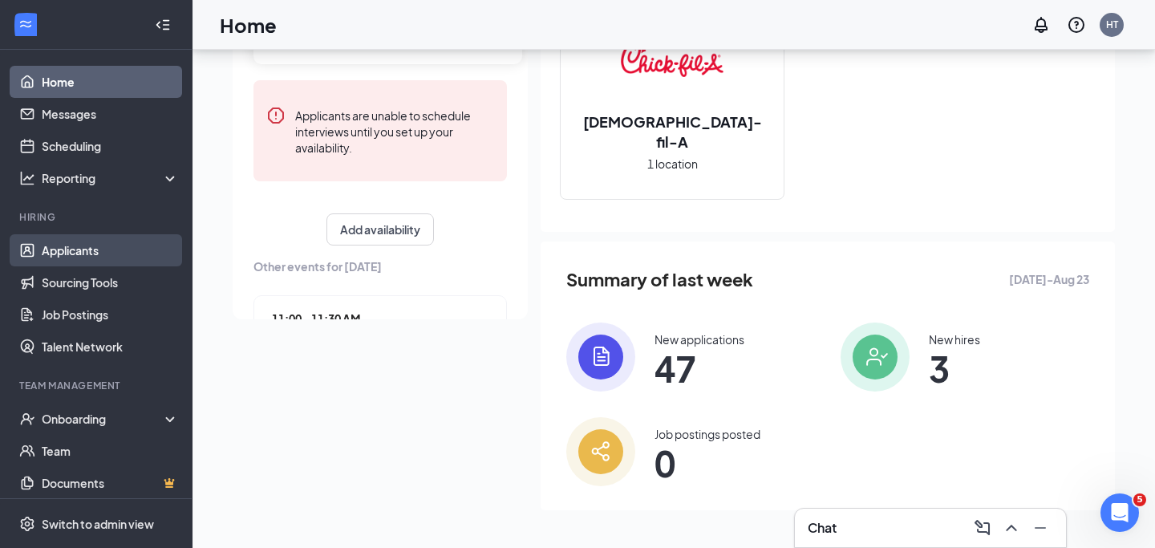
click at [78, 259] on link "Applicants" at bounding box center [110, 250] width 137 height 32
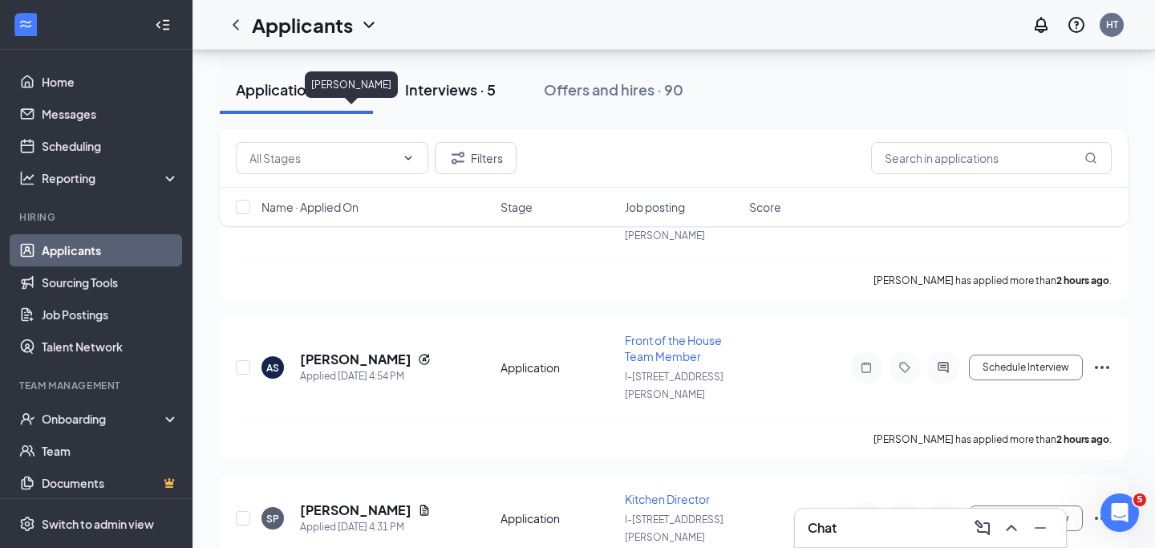
scroll to position [1052, 0]
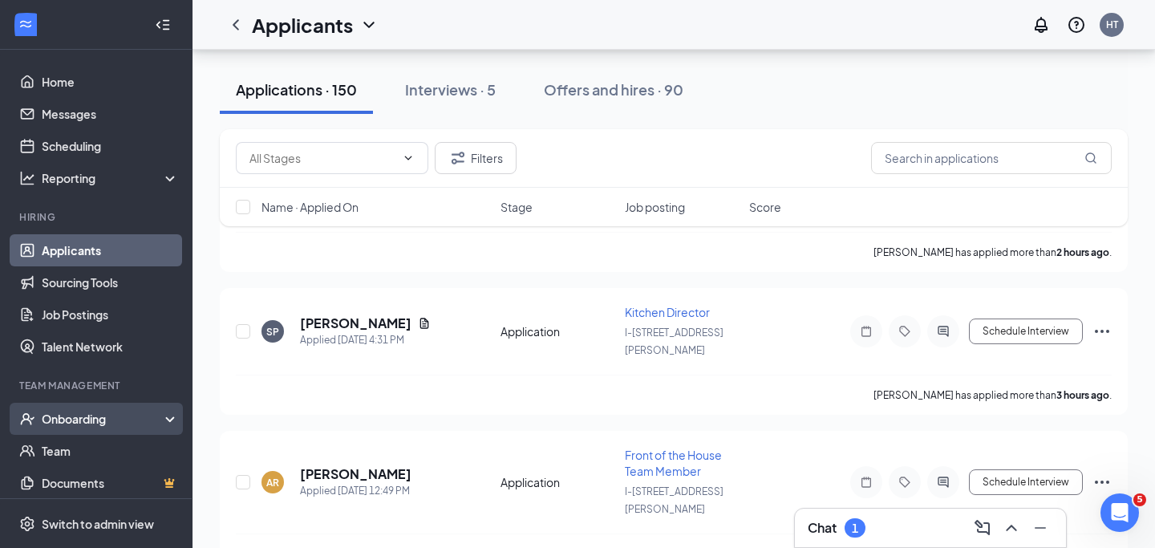
click at [63, 412] on div "Onboarding" at bounding box center [104, 419] width 124 height 16
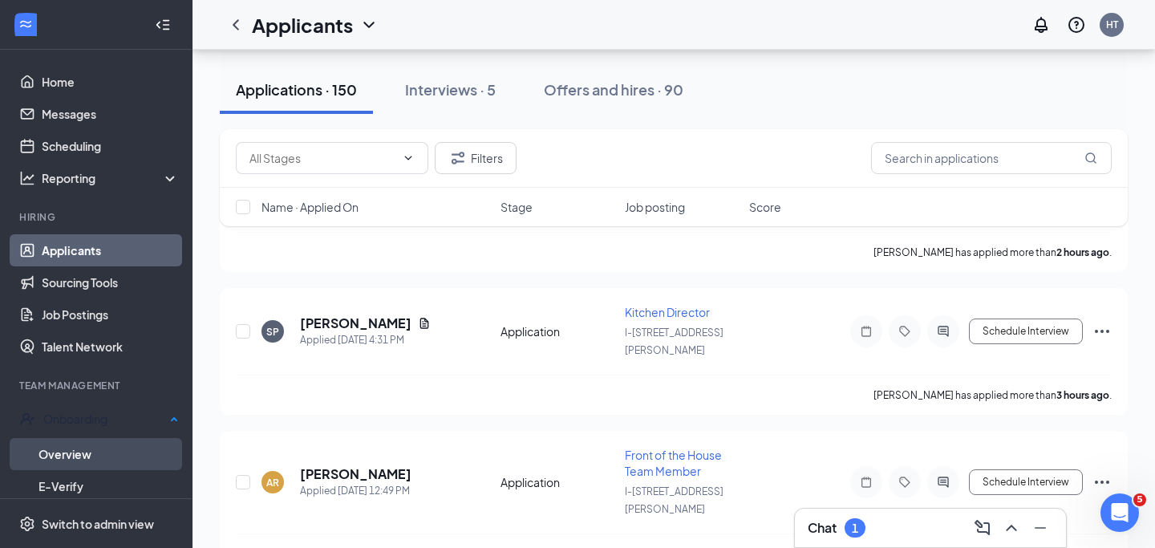
click at [68, 446] on link "Overview" at bounding box center [108, 454] width 140 height 32
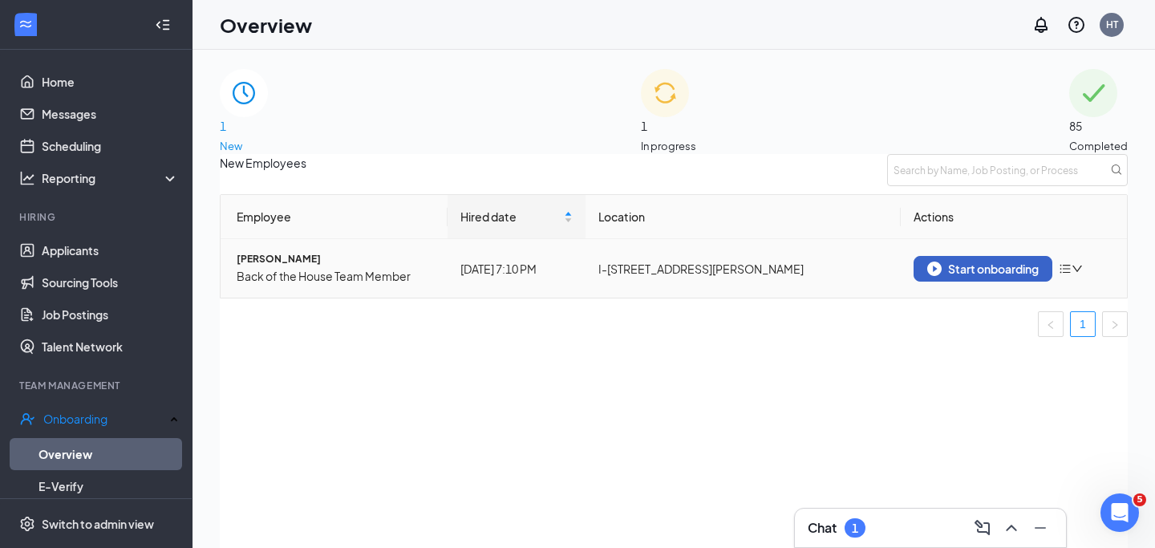
click at [945, 276] on div "Start onboarding" at bounding box center [982, 268] width 111 height 14
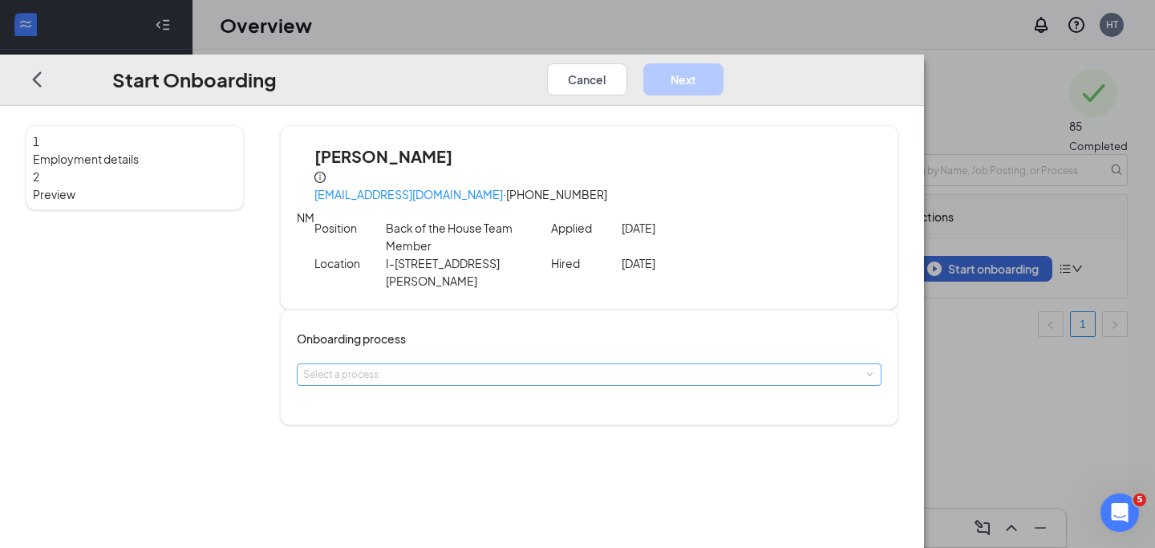
click at [598, 367] on div "Select a process" at bounding box center [585, 375] width 565 height 16
click at [572, 374] on li "Team Member Onboarding" at bounding box center [525, 374] width 263 height 26
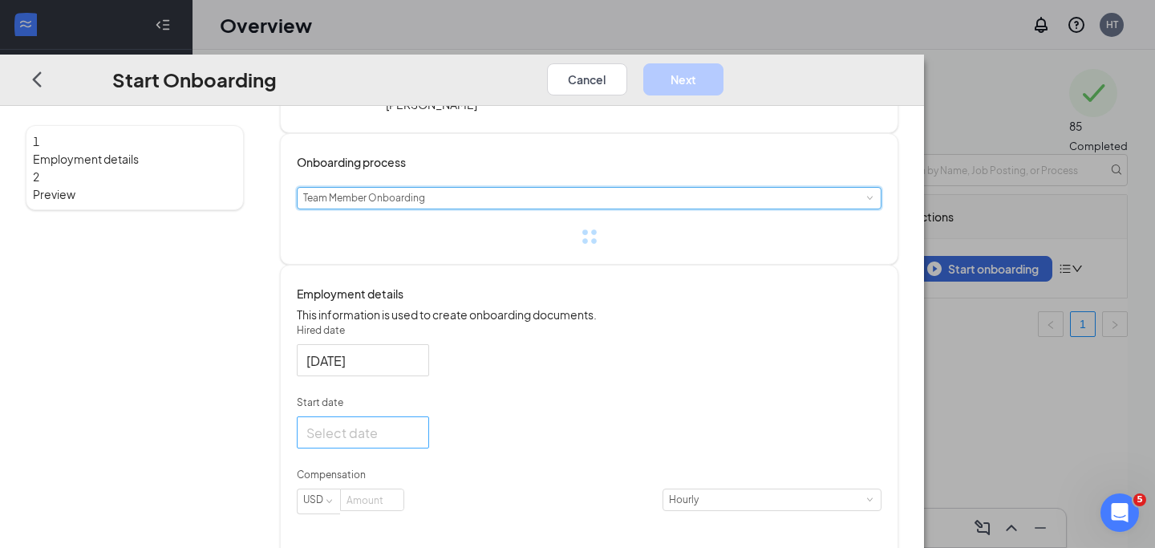
scroll to position [206, 0]
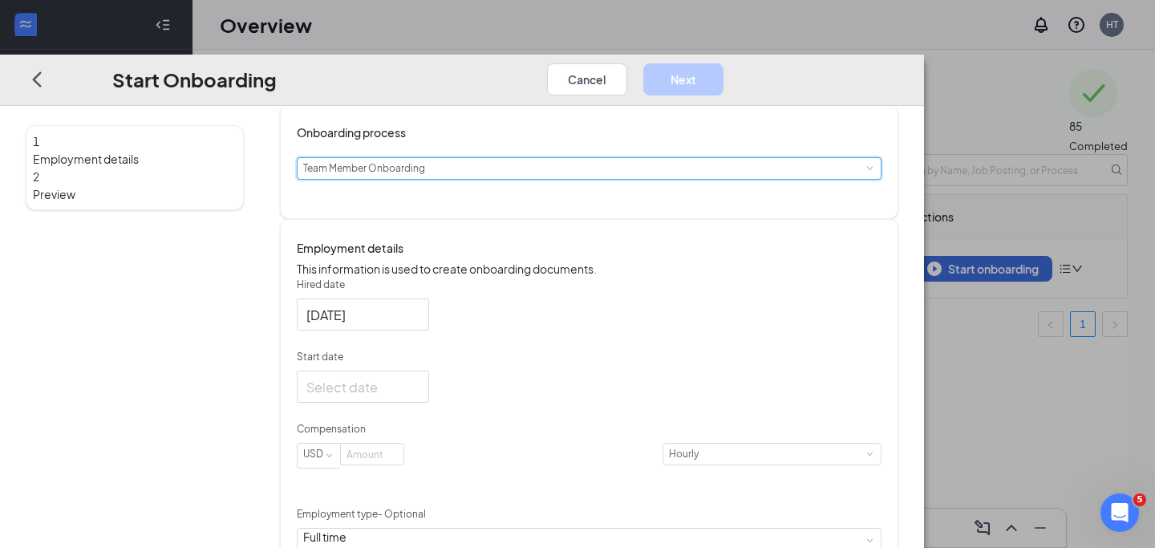
click at [464, 411] on form "Hired date Aug 27, 2025 Start date Compensation USD Hourly Employment type - Op…" at bounding box center [589, 489] width 585 height 423
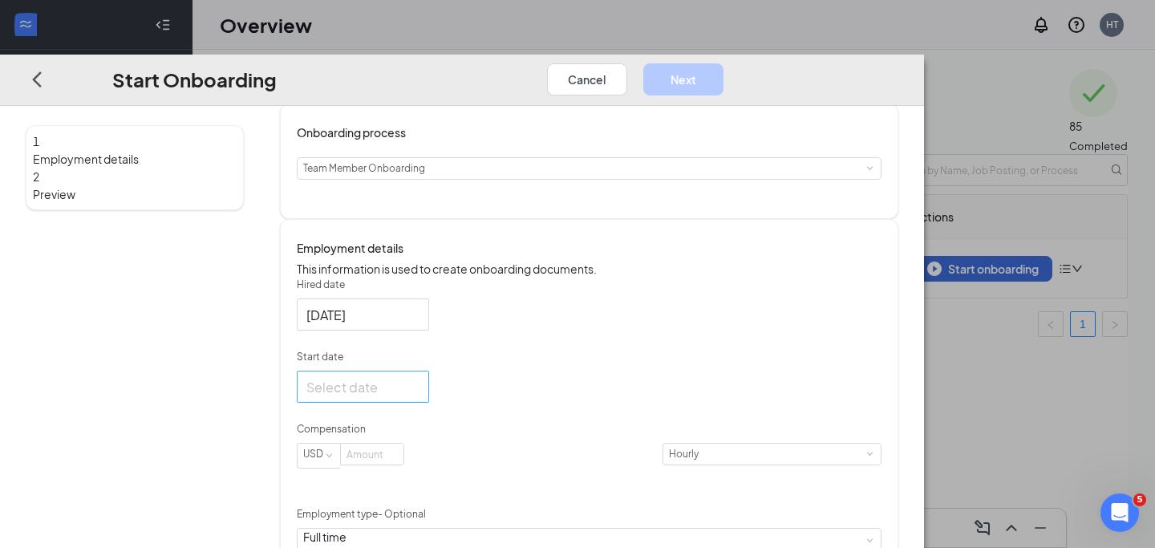
click at [416, 377] on input "Start date" at bounding box center [361, 387] width 110 height 20
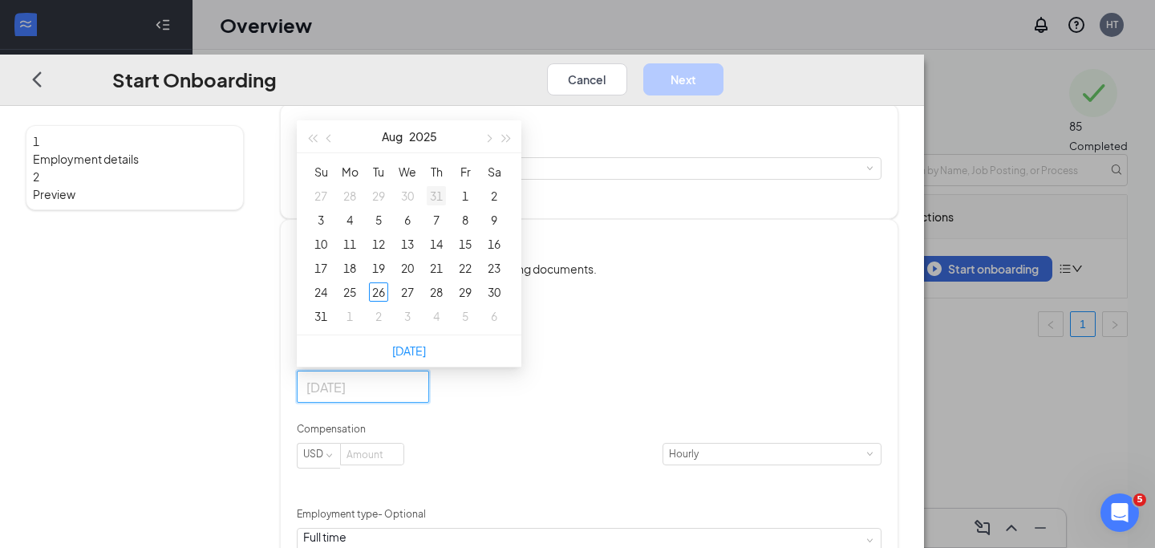
type input "Jul 31, 2025"
click at [492, 135] on span "button" at bounding box center [488, 139] width 8 height 8
type input "Sep 2, 2025"
click at [388, 186] on div "2" at bounding box center [378, 195] width 19 height 19
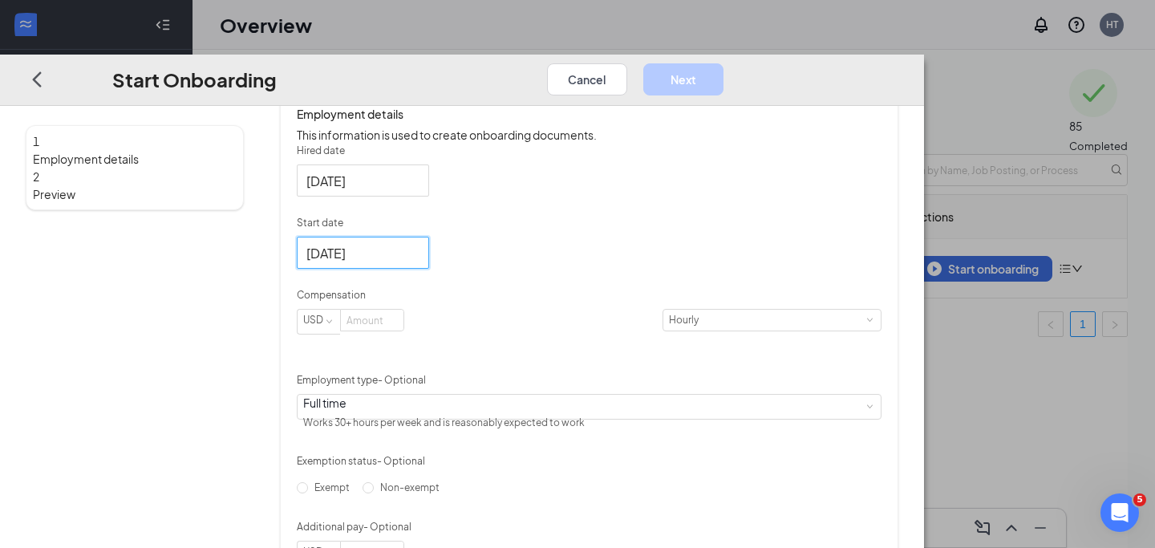
scroll to position [396, 0]
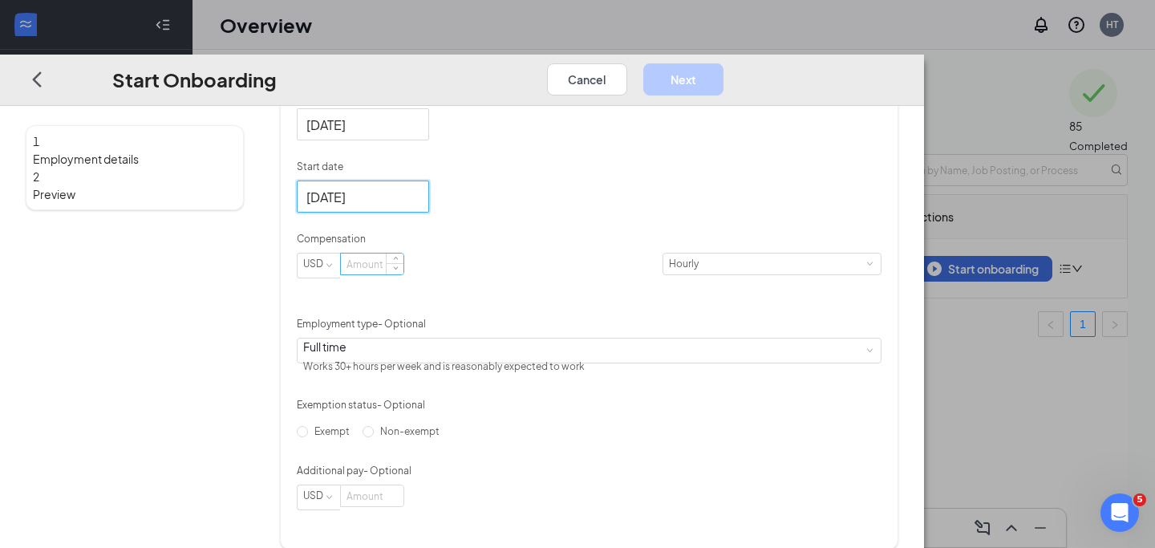
click at [403, 264] on input at bounding box center [372, 264] width 63 height 21
type input "14"
click at [584, 233] on p "Compensation" at bounding box center [589, 240] width 585 height 14
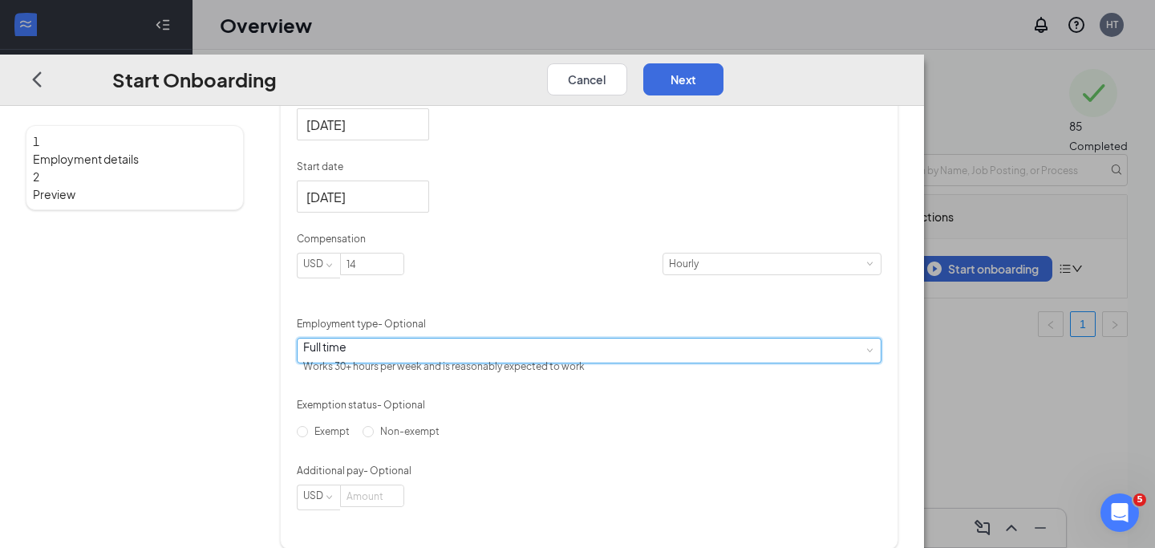
click at [579, 339] on div "Full time Works 30+ hours per week and is reasonably expected to work" at bounding box center [589, 351] width 572 height 24
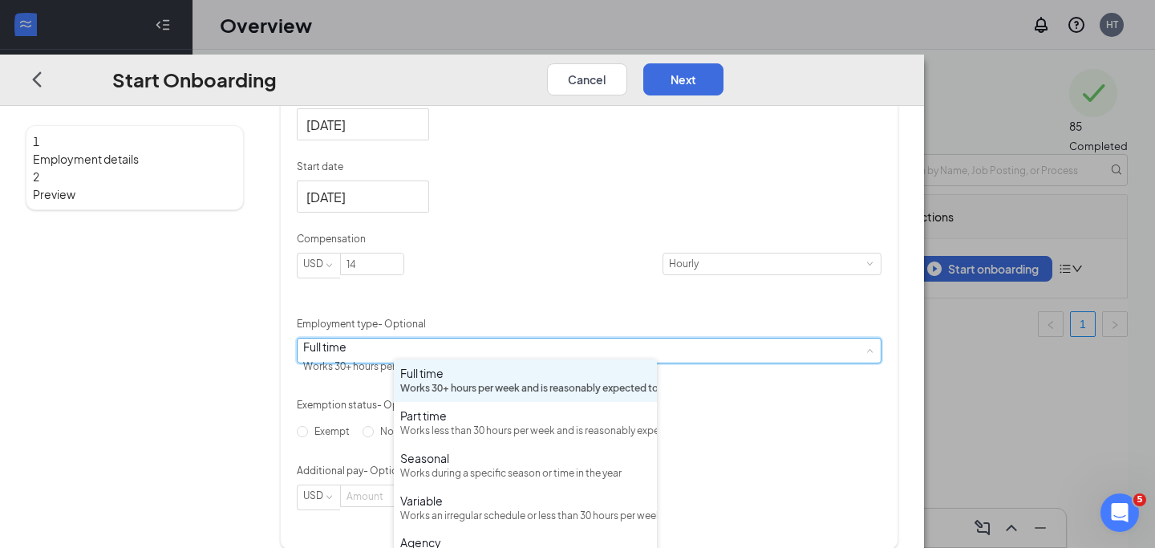
scroll to position [409, 0]
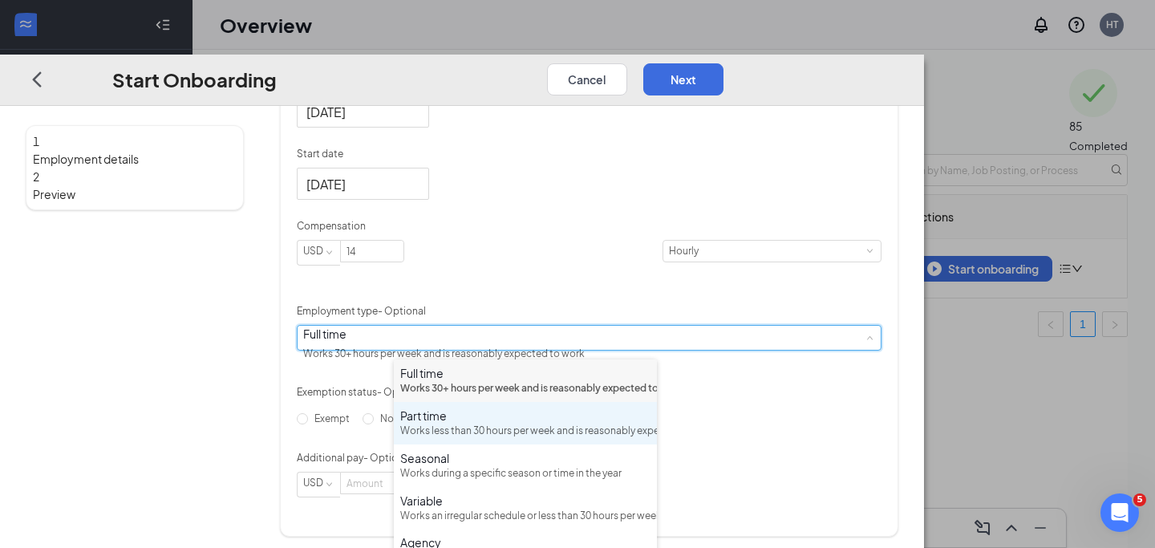
click at [522, 423] on div "Part time" at bounding box center [525, 415] width 250 height 16
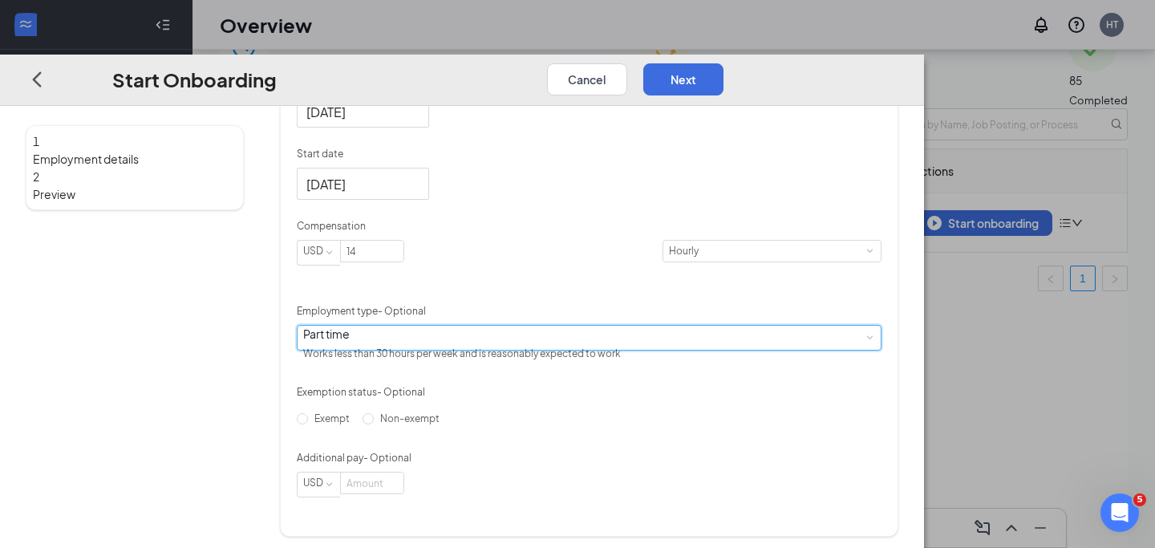
scroll to position [72, 0]
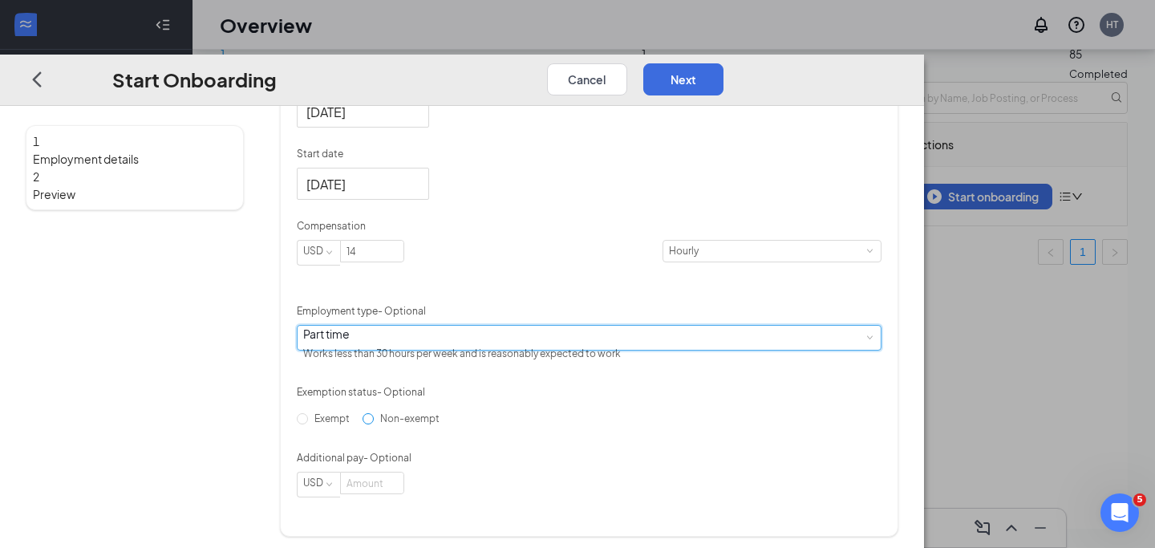
click at [374, 424] on input "Non-exempt" at bounding box center [368, 419] width 11 height 11
radio input "true"
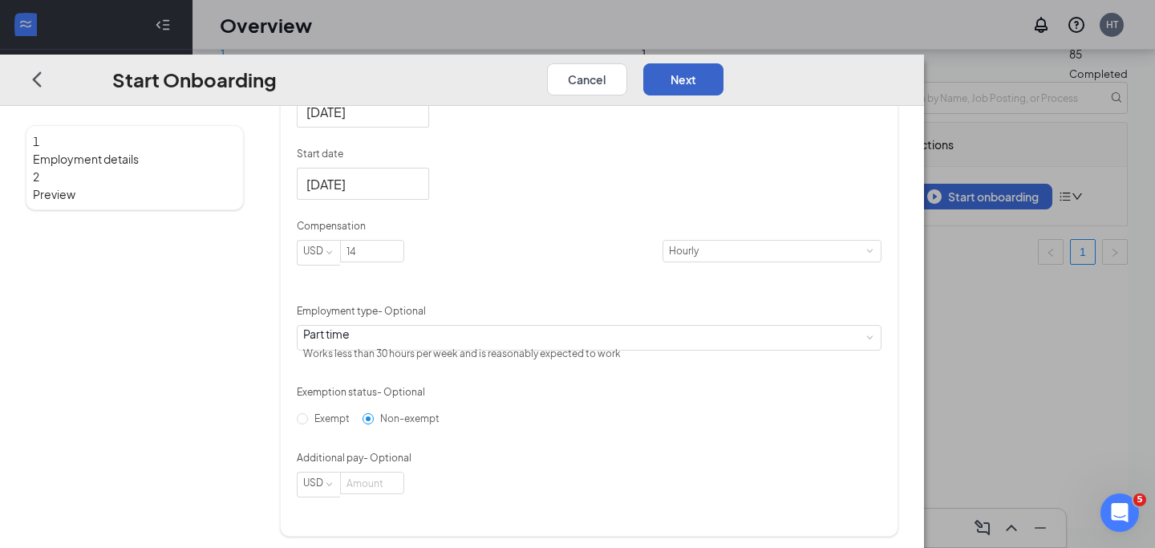
click at [723, 63] on button "Next" at bounding box center [683, 79] width 80 height 32
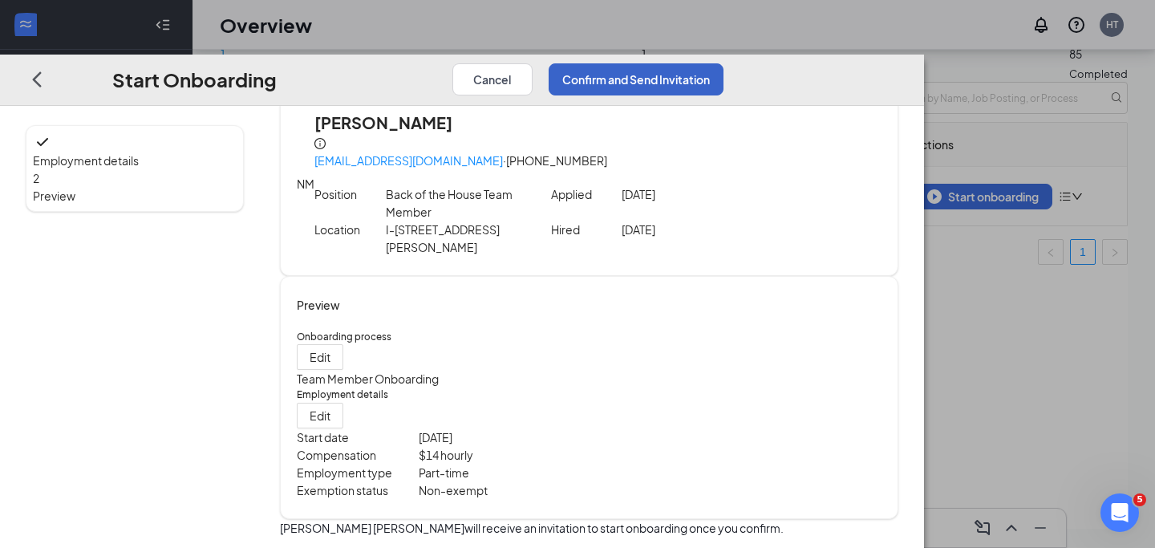
click at [723, 63] on button "Confirm and Send Invitation" at bounding box center [636, 79] width 175 height 32
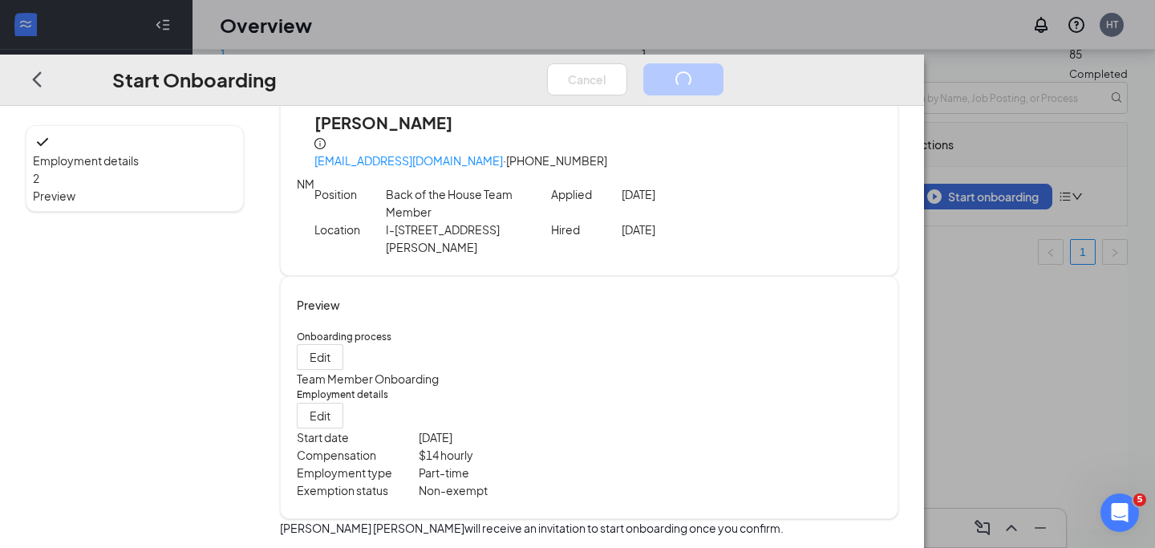
scroll to position [0, 0]
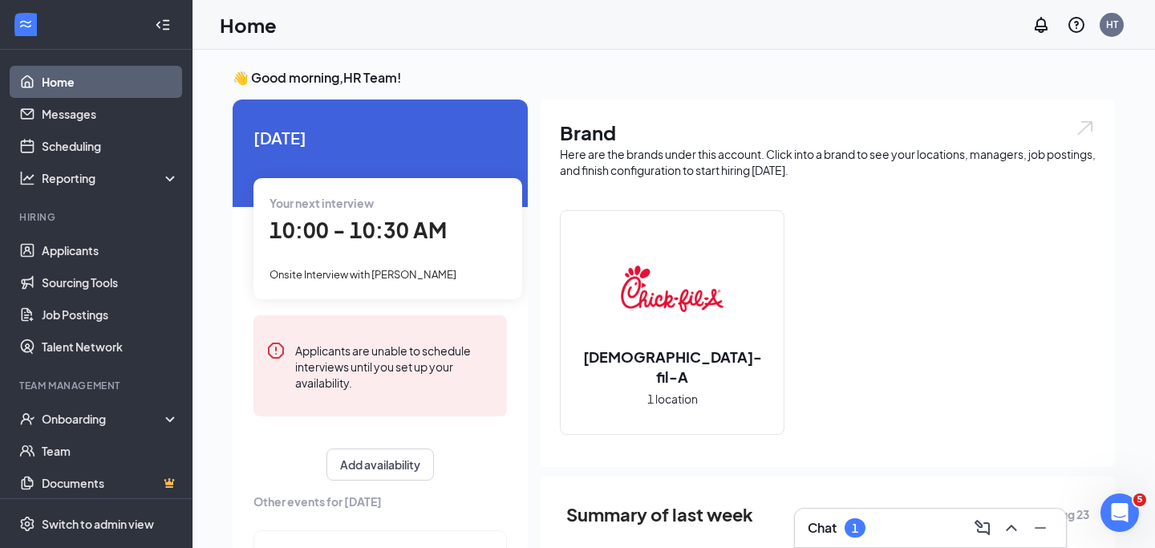
click at [918, 525] on div "Chat 1" at bounding box center [930, 528] width 245 height 26
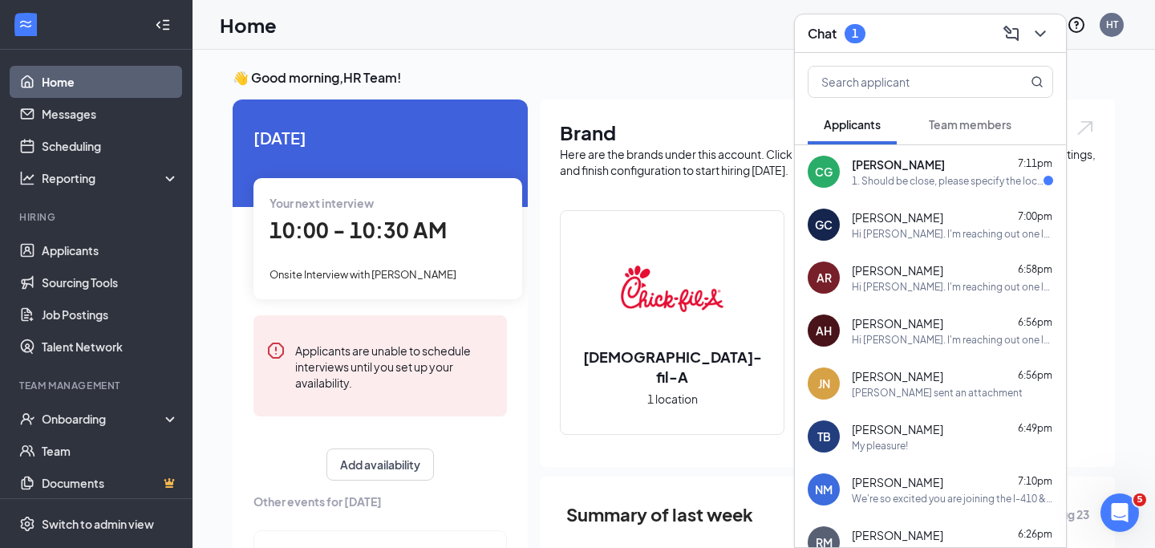
click at [928, 182] on div "1. Should be close, please specify the location in text. 2. No. 3. Any 4. At le…" at bounding box center [948, 181] width 192 height 14
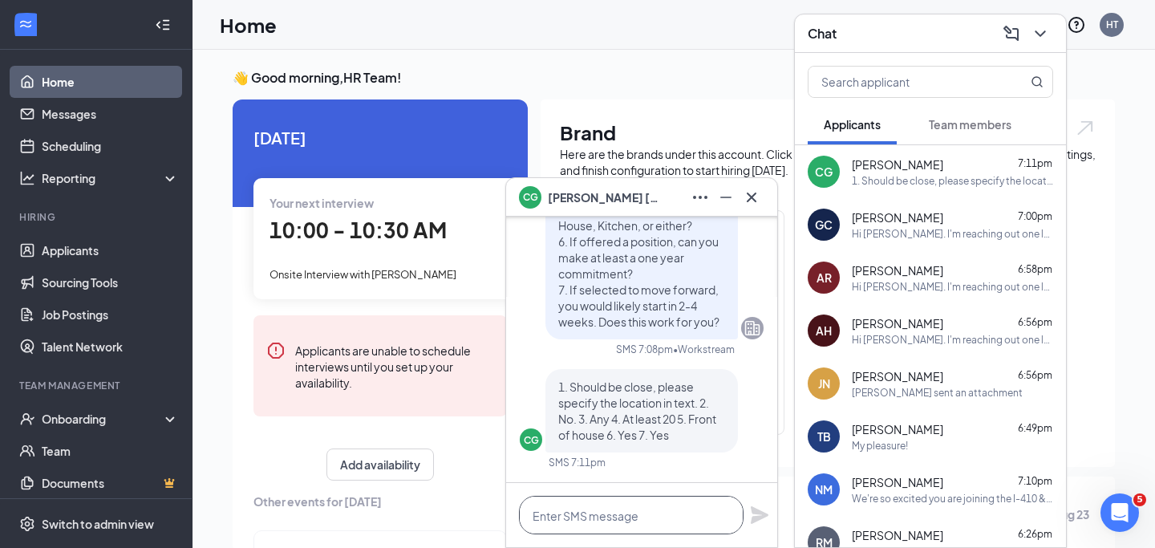
click at [593, 506] on textarea at bounding box center [631, 515] width 225 height 38
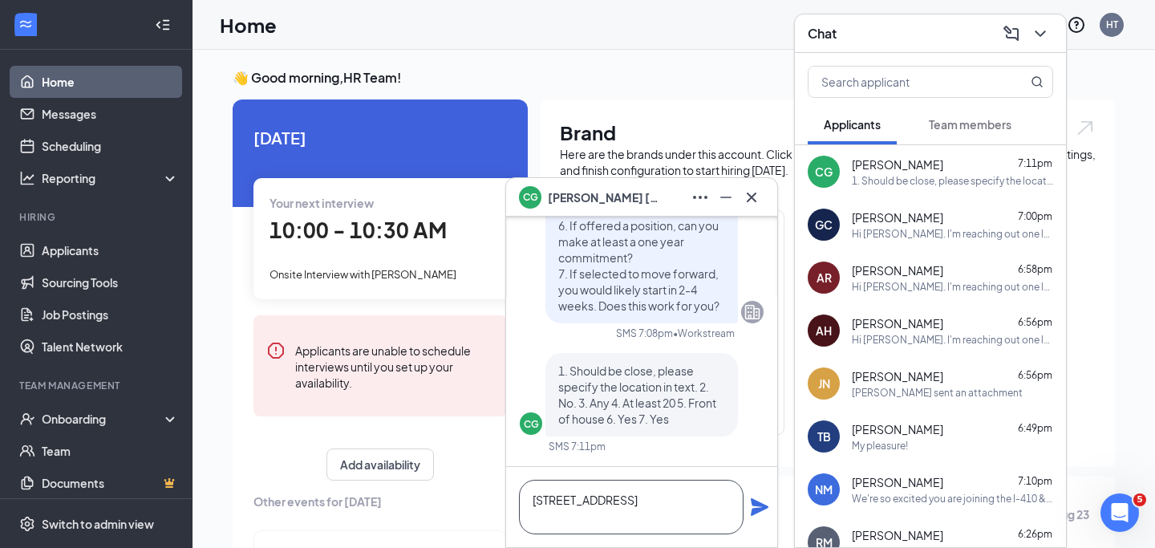
type textarea "[STREET_ADDRESS]"
click at [752, 510] on icon "Plane" at bounding box center [760, 507] width 18 height 18
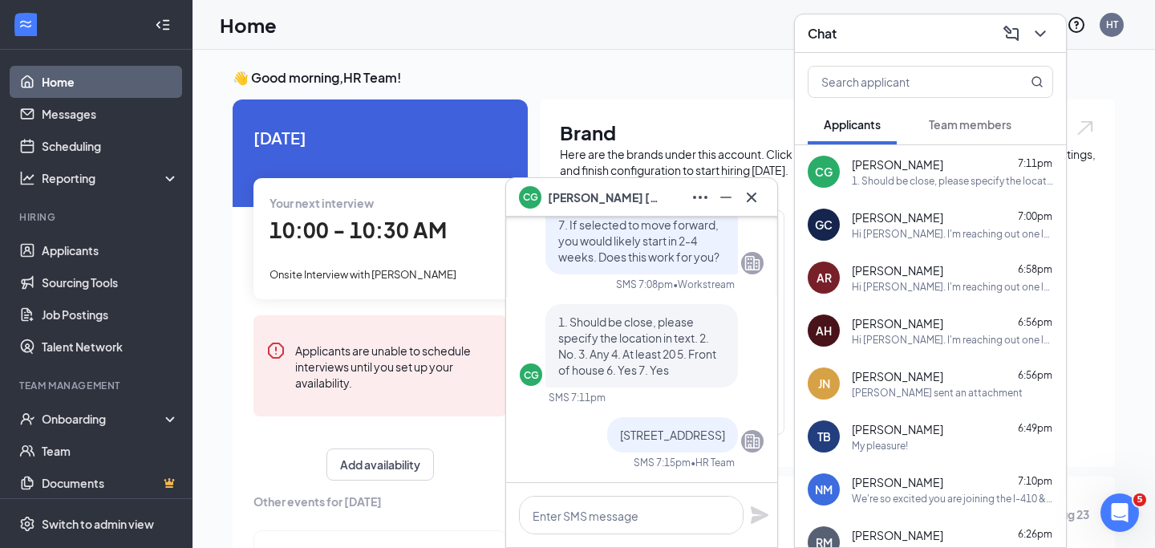
click at [761, 201] on button at bounding box center [752, 197] width 26 height 26
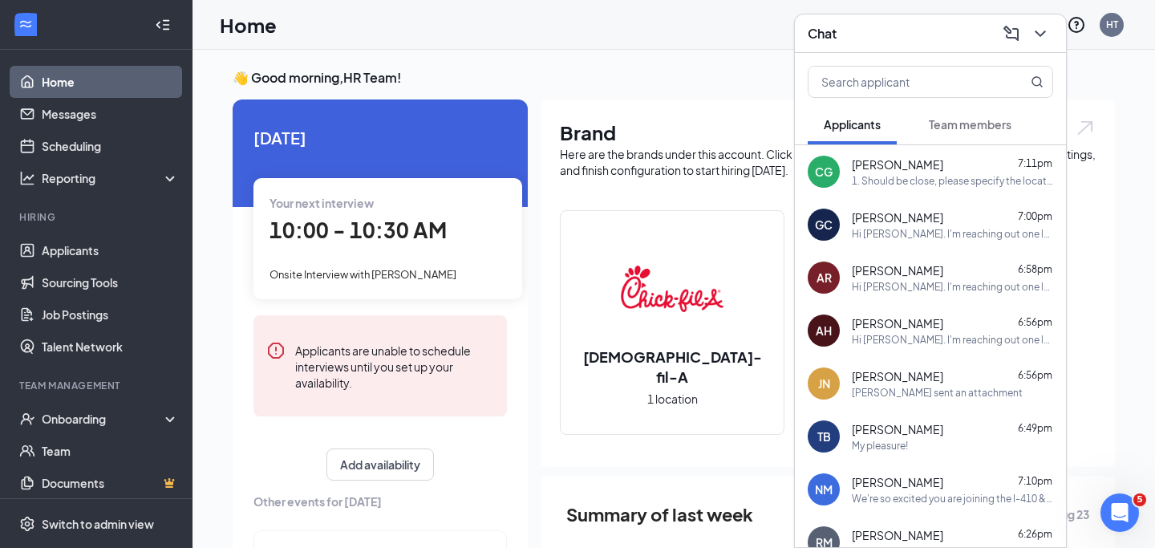
click at [1050, 34] on button at bounding box center [1040, 34] width 26 height 26
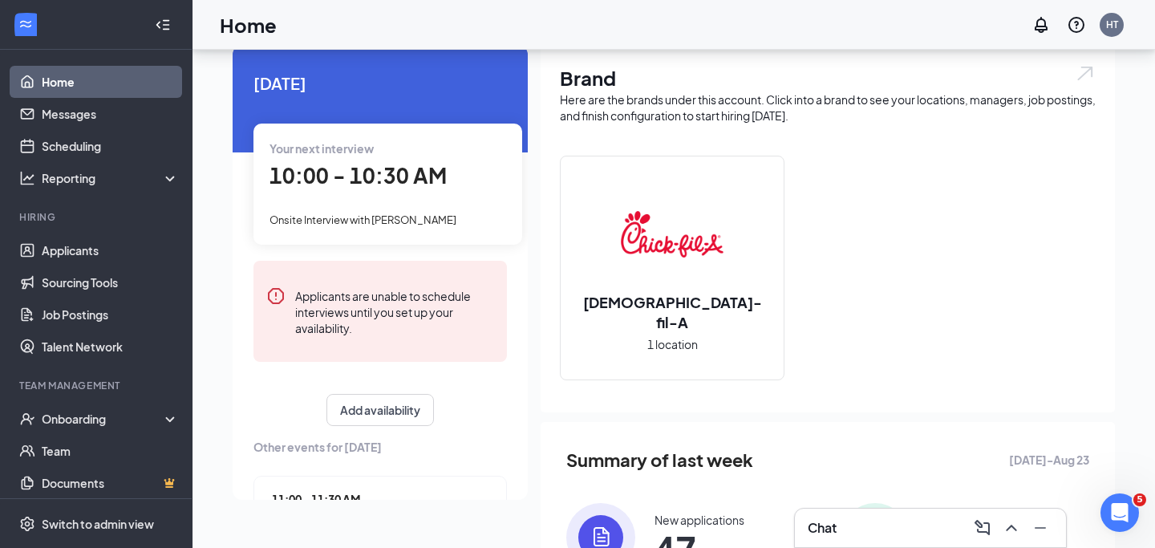
scroll to position [103, 0]
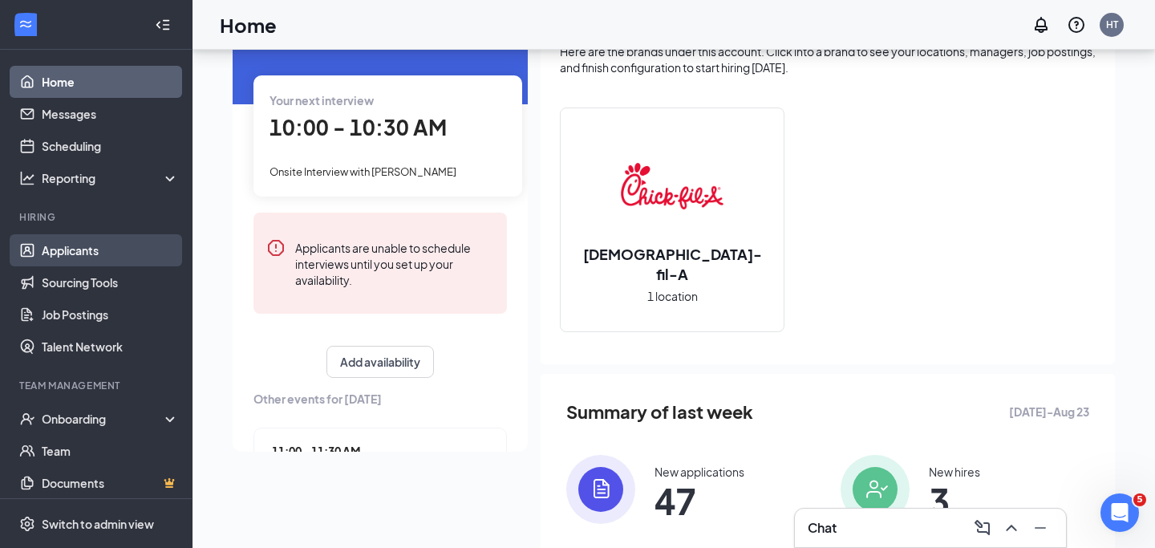
click at [136, 238] on link "Applicants" at bounding box center [110, 250] width 137 height 32
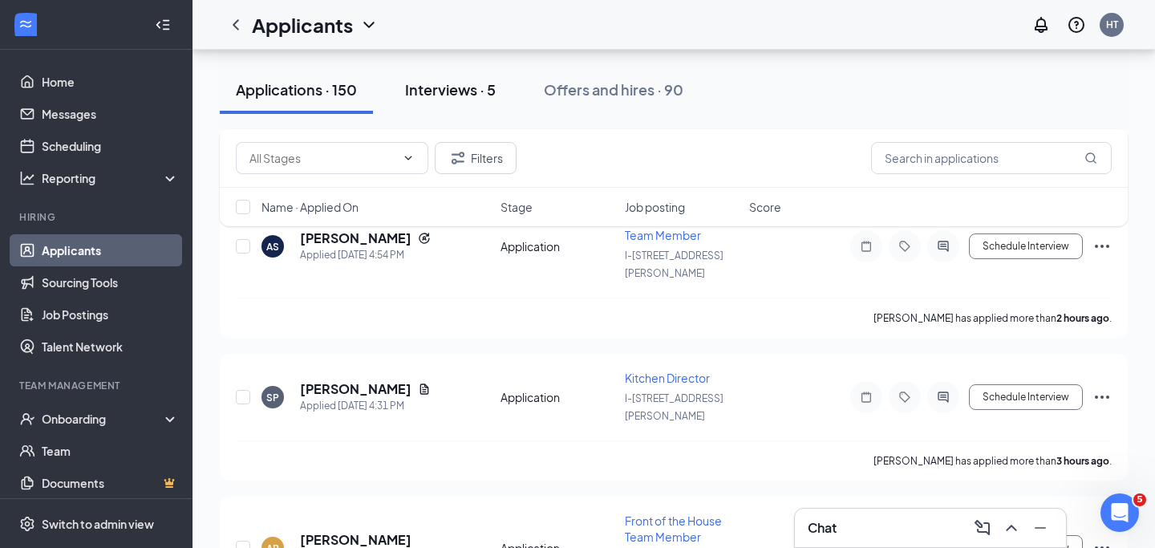
scroll to position [669, 0]
